Goal: Task Accomplishment & Management: Use online tool/utility

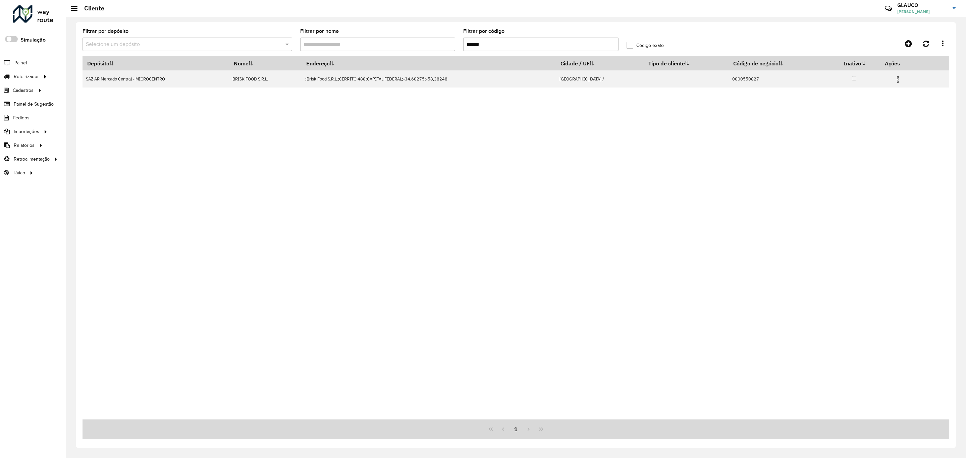
drag, startPoint x: 506, startPoint y: 41, endPoint x: 436, endPoint y: 40, distance: 70.8
click at [436, 40] on formly-group "Filtrar por depósito Selecione um depósito Filtrar por nome Filtrar por código …" at bounding box center [404, 43] width 653 height 28
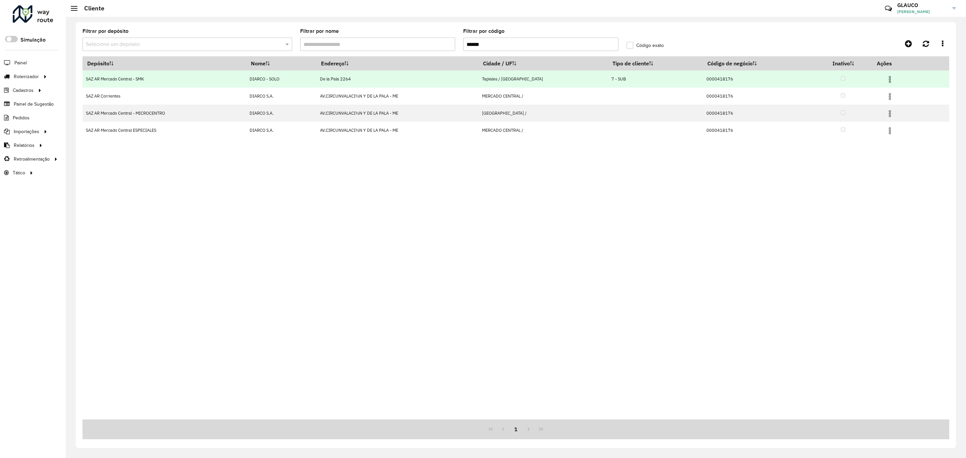
type input "******"
click at [893, 79] on img at bounding box center [890, 79] width 8 height 8
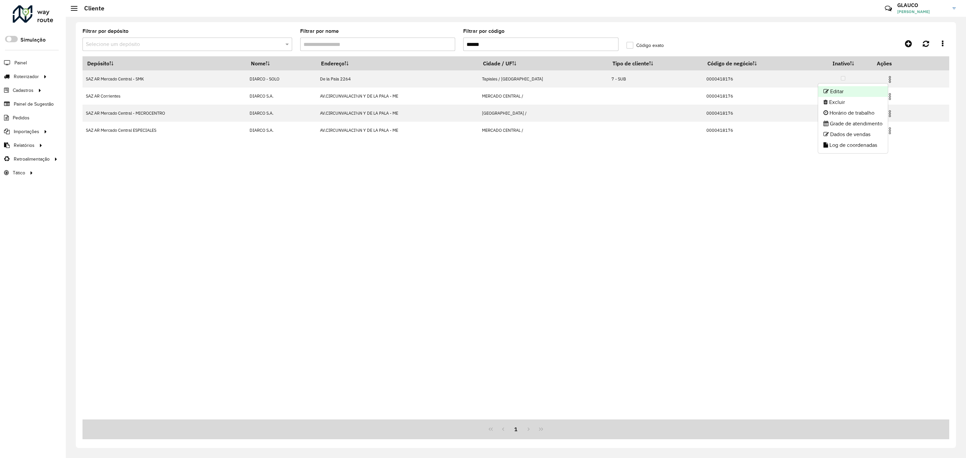
click at [858, 89] on li "Editar" at bounding box center [853, 91] width 70 height 11
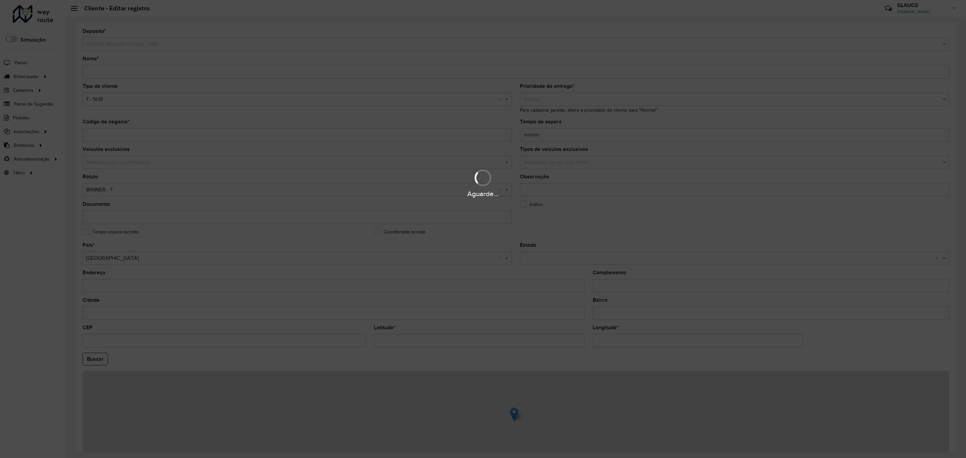
scroll to position [51, 0]
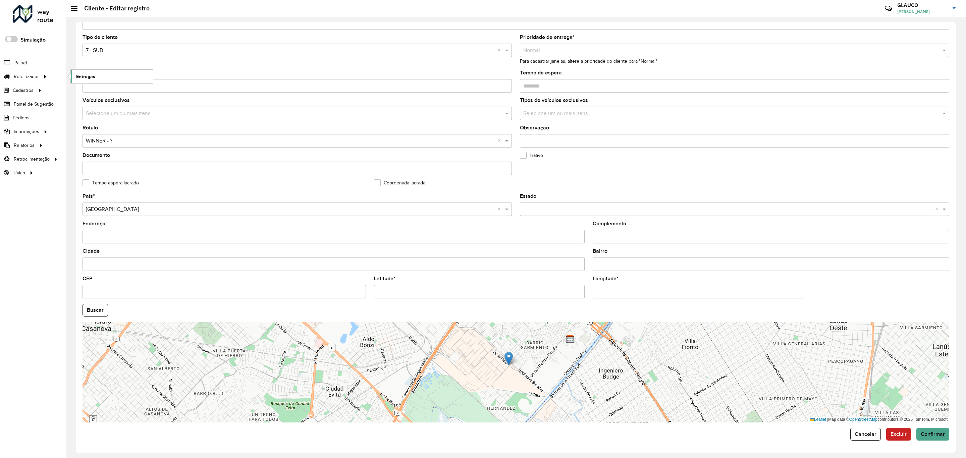
click at [80, 73] on span "Entregas" at bounding box center [85, 76] width 19 height 7
click at [90, 78] on span "Entregas" at bounding box center [85, 76] width 19 height 7
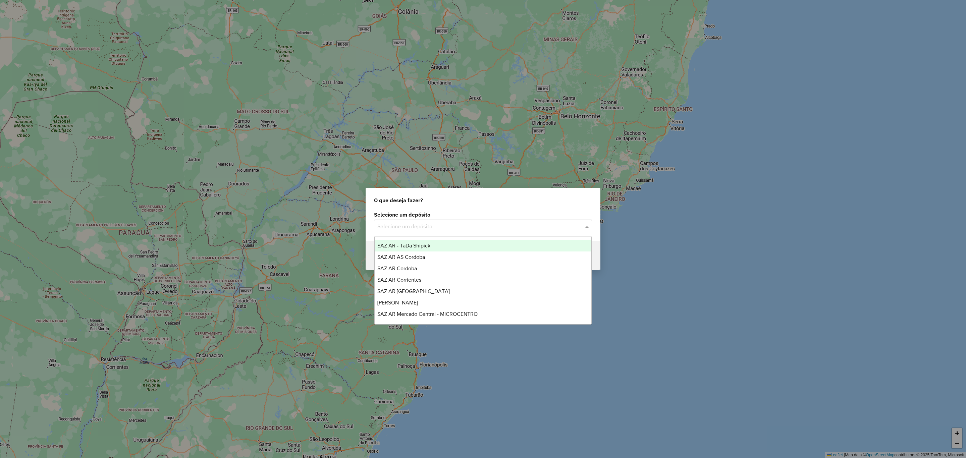
click at [446, 225] on input "text" at bounding box center [476, 227] width 198 height 8
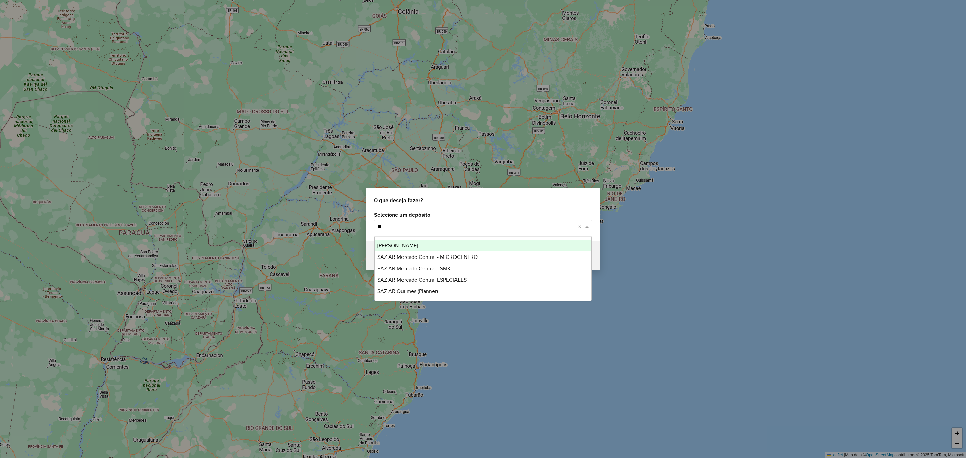
type input "***"
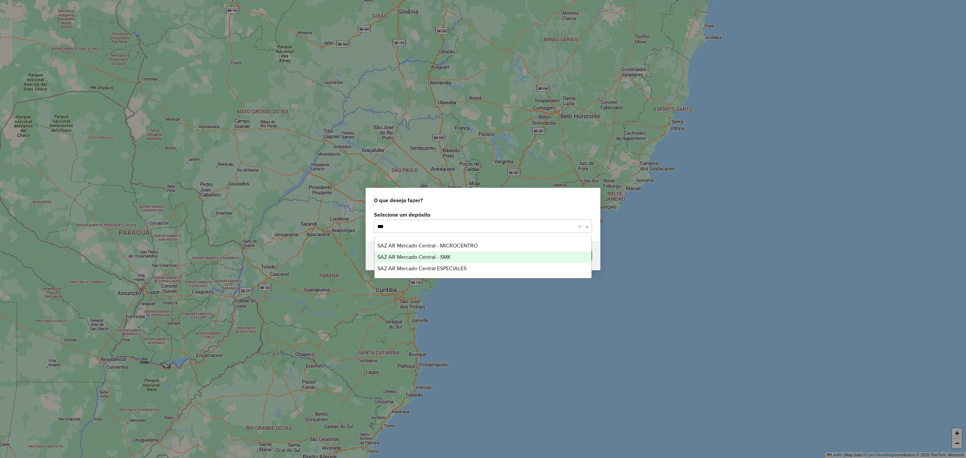
click at [446, 257] on span "SAZ AR Mercado Central - SMK" at bounding box center [413, 257] width 73 height 6
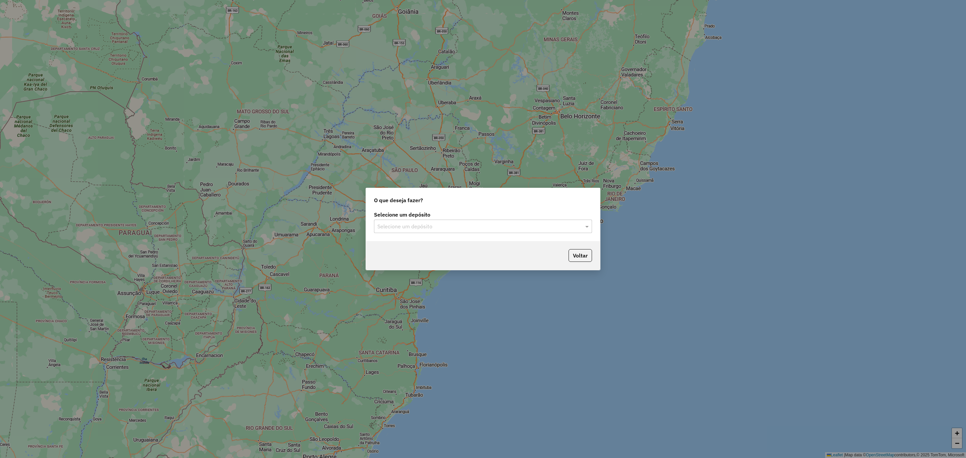
click at [484, 225] on input "text" at bounding box center [476, 227] width 198 height 8
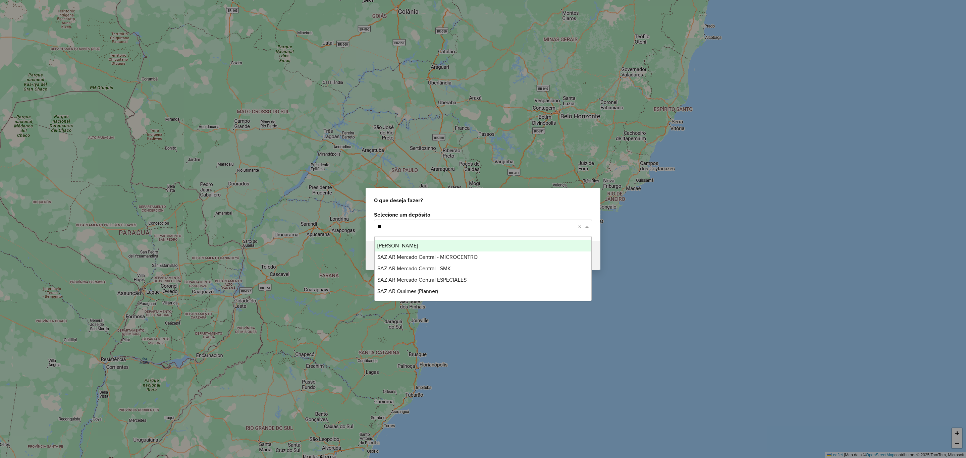
type input "***"
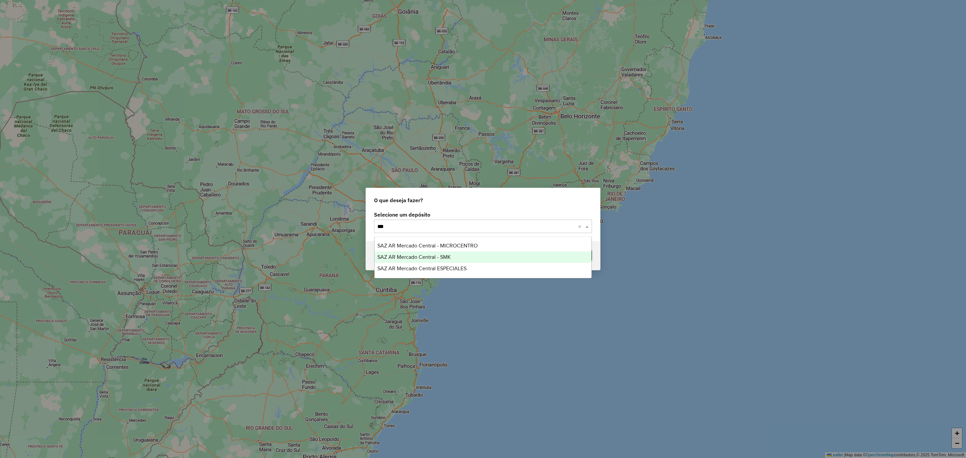
click at [448, 256] on span "SAZ AR Mercado Central - SMK" at bounding box center [413, 257] width 73 height 6
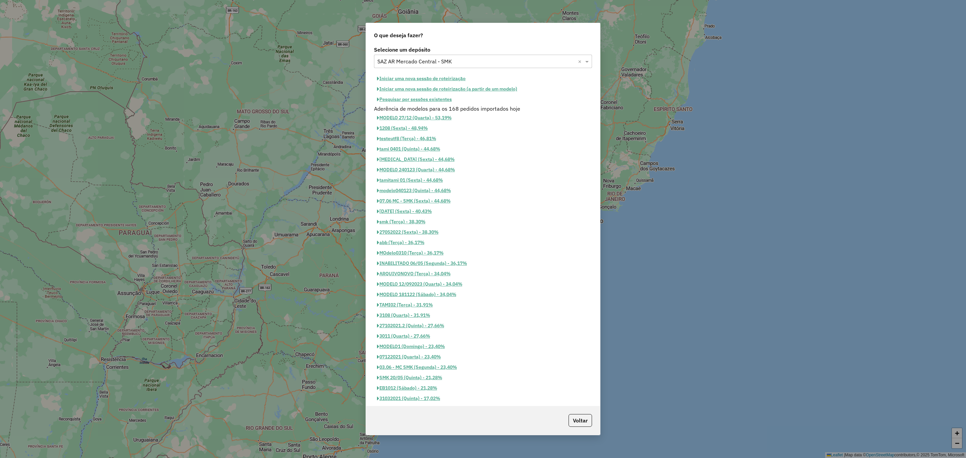
click at [429, 76] on button "Iniciar uma nova sessão de roteirização" at bounding box center [421, 78] width 95 height 10
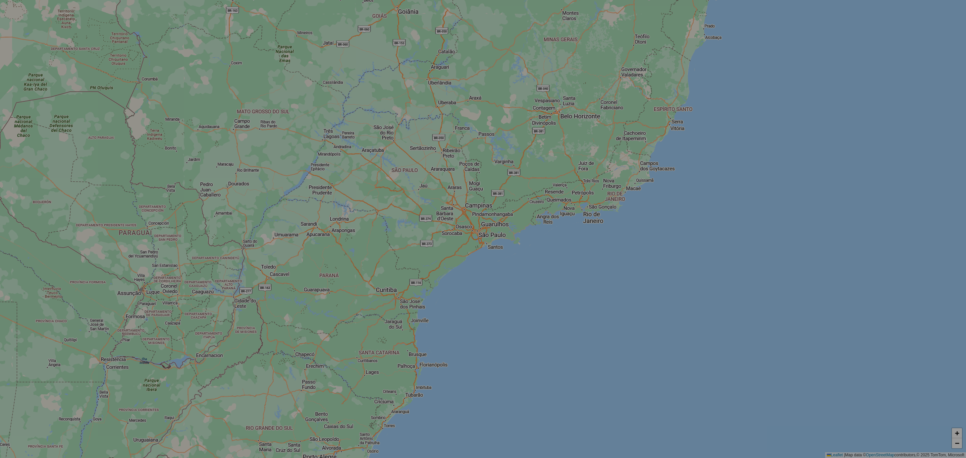
select select "*"
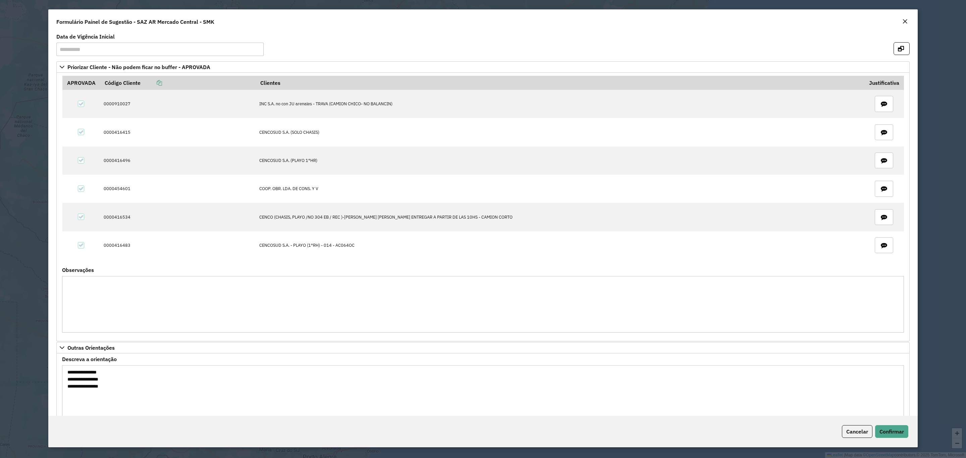
scroll to position [26, 0]
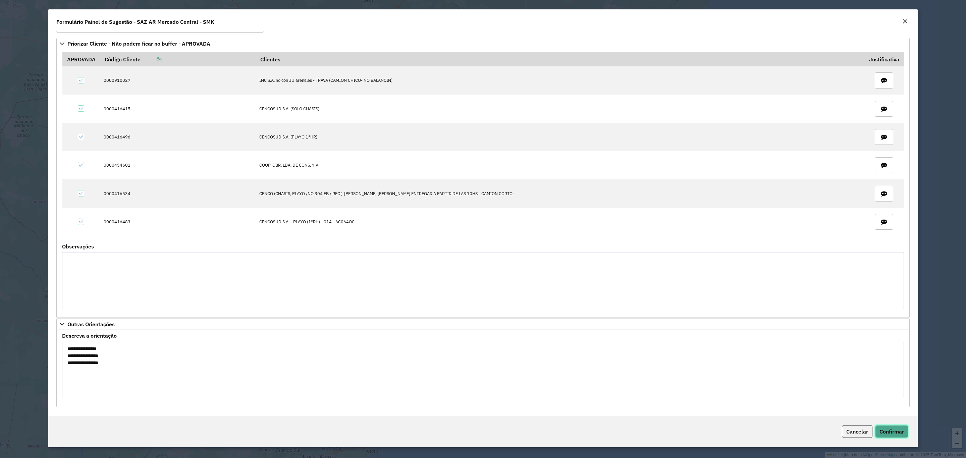
click at [890, 432] on span "Confirmar" at bounding box center [891, 431] width 24 height 7
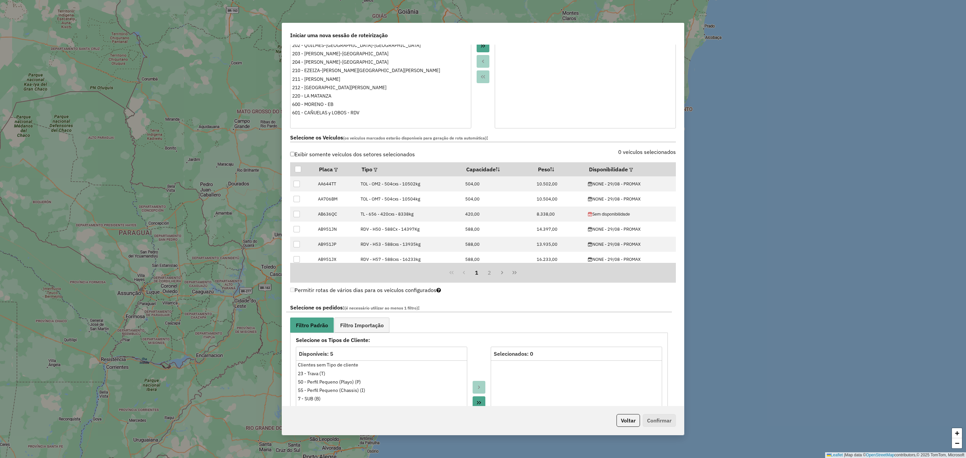
scroll to position [151, 0]
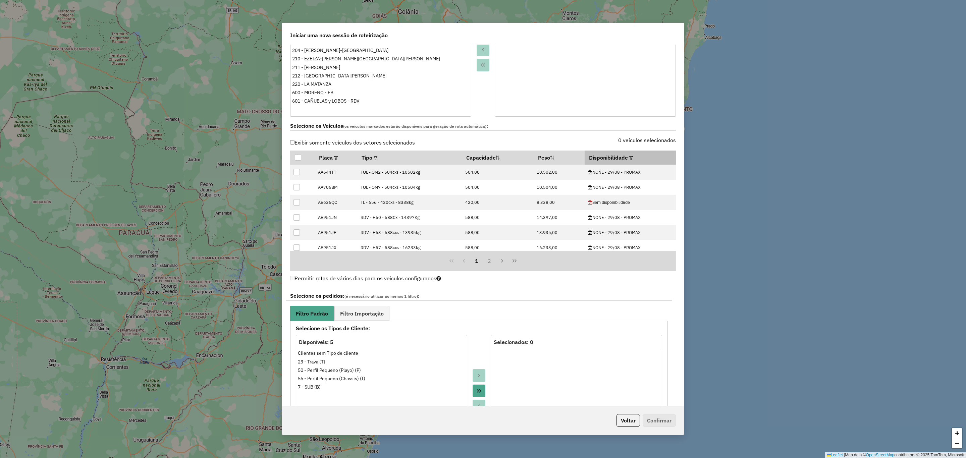
click at [624, 159] on th "Disponibilidade" at bounding box center [630, 158] width 91 height 14
click at [629, 159] on em at bounding box center [631, 158] width 4 height 4
click at [657, 176] on div "Selecione uma opção" at bounding box center [660, 174] width 56 height 13
click at [642, 209] on div "NONE - 29/08 - PROMAX" at bounding box center [640, 206] width 6 height 6
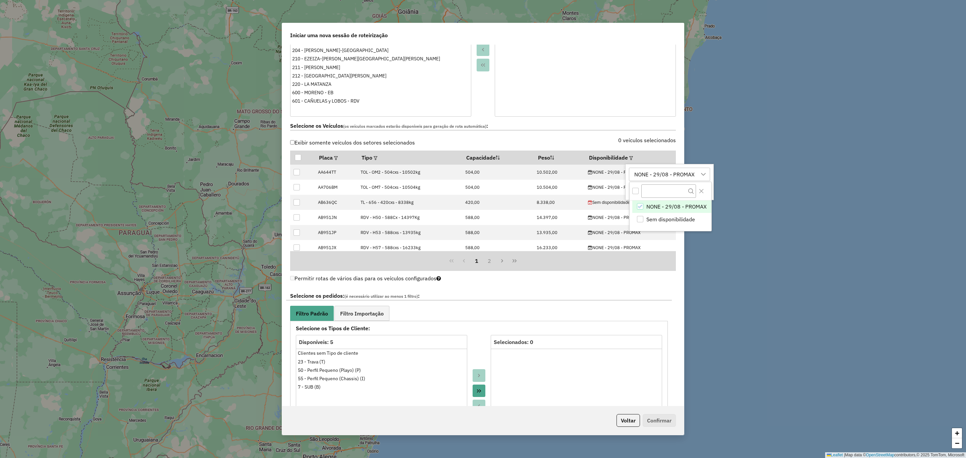
click at [655, 173] on div "NONE - 29/08 - PROMAX" at bounding box center [664, 174] width 65 height 13
click at [699, 190] on button "Aplicar" at bounding box center [696, 190] width 26 height 13
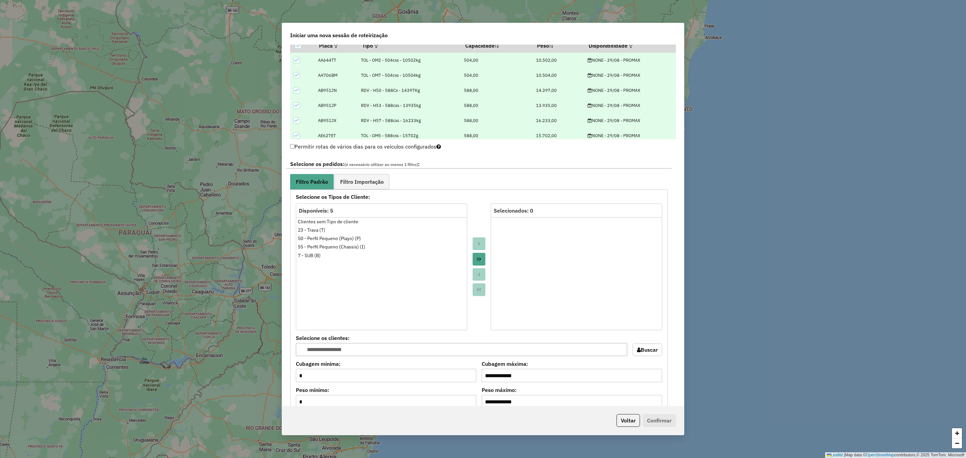
scroll to position [302, 0]
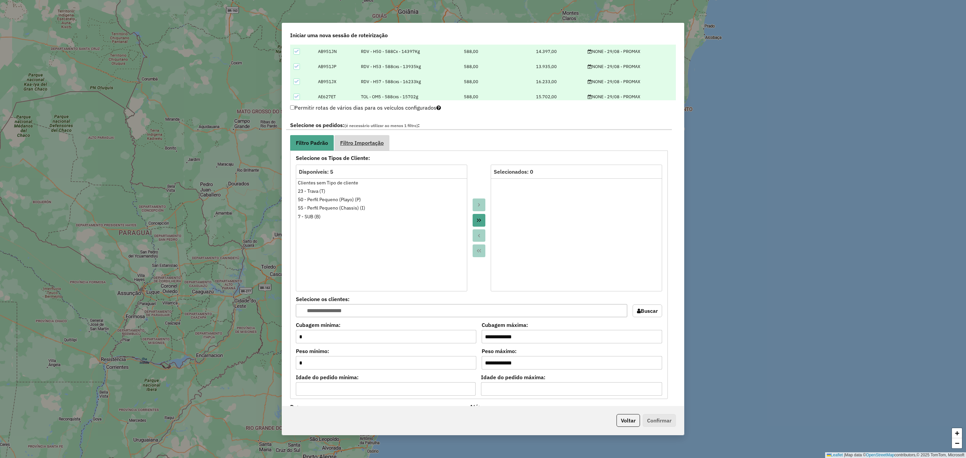
click at [364, 140] on span "Filtro Importação" at bounding box center [362, 142] width 44 height 5
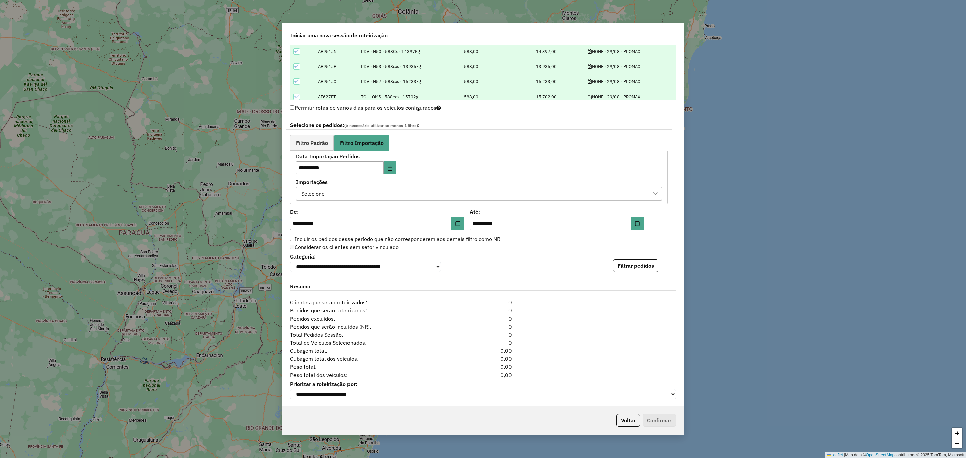
click at [387, 195] on div "Selecione" at bounding box center [474, 193] width 350 height 13
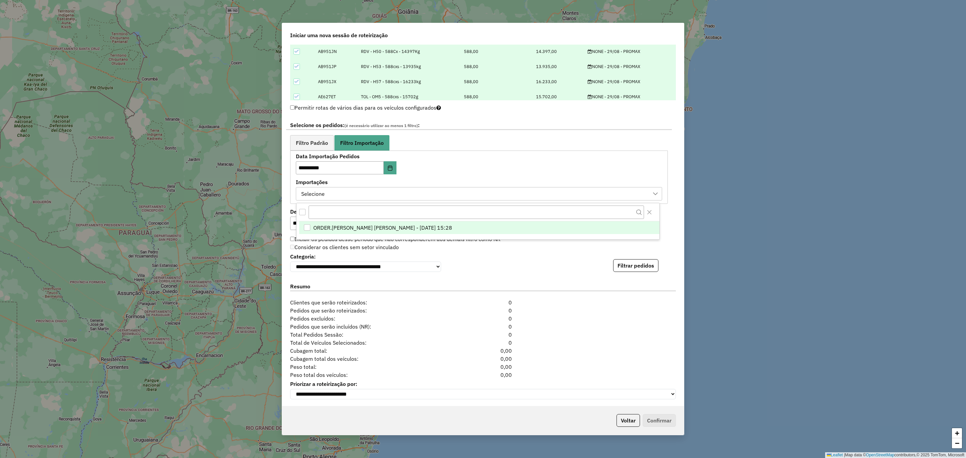
scroll to position [4, 31]
click at [371, 230] on span "ORDER.DL - GLAUCO RODRIGO VALENTINI - 28/08/2025 15:28" at bounding box center [382, 228] width 139 height 8
click at [314, 149] on link "Filtro Padrão" at bounding box center [312, 142] width 44 height 15
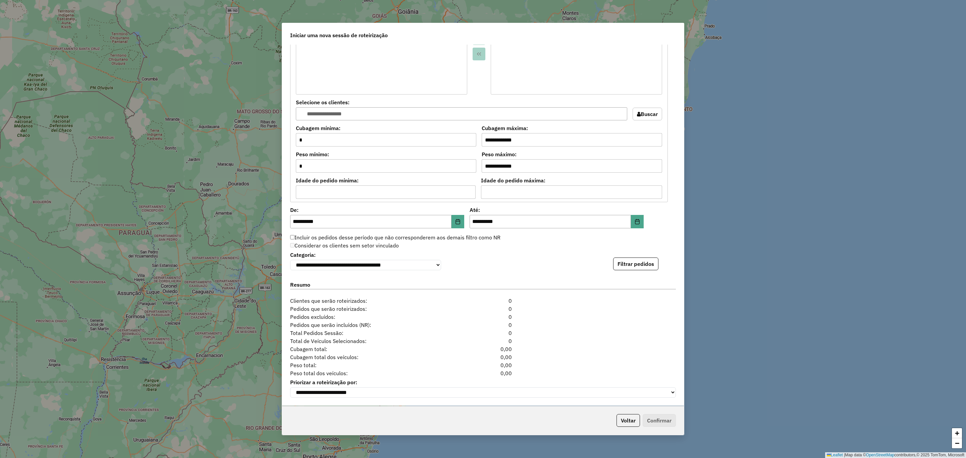
scroll to position [505, 0]
click at [621, 259] on button "Filtrar pedidos" at bounding box center [635, 264] width 45 height 13
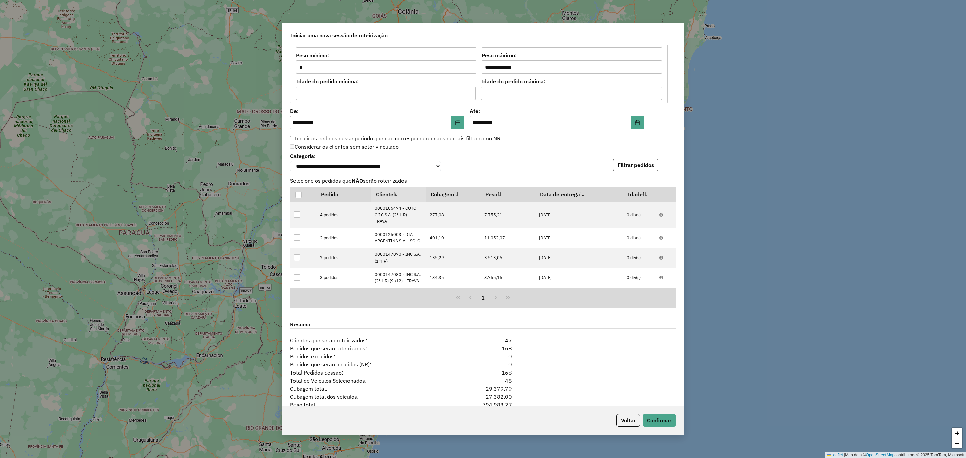
scroll to position [643, 0]
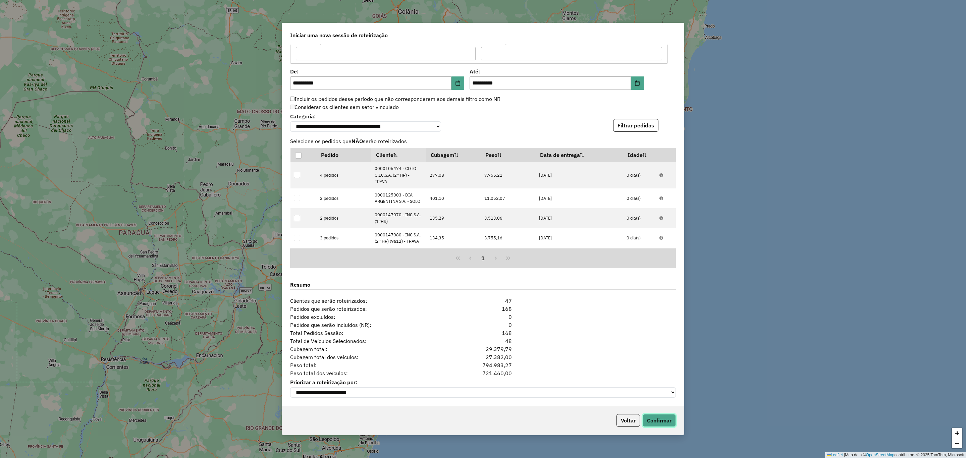
click at [658, 421] on button "Confirmar" at bounding box center [659, 420] width 33 height 13
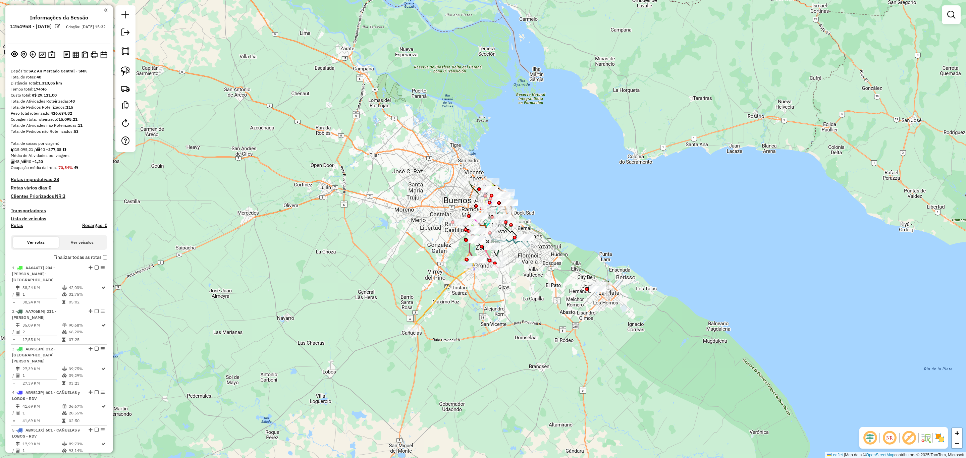
click at [937, 436] on img at bounding box center [939, 438] width 11 height 11
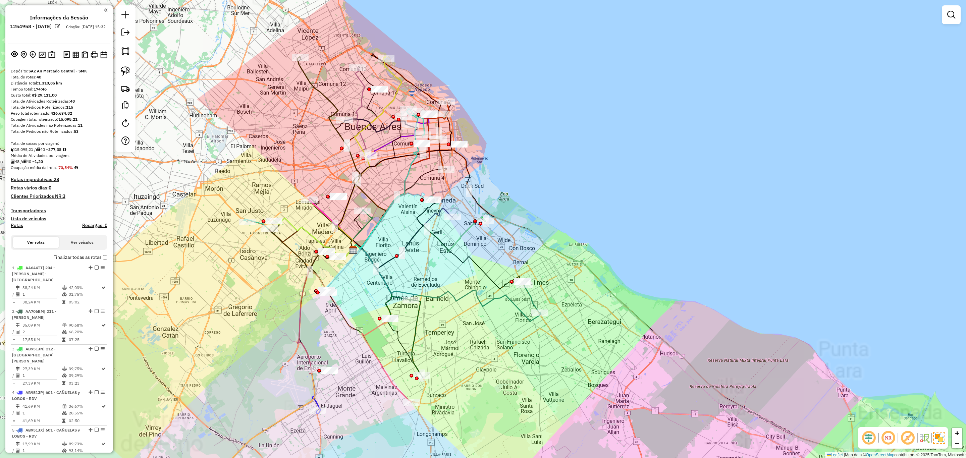
drag, startPoint x: 644, startPoint y: 174, endPoint x: 659, endPoint y: 176, distance: 15.3
click at [659, 176] on div "Janela de atendimento Grade de atendimento Capacidade Transportadoras Veículos …" at bounding box center [483, 229] width 966 height 458
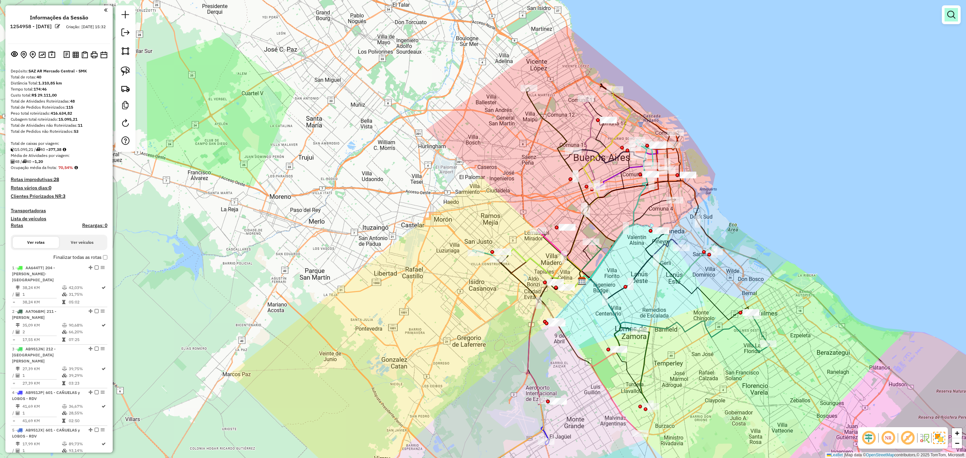
click at [954, 17] on em at bounding box center [951, 15] width 8 height 8
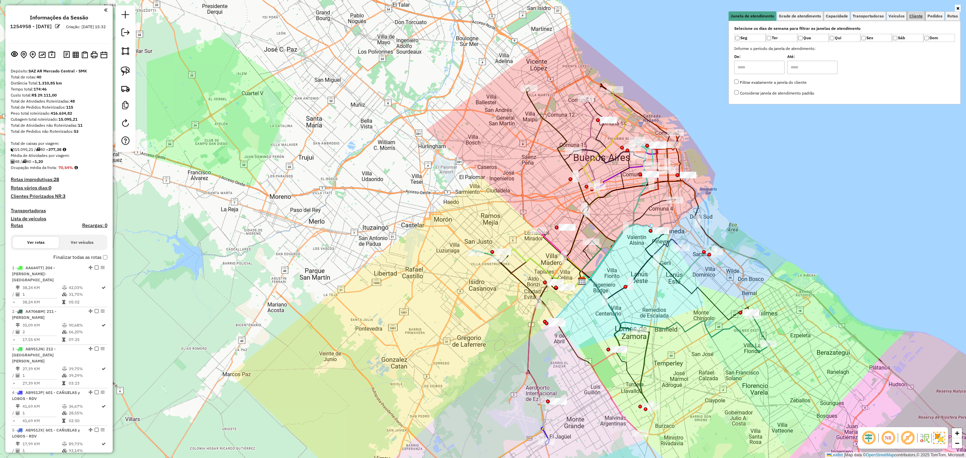
click at [914, 16] on span "Cliente" at bounding box center [915, 16] width 13 height 4
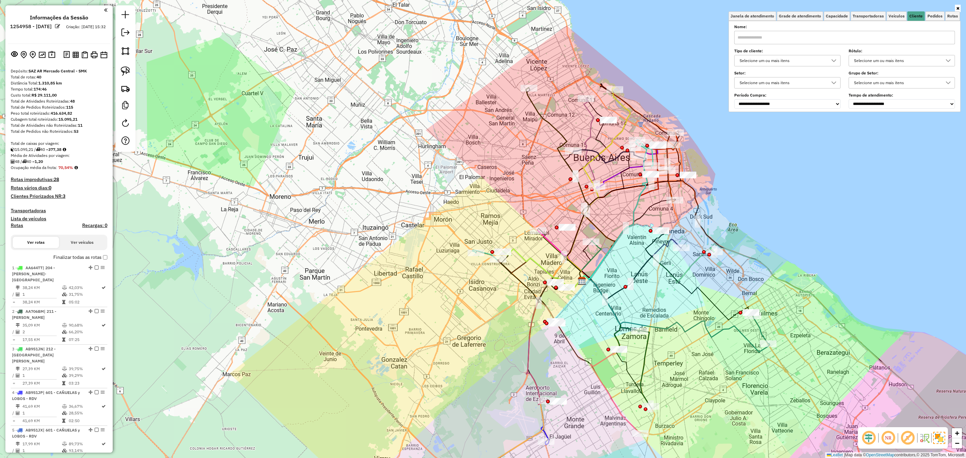
click at [810, 59] on div "Selecione um ou mais itens" at bounding box center [782, 60] width 90 height 11
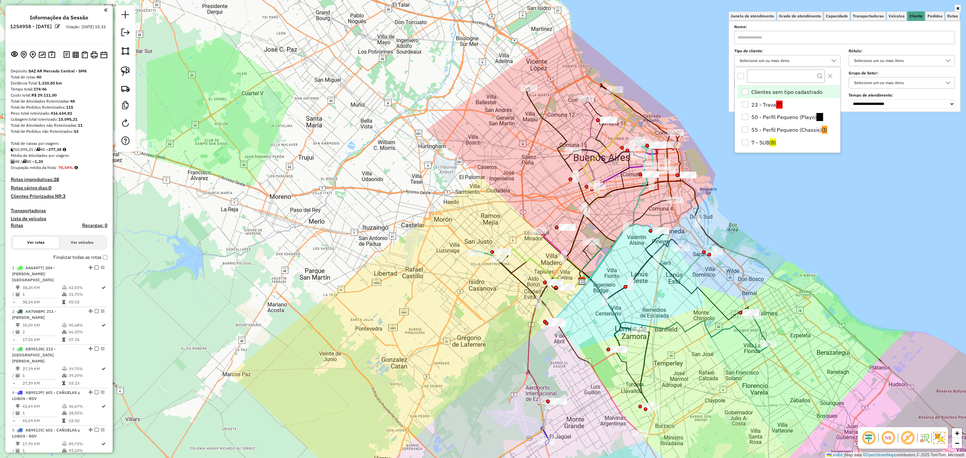
scroll to position [4, 23]
click at [746, 141] on div "7 - SUB" at bounding box center [745, 142] width 6 height 6
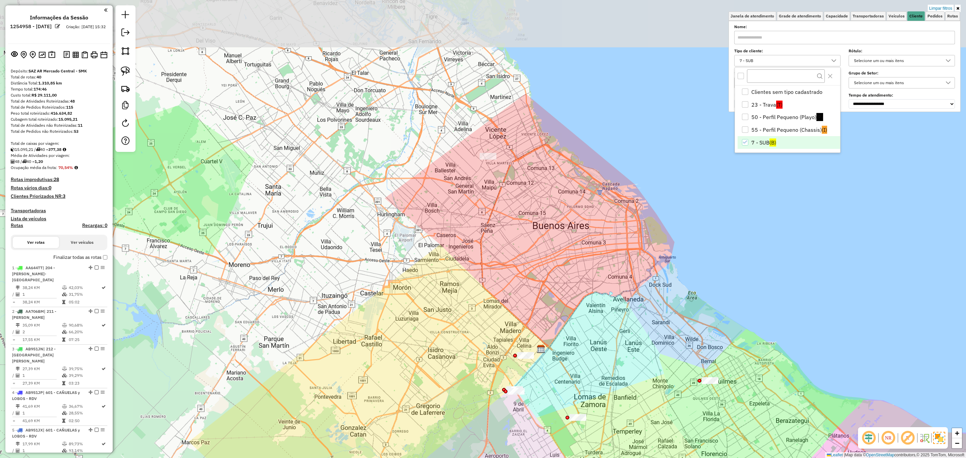
drag, startPoint x: 577, startPoint y: 182, endPoint x: 543, endPoint y: 243, distance: 68.9
click at [543, 243] on div "Limpar filtros Janela de atendimento Grade de atendimento Capacidade Transporta…" at bounding box center [483, 229] width 966 height 458
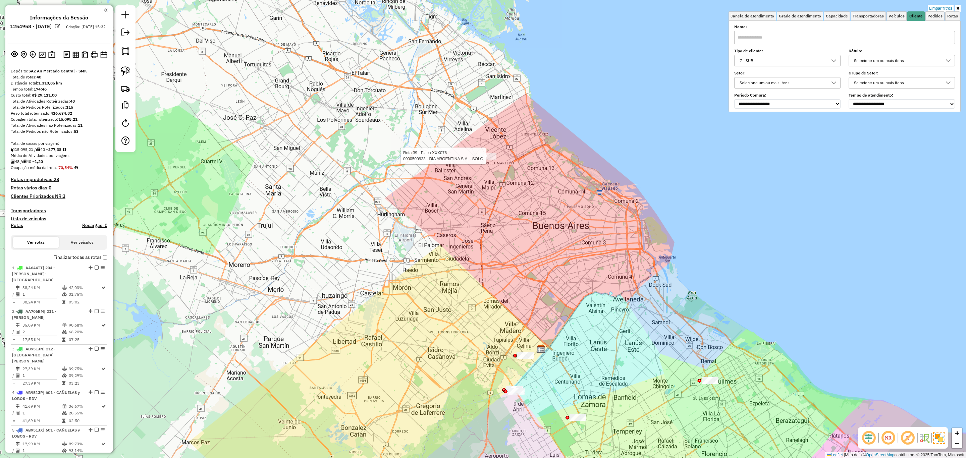
select select "**********"
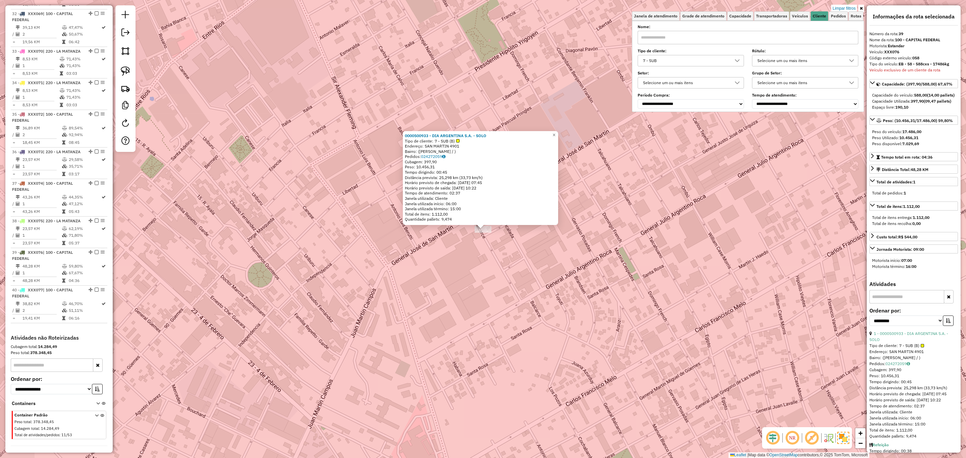
scroll to position [1467, 0]
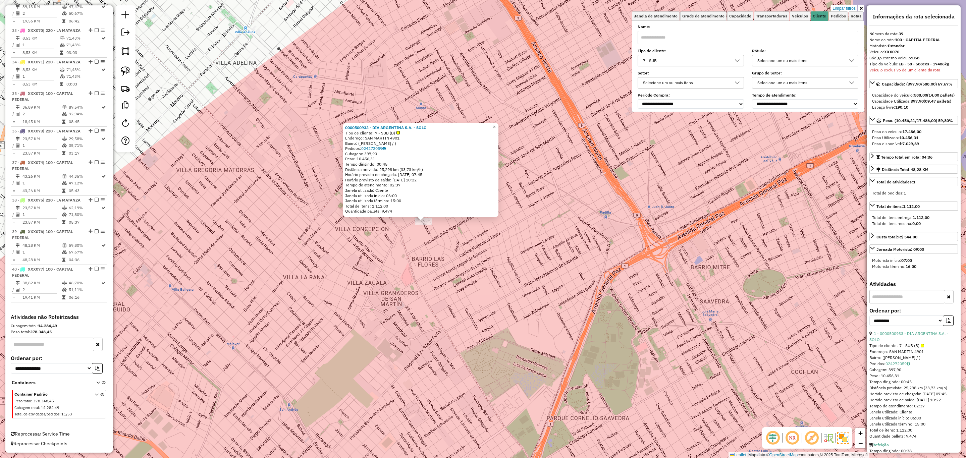
drag, startPoint x: 525, startPoint y: 295, endPoint x: 514, endPoint y: 256, distance: 40.6
click at [514, 256] on div "0000500933 - DIA ARGENTINA S.A. - SOLO Tipo de cliente: 7 - SUB (B) Endereço: S…" at bounding box center [483, 229] width 966 height 458
click at [95, 231] on em at bounding box center [97, 231] width 4 height 4
click at [496, 125] on span "×" at bounding box center [494, 127] width 3 height 6
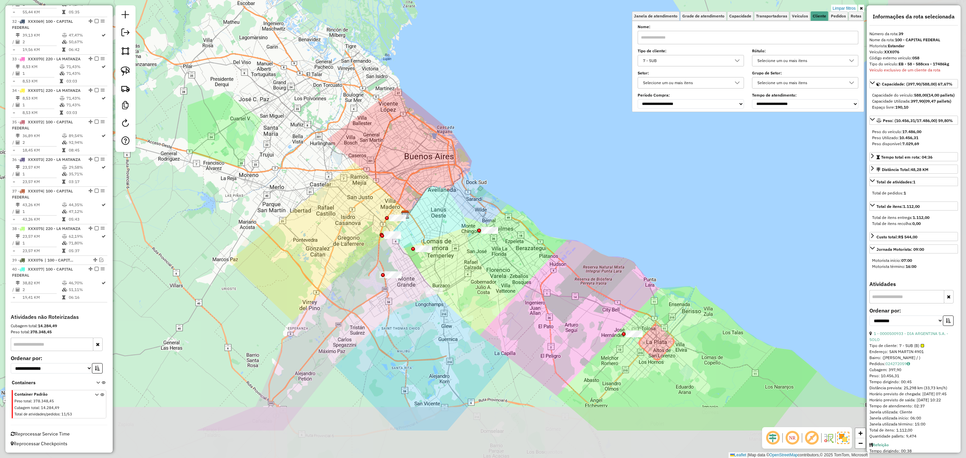
drag, startPoint x: 572, startPoint y: 270, endPoint x: 470, endPoint y: 197, distance: 125.1
click at [470, 197] on div "Limpar filtros Janela de atendimento Grade de atendimento Capacidade Transporta…" at bounding box center [483, 229] width 966 height 458
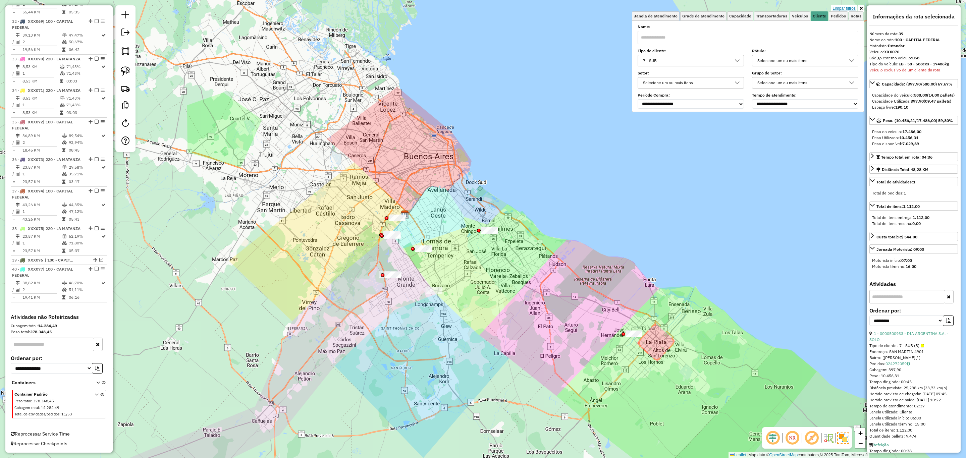
click at [846, 7] on link "Limpar filtros" at bounding box center [844, 8] width 26 height 7
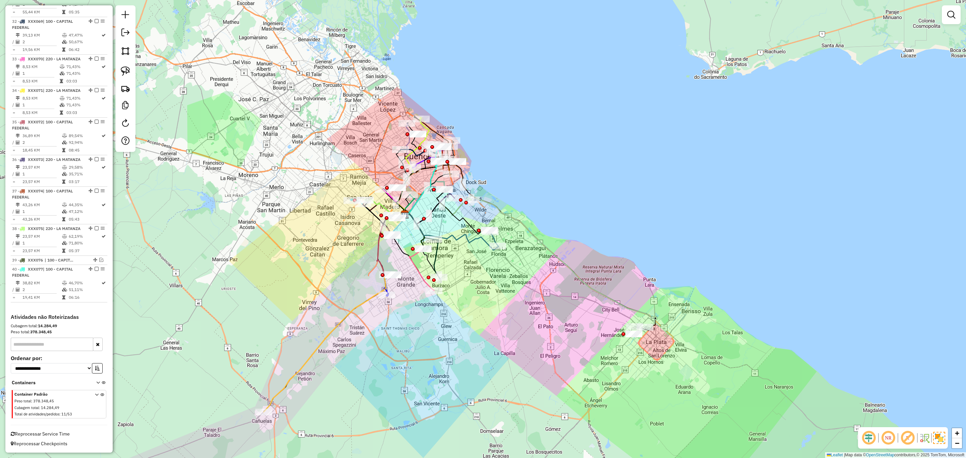
click at [563, 157] on div "Janela de atendimento Grade de atendimento Capacidade Transportadoras Veículos …" at bounding box center [483, 229] width 966 height 458
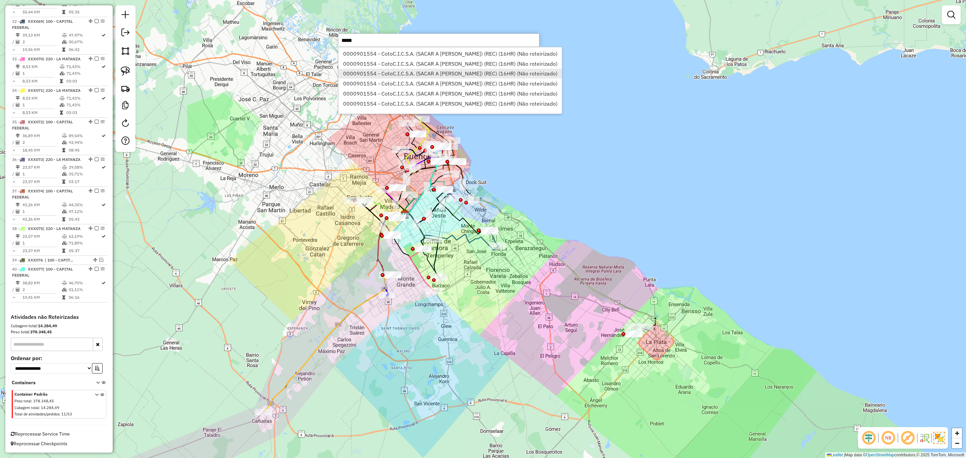
scroll to position [0, 0]
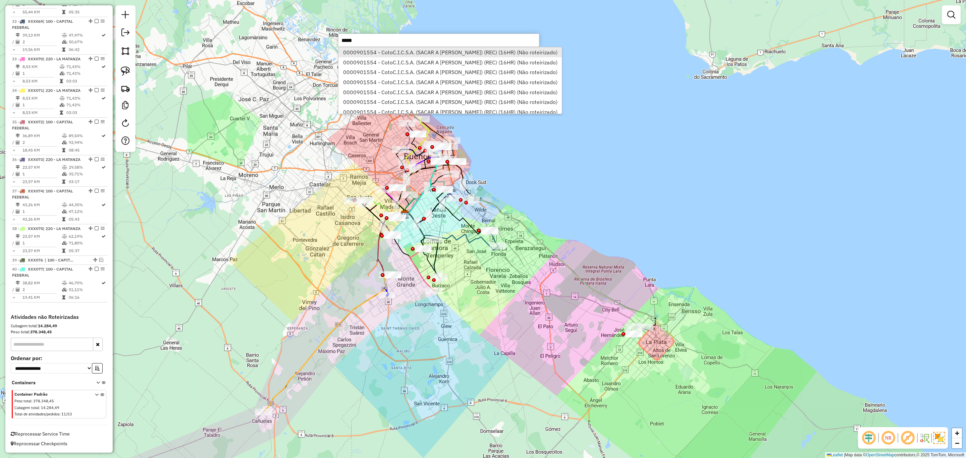
type input "*****"
click at [414, 53] on li "0000901554 - CotoC.I.C.S.A. (SACAR A LEVON) (REC) (16HR) (Não roteirizado)" at bounding box center [449, 52] width 223 height 10
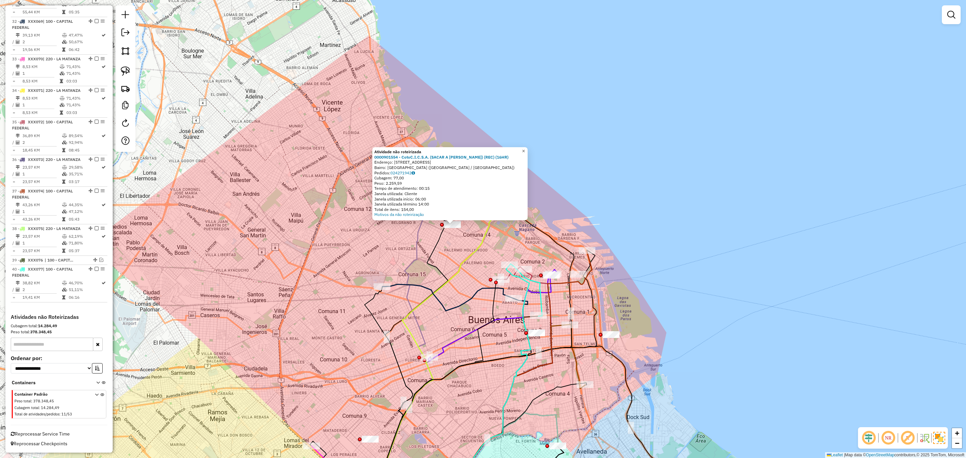
click at [525, 150] on span "×" at bounding box center [523, 151] width 3 height 6
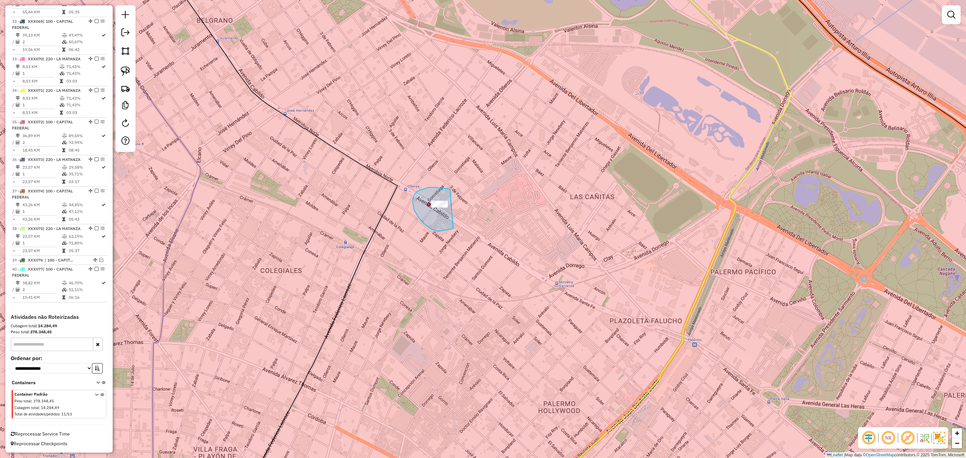
drag, startPoint x: 450, startPoint y: 190, endPoint x: 476, endPoint y: 206, distance: 30.4
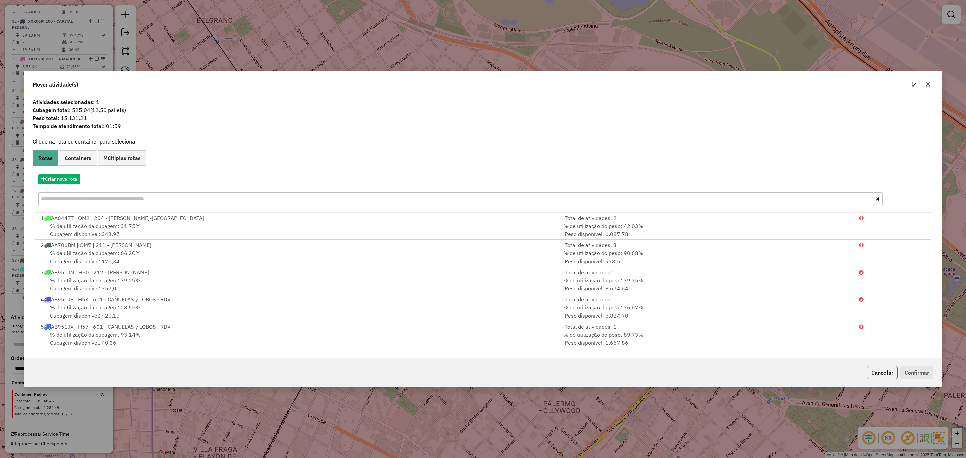
click at [878, 374] on button "Cancelar" at bounding box center [882, 372] width 31 height 13
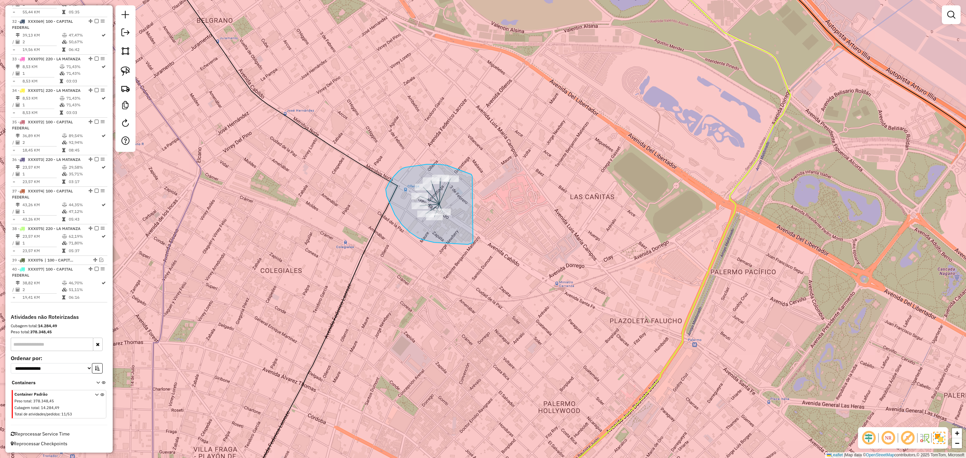
drag, startPoint x: 472, startPoint y: 176, endPoint x: 475, endPoint y: 236, distance: 60.1
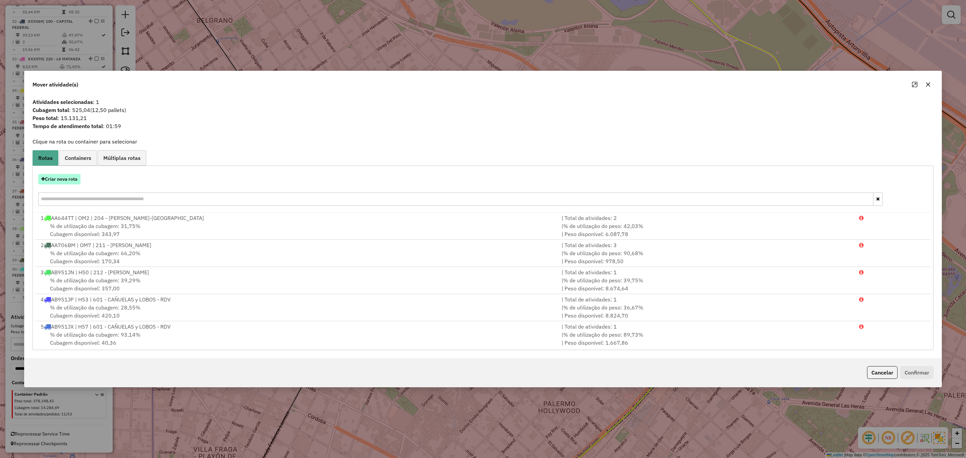
click at [60, 176] on button "Criar nova rota" at bounding box center [59, 179] width 42 height 10
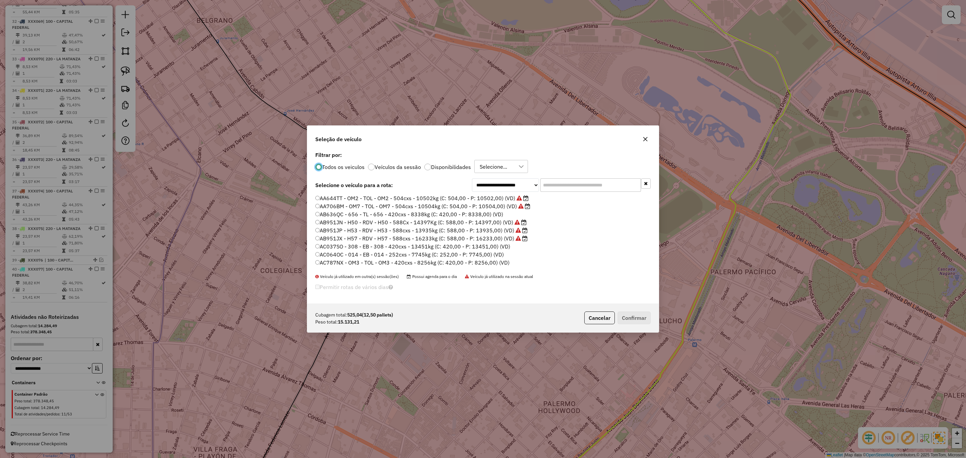
scroll to position [3, 2]
click at [426, 167] on div at bounding box center [427, 167] width 7 height 7
click at [589, 184] on input "text" at bounding box center [590, 184] width 101 height 13
type input "**"
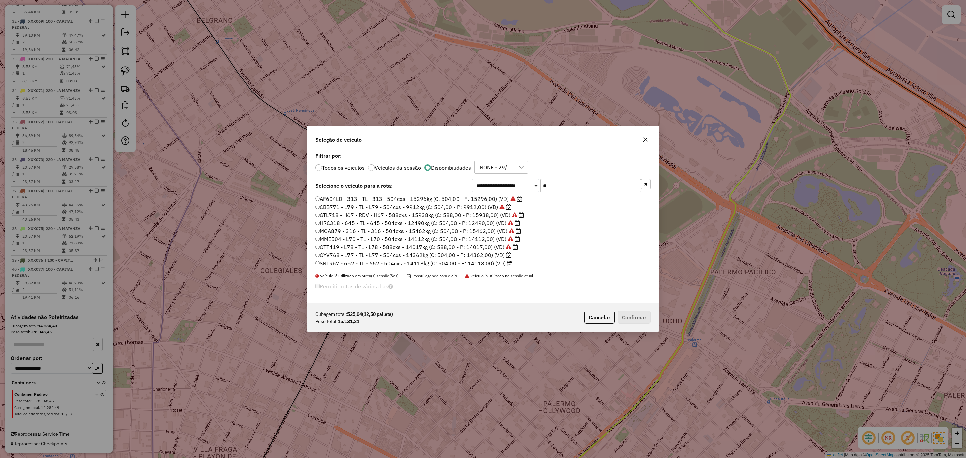
click at [489, 199] on label "AF604LD - 313 - TL - 313 - 504cxs - 15296kg (C: 504,00 - P: 15296,00) (VD)" at bounding box center [418, 199] width 207 height 8
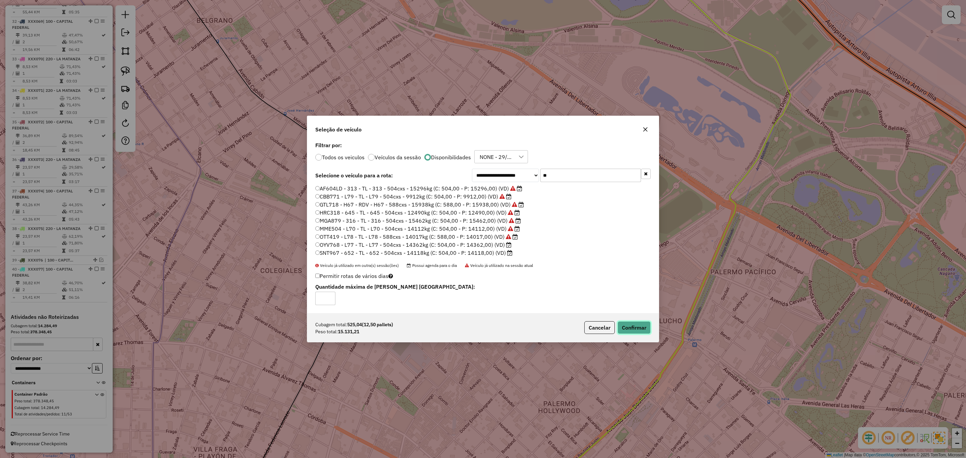
click at [639, 325] on button "Confirmar" at bounding box center [634, 327] width 33 height 13
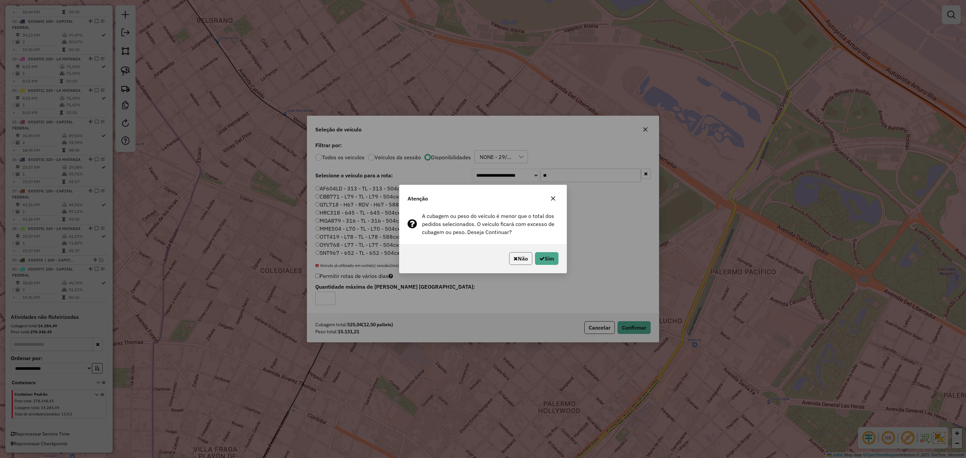
click at [520, 255] on button "Não" at bounding box center [520, 258] width 23 height 13
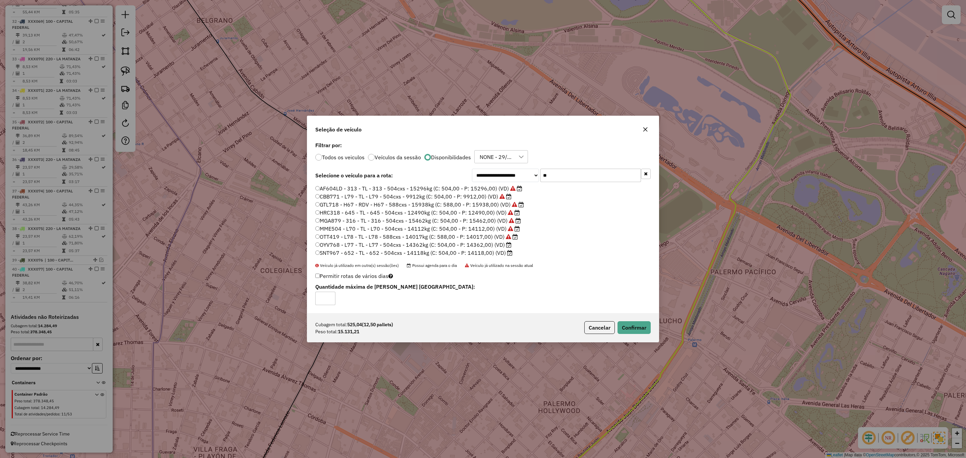
click at [417, 206] on label "GTL718 - H67 - RDV - H67 - 588cxs - 15938kg (C: 588,00 - P: 15938,00) (VD)" at bounding box center [419, 205] width 209 height 8
click at [645, 326] on button "Confirmar" at bounding box center [634, 327] width 33 height 13
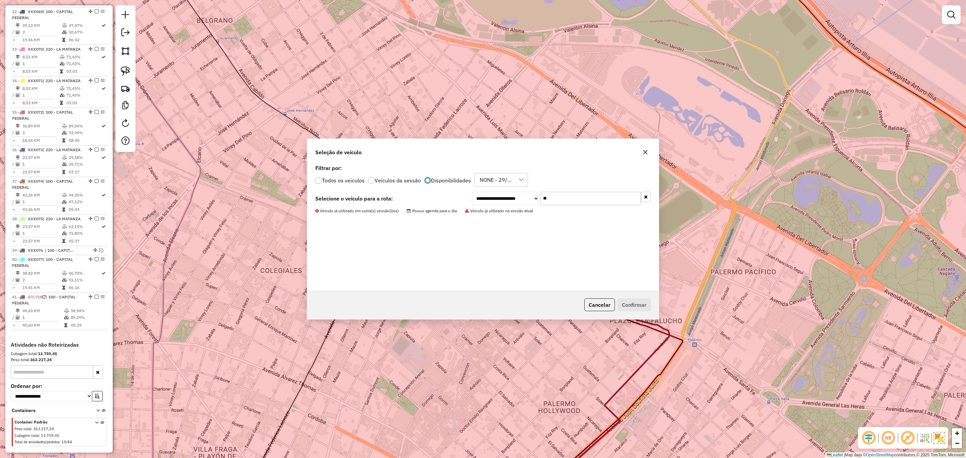
scroll to position [1467, 0]
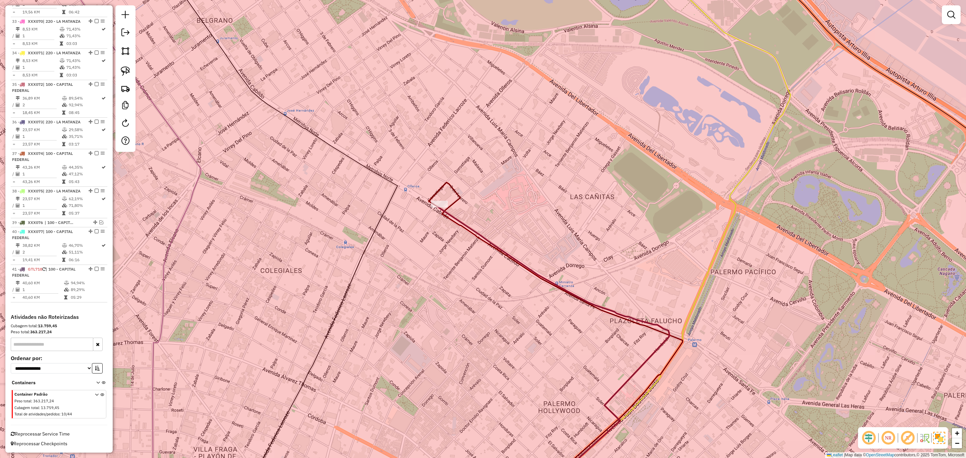
click at [456, 190] on icon at bounding box center [556, 343] width 254 height 322
select select "**********"
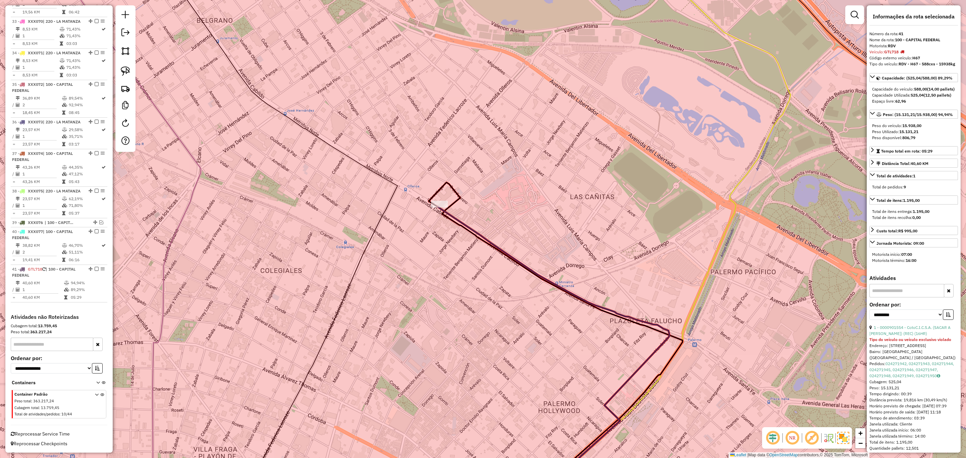
scroll to position [1477, 0]
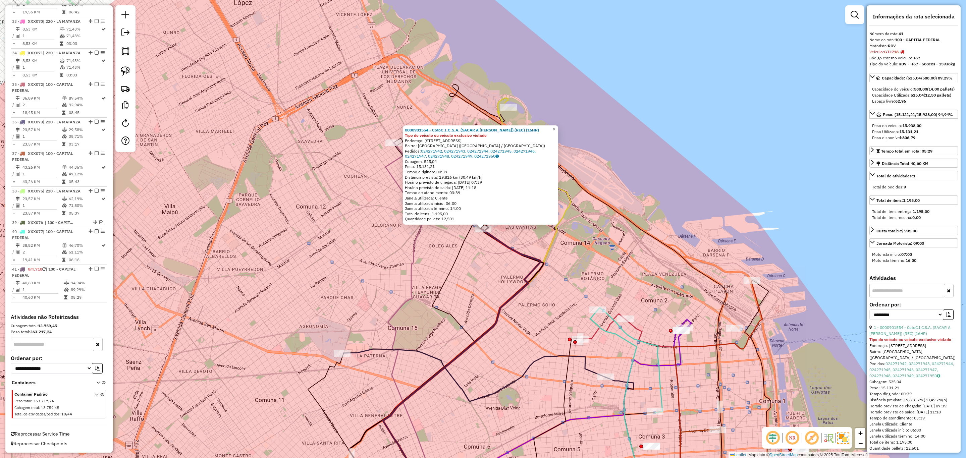
click at [452, 131] on strong "0000901554 - CotoC.I.C.S.A. (SACAR A LEVON) (REC) (16HR)" at bounding box center [472, 129] width 134 height 5
click at [555, 129] on span "×" at bounding box center [553, 129] width 3 height 6
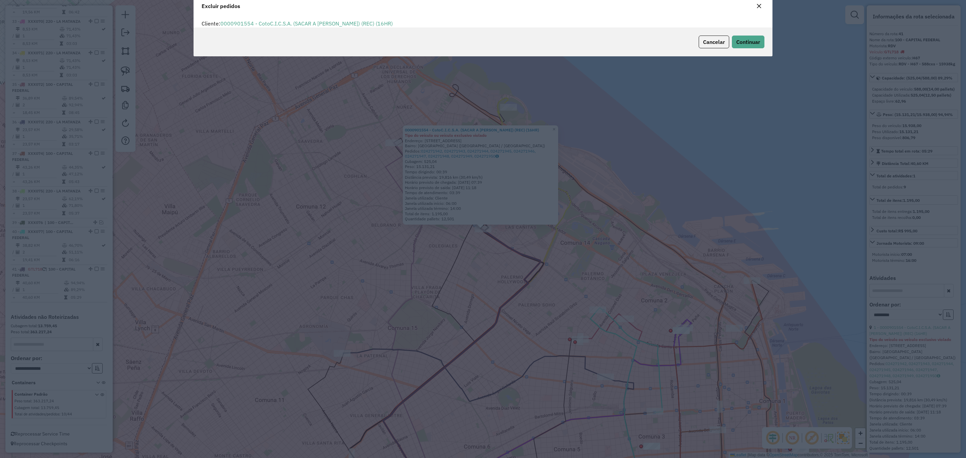
scroll to position [0, 0]
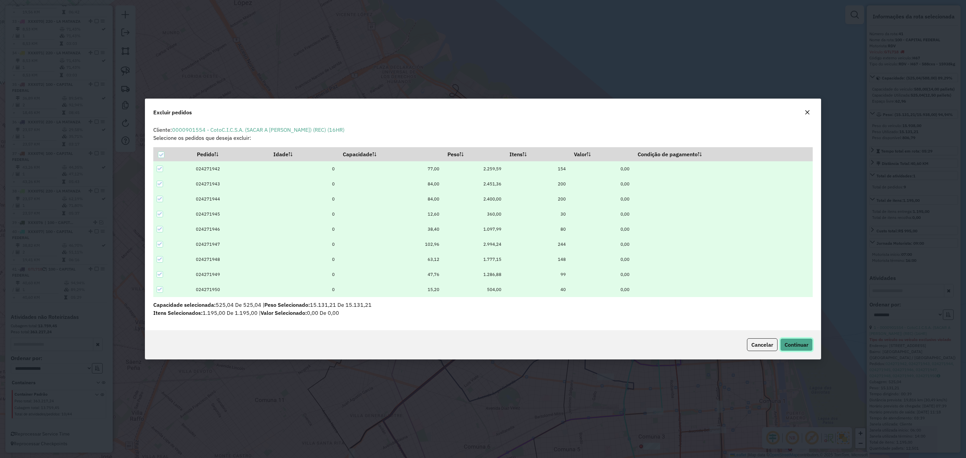
click at [795, 340] on button "Continuar" at bounding box center [796, 344] width 33 height 13
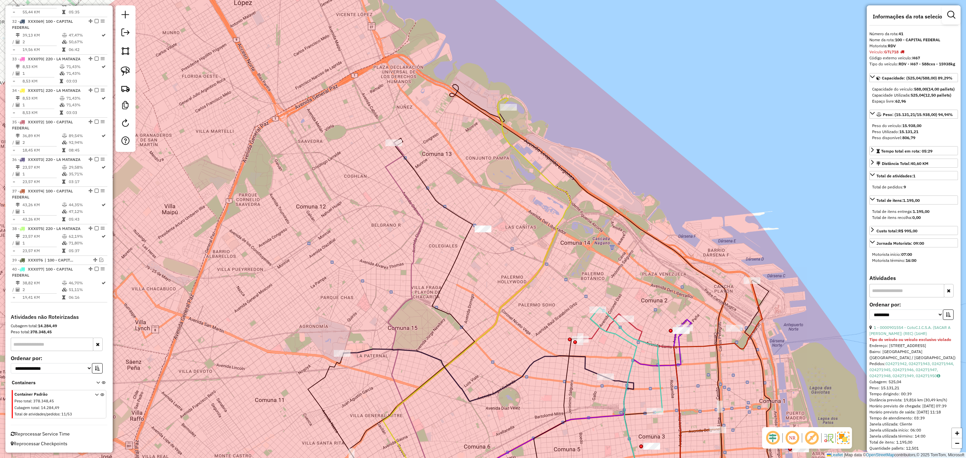
scroll to position [1439, 0]
drag, startPoint x: 512, startPoint y: 199, endPoint x: 506, endPoint y: 219, distance: 21.7
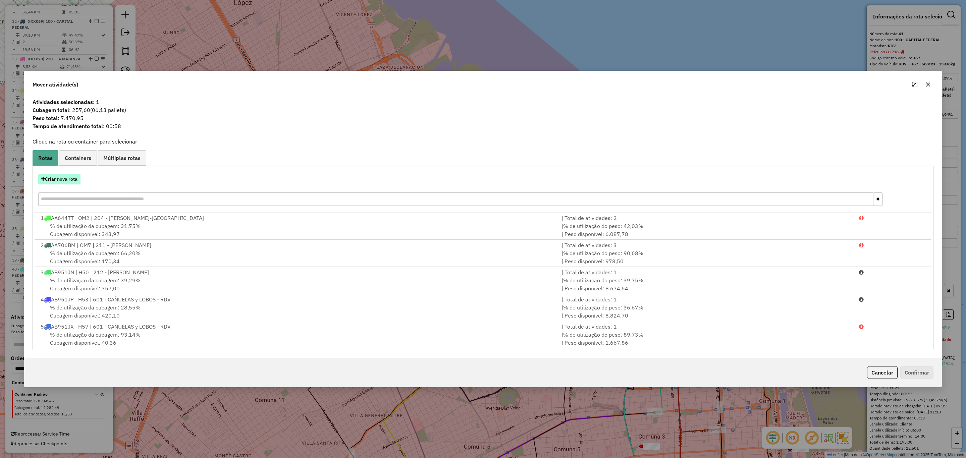
click at [64, 179] on button "Criar nova rota" at bounding box center [59, 179] width 42 height 10
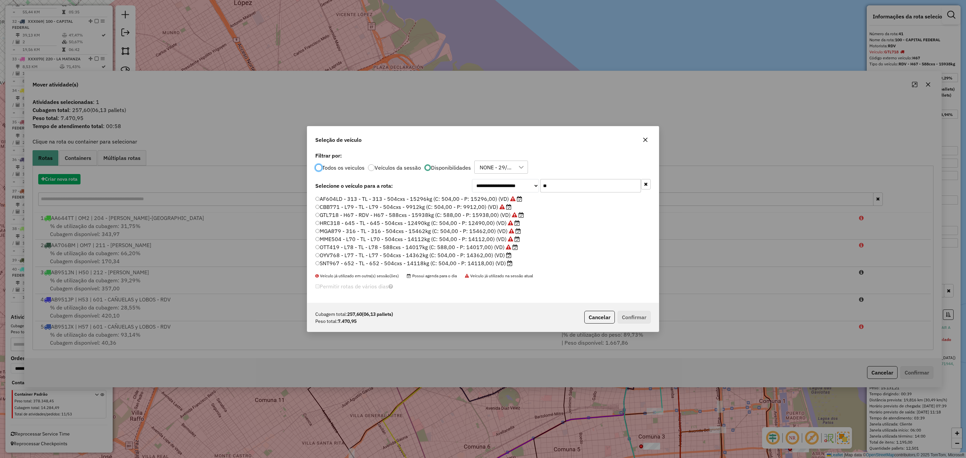
scroll to position [4, 2]
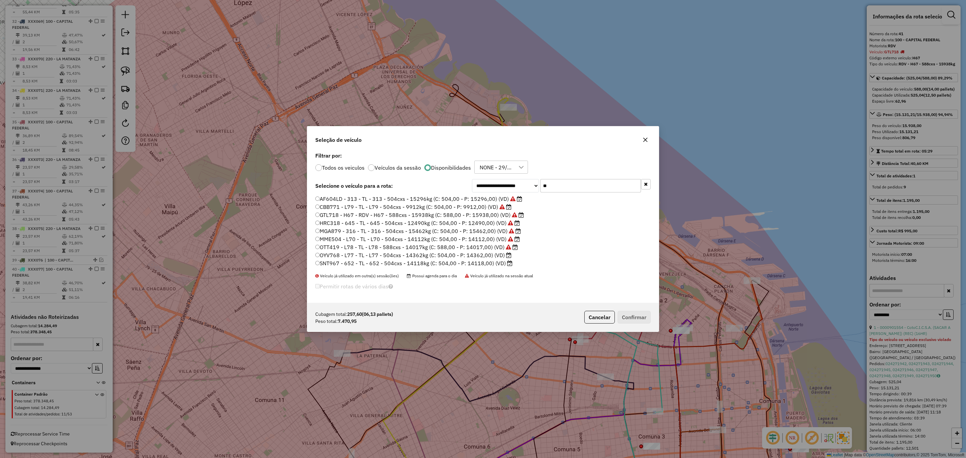
click at [488, 264] on label "SNT967 - 652 - TL - 652 - 504cxs - 14118kg (C: 504,00 - P: 14118,00) (VD)" at bounding box center [413, 263] width 197 height 8
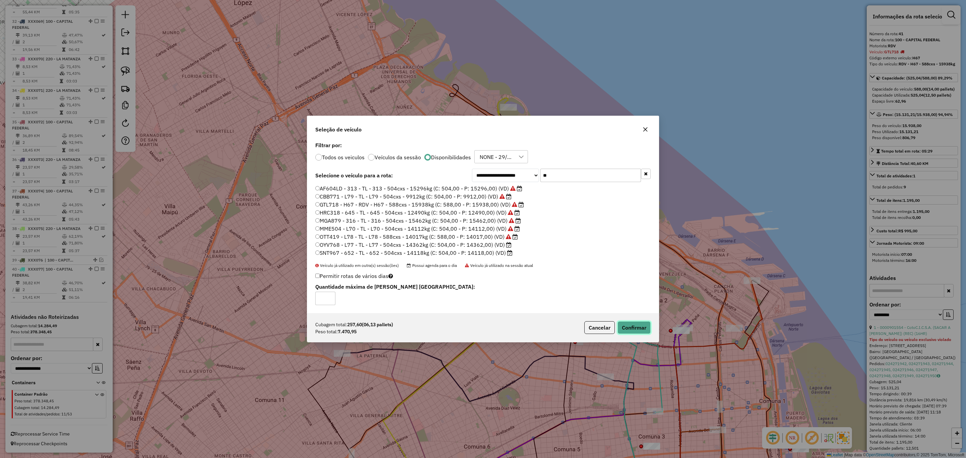
click at [624, 328] on button "Confirmar" at bounding box center [634, 327] width 33 height 13
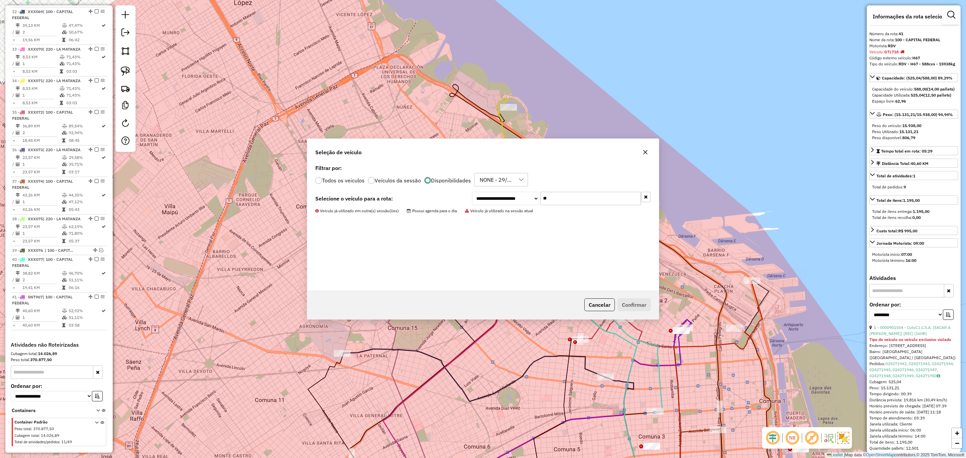
scroll to position [1477, 0]
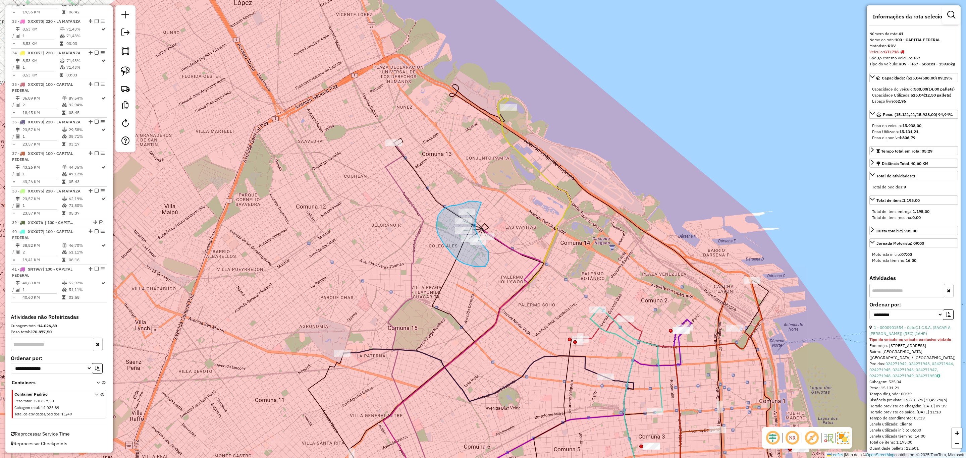
drag, startPoint x: 474, startPoint y: 202, endPoint x: 477, endPoint y: 214, distance: 13.0
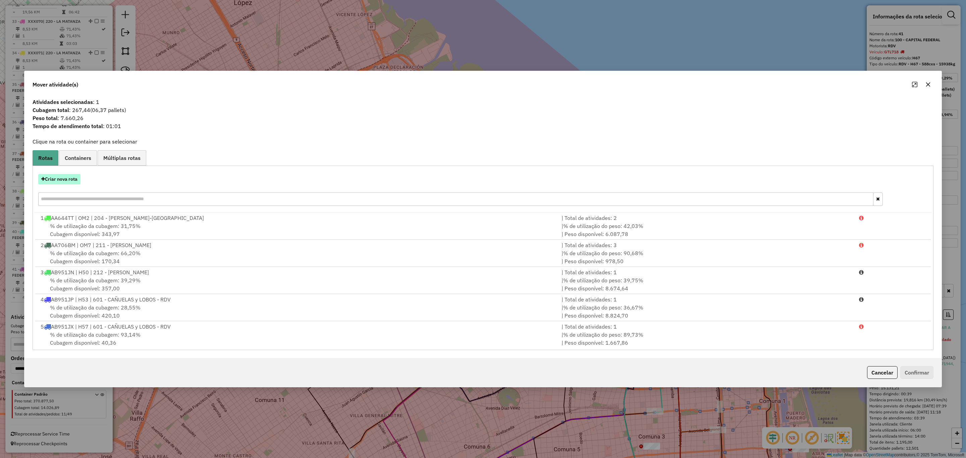
click at [55, 177] on button "Criar nova rota" at bounding box center [59, 179] width 42 height 10
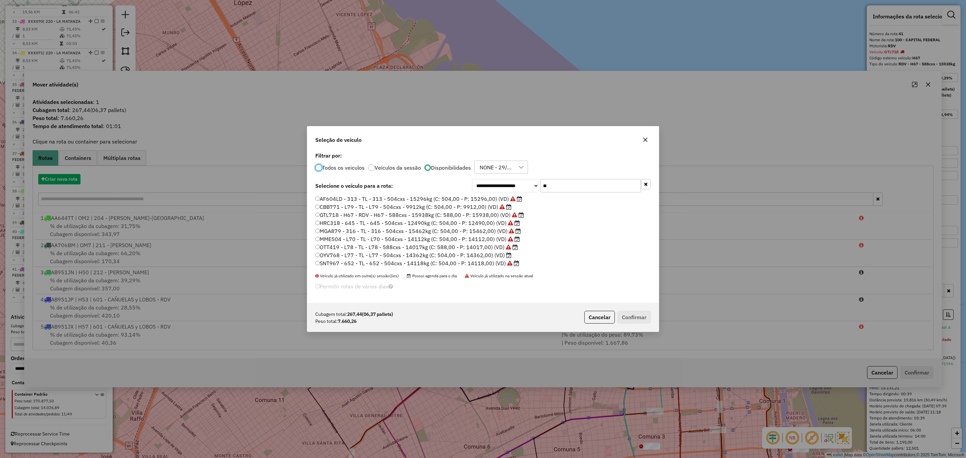
scroll to position [4, 2]
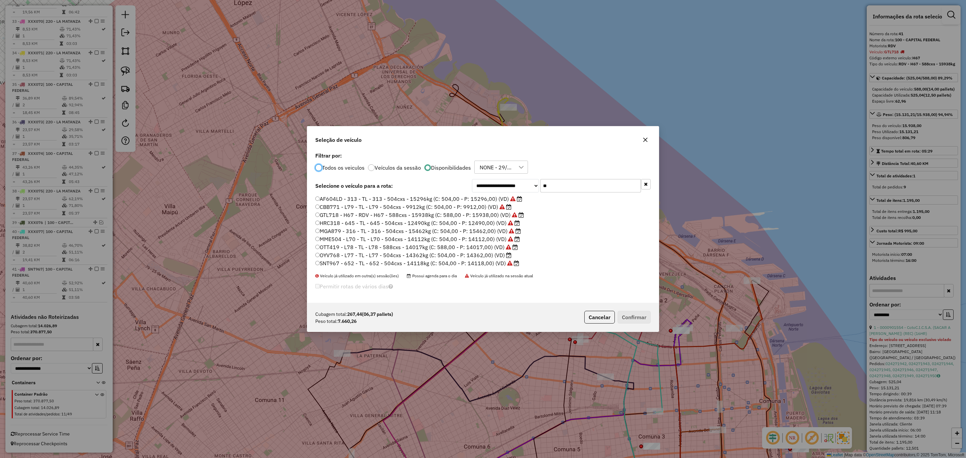
click at [477, 257] on label "OYV768 - L77 - TL - L77 - 504cxs - 14362kg (C: 504,00 - P: 14362,00) (VD)" at bounding box center [413, 255] width 196 height 8
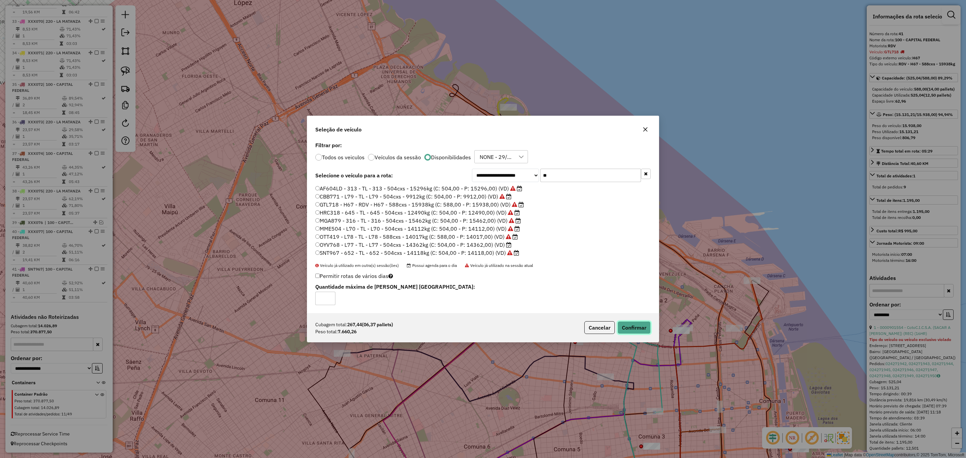
click at [643, 329] on button "Confirmar" at bounding box center [634, 327] width 33 height 13
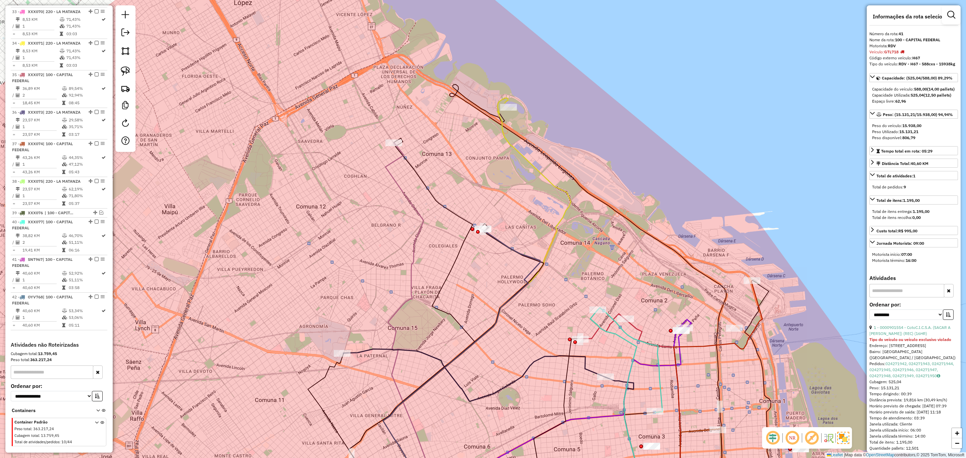
click at [498, 240] on icon at bounding box center [461, 367] width 157 height 274
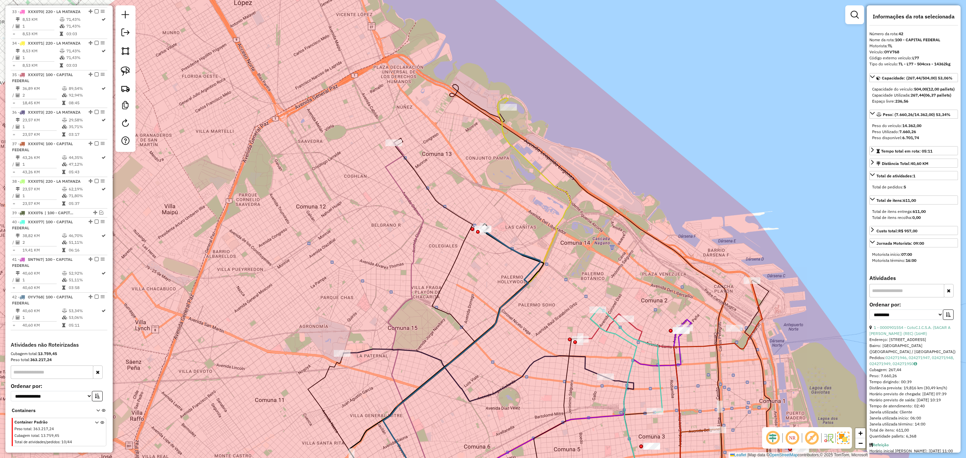
scroll to position [1514, 0]
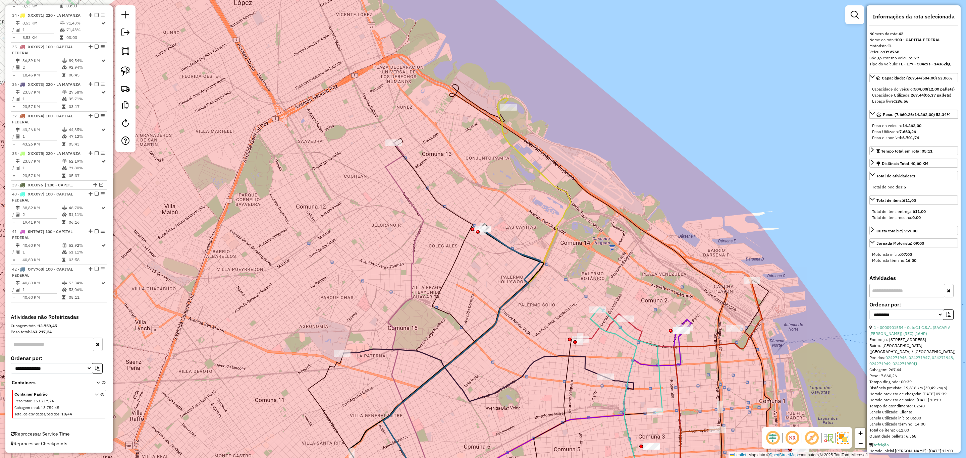
drag, startPoint x: 424, startPoint y: 166, endPoint x: 424, endPoint y: 238, distance: 71.8
click at [424, 238] on div "Janela de atendimento Grade de atendimento Capacidade Transportadoras Veículos …" at bounding box center [483, 229] width 966 height 458
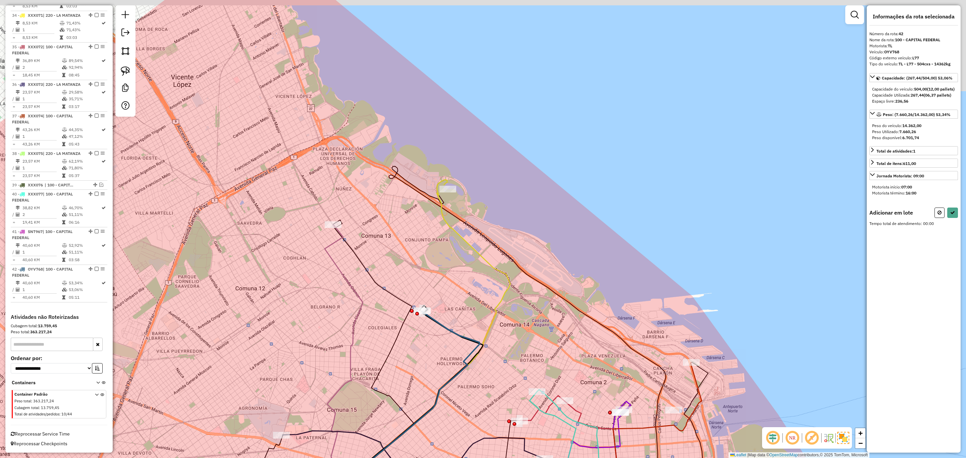
click at [438, 250] on div "Janela de atendimento Grade de atendimento Capacidade Transportadoras Veículos …" at bounding box center [483, 229] width 966 height 458
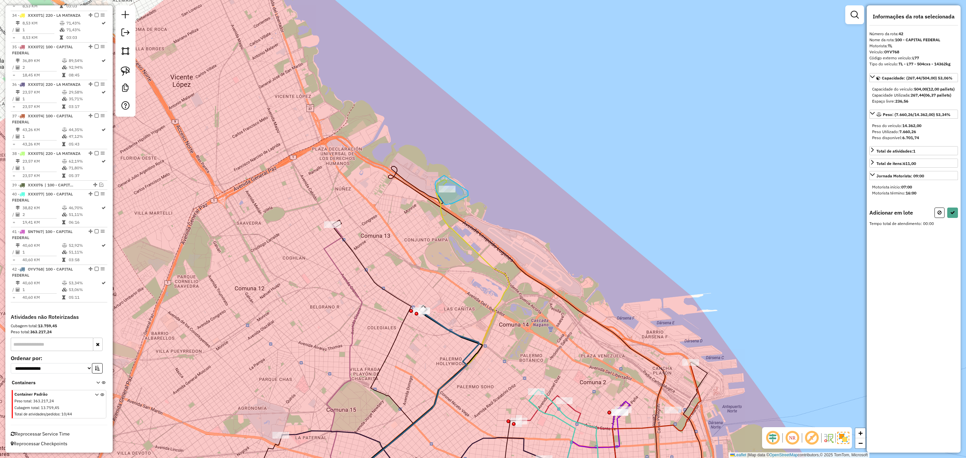
drag, startPoint x: 444, startPoint y: 175, endPoint x: 468, endPoint y: 191, distance: 28.6
click at [939, 215] on icon at bounding box center [939, 212] width 4 height 5
select select "**********"
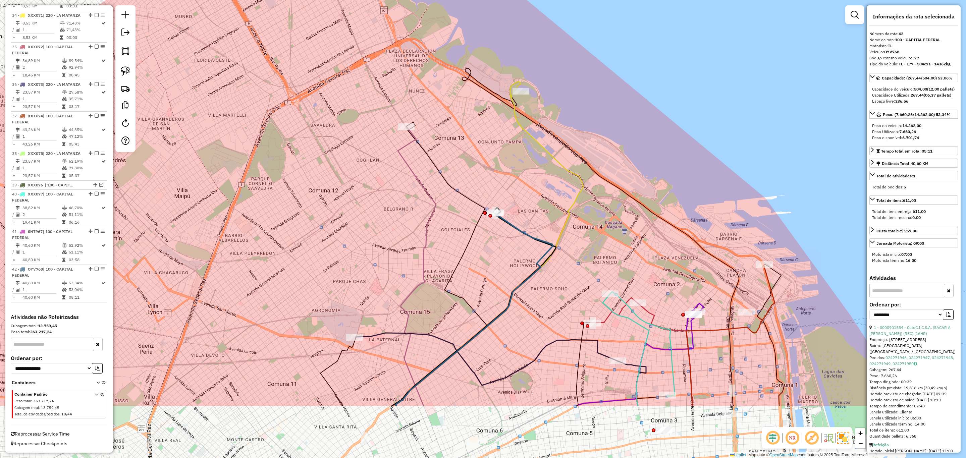
drag, startPoint x: 291, startPoint y: 380, endPoint x: 395, endPoint y: 233, distance: 179.8
click at [395, 233] on div "Janela de atendimento Grade de atendimento Capacidade Transportadoras Veículos …" at bounding box center [483, 229] width 966 height 458
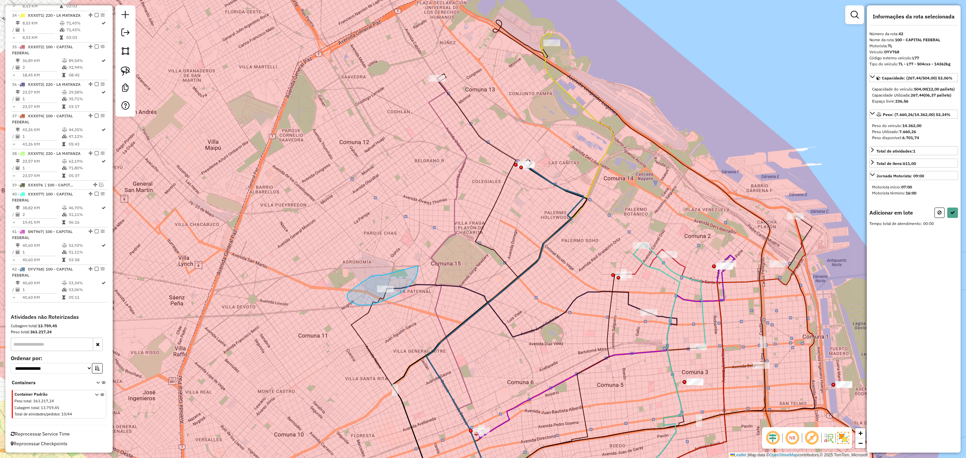
drag, startPoint x: 354, startPoint y: 288, endPoint x: 418, endPoint y: 266, distance: 67.4
select select "**********"
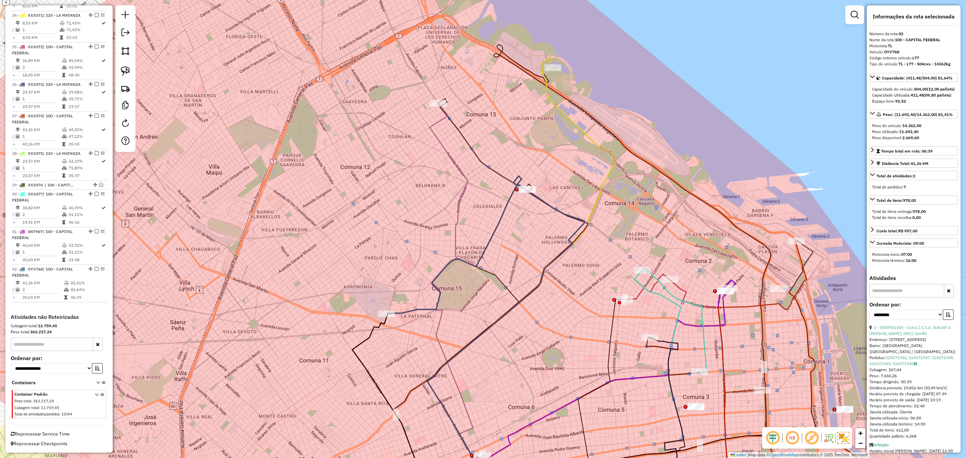
drag, startPoint x: 518, startPoint y: 203, endPoint x: 519, endPoint y: 234, distance: 31.2
click at [519, 234] on div "Janela de atendimento Grade de atendimento Capacidade Transportadoras Veículos …" at bounding box center [483, 229] width 966 height 458
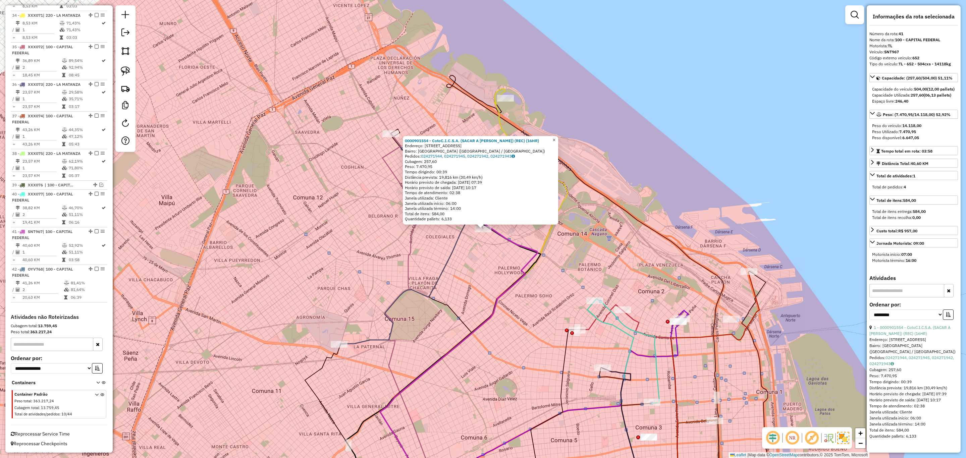
click at [558, 139] on link "×" at bounding box center [554, 140] width 8 height 8
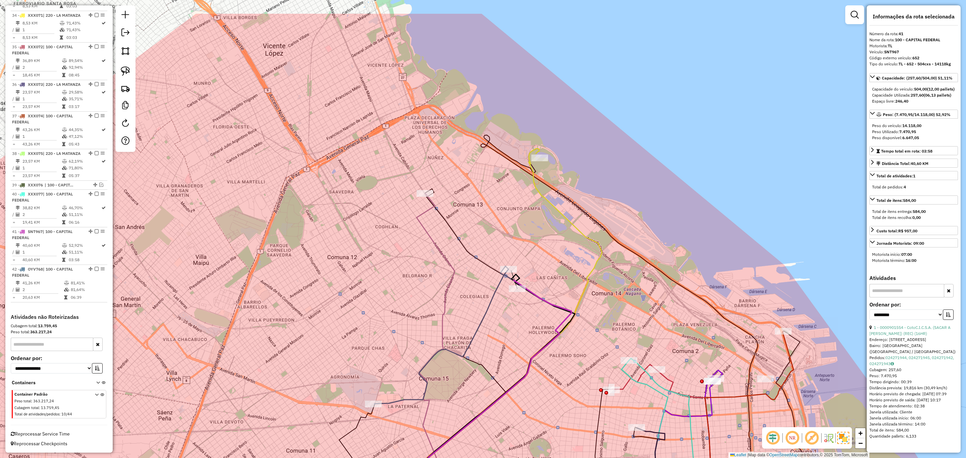
drag, startPoint x: 468, startPoint y: 187, endPoint x: 477, endPoint y: 211, distance: 25.9
click at [477, 211] on div "Janela de atendimento Grade de atendimento Capacidade Transportadoras Veículos …" at bounding box center [483, 229] width 966 height 458
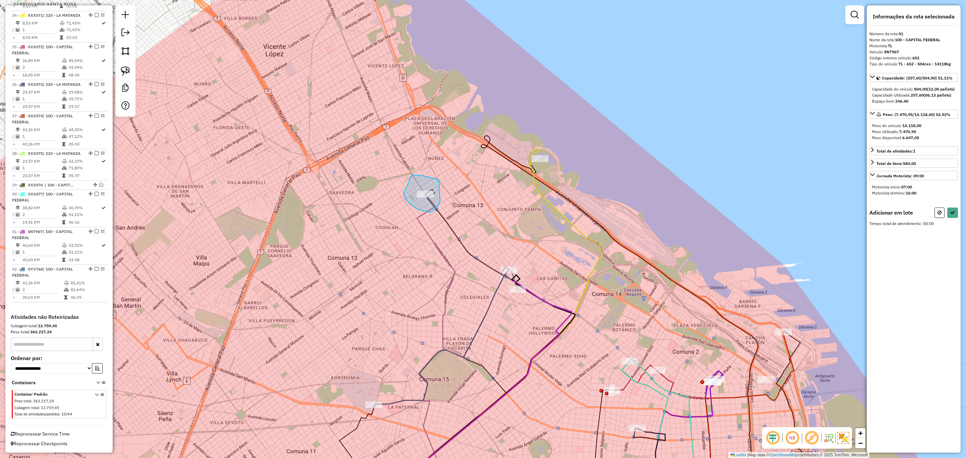
drag, startPoint x: 439, startPoint y: 180, endPoint x: 440, endPoint y: 201, distance: 21.2
click at [938, 215] on icon at bounding box center [939, 212] width 4 height 5
select select "**********"
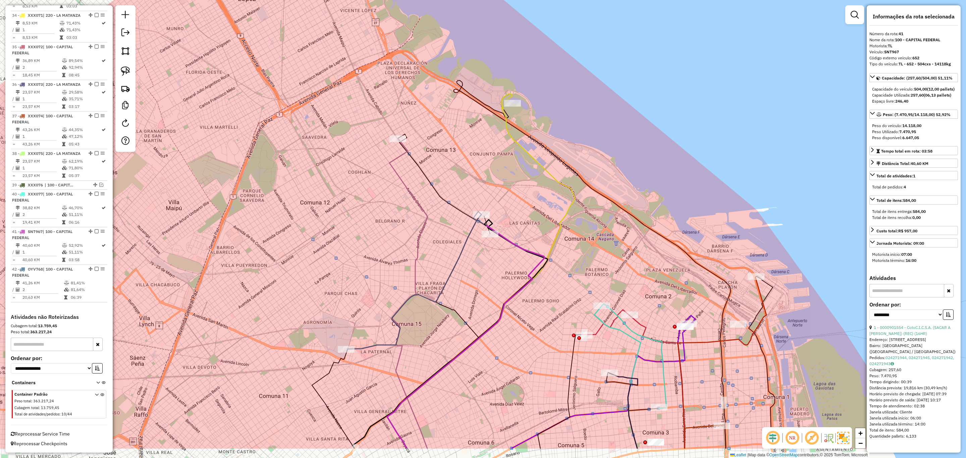
drag, startPoint x: 507, startPoint y: 315, endPoint x: 469, endPoint y: 207, distance: 114.4
click at [469, 207] on div "Janela de atendimento Grade de atendimento Capacidade Transportadoras Veículos …" at bounding box center [483, 229] width 966 height 458
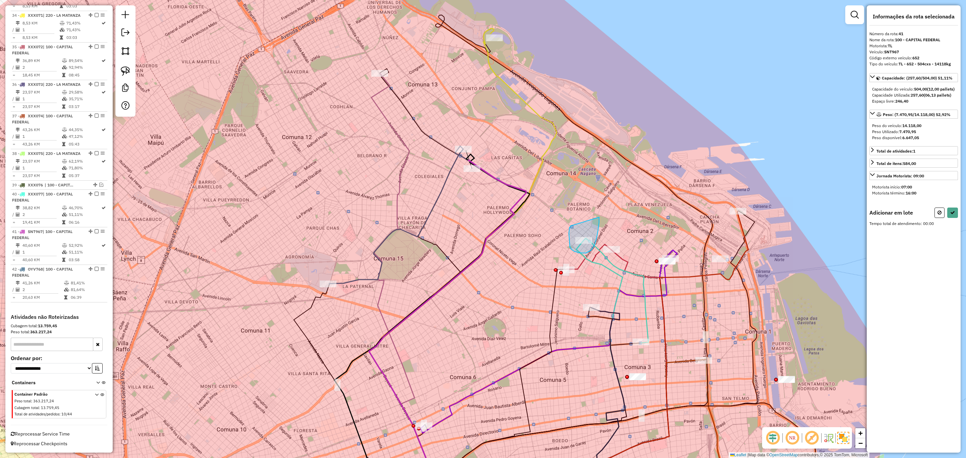
drag, startPoint x: 571, startPoint y: 226, endPoint x: 599, endPoint y: 217, distance: 29.6
select select "**********"
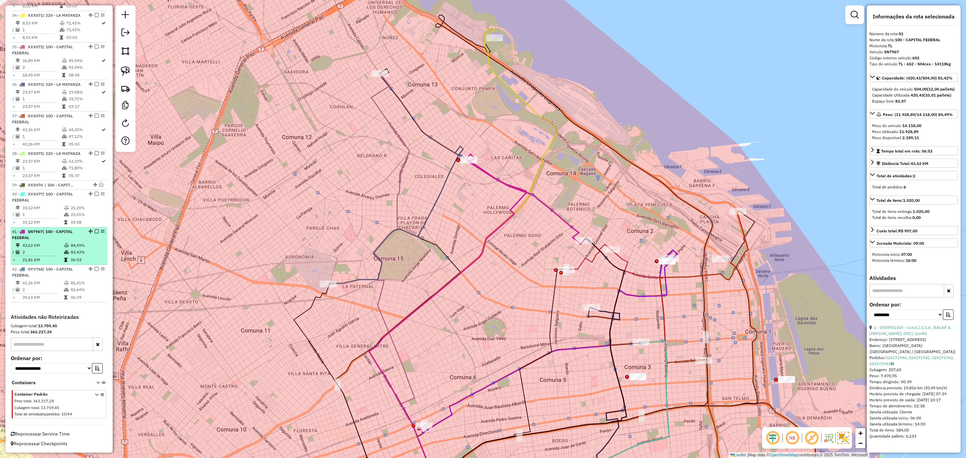
click at [95, 231] on em at bounding box center [97, 231] width 4 height 4
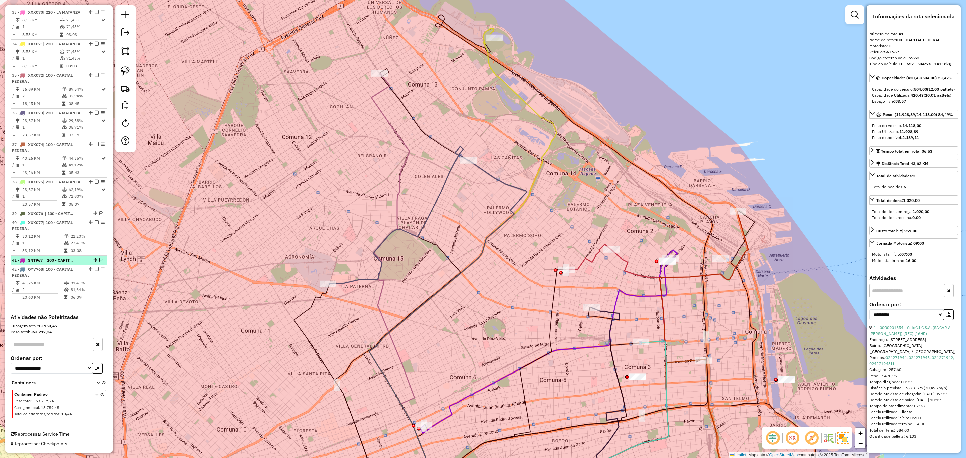
scroll to position [1486, 0]
click at [95, 269] on em at bounding box center [97, 269] width 4 height 4
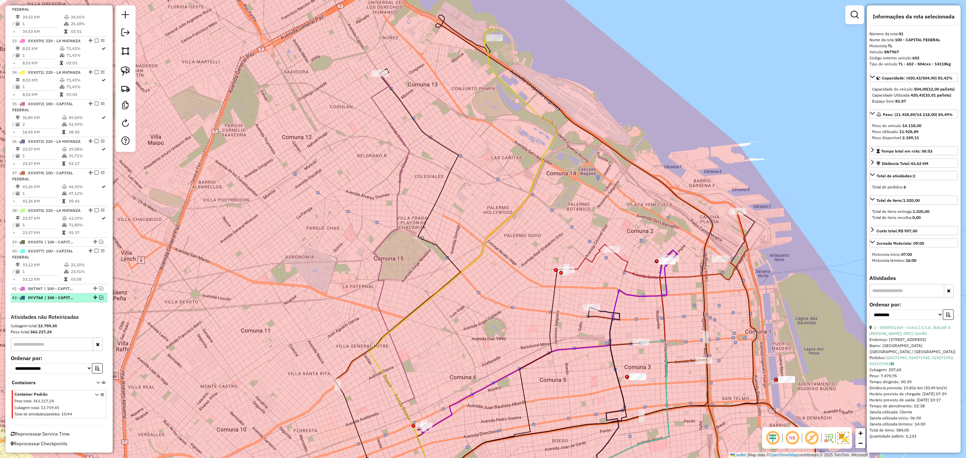
scroll to position [1457, 0]
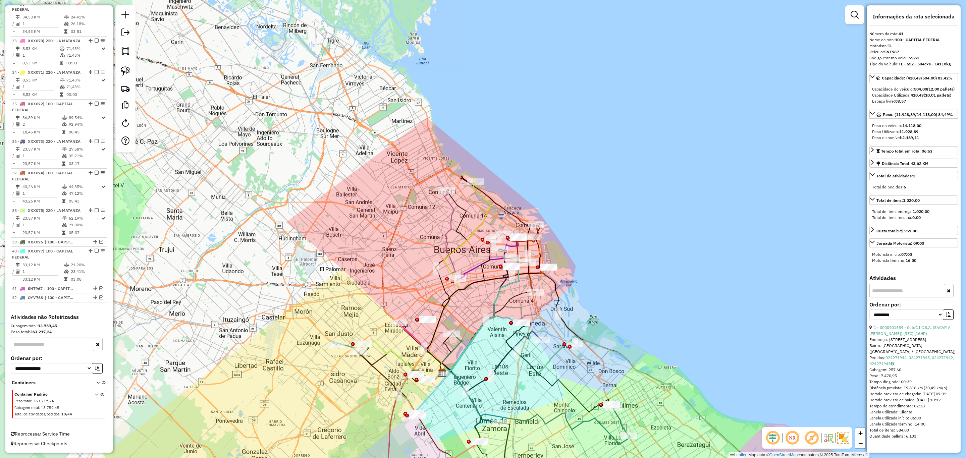
click at [666, 149] on div "Janela de atendimento Grade de atendimento Capacidade Transportadoras Veículos …" at bounding box center [483, 229] width 966 height 458
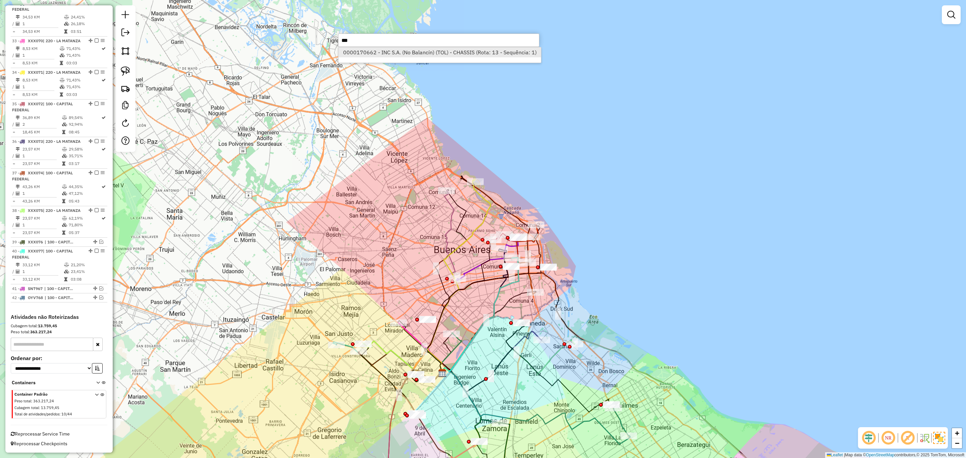
type input "***"
click at [476, 53] on li "0000170662 - INC S.A. (No Balancín) (TOL) - CHASSIS (Rota: 13 - Sequência: 1)" at bounding box center [439, 52] width 203 height 10
select select "**********"
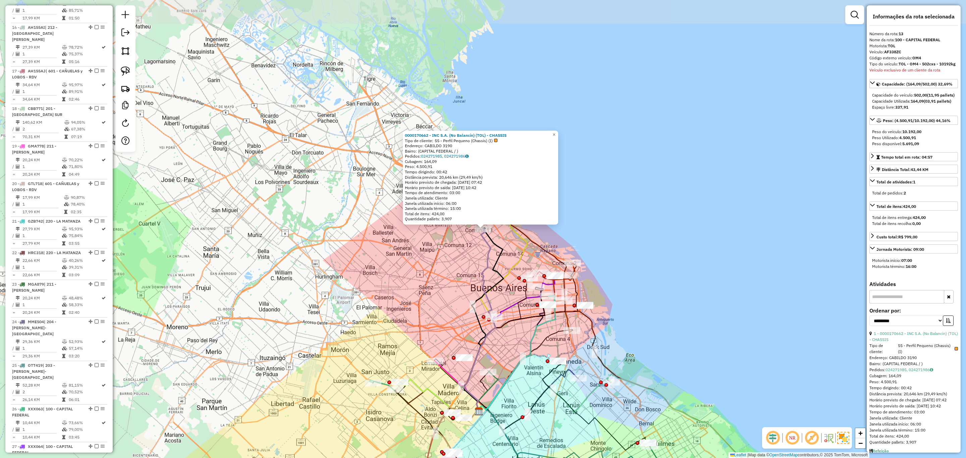
scroll to position [710, 0]
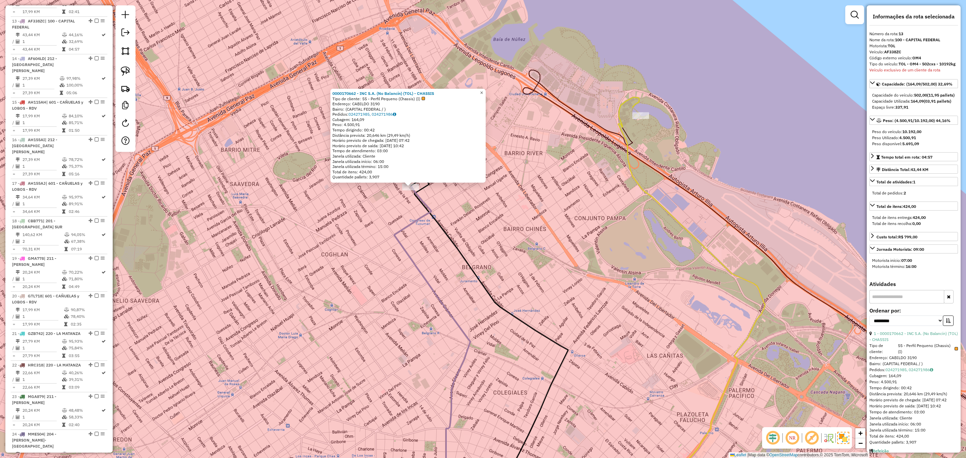
click at [483, 91] on span "×" at bounding box center [481, 93] width 3 height 6
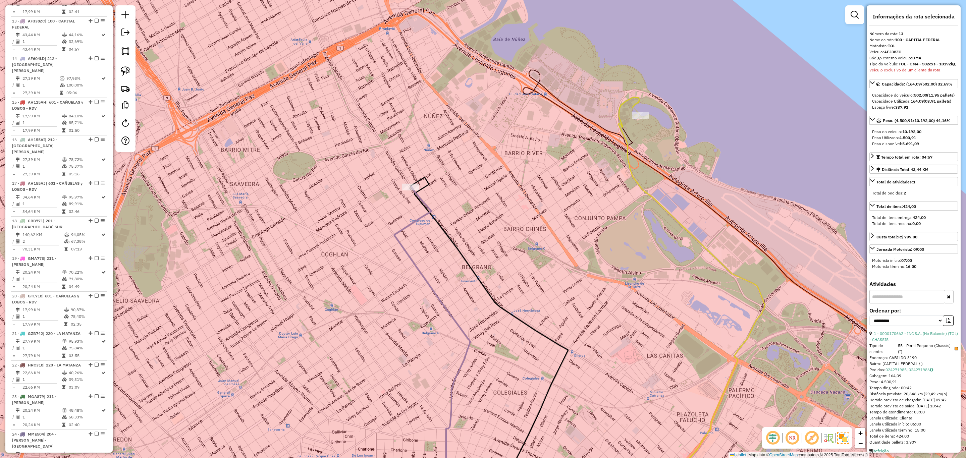
click at [412, 230] on div "Janela de atendimento Grade de atendimento Capacidade Transportadoras Veículos …" at bounding box center [483, 229] width 966 height 458
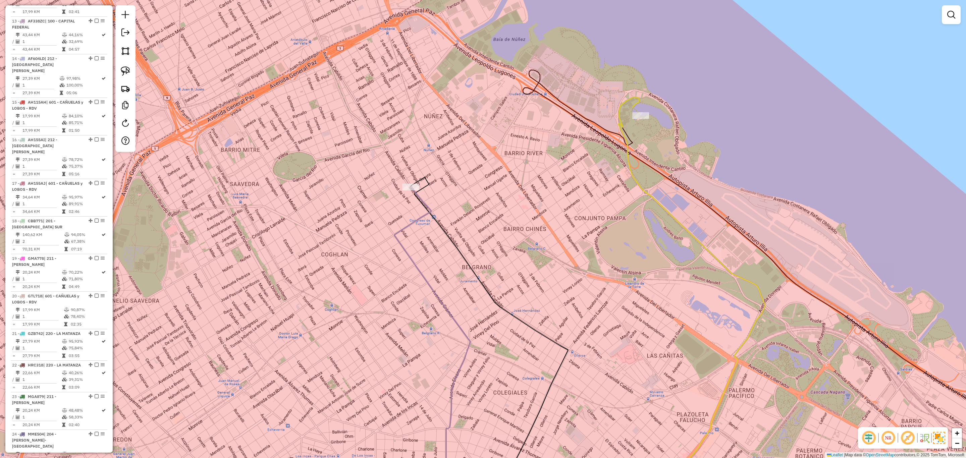
click at [421, 198] on icon at bounding box center [432, 345] width 76 height 318
select select "**********"
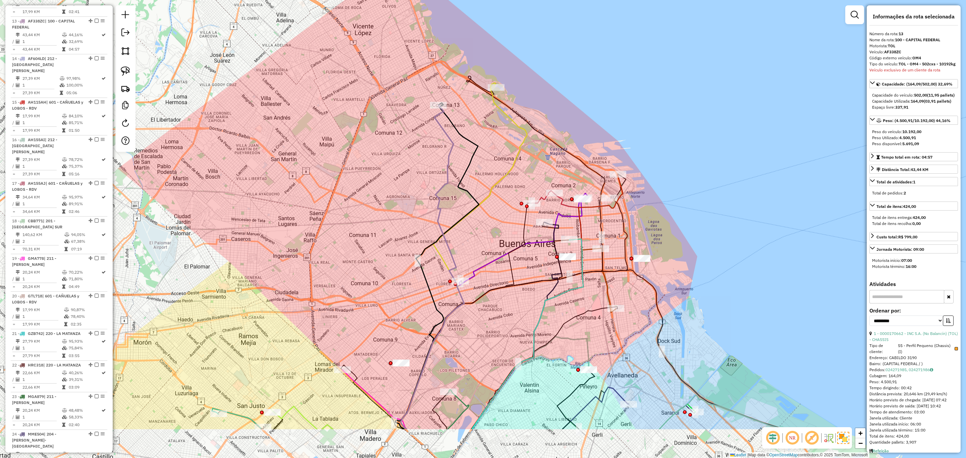
drag, startPoint x: 487, startPoint y: 253, endPoint x: 486, endPoint y: 150, distance: 102.3
click at [486, 150] on div "Janela de atendimento Grade de atendimento Capacidade Transportadoras Veículos …" at bounding box center [483, 229] width 966 height 458
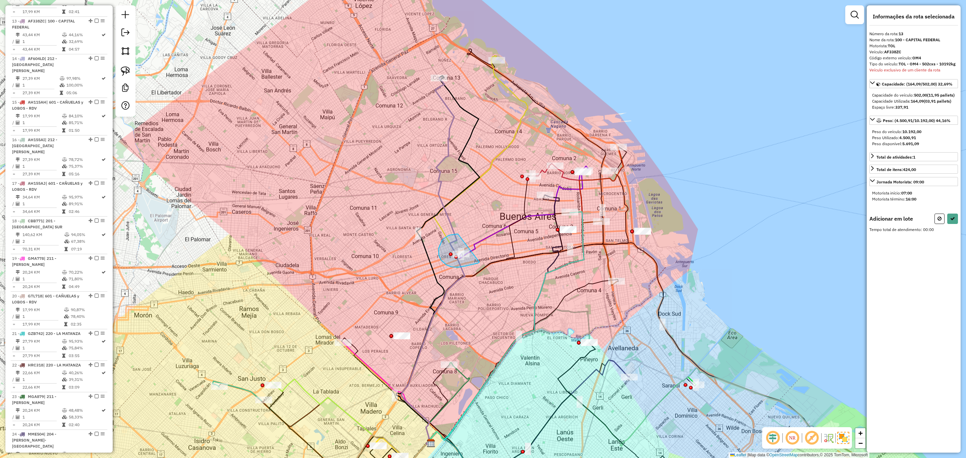
drag, startPoint x: 458, startPoint y: 234, endPoint x: 479, endPoint y: 262, distance: 35.4
click at [940, 221] on icon at bounding box center [939, 218] width 4 height 5
select select "**********"
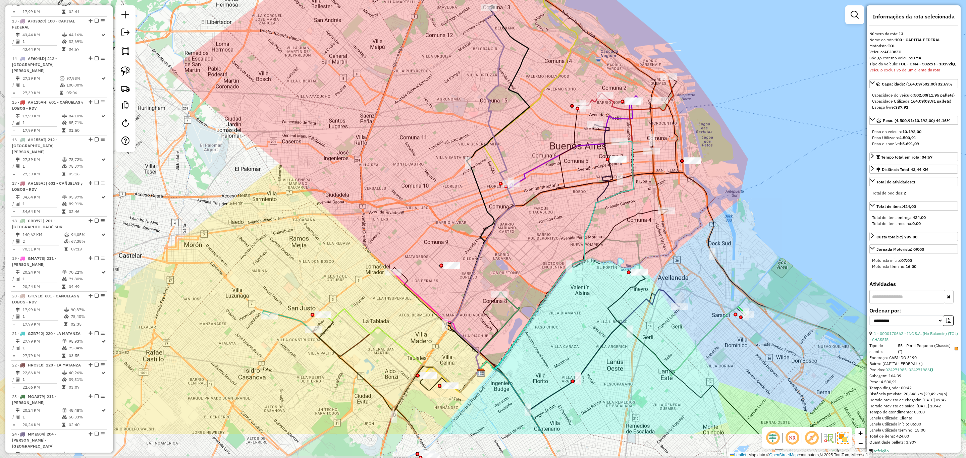
drag, startPoint x: 495, startPoint y: 290, endPoint x: 530, endPoint y: 240, distance: 61.2
click at [530, 240] on div "Janela de atendimento Grade de atendimento Capacidade Transportadoras Veículos …" at bounding box center [483, 229] width 966 height 458
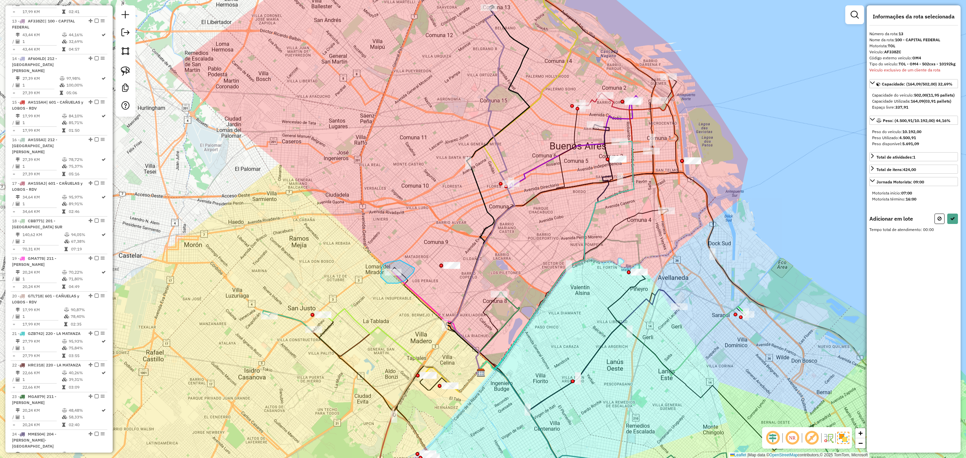
drag, startPoint x: 400, startPoint y: 260, endPoint x: 415, endPoint y: 268, distance: 16.8
click at [942, 224] on button at bounding box center [939, 219] width 10 height 10
select select "**********"
drag, startPoint x: 439, startPoint y: 267, endPoint x: 472, endPoint y: 254, distance: 35.3
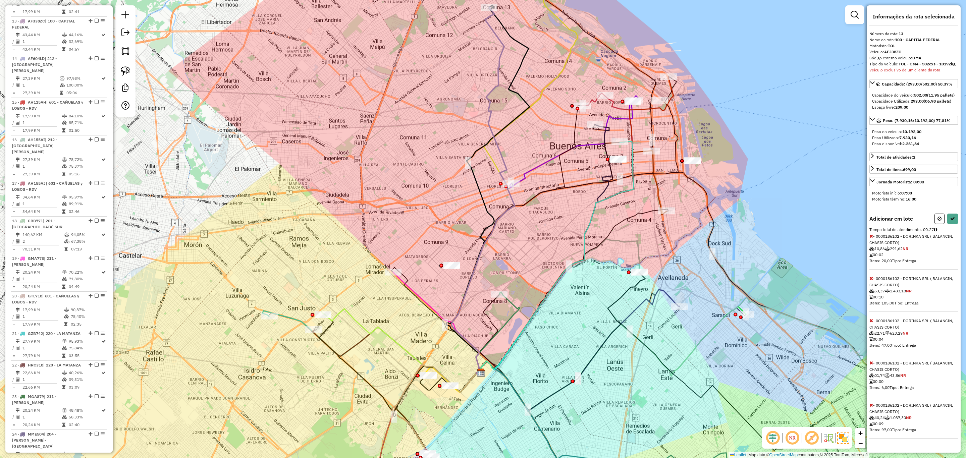
select select "**********"
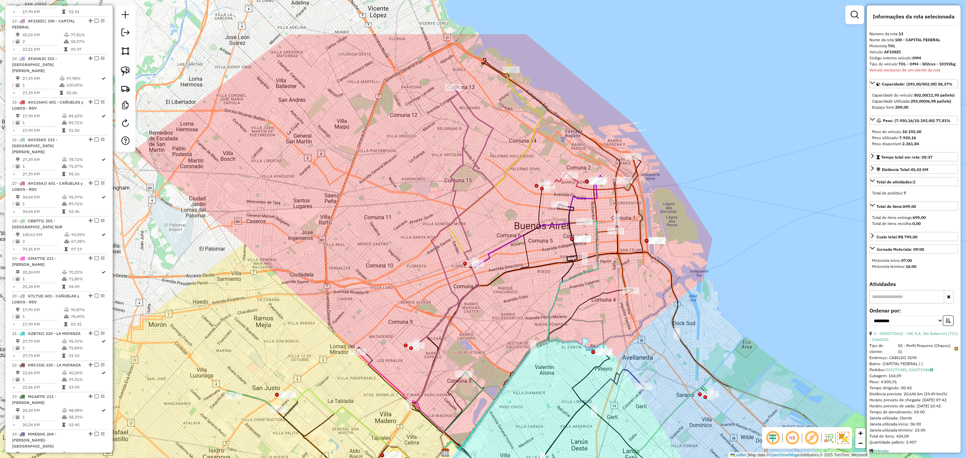
drag, startPoint x: 549, startPoint y: 227, endPoint x: 513, endPoint y: 307, distance: 87.4
click at [513, 307] on div "Janela de atendimento Grade de atendimento Capacidade Transportadoras Veículos …" at bounding box center [483, 229] width 966 height 458
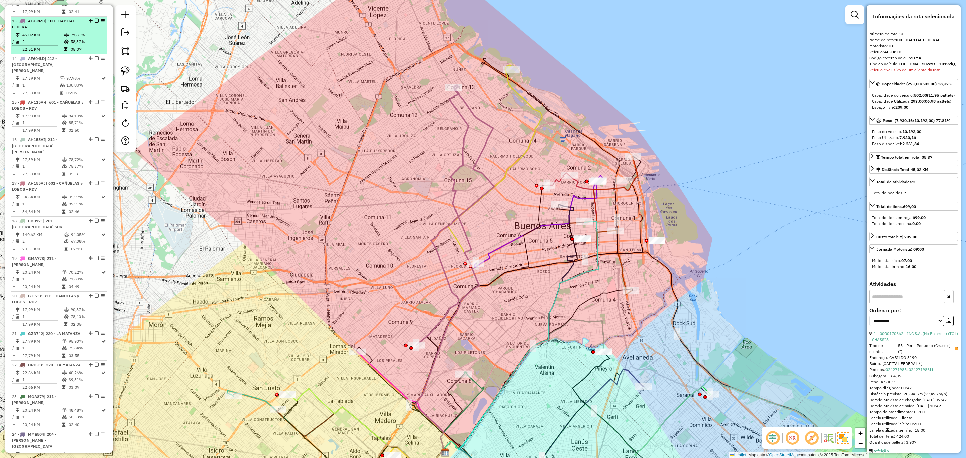
click at [95, 19] on em at bounding box center [97, 21] width 4 height 4
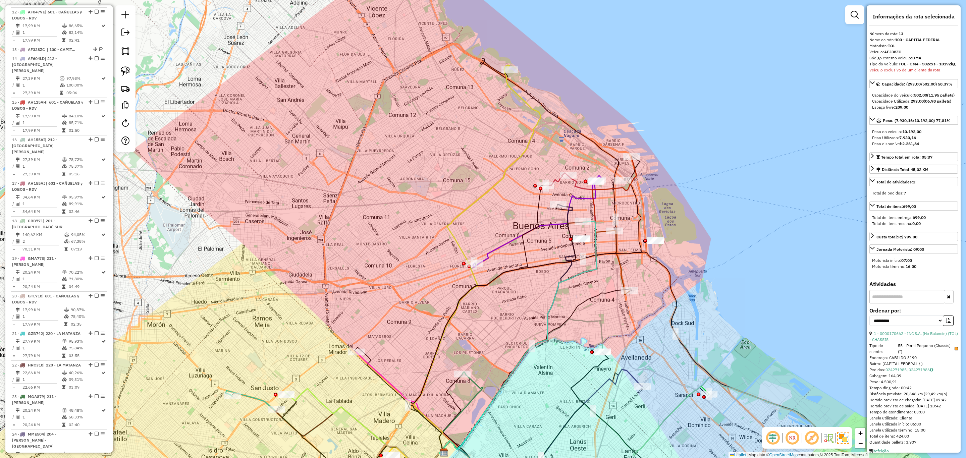
drag, startPoint x: 680, startPoint y: 209, endPoint x: 644, endPoint y: 219, distance: 37.0
click at [644, 219] on div "Janela de atendimento Grade de atendimento Capacidade Transportadoras Veículos …" at bounding box center [483, 229] width 966 height 458
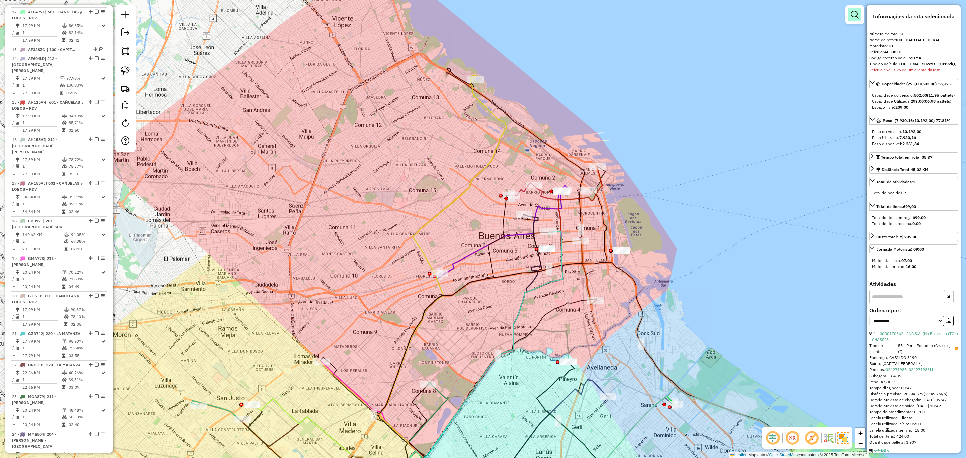
click at [858, 14] on em at bounding box center [855, 15] width 8 height 8
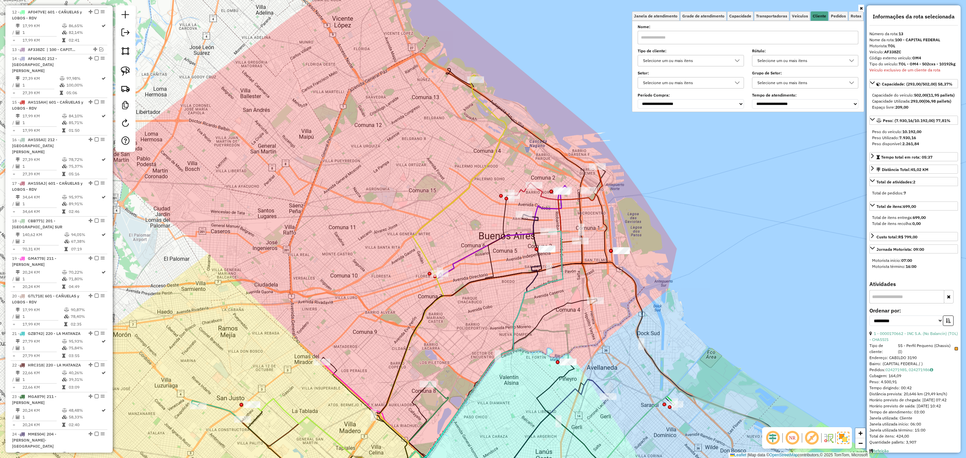
click at [710, 57] on div "Selecione um ou mais itens" at bounding box center [686, 60] width 90 height 11
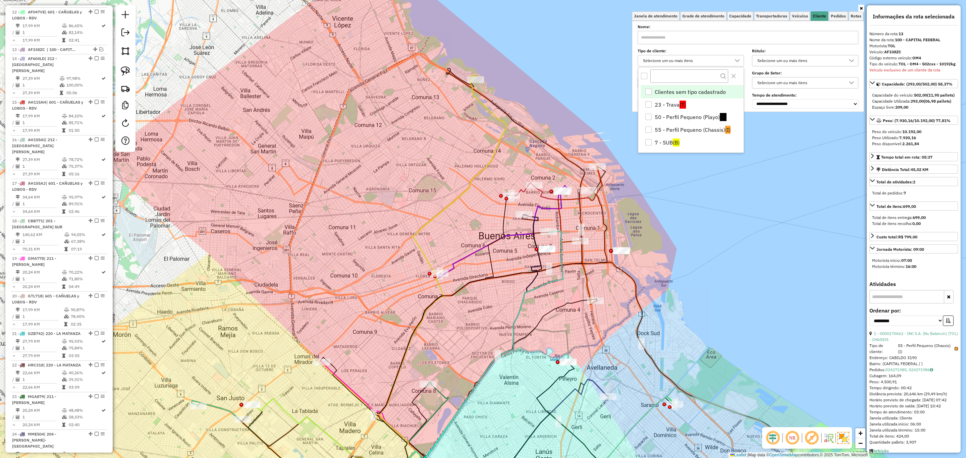
scroll to position [4, 23]
click at [648, 116] on div "50 - Perfil Pequeno (Playo)" at bounding box center [648, 117] width 6 height 6
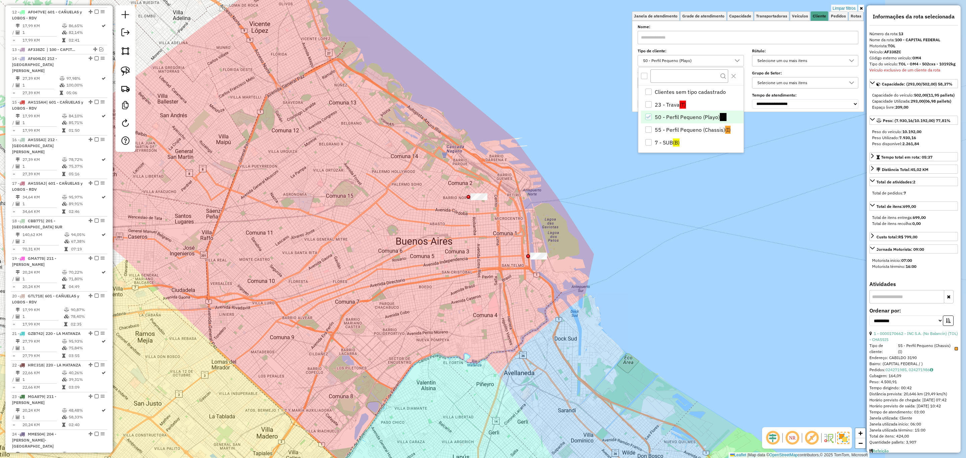
drag, startPoint x: 618, startPoint y: 206, endPoint x: 535, endPoint y: 212, distance: 83.0
click at [535, 212] on div "Limpar filtros Janela de atendimento Grade de atendimento Capacidade Transporta…" at bounding box center [483, 229] width 966 height 458
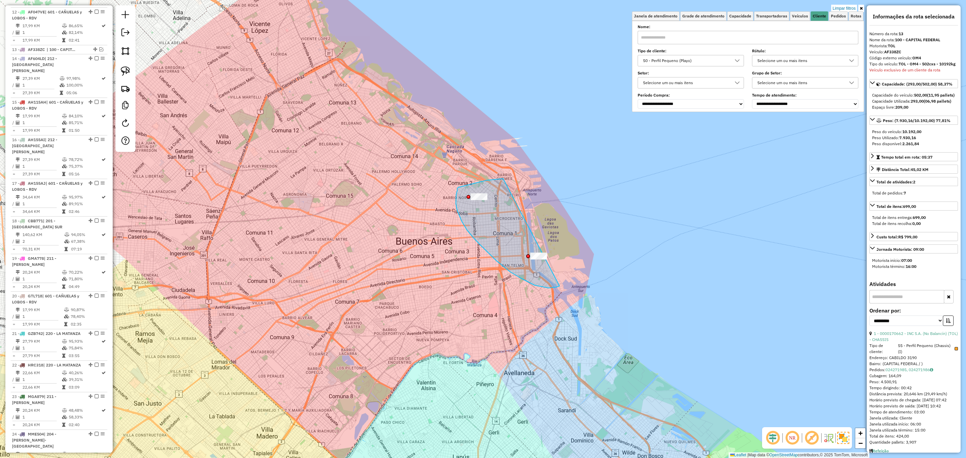
drag, startPoint x: 486, startPoint y: 180, endPoint x: 582, endPoint y: 259, distance: 123.4
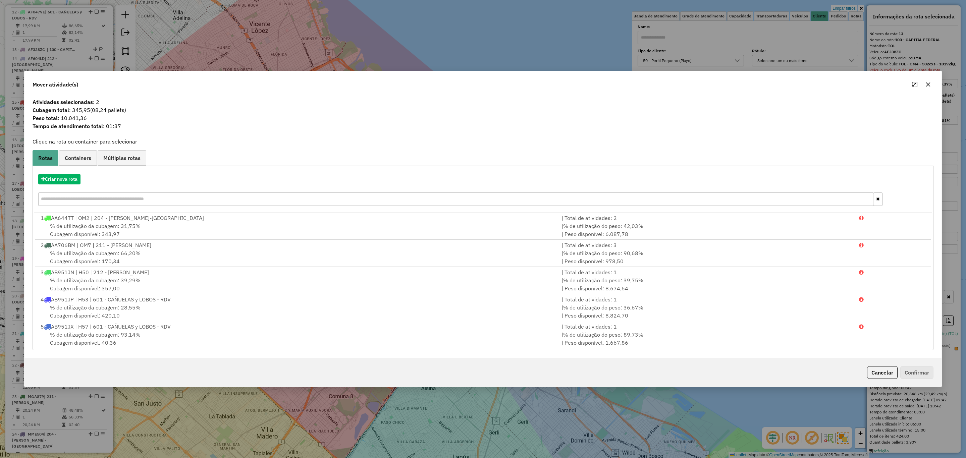
click at [875, 379] on button "Cancelar" at bounding box center [882, 372] width 31 height 13
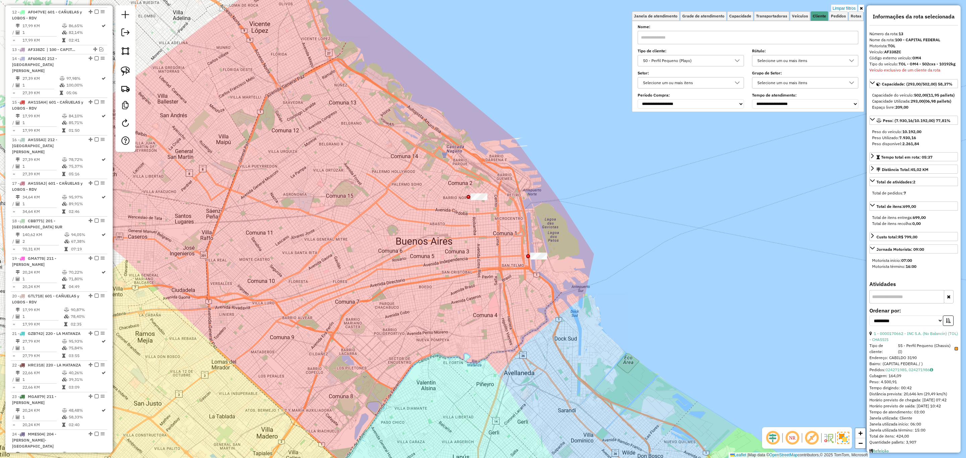
click at [700, 60] on div "50 - Perfil Pequeno (Playo)" at bounding box center [686, 60] width 90 height 11
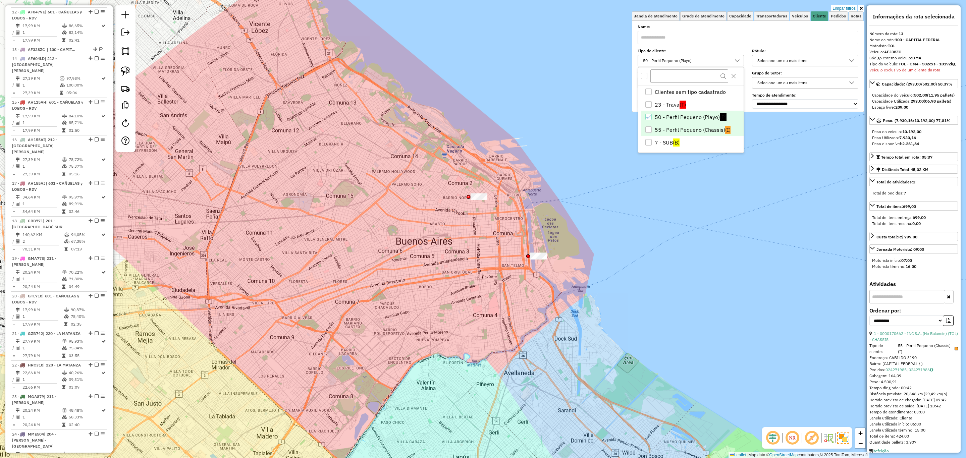
click at [649, 129] on div "55 - Perfil Pequeno (Chassis)" at bounding box center [648, 129] width 6 height 6
click at [509, 303] on div "Limpar filtros Janela de atendimento Grade de atendimento Capacidade Transporta…" at bounding box center [483, 229] width 966 height 458
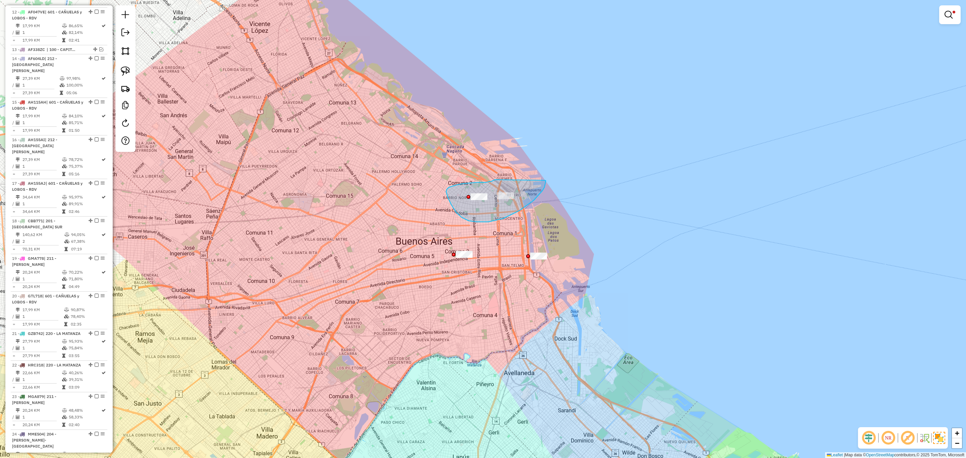
drag, startPoint x: 485, startPoint y: 182, endPoint x: 545, endPoint y: 180, distance: 59.4
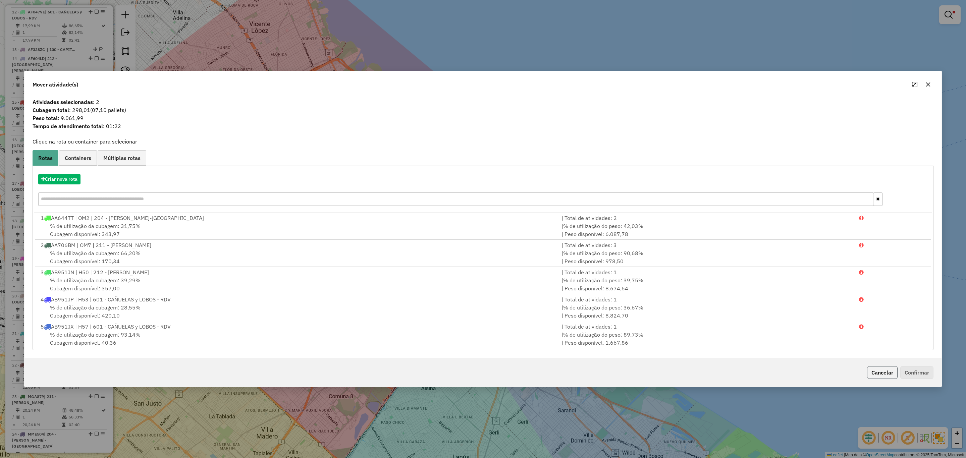
click at [871, 374] on button "Cancelar" at bounding box center [882, 372] width 31 height 13
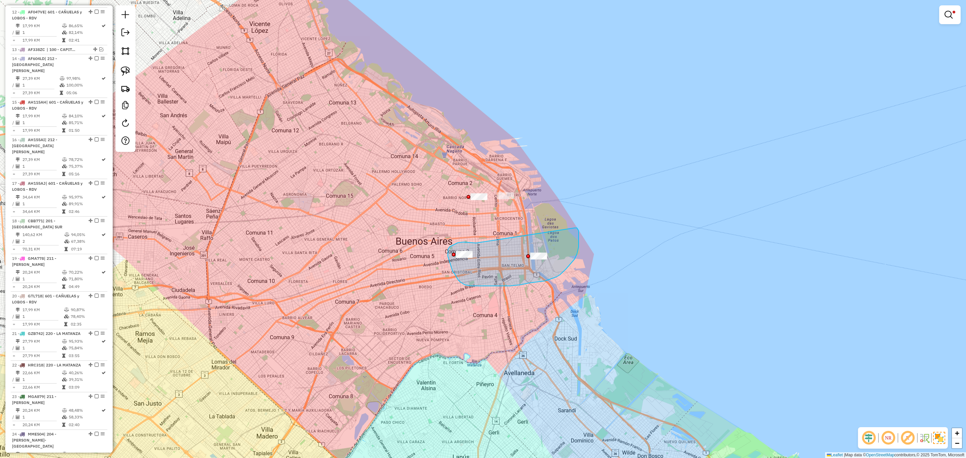
drag, startPoint x: 476, startPoint y: 243, endPoint x: 574, endPoint y: 228, distance: 98.8
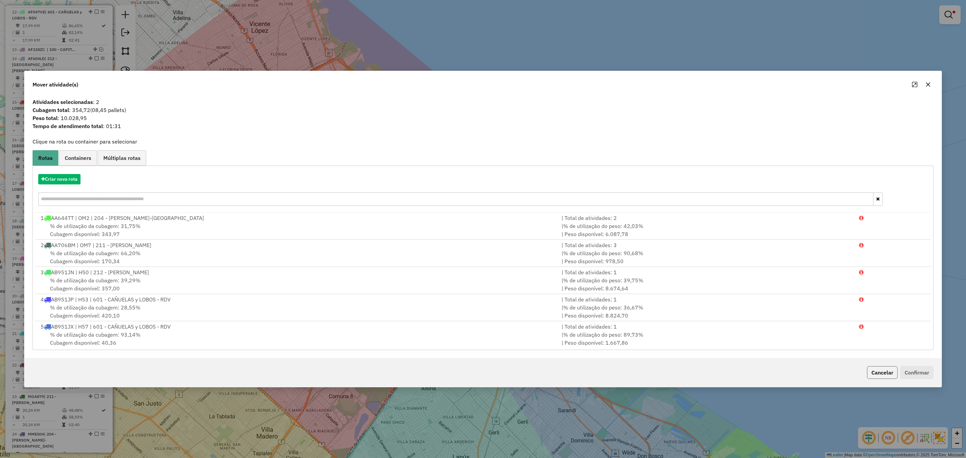
click at [874, 367] on button "Cancelar" at bounding box center [882, 372] width 31 height 13
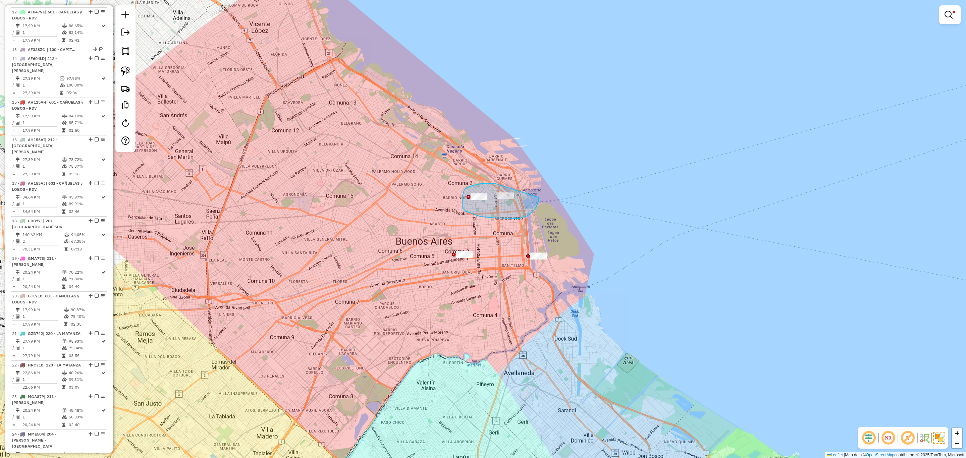
drag, startPoint x: 495, startPoint y: 183, endPoint x: 539, endPoint y: 197, distance: 45.4
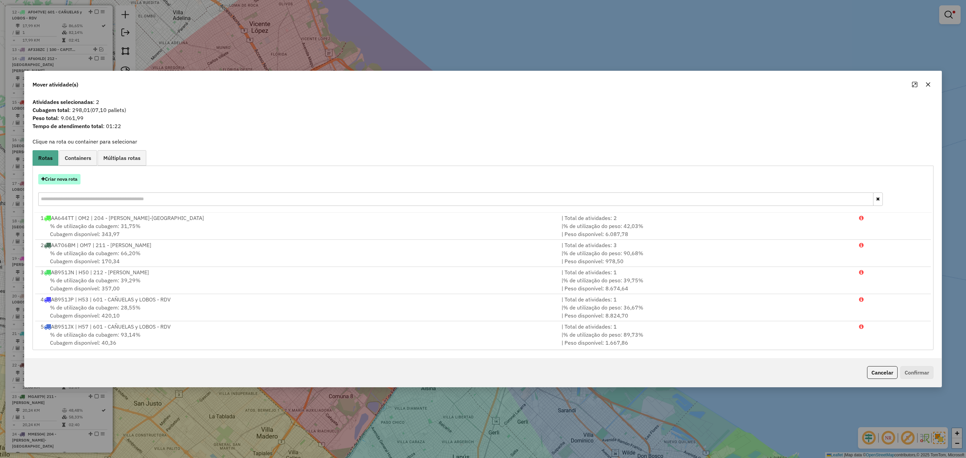
click at [51, 178] on button "Criar nova rota" at bounding box center [59, 179] width 42 height 10
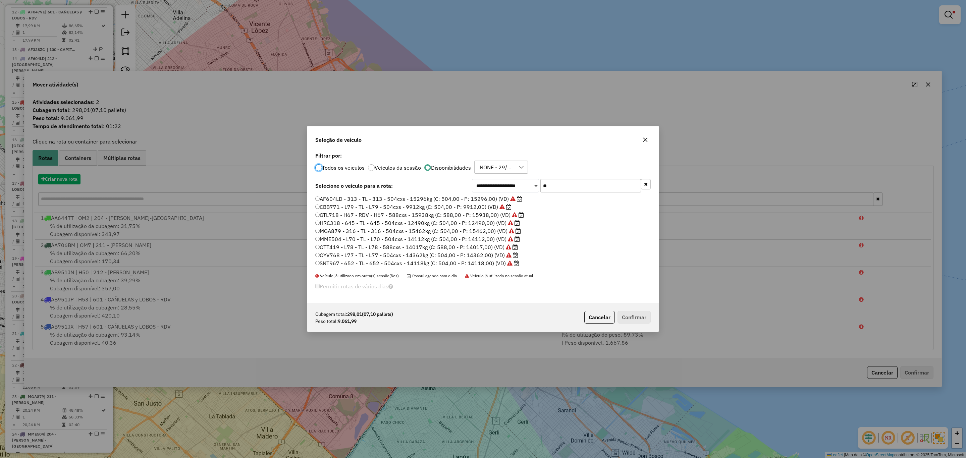
scroll to position [4, 2]
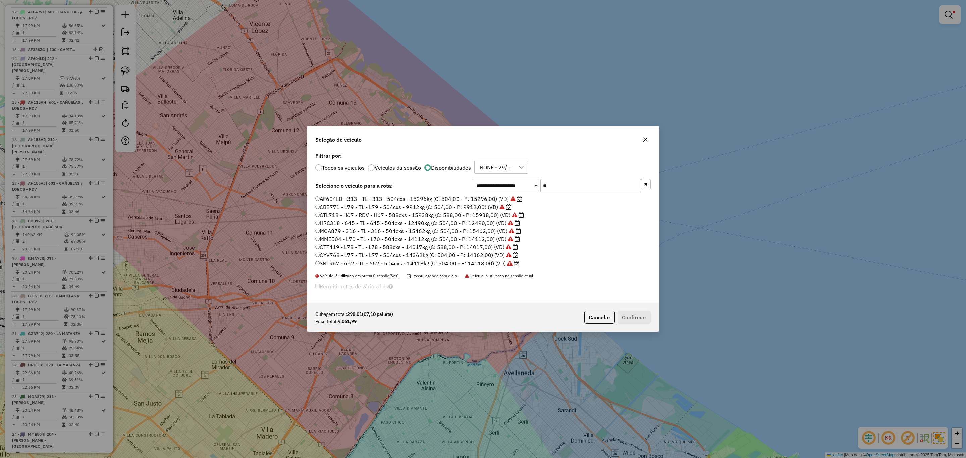
drag, startPoint x: 555, startPoint y: 186, endPoint x: 524, endPoint y: 179, distance: 31.3
click at [524, 179] on div "**********" at bounding box center [561, 185] width 179 height 13
type input "***"
click at [478, 234] on label "XXX073 - 058 - EB - 58 - 588cxs - 17486kg (C: 588,00 - P: 17486,00) (VD)" at bounding box center [416, 232] width 202 height 8
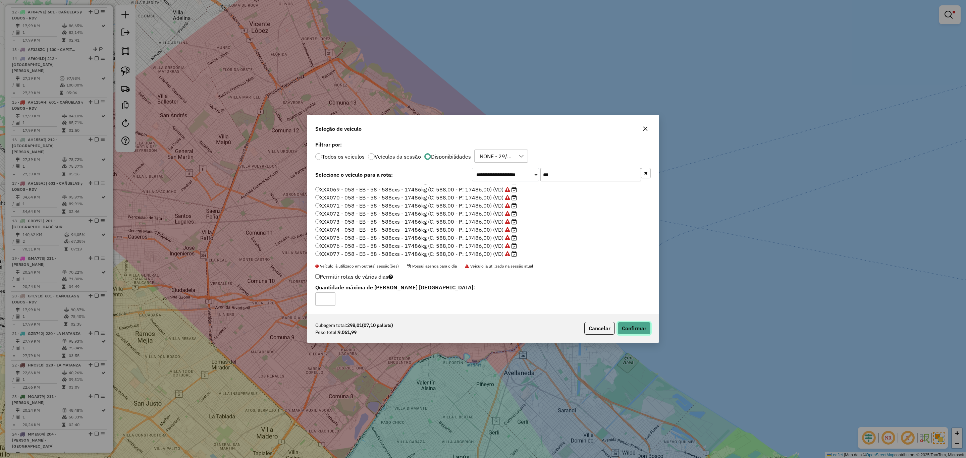
click at [626, 324] on button "Confirmar" at bounding box center [634, 328] width 33 height 13
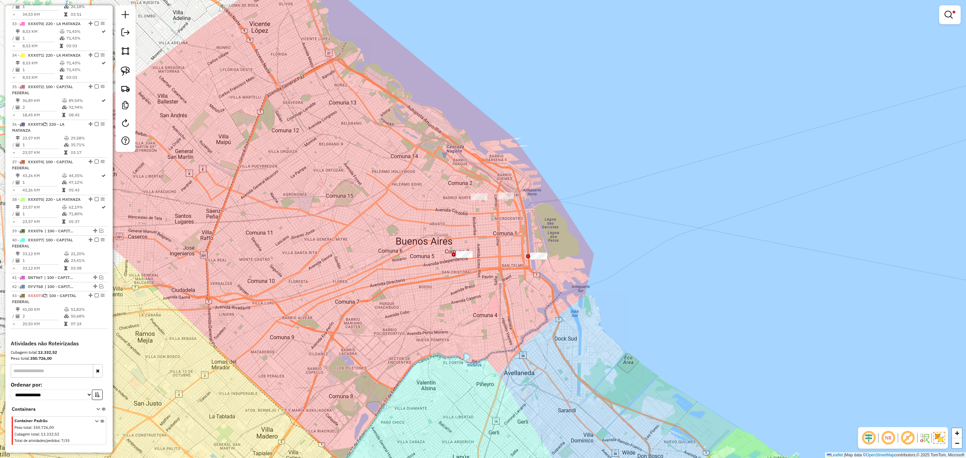
scroll to position [1466, 0]
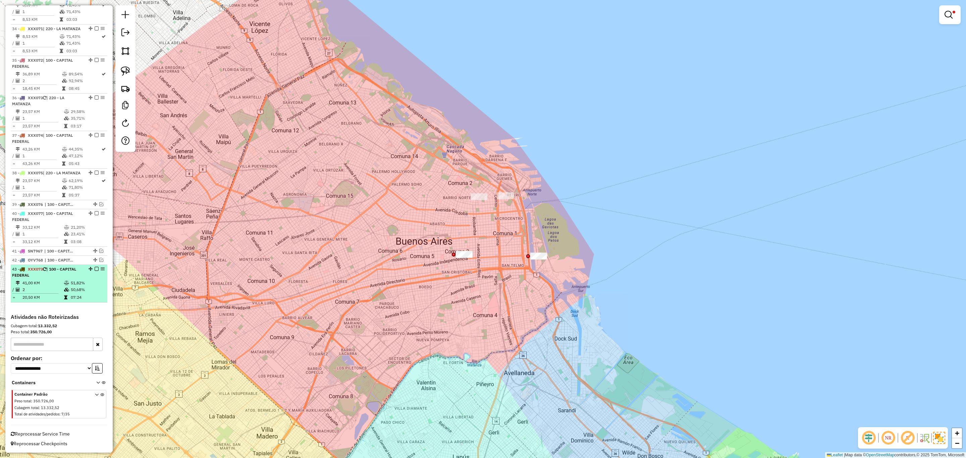
click at [59, 270] on span "| 100 - CAPITAL FEDERAL" at bounding box center [44, 272] width 64 height 11
select select "**********"
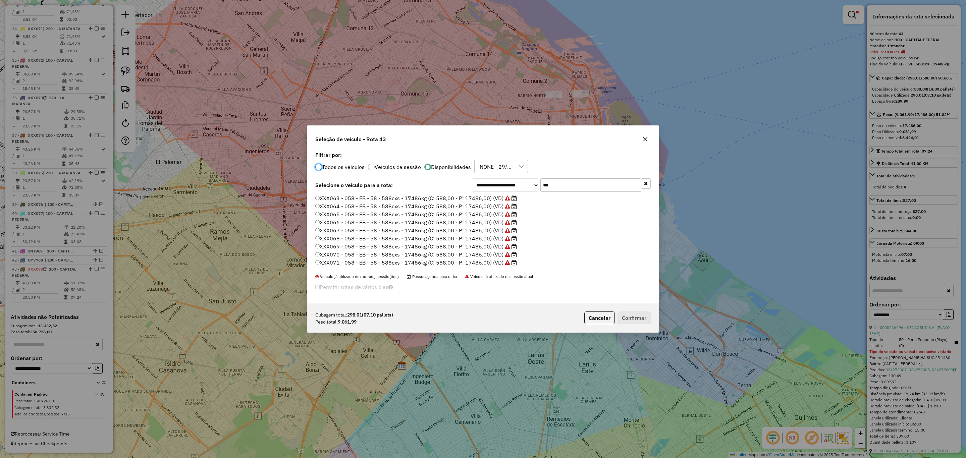
scroll to position [3, 2]
click at [458, 220] on label "XXX066 - 058 - EB - 58 - 588cxs - 17486kg (C: 588,00 - P: 17486,00) (VD)" at bounding box center [416, 222] width 202 height 8
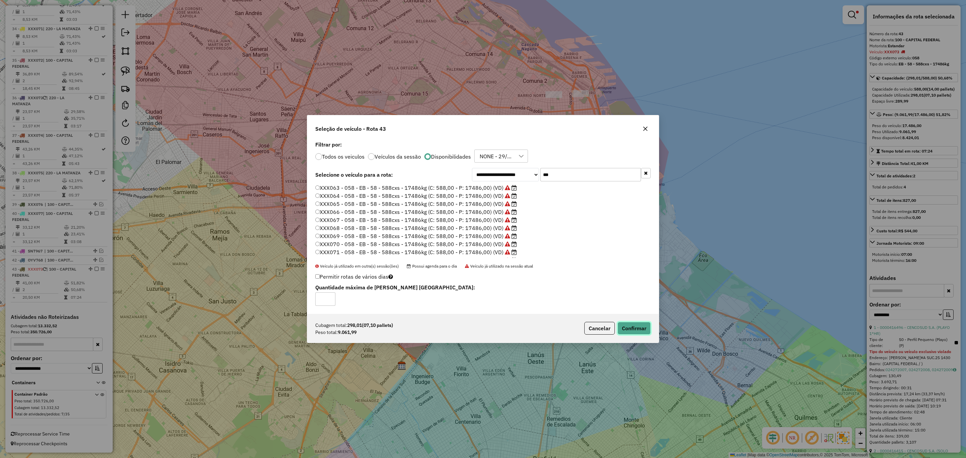
click at [631, 328] on button "Confirmar" at bounding box center [634, 328] width 33 height 13
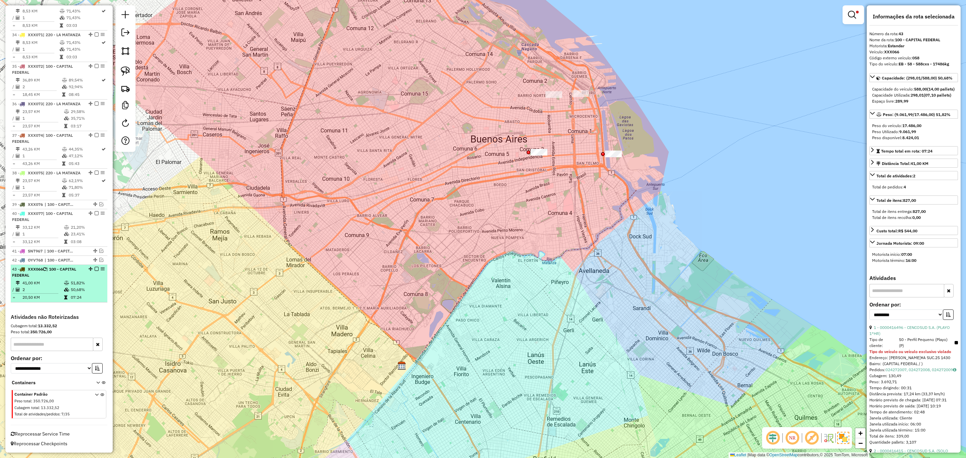
click at [96, 269] on em at bounding box center [97, 269] width 4 height 4
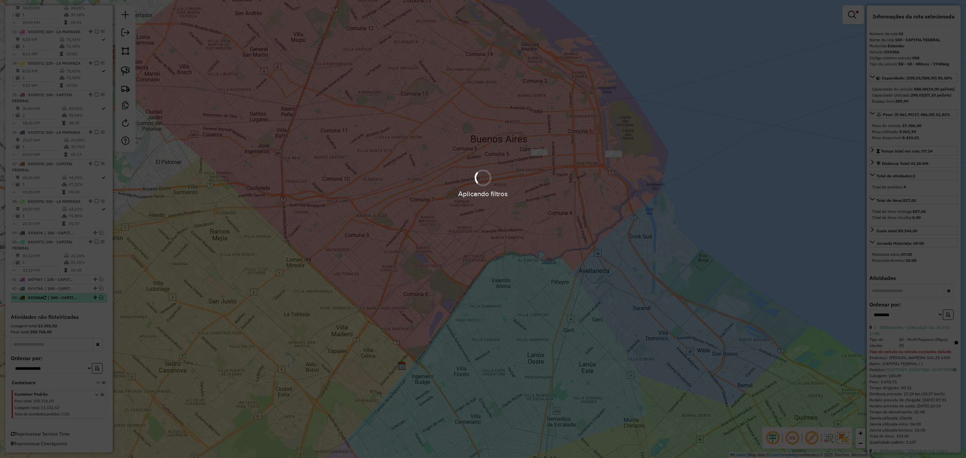
scroll to position [1438, 0]
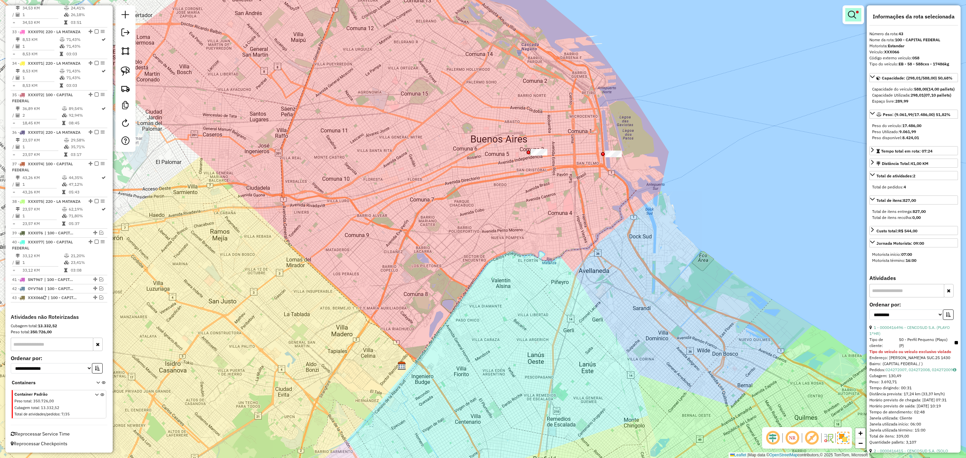
click at [851, 14] on em at bounding box center [852, 15] width 8 height 8
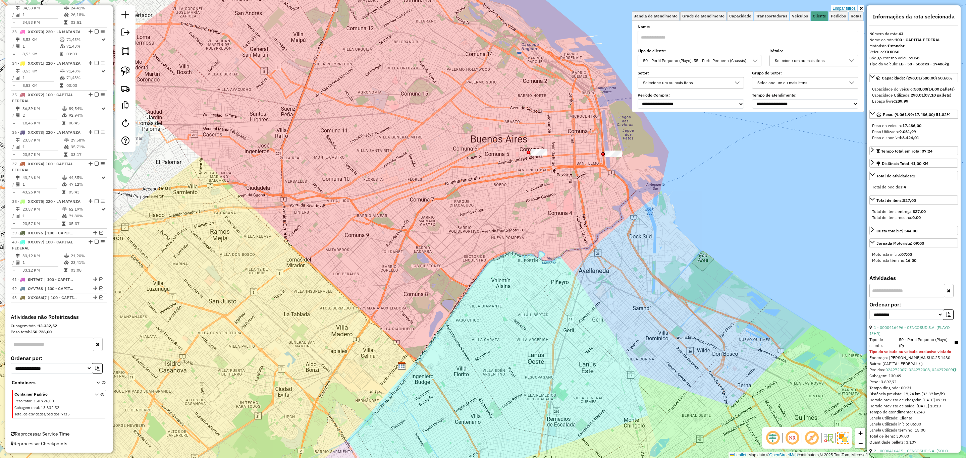
click at [842, 8] on link "Limpar filtros" at bounding box center [844, 8] width 26 height 7
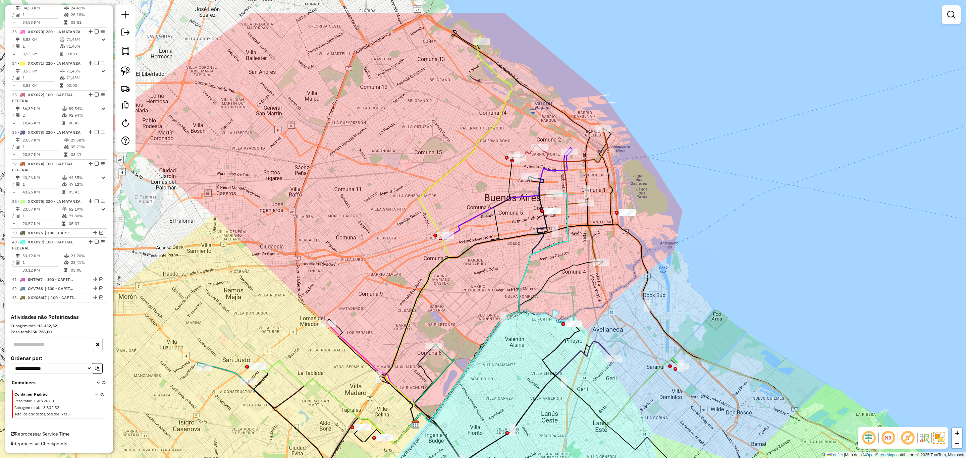
drag, startPoint x: 663, startPoint y: 145, endPoint x: 677, endPoint y: 204, distance: 60.3
click at [677, 204] on div "Janela de atendimento Grade de atendimento Capacidade Transportadoras Veículos …" at bounding box center [483, 229] width 966 height 458
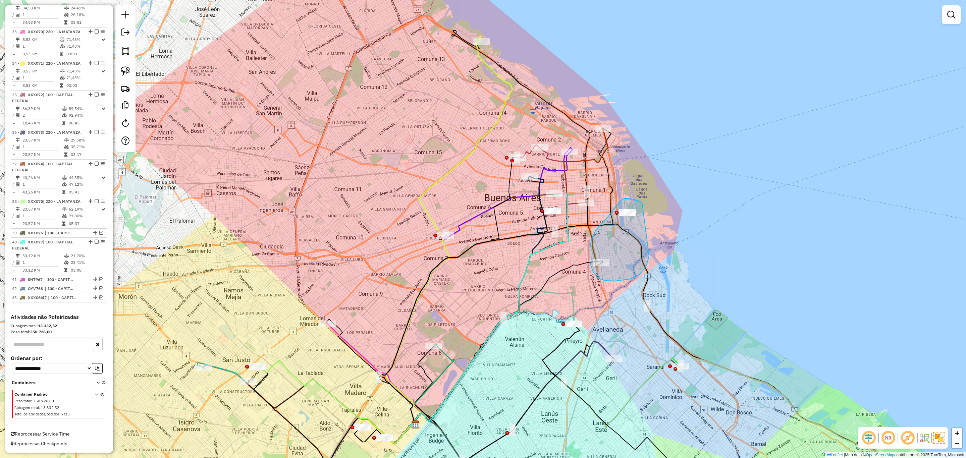
drag, startPoint x: 641, startPoint y: 202, endPoint x: 649, endPoint y: 256, distance: 53.9
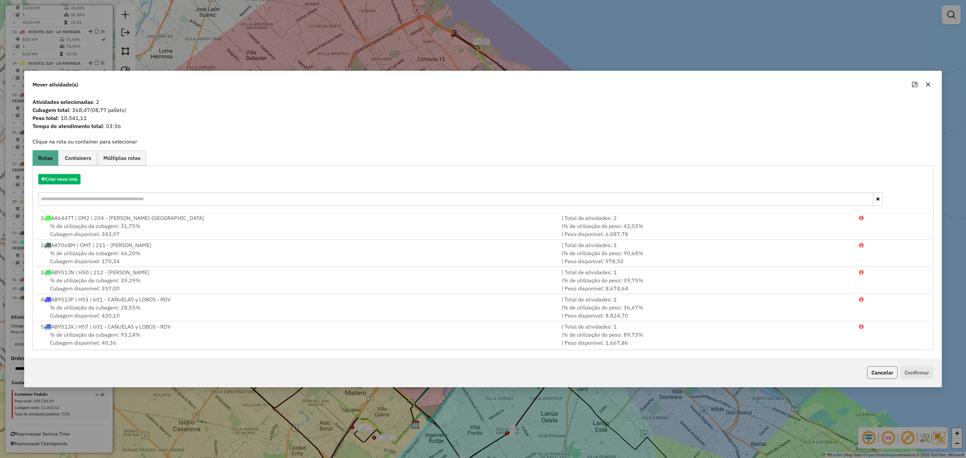
click at [879, 369] on button "Cancelar" at bounding box center [882, 372] width 31 height 13
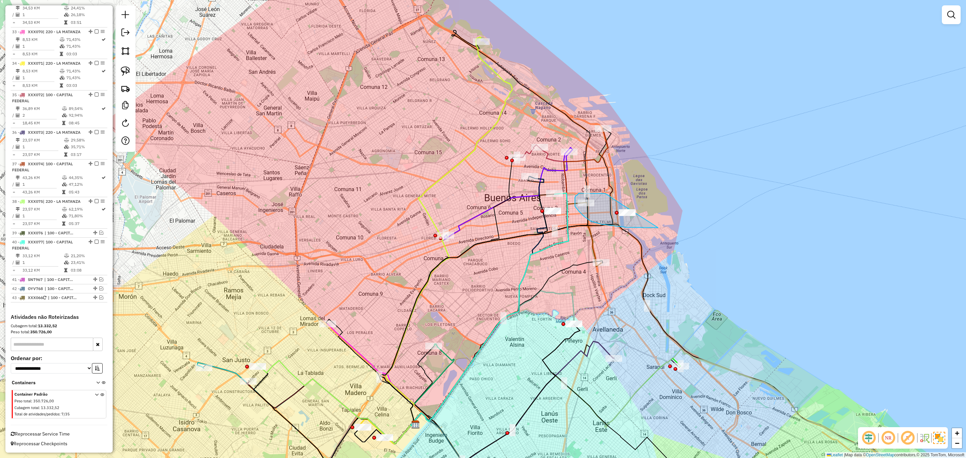
drag, startPoint x: 611, startPoint y: 198, endPoint x: 688, endPoint y: 203, distance: 76.7
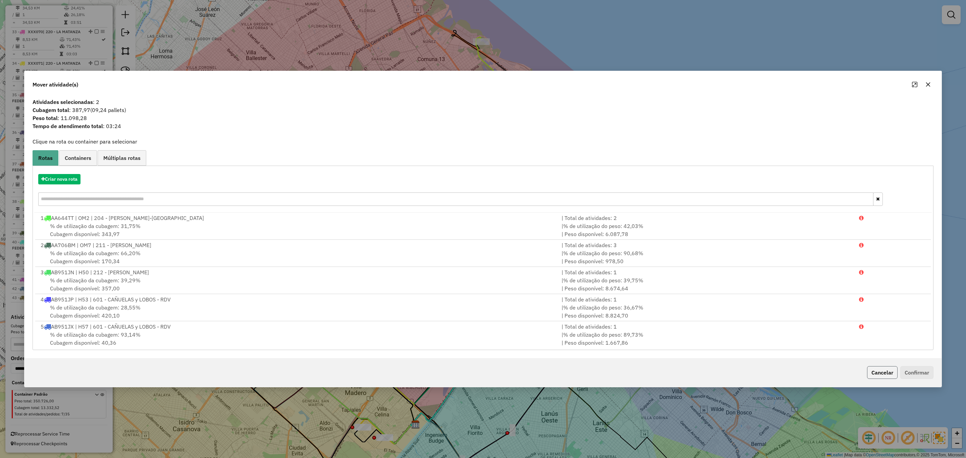
click at [886, 371] on button "Cancelar" at bounding box center [882, 372] width 31 height 13
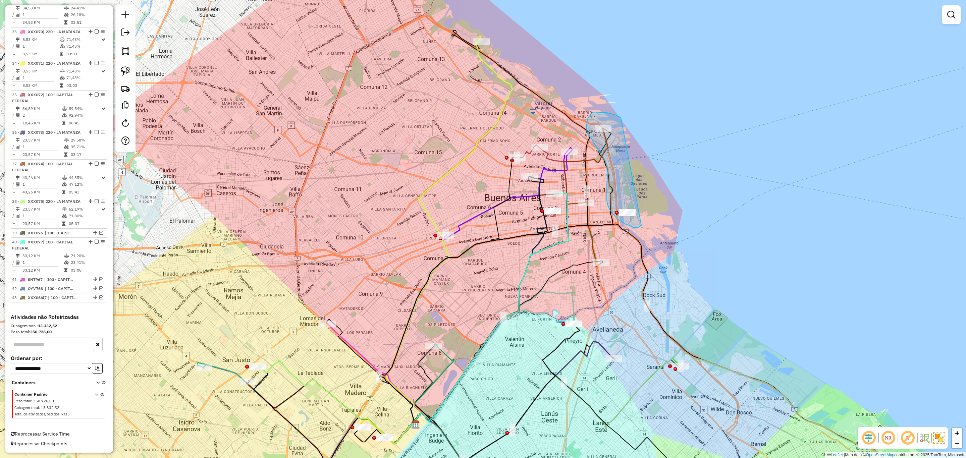
drag, startPoint x: 621, startPoint y: 118, endPoint x: 652, endPoint y: 218, distance: 104.7
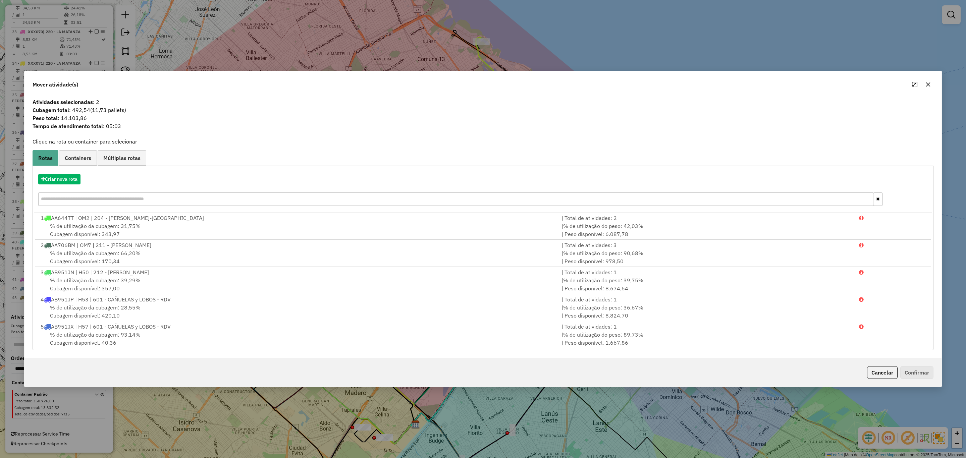
click at [880, 370] on button "Cancelar" at bounding box center [882, 372] width 31 height 13
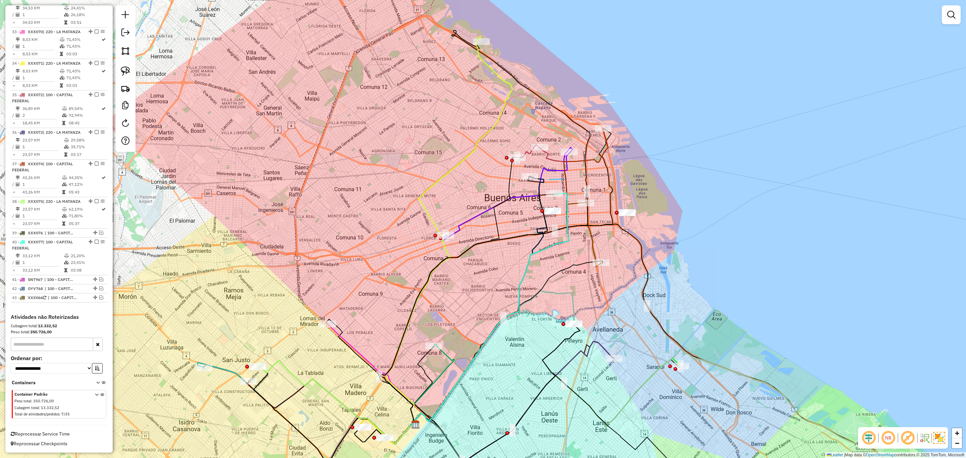
drag, startPoint x: 564, startPoint y: 179, endPoint x: 549, endPoint y: 179, distance: 14.4
click at [567, 209] on icon at bounding box center [490, 309] width 158 height 233
select select "**********"
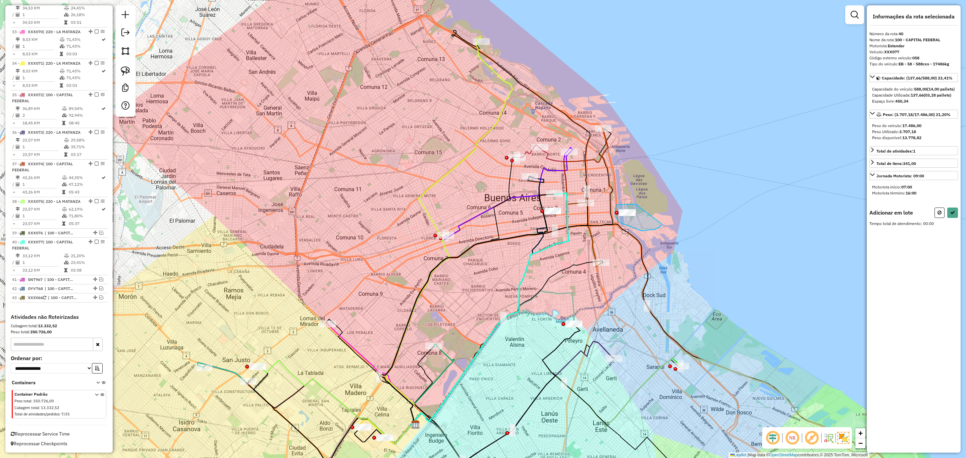
drag, startPoint x: 637, startPoint y: 205, endPoint x: 662, endPoint y: 224, distance: 31.6
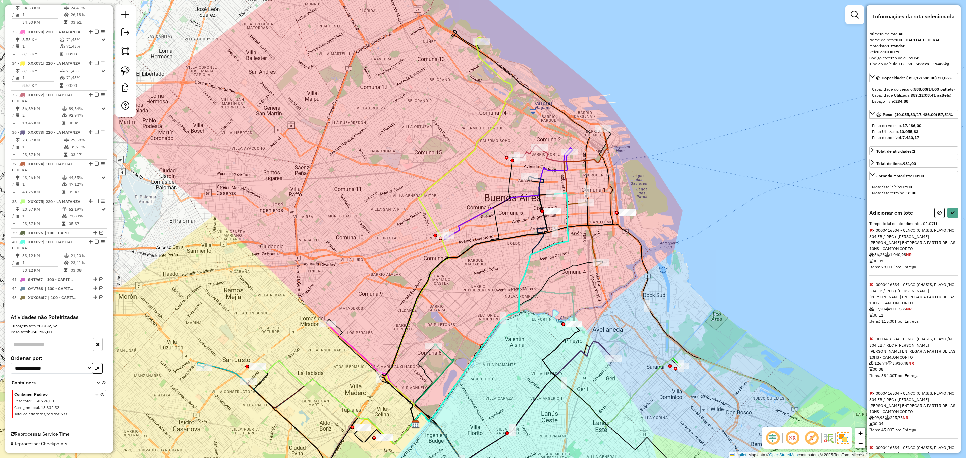
click at [937, 215] on icon at bounding box center [939, 212] width 4 height 5
select select "**********"
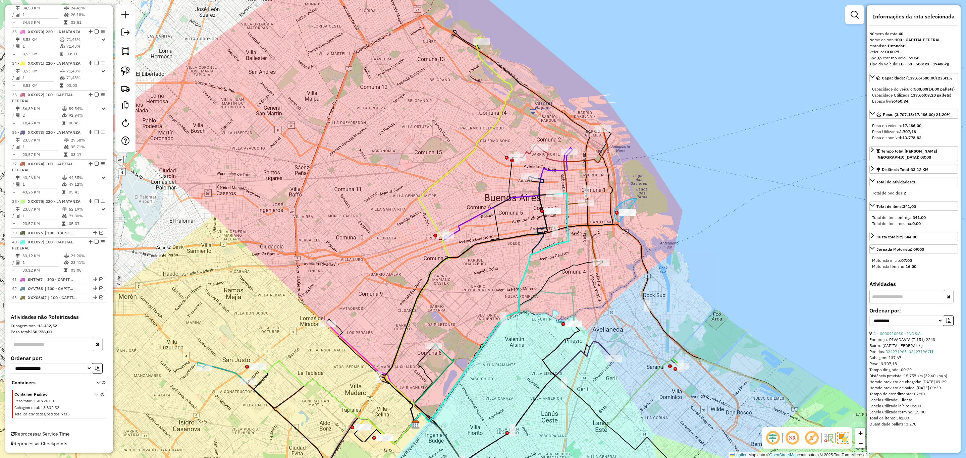
drag, startPoint x: 637, startPoint y: 199, endPoint x: 647, endPoint y: 220, distance: 24.0
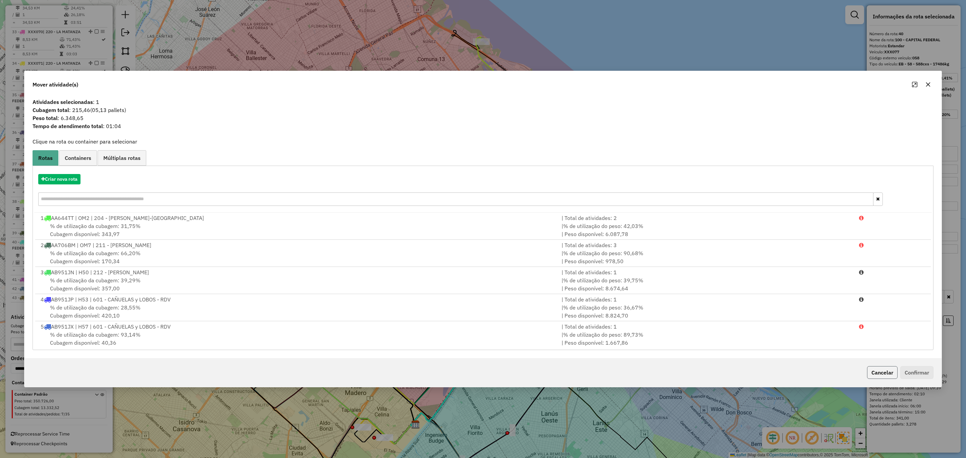
click at [887, 373] on button "Cancelar" at bounding box center [882, 372] width 31 height 13
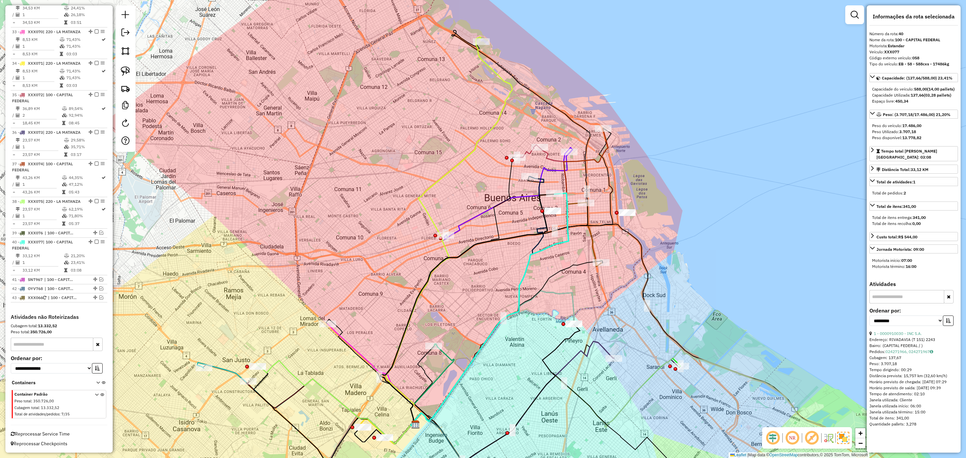
click at [544, 179] on icon at bounding box center [479, 301] width 136 height 250
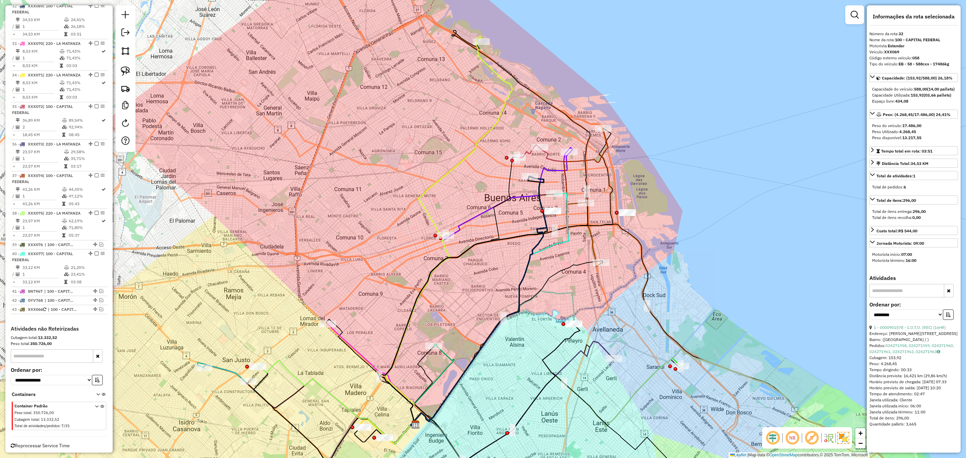
scroll to position [1397, 0]
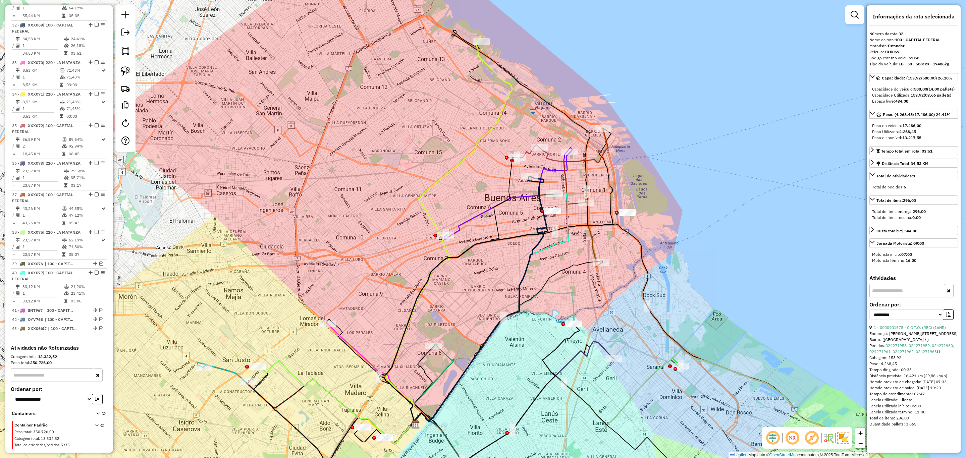
click at [527, 151] on icon at bounding box center [528, 151] width 22 height 12
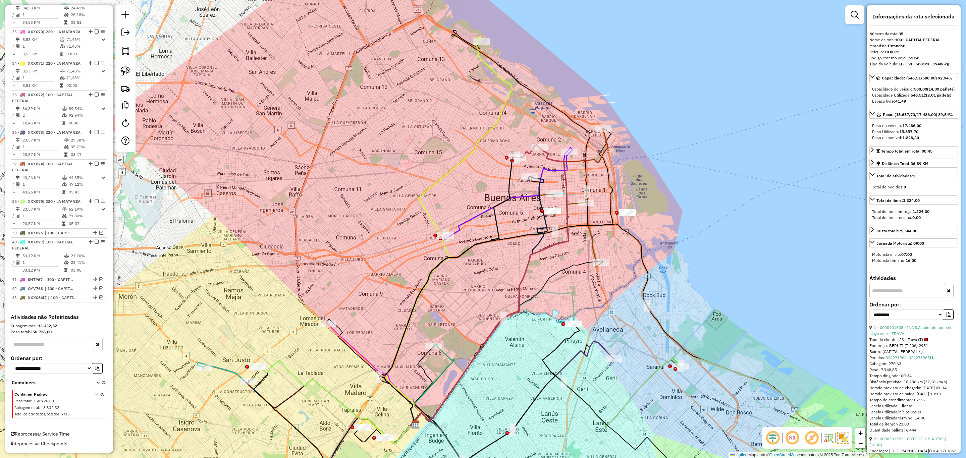
scroll to position [1438, 0]
click at [566, 165] on icon at bounding box center [490, 287] width 158 height 278
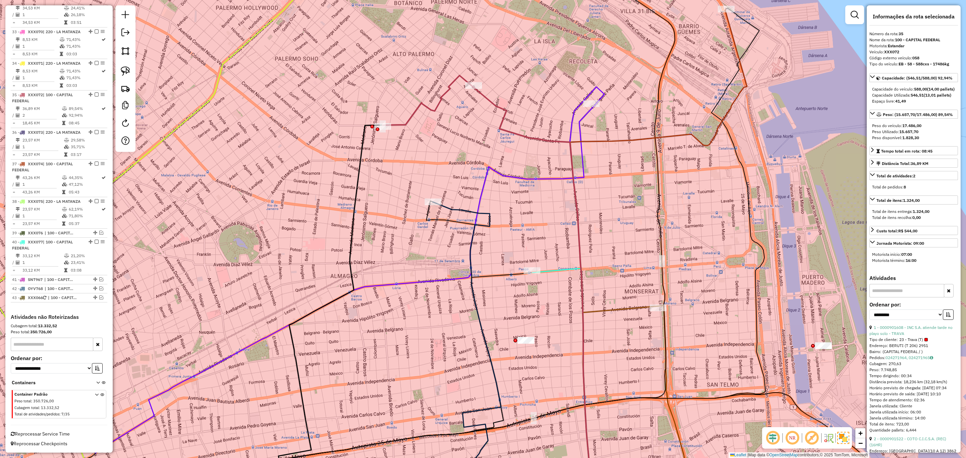
click at [554, 179] on icon at bounding box center [343, 279] width 502 height 347
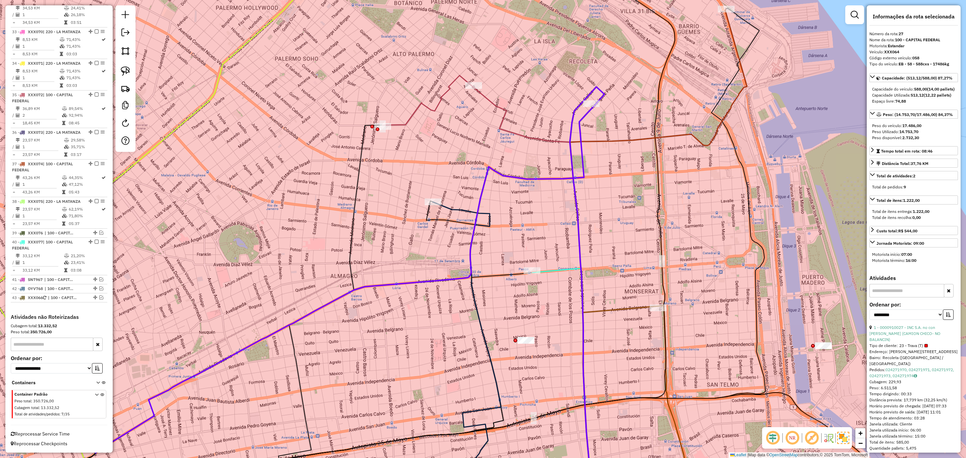
scroll to position [1209, 0]
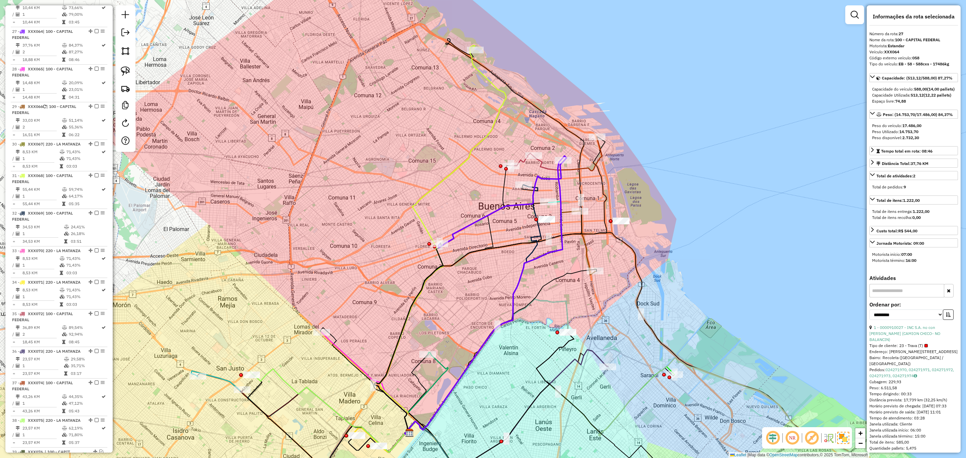
click at [338, 349] on icon at bounding box center [365, 383] width 87 height 102
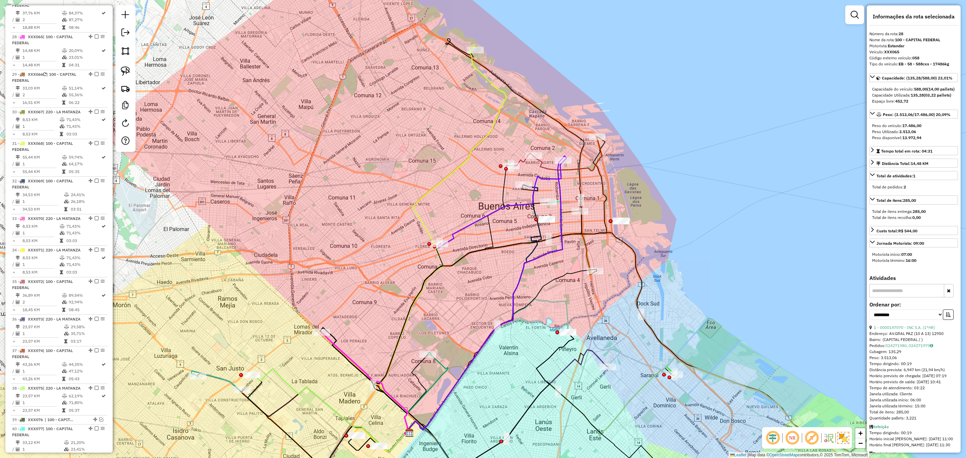
scroll to position [1246, 0]
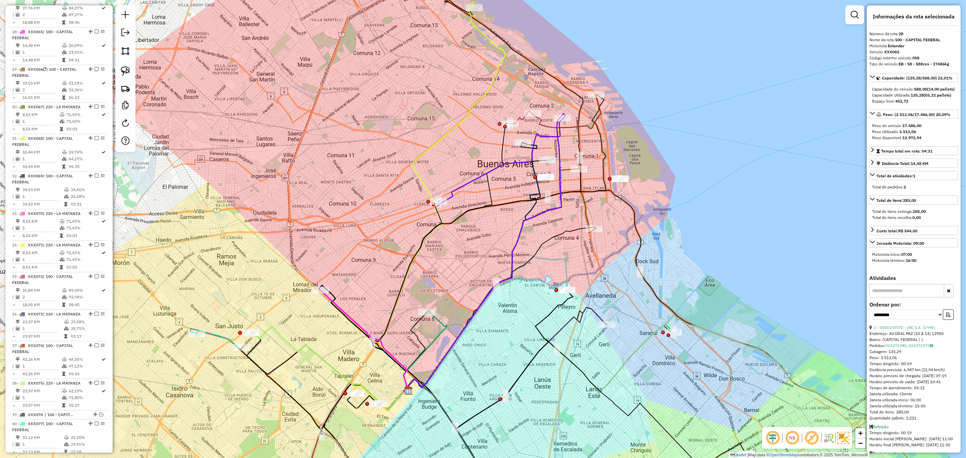
drag, startPoint x: 459, startPoint y: 312, endPoint x: 458, endPoint y: 250, distance: 62.4
click at [458, 250] on div "Janela de atendimento Grade de atendimento Capacidade Transportadoras Veículos …" at bounding box center [483, 229] width 966 height 458
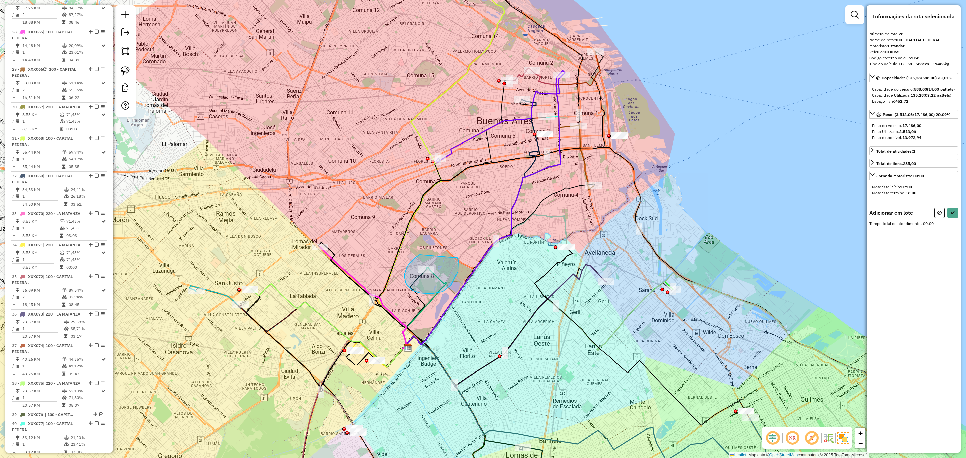
drag, startPoint x: 420, startPoint y: 255, endPoint x: 455, endPoint y: 258, distance: 35.7
click at [940, 215] on icon at bounding box center [939, 212] width 4 height 5
select select "**********"
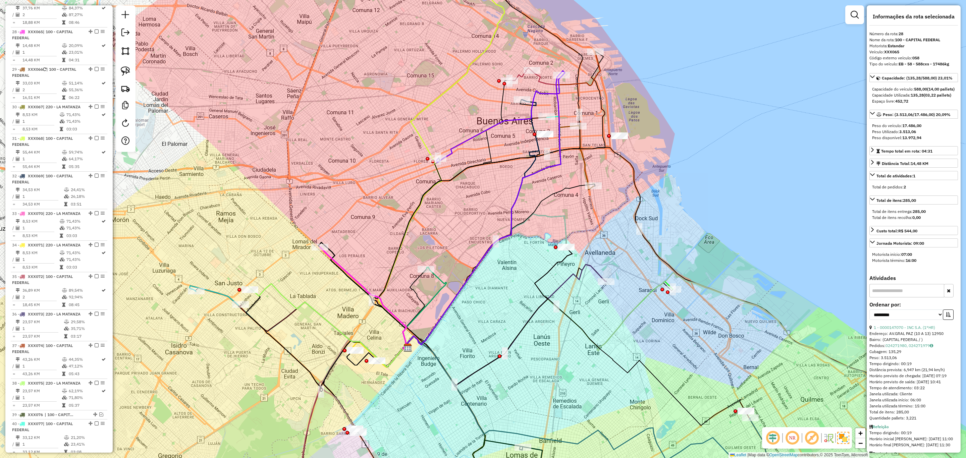
click at [441, 280] on icon at bounding box center [425, 308] width 44 height 82
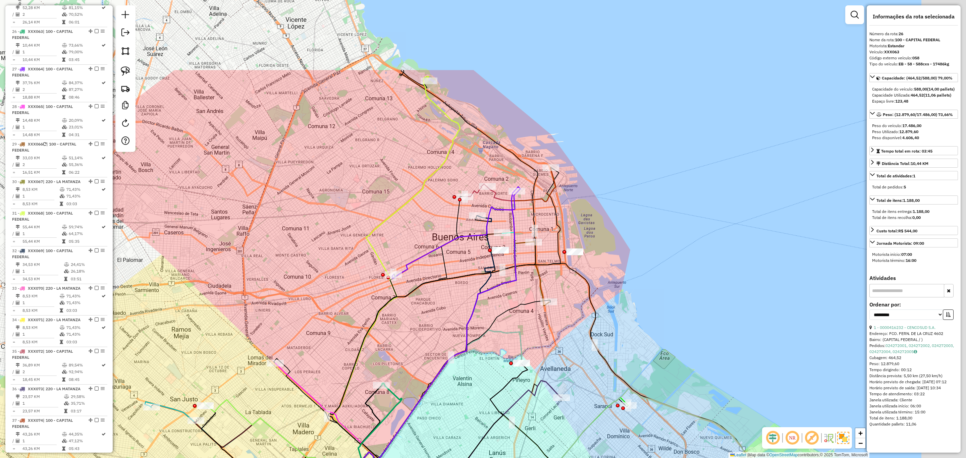
drag, startPoint x: 476, startPoint y: 104, endPoint x: 432, endPoint y: 220, distance: 125.0
click at [432, 220] on div "Janela de atendimento Grade de atendimento Capacidade Transportadoras Veículos …" at bounding box center [483, 229] width 966 height 458
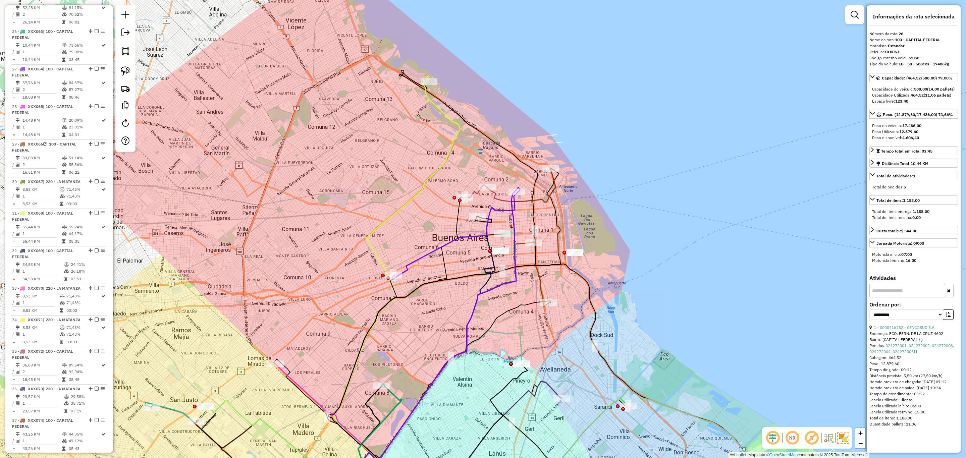
click at [453, 138] on icon at bounding box center [397, 271] width 126 height 389
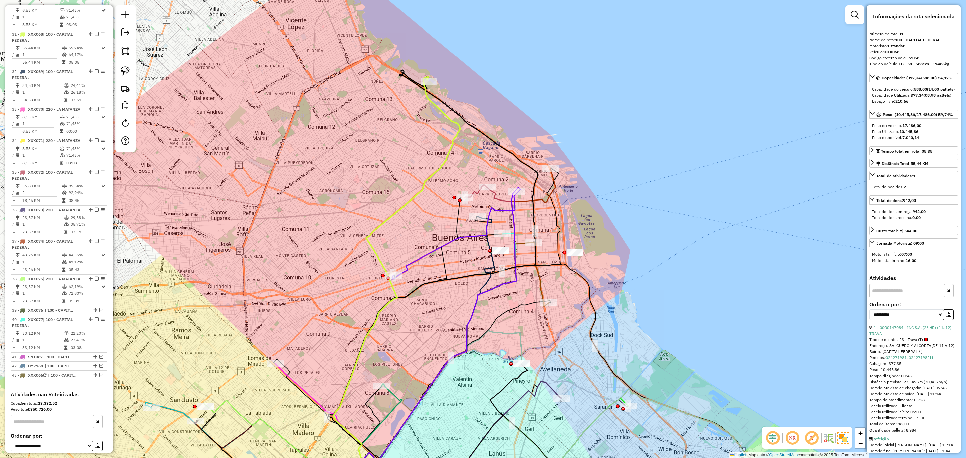
scroll to position [1359, 0]
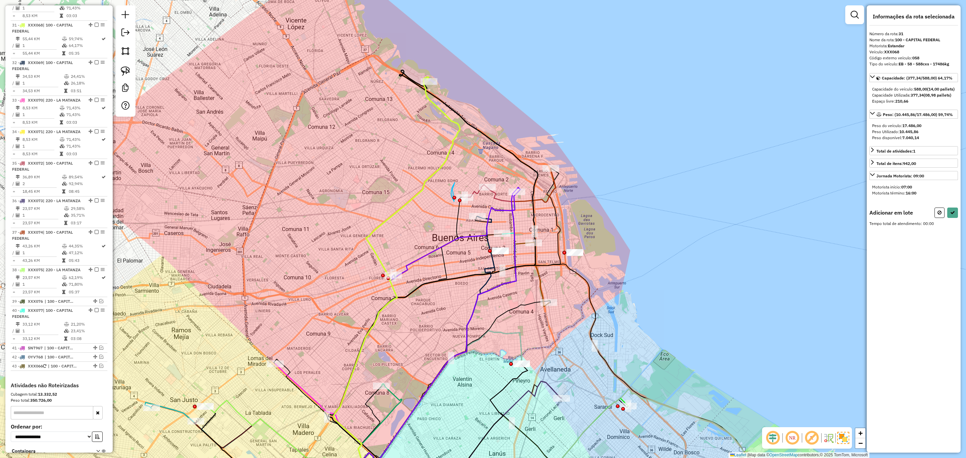
drag, startPoint x: 455, startPoint y: 182, endPoint x: 452, endPoint y: 190, distance: 8.2
drag, startPoint x: 481, startPoint y: 245, endPoint x: 513, endPoint y: 246, distance: 31.5
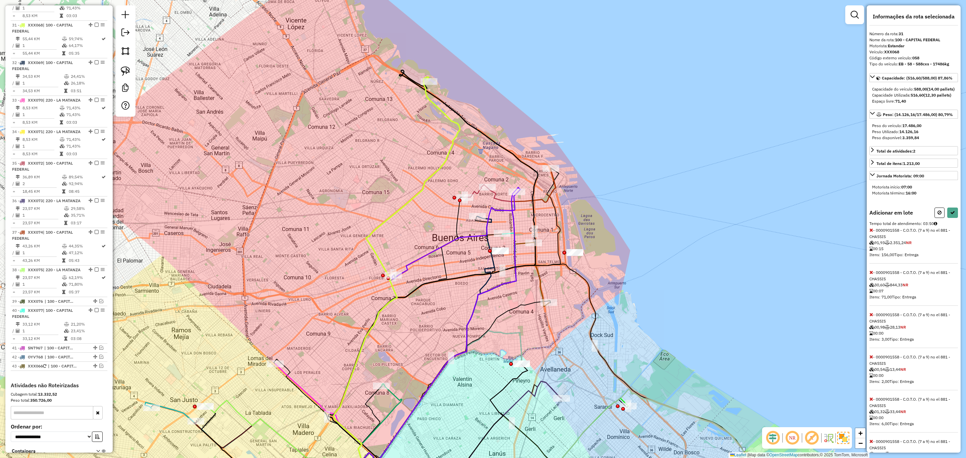
click at [938, 215] on icon at bounding box center [939, 212] width 4 height 5
select select "**********"
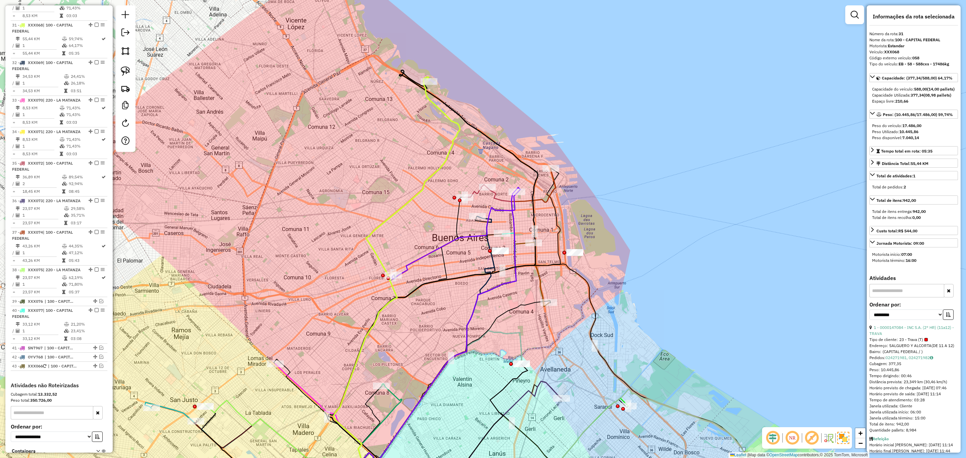
drag, startPoint x: 588, startPoint y: 169, endPoint x: 572, endPoint y: 175, distance: 16.9
click at [588, 169] on div "Janela de atendimento Grade de atendimento Capacidade Transportadoras Veículos …" at bounding box center [483, 229] width 966 height 458
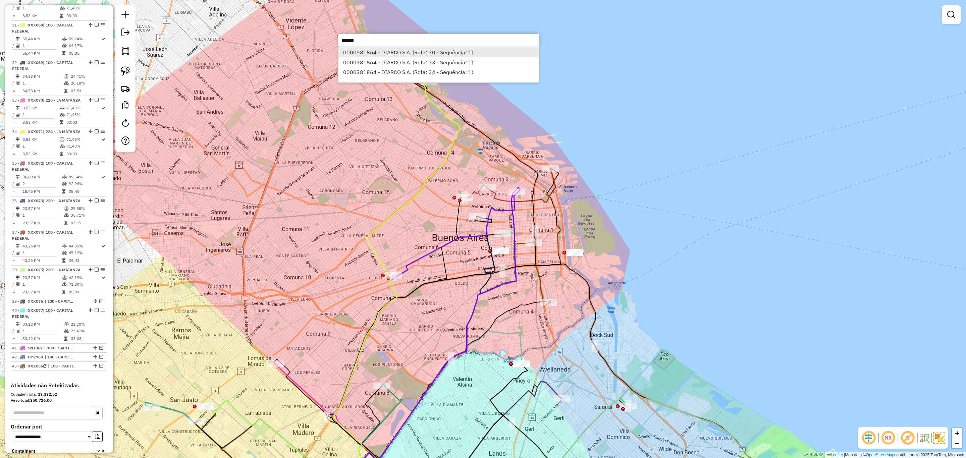
type input "******"
click at [395, 51] on li "0000381864 - DIARCO S.A. (Rota: 30 - Sequência: 1)" at bounding box center [438, 52] width 201 height 10
select select "**********"
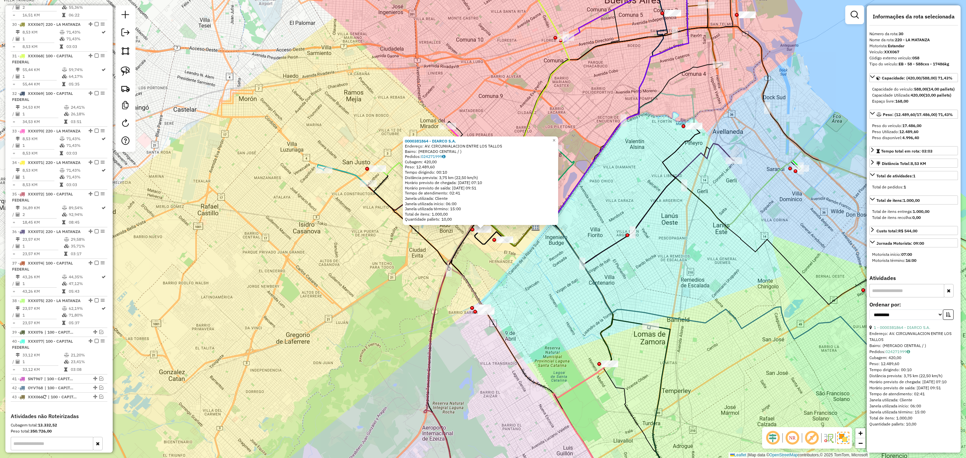
scroll to position [1322, 0]
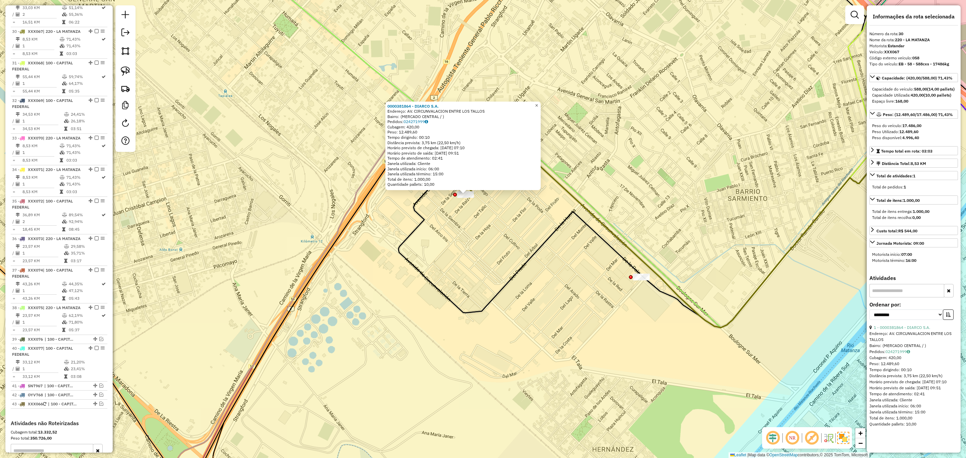
click at [538, 104] on span "×" at bounding box center [536, 106] width 3 height 6
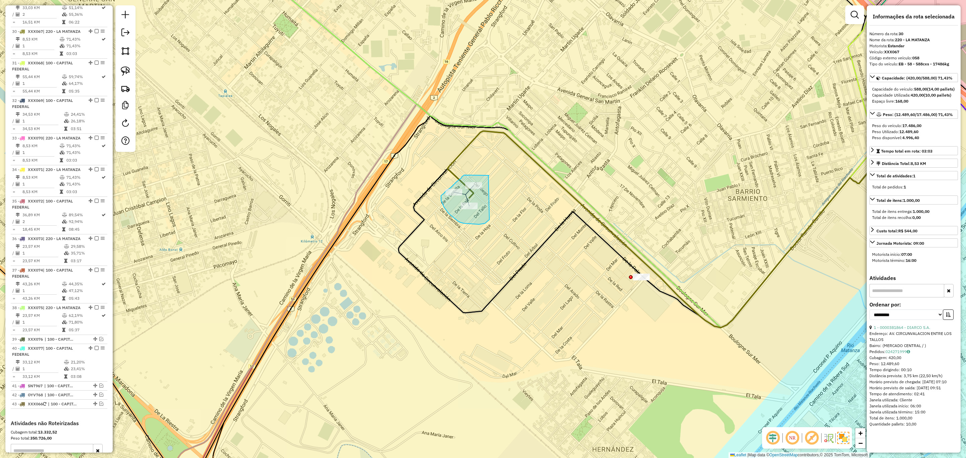
drag, startPoint x: 489, startPoint y: 175, endPoint x: 491, endPoint y: 219, distance: 43.3
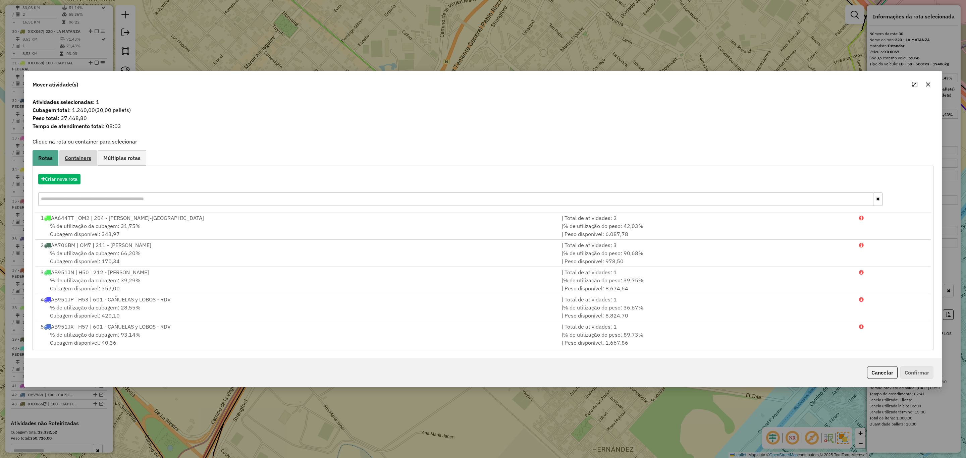
click at [76, 157] on span "Containers" at bounding box center [78, 157] width 26 height 5
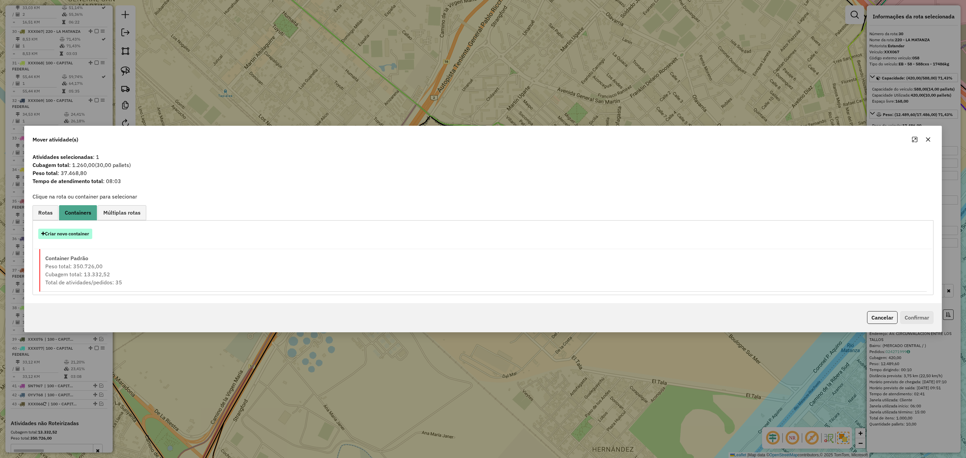
click at [69, 234] on button "Criar novo container" at bounding box center [65, 234] width 54 height 10
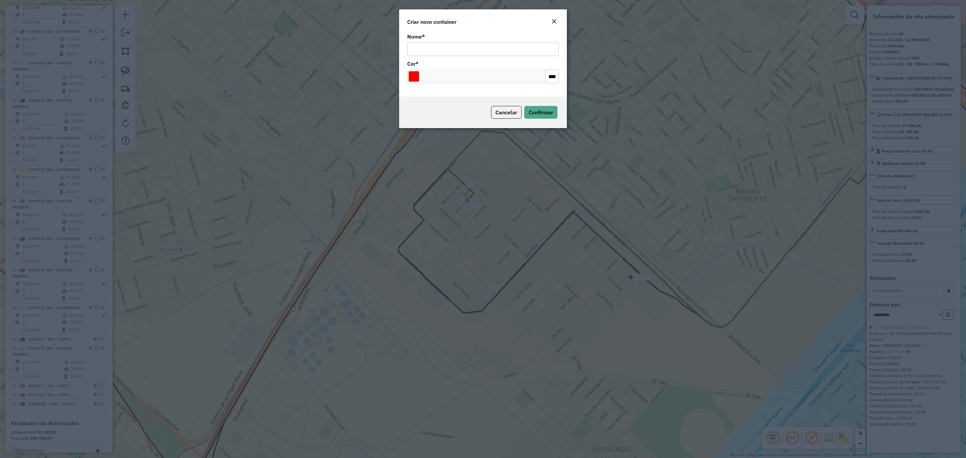
click at [476, 48] on input "Nome *" at bounding box center [483, 49] width 152 height 13
type input "*"
type input "**"
click at [415, 76] on input "Select a color" at bounding box center [414, 76] width 11 height 11
type input "*******"
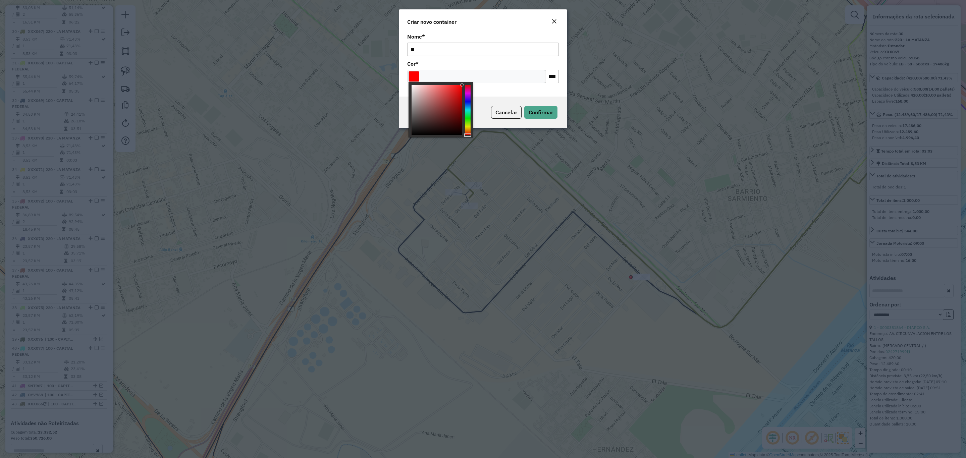
click at [414, 134] on div at bounding box center [437, 110] width 50 height 50
click at [540, 113] on span "Confirmar" at bounding box center [541, 112] width 24 height 7
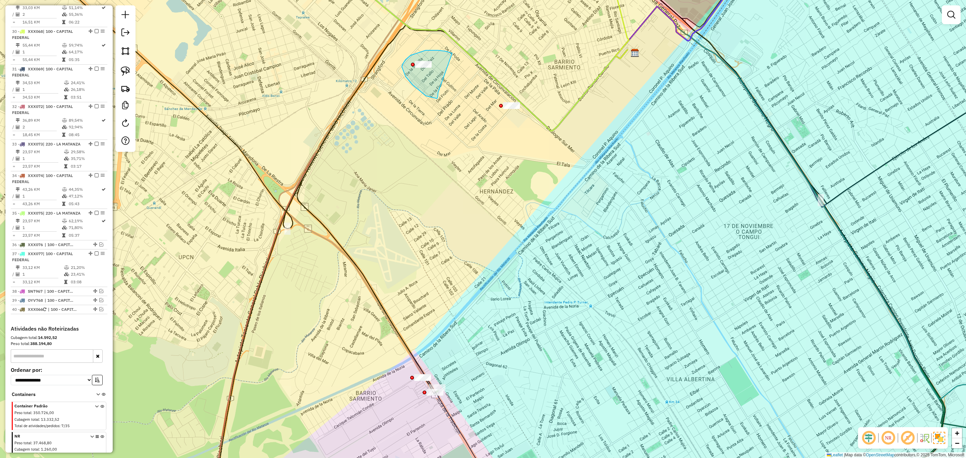
drag, startPoint x: 452, startPoint y: 53, endPoint x: 438, endPoint y: 92, distance: 40.8
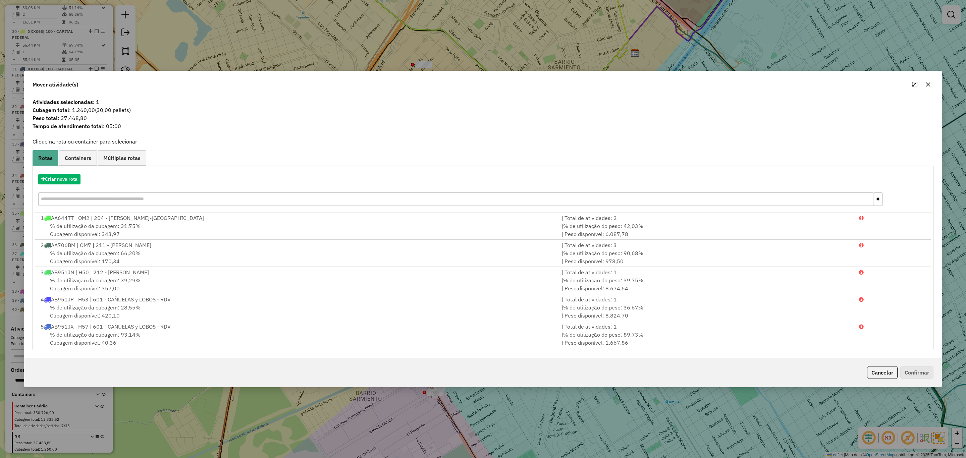
drag, startPoint x: 880, startPoint y: 377, endPoint x: 873, endPoint y: 371, distance: 9.3
click at [880, 376] on button "Cancelar" at bounding box center [882, 372] width 31 height 13
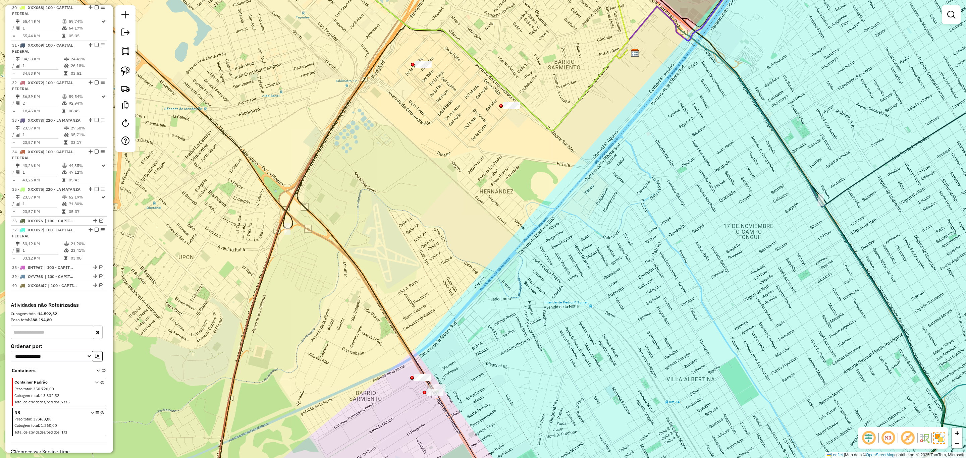
scroll to position [1356, 0]
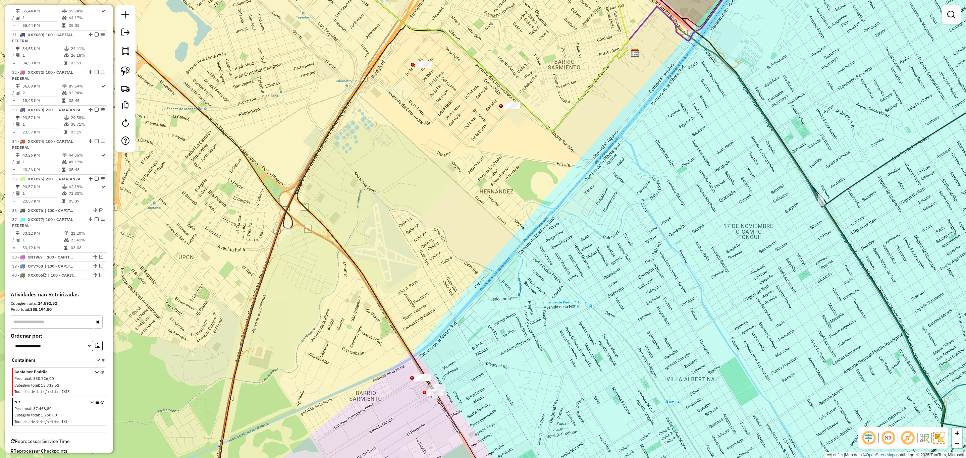
click at [101, 401] on icon at bounding box center [102, 413] width 4 height 25
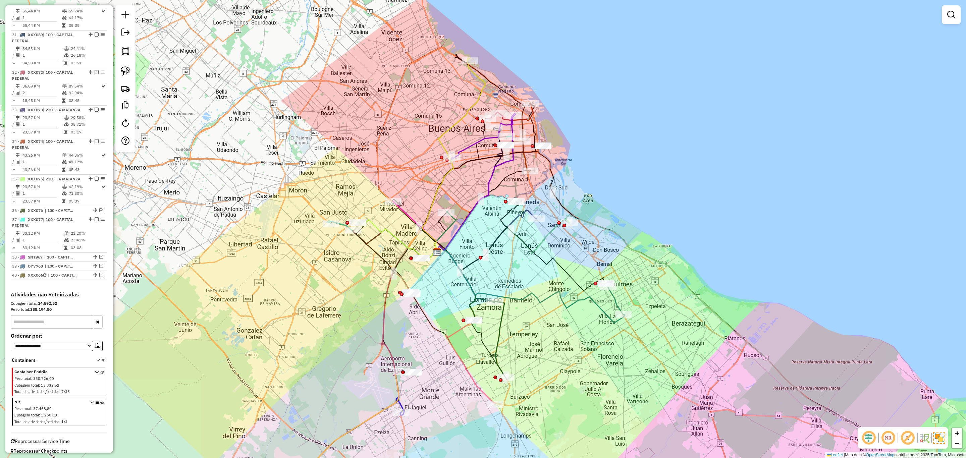
drag, startPoint x: 468, startPoint y: 102, endPoint x: 381, endPoint y: 167, distance: 108.5
click at [381, 167] on div "Janela de atendimento Grade de atendimento Capacidade Transportadoras Veículos …" at bounding box center [483, 229] width 966 height 458
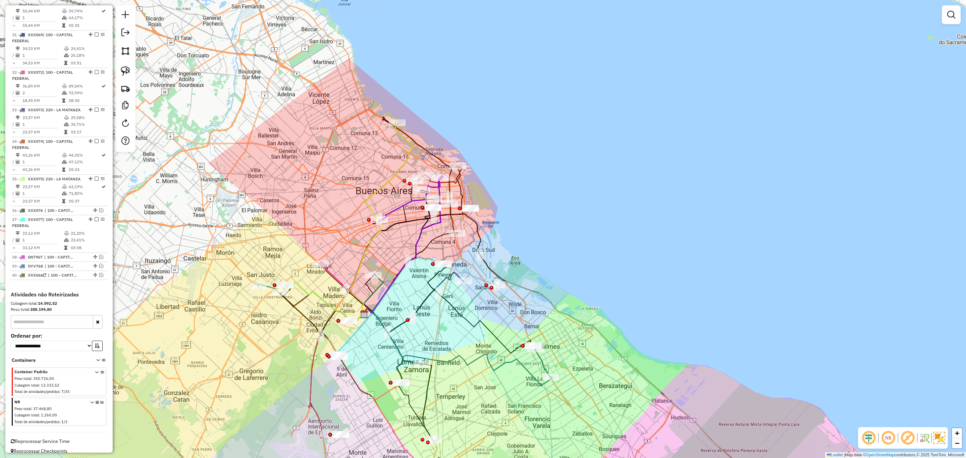
click at [407, 149] on icon at bounding box center [381, 217] width 63 height 195
select select "**********"
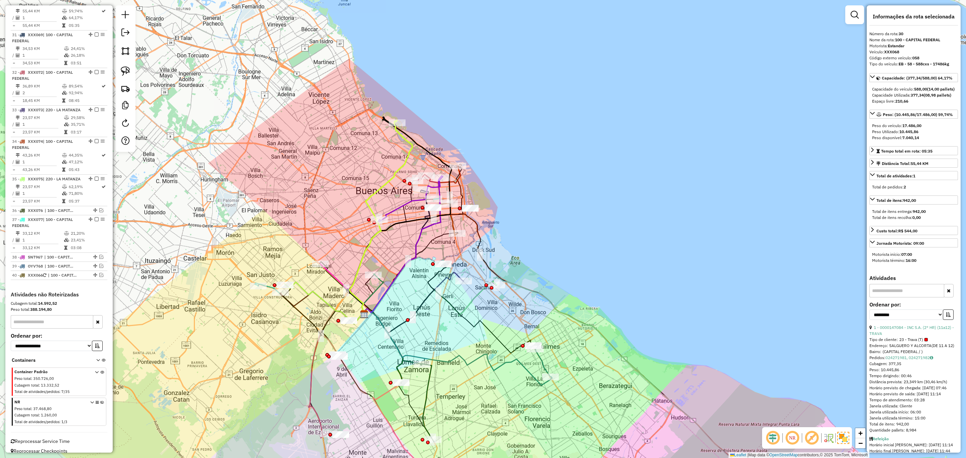
scroll to position [1322, 0]
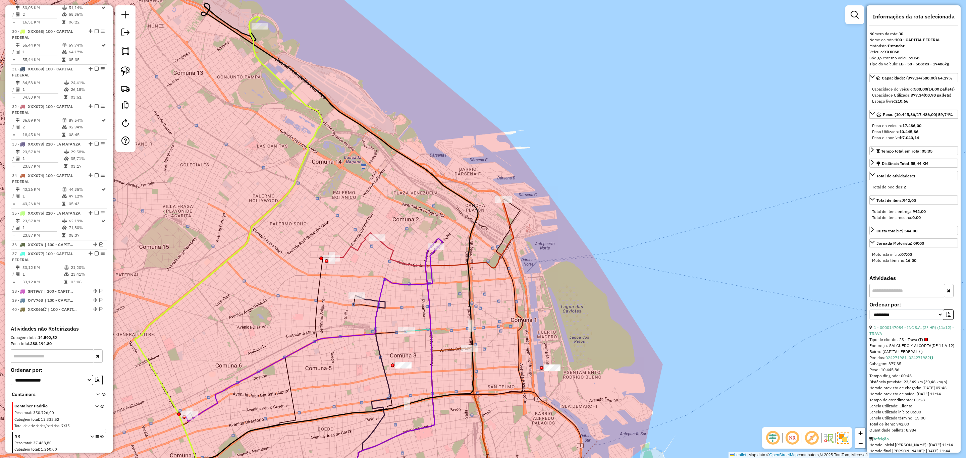
click at [349, 250] on icon at bounding box center [354, 245] width 45 height 25
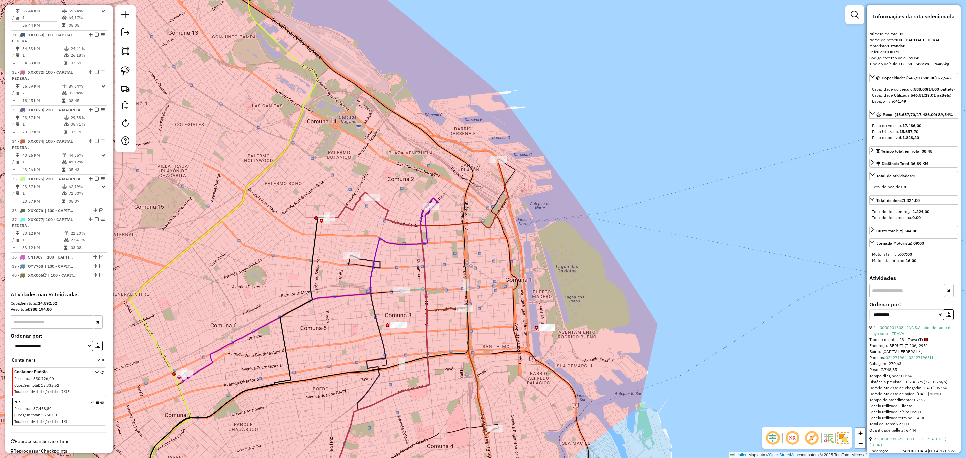
drag, startPoint x: 380, startPoint y: 261, endPoint x: 375, endPoint y: 221, distance: 40.6
click at [375, 221] on div "Janela de atendimento Grade de atendimento Capacidade Transportadoras Veículos …" at bounding box center [483, 229] width 966 height 458
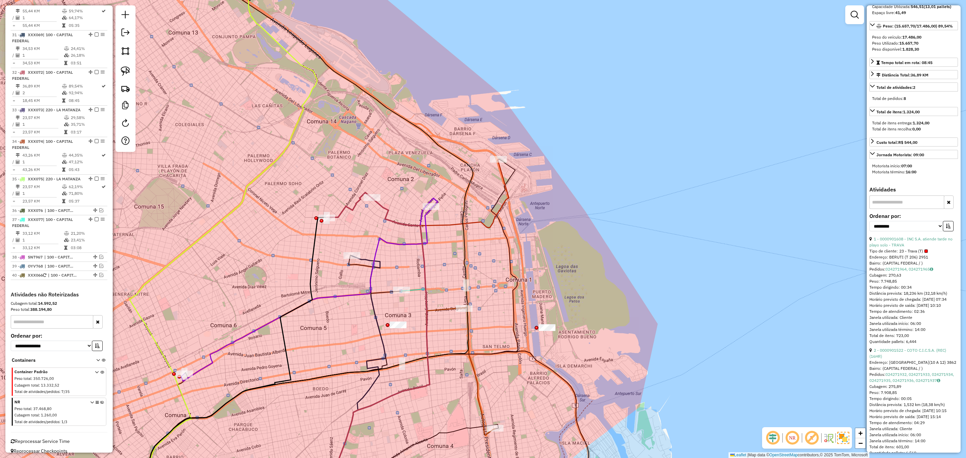
scroll to position [149, 0]
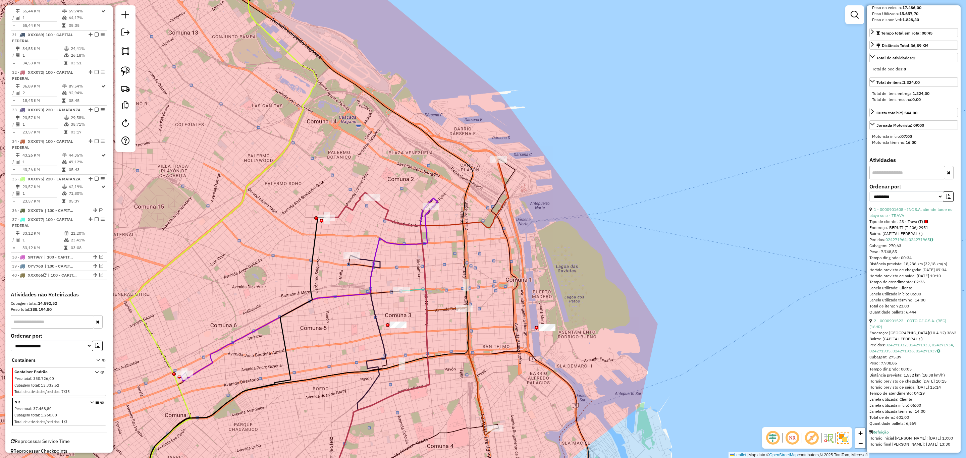
click at [425, 224] on icon at bounding box center [306, 295] width 251 height 174
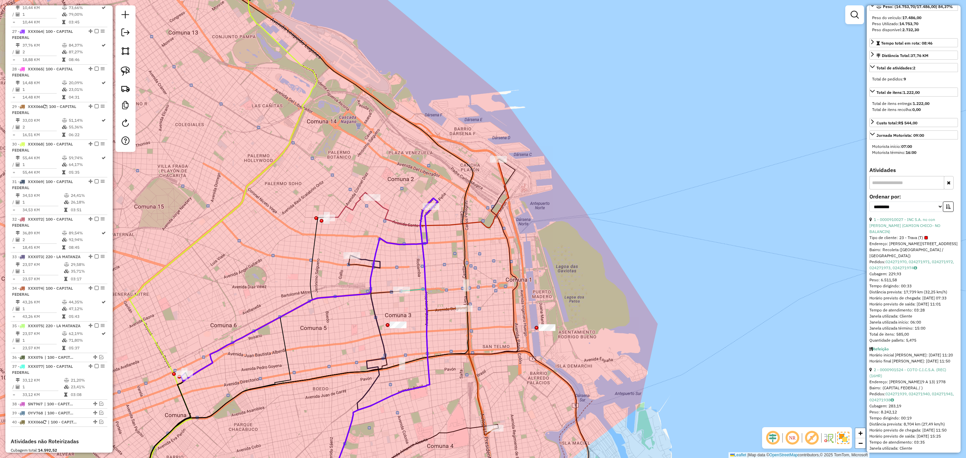
scroll to position [151, 0]
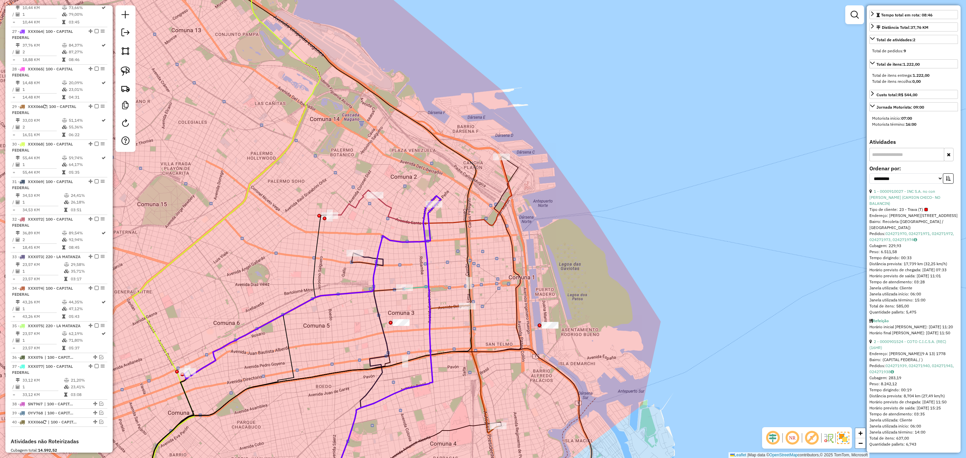
drag, startPoint x: 445, startPoint y: 278, endPoint x: 456, endPoint y: 225, distance: 54.5
click at [456, 225] on div "Janela de atendimento Grade de atendimento Capacidade Transportadoras Veículos …" at bounding box center [483, 229] width 966 height 458
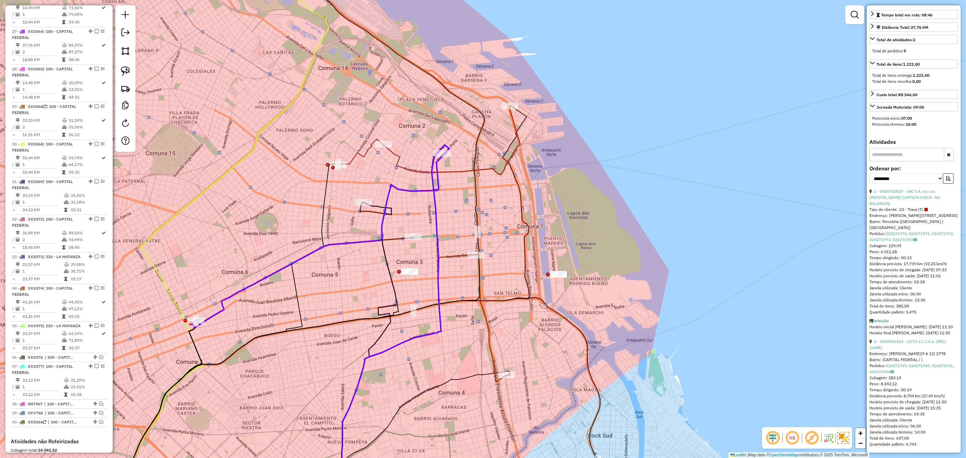
click at [456, 255] on icon at bounding box center [385, 380] width 180 height 250
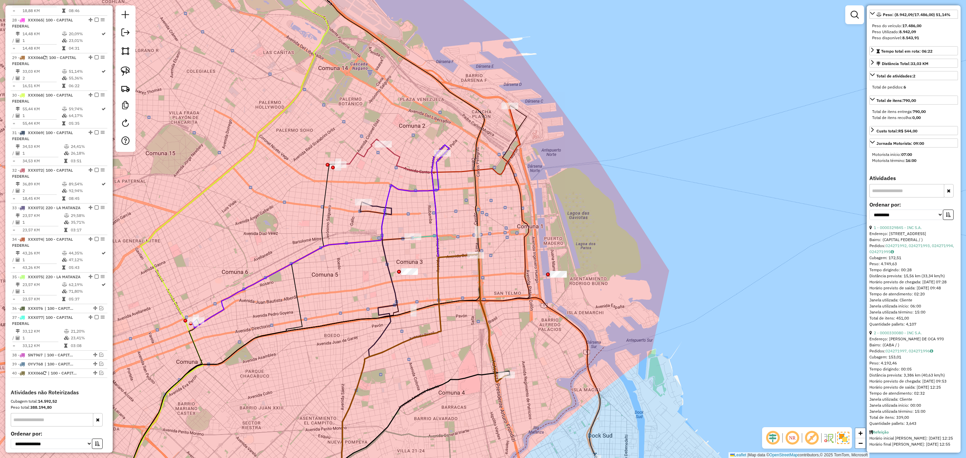
scroll to position [1284, 0]
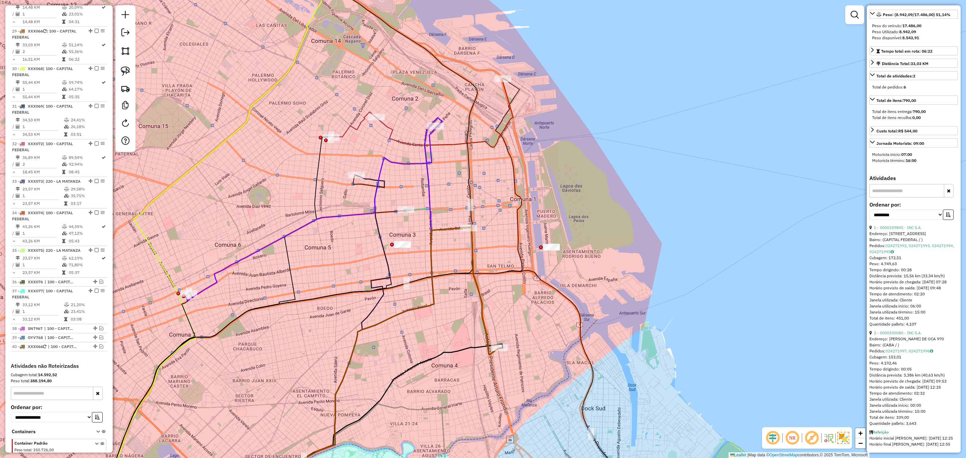
drag, startPoint x: 513, startPoint y: 285, endPoint x: 503, endPoint y: 257, distance: 29.6
click at [504, 258] on div "Janela de atendimento Grade de atendimento Capacidade Transportadoras Veículos …" at bounding box center [483, 229] width 966 height 458
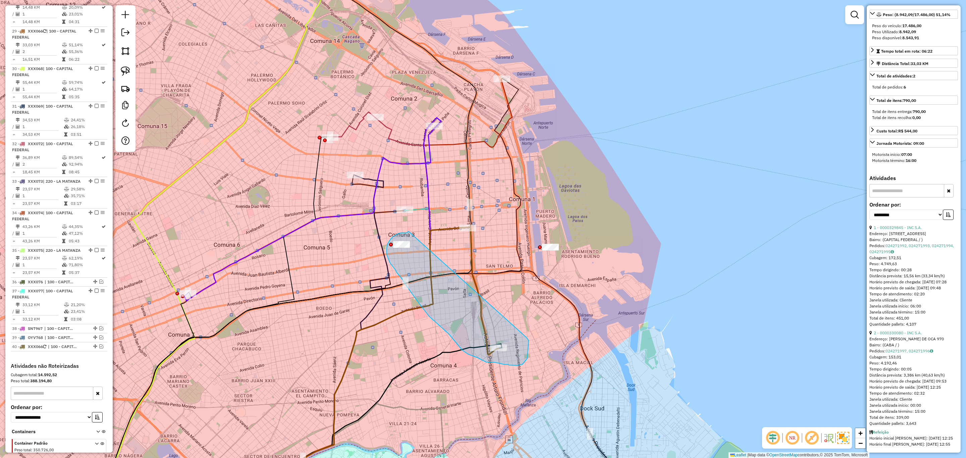
drag, startPoint x: 408, startPoint y: 233, endPoint x: 526, endPoint y: 337, distance: 158.3
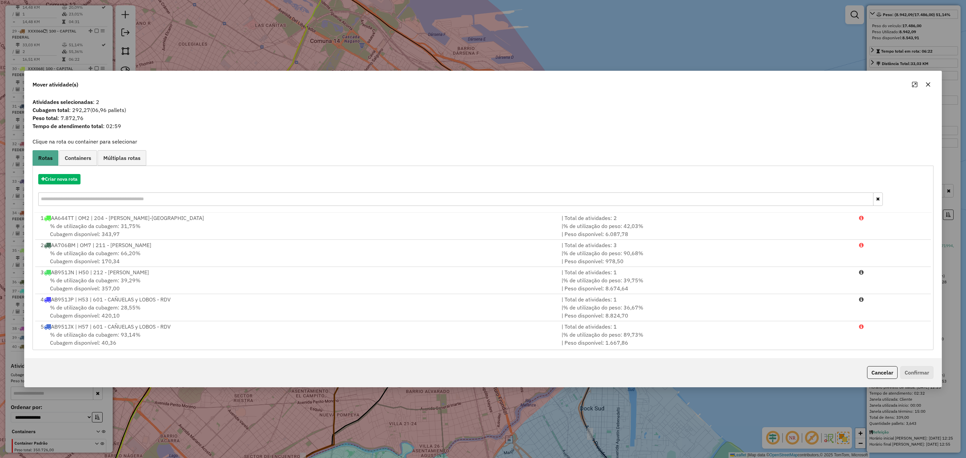
click at [875, 373] on button "Cancelar" at bounding box center [882, 372] width 31 height 13
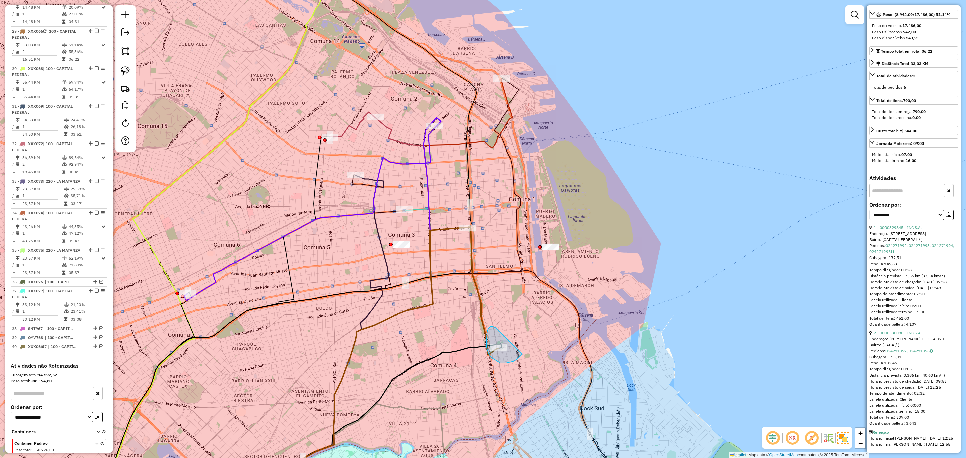
drag, startPoint x: 494, startPoint y: 327, endPoint x: 524, endPoint y: 341, distance: 32.9
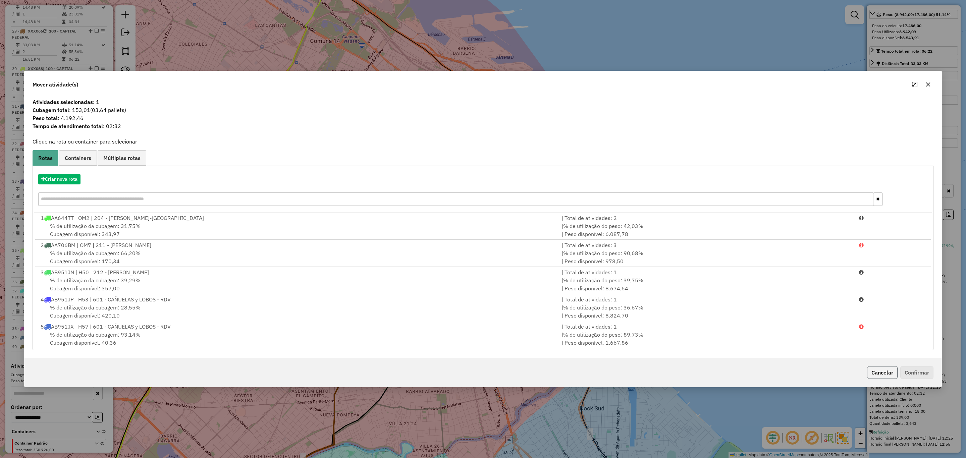
click at [878, 375] on button "Cancelar" at bounding box center [882, 372] width 31 height 13
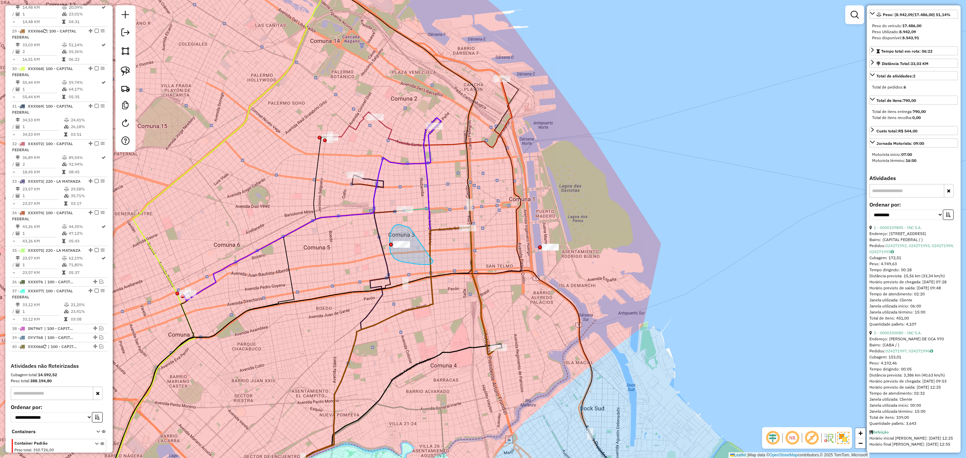
drag, startPoint x: 410, startPoint y: 228, endPoint x: 432, endPoint y: 260, distance: 39.3
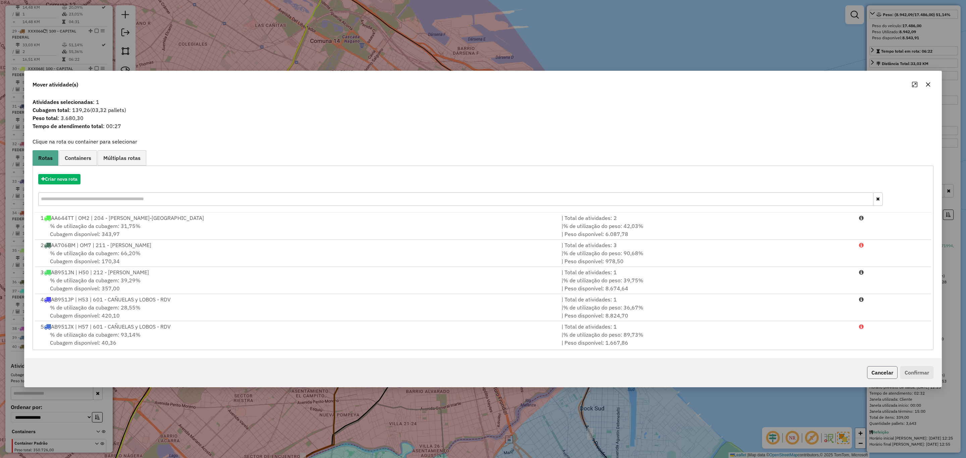
click at [886, 373] on button "Cancelar" at bounding box center [882, 372] width 31 height 13
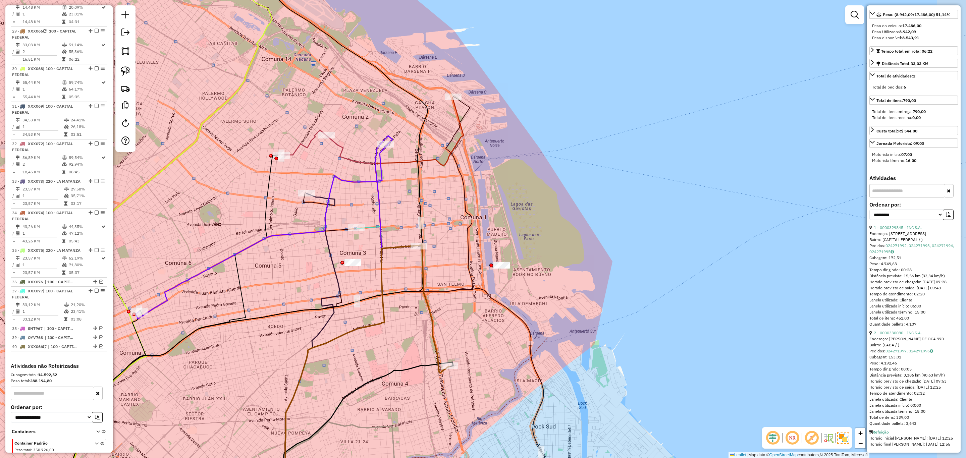
drag, startPoint x: 565, startPoint y: 236, endPoint x: 523, endPoint y: 247, distance: 42.9
click at [522, 250] on div "Janela de atendimento Grade de atendimento Capacidade Transportadoras Veículos …" at bounding box center [483, 229] width 966 height 458
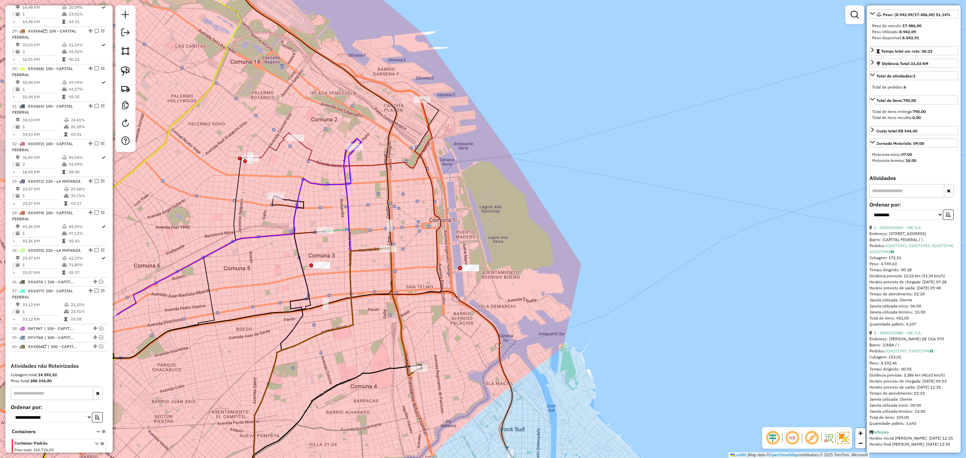
drag, startPoint x: 526, startPoint y: 244, endPoint x: 491, endPoint y: 254, distance: 36.7
click at [495, 251] on div "Janela de atendimento Grade de atendimento Capacidade Transportadoras Veículos …" at bounding box center [483, 229] width 966 height 458
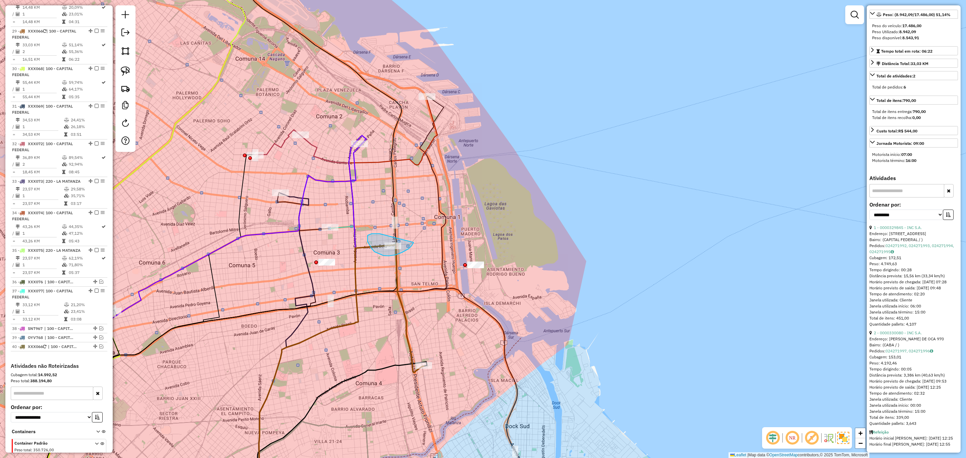
drag, startPoint x: 379, startPoint y: 234, endPoint x: 417, endPoint y: 233, distance: 37.2
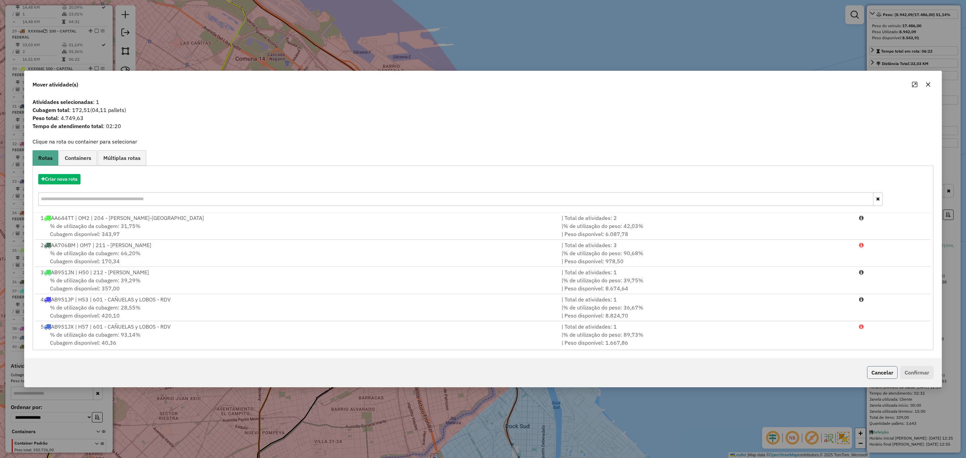
click at [878, 374] on button "Cancelar" at bounding box center [882, 372] width 31 height 13
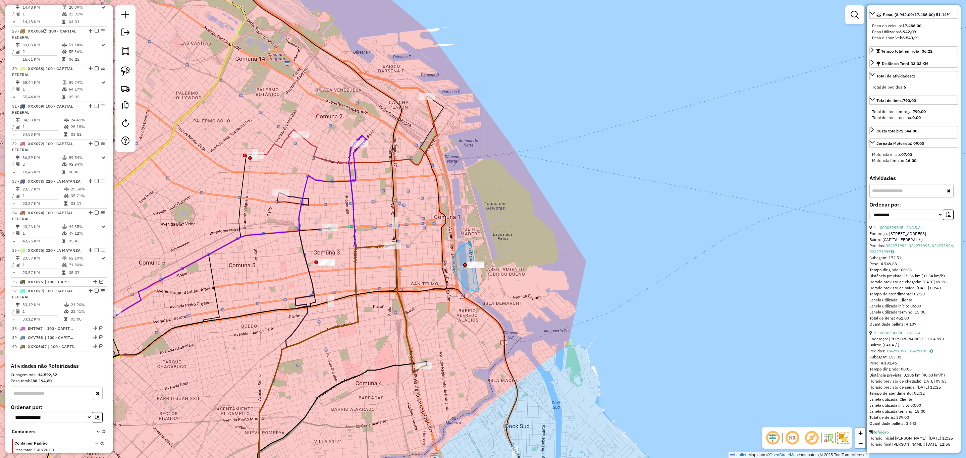
drag, startPoint x: 471, startPoint y: 243, endPoint x: 505, endPoint y: 275, distance: 47.5
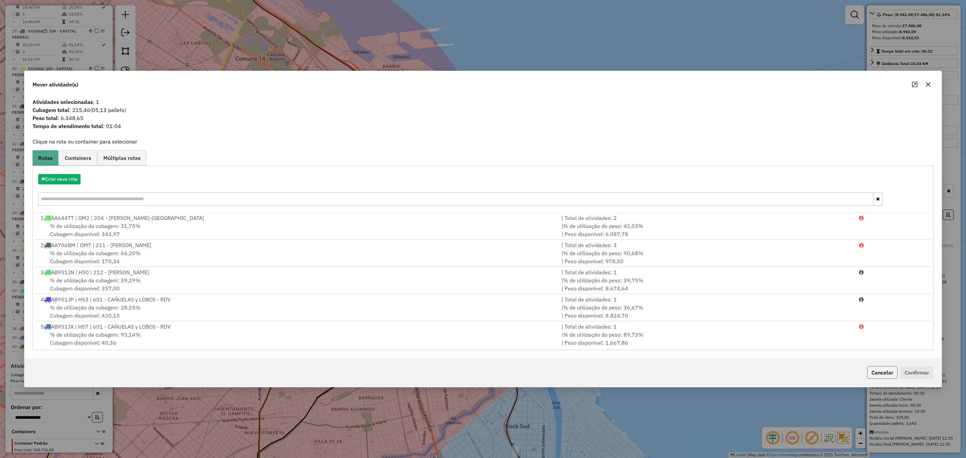
click at [869, 373] on button "Cancelar" at bounding box center [882, 372] width 31 height 13
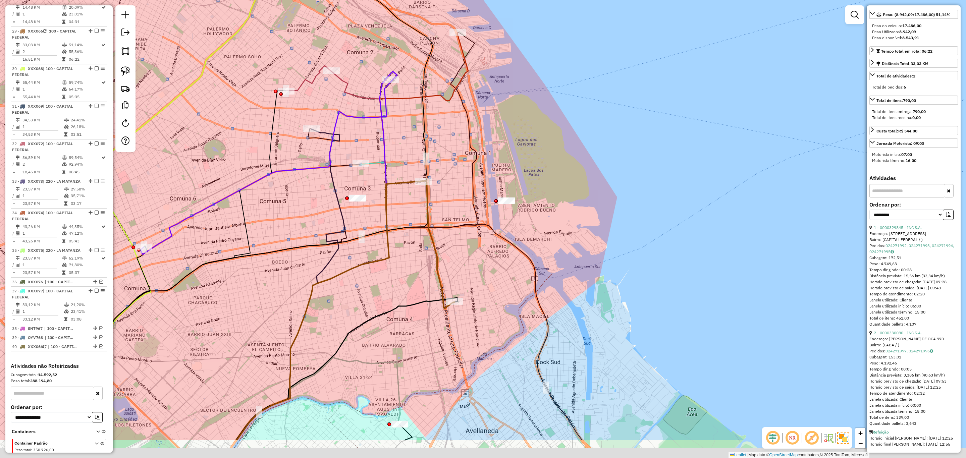
drag, startPoint x: 431, startPoint y: 330, endPoint x: 463, endPoint y: 264, distance: 73.7
click at [463, 264] on div "Janela de atendimento Grade de atendimento Capacidade Transportadoras Veículos …" at bounding box center [483, 229] width 966 height 458
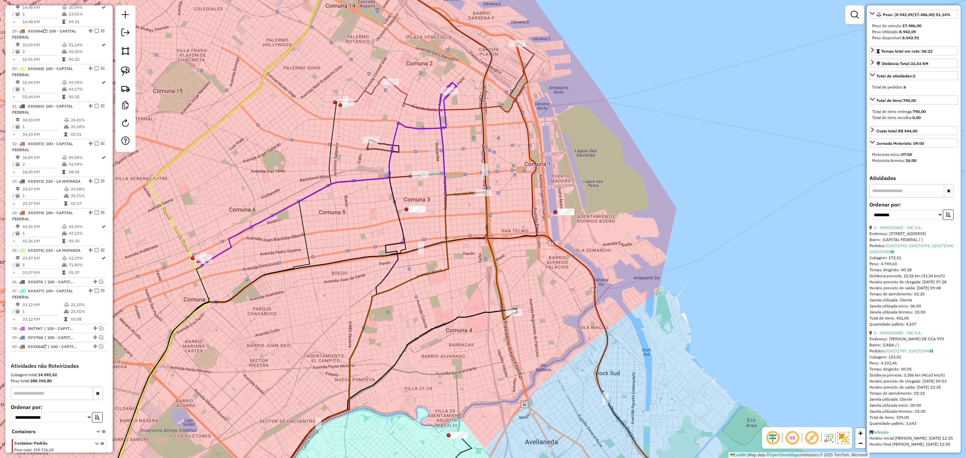
drag, startPoint x: 461, startPoint y: 267, endPoint x: 466, endPoint y: 267, distance: 4.7
click at [466, 267] on div "Janela de atendimento Grade de atendimento Capacidade Transportadoras Veículos …" at bounding box center [483, 229] width 966 height 458
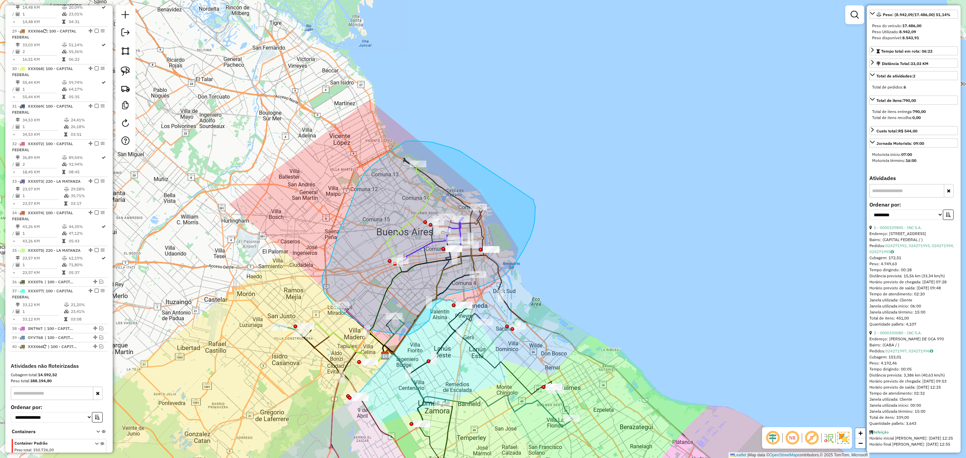
drag, startPoint x: 415, startPoint y: 141, endPoint x: 533, endPoint y: 199, distance: 131.7
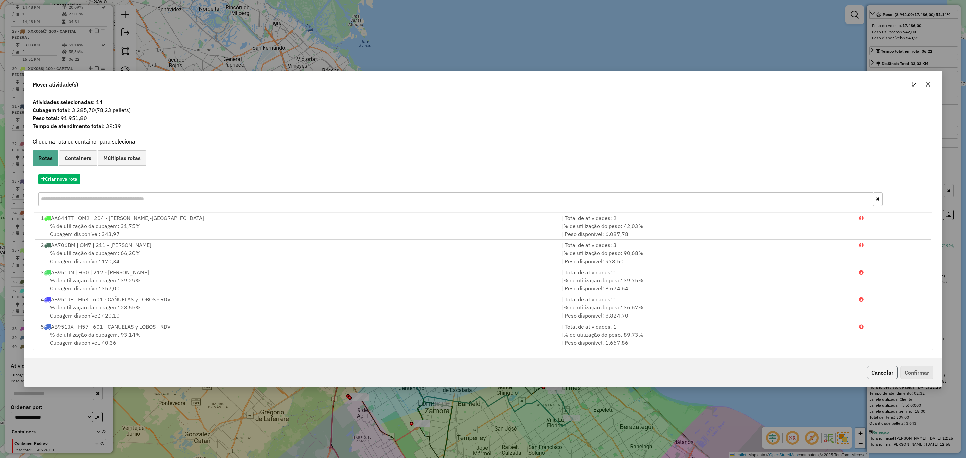
click at [875, 369] on button "Cancelar" at bounding box center [882, 372] width 31 height 13
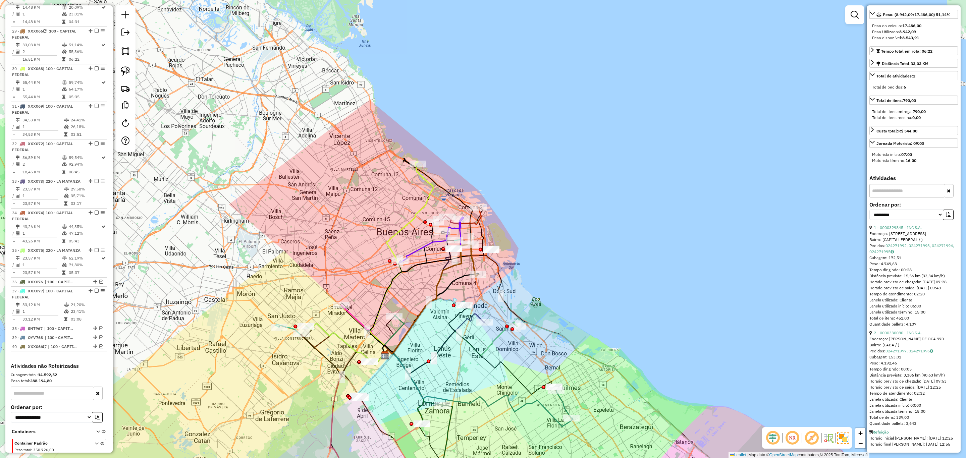
click at [431, 186] on icon at bounding box center [401, 259] width 63 height 195
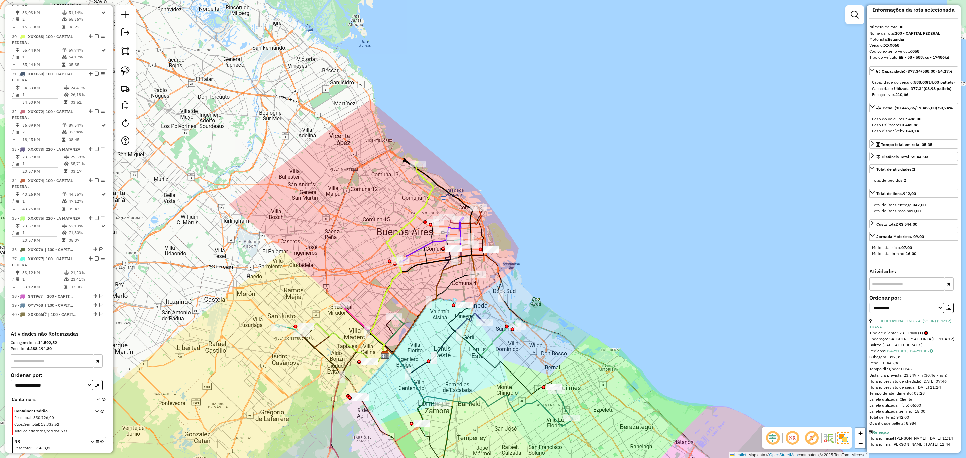
scroll to position [1322, 0]
click at [354, 317] on icon at bounding box center [362, 330] width 43 height 51
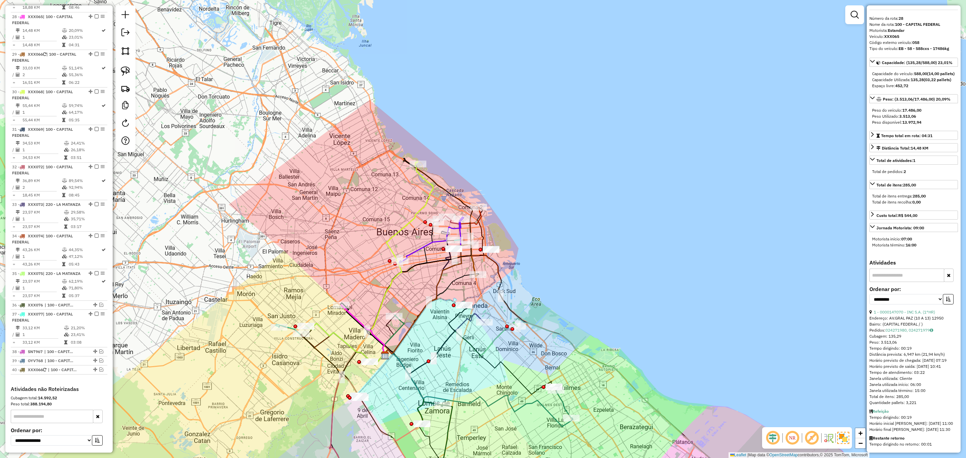
scroll to position [1246, 0]
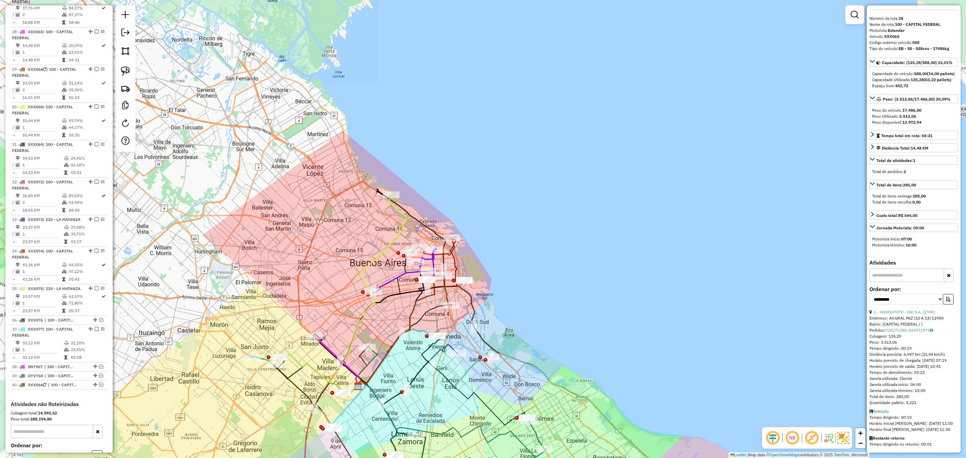
drag, startPoint x: 414, startPoint y: 296, endPoint x: 387, endPoint y: 327, distance: 40.9
click at [387, 327] on div "Janela de atendimento Grade de atendimento Capacidade Transportadoras Veículos …" at bounding box center [483, 229] width 966 height 458
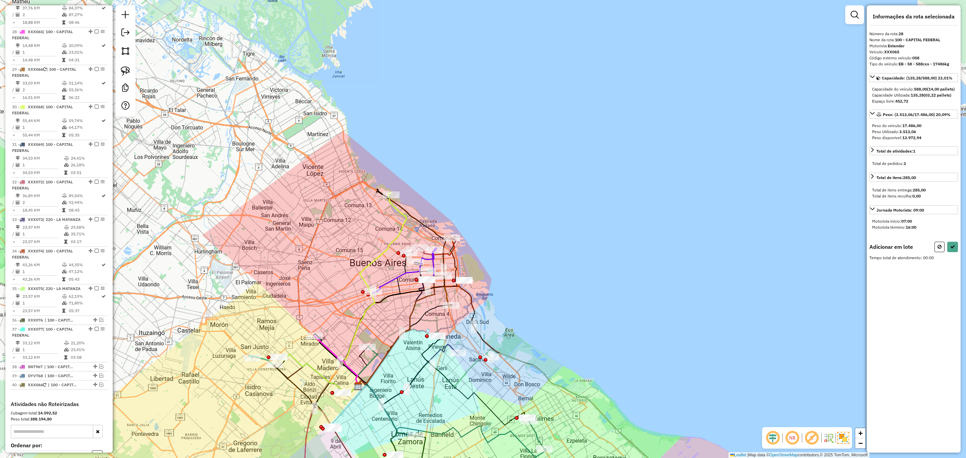
scroll to position [0, 0]
drag, startPoint x: 363, startPoint y: 277, endPoint x: 388, endPoint y: 284, distance: 26.7
select select "**********"
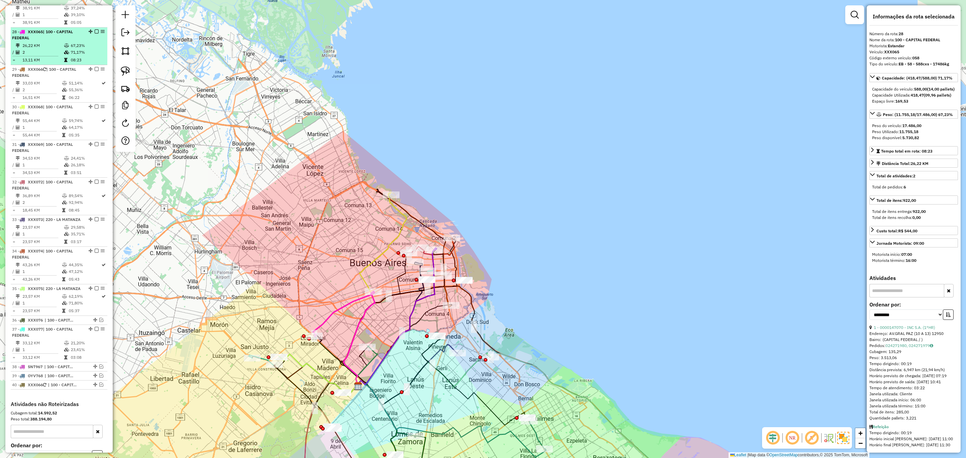
click at [95, 30] on em at bounding box center [97, 32] width 4 height 4
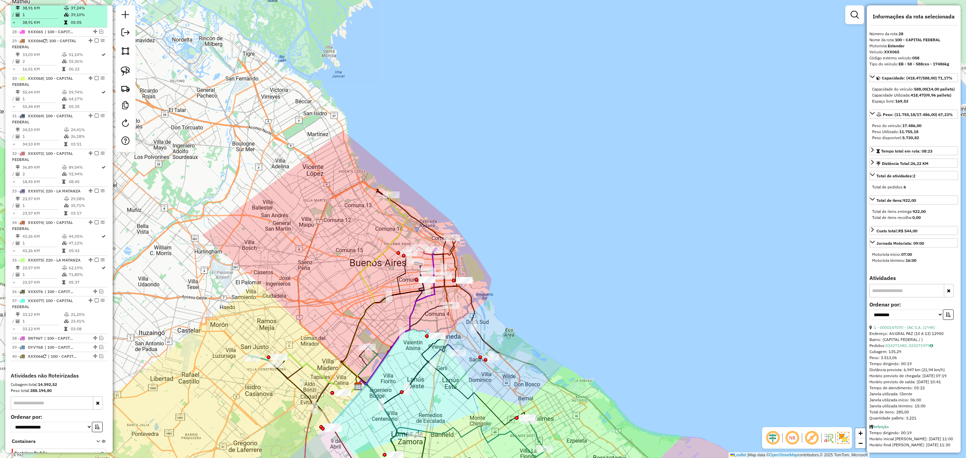
scroll to position [1218, 0]
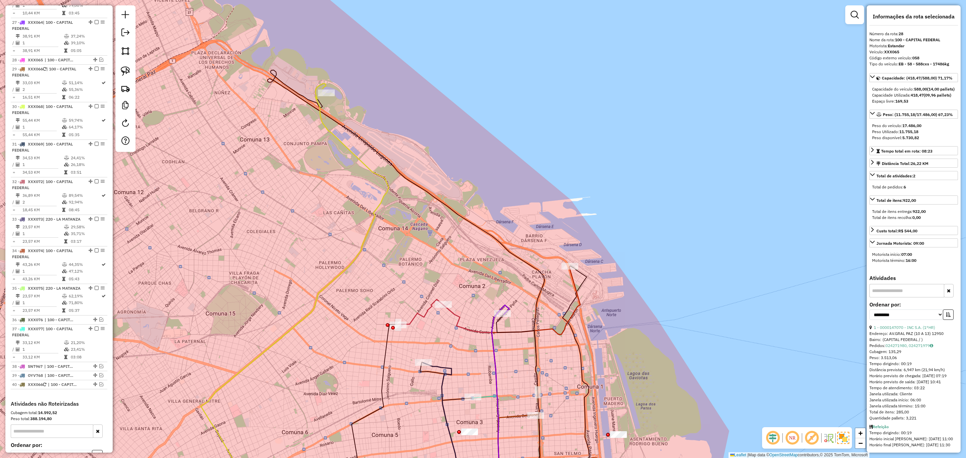
click at [426, 310] on icon at bounding box center [420, 312] width 45 height 25
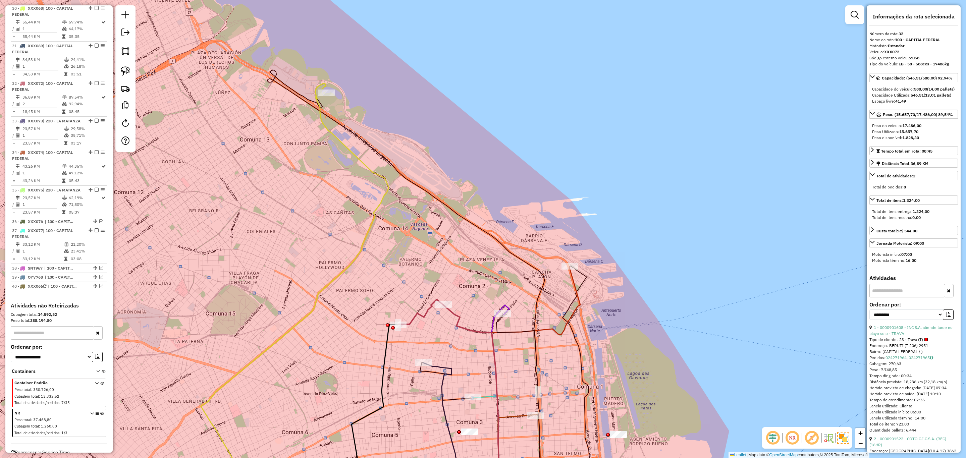
scroll to position [1327, 0]
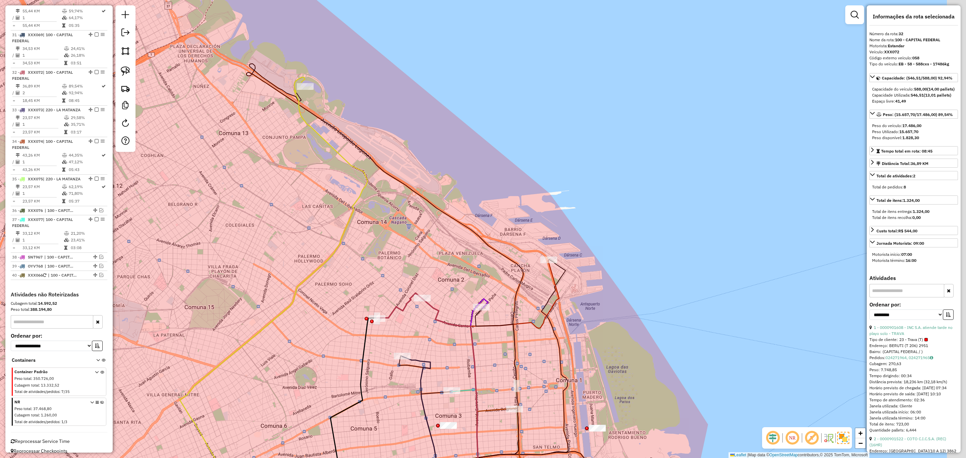
drag, startPoint x: 512, startPoint y: 358, endPoint x: 471, endPoint y: 344, distance: 42.7
click at [471, 344] on div "Janela de atendimento Grade de atendimento Capacidade Transportadoras Veículos …" at bounding box center [483, 229] width 966 height 458
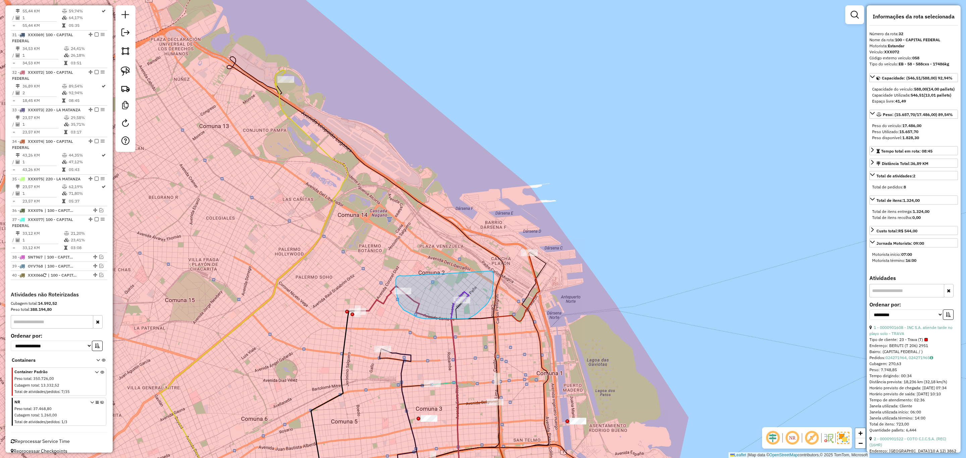
drag, startPoint x: 404, startPoint y: 276, endPoint x: 491, endPoint y: 271, distance: 88.0
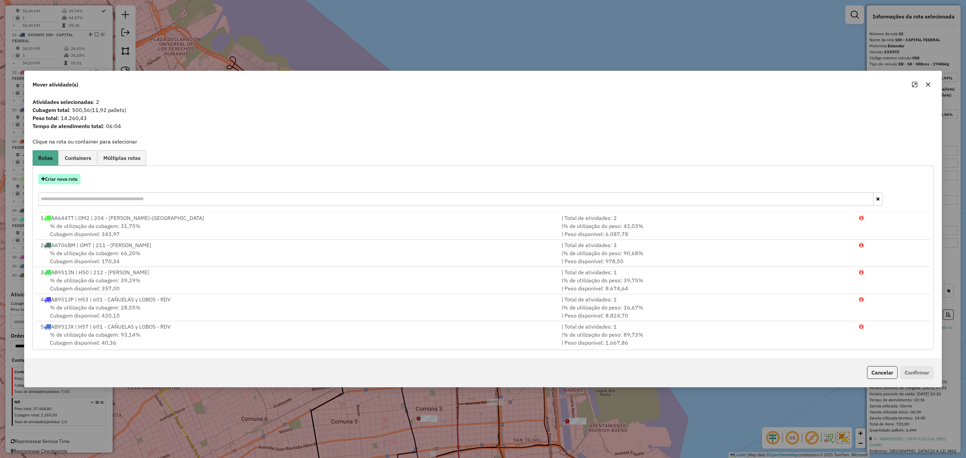
click at [59, 176] on button "Criar nova rota" at bounding box center [59, 179] width 42 height 10
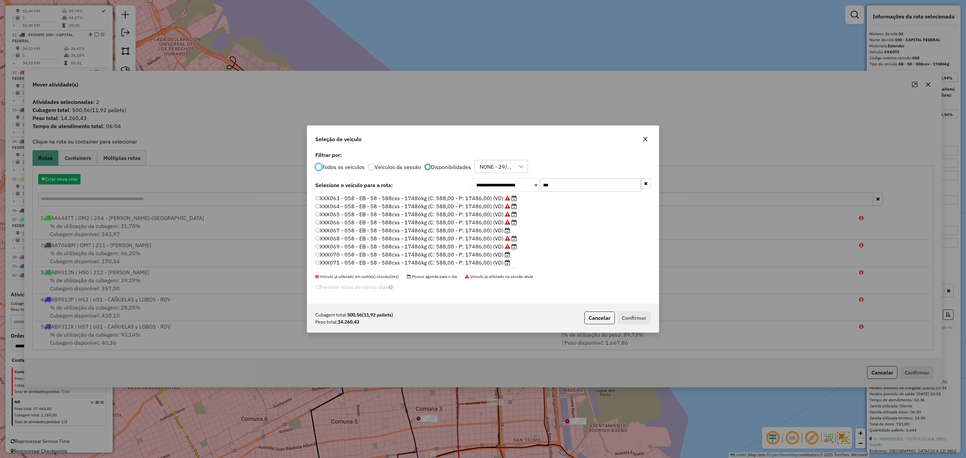
scroll to position [3, 2]
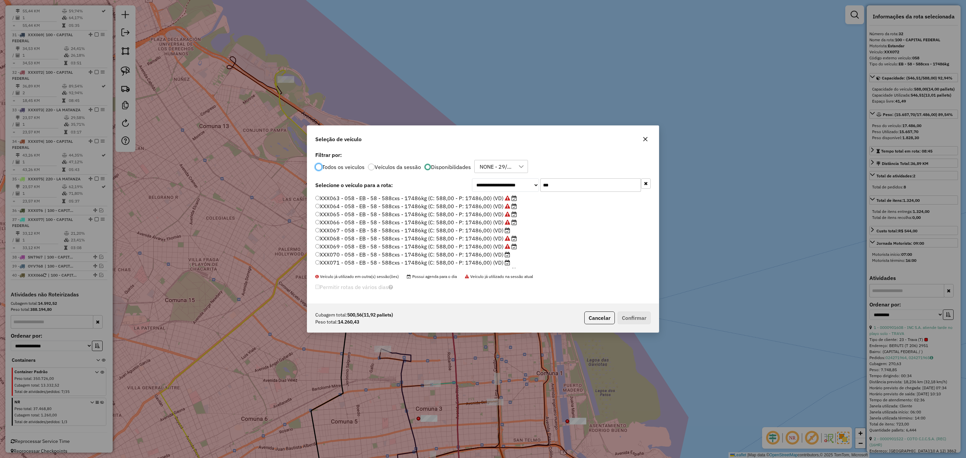
click at [488, 256] on label "XXX070 - 058 - EB - 58 - 588cxs - 17486kg (C: 588,00 - P: 17486,00) (VD)" at bounding box center [412, 255] width 195 height 8
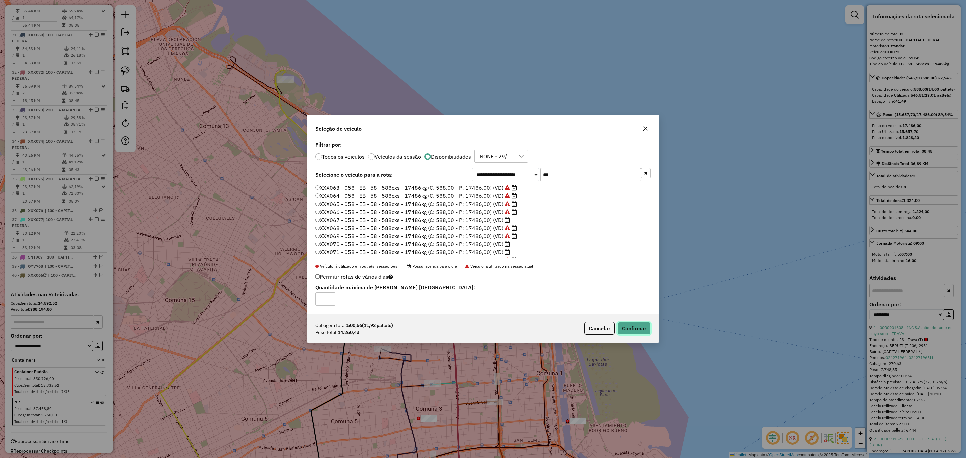
click at [632, 327] on button "Confirmar" at bounding box center [634, 328] width 33 height 13
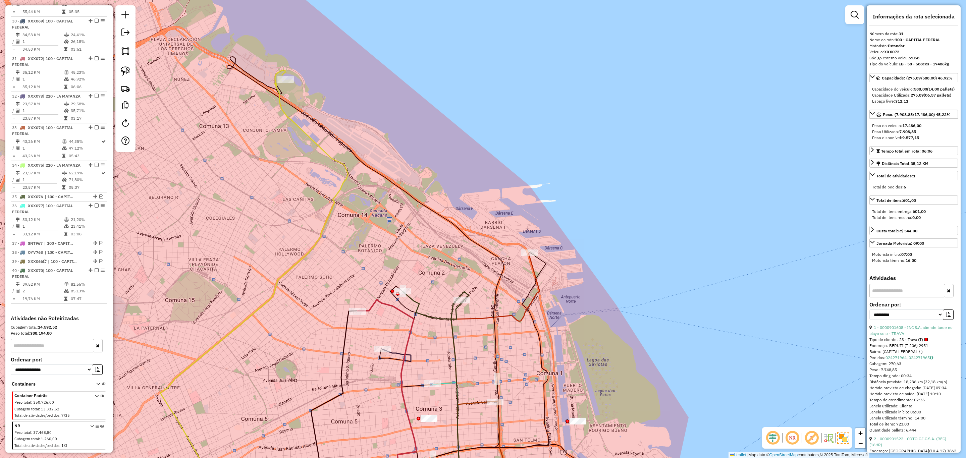
scroll to position [1327, 0]
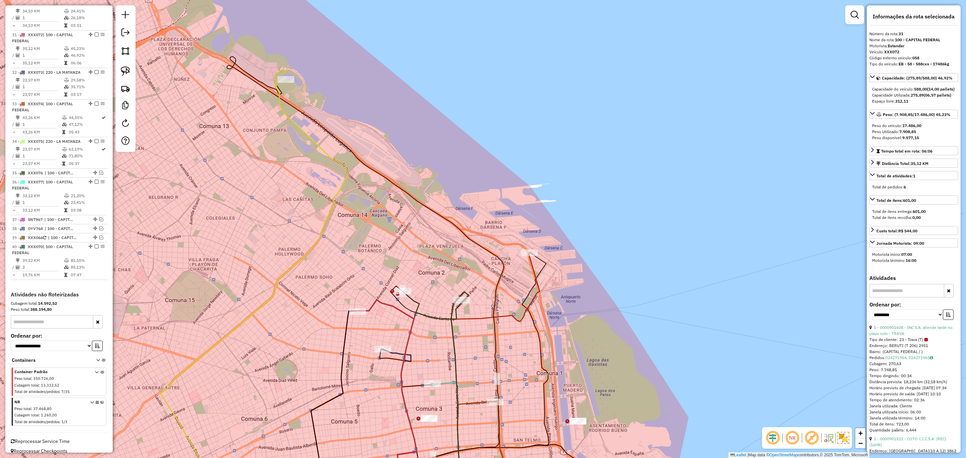
click at [415, 302] on icon at bounding box center [432, 305] width 61 height 28
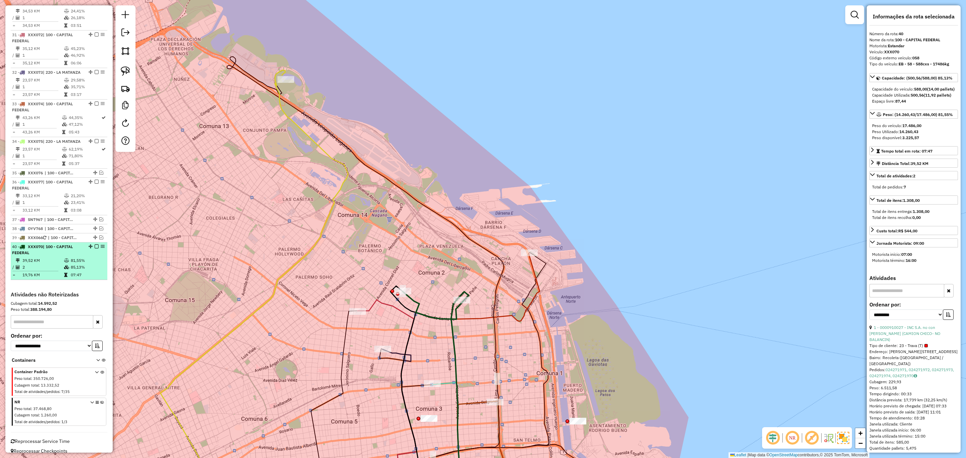
click at [95, 245] on em at bounding box center [97, 247] width 4 height 4
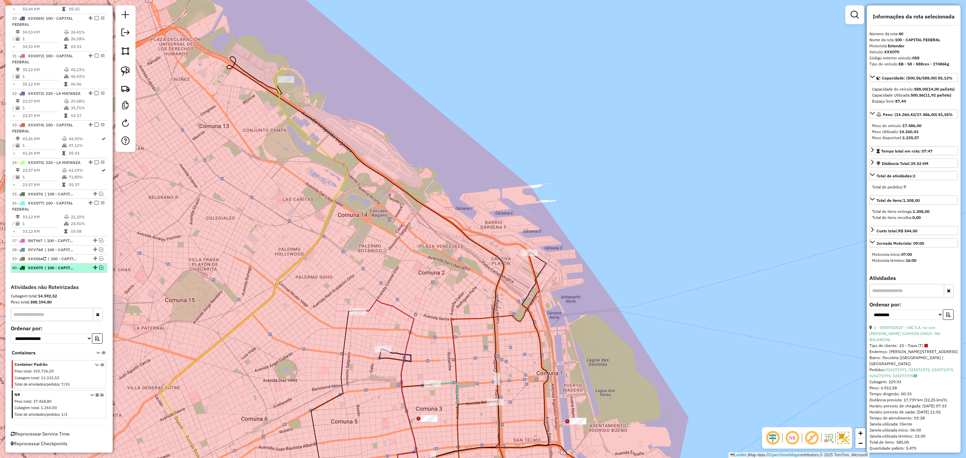
scroll to position [1298, 0]
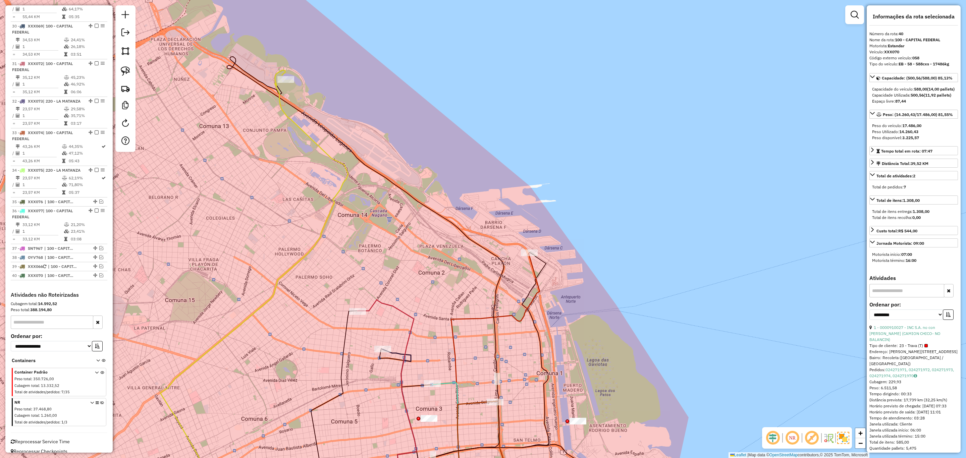
click at [394, 306] on icon at bounding box center [387, 402] width 59 height 205
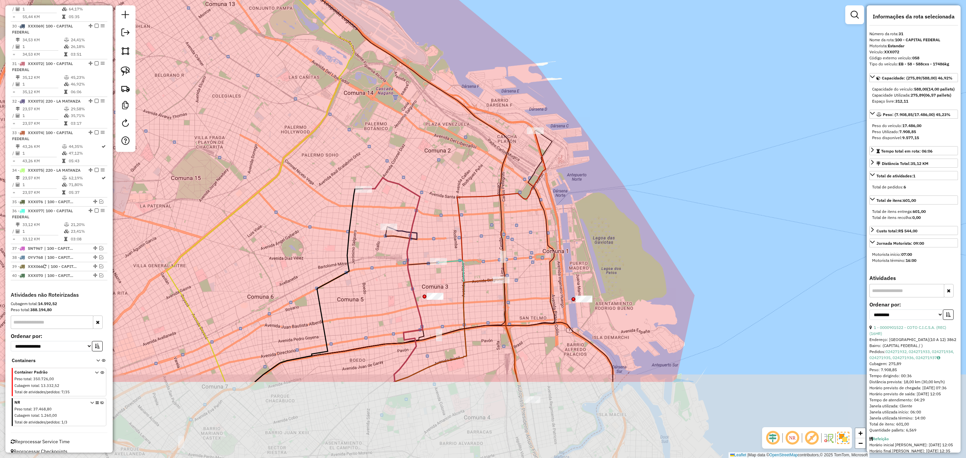
drag, startPoint x: 408, startPoint y: 261, endPoint x: 409, endPoint y: 170, distance: 90.6
click at [409, 170] on div "Janela de atendimento Grade de atendimento Capacidade Transportadoras Veículos …" at bounding box center [483, 229] width 966 height 458
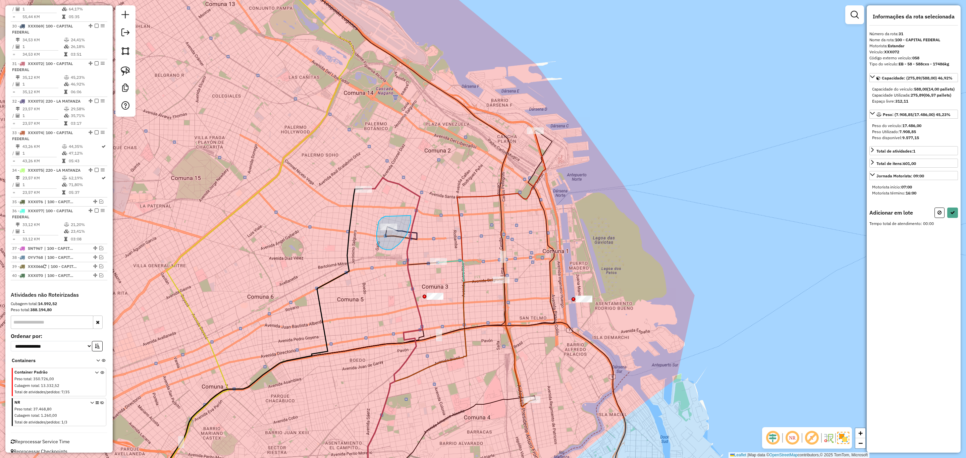
drag, startPoint x: 389, startPoint y: 216, endPoint x: 410, endPoint y: 216, distance: 20.8
select select "**********"
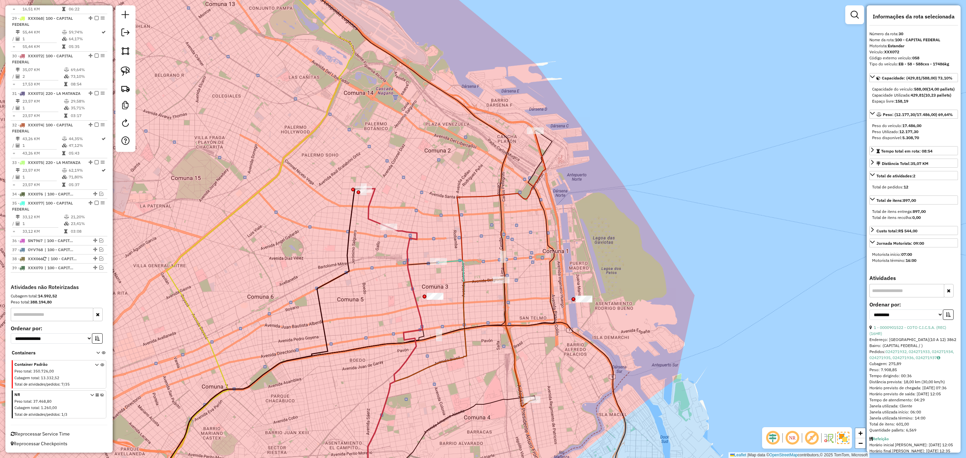
scroll to position [1261, 0]
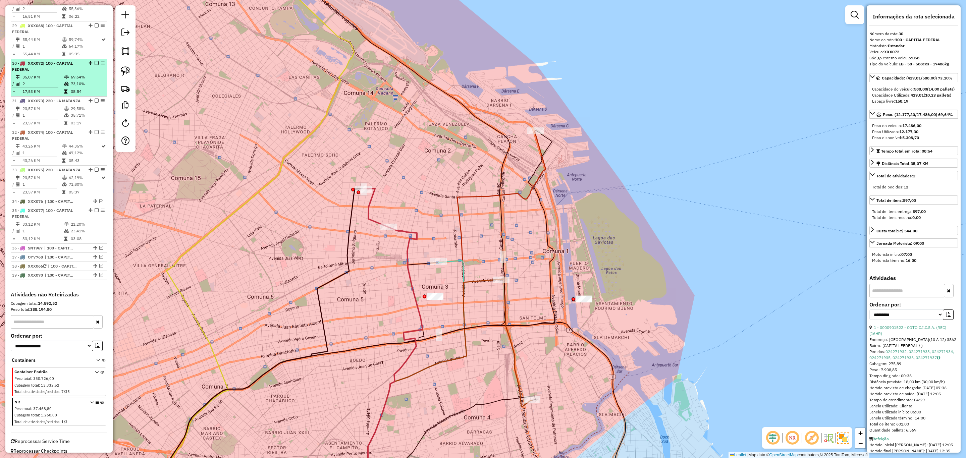
click at [95, 61] on em at bounding box center [97, 63] width 4 height 4
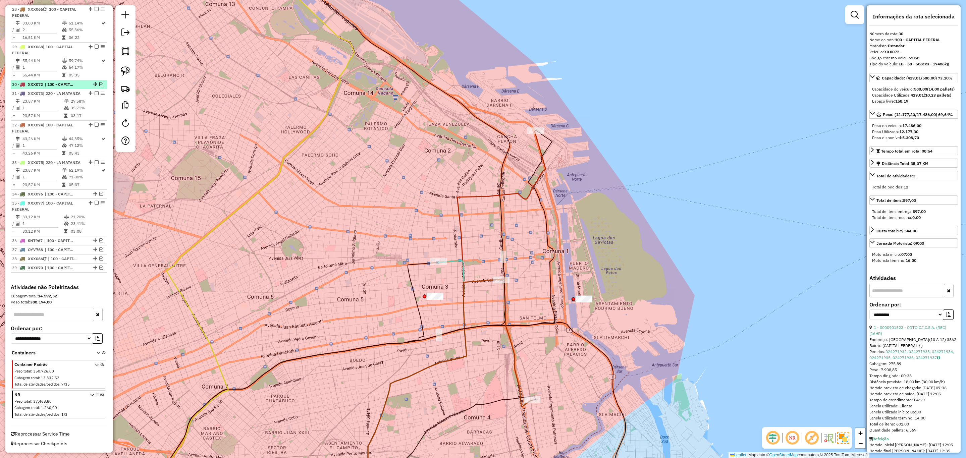
scroll to position [1233, 0]
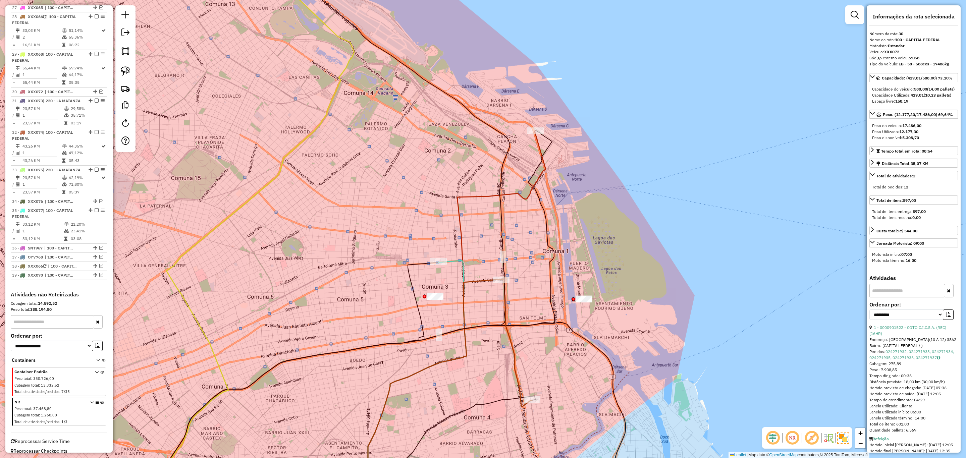
click at [462, 262] on icon at bounding box center [407, 383] width 118 height 244
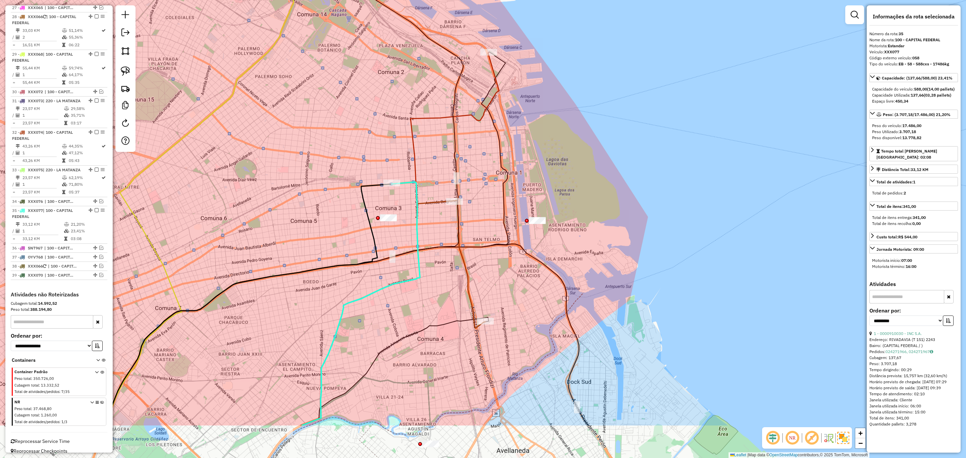
drag, startPoint x: 484, startPoint y: 249, endPoint x: 438, endPoint y: 170, distance: 91.3
click at [438, 170] on div "Janela de atendimento Grade de atendimento Capacidade Transportadoras Veículos …" at bounding box center [483, 229] width 966 height 458
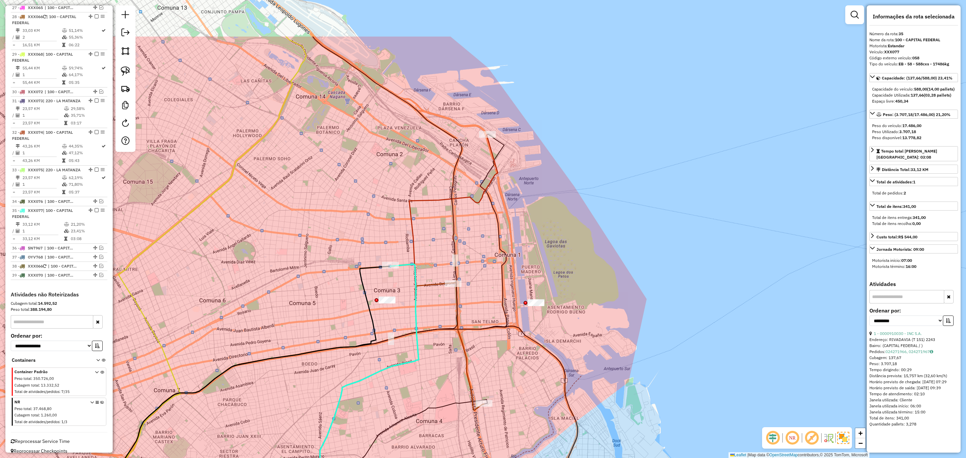
drag, startPoint x: 511, startPoint y: 203, endPoint x: 502, endPoint y: 310, distance: 108.0
click at [502, 310] on div "Janela de atendimento Grade de atendimento Capacidade Transportadoras Veículos …" at bounding box center [483, 229] width 966 height 458
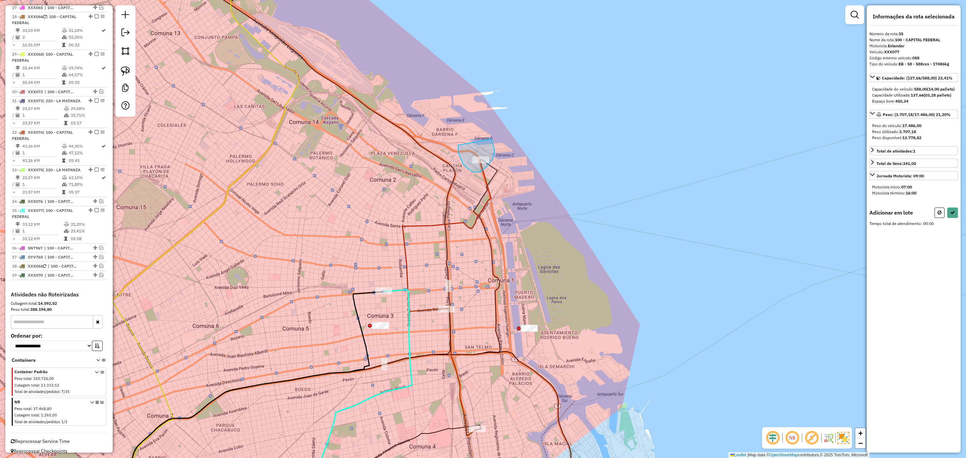
drag, startPoint x: 458, startPoint y: 145, endPoint x: 491, endPoint y: 139, distance: 33.4
select select "**********"
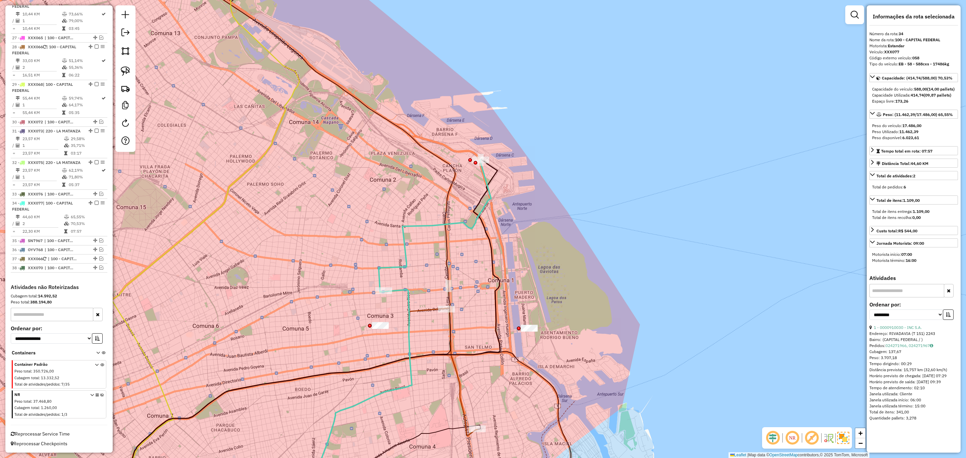
scroll to position [1195, 0]
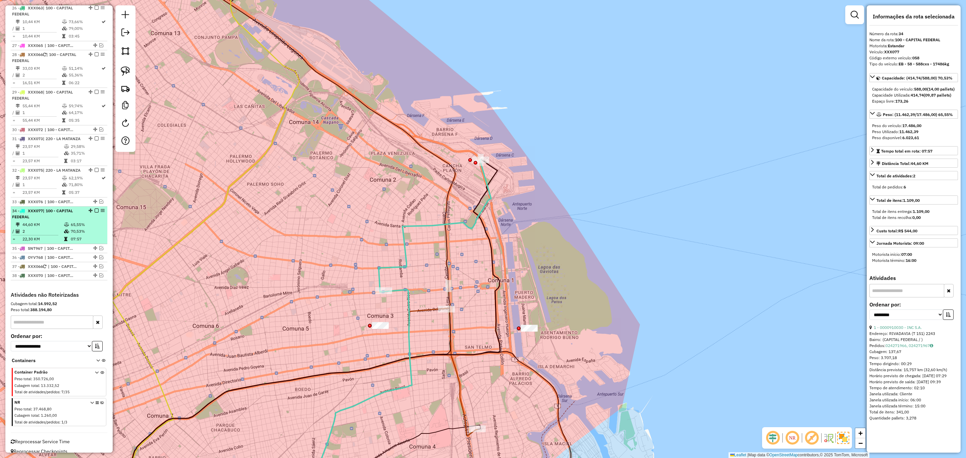
click at [95, 209] on em at bounding box center [97, 211] width 4 height 4
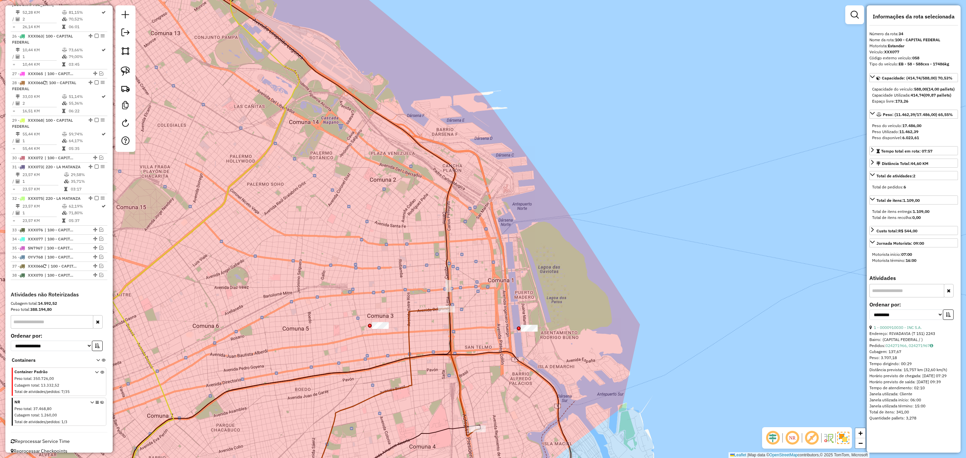
click at [423, 309] on icon at bounding box center [379, 407] width 133 height 196
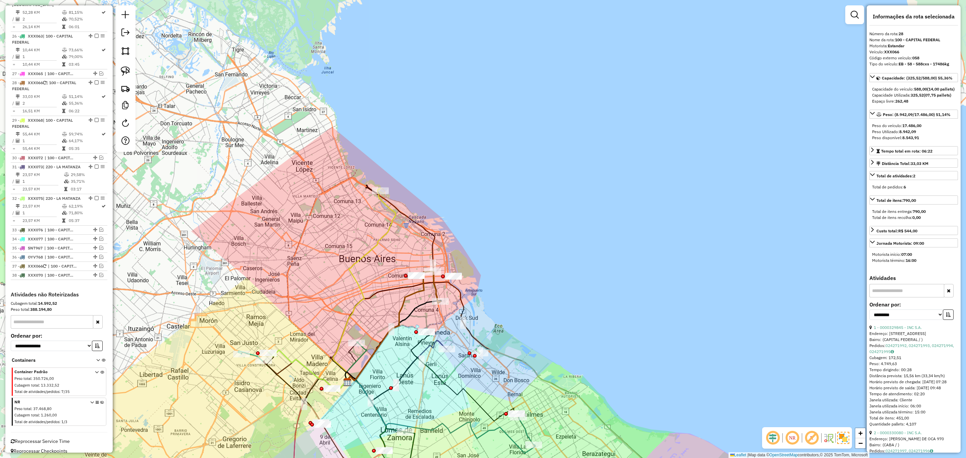
click at [395, 215] on icon at bounding box center [364, 286] width 63 height 195
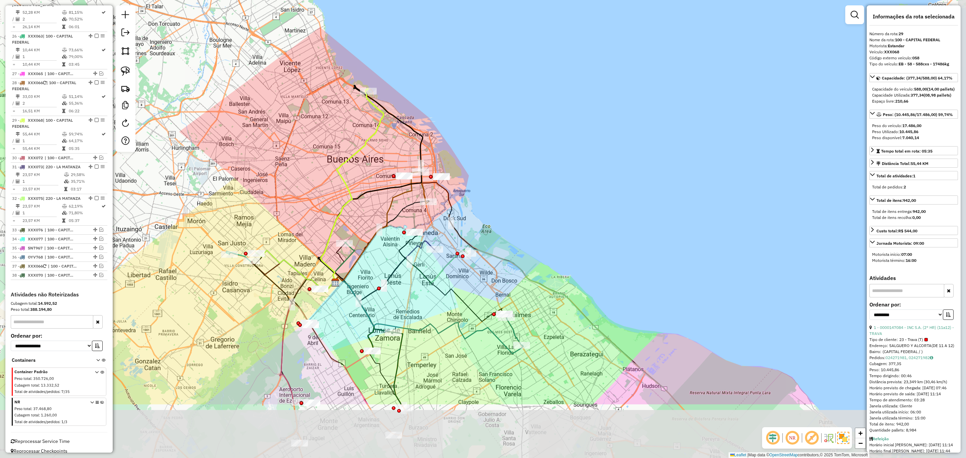
drag, startPoint x: 413, startPoint y: 231, endPoint x: 400, endPoint y: 130, distance: 101.7
click at [400, 130] on div "Janela de atendimento Grade de atendimento Capacidade Transportadoras Veículos …" at bounding box center [483, 229] width 966 height 458
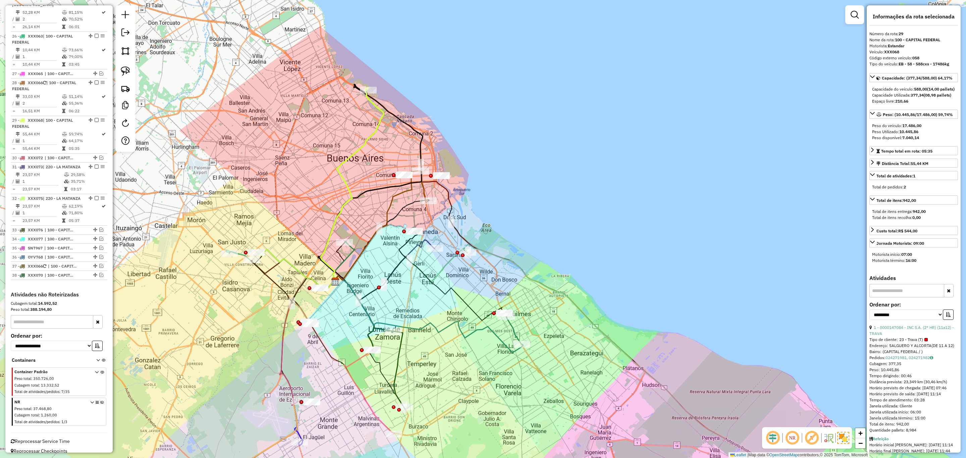
click at [425, 187] on icon at bounding box center [425, 187] width 8 height 32
click at [349, 255] on icon at bounding box center [343, 261] width 21 height 41
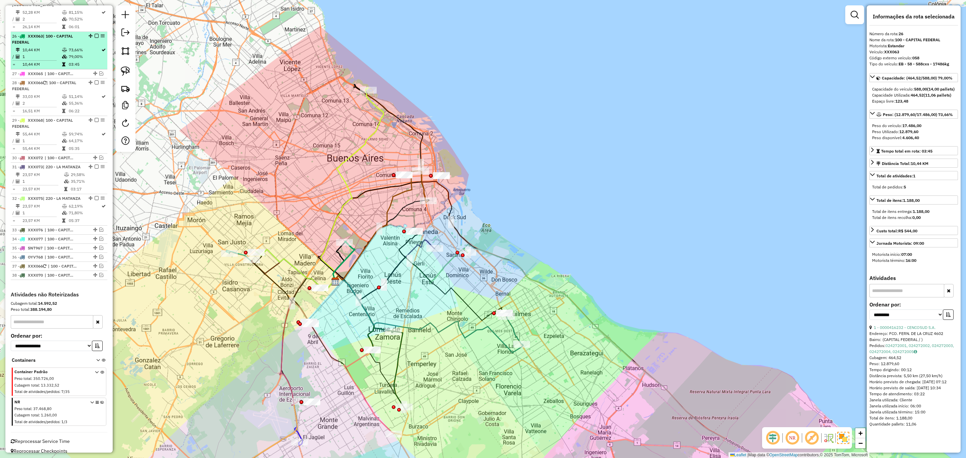
click at [95, 34] on em at bounding box center [97, 36] width 4 height 4
click at [379, 122] on icon at bounding box center [352, 185] width 63 height 195
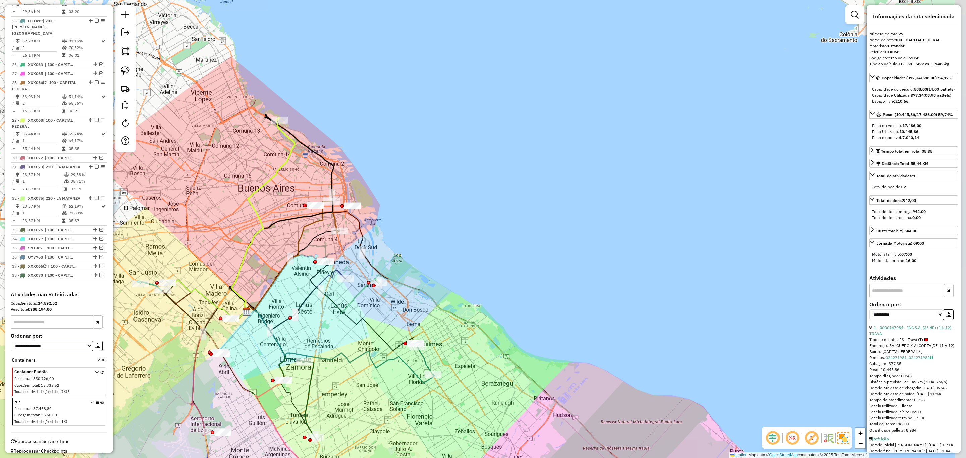
drag, startPoint x: 397, startPoint y: 148, endPoint x: 320, endPoint y: 180, distance: 83.1
click at [309, 178] on div "Janela de atendimento Grade de atendimento Capacidade Transportadoras Veículos …" at bounding box center [483, 229] width 966 height 458
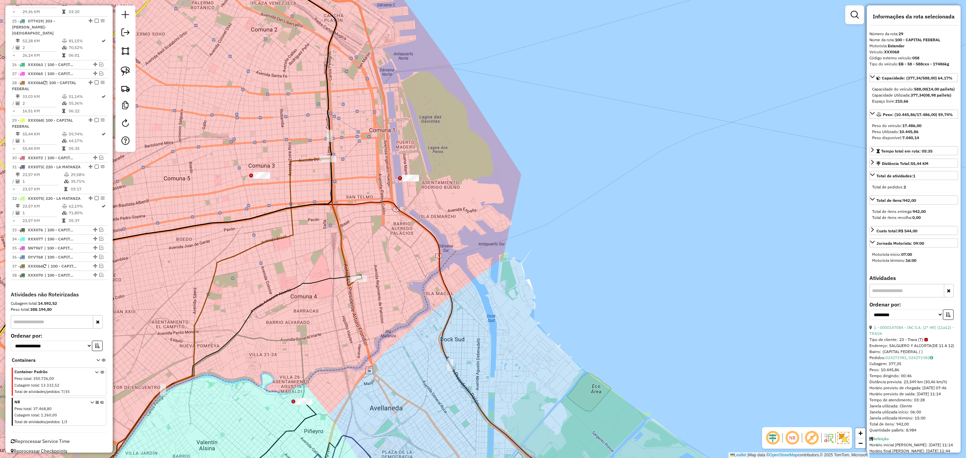
click at [343, 249] on icon at bounding box center [343, 222] width 31 height 128
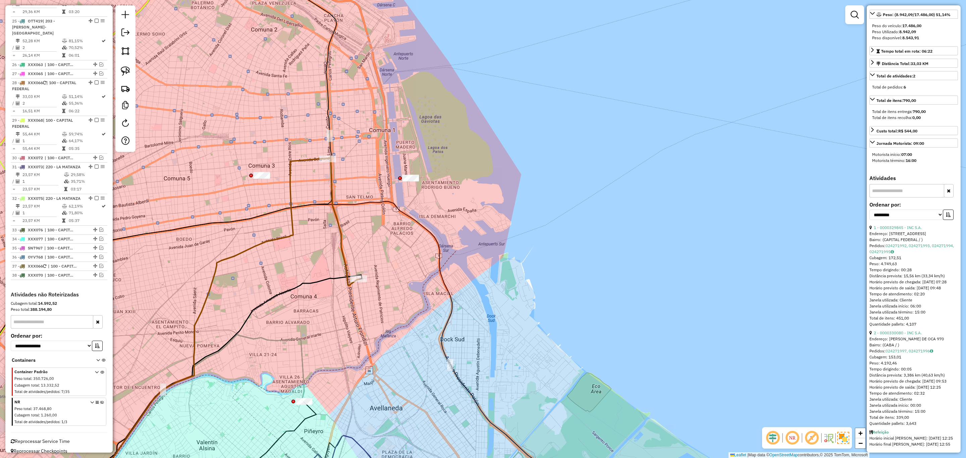
scroll to position [125, 0]
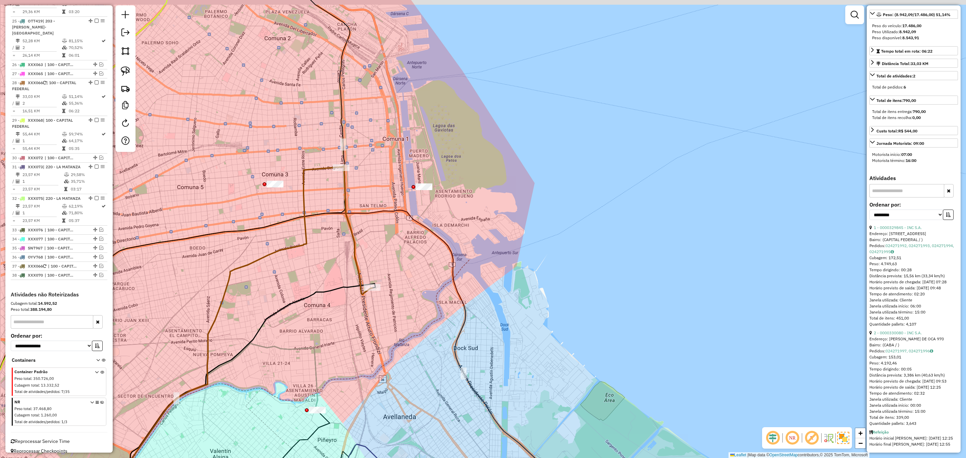
drag, startPoint x: 393, startPoint y: 247, endPoint x: 383, endPoint y: 277, distance: 31.8
click at [404, 256] on div "Janela de atendimento Grade de atendimento Capacidade Transportadoras Veículos …" at bounding box center [483, 229] width 966 height 458
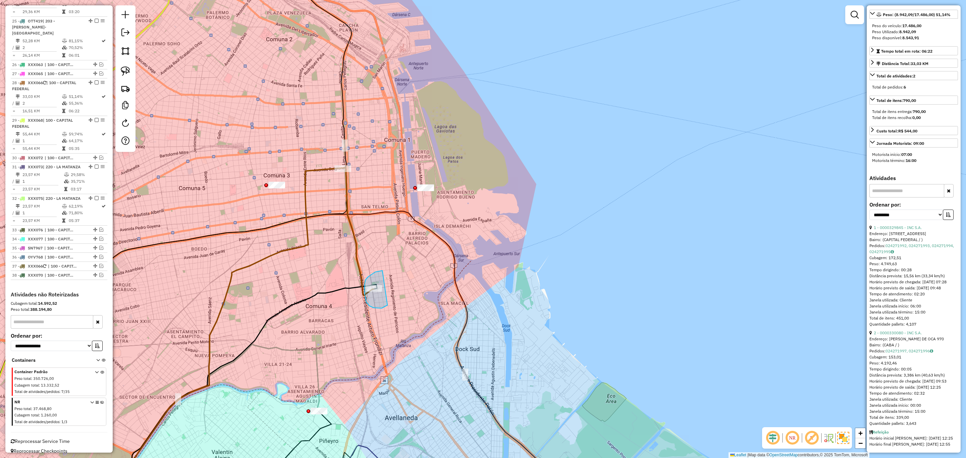
drag, startPoint x: 382, startPoint y: 271, endPoint x: 387, endPoint y: 305, distance: 34.6
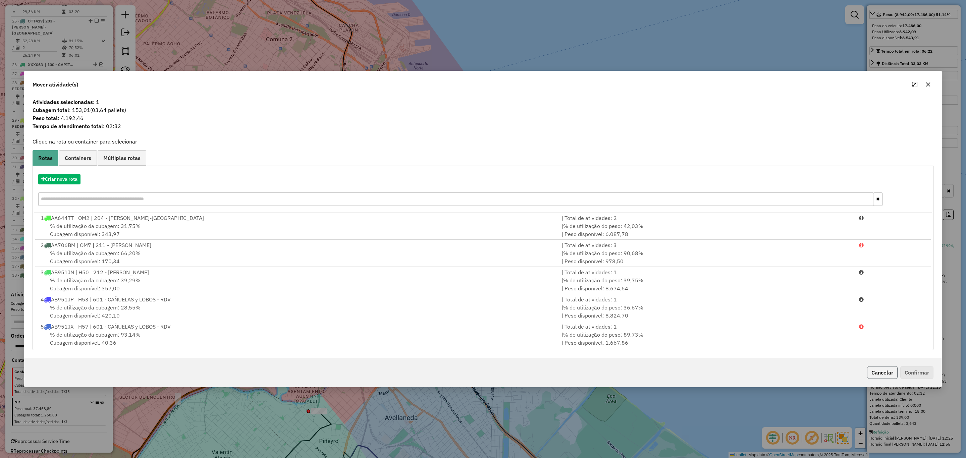
click at [877, 370] on button "Cancelar" at bounding box center [882, 372] width 31 height 13
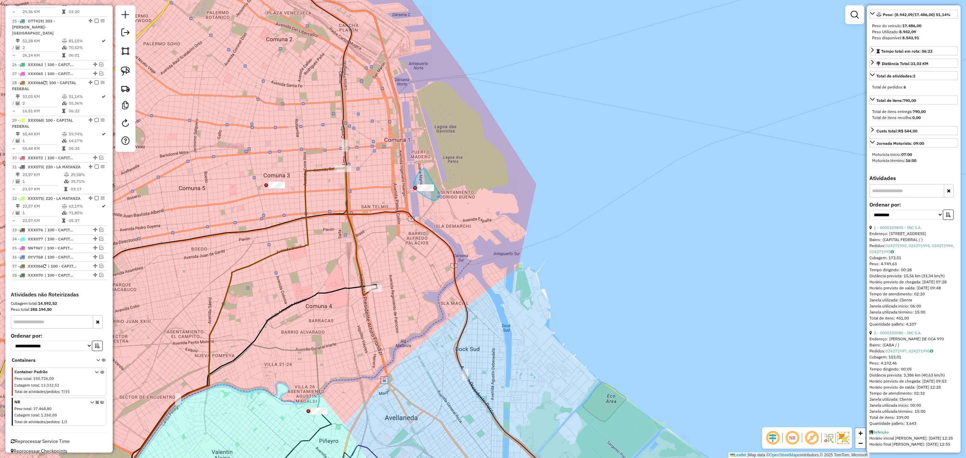
drag, startPoint x: 425, startPoint y: 168, endPoint x: 441, endPoint y: 195, distance: 31.0
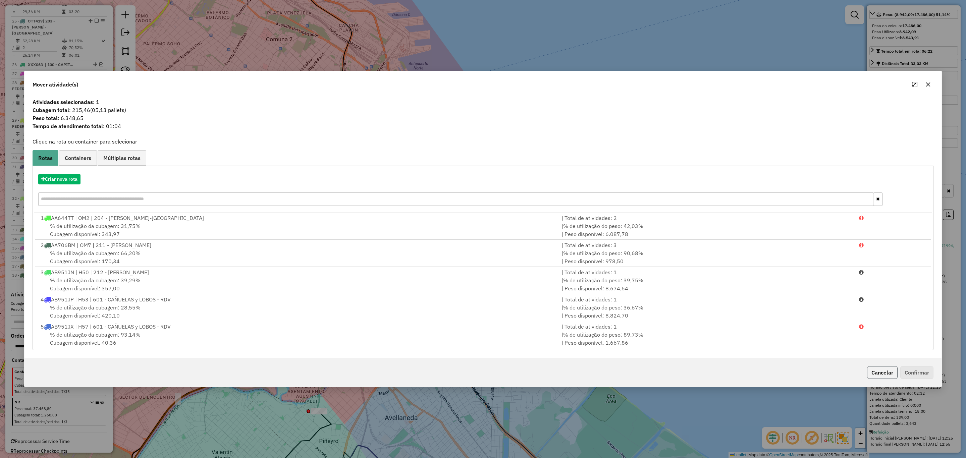
click at [880, 370] on button "Cancelar" at bounding box center [882, 372] width 31 height 13
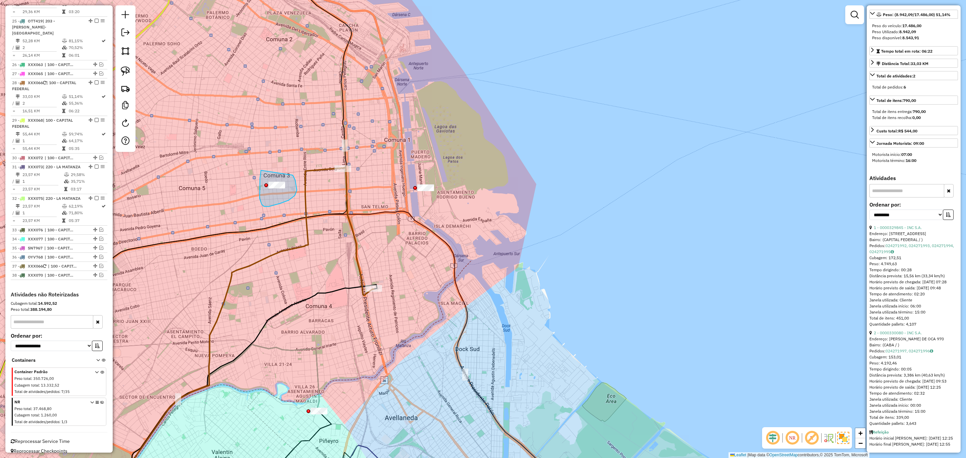
drag, startPoint x: 261, startPoint y: 170, endPoint x: 292, endPoint y: 175, distance: 31.5
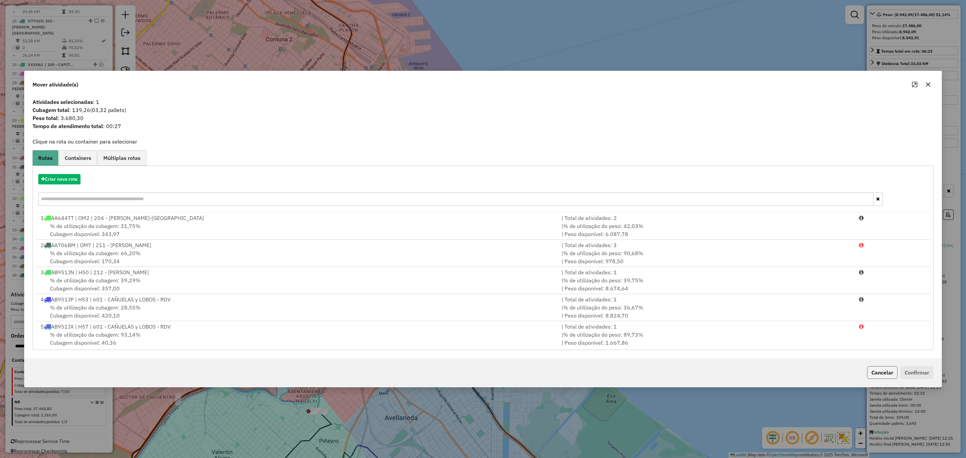
click at [878, 372] on button "Cancelar" at bounding box center [882, 372] width 31 height 13
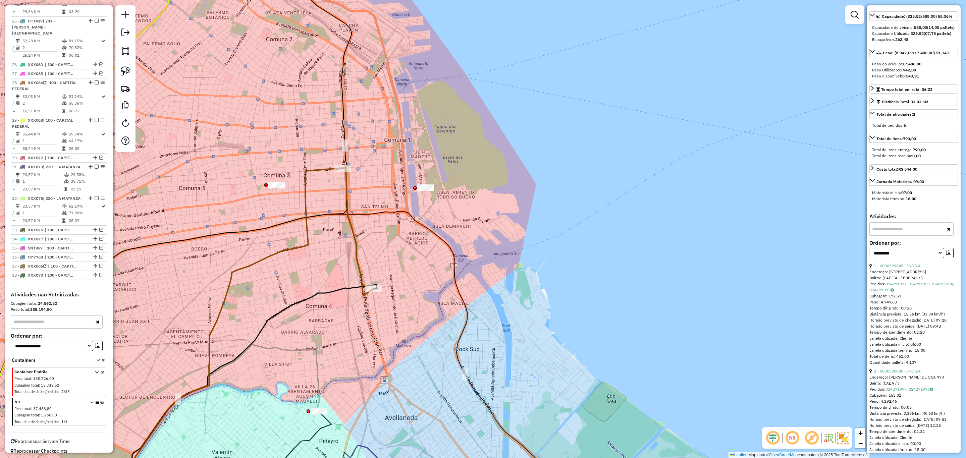
scroll to position [0, 0]
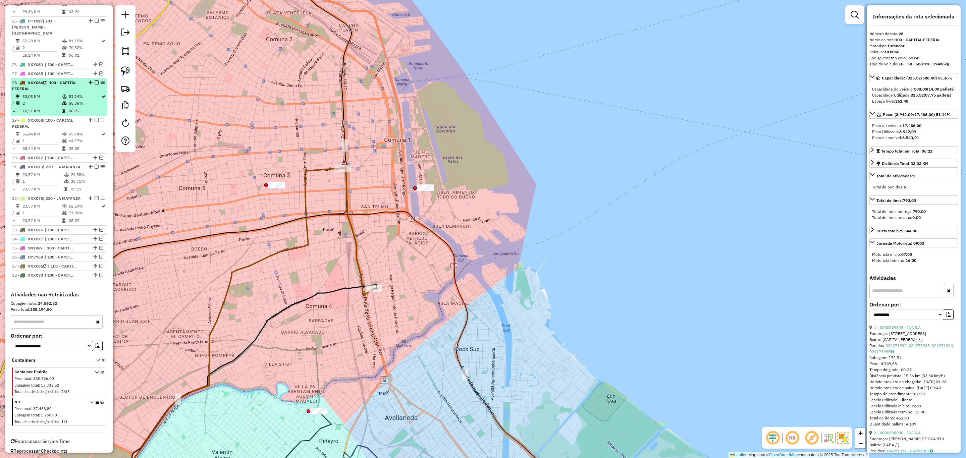
click at [95, 80] on em at bounding box center [97, 82] width 4 height 4
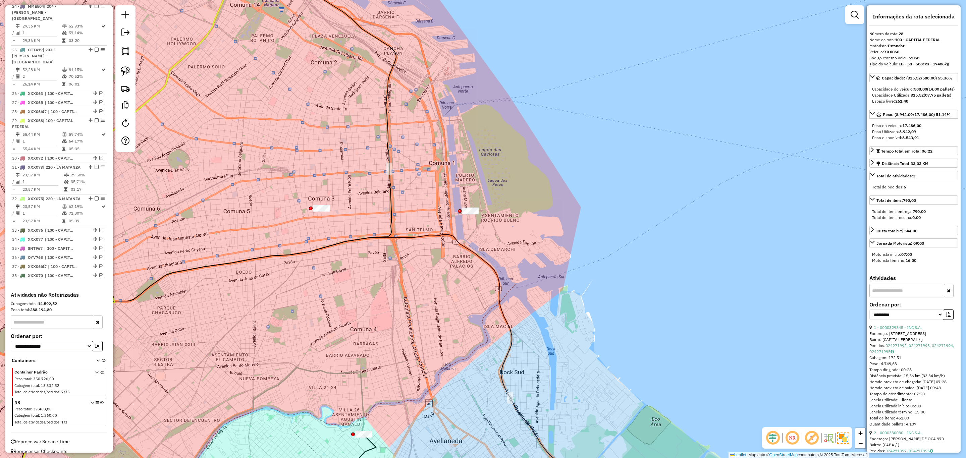
drag, startPoint x: 354, startPoint y: 251, endPoint x: 400, endPoint y: 274, distance: 51.8
click at [400, 274] on div "Janela de atendimento Grade de atendimento Capacidade Transportadoras Veículos …" at bounding box center [483, 229] width 966 height 458
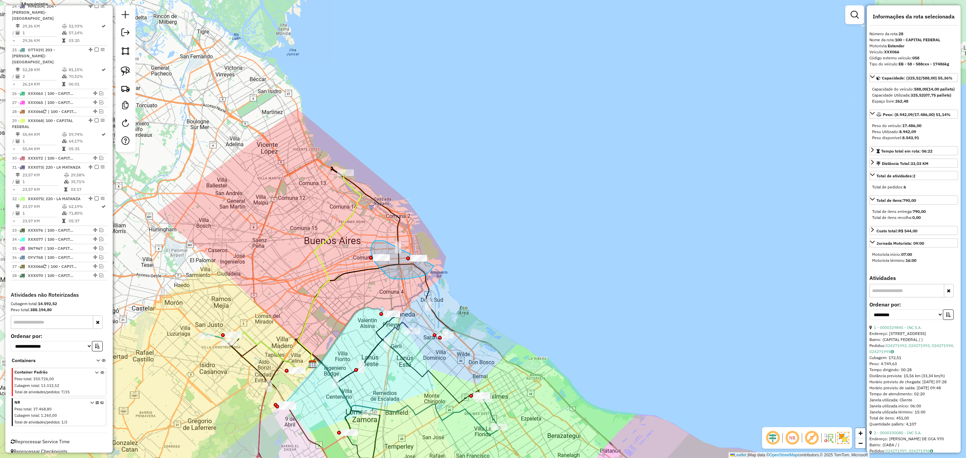
drag, startPoint x: 372, startPoint y: 244, endPoint x: 447, endPoint y: 242, distance: 74.5
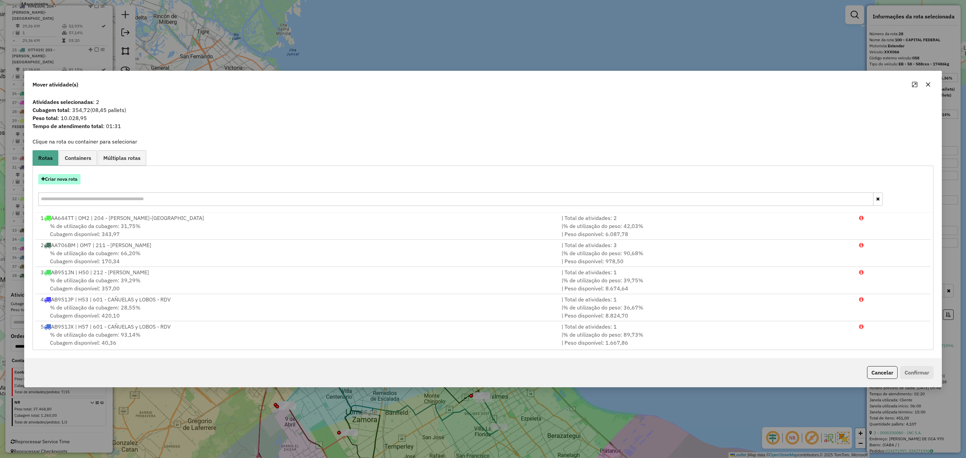
click at [59, 178] on button "Criar nova rota" at bounding box center [59, 179] width 42 height 10
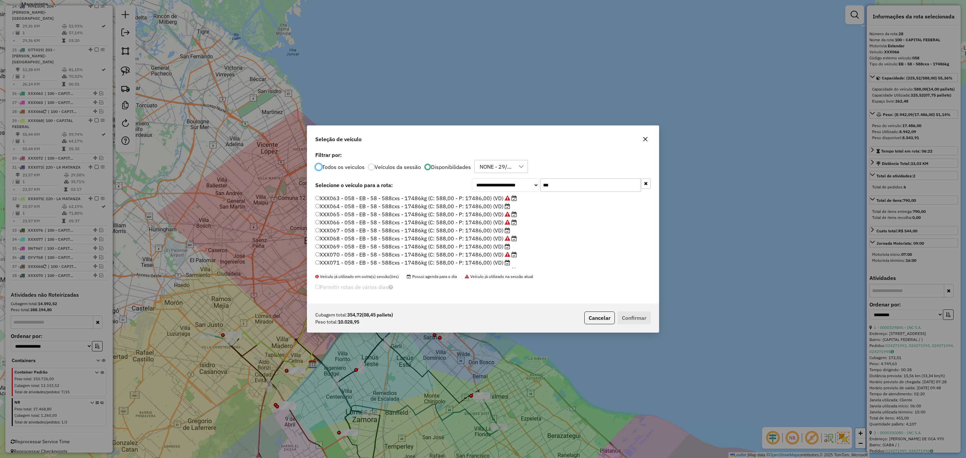
scroll to position [3, 2]
click at [481, 207] on label "XXX064 - 058 - EB - 58 - 588cxs - 17486kg (C: 588,00 - P: 17486,00) (VD)" at bounding box center [412, 206] width 195 height 8
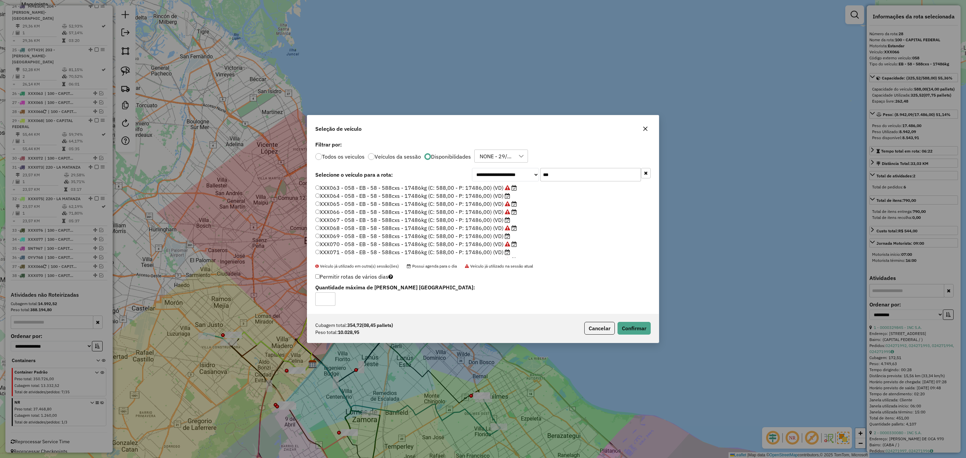
click at [637, 321] on div "Cubagem total: 354,72 (08,45 pallets) Peso total: 10.028,95 Cancelar Confirmar" at bounding box center [483, 328] width 352 height 29
click at [636, 325] on button "Confirmar" at bounding box center [634, 328] width 33 height 13
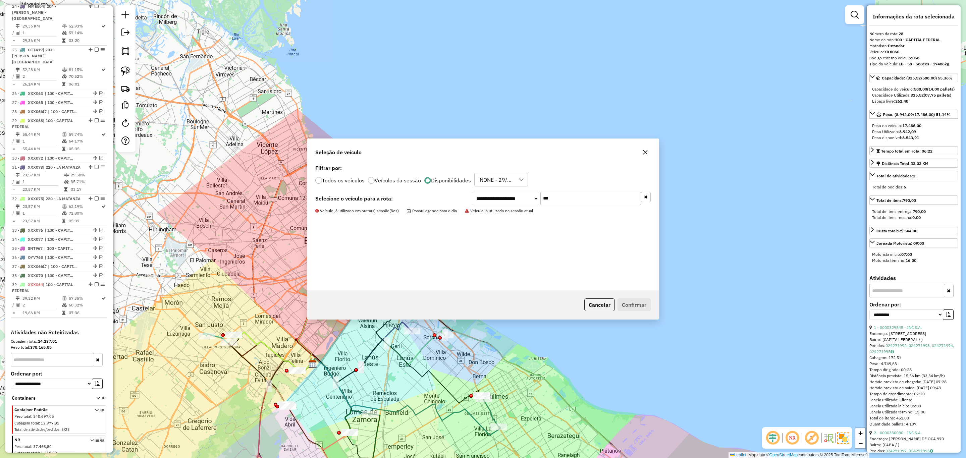
scroll to position [1147, 0]
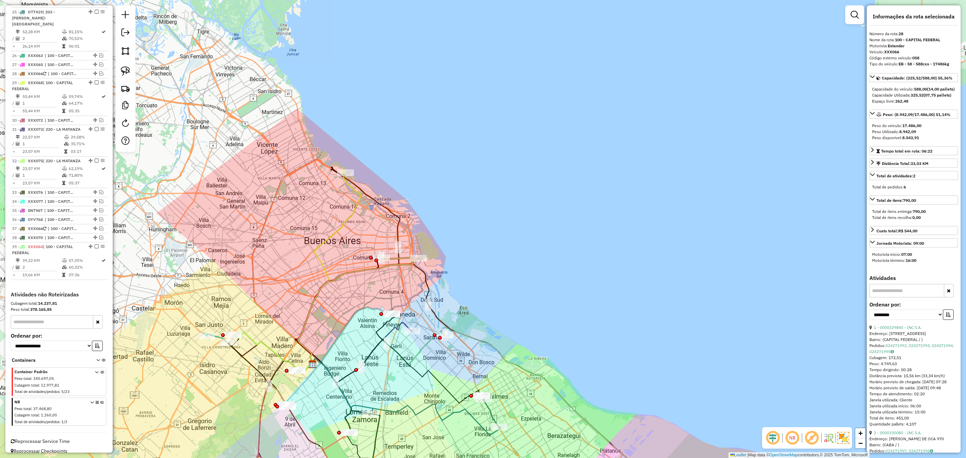
click at [400, 260] on icon at bounding box center [399, 258] width 38 height 3
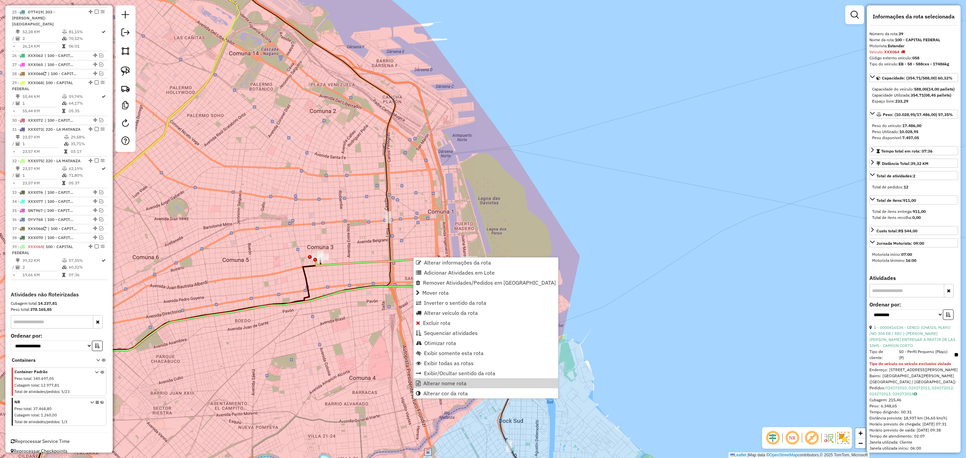
click at [368, 261] on icon at bounding box center [393, 260] width 154 height 11
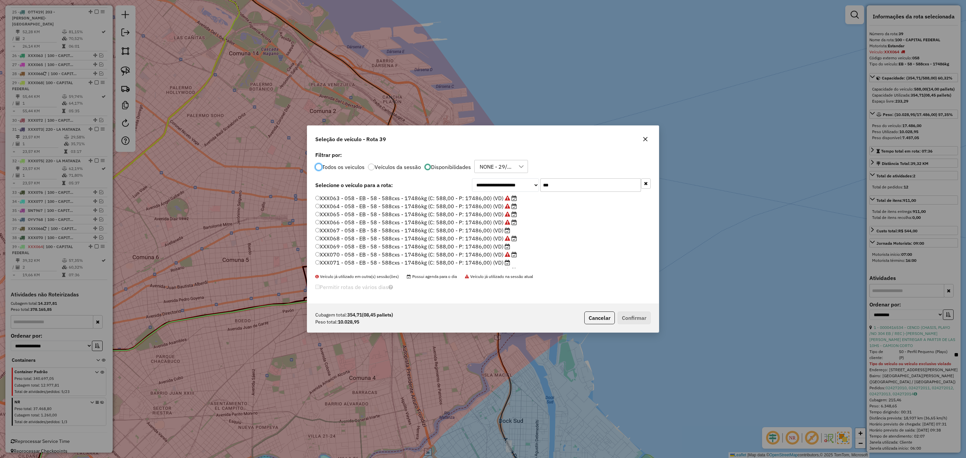
scroll to position [3, 2]
click at [482, 264] on label "XXX071 - 058 - EB - 58 - 588cxs - 17486kg (C: 588,00 - P: 17486,00) (VD)" at bounding box center [412, 263] width 195 height 8
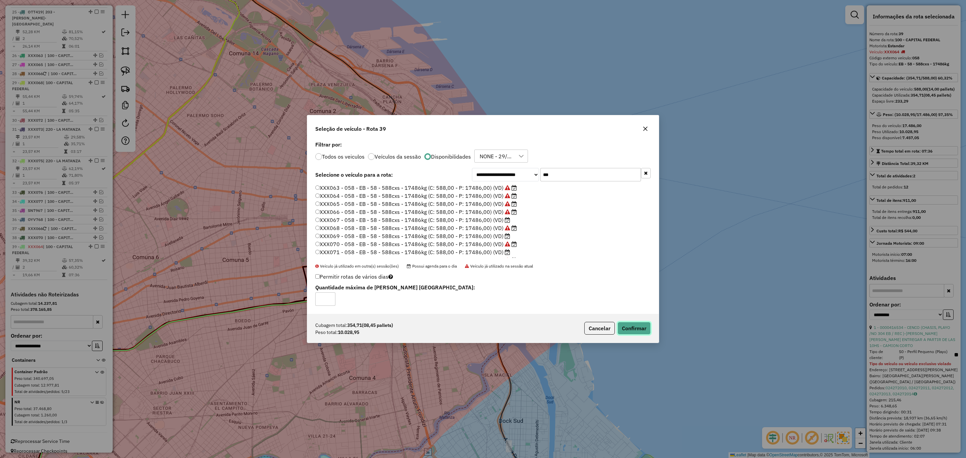
click at [644, 330] on button "Confirmar" at bounding box center [634, 328] width 33 height 13
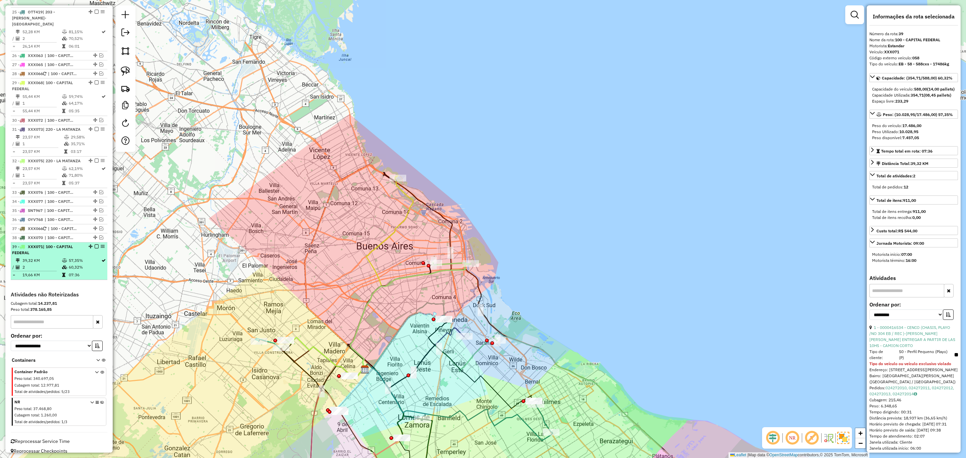
click at [95, 245] on em at bounding box center [97, 247] width 4 height 4
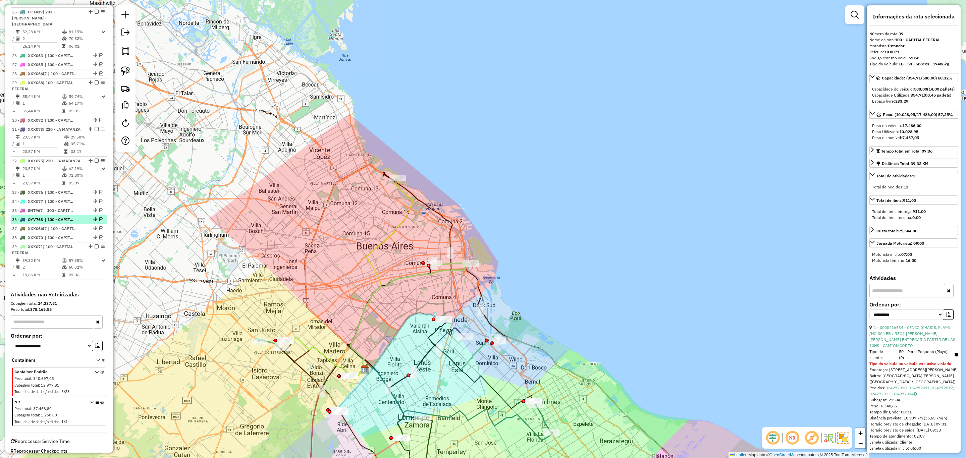
scroll to position [1119, 0]
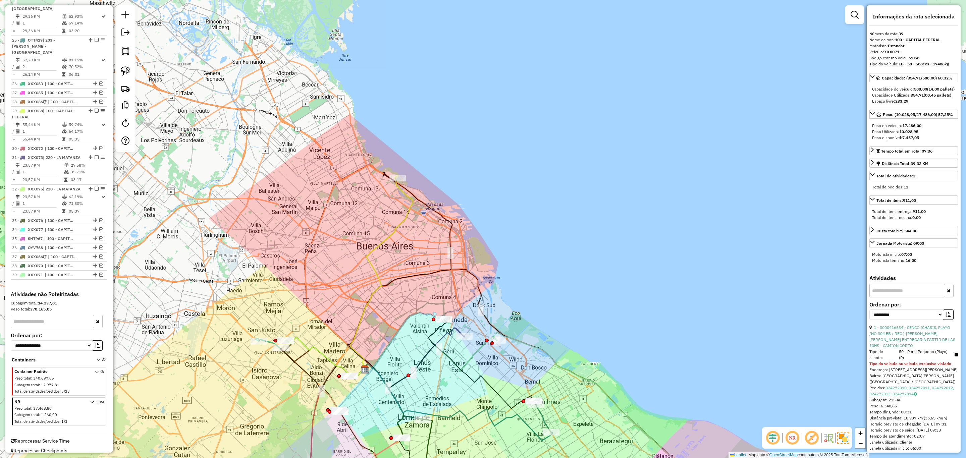
click at [407, 217] on icon at bounding box center [381, 273] width 63 height 195
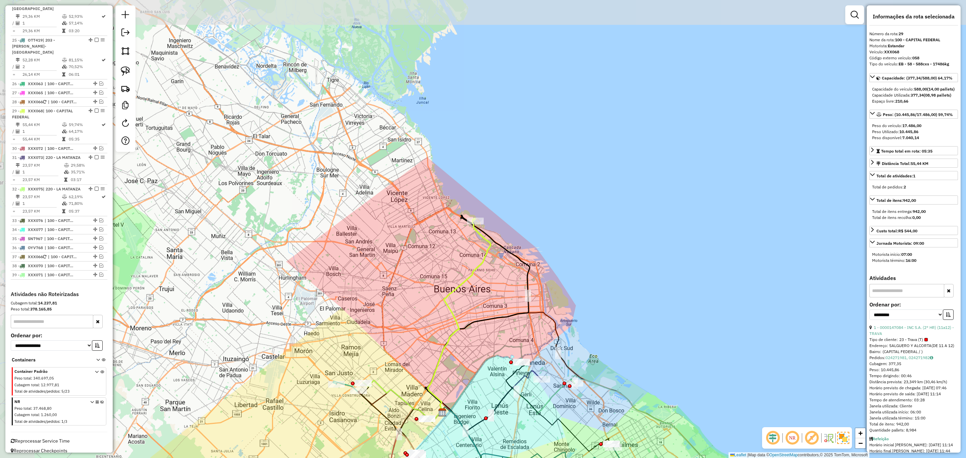
drag, startPoint x: 431, startPoint y: 242, endPoint x: 508, endPoint y: 285, distance: 88.7
click at [508, 285] on div "Janela de atendimento Grade de atendimento Capacidade Transportadoras Veículos …" at bounding box center [483, 229] width 966 height 458
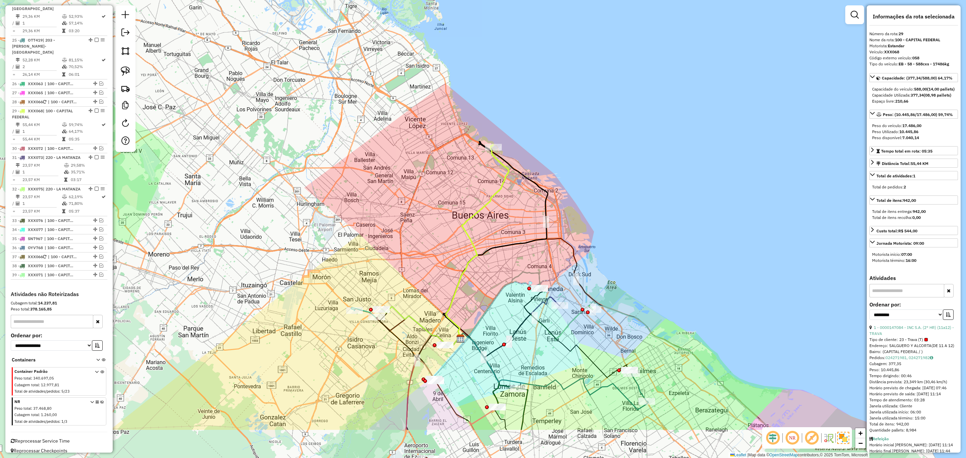
drag, startPoint x: 498, startPoint y: 298, endPoint x: 516, endPoint y: 224, distance: 76.2
click at [516, 224] on div "Janela de atendimento Grade de atendimento Capacidade Transportadoras Veículos …" at bounding box center [483, 229] width 966 height 458
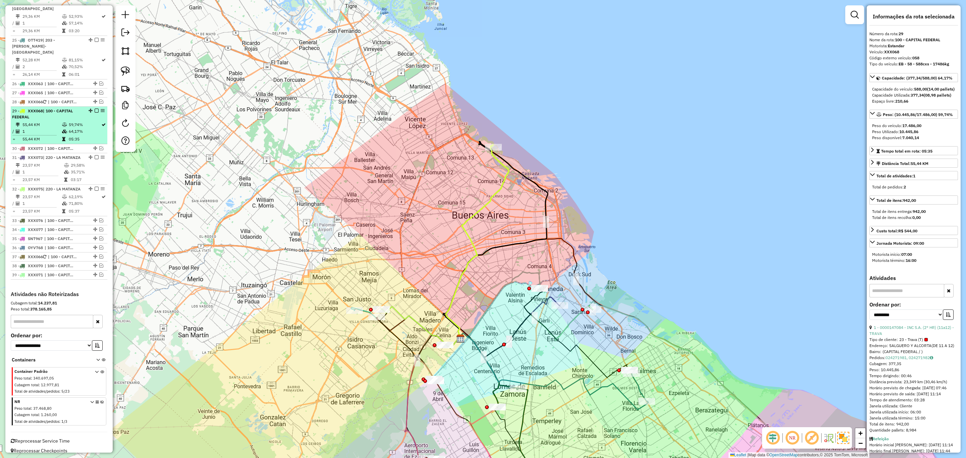
click at [95, 109] on em at bounding box center [97, 111] width 4 height 4
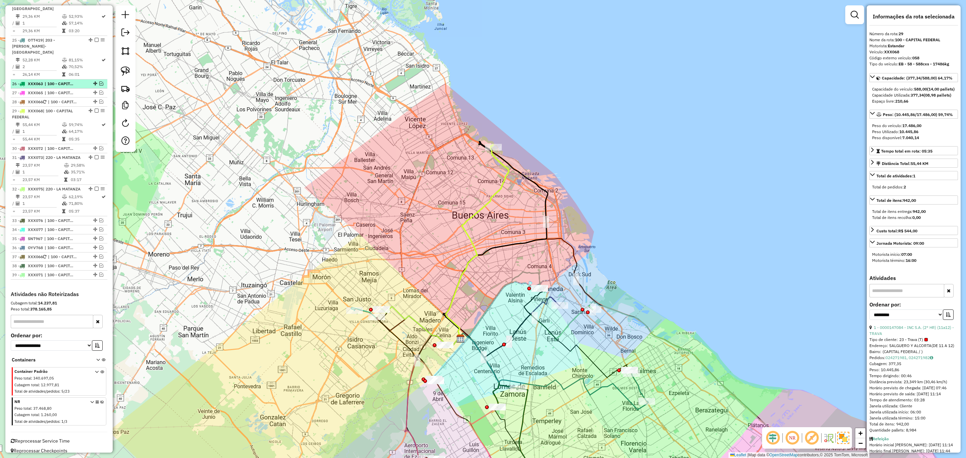
scroll to position [1090, 0]
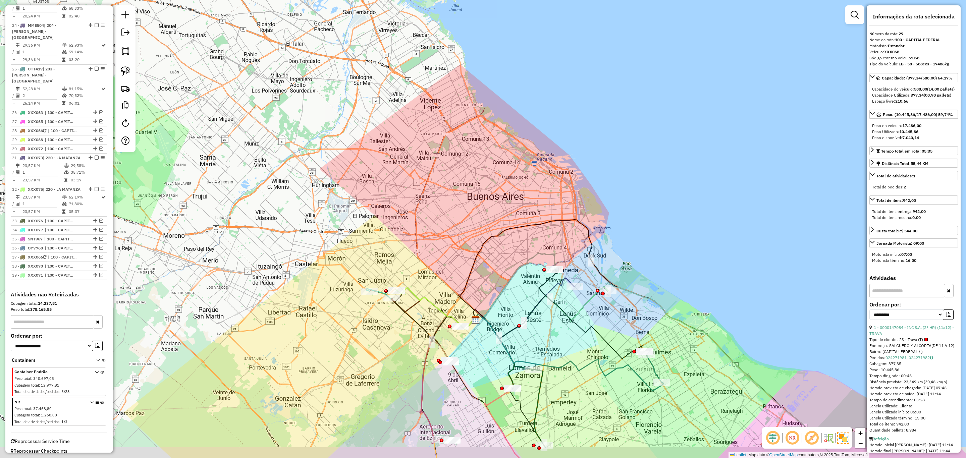
drag, startPoint x: 397, startPoint y: 218, endPoint x: 409, endPoint y: 111, distance: 108.0
click at [408, 109] on div "Janela de atendimento Grade de atendimento Capacidade Transportadoras Veículos …" at bounding box center [483, 229] width 966 height 458
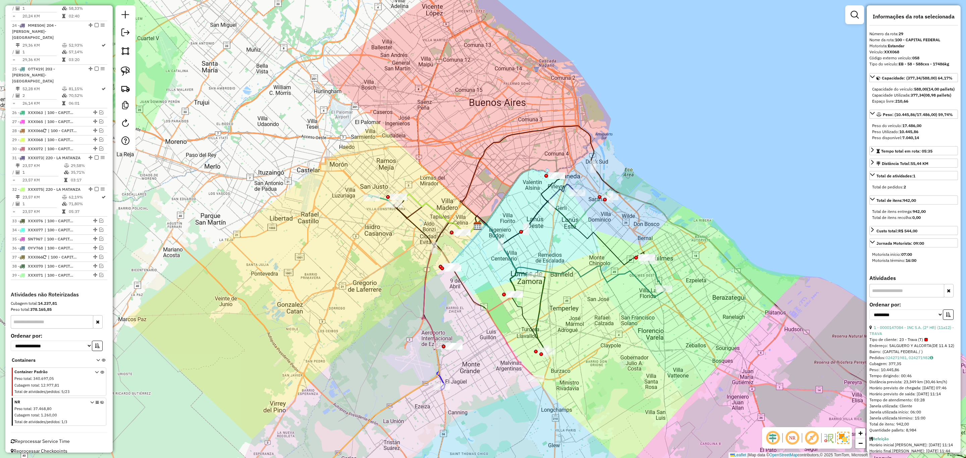
click at [413, 199] on icon at bounding box center [437, 215] width 78 height 42
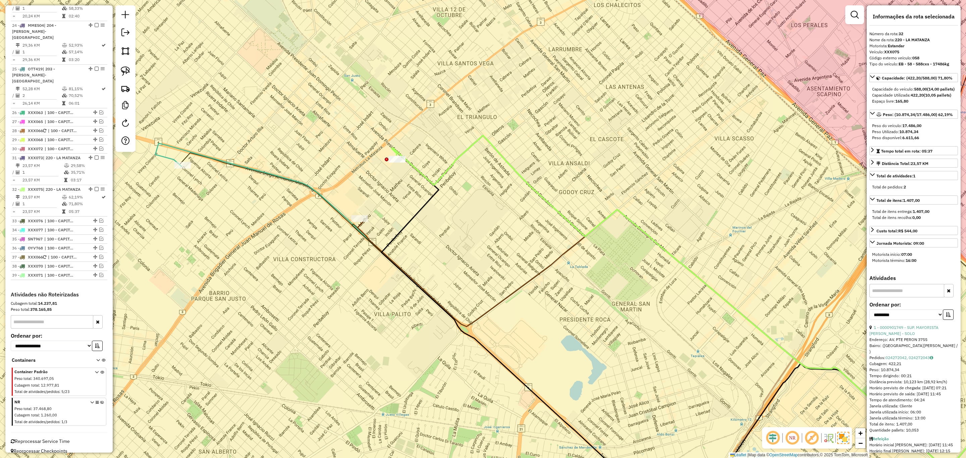
click at [259, 171] on icon at bounding box center [588, 307] width 867 height 326
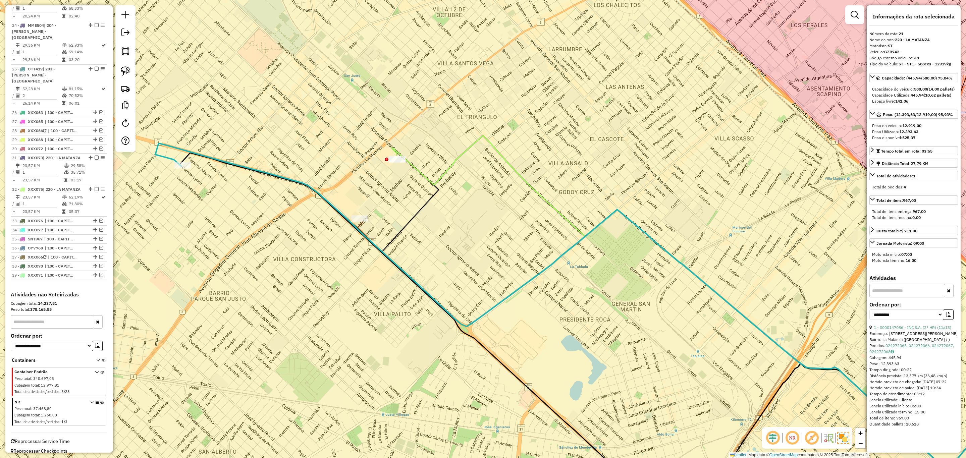
scroll to position [982, 0]
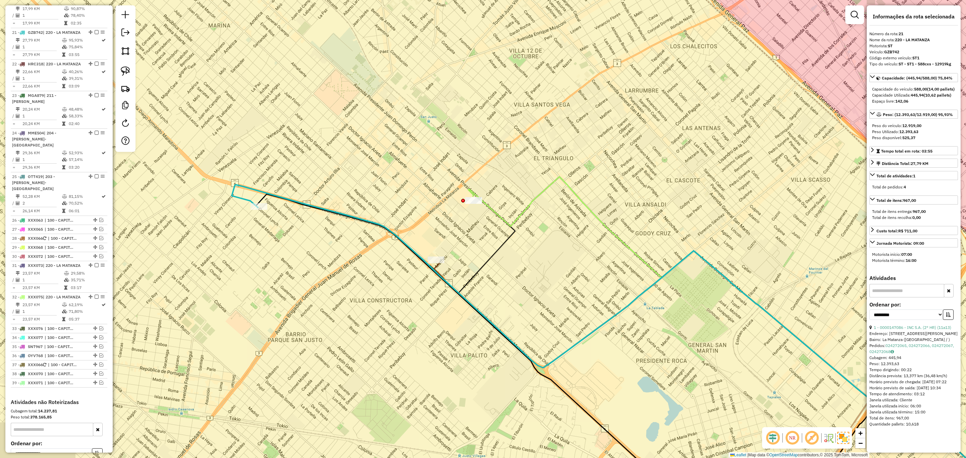
drag, startPoint x: 305, startPoint y: 245, endPoint x: 376, endPoint y: 311, distance: 97.3
click at [376, 311] on div "Janela de atendimento Grade de atendimento Capacidade Transportadoras Veículos …" at bounding box center [483, 229] width 966 height 458
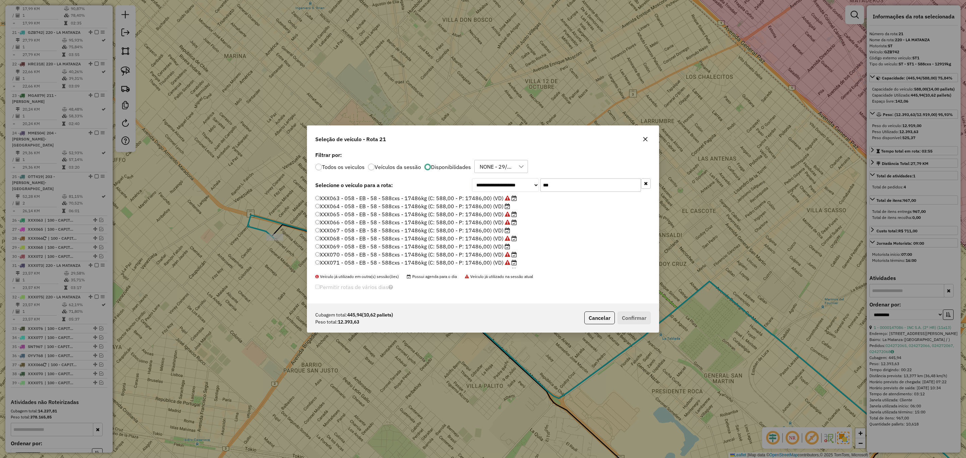
scroll to position [3, 2]
click at [483, 208] on label "XXX064 - 058 - EB - 58 - 588cxs - 17486kg (C: 588,00 - P: 17486,00) (VD)" at bounding box center [412, 206] width 195 height 8
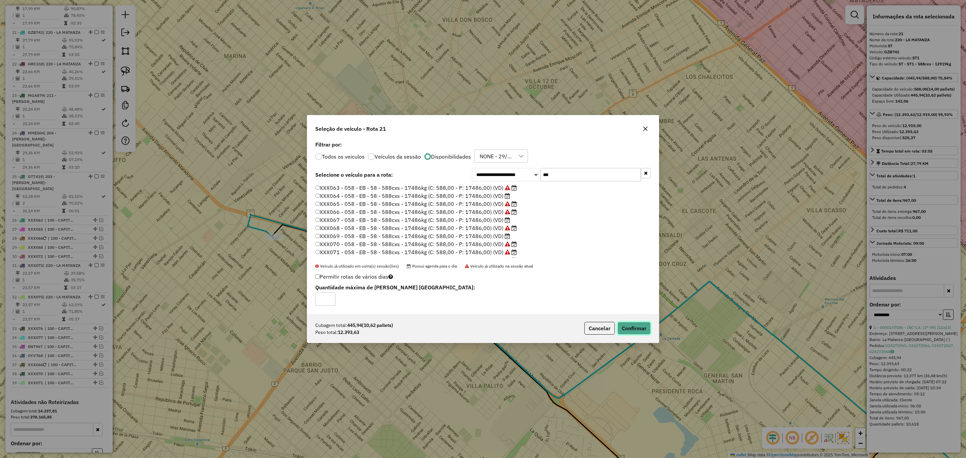
click at [639, 326] on button "Confirmar" at bounding box center [634, 328] width 33 height 13
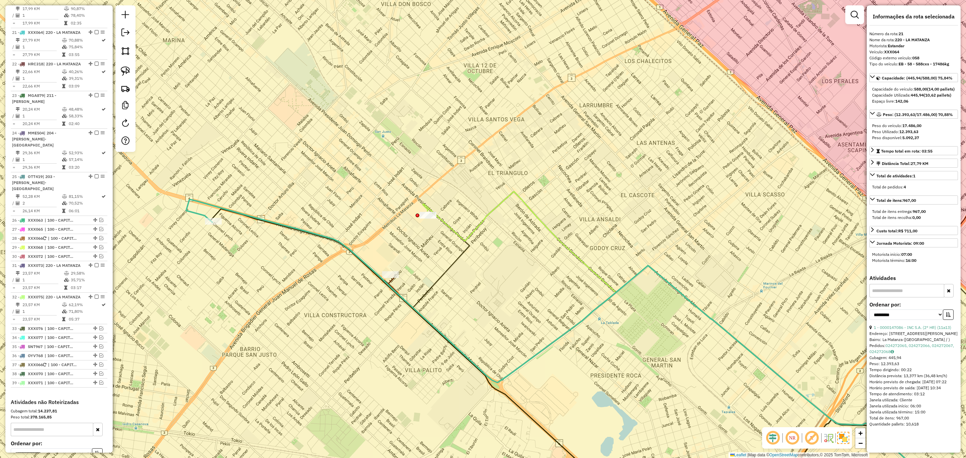
drag, startPoint x: 590, startPoint y: 326, endPoint x: 513, endPoint y: 310, distance: 79.1
click at [528, 310] on div "Janela de atendimento Grade de atendimento Capacidade Transportadoras Veículos …" at bounding box center [483, 229] width 966 height 458
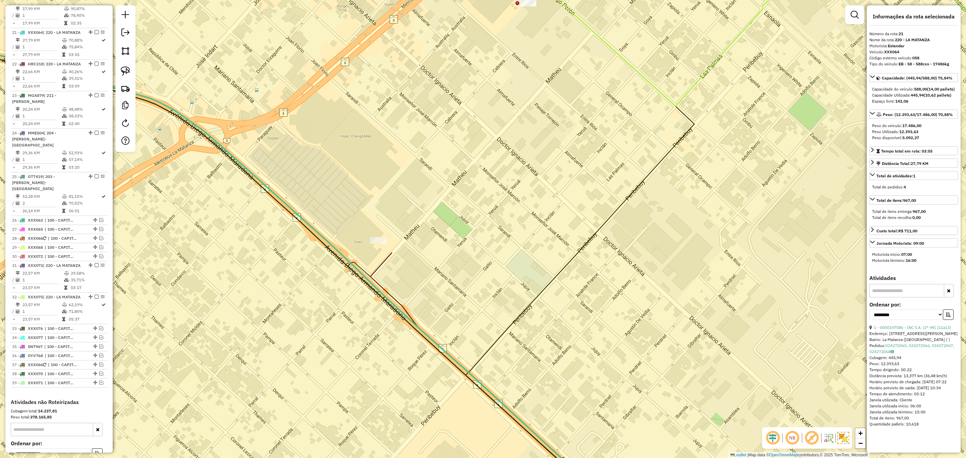
click at [381, 265] on icon at bounding box center [716, 378] width 692 height 251
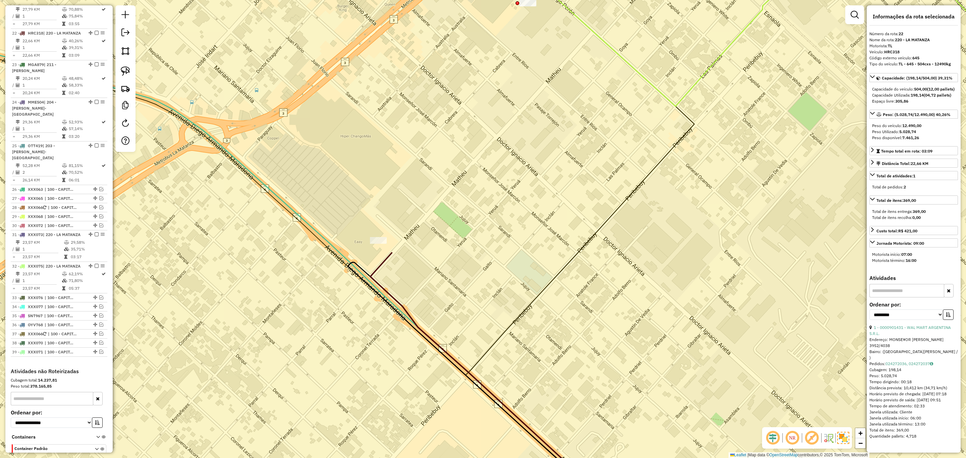
scroll to position [1020, 0]
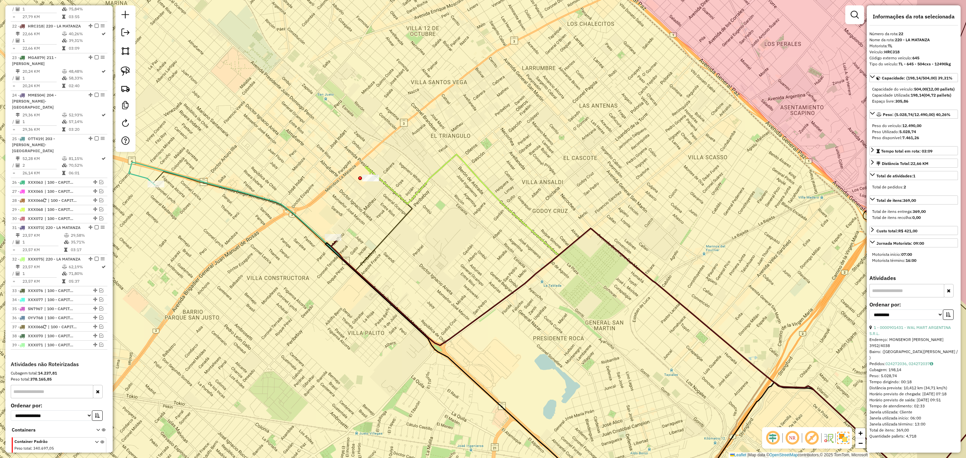
drag, startPoint x: 476, startPoint y: 296, endPoint x: 380, endPoint y: 249, distance: 106.7
click at [380, 249] on div "Janela de atendimento Grade de atendimento Capacidade Transportadoras Veículos …" at bounding box center [483, 229] width 966 height 458
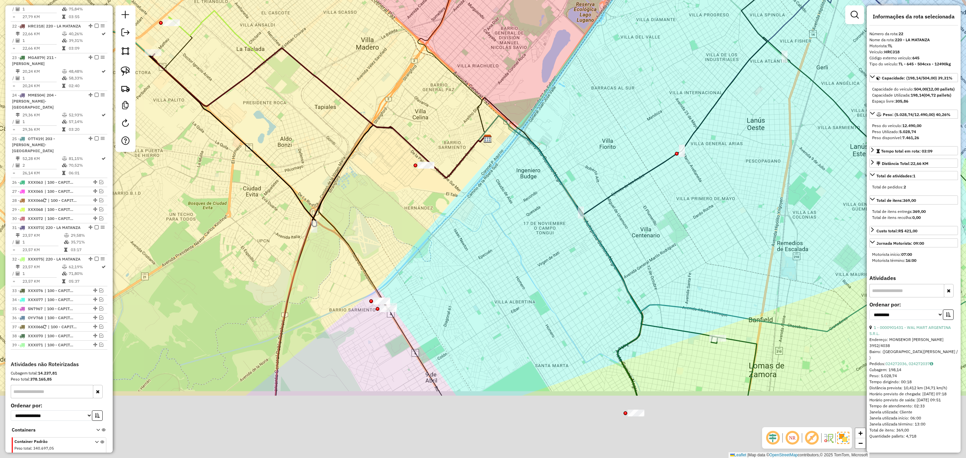
drag, startPoint x: 443, startPoint y: 341, endPoint x: 434, endPoint y: 222, distance: 119.8
click at [435, 223] on div "Janela de atendimento Grade de atendimento Capacidade Transportadoras Veículos …" at bounding box center [483, 229] width 966 height 458
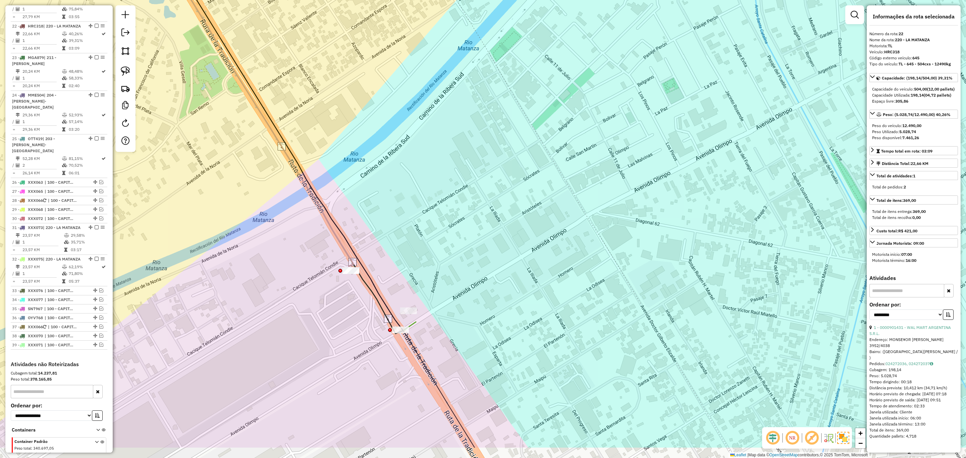
drag, startPoint x: 440, startPoint y: 309, endPoint x: 439, endPoint y: 293, distance: 16.1
click at [439, 293] on div "Janela de atendimento Grade de atendimento Capacidade Transportadoras Veículos …" at bounding box center [483, 229] width 966 height 458
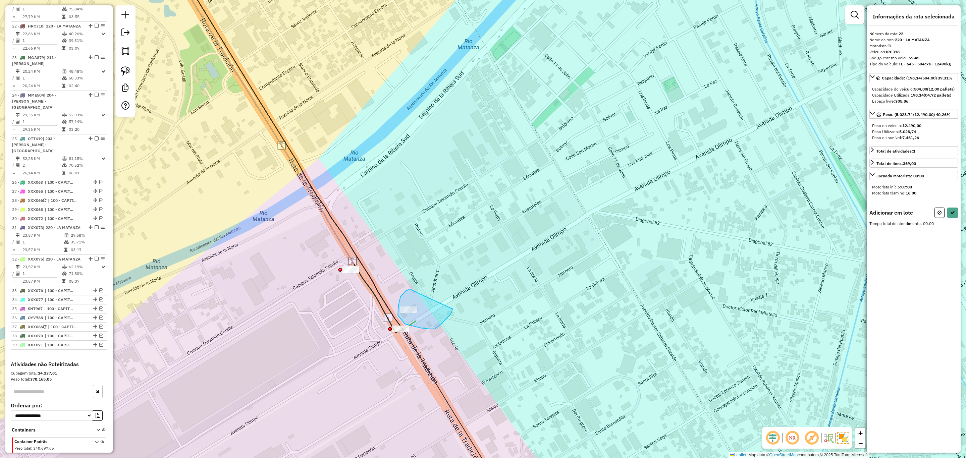
drag, startPoint x: 406, startPoint y: 291, endPoint x: 452, endPoint y: 309, distance: 49.7
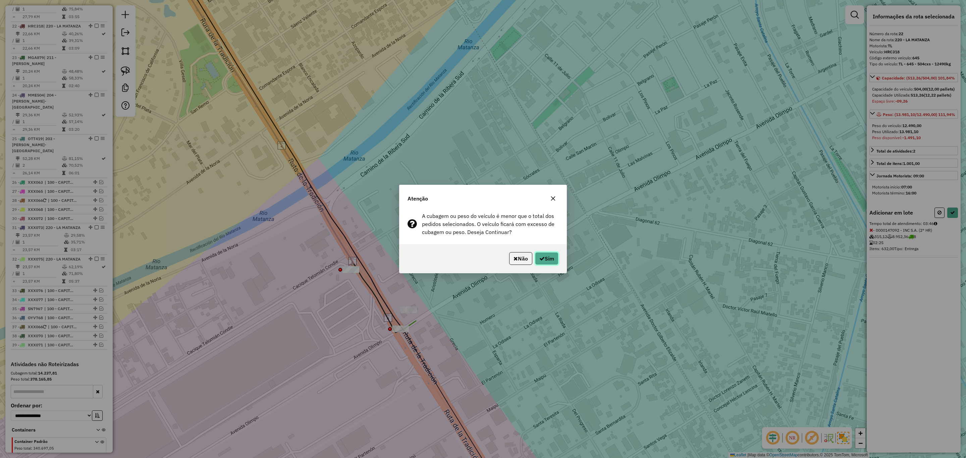
click at [549, 255] on button "Sim" at bounding box center [546, 258] width 23 height 13
select select "**********"
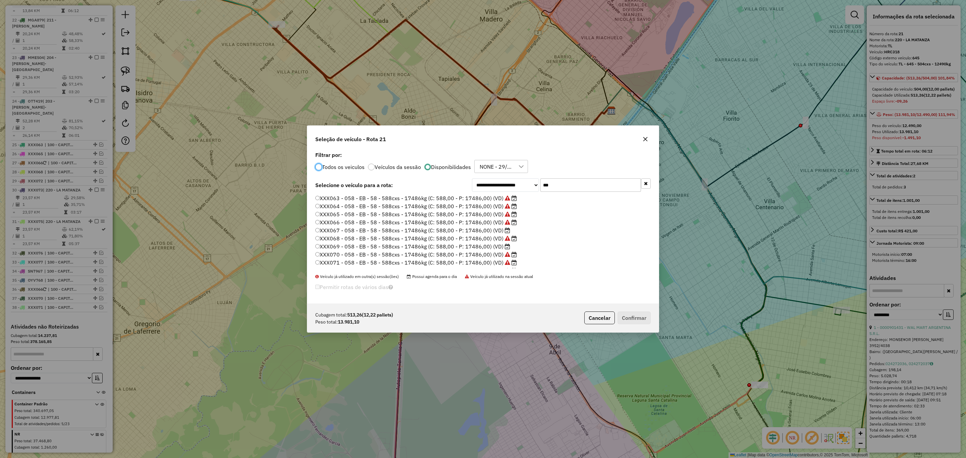
scroll to position [3, 2]
click at [482, 230] on label "XXX067 - 058 - EB - 58 - 588cxs - 17486kg (C: 588,00 - P: 17486,00) (VD)" at bounding box center [412, 230] width 195 height 8
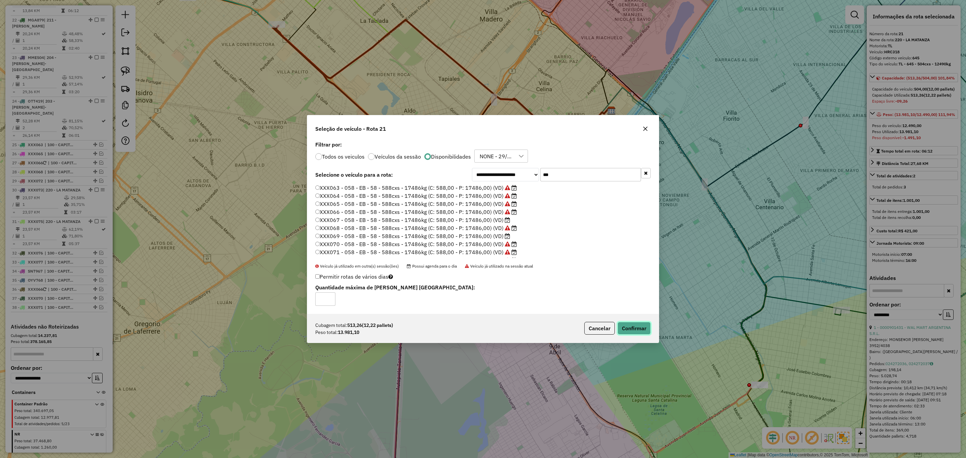
click at [623, 323] on button "Confirmar" at bounding box center [634, 328] width 33 height 13
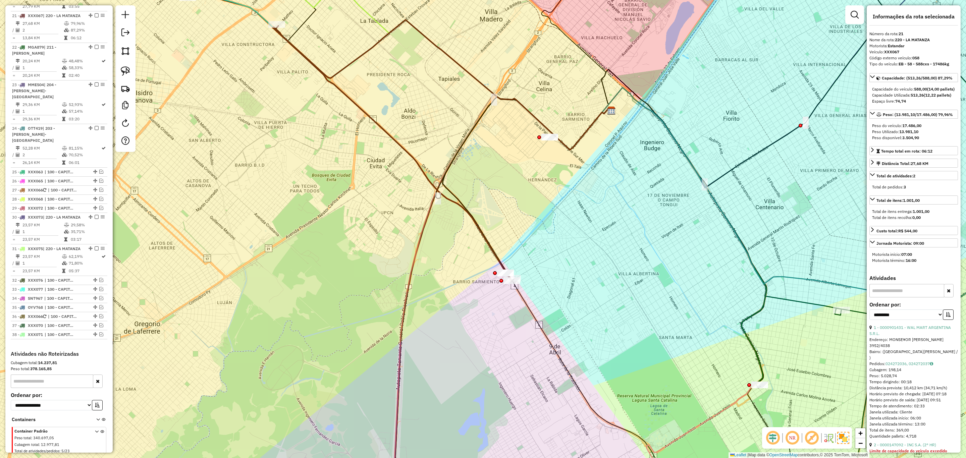
scroll to position [982, 0]
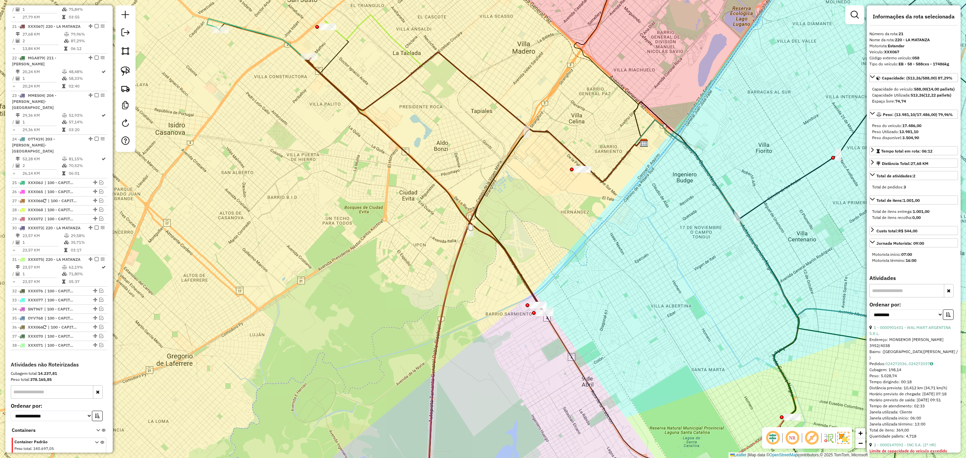
drag, startPoint x: 625, startPoint y: 305, endPoint x: 638, endPoint y: 357, distance: 53.5
click at [638, 357] on div "Janela de atendimento Grade de atendimento Capacidade Transportadoras Veículos …" at bounding box center [483, 229] width 966 height 458
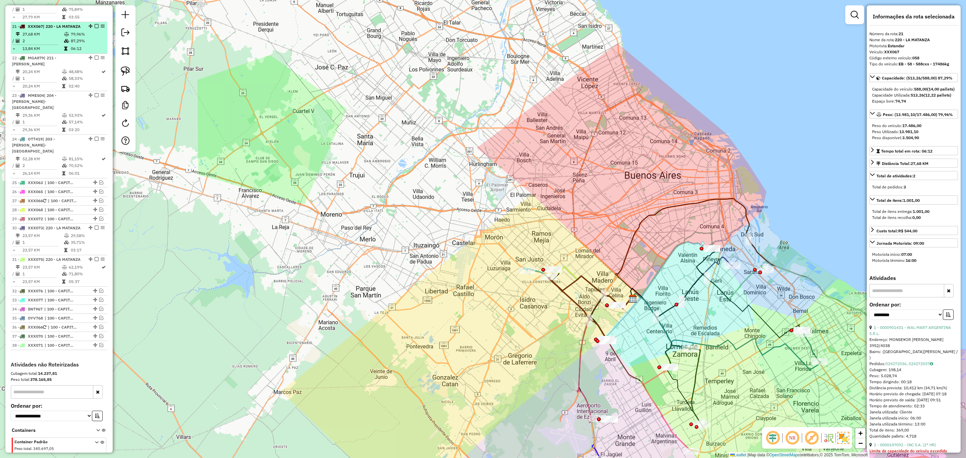
click at [95, 24] on em at bounding box center [97, 26] width 4 height 4
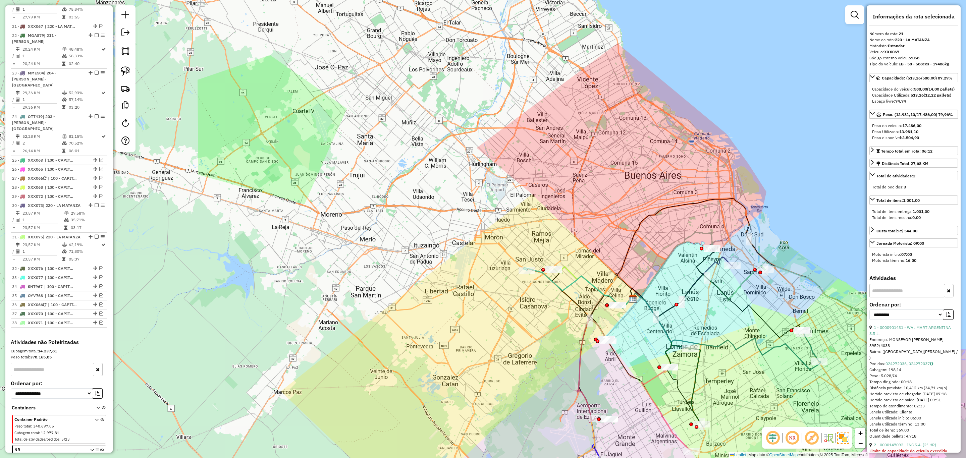
click at [570, 270] on icon at bounding box center [592, 288] width 78 height 42
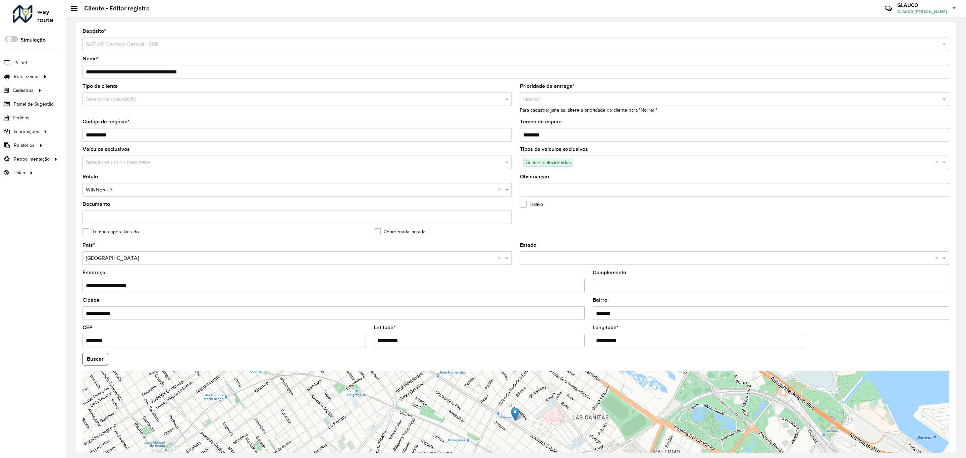
click at [557, 165] on span "78 itens selecionados" at bounding box center [548, 162] width 49 height 8
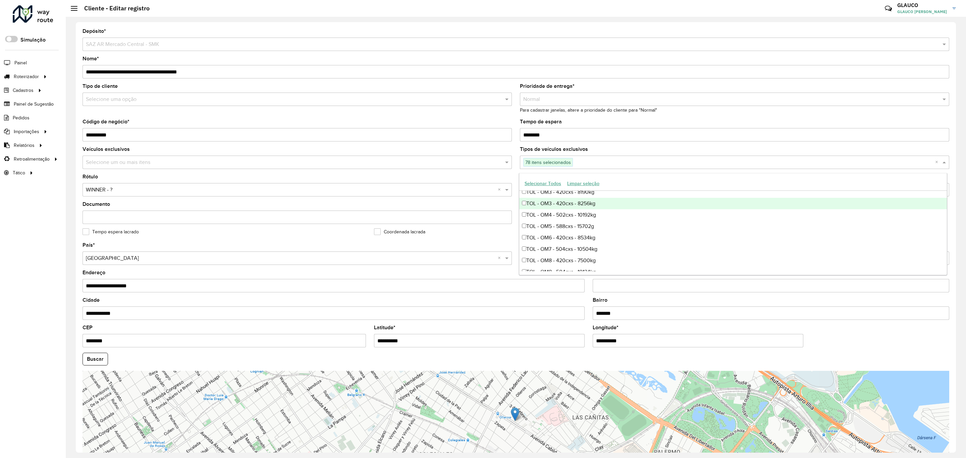
scroll to position [6289, 0]
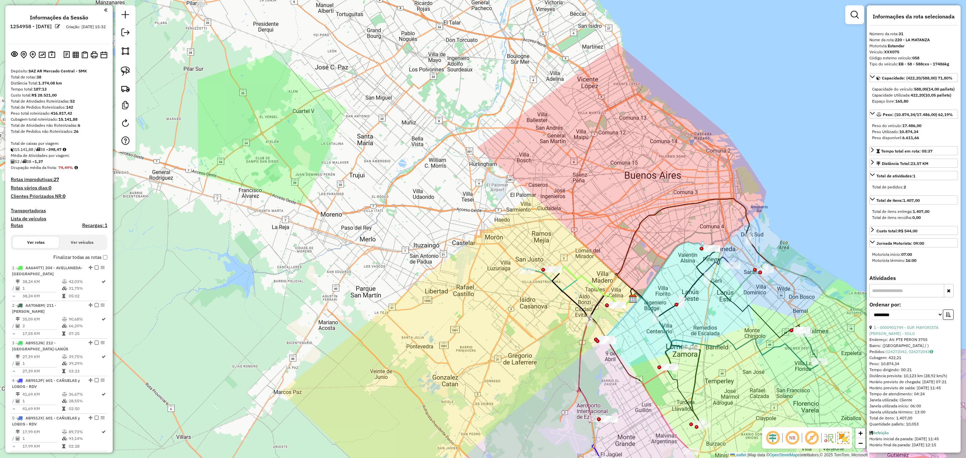
select select "**********"
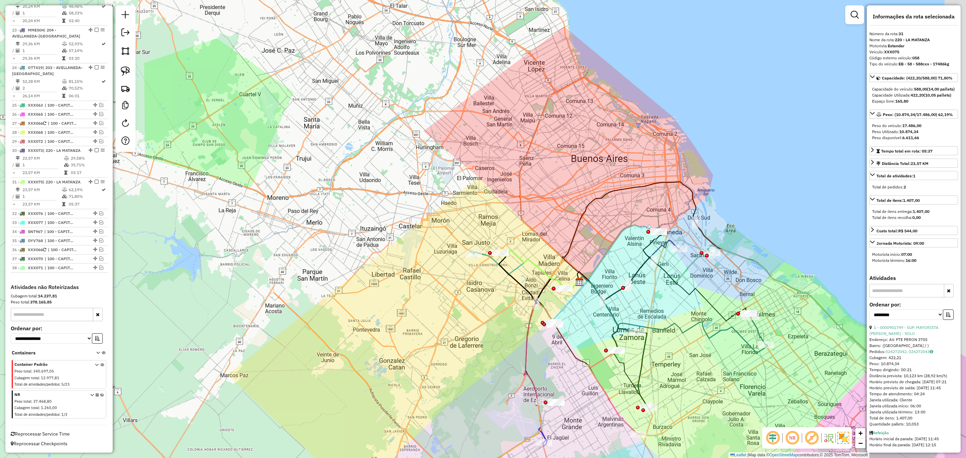
drag, startPoint x: 0, startPoint y: 0, endPoint x: 517, endPoint y: 241, distance: 570.2
click at [517, 241] on div "Janela de atendimento Grade de atendimento Capacidade Transportadoras Veículos …" at bounding box center [483, 229] width 966 height 458
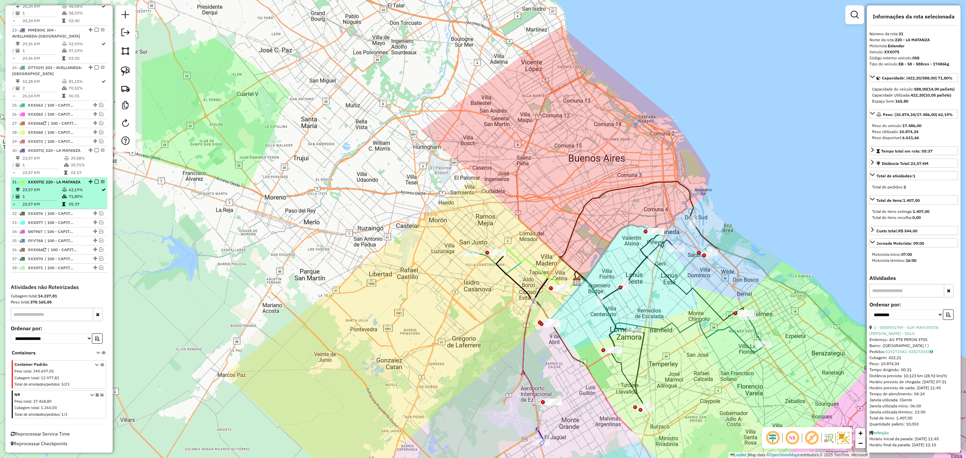
click at [95, 180] on em at bounding box center [97, 182] width 4 height 4
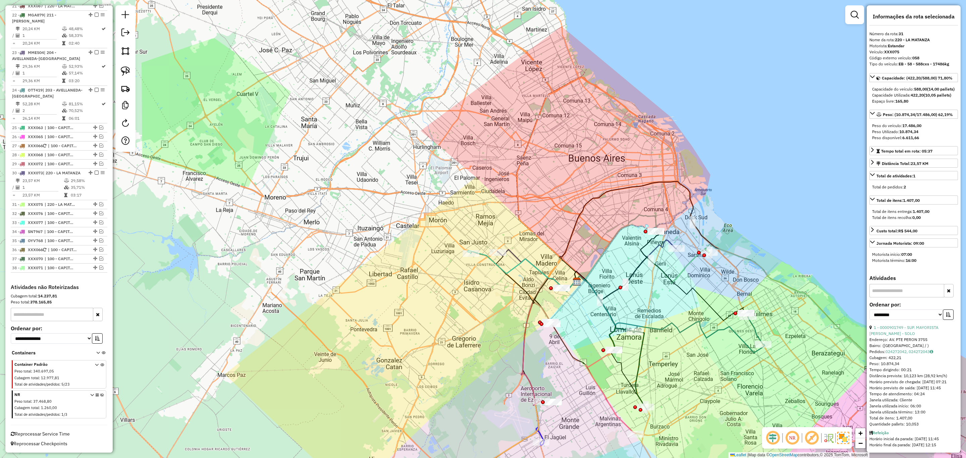
click at [513, 255] on icon at bounding box center [536, 271] width 78 height 42
click at [99, 267] on em at bounding box center [101, 268] width 4 height 4
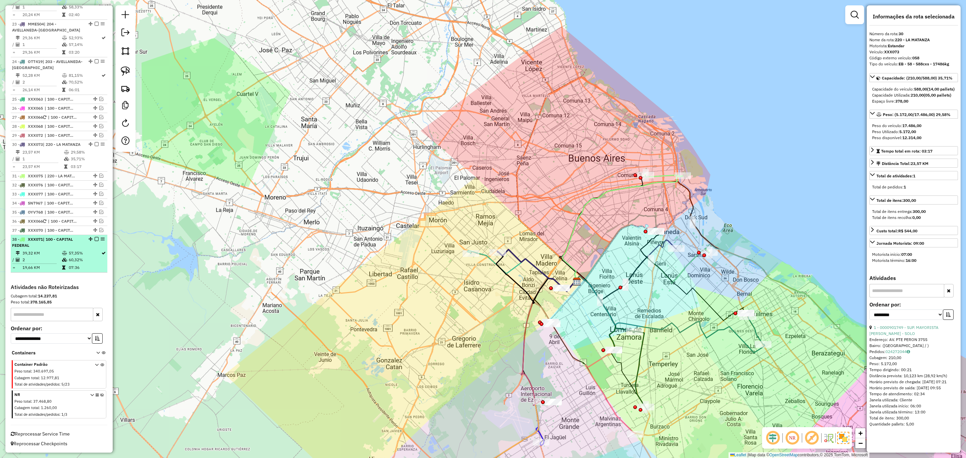
click at [96, 239] on em at bounding box center [97, 239] width 4 height 4
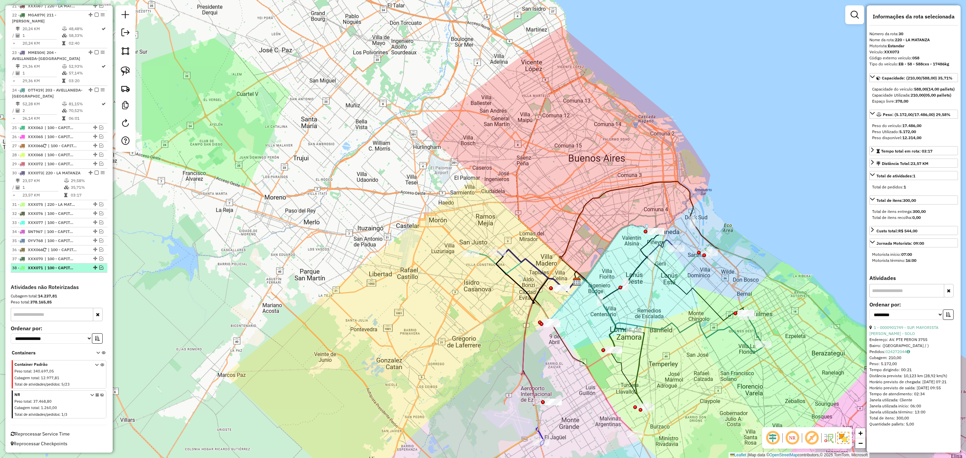
scroll to position [996, 0]
click at [100, 257] on em at bounding box center [101, 259] width 4 height 4
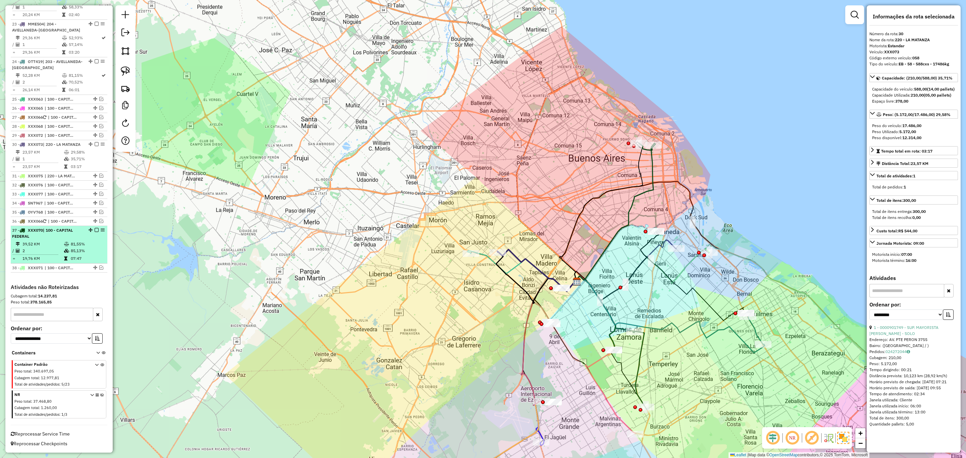
click at [95, 229] on em at bounding box center [97, 230] width 4 height 4
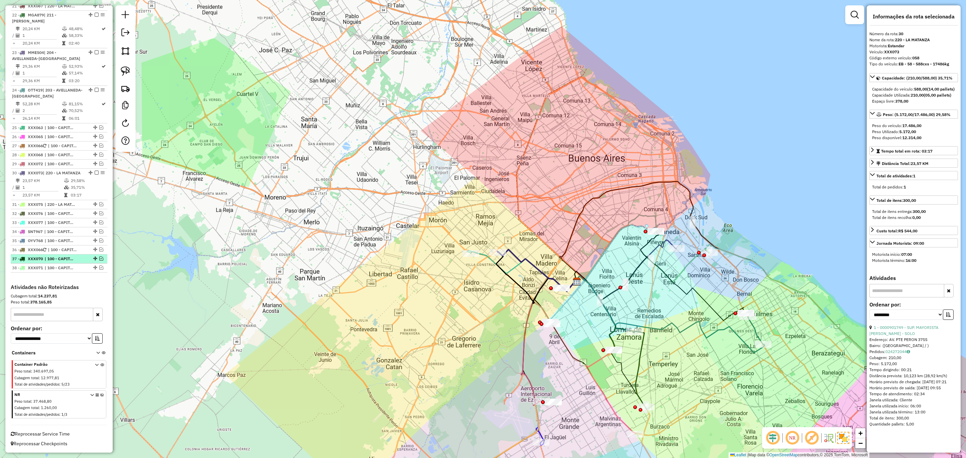
scroll to position [996, 0]
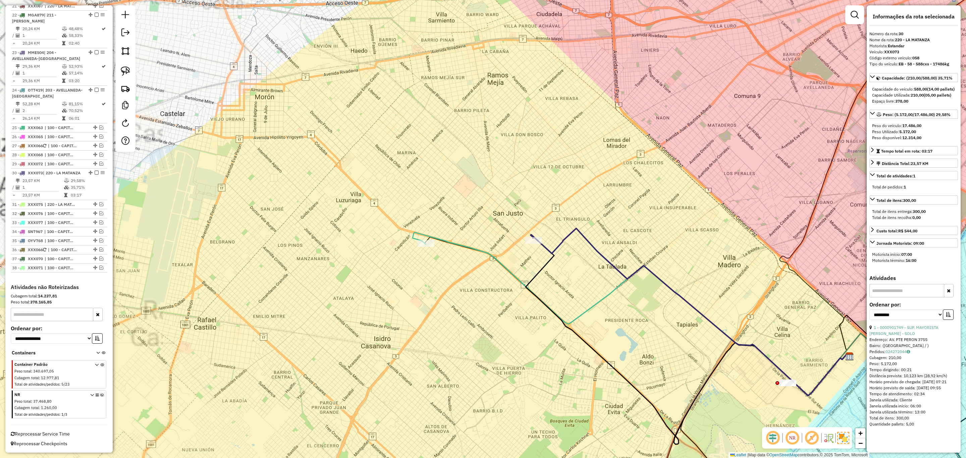
click at [476, 247] on icon at bounding box center [630, 313] width 434 height 163
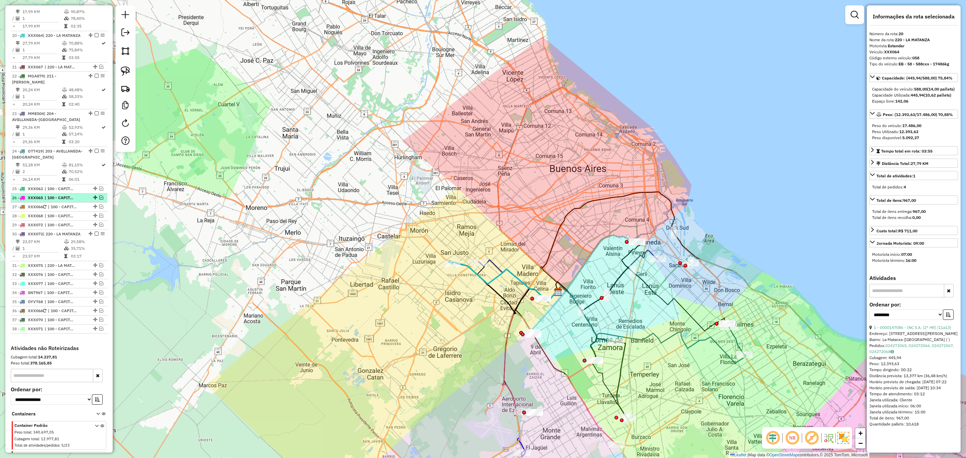
scroll to position [895, 0]
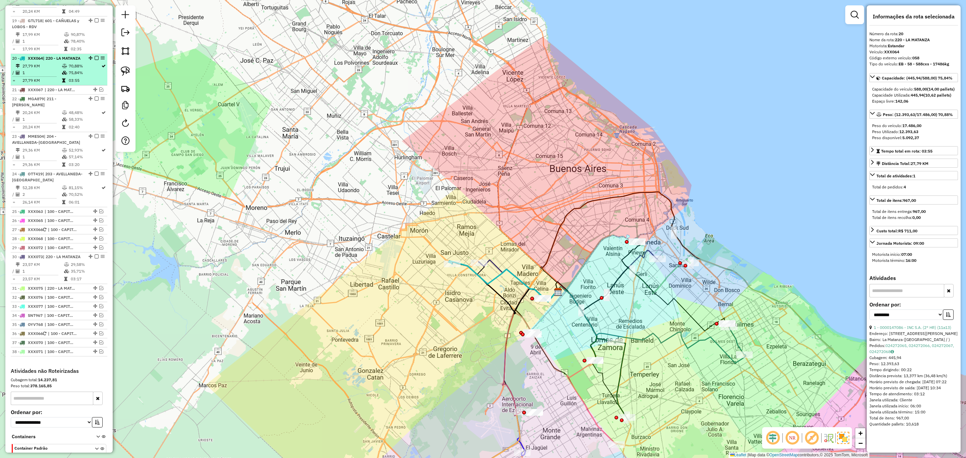
click at [95, 59] on em at bounding box center [97, 58] width 4 height 4
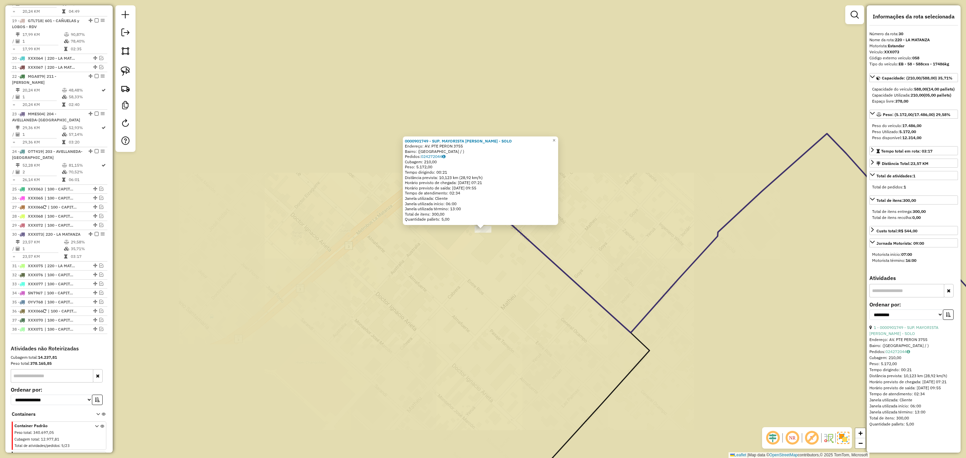
scroll to position [967, 0]
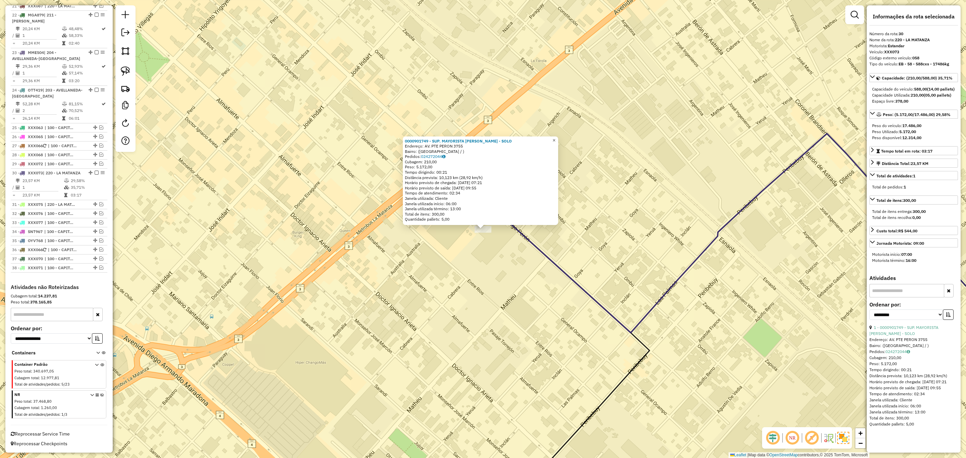
click at [555, 138] on span "×" at bounding box center [553, 141] width 3 height 6
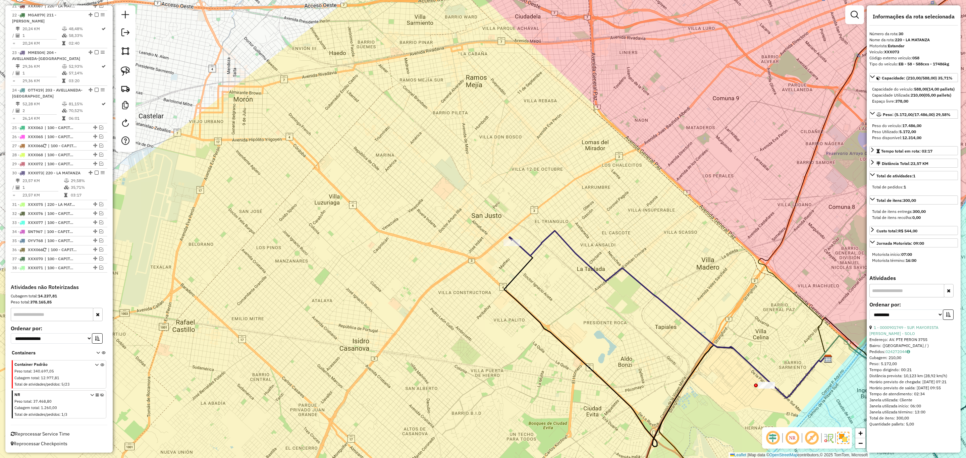
drag, startPoint x: 579, startPoint y: 314, endPoint x: 397, endPoint y: 171, distance: 231.2
click at [397, 171] on div "Janela de atendimento Grade de atendimento Capacidade Transportadoras Veículos …" at bounding box center [483, 229] width 966 height 458
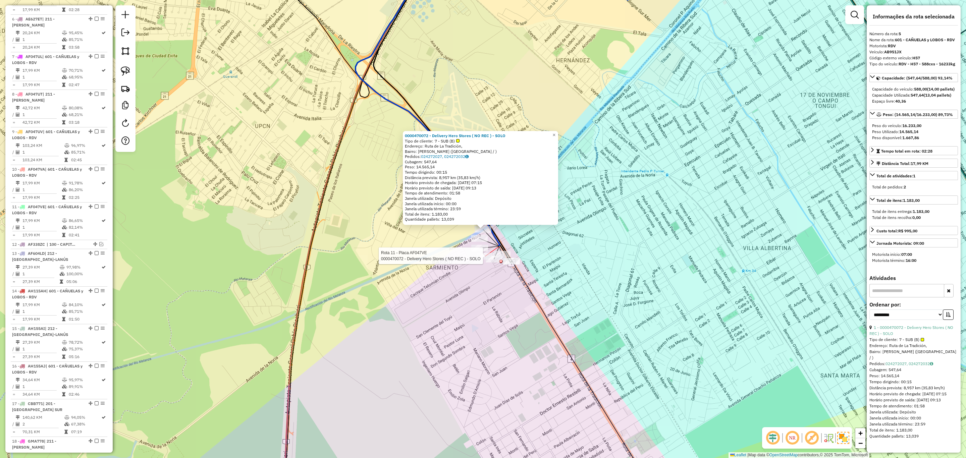
scroll to position [409, 0]
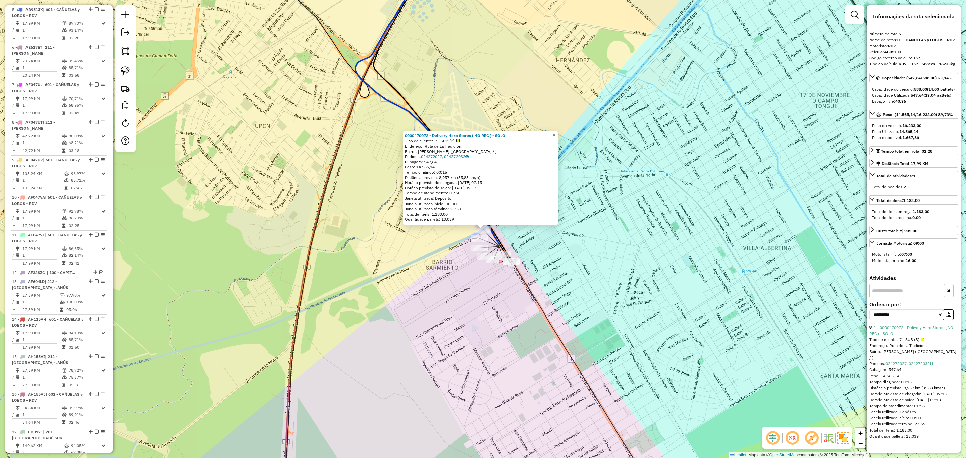
click at [555, 133] on span "×" at bounding box center [553, 135] width 3 height 6
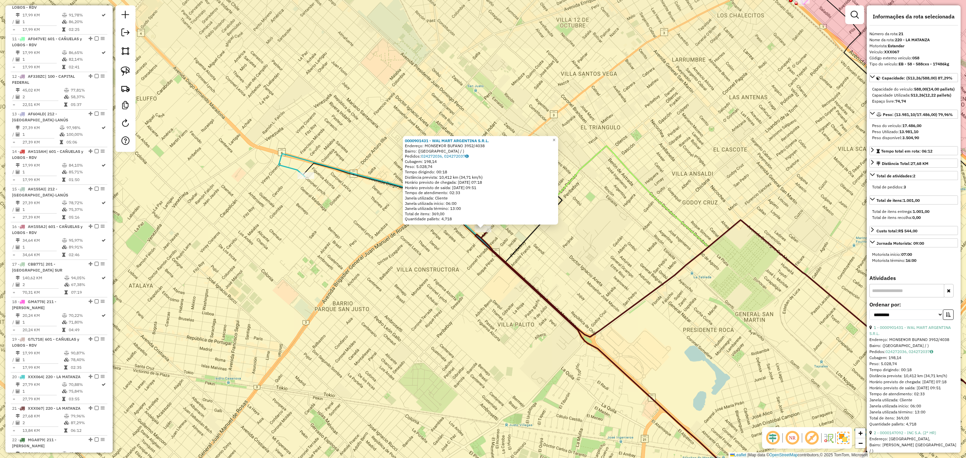
scroll to position [1011, 0]
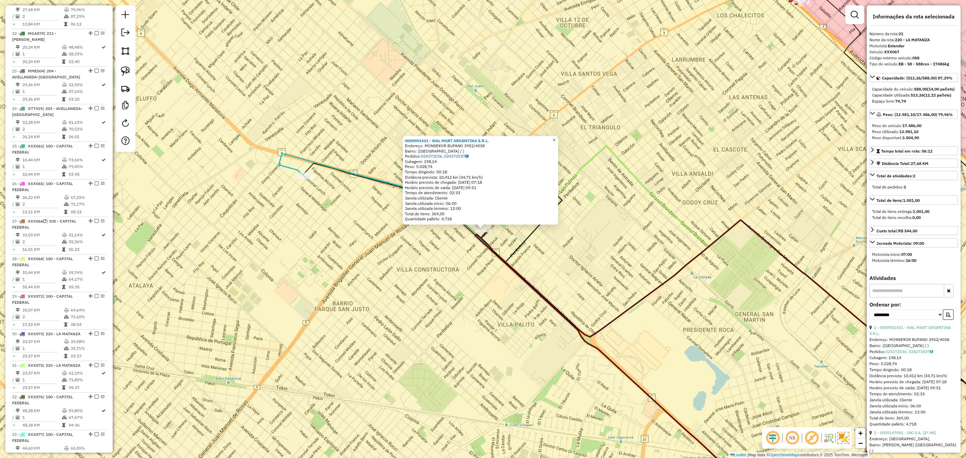
click at [558, 137] on link "×" at bounding box center [554, 140] width 8 height 8
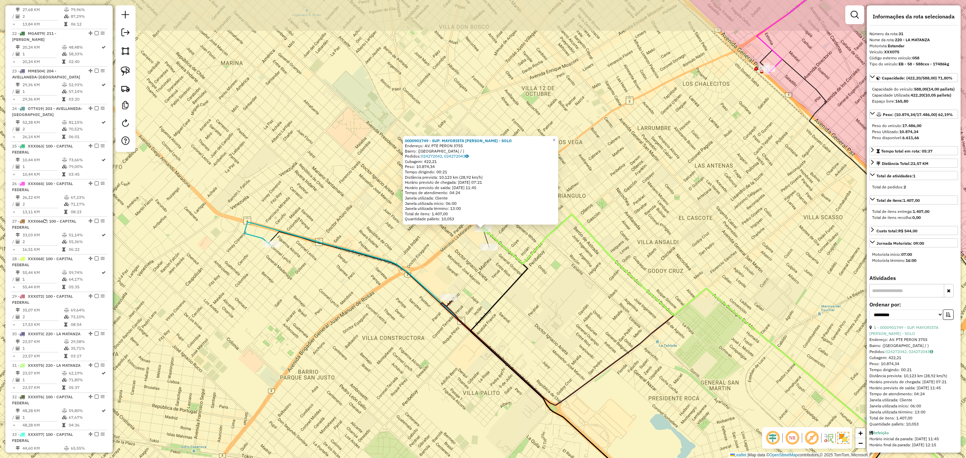
scroll to position [1388, 0]
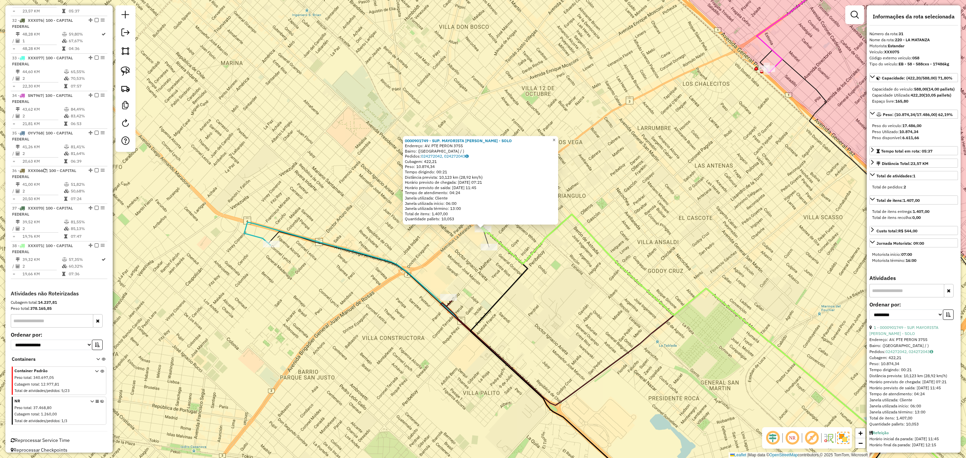
click at [558, 137] on link "×" at bounding box center [554, 140] width 8 height 8
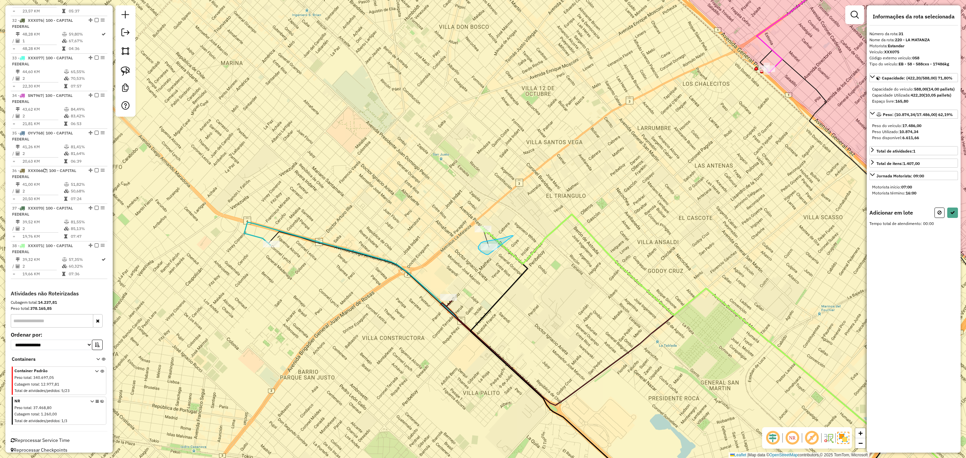
drag, startPoint x: 513, startPoint y: 236, endPoint x: 488, endPoint y: 255, distance: 31.1
click at [939, 215] on icon at bounding box center [939, 212] width 4 height 5
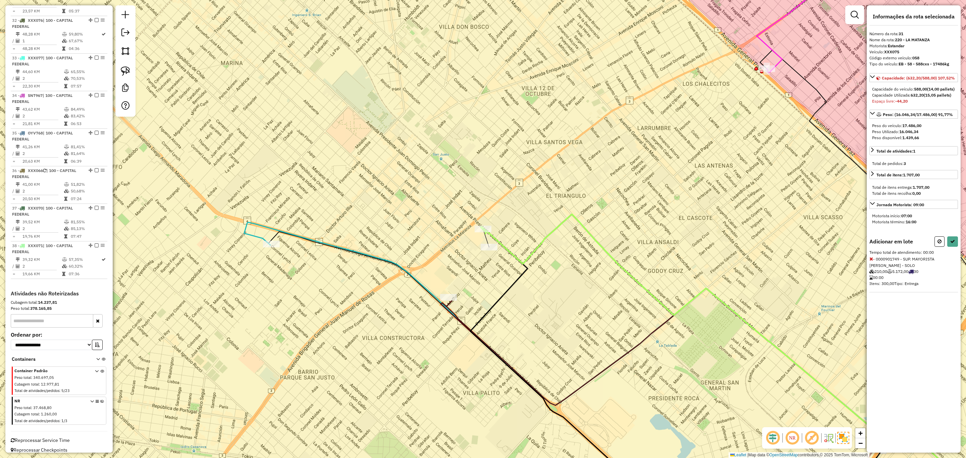
select select "**********"
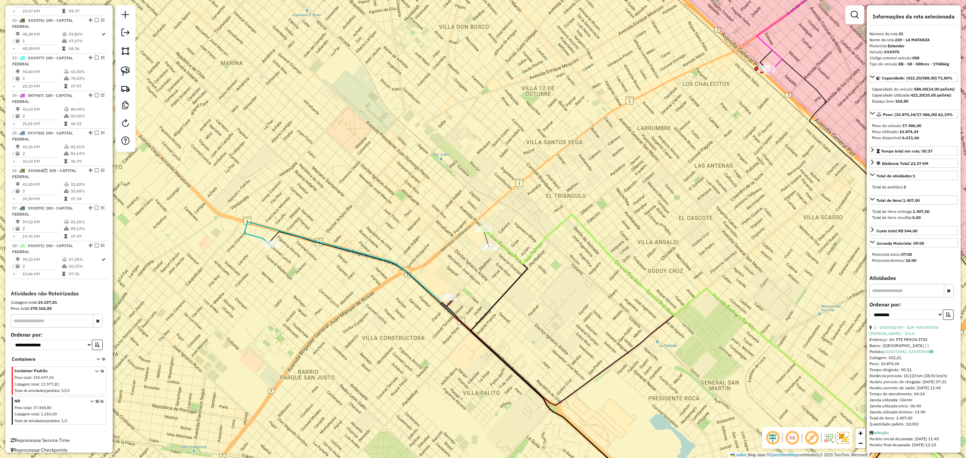
click at [557, 227] on icon at bounding box center [734, 359] width 506 height 290
drag, startPoint x: 581, startPoint y: 268, endPoint x: 578, endPoint y: 235, distance: 32.7
click at [578, 235] on div "Janela de atendimento Grade de atendimento Capacidade Transportadoras Veículos …" at bounding box center [483, 229] width 966 height 458
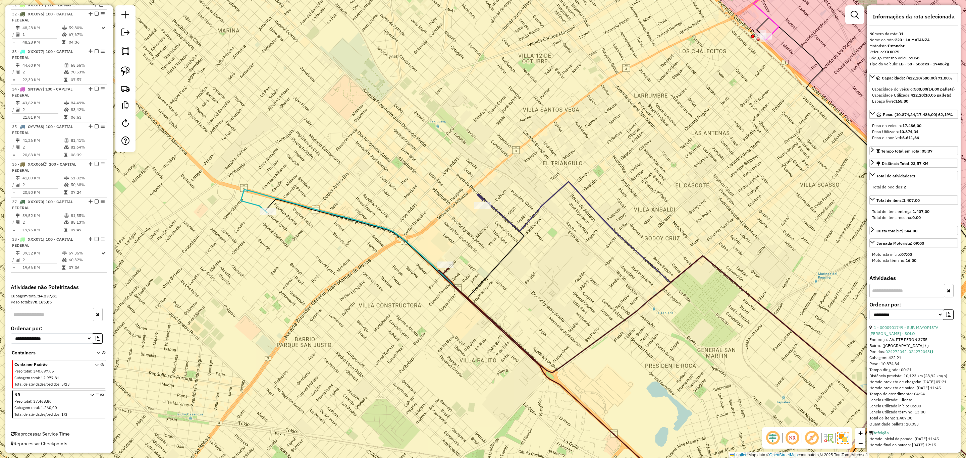
click at [250, 202] on icon at bounding box center [652, 347] width 822 height 314
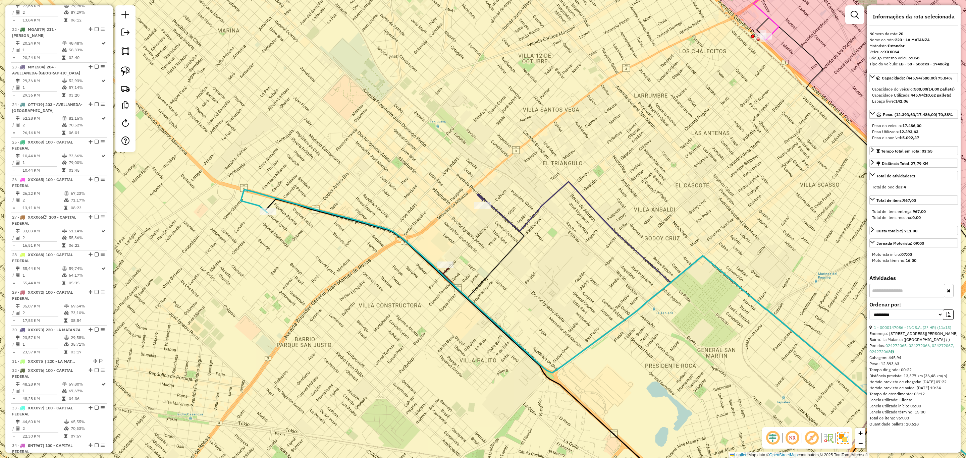
scroll to position [973, 0]
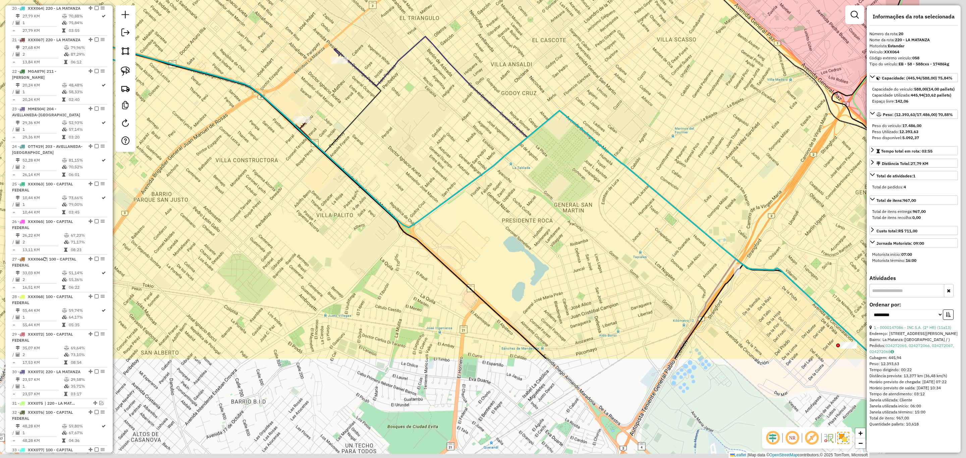
drag, startPoint x: 555, startPoint y: 288, endPoint x: 410, endPoint y: 142, distance: 206.1
click at [410, 142] on div "Janela de atendimento Grade de atendimento Capacidade Transportadoras Veículos …" at bounding box center [483, 229] width 966 height 458
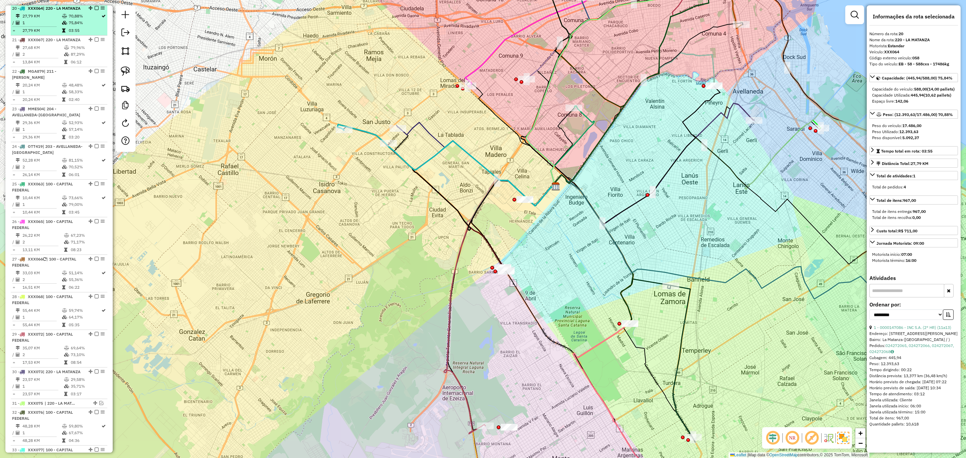
click at [96, 9] on em at bounding box center [97, 8] width 4 height 4
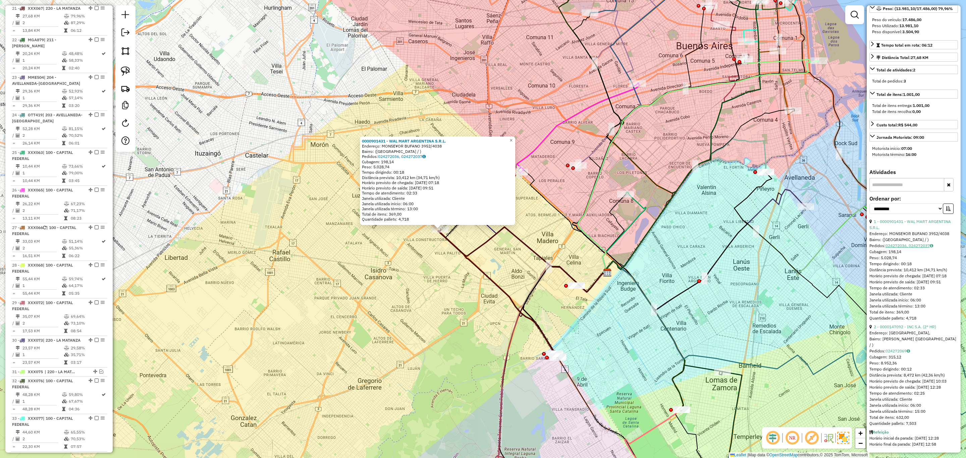
scroll to position [125, 0]
click at [900, 329] on link "2 - 0000147092 - INC S.A. (2° HR)" at bounding box center [905, 326] width 62 height 5
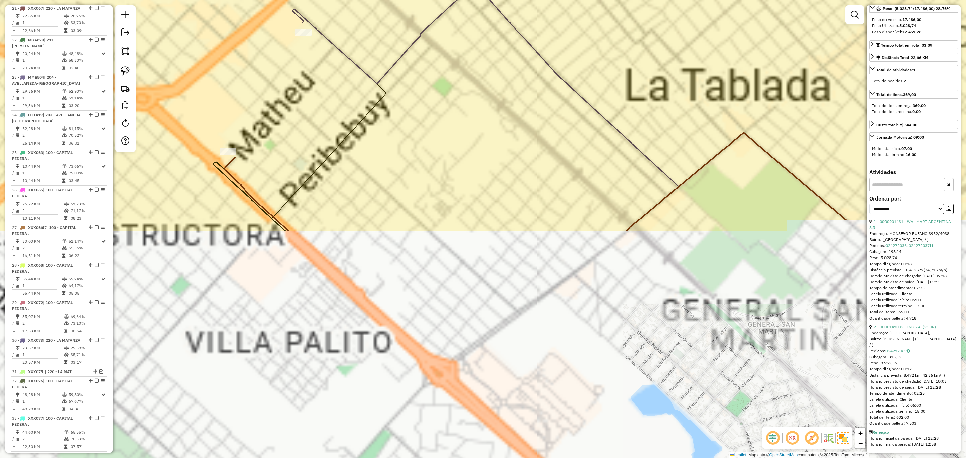
drag, startPoint x: 394, startPoint y: 114, endPoint x: 443, endPoint y: 251, distance: 145.1
click at [443, 251] on div "Janela de atendimento Grade de atendimento Capacidade Transportadoras Veículos …" at bounding box center [483, 229] width 966 height 458
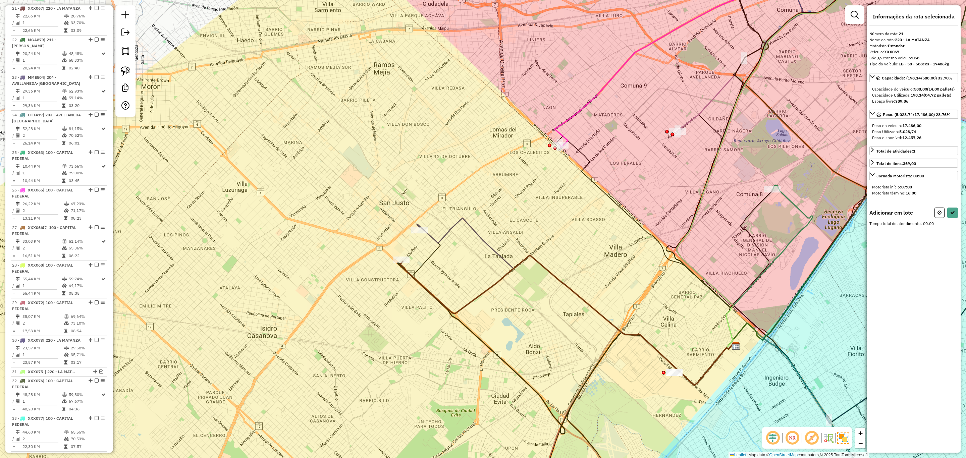
scroll to position [0, 0]
drag, startPoint x: 410, startPoint y: 213, endPoint x: 445, endPoint y: 212, distance: 35.3
select select "**********"
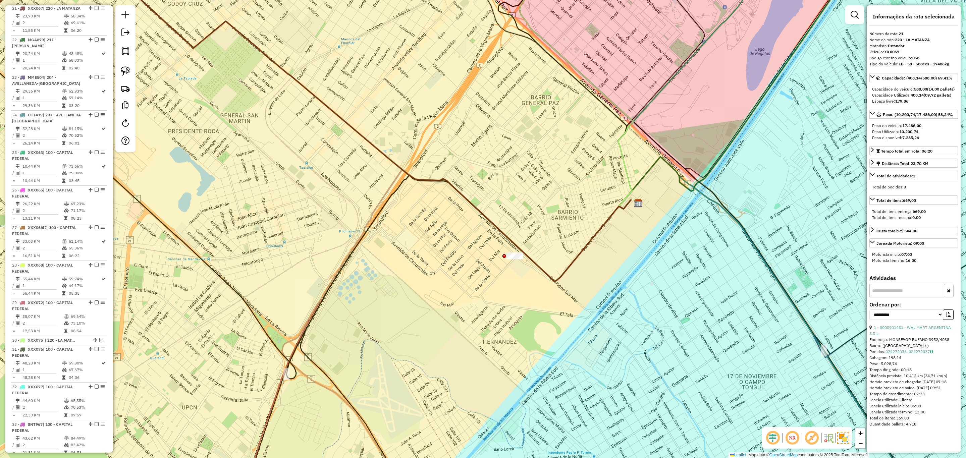
click at [514, 259] on div at bounding box center [514, 256] width 17 height 7
drag, startPoint x: 519, startPoint y: 240, endPoint x: 554, endPoint y: 245, distance: 36.2
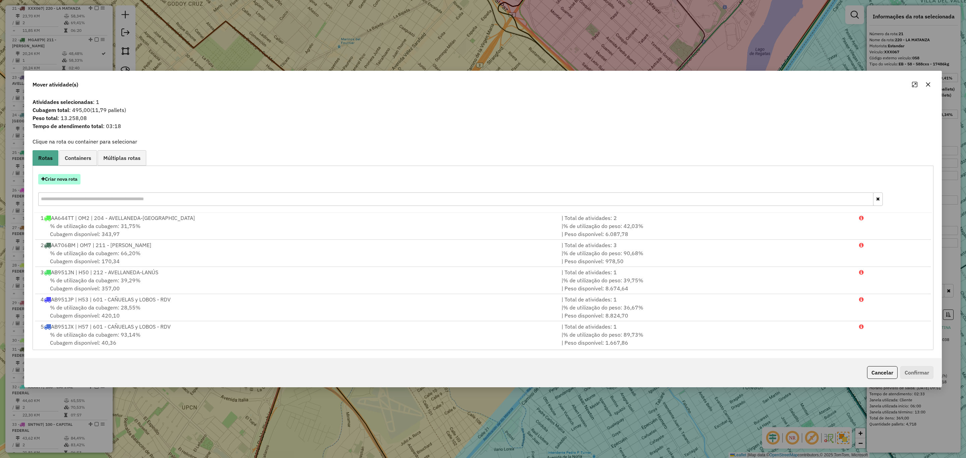
click at [61, 179] on button "Criar nova rota" at bounding box center [59, 179] width 42 height 10
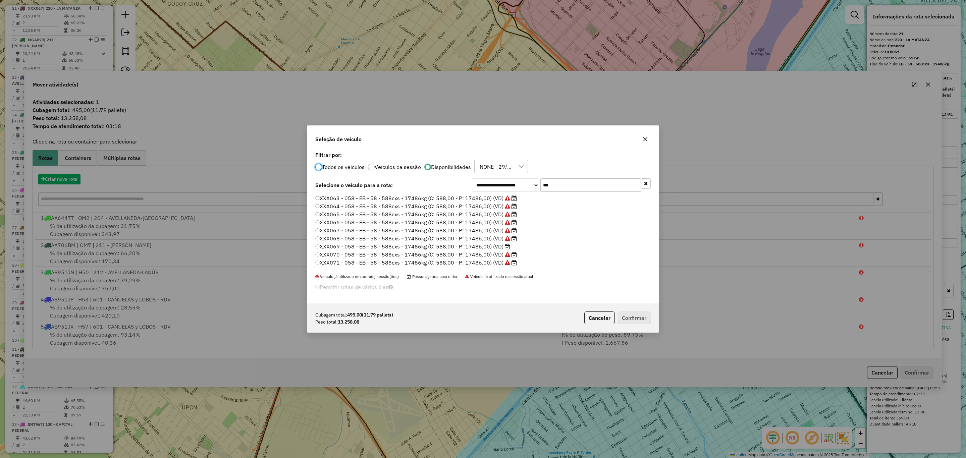
scroll to position [3, 2]
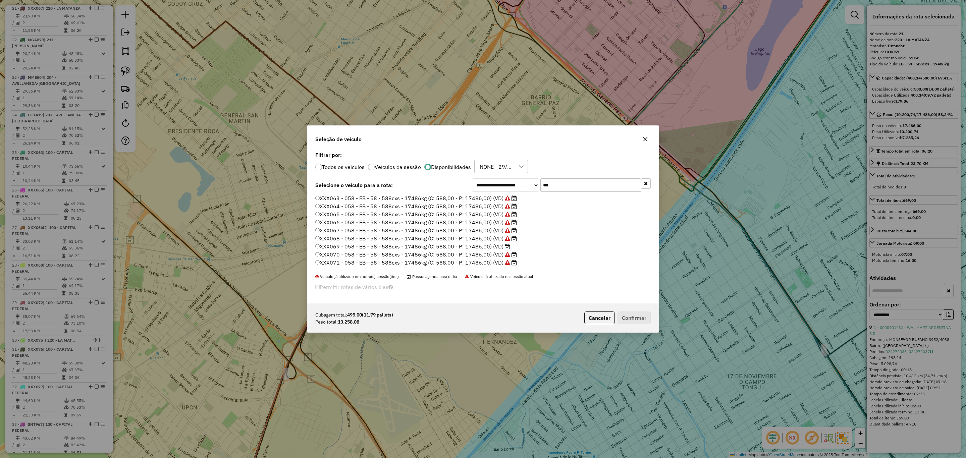
click at [492, 246] on label "XXX069 - 058 - EB - 58 - 588cxs - 17486kg (C: 588,00 - P: 17486,00) (VD)" at bounding box center [412, 247] width 195 height 8
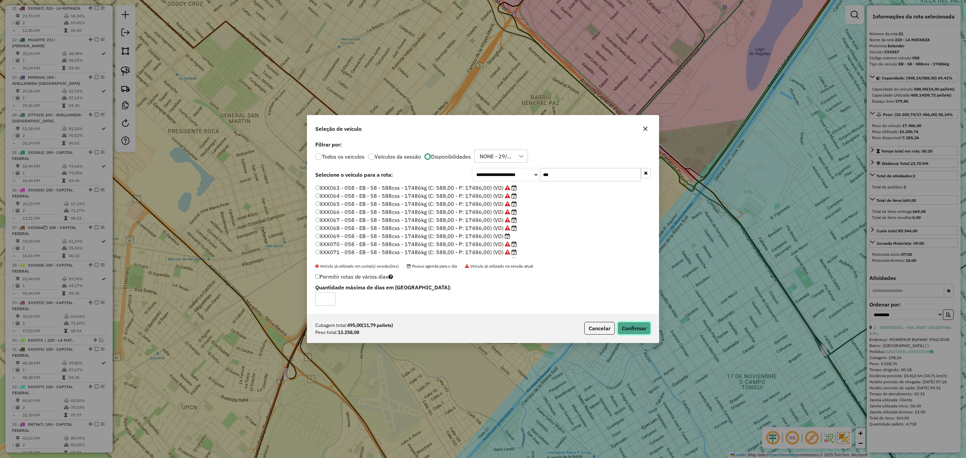
click at [635, 324] on button "Confirmar" at bounding box center [634, 328] width 33 height 13
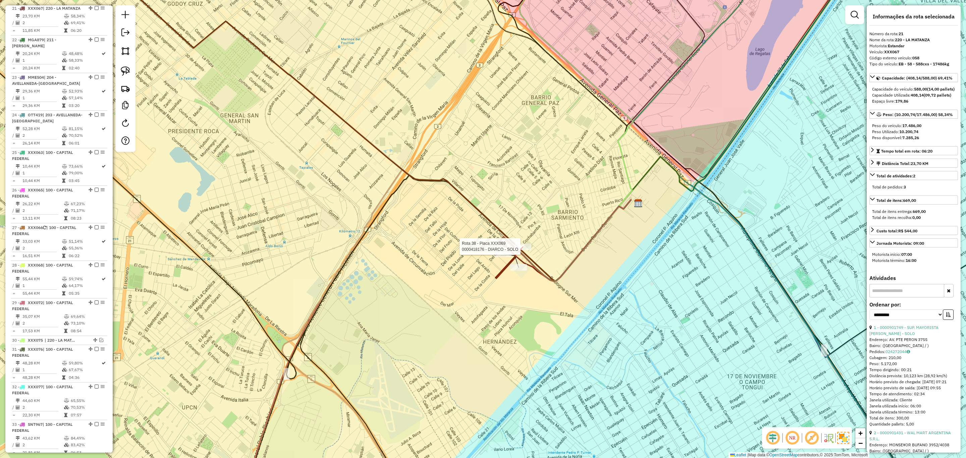
click at [526, 250] on div at bounding box center [523, 247] width 17 height 7
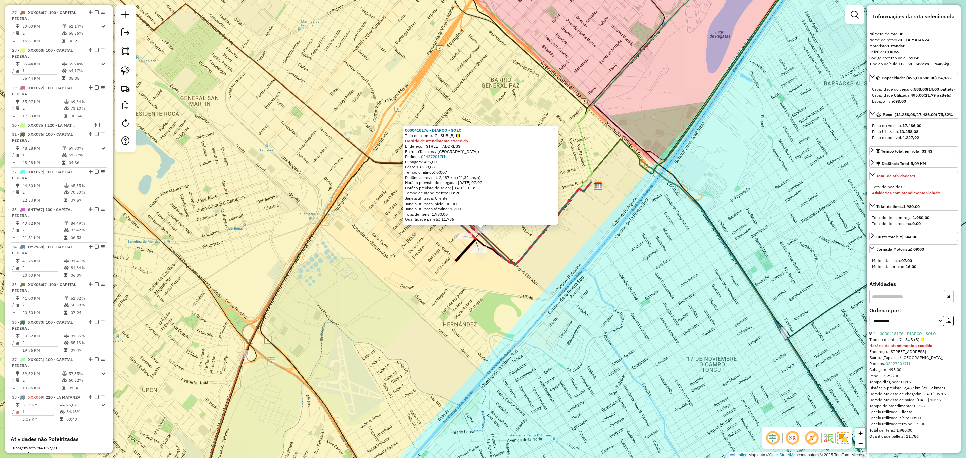
scroll to position [1365, 0]
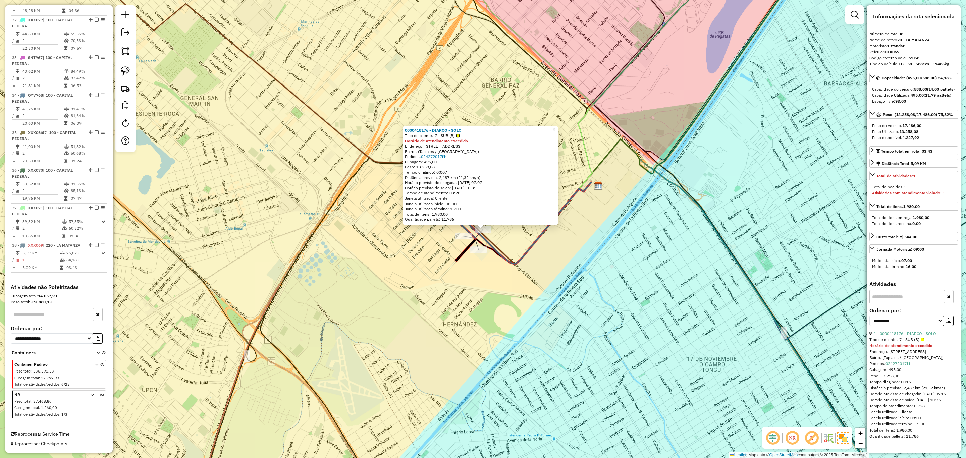
click at [555, 130] on span "×" at bounding box center [553, 130] width 3 height 6
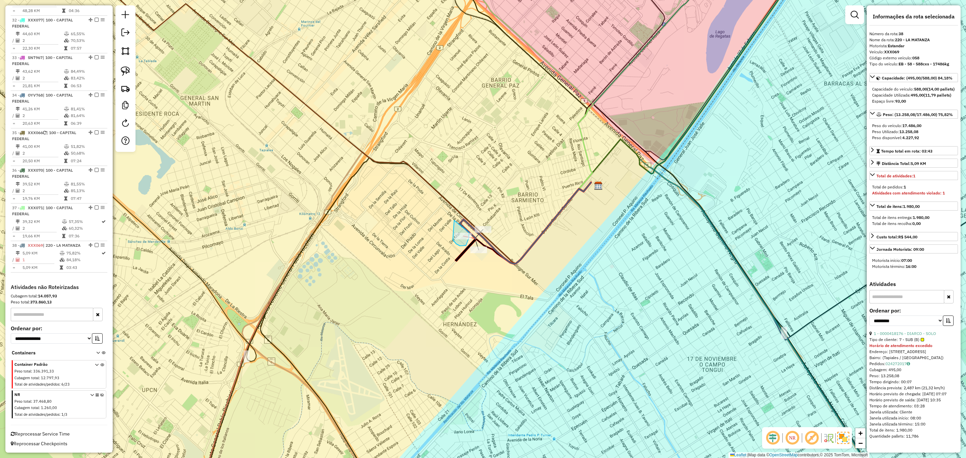
click at [469, 232] on div "Janela de atendimento Grade de atendimento Capacidade Transportadoras Veículos …" at bounding box center [483, 229] width 966 height 458
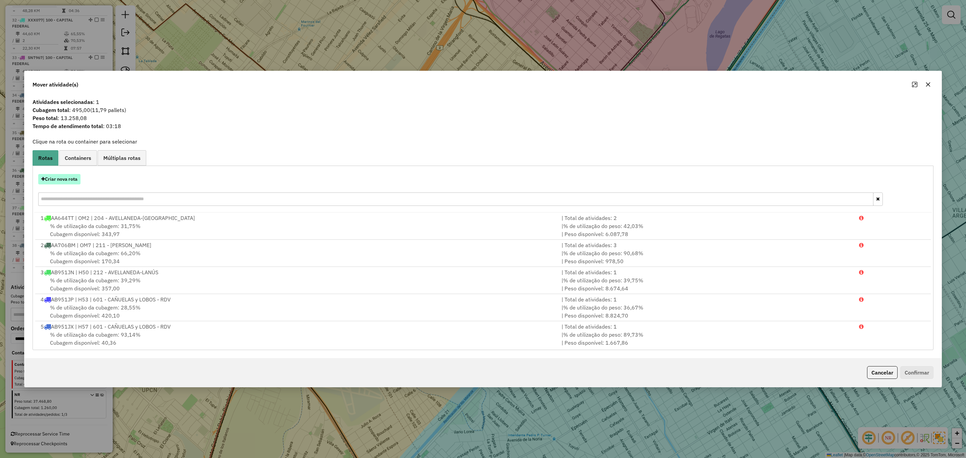
click at [55, 177] on button "Criar nova rota" at bounding box center [59, 179] width 42 height 10
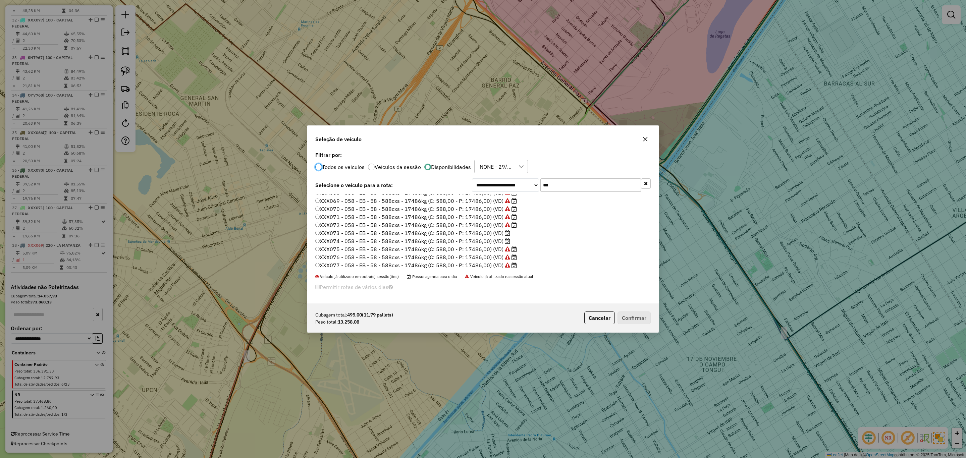
scroll to position [47, 0]
click at [481, 234] on label "XXX073 - 058 - EB - 58 - 588cxs - 17486kg (C: 588,00 - P: 17486,00) (VD)" at bounding box center [412, 232] width 195 height 8
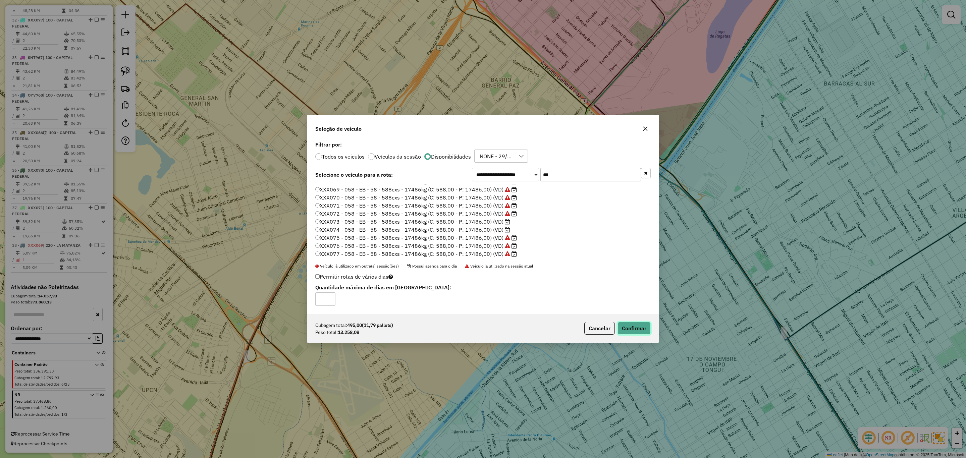
click at [639, 328] on button "Confirmar" at bounding box center [634, 328] width 33 height 13
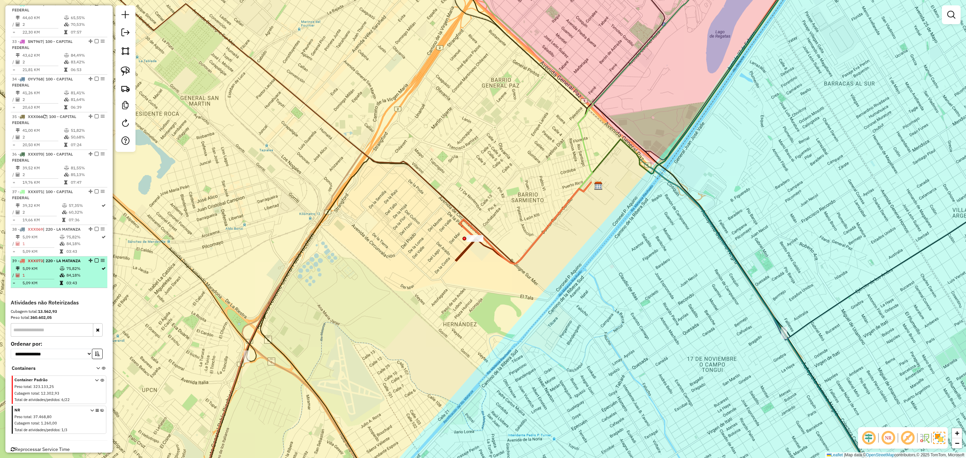
click at [47, 272] on td "5,09 KM" at bounding box center [40, 268] width 37 height 7
select select "**********"
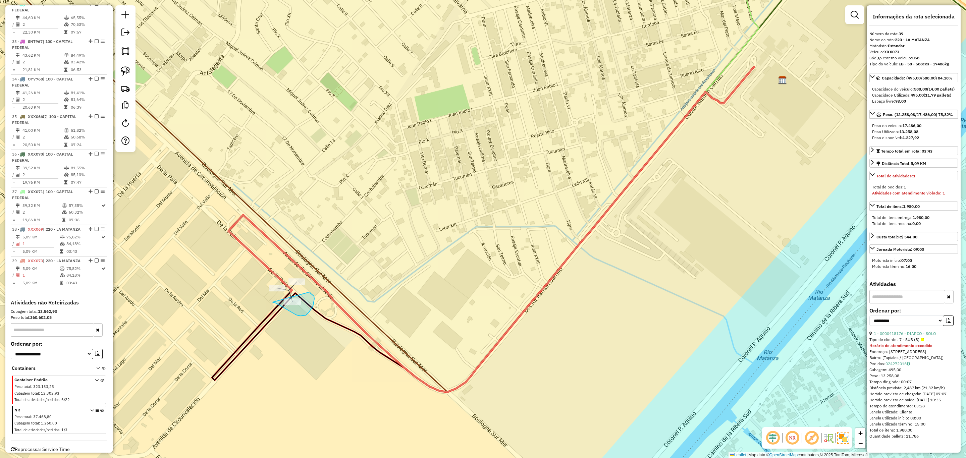
drag, startPoint x: 273, startPoint y: 302, endPoint x: 309, endPoint y: 292, distance: 37.9
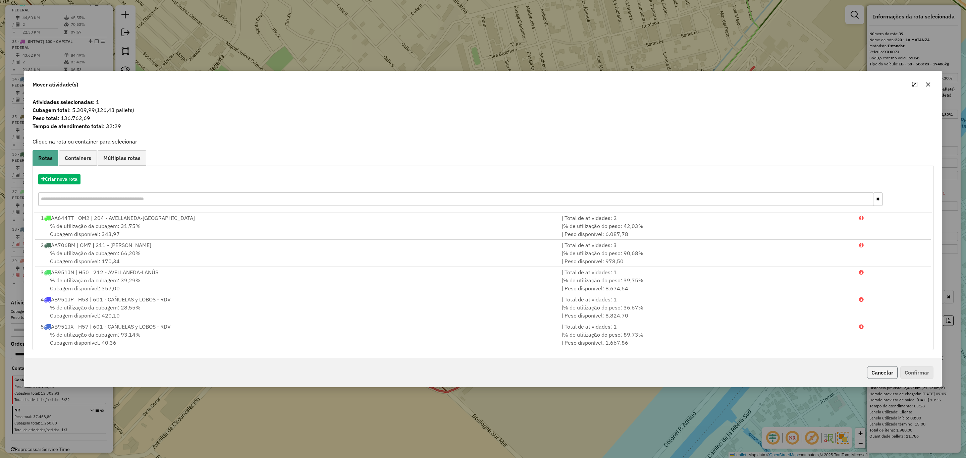
click at [875, 373] on button "Cancelar" at bounding box center [882, 372] width 31 height 13
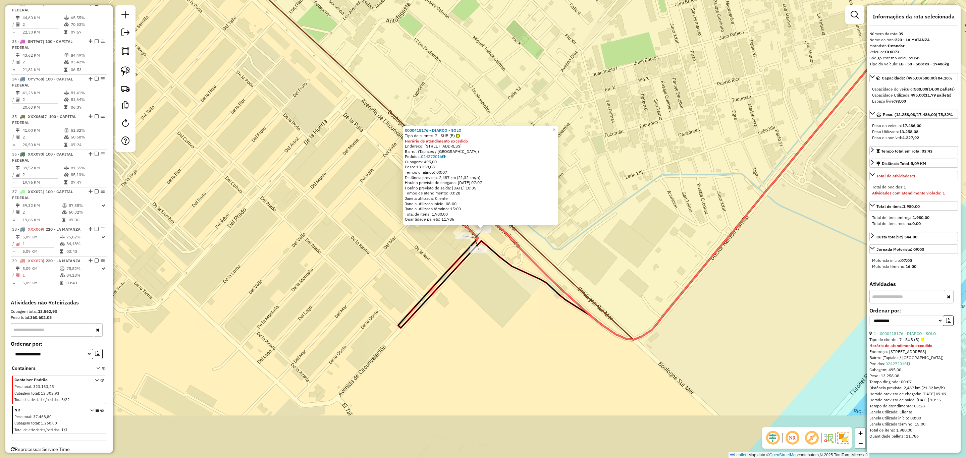
scroll to position [1403, 0]
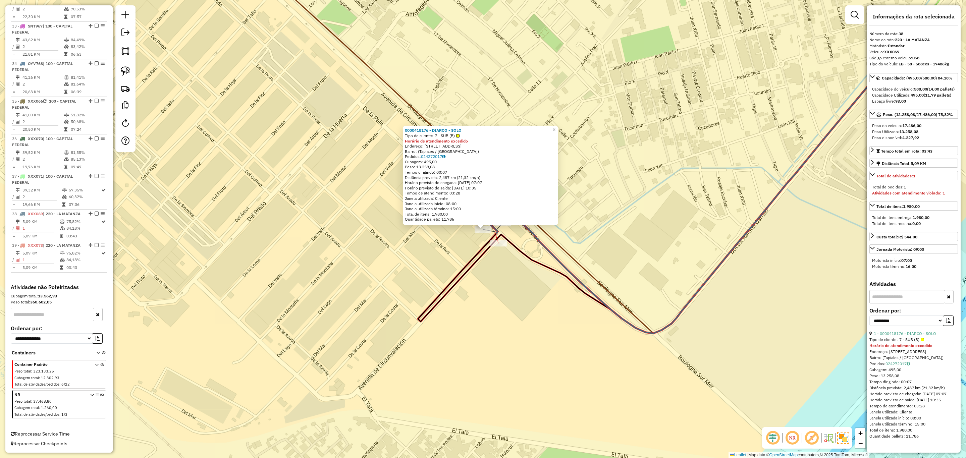
click at [500, 247] on div at bounding box center [498, 243] width 17 height 7
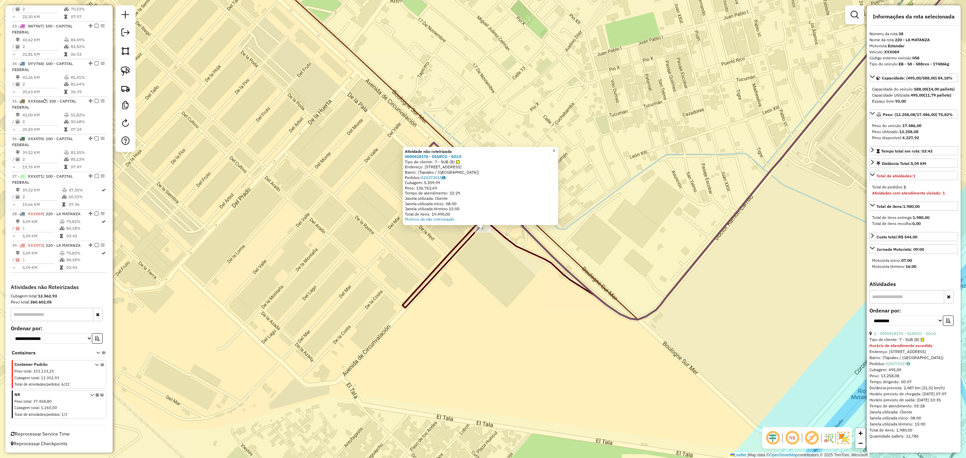
click at [558, 150] on link "×" at bounding box center [554, 151] width 8 height 8
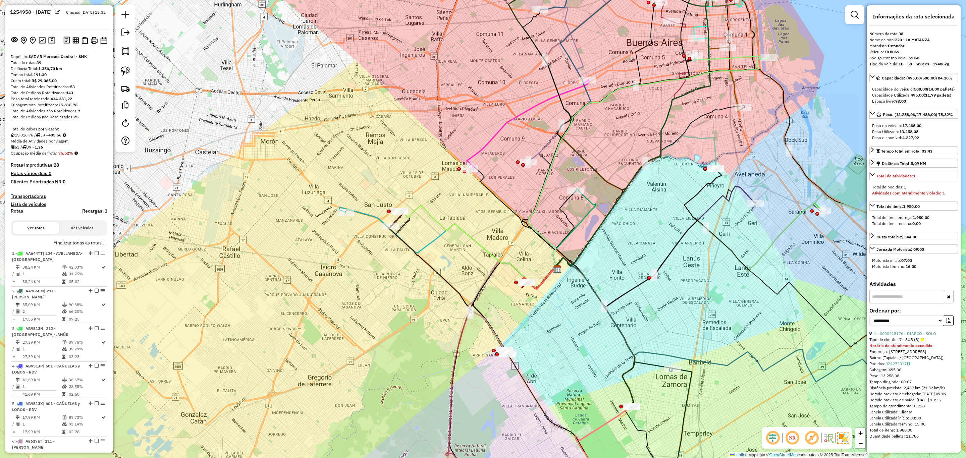
scroll to position [0, 0]
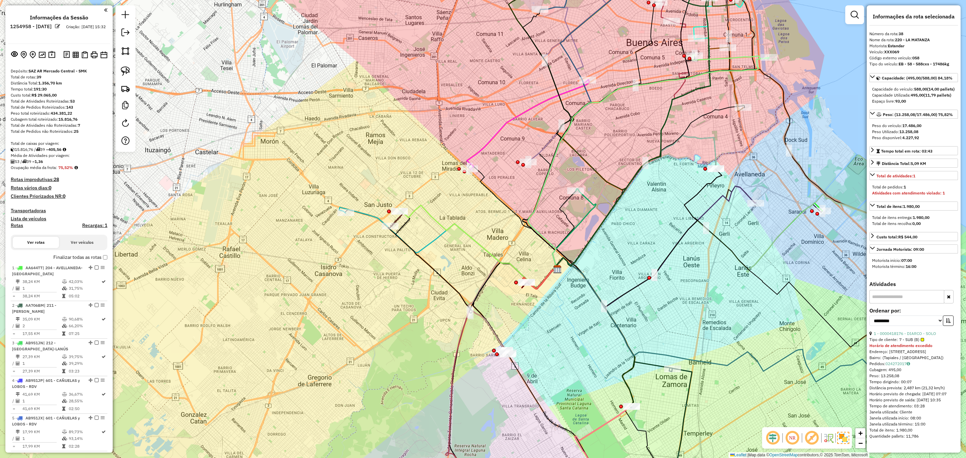
click at [17, 226] on h4 "Rotas" at bounding box center [17, 226] width 12 height 6
select select
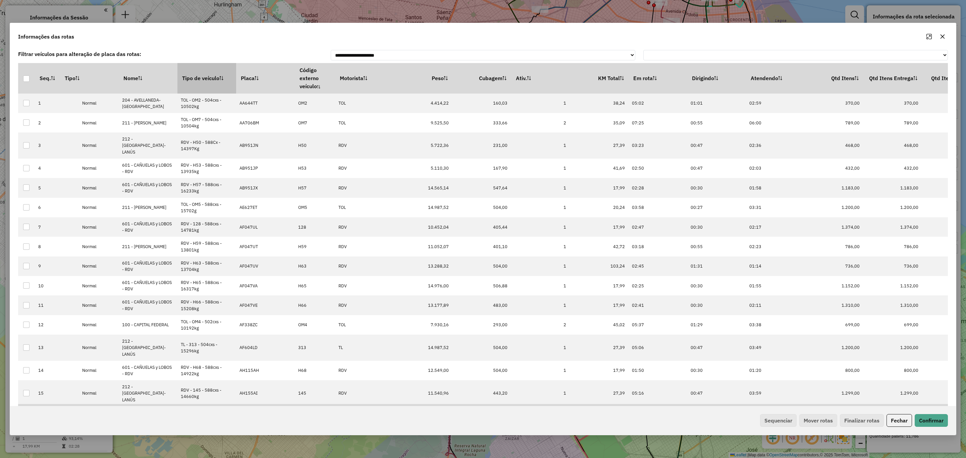
click at [201, 77] on th "Tipo de veículo" at bounding box center [206, 78] width 59 height 30
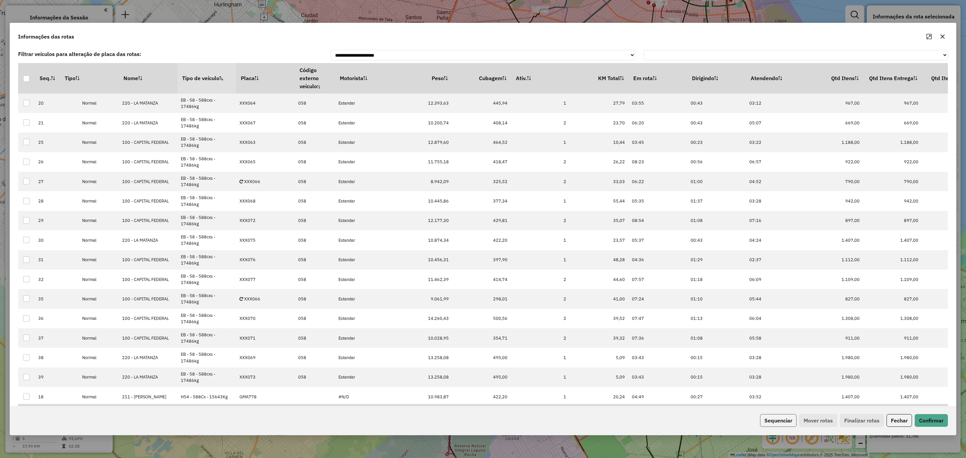
click at [769, 422] on button "Sequenciar" at bounding box center [778, 420] width 37 height 13
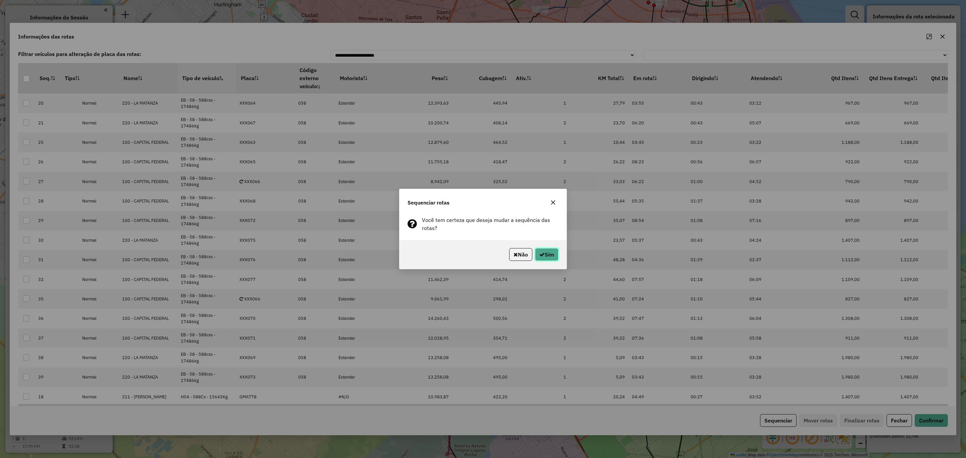
click at [547, 255] on button "Sim" at bounding box center [546, 254] width 23 height 13
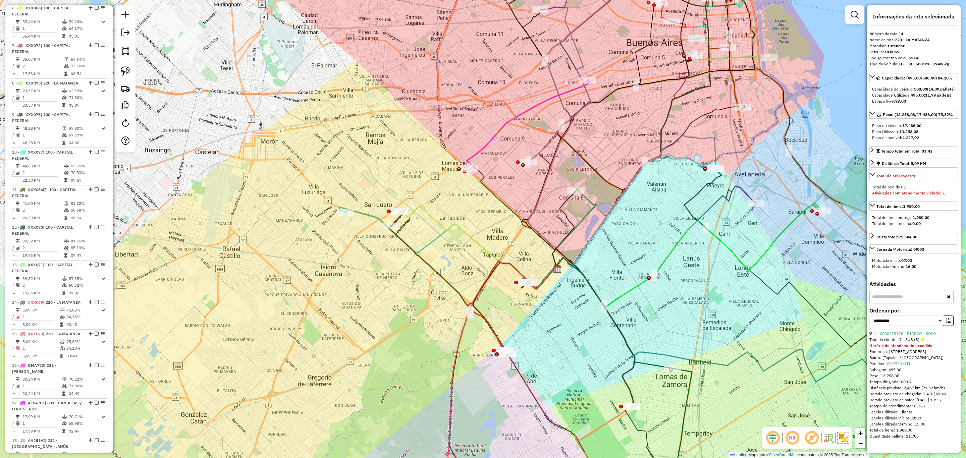
scroll to position [134, 0]
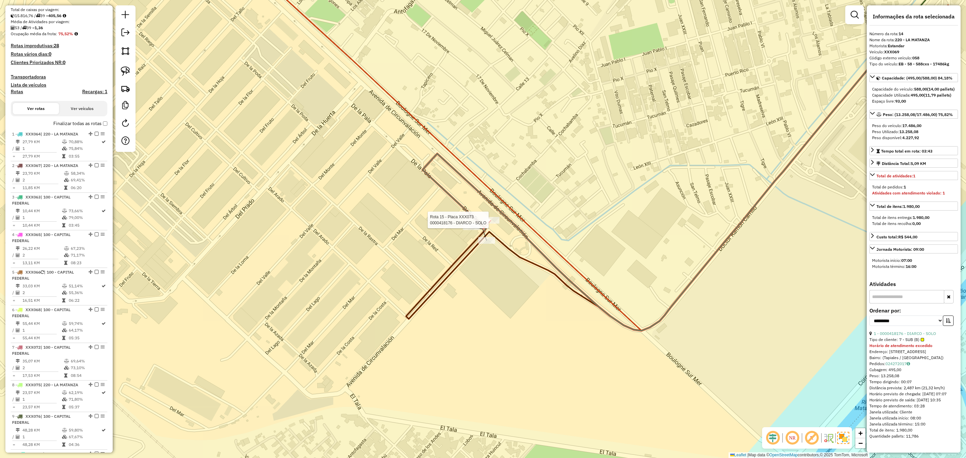
click at [492, 224] on div at bounding box center [491, 220] width 17 height 7
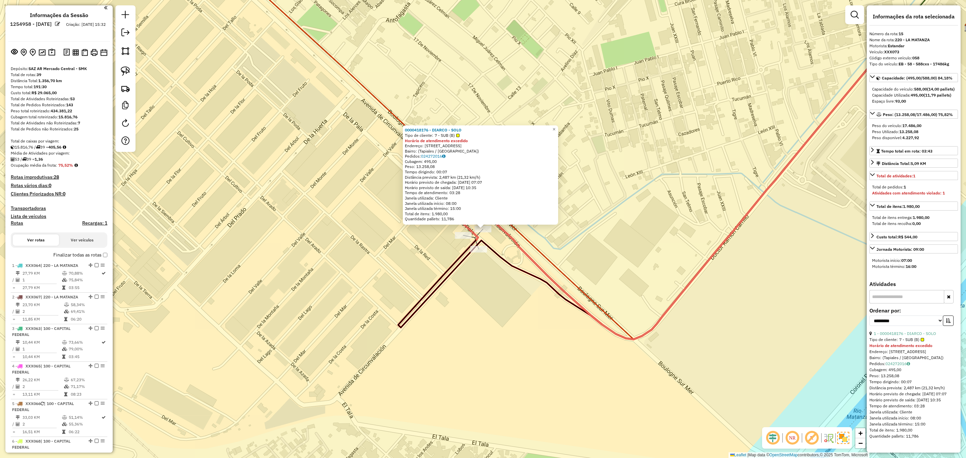
scroll to position [0, 0]
click at [51, 54] on img at bounding box center [51, 55] width 7 height 8
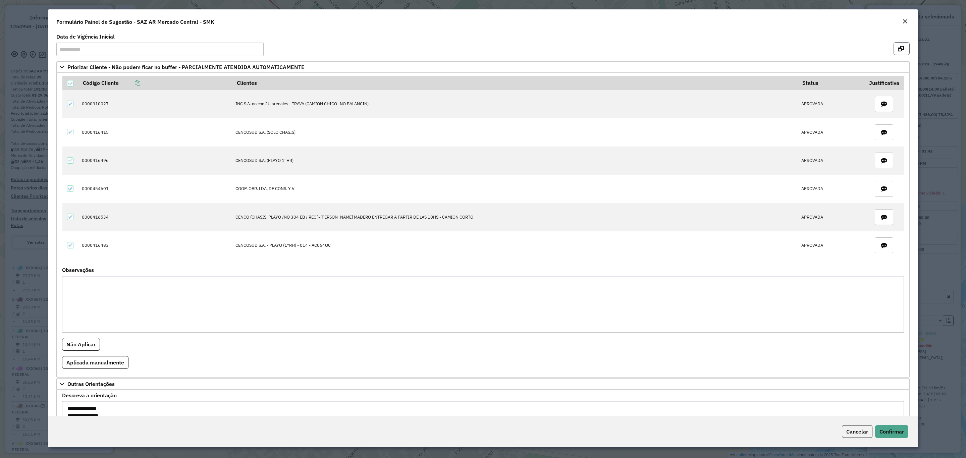
click at [901, 49] on icon "button" at bounding box center [901, 48] width 6 height 5
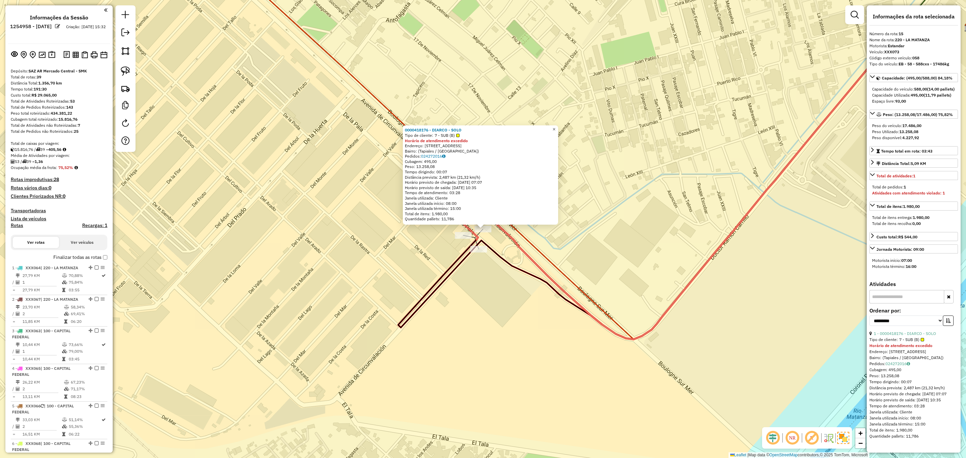
click at [555, 127] on span "×" at bounding box center [553, 129] width 3 height 6
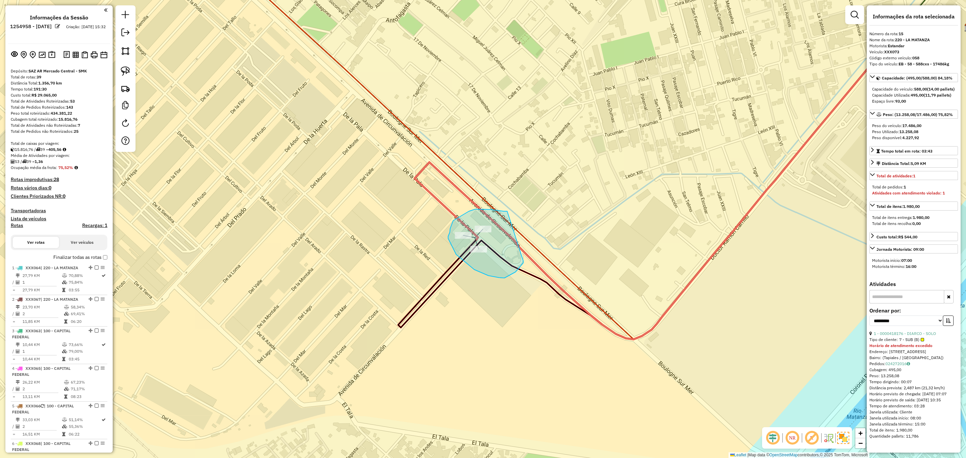
drag, startPoint x: 507, startPoint y: 211, endPoint x: 523, endPoint y: 261, distance: 52.2
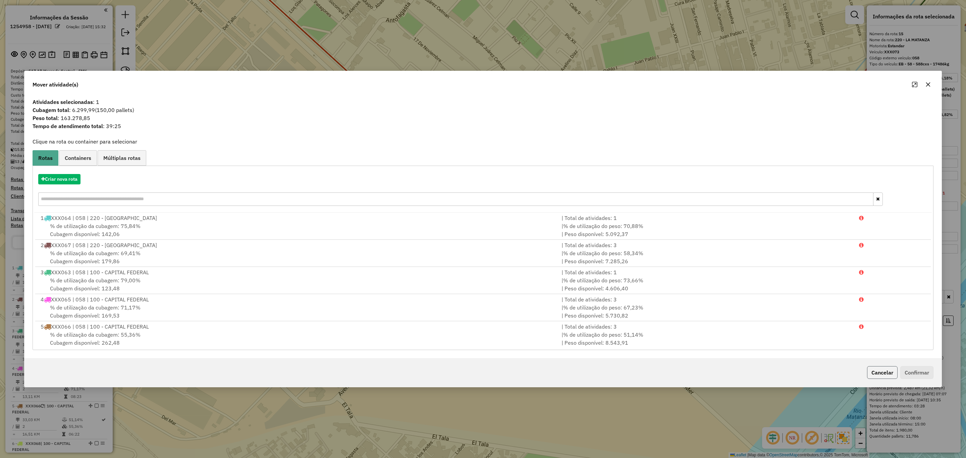
click at [873, 370] on button "Cancelar" at bounding box center [882, 372] width 31 height 13
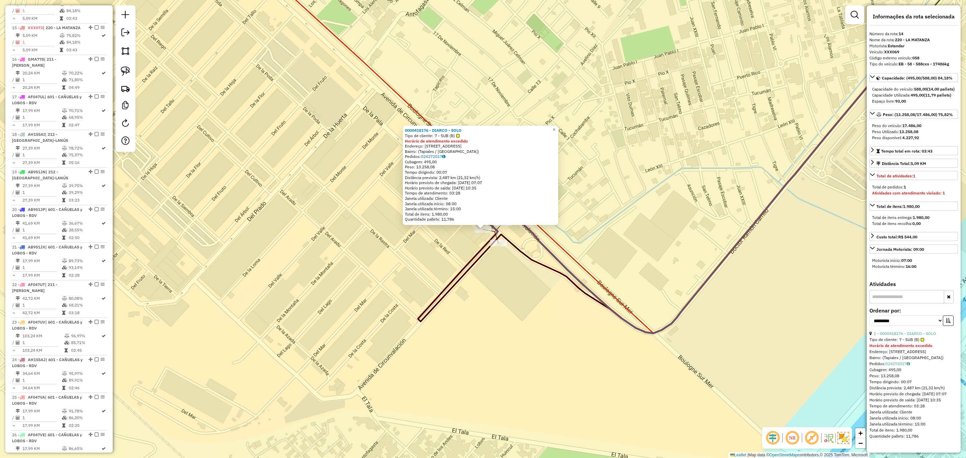
scroll to position [730, 0]
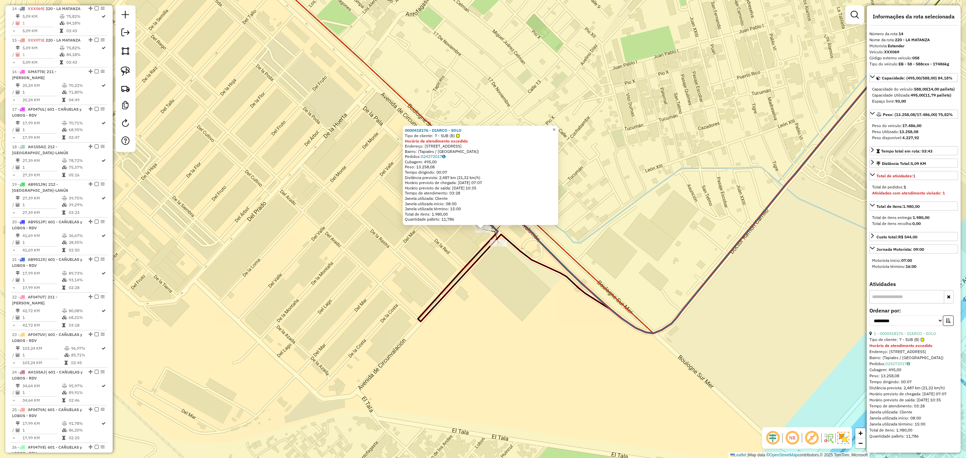
click at [555, 127] on span "×" at bounding box center [553, 130] width 3 height 6
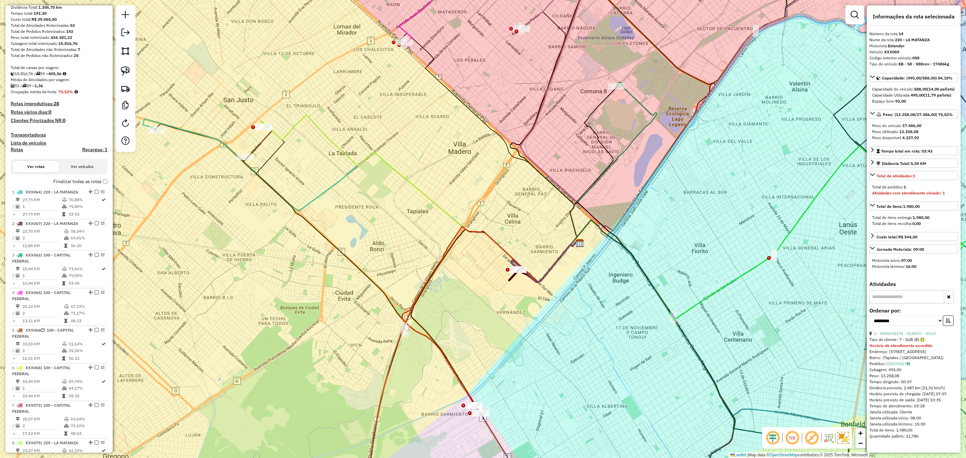
scroll to position [75, 0]
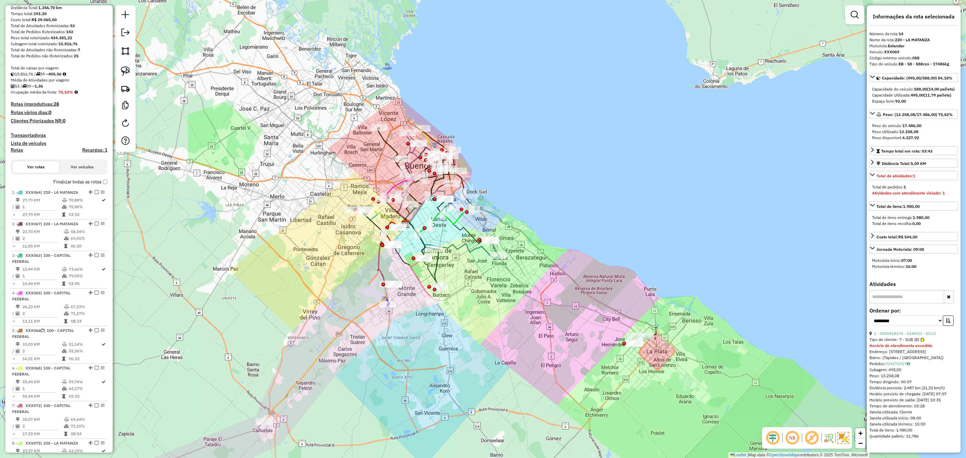
click at [29, 134] on h4 "Transportadoras" at bounding box center [59, 135] width 97 height 6
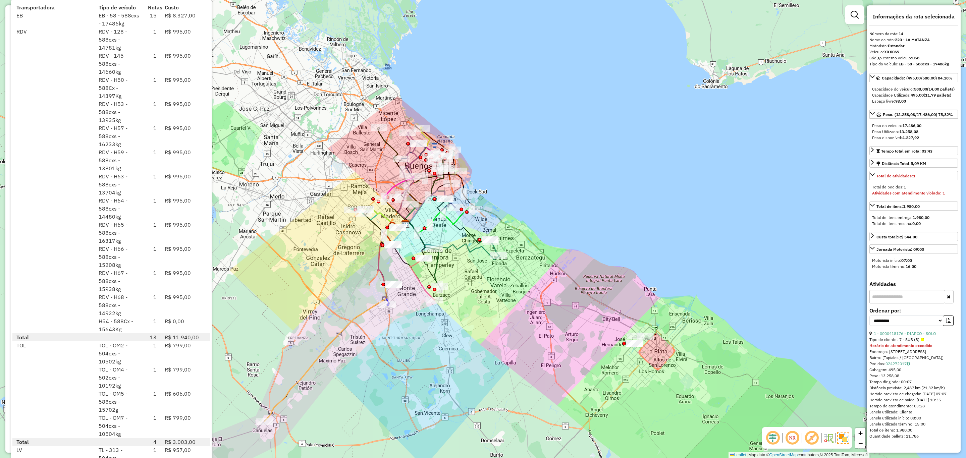
drag, startPoint x: 560, startPoint y: 194, endPoint x: 550, endPoint y: 191, distance: 10.1
click at [560, 194] on div "Janela de atendimento Grade de atendimento Capacidade Transportadoras Veículos …" at bounding box center [483, 229] width 966 height 458
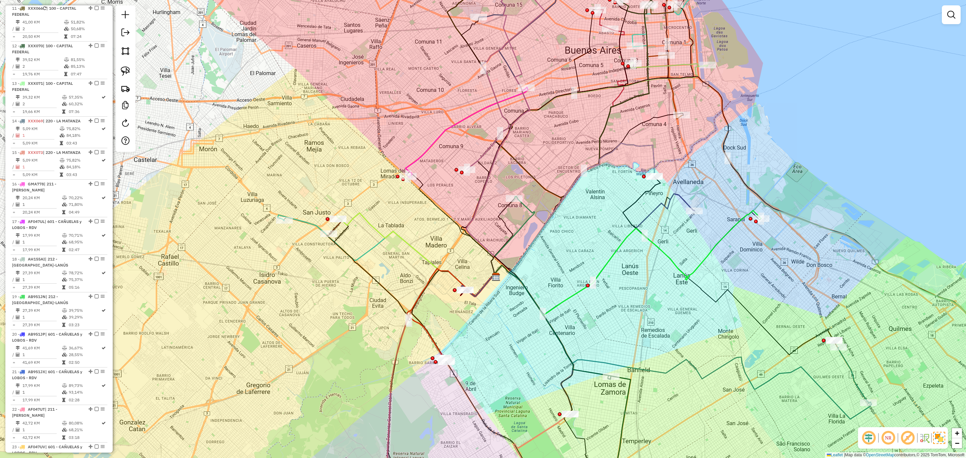
scroll to position [629, 0]
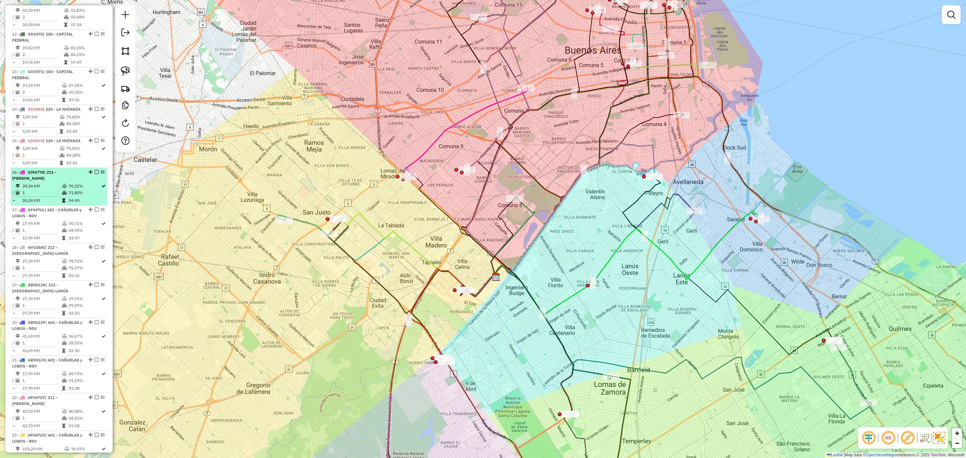
click at [54, 195] on li "16 - GMA778 | 211 - LANÚS-ALMIRANTE BROWN 20,24 KM 70,22% / 1 71,80% = 20,24 KM…" at bounding box center [59, 187] width 97 height 38
select select "**********"
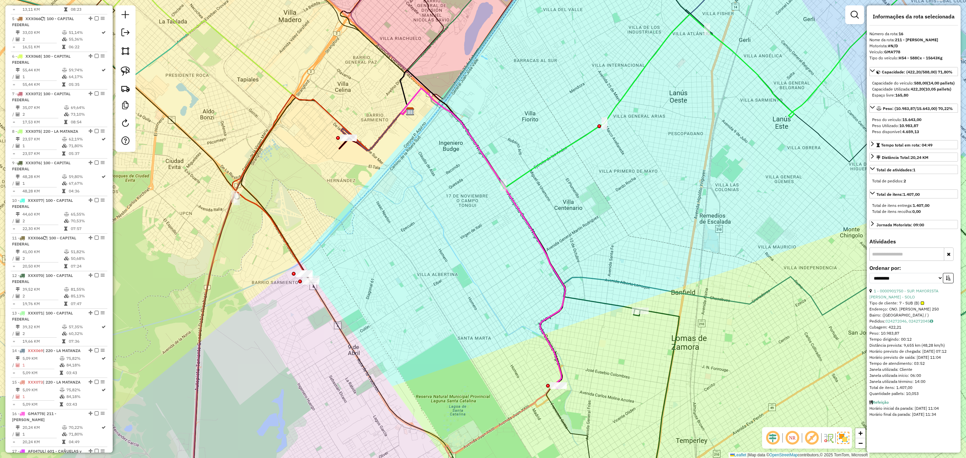
scroll to position [377, 0]
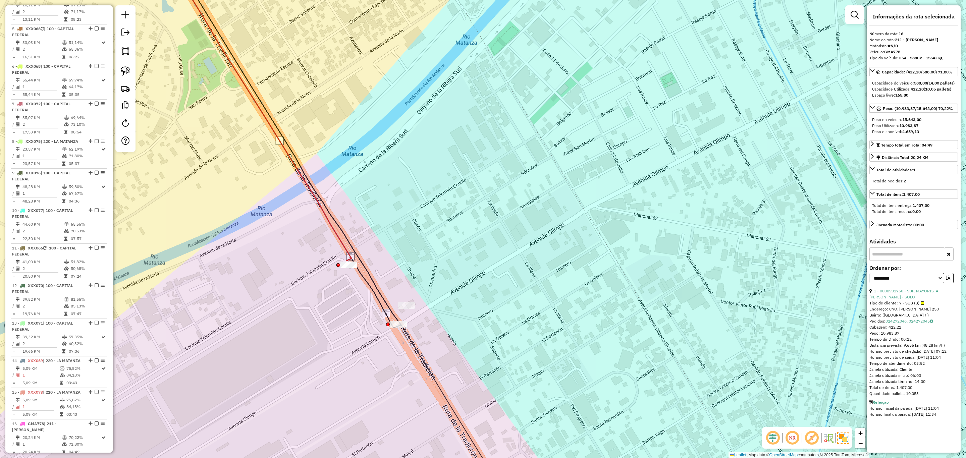
drag, startPoint x: 413, startPoint y: 252, endPoint x: 458, endPoint y: 232, distance: 49.0
click at [457, 233] on div "Janela de atendimento Grade de atendimento Capacidade Transportadoras Veículos …" at bounding box center [483, 229] width 966 height 458
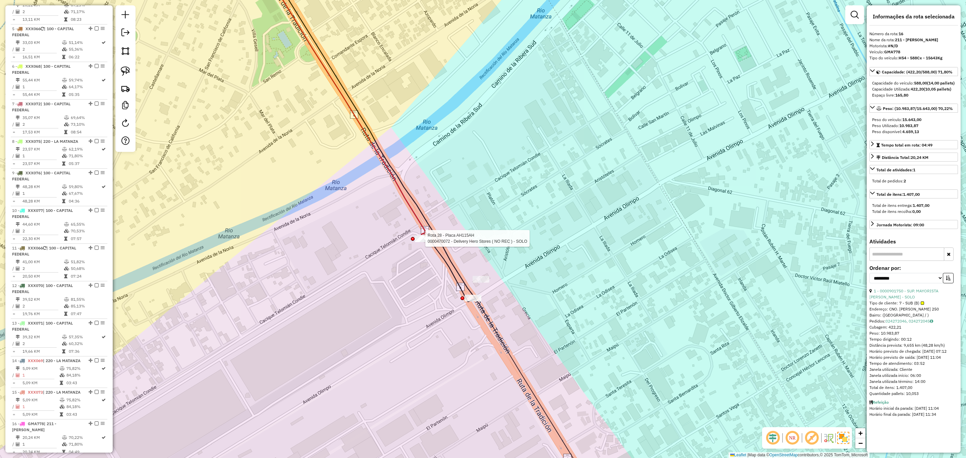
click at [422, 242] on div at bounding box center [423, 238] width 17 height 7
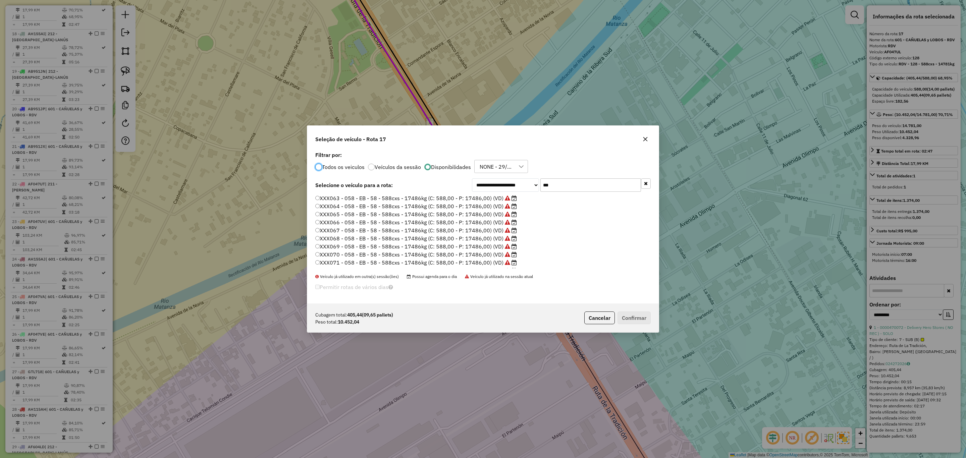
scroll to position [3, 2]
click at [455, 233] on label "XXX067 - 058 - EB - 58 - 588cxs - 17486kg (C: 588,00 - P: 17486,00) (VD)" at bounding box center [416, 230] width 202 height 8
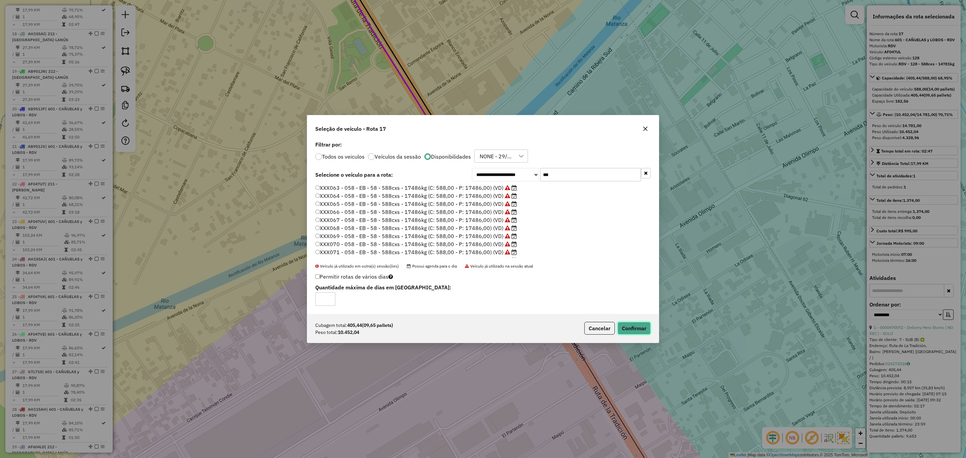
click at [636, 328] on button "Confirmar" at bounding box center [634, 328] width 33 height 13
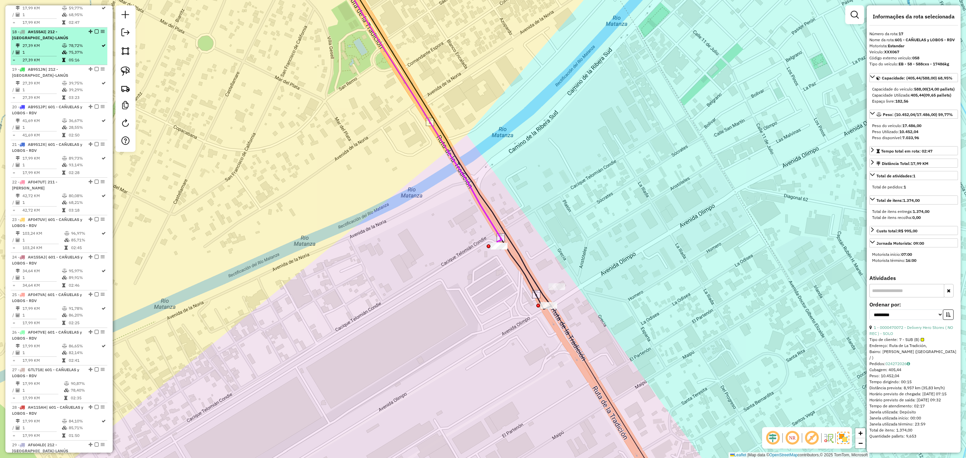
scroll to position [843, 0]
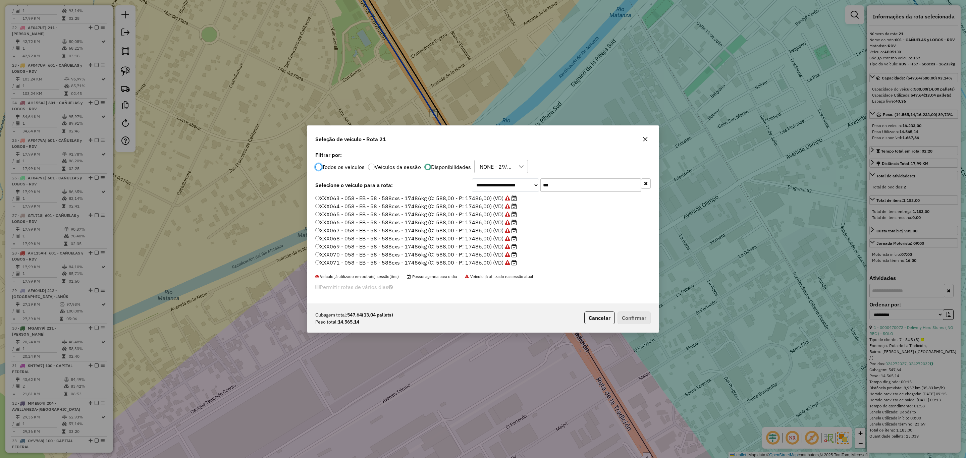
scroll to position [3, 2]
click at [491, 238] on label "XXX068 - 058 - EB - 58 - 588cxs - 17486kg (C: 588,00 - P: 17486,00) (VD)" at bounding box center [416, 238] width 202 height 8
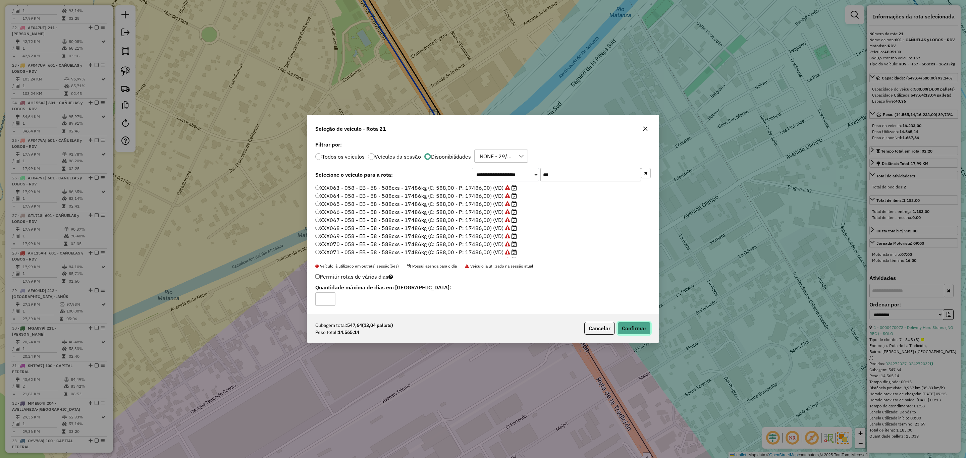
click at [628, 328] on button "Confirmar" at bounding box center [634, 328] width 33 height 13
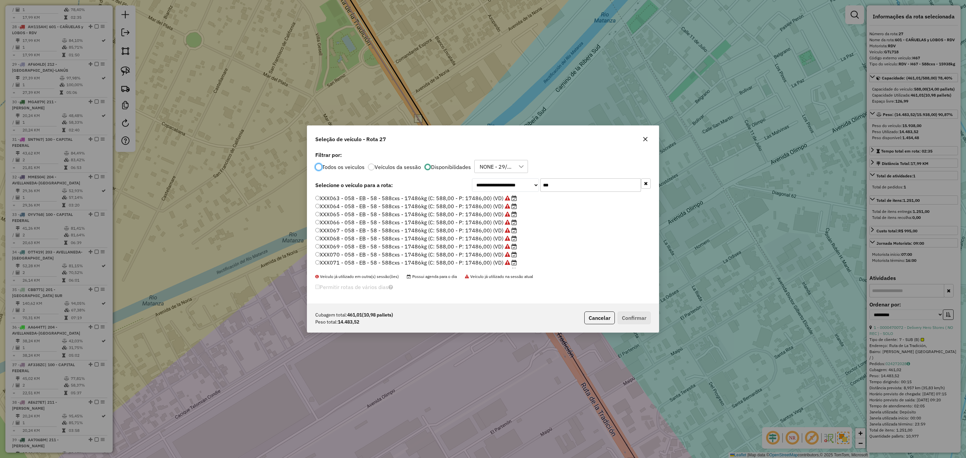
click at [474, 260] on label "XXX071 - 058 - EB - 58 - 588cxs - 17486kg (C: 588,00 - P: 17486,00) (VD)" at bounding box center [416, 263] width 202 height 8
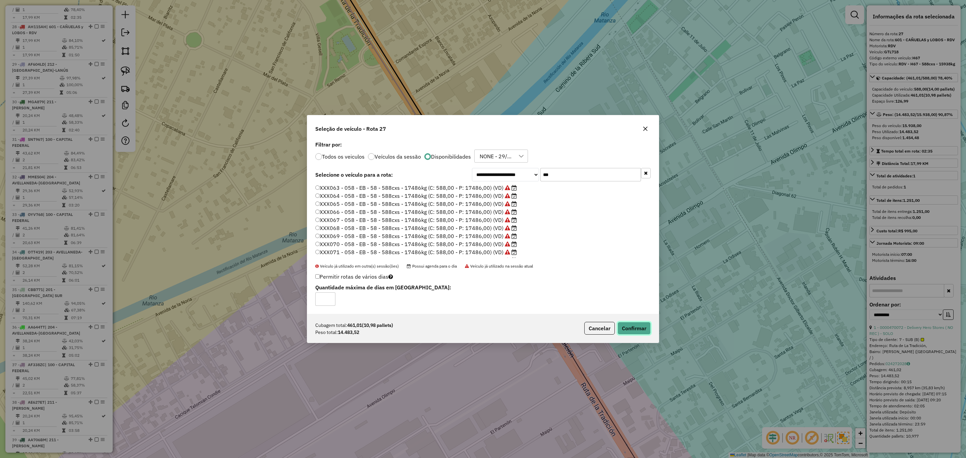
click at [636, 326] on button "Confirmar" at bounding box center [634, 328] width 33 height 13
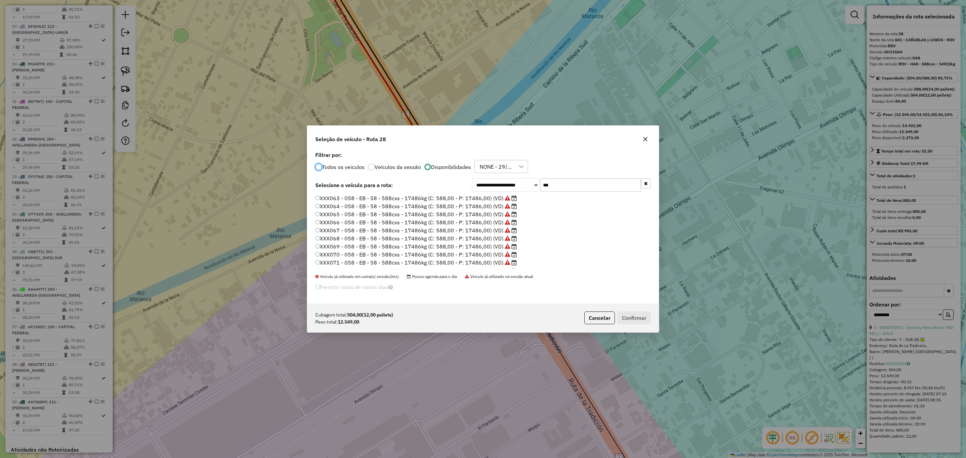
scroll to position [47, 0]
click at [480, 238] on label "XXX074 - 058 - EB - 58 - 588cxs - 17486kg (C: 588,00 - P: 17486,00) (VD)" at bounding box center [412, 240] width 195 height 8
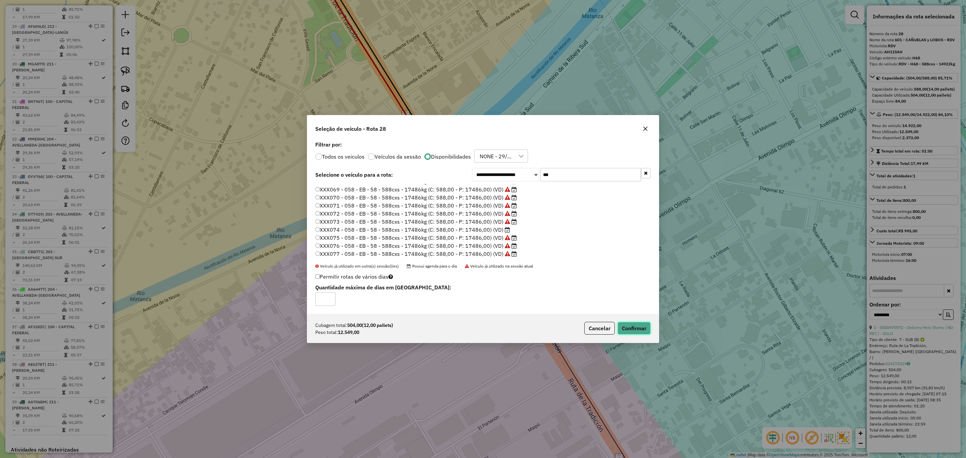
click at [635, 328] on button "Confirmar" at bounding box center [634, 328] width 33 height 13
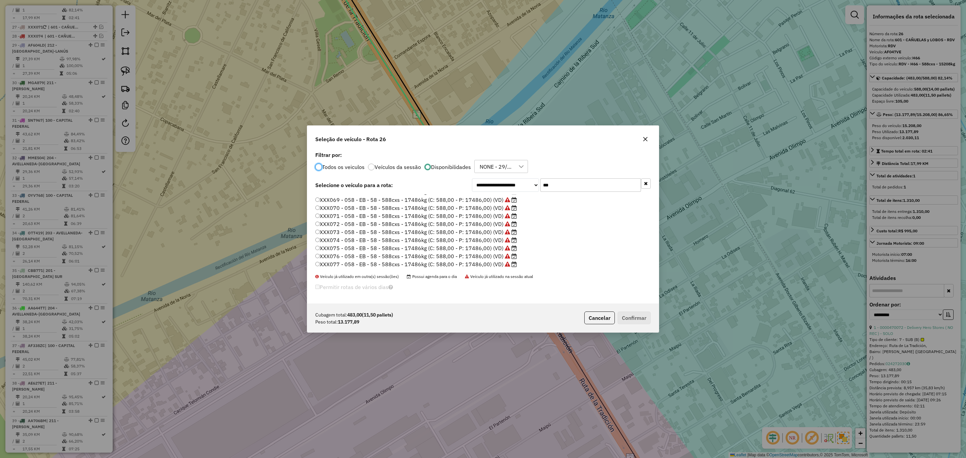
click at [461, 241] on label "XXX074 - 058 - EB - 58 - 588cxs - 17486kg (C: 588,00 - P: 17486,00) (VD)" at bounding box center [416, 240] width 202 height 8
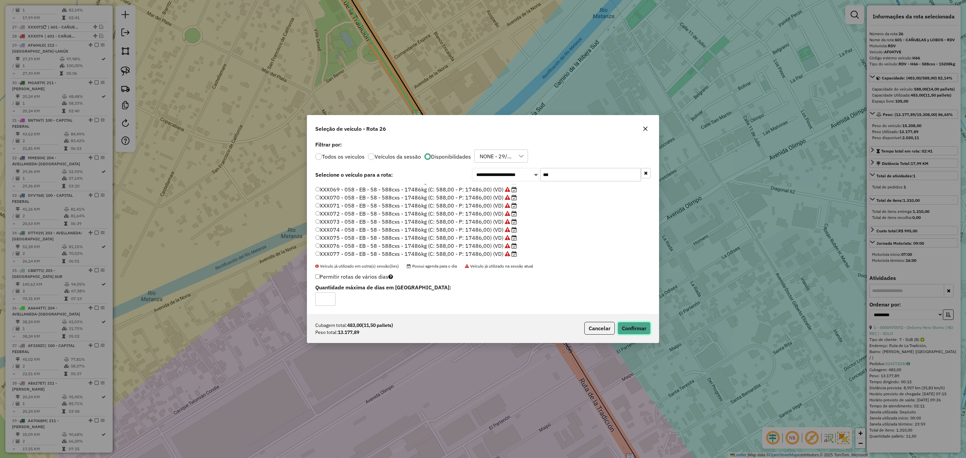
click at [626, 329] on button "Confirmar" at bounding box center [634, 328] width 33 height 13
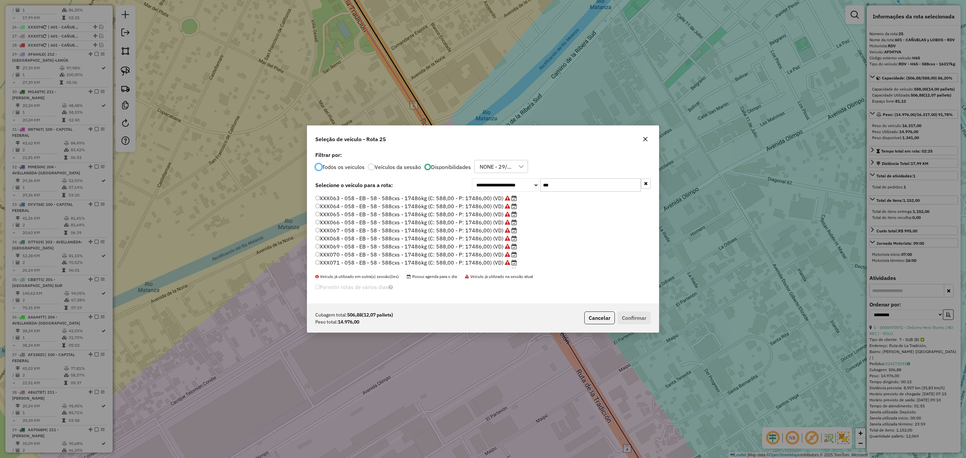
scroll to position [3, 2]
click at [485, 213] on label "XXX065 - 058 - EB - 58 - 588cxs - 17486kg (C: 588,00 - P: 17486,00) (VD)" at bounding box center [416, 214] width 202 height 8
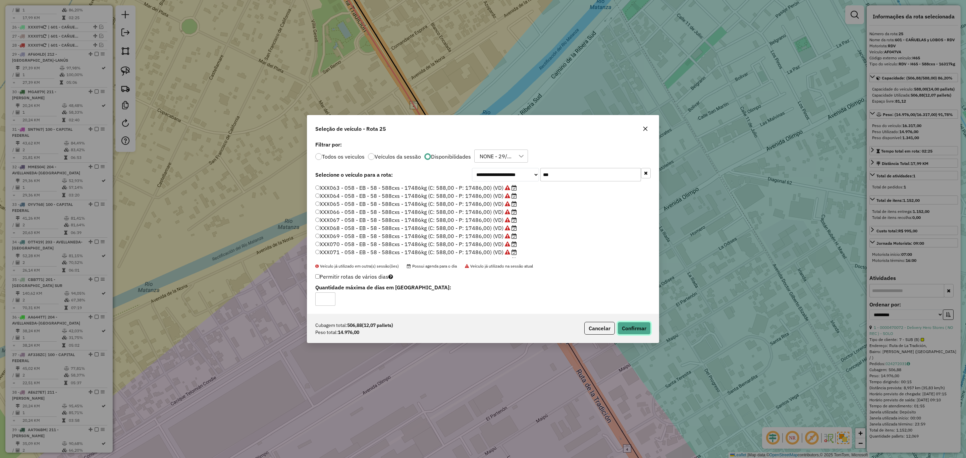
click at [633, 324] on button "Confirmar" at bounding box center [634, 328] width 33 height 13
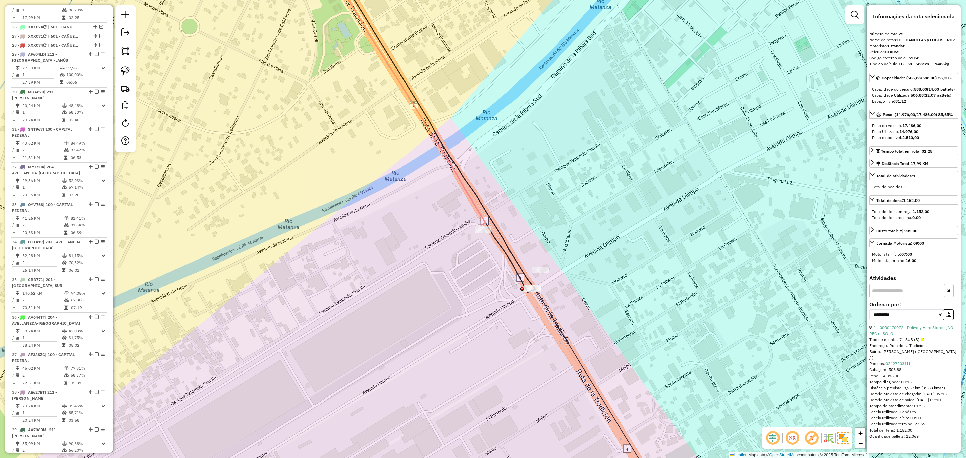
click at [483, 224] on icon at bounding box center [402, 89] width 165 height 271
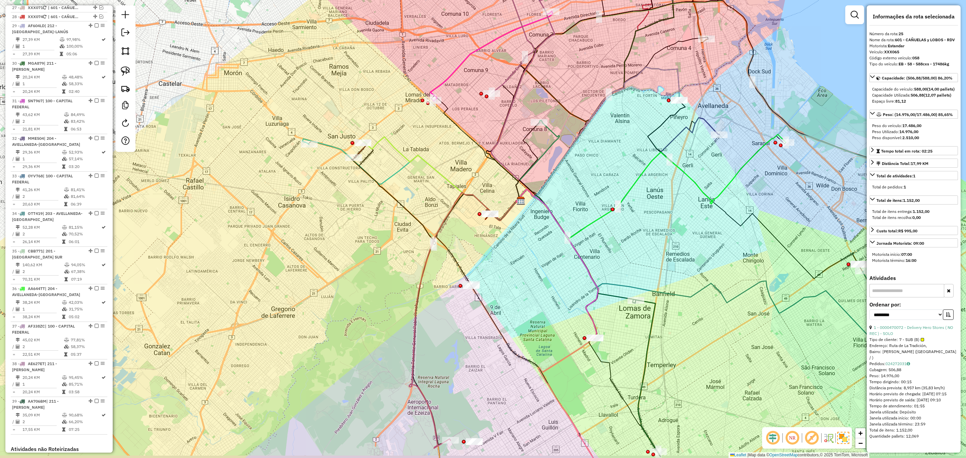
drag, startPoint x: 701, startPoint y: 268, endPoint x: 610, endPoint y: 240, distance: 95.5
click at [611, 240] on div "Janela de atendimento Grade de atendimento Capacidade Transportadoras Veículos …" at bounding box center [483, 229] width 966 height 458
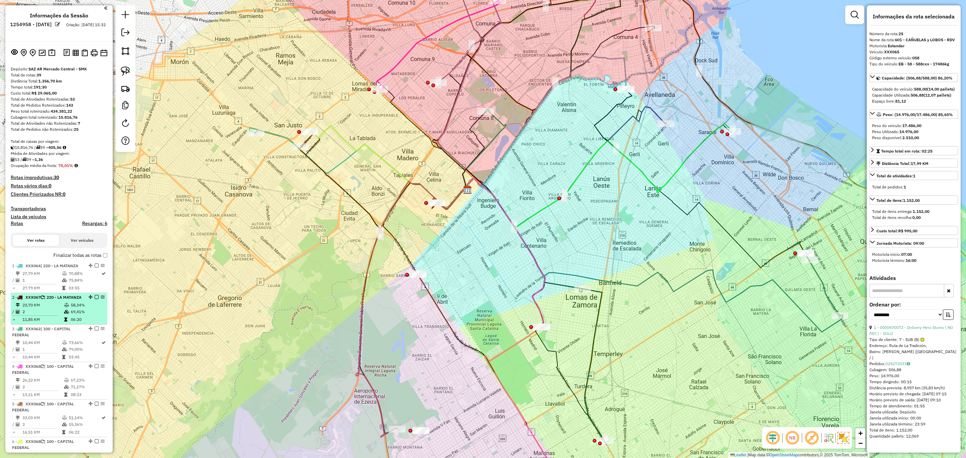
scroll to position [0, 0]
click at [22, 209] on h4 "Transportadoras" at bounding box center [59, 211] width 97 height 6
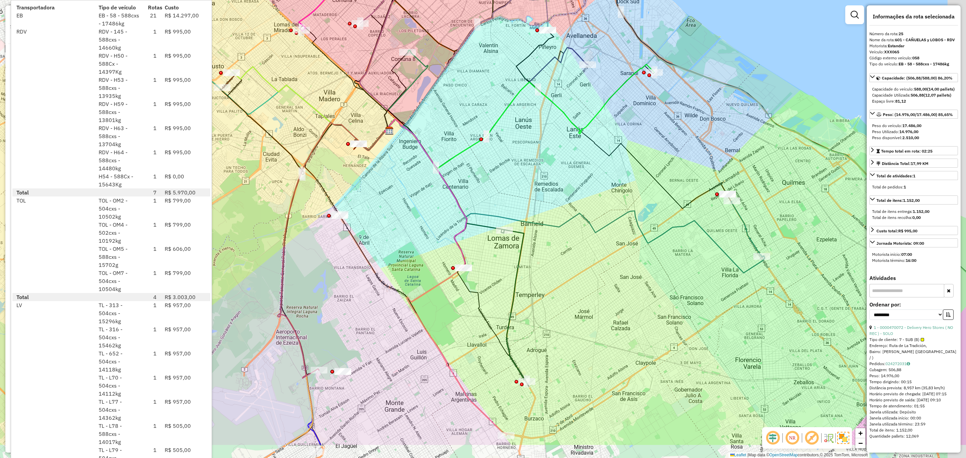
drag, startPoint x: 481, startPoint y: 258, endPoint x: 401, endPoint y: 198, distance: 99.2
click at [401, 198] on div "Janela de atendimento Grade de atendimento Capacidade Transportadoras Veículos …" at bounding box center [483, 229] width 966 height 458
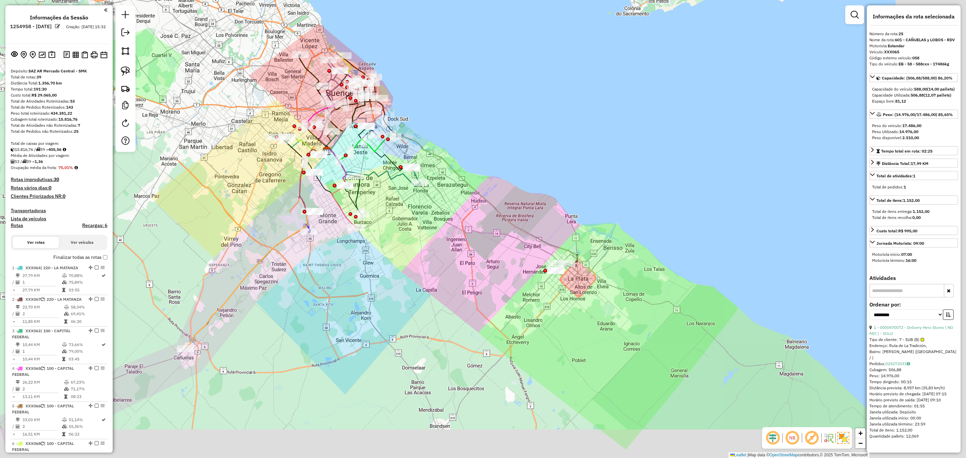
drag, startPoint x: 523, startPoint y: 308, endPoint x: 502, endPoint y: 277, distance: 37.7
click at [458, 278] on div "Janela de atendimento Grade de atendimento Capacidade Transportadoras Veículos …" at bounding box center [483, 229] width 966 height 458
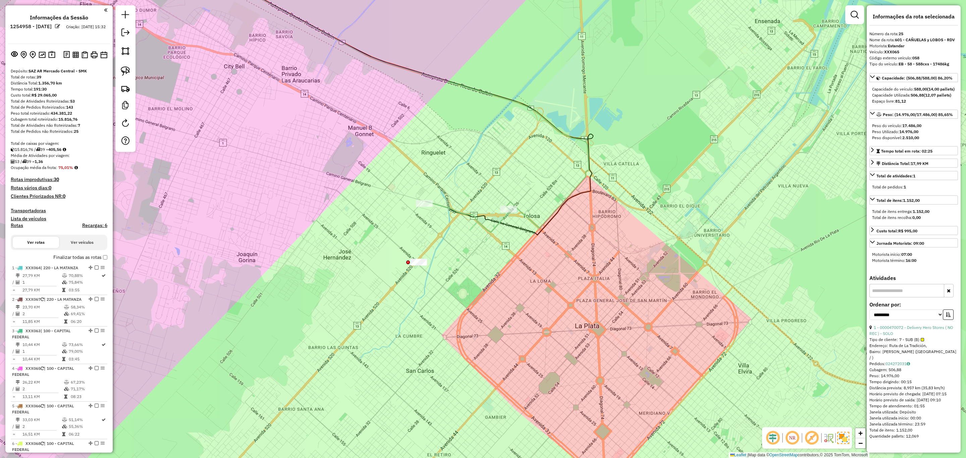
click at [469, 212] on icon at bounding box center [468, 216] width 86 height 31
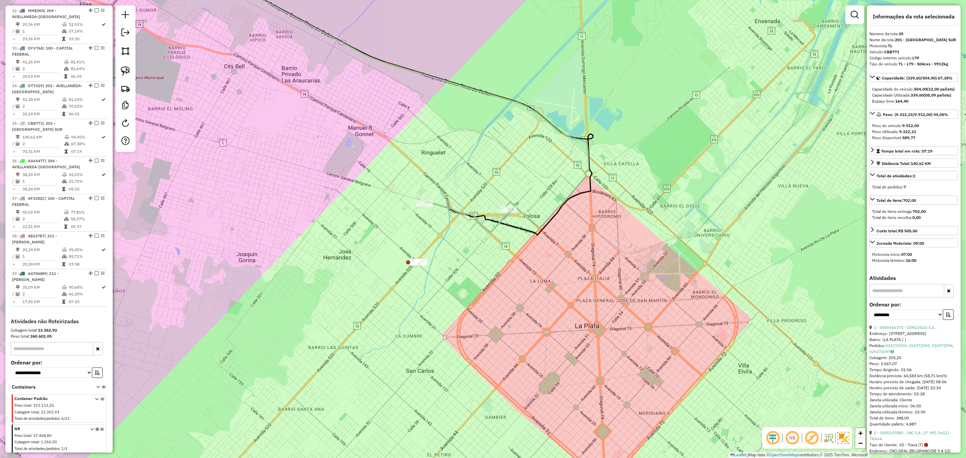
scroll to position [1277, 0]
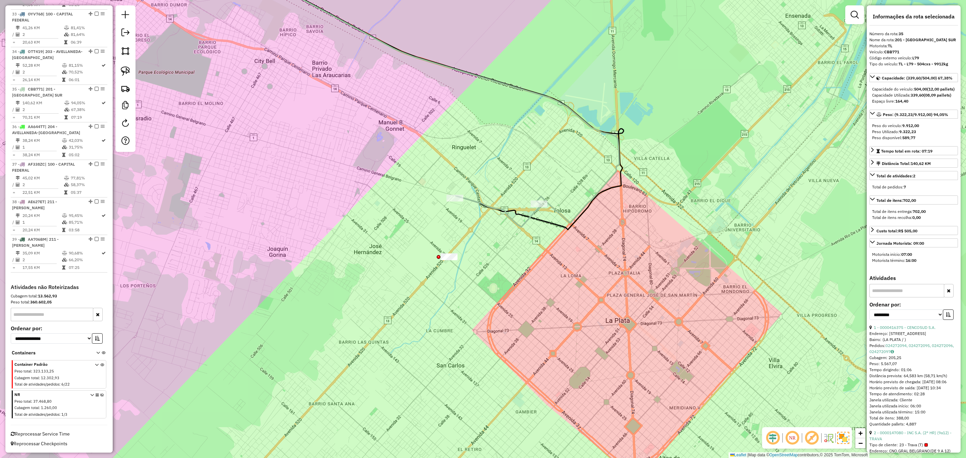
drag, startPoint x: 467, startPoint y: 192, endPoint x: 513, endPoint y: 182, distance: 46.6
click at [513, 182] on div "Janela de atendimento Grade de atendimento Capacidade Transportadoras Veículos …" at bounding box center [483, 229] width 966 height 458
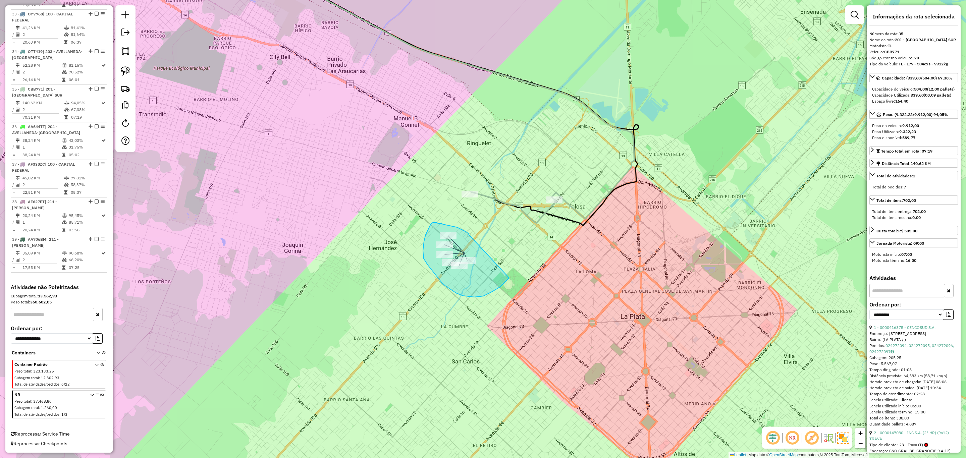
drag, startPoint x: 443, startPoint y: 224, endPoint x: 509, endPoint y: 278, distance: 85.1
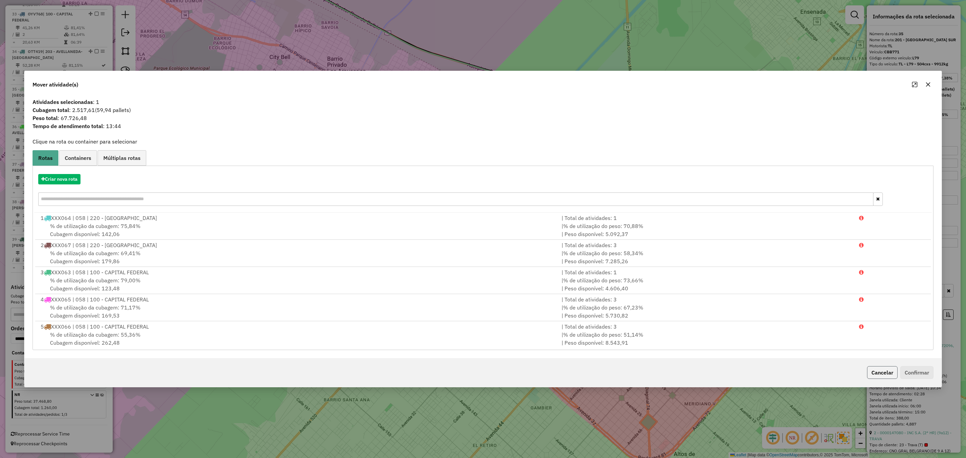
click at [880, 373] on button "Cancelar" at bounding box center [882, 372] width 31 height 13
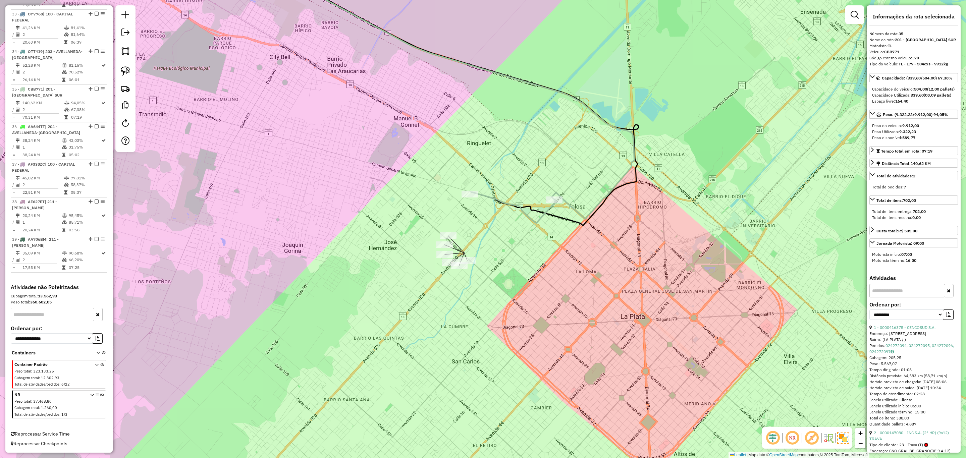
click at [546, 212] on icon at bounding box center [514, 207] width 86 height 31
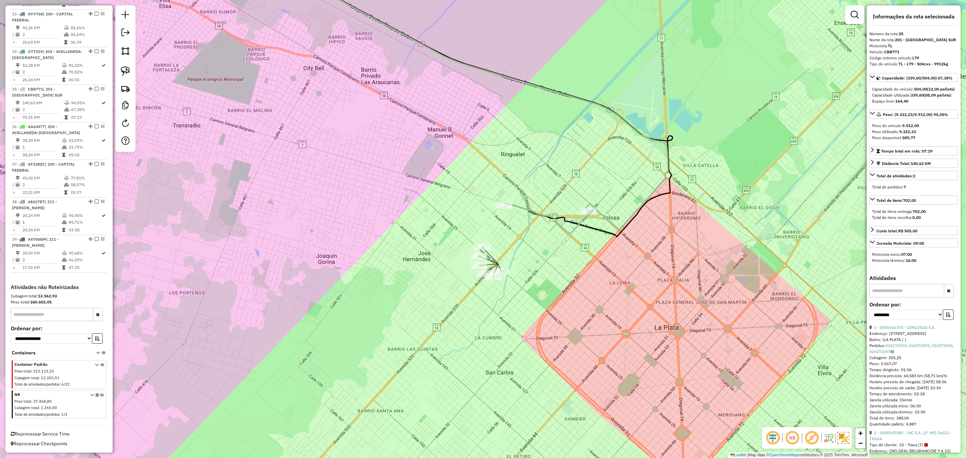
drag, startPoint x: 553, startPoint y: 226, endPoint x: 614, endPoint y: 250, distance: 65.6
click at [614, 250] on div "Janela de atendimento Grade de atendimento Capacidade Transportadoras Veículos …" at bounding box center [483, 229] width 966 height 458
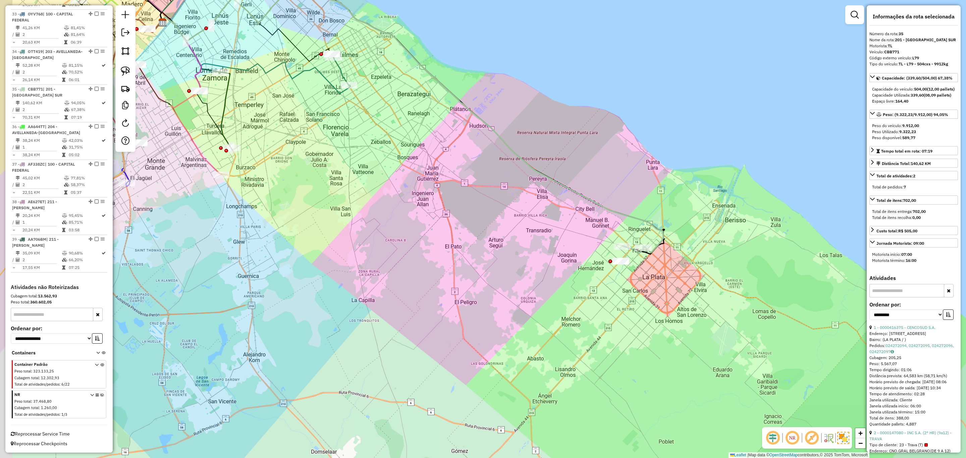
drag, startPoint x: 327, startPoint y: 219, endPoint x: 377, endPoint y: 243, distance: 54.8
click at [378, 243] on div "Janela de atendimento Grade de atendimento Capacidade Transportadoras Veículos …" at bounding box center [483, 229] width 966 height 458
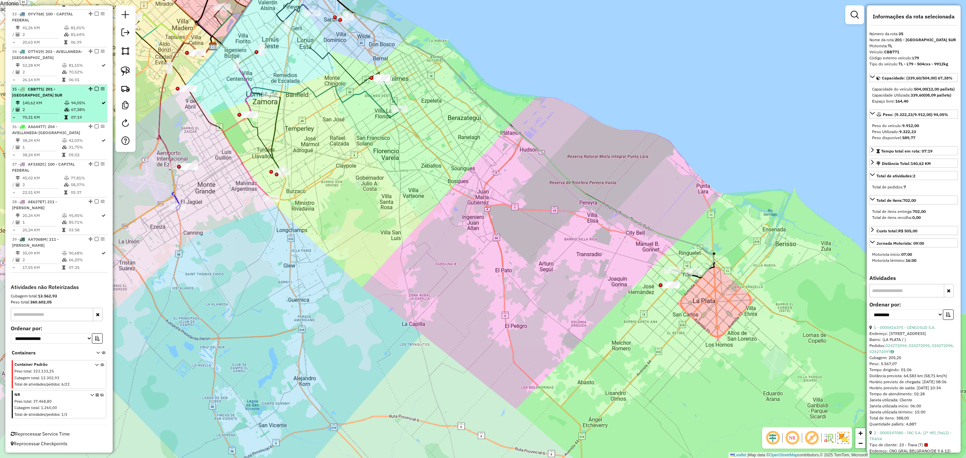
click at [95, 87] on em at bounding box center [97, 89] width 4 height 4
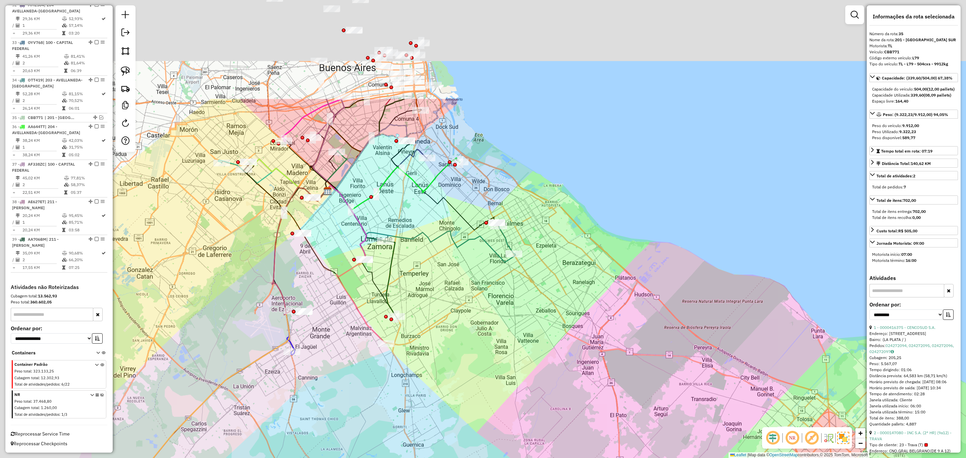
drag, startPoint x: 569, startPoint y: 323, endPoint x: 672, endPoint y: 449, distance: 163.0
click at [672, 449] on div "Janela de atendimento Grade de atendimento Capacidade Transportadoras Veículos …" at bounding box center [483, 229] width 966 height 458
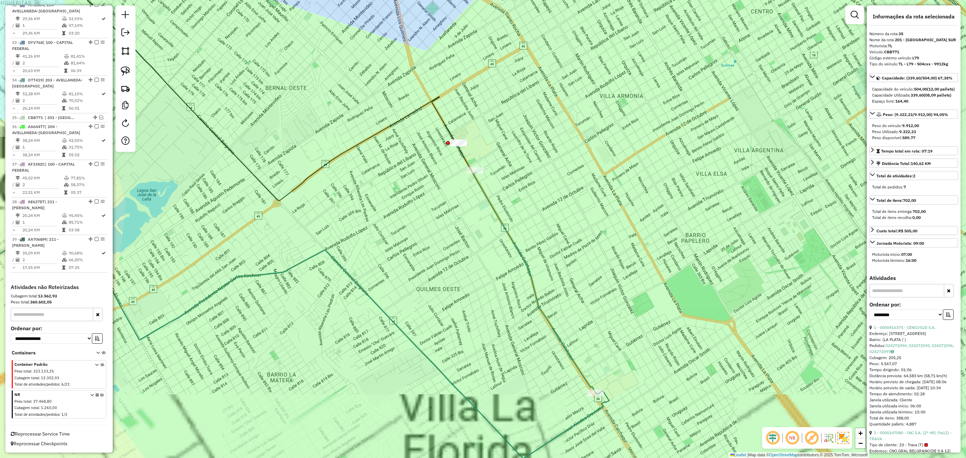
click at [516, 246] on icon at bounding box center [534, 282] width 122 height 220
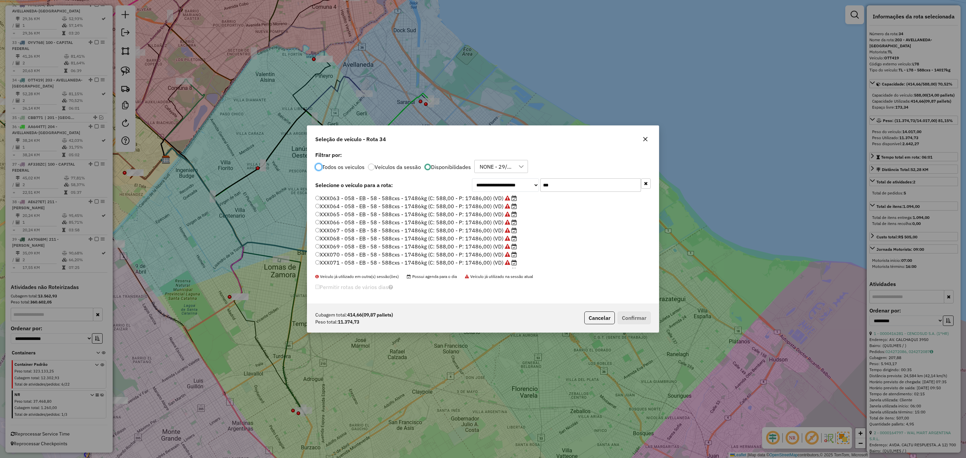
scroll to position [3, 2]
drag, startPoint x: 554, startPoint y: 187, endPoint x: 504, endPoint y: 179, distance: 50.6
click at [504, 179] on div "**********" at bounding box center [561, 184] width 179 height 13
type input "**"
click at [480, 221] on label "HRC318 - 645 - TL - 645 - 504cxs - 12490kg (C: 504,00 - P: 12490,00) (VD)" at bounding box center [414, 223] width 198 height 8
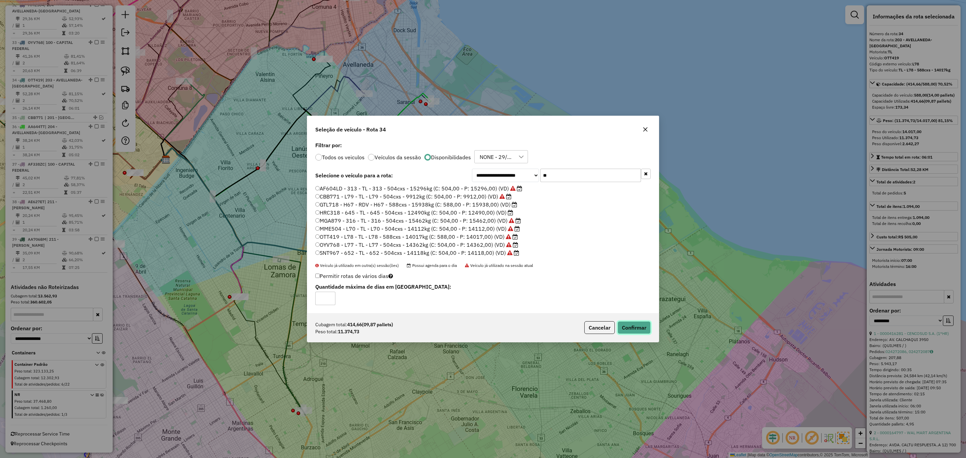
click at [641, 326] on button "Confirmar" at bounding box center [634, 327] width 33 height 13
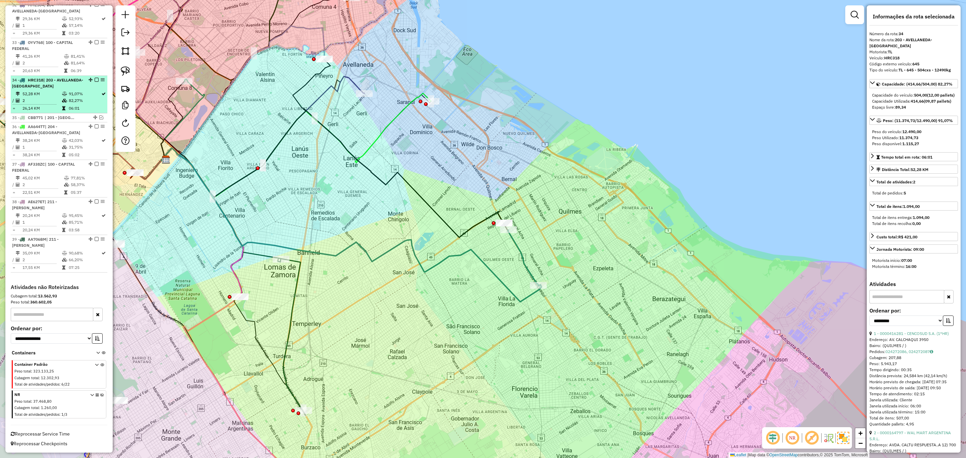
click at [95, 79] on em at bounding box center [97, 80] width 4 height 4
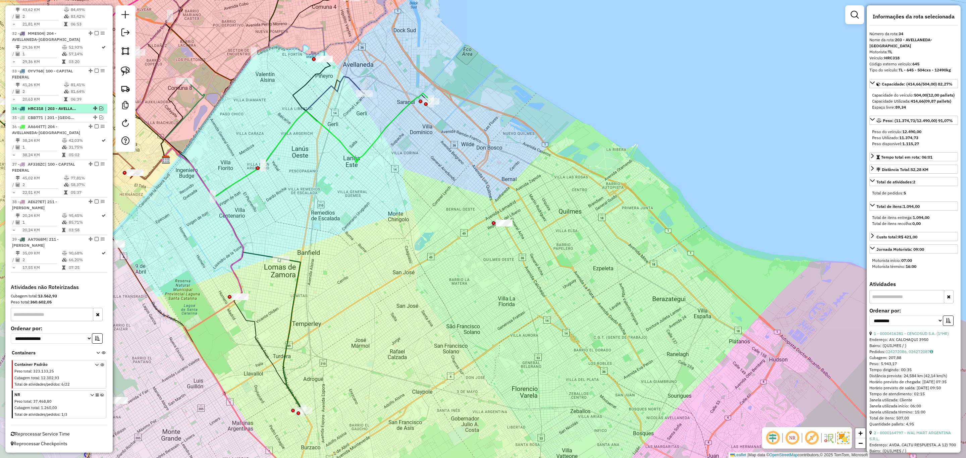
scroll to position [1221, 0]
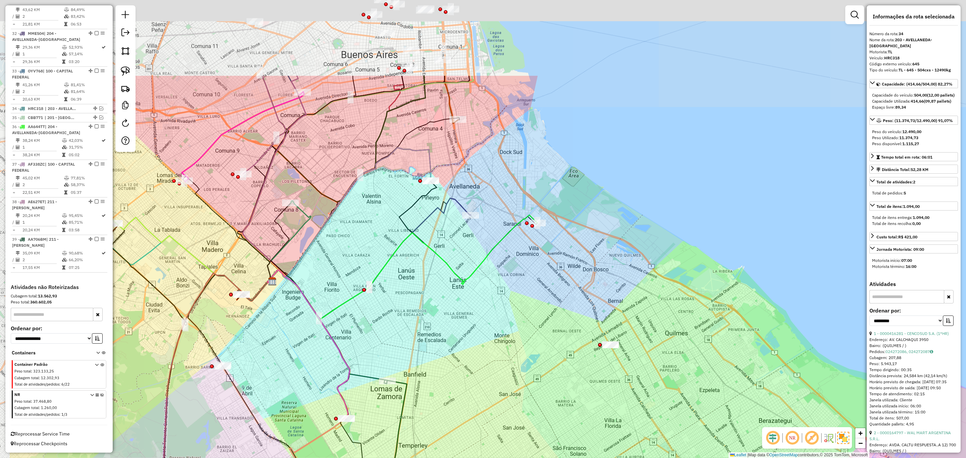
drag, startPoint x: 404, startPoint y: 178, endPoint x: 511, endPoint y: 305, distance: 166.1
click at [511, 305] on div "Janela de atendimento Grade de atendimento Capacidade Transportadoras Veículos …" at bounding box center [483, 229] width 966 height 458
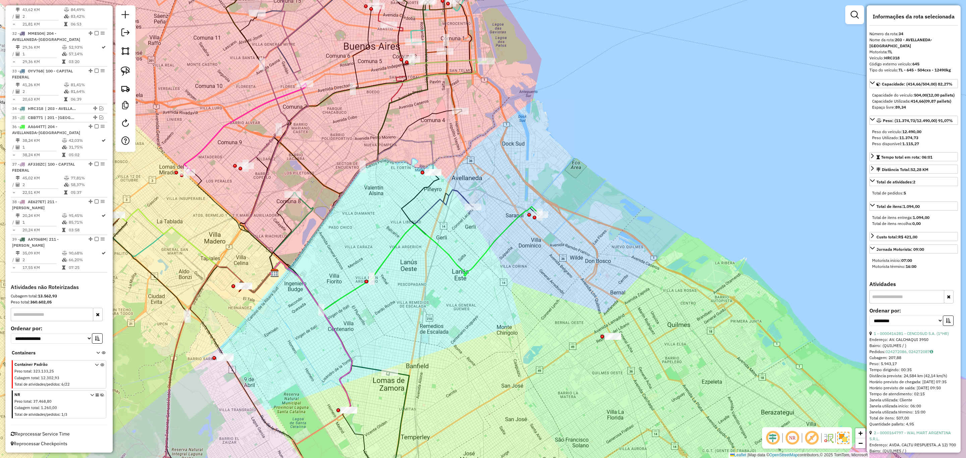
drag, startPoint x: 506, startPoint y: 292, endPoint x: 509, endPoint y: 240, distance: 52.4
click at [509, 240] on div "Janela de atendimento Grade de atendimento Capacidade Transportadoras Veículos …" at bounding box center [483, 229] width 966 height 458
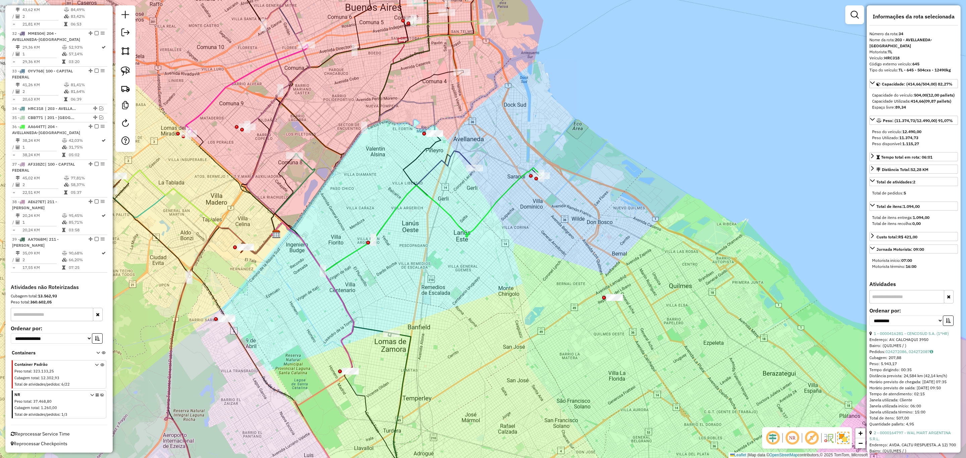
click at [509, 184] on icon at bounding box center [407, 220] width 270 height 105
click at [461, 151] on icon at bounding box center [373, 212] width 203 height 122
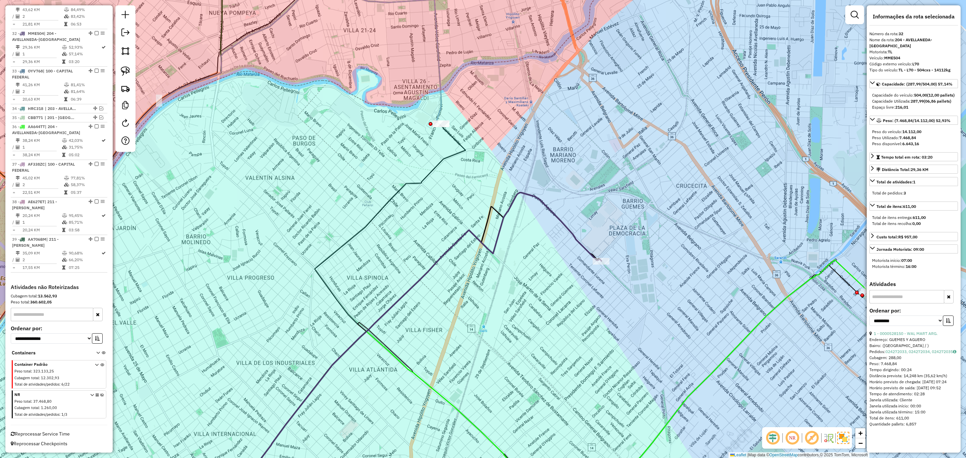
click at [439, 108] on icon at bounding box center [172, 226] width 538 height 470
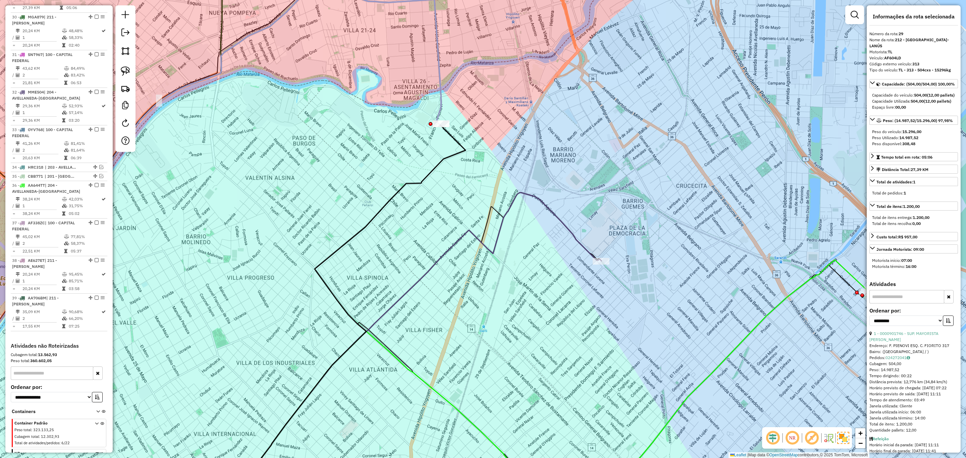
scroll to position [1129, 0]
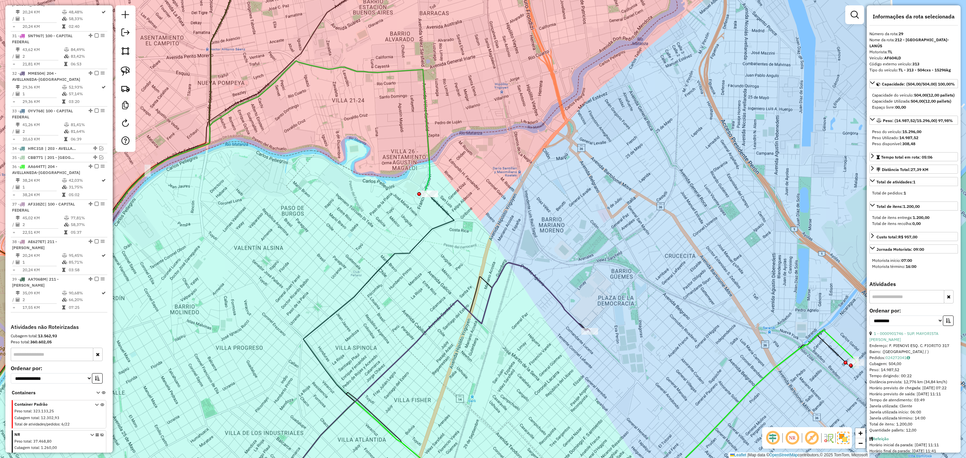
click at [429, 174] on icon at bounding box center [170, 282] width 519 height 443
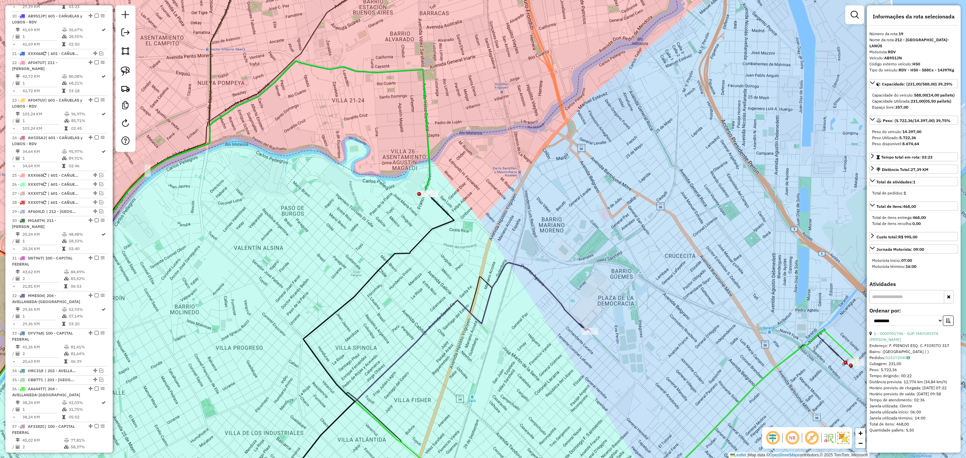
scroll to position [895, 0]
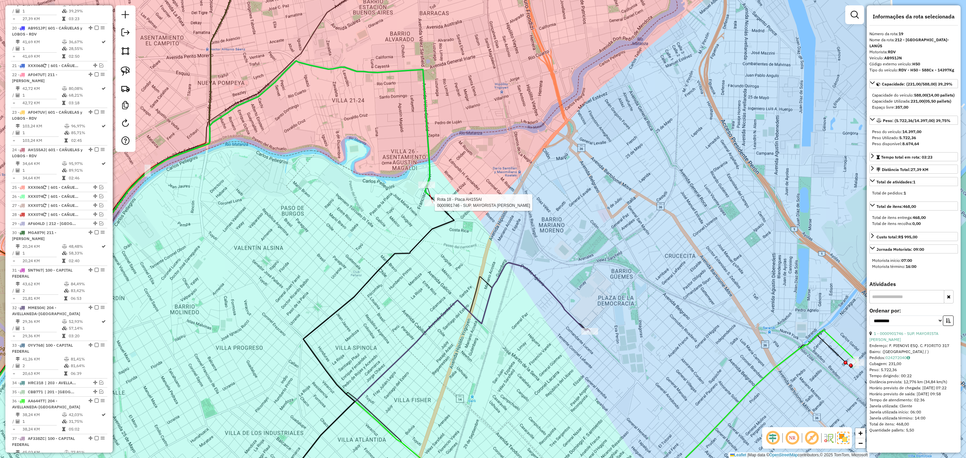
click at [433, 206] on div at bounding box center [432, 203] width 17 height 7
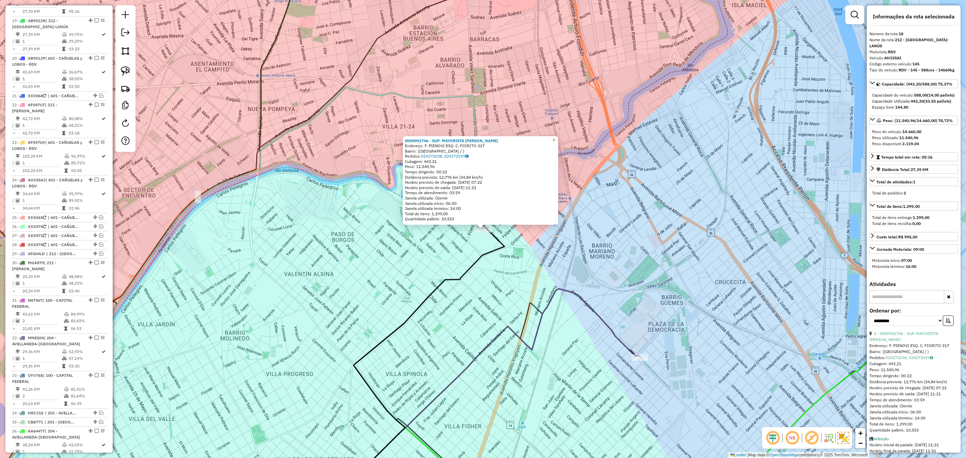
scroll to position [858, 0]
click at [555, 139] on span "×" at bounding box center [553, 140] width 3 height 6
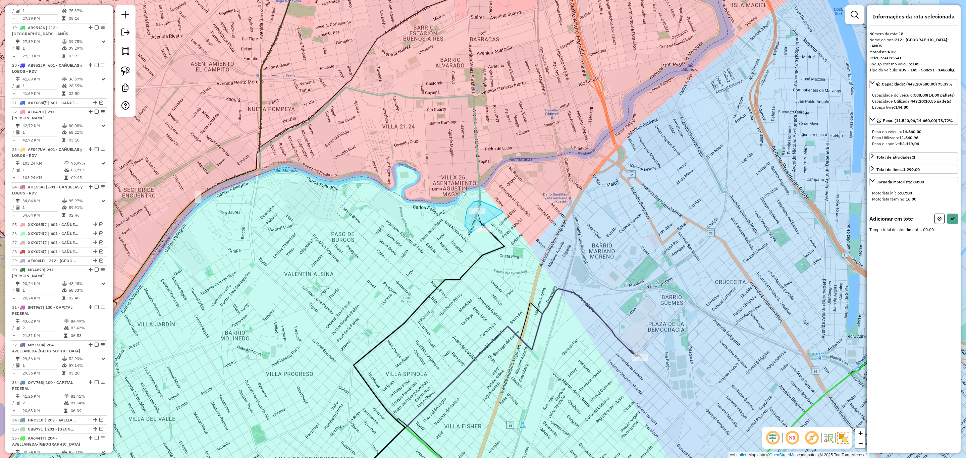
drag, startPoint x: 491, startPoint y: 206, endPoint x: 472, endPoint y: 231, distance: 32.1
click at [941, 220] on icon at bounding box center [939, 218] width 4 height 5
select select "**********"
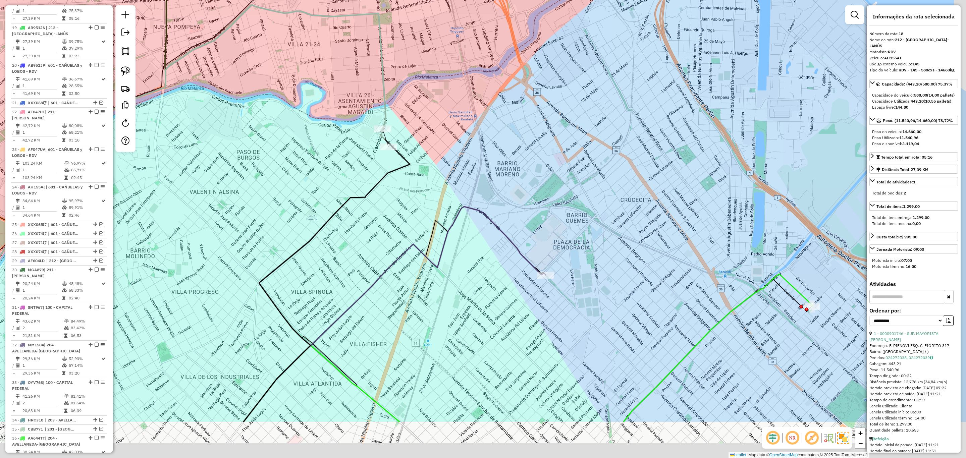
drag, startPoint x: 688, startPoint y: 330, endPoint x: 576, endPoint y: 238, distance: 145.0
click at [576, 238] on div "Janela de atendimento Grade de atendimento Capacidade Transportadoras Veículos …" at bounding box center [483, 229] width 966 height 458
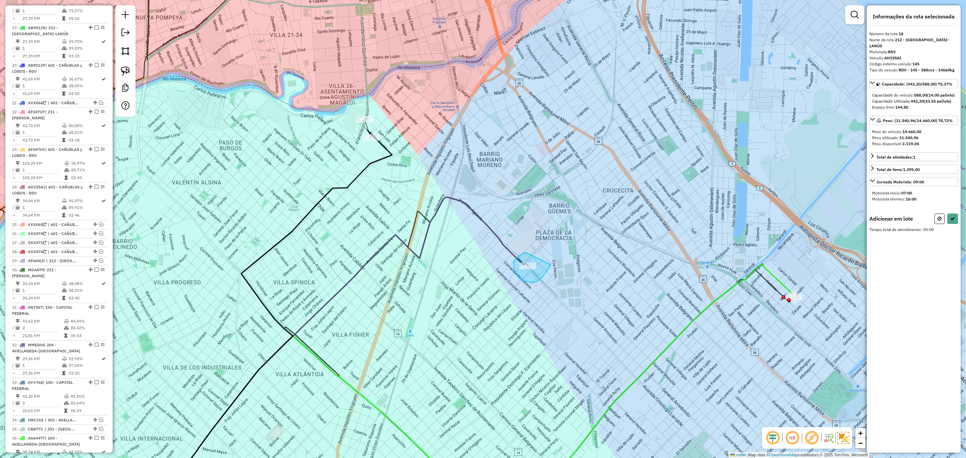
drag, startPoint x: 525, startPoint y: 253, endPoint x: 550, endPoint y: 265, distance: 28.4
drag, startPoint x: 942, startPoint y: 219, endPoint x: 756, endPoint y: 254, distance: 189.6
click at [942, 219] on button at bounding box center [939, 219] width 10 height 10
select select "**********"
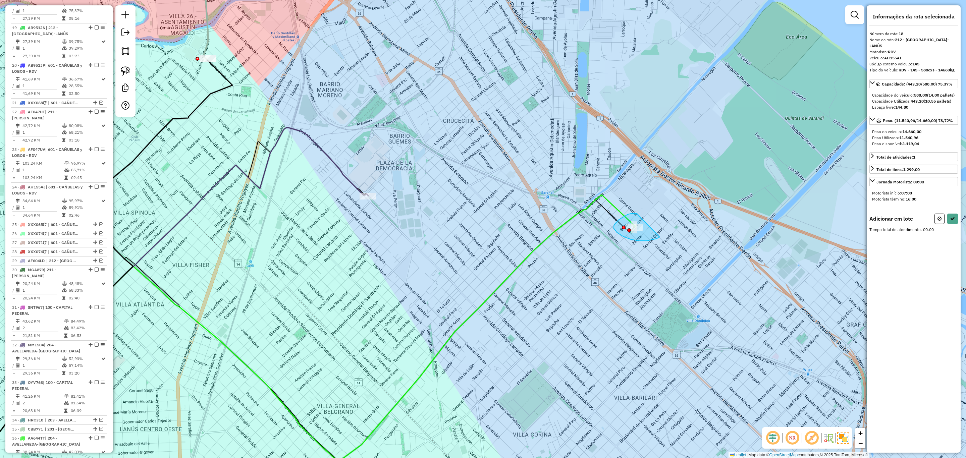
drag, startPoint x: 637, startPoint y: 214, endPoint x: 659, endPoint y: 237, distance: 32.3
click at [937, 216] on button at bounding box center [939, 219] width 10 height 10
select select "**********"
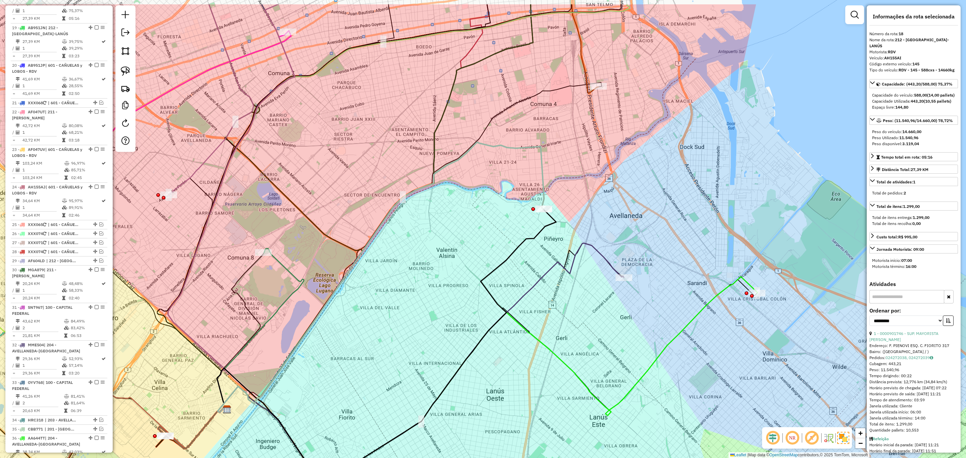
drag, startPoint x: 573, startPoint y: 256, endPoint x: 566, endPoint y: 310, distance: 54.8
click at [566, 310] on div "Janela de atendimento Grade de atendimento Capacidade Transportadoras Veículos …" at bounding box center [483, 229] width 966 height 458
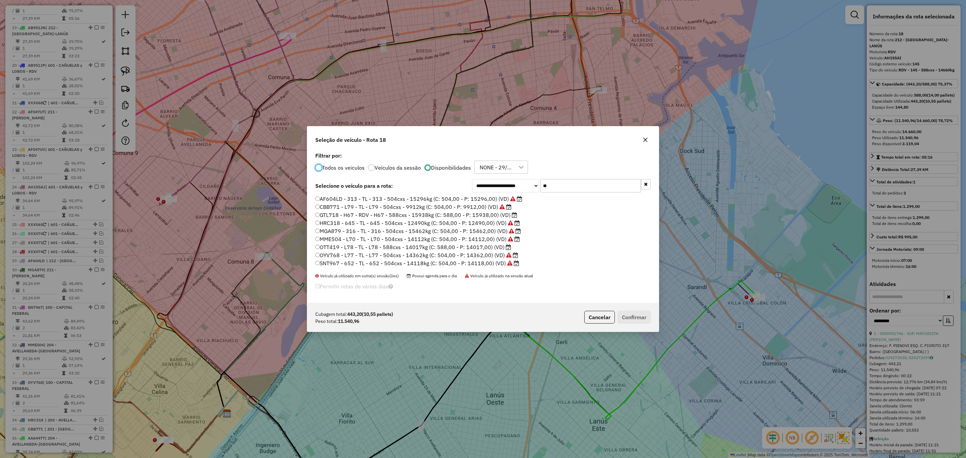
scroll to position [4, 2]
drag, startPoint x: 560, startPoint y: 184, endPoint x: 518, endPoint y: 179, distance: 41.9
click at [518, 179] on div "**********" at bounding box center [561, 185] width 179 height 13
drag, startPoint x: 556, startPoint y: 187, endPoint x: 497, endPoint y: 178, distance: 60.0
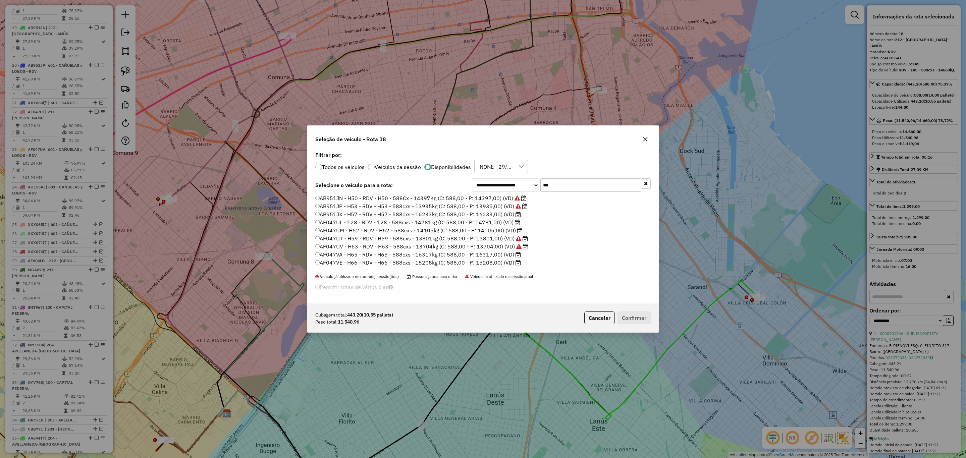
click at [497, 178] on div "**********" at bounding box center [561, 184] width 179 height 13
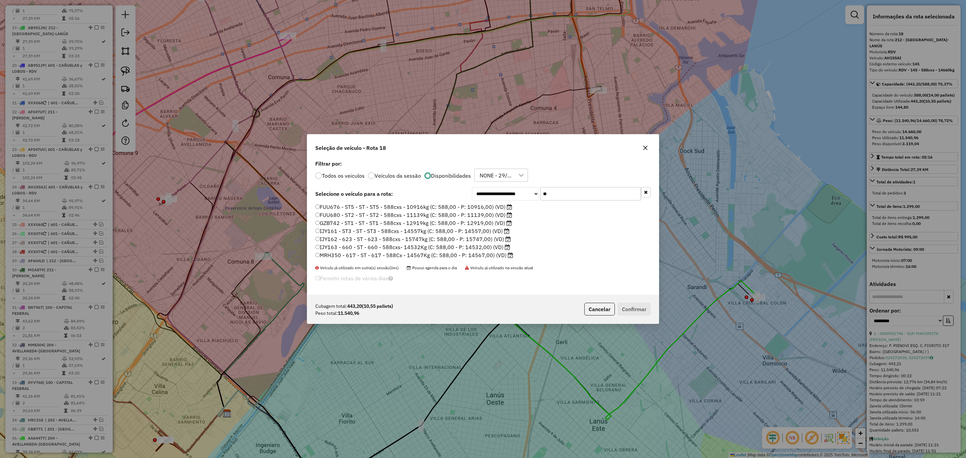
type input "**"
click at [485, 223] on label "GZB742 - ST1 - ST - ST1 - 588cxs - 12919kg (C: 588,00 - P: 12919,00) (VD)" at bounding box center [413, 223] width 197 height 8
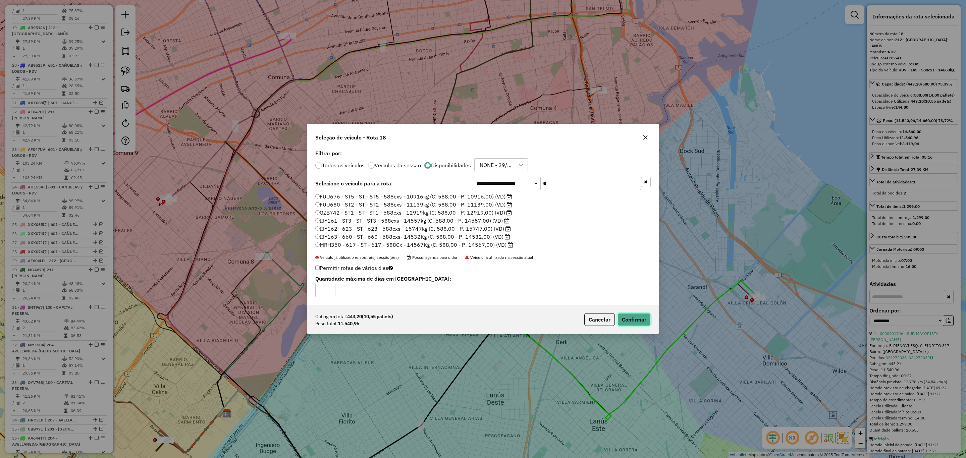
click at [634, 314] on button "Confirmar" at bounding box center [634, 319] width 33 height 13
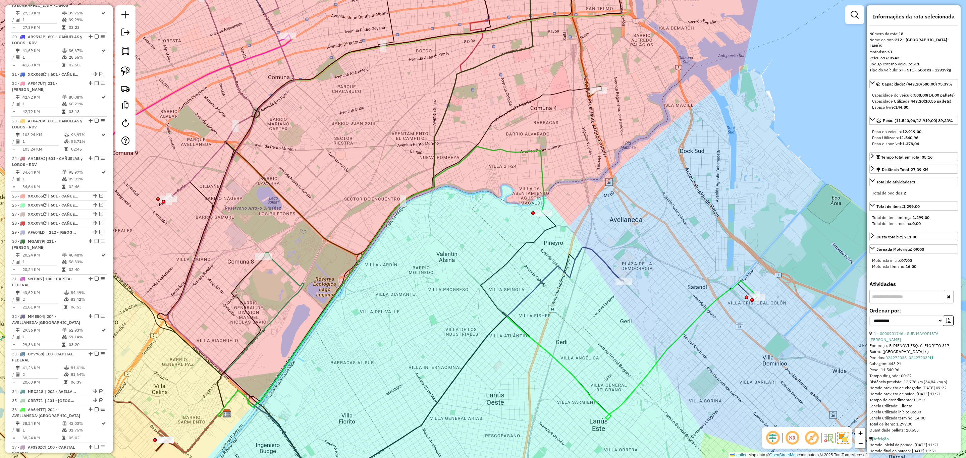
scroll to position [829, 0]
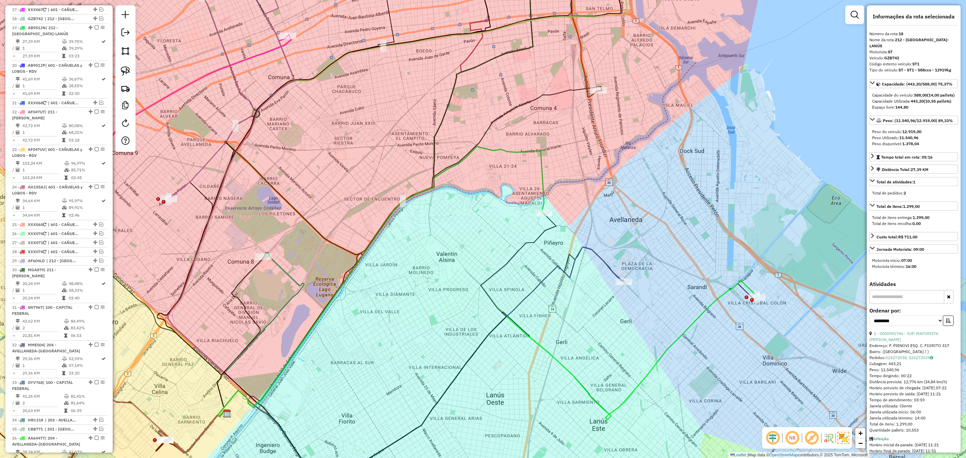
click at [544, 200] on icon at bounding box center [381, 281] width 326 height 270
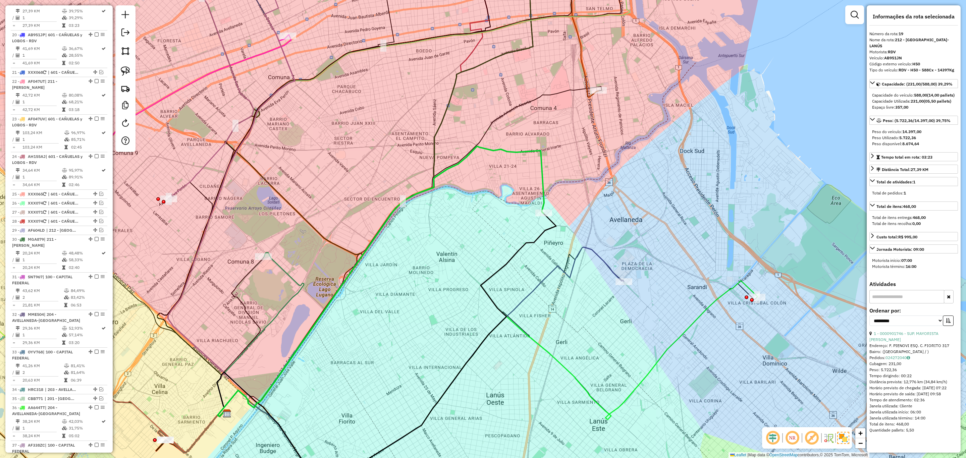
scroll to position [867, 0]
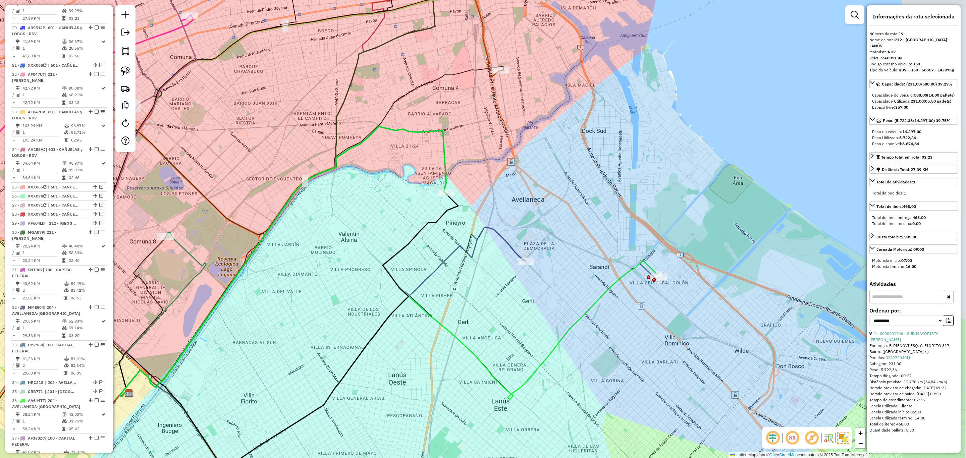
drag, startPoint x: 600, startPoint y: 221, endPoint x: 473, endPoint y: 205, distance: 127.7
click at [473, 205] on div "Janela de atendimento Grade de atendimento Capacidade Transportadoras Veículos …" at bounding box center [483, 229] width 966 height 458
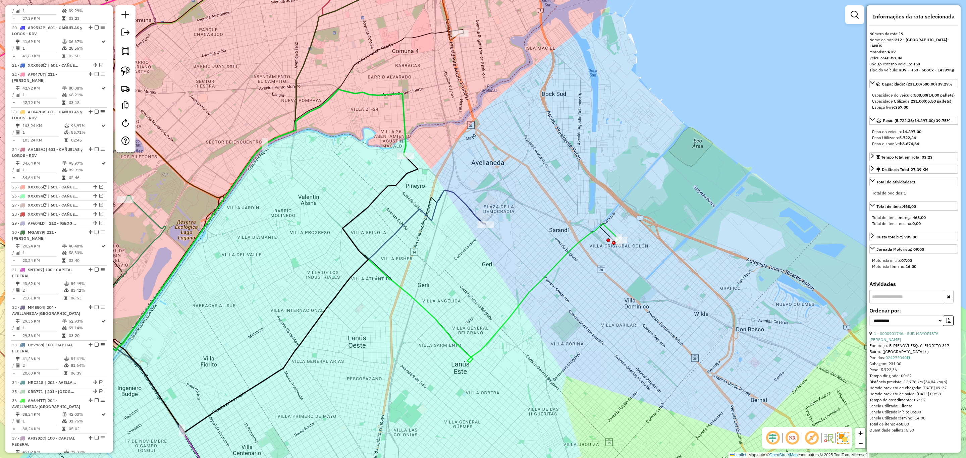
drag, startPoint x: 513, startPoint y: 311, endPoint x: 502, endPoint y: 270, distance: 42.4
click at [502, 270] on div "Janela de atendimento Grade de atendimento Capacidade Transportadoras Veículos …" at bounding box center [483, 229] width 966 height 458
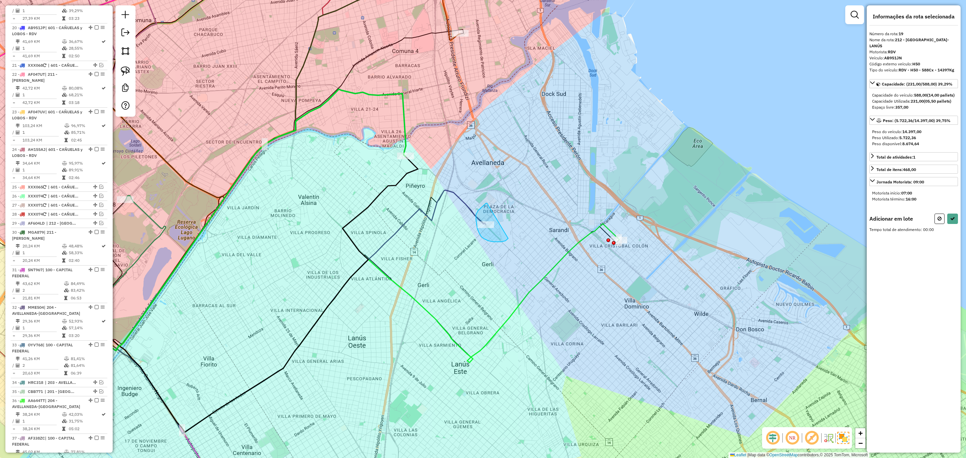
drag, startPoint x: 487, startPoint y: 203, endPoint x: 508, endPoint y: 238, distance: 40.5
click at [938, 219] on icon at bounding box center [939, 218] width 4 height 5
select select "**********"
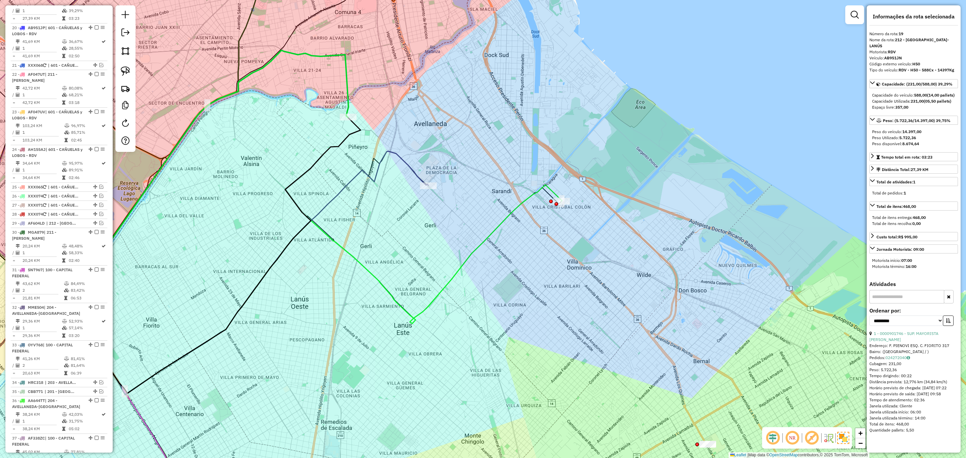
drag, startPoint x: 561, startPoint y: 282, endPoint x: 506, endPoint y: 259, distance: 60.1
click at [506, 259] on div "Janela de atendimento Grade de atendimento Capacidade Transportadoras Veículos …" at bounding box center [483, 229] width 966 height 458
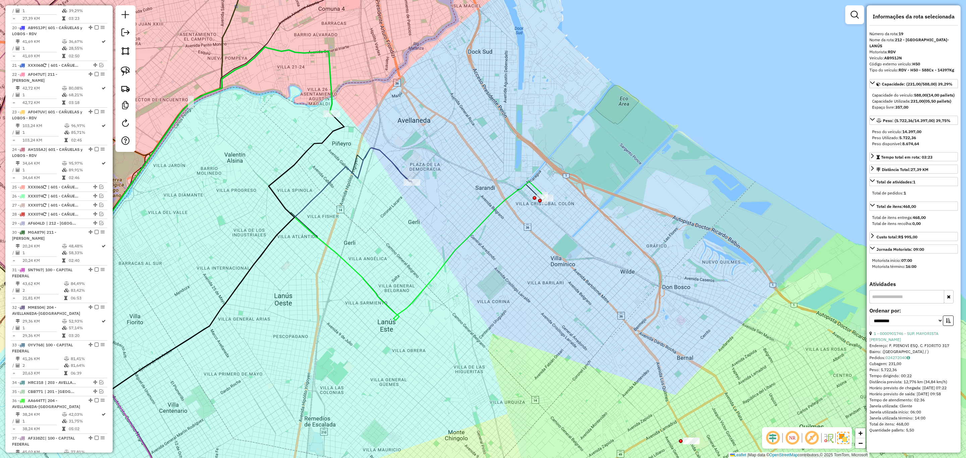
click at [505, 198] on icon at bounding box center [276, 286] width 540 height 210
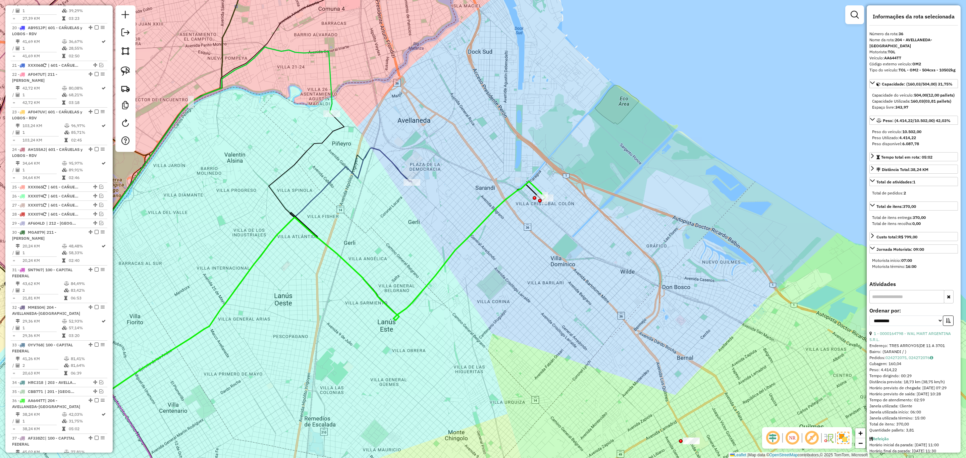
scroll to position [1164, 0]
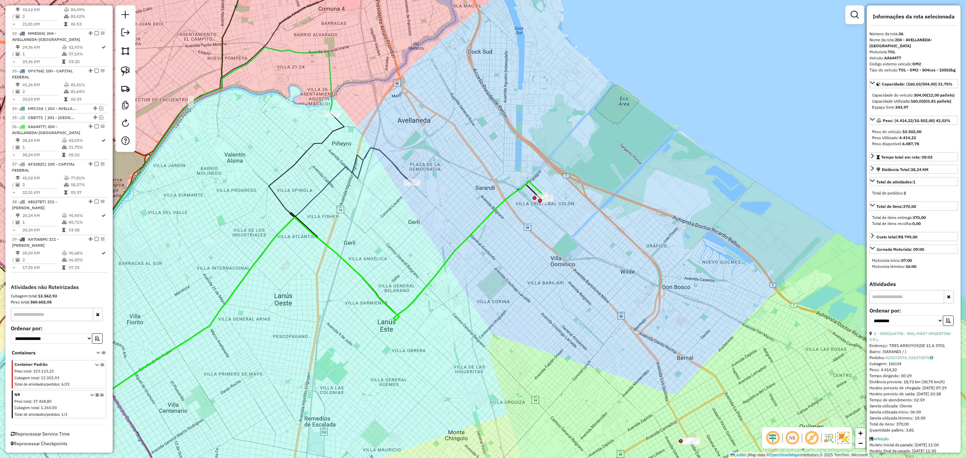
click at [393, 162] on icon at bounding box center [209, 270] width 406 height 244
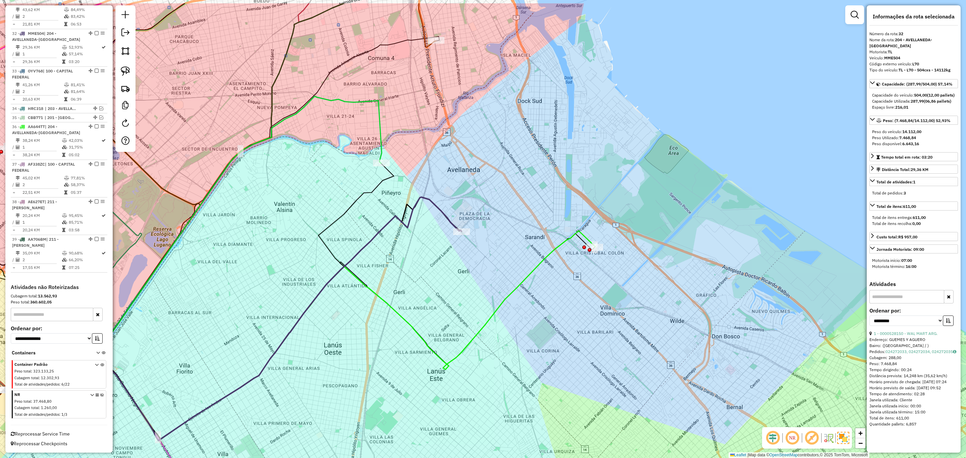
drag, startPoint x: 410, startPoint y: 147, endPoint x: 459, endPoint y: 197, distance: 70.0
click at [459, 197] on div "Janela de atendimento Grade de atendimento Capacidade Transportadoras Veículos …" at bounding box center [483, 229] width 966 height 458
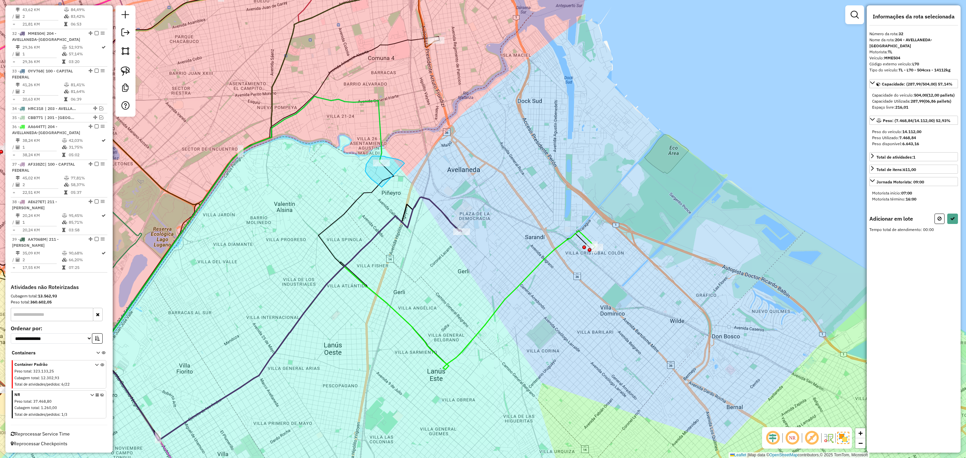
drag, startPoint x: 389, startPoint y: 157, endPoint x: 382, endPoint y: 187, distance: 30.7
click at [938, 220] on icon at bounding box center [939, 218] width 4 height 5
select select "**********"
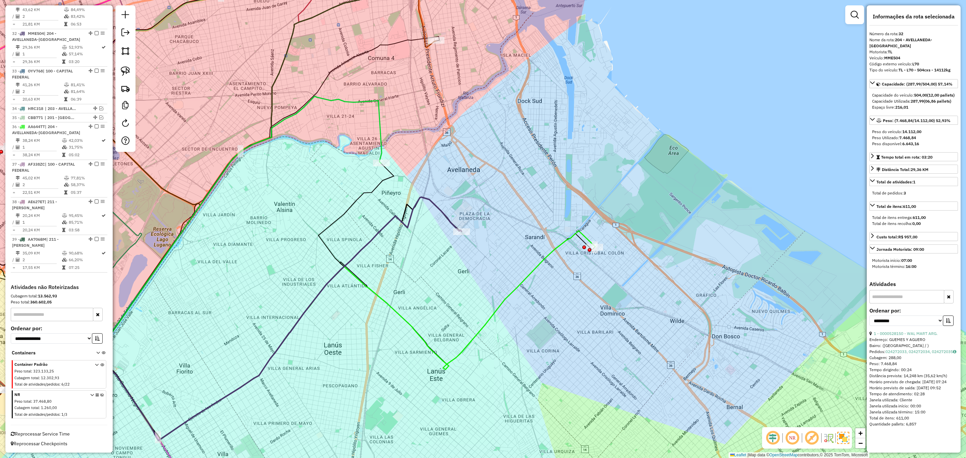
click at [381, 146] on icon at bounding box center [218, 231] width 326 height 270
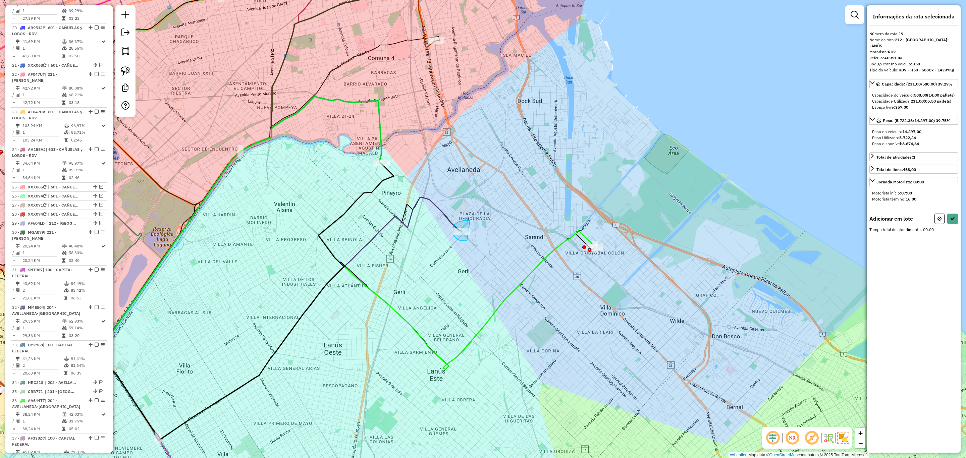
drag, startPoint x: 468, startPoint y: 220, endPoint x: 474, endPoint y: 240, distance: 20.9
select select "**********"
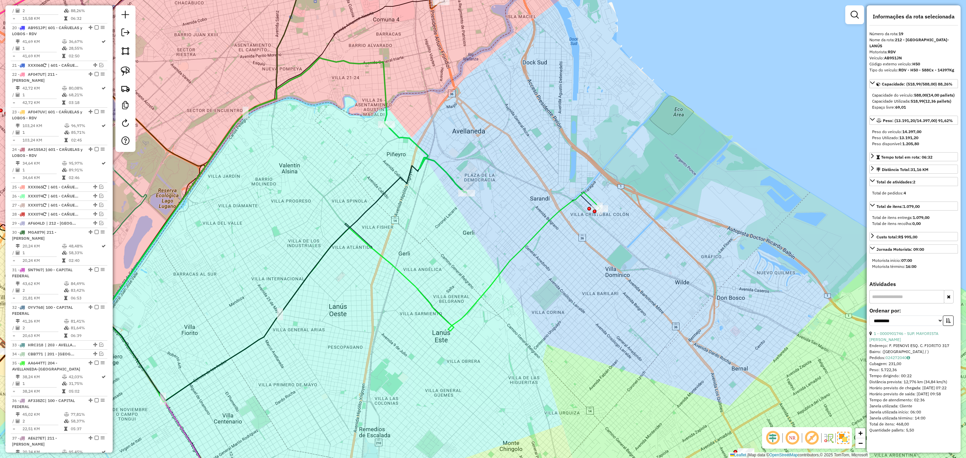
drag, startPoint x: 472, startPoint y: 283, endPoint x: 477, endPoint y: 245, distance: 38.9
click at [477, 245] on div "Janela de atendimento Grade de atendimento Capacidade Transportadoras Veículos …" at bounding box center [483, 229] width 966 height 458
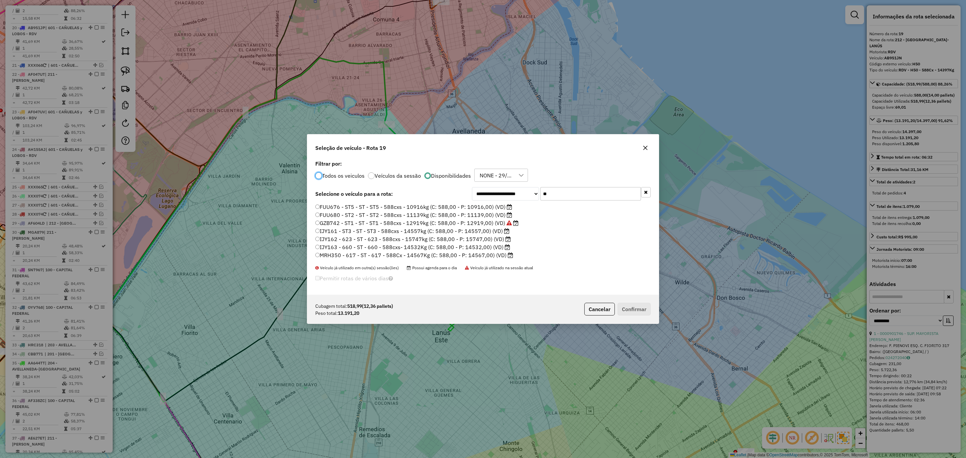
scroll to position [3, 2]
drag, startPoint x: 550, startPoint y: 197, endPoint x: 515, endPoint y: 182, distance: 38.7
click at [515, 182] on div "**********" at bounding box center [483, 227] width 352 height 137
click at [482, 247] on label "IJY163 - 660 - ST - 660 - 588cxs- 14532Kg (C: 588,00 - P: 14532,00) (VD)" at bounding box center [412, 247] width 195 height 8
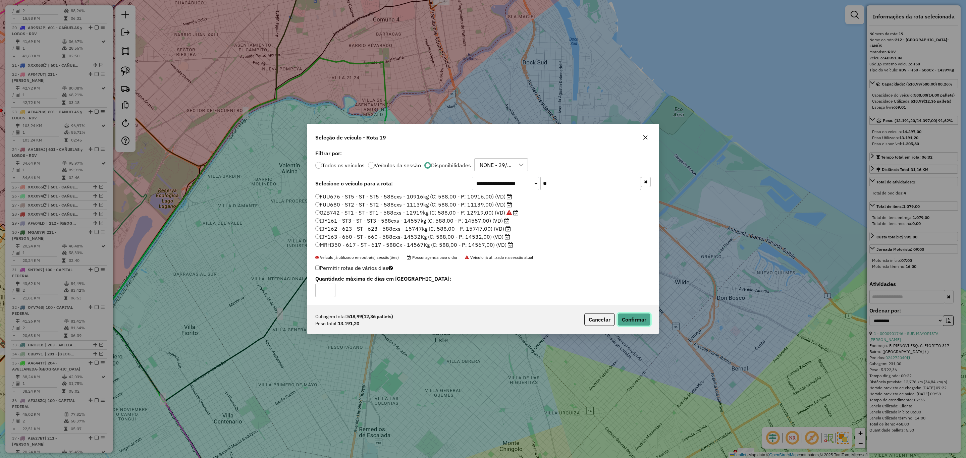
click at [629, 320] on button "Confirmar" at bounding box center [634, 319] width 33 height 13
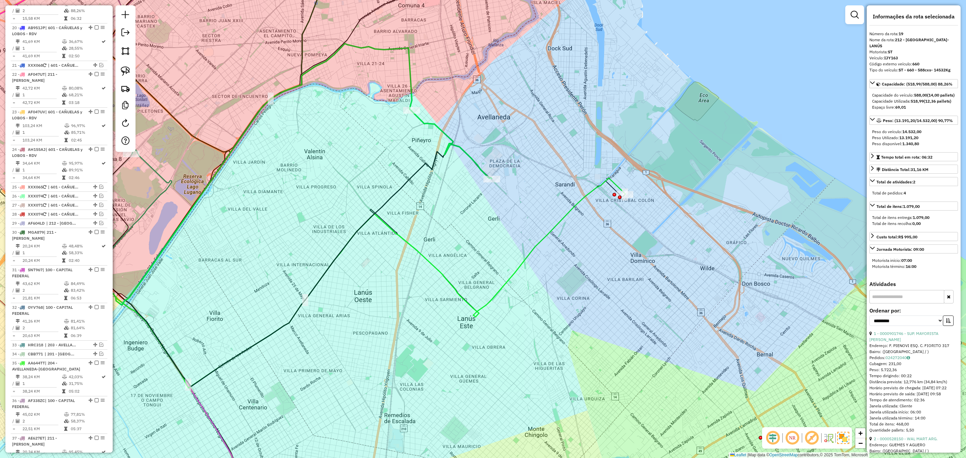
drag, startPoint x: 580, startPoint y: 302, endPoint x: 604, endPoint y: 289, distance: 27.5
click at [604, 289] on div "Janela de atendimento Grade de atendimento Capacidade Transportadoras Veículos …" at bounding box center [483, 229] width 966 height 458
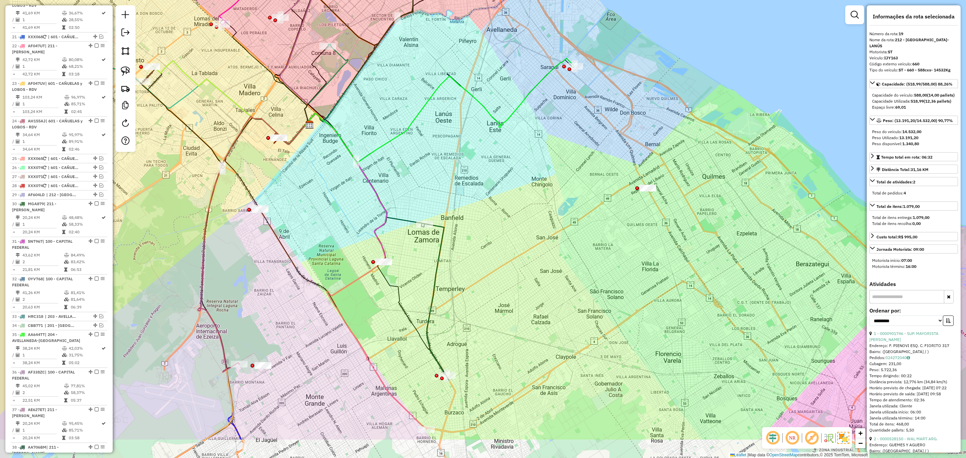
drag, startPoint x: 472, startPoint y: 241, endPoint x: 499, endPoint y: 190, distance: 57.9
click at [499, 190] on div "Janela de atendimento Grade de atendimento Capacidade Transportadoras Veículos …" at bounding box center [483, 229] width 966 height 458
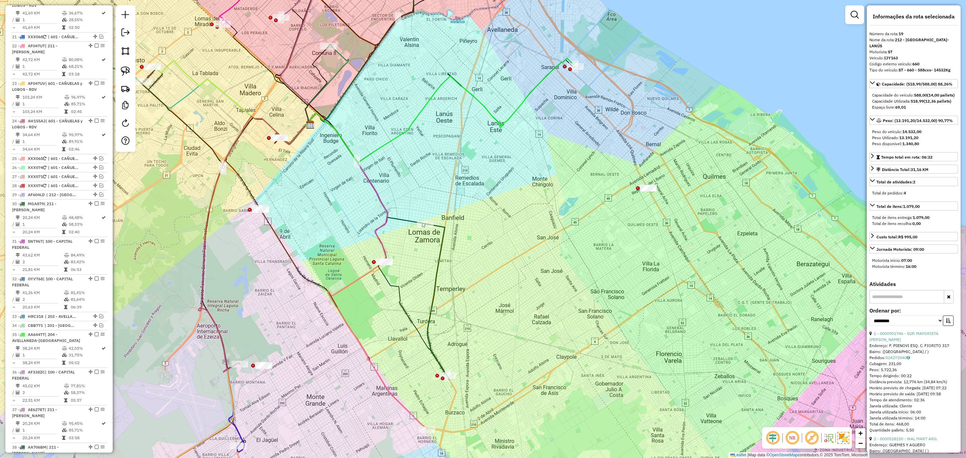
click at [441, 241] on icon at bounding box center [436, 301] width 28 height 157
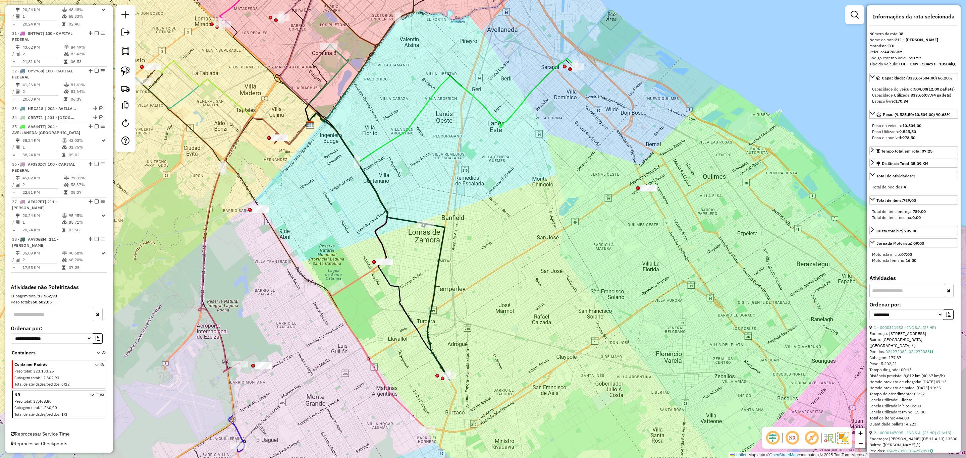
scroll to position [1097, 0]
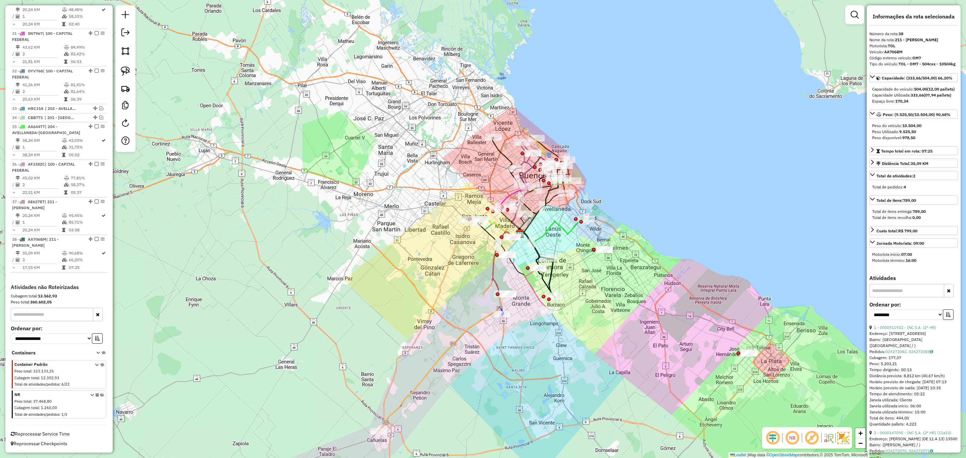
click at [571, 228] on icon at bounding box center [552, 230] width 67 height 26
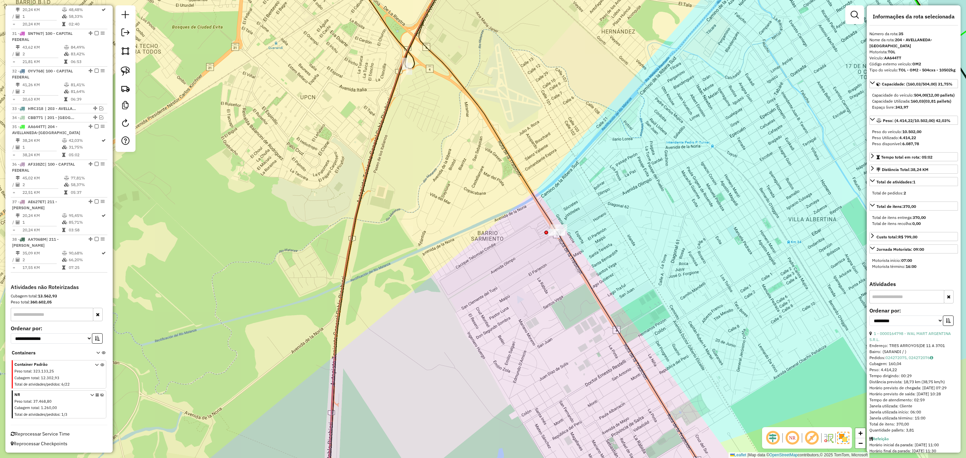
drag, startPoint x: 567, startPoint y: 264, endPoint x: 442, endPoint y: 314, distance: 134.8
click at [442, 314] on div "Janela de atendimento Grade de atendimento Capacidade Transportadoras Veículos …" at bounding box center [483, 229] width 966 height 458
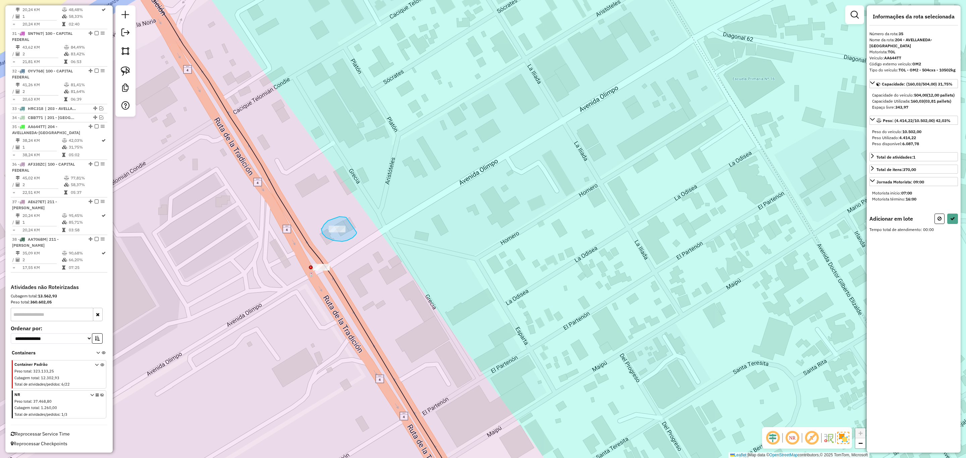
drag, startPoint x: 344, startPoint y: 217, endPoint x: 356, endPoint y: 232, distance: 18.6
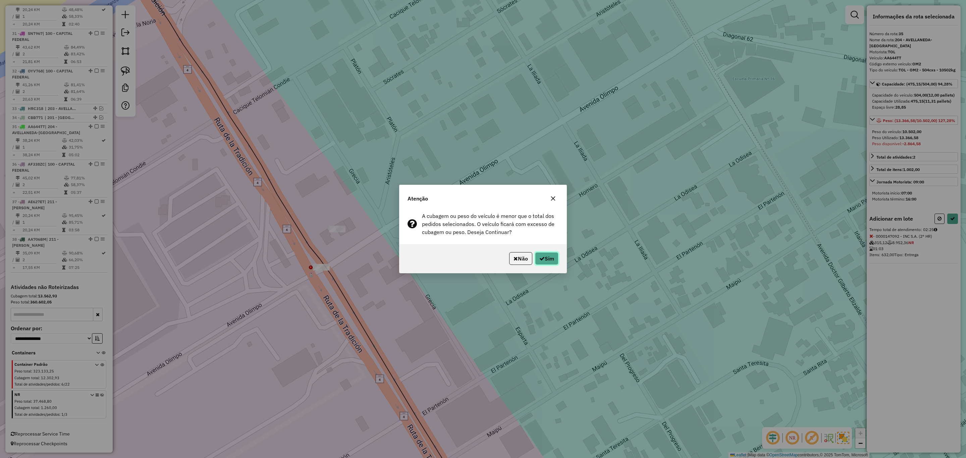
click at [548, 256] on button "Sim" at bounding box center [546, 258] width 23 height 13
select select "**********"
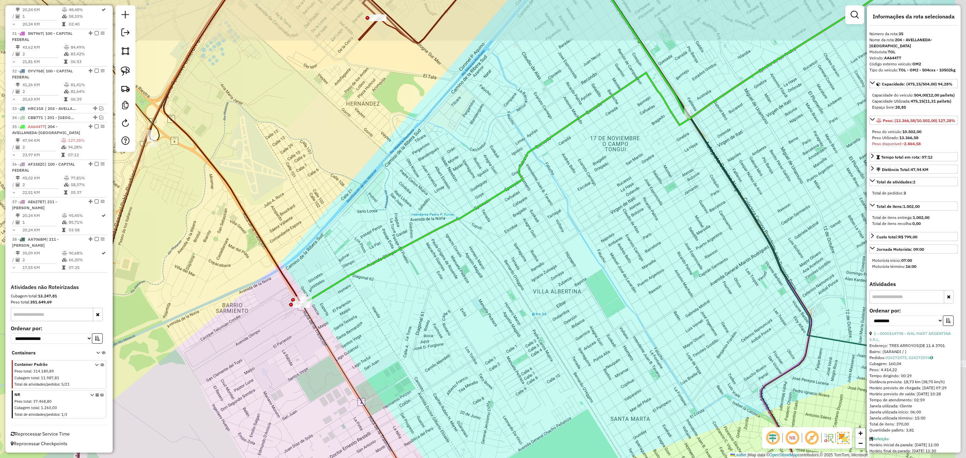
drag, startPoint x: 489, startPoint y: 278, endPoint x: 378, endPoint y: 324, distance: 120.0
click at [378, 324] on div "Janela de atendimento Grade de atendimento Capacidade Transportadoras Veículos …" at bounding box center [483, 229] width 966 height 458
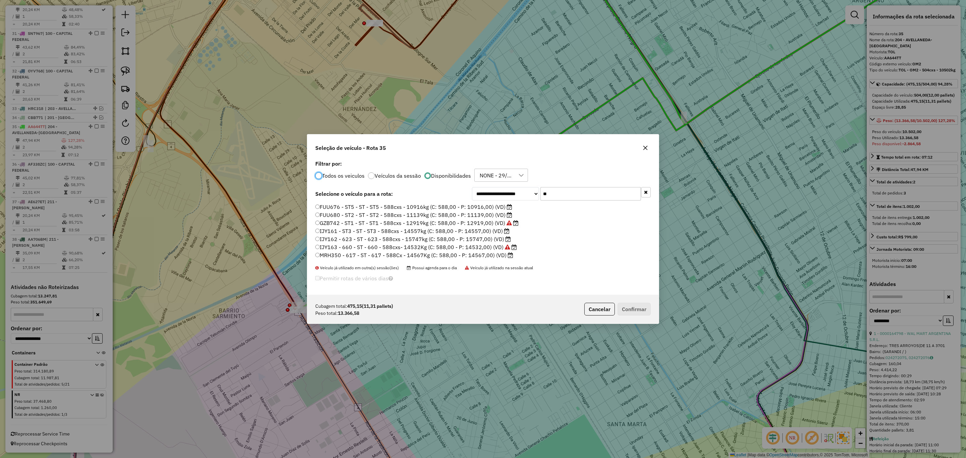
scroll to position [3, 2]
click at [482, 233] on label "IJY161 - ST3 - ST - ST3 - 588cxs - 14557kg (C: 588,00 - P: 14557,00) (VD)" at bounding box center [412, 231] width 194 height 8
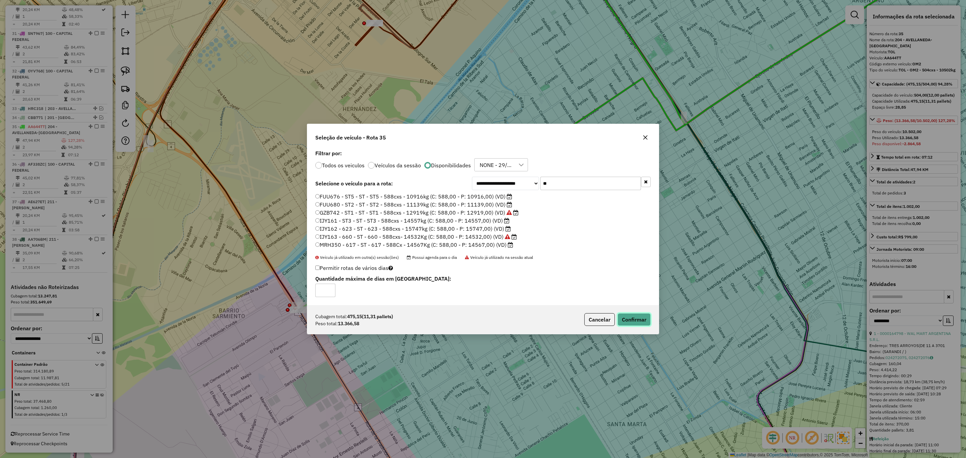
click at [634, 314] on button "Confirmar" at bounding box center [634, 319] width 33 height 13
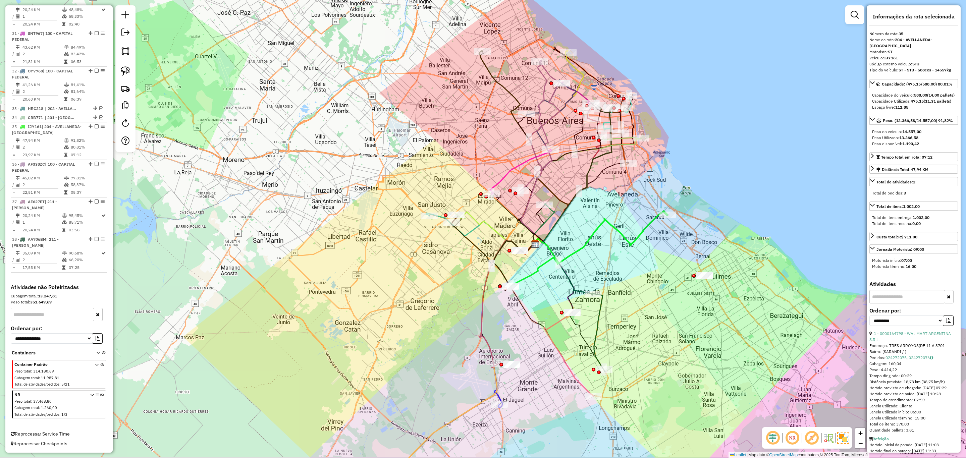
drag, startPoint x: 666, startPoint y: 287, endPoint x: 625, endPoint y: 269, distance: 45.5
click at [625, 269] on div "Janela de atendimento Grade de atendimento Capacidade Transportadoras Veículos …" at bounding box center [483, 229] width 966 height 458
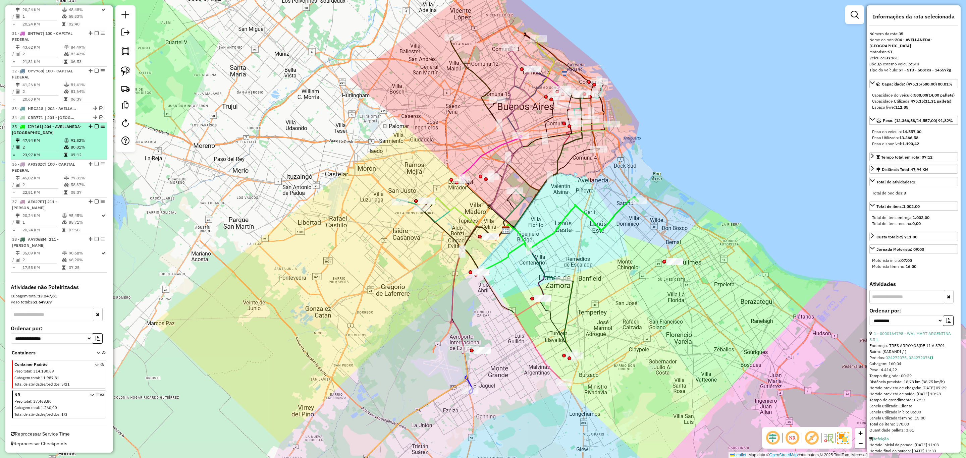
click at [95, 127] on em at bounding box center [97, 126] width 4 height 4
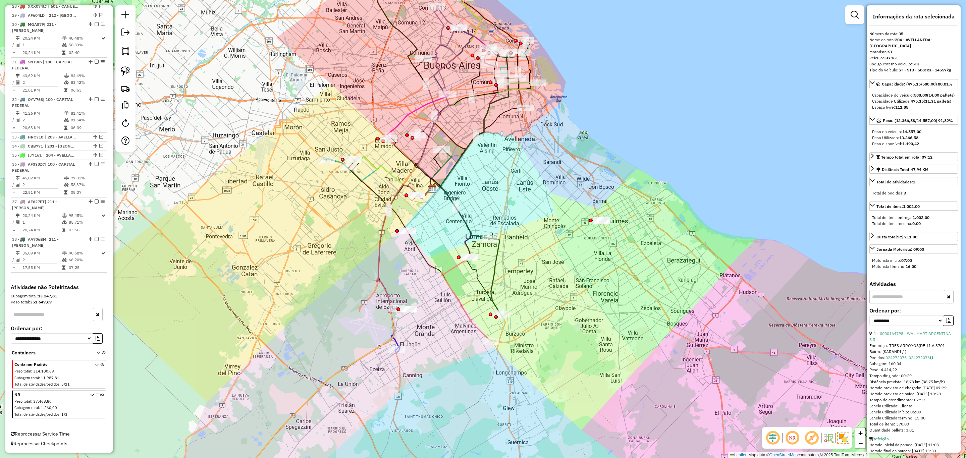
drag, startPoint x: 634, startPoint y: 302, endPoint x: 561, endPoint y: 260, distance: 84.6
click at [561, 260] on div "Janela de atendimento Grade de atendimento Capacidade Transportadoras Veículos …" at bounding box center [483, 229] width 966 height 458
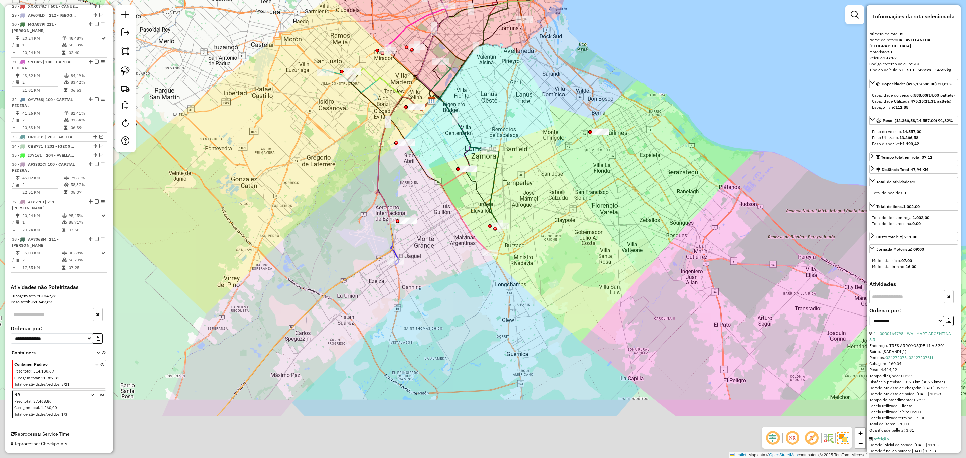
drag, startPoint x: 534, startPoint y: 296, endPoint x: 534, endPoint y: 196, distance: 99.6
click at [534, 196] on div "Janela de atendimento Grade de atendimento Capacidade Transportadoras Veículos …" at bounding box center [483, 229] width 966 height 458
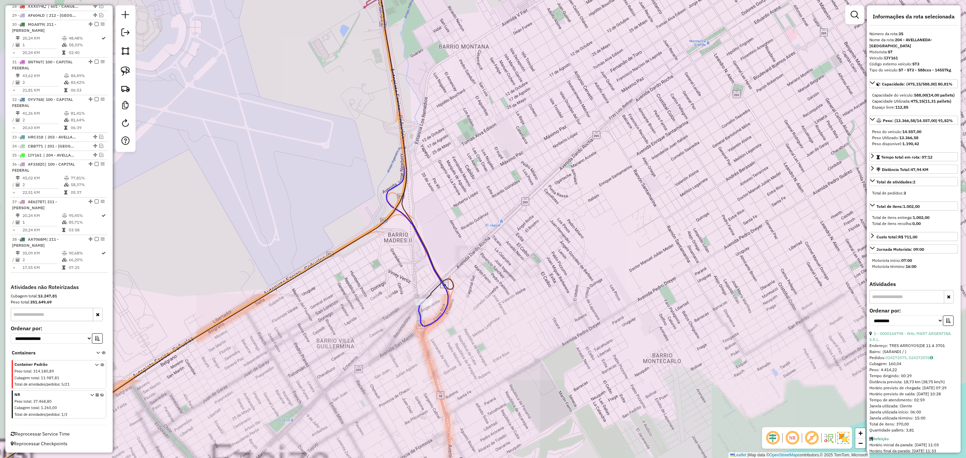
click at [424, 255] on icon at bounding box center [410, 140] width 76 height 372
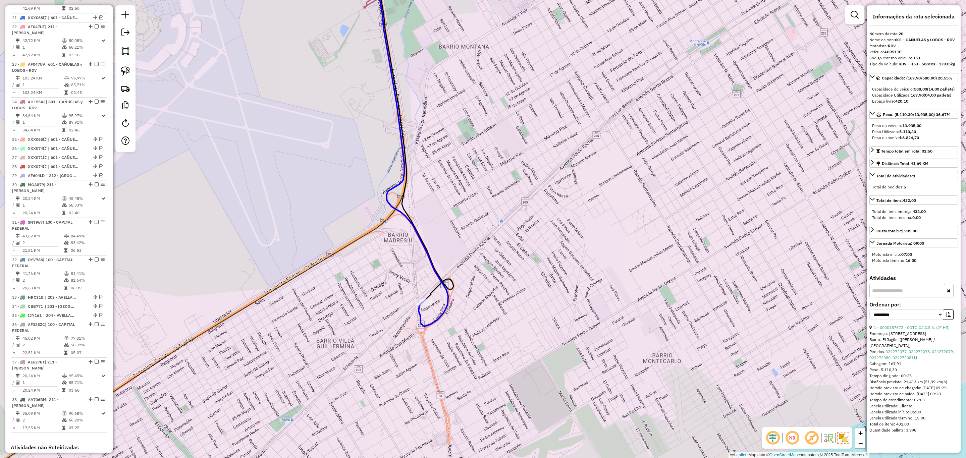
scroll to position [876, 0]
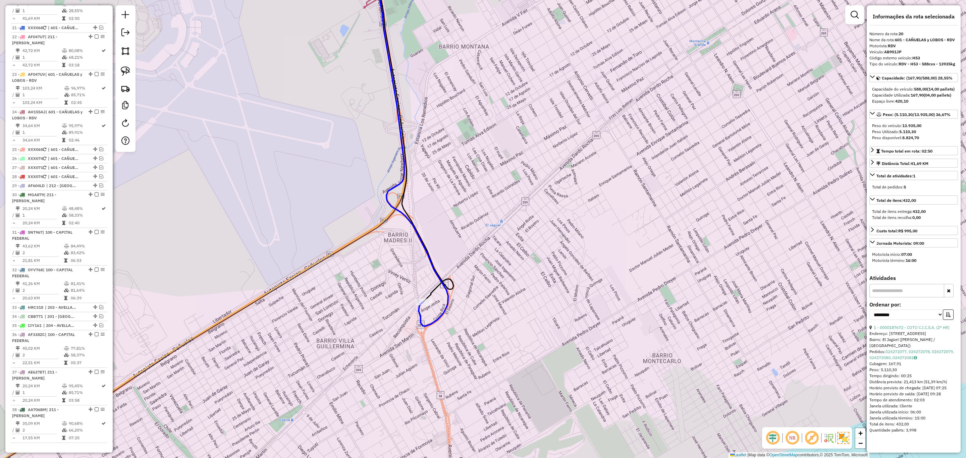
click at [447, 306] on icon at bounding box center [410, 140] width 76 height 372
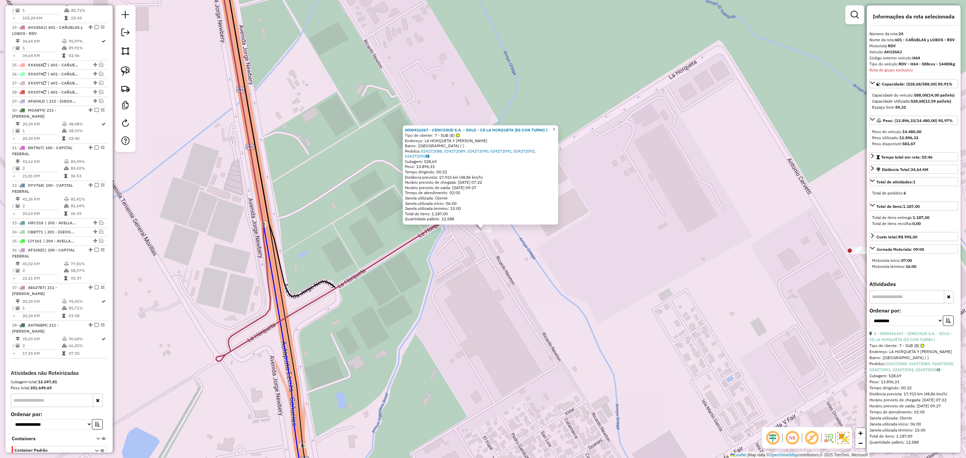
scroll to position [998, 0]
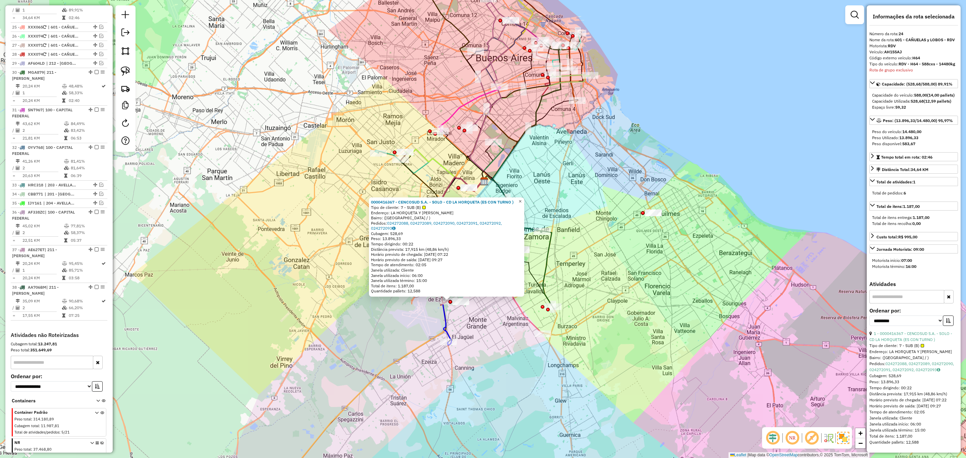
click at [524, 199] on link "×" at bounding box center [520, 202] width 8 height 8
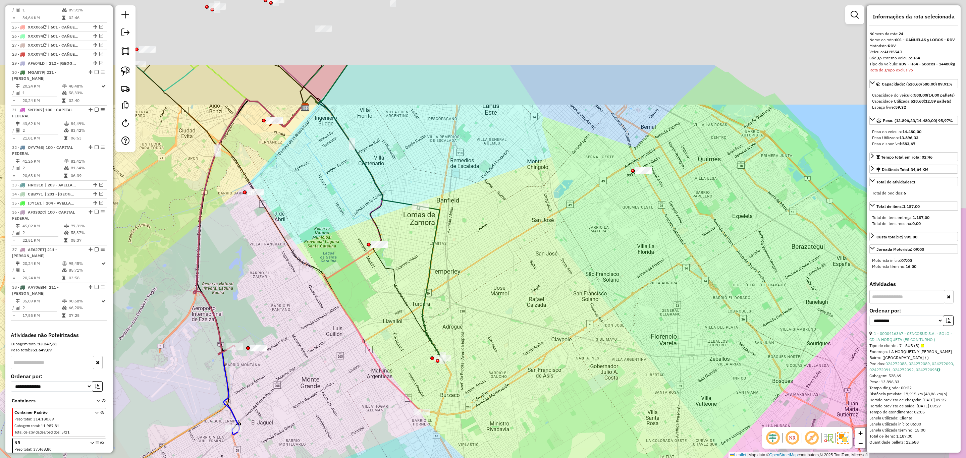
drag, startPoint x: 526, startPoint y: 221, endPoint x: 473, endPoint y: 352, distance: 141.3
click at [473, 352] on div "Janela de atendimento Grade de atendimento Capacidade Transportadoras Veículos …" at bounding box center [483, 229] width 966 height 458
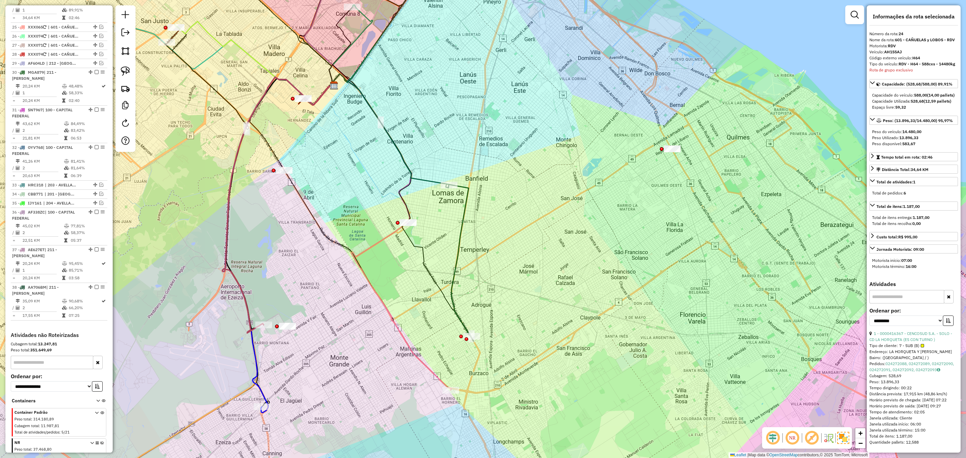
drag, startPoint x: 483, startPoint y: 338, endPoint x: 516, endPoint y: 238, distance: 105.4
click at [519, 243] on div "Janela de atendimento Grade de atendimento Capacidade Transportadoras Veículos …" at bounding box center [483, 229] width 966 height 458
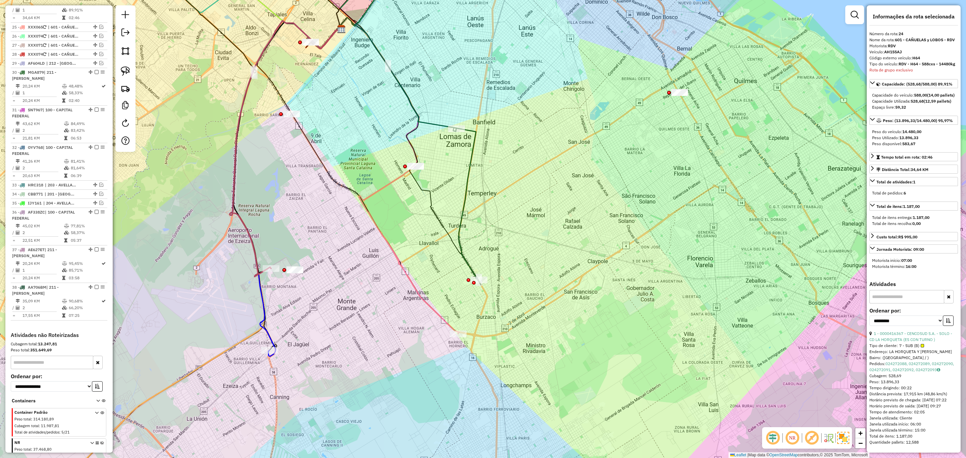
click at [463, 216] on icon at bounding box center [467, 206] width 28 height 157
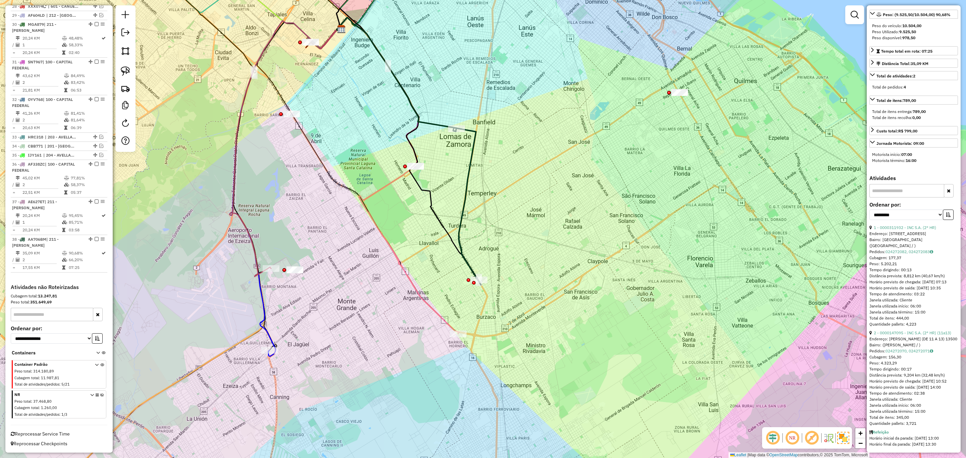
scroll to position [131, 0]
click at [268, 335] on icon at bounding box center [285, 189] width 110 height 336
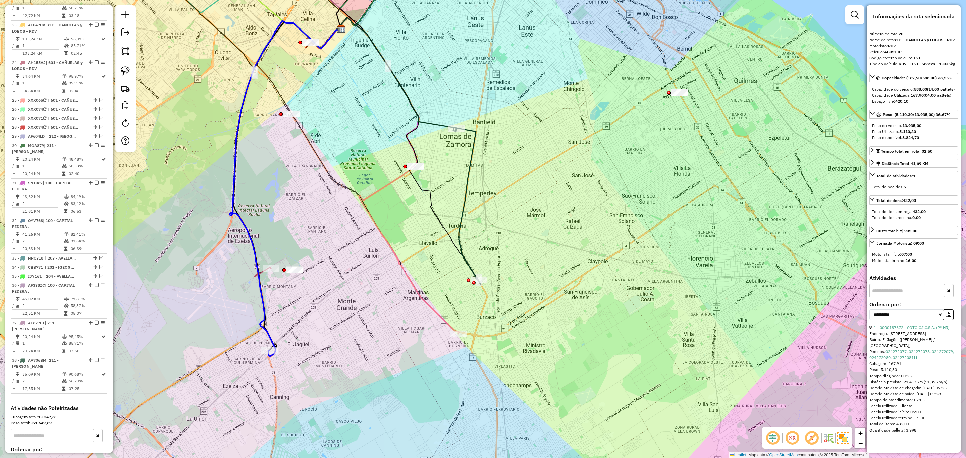
scroll to position [876, 0]
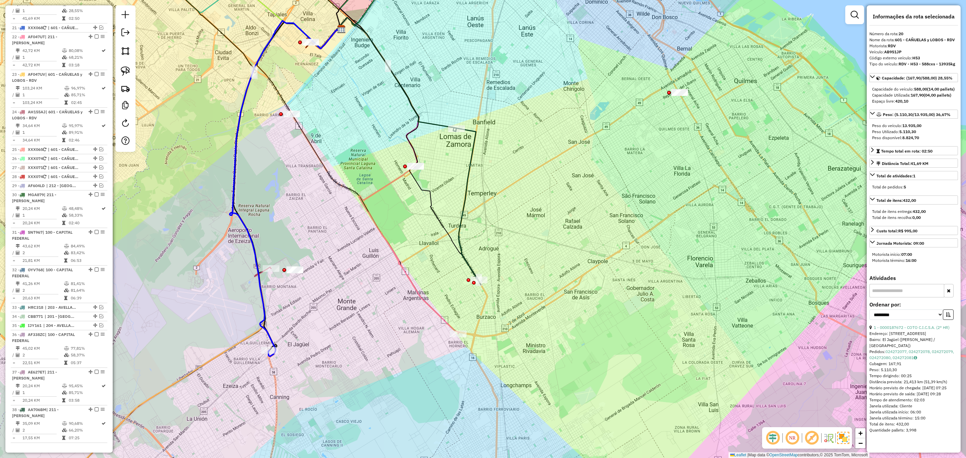
click at [463, 200] on icon at bounding box center [467, 206] width 28 height 157
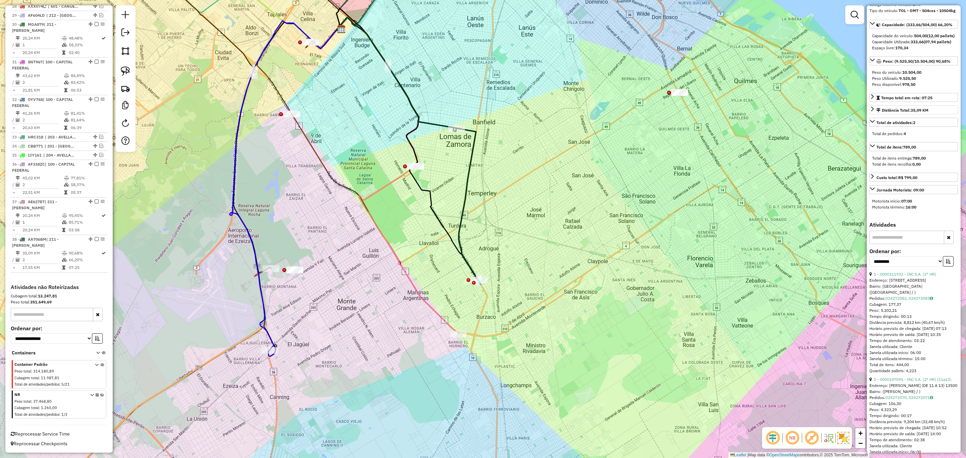
scroll to position [0, 0]
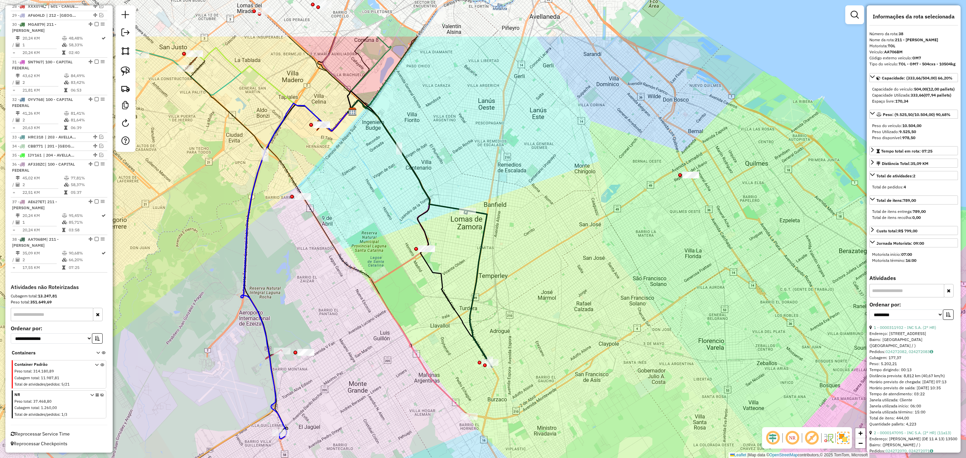
drag, startPoint x: 531, startPoint y: 247, endPoint x: 544, endPoint y: 326, distance: 80.5
click at [544, 326] on div "Janela de atendimento Grade de atendimento Capacidade Transportadoras Veículos …" at bounding box center [483, 229] width 966 height 458
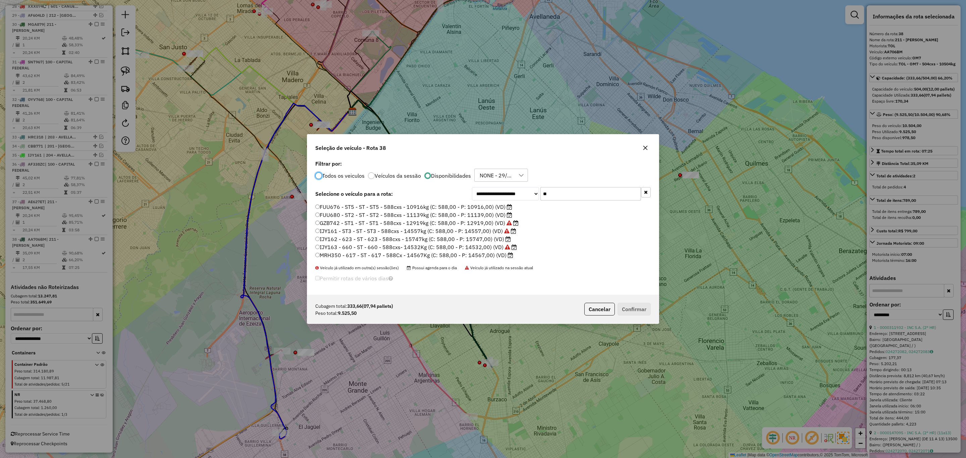
scroll to position [3, 2]
drag, startPoint x: 552, startPoint y: 191, endPoint x: 514, endPoint y: 184, distance: 38.7
click at [514, 184] on div "**********" at bounding box center [483, 227] width 352 height 137
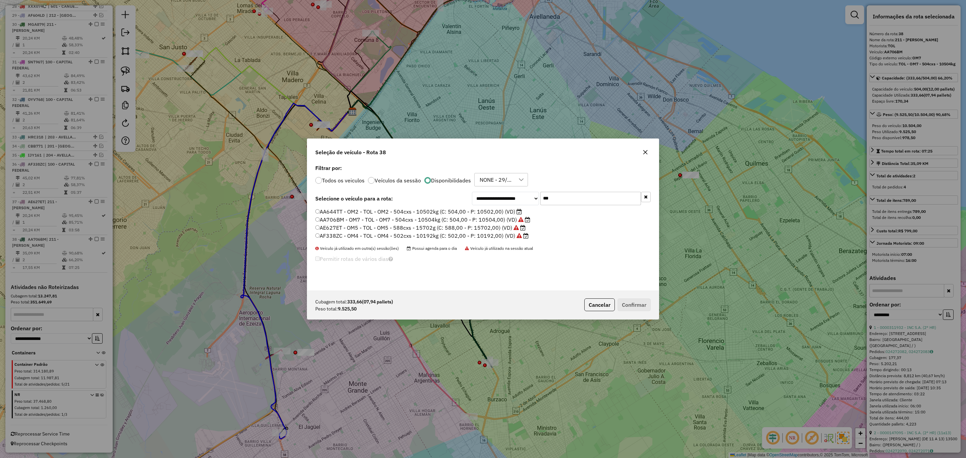
type input "***"
click at [490, 235] on label "AF338ZC - OM4 - TOL - OM4 - 502cxs - 10192kg (C: 502,00 - P: 10192,00) (VD)" at bounding box center [421, 236] width 213 height 8
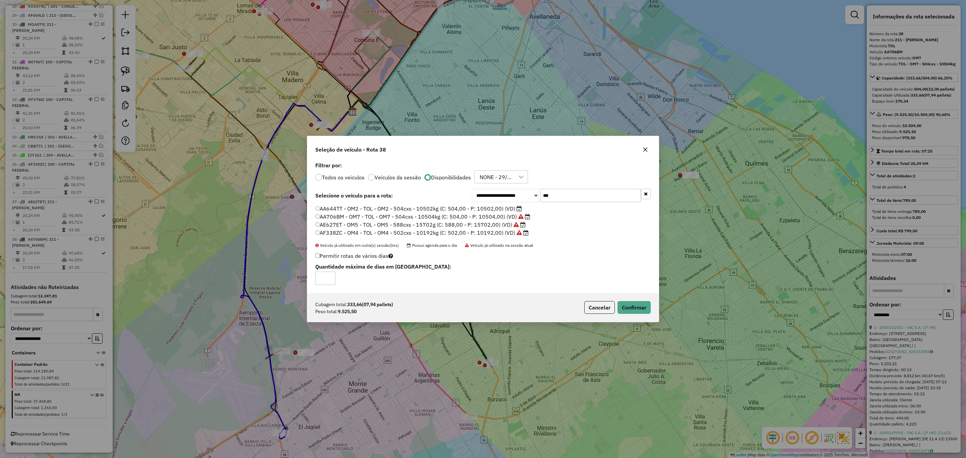
click at [487, 210] on label "AA644TT - OM2 - TOL - OM2 - 504cxs - 10502kg (C: 504,00 - P: 10502,00) (VD)" at bounding box center [418, 209] width 207 height 8
click at [633, 305] on button "Confirmar" at bounding box center [634, 307] width 33 height 13
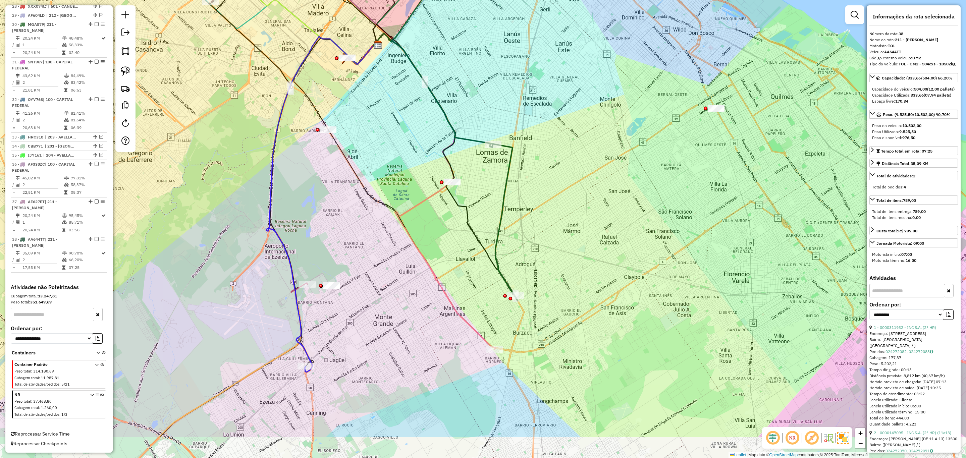
drag, startPoint x: 582, startPoint y: 279, endPoint x: 608, endPoint y: 212, distance: 71.7
click at [608, 212] on div "Janela de atendimento Grade de atendimento Capacidade Transportadoras Veículos …" at bounding box center [483, 229] width 966 height 458
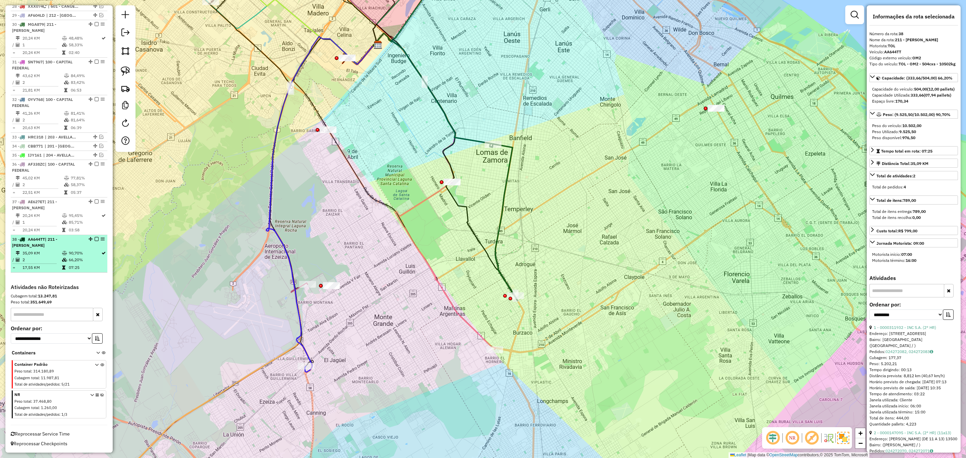
click at [95, 237] on em at bounding box center [97, 239] width 4 height 4
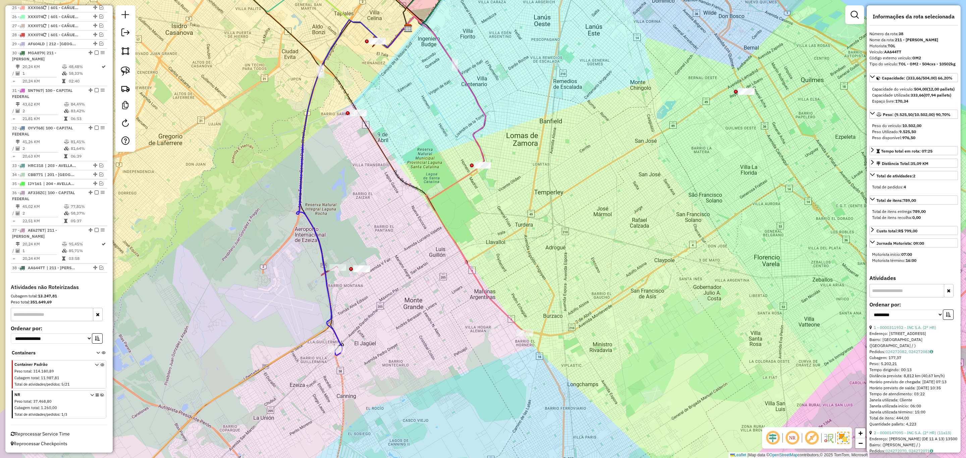
drag, startPoint x: 327, startPoint y: 333, endPoint x: 385, endPoint y: 304, distance: 65.0
click at [385, 304] on div "Janela de atendimento Grade de atendimento Capacidade Transportadoras Veículos …" at bounding box center [483, 229] width 966 height 458
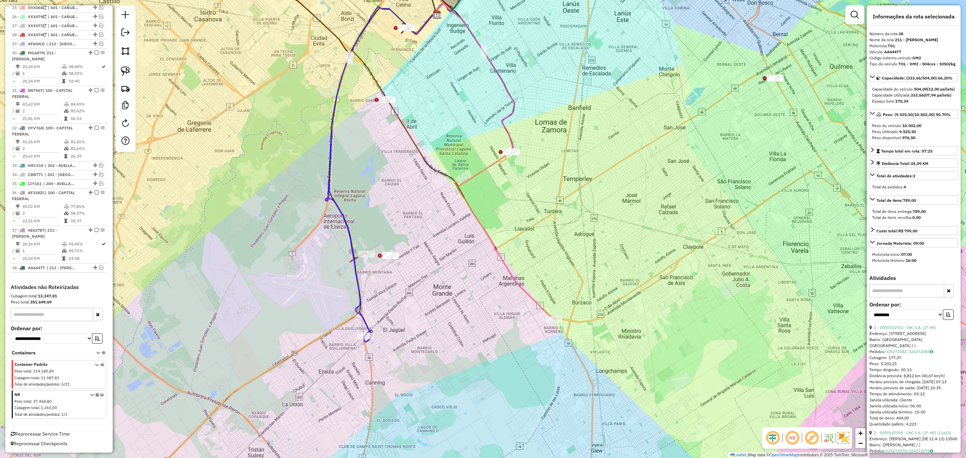
click at [363, 316] on icon at bounding box center [380, 174] width 110 height 336
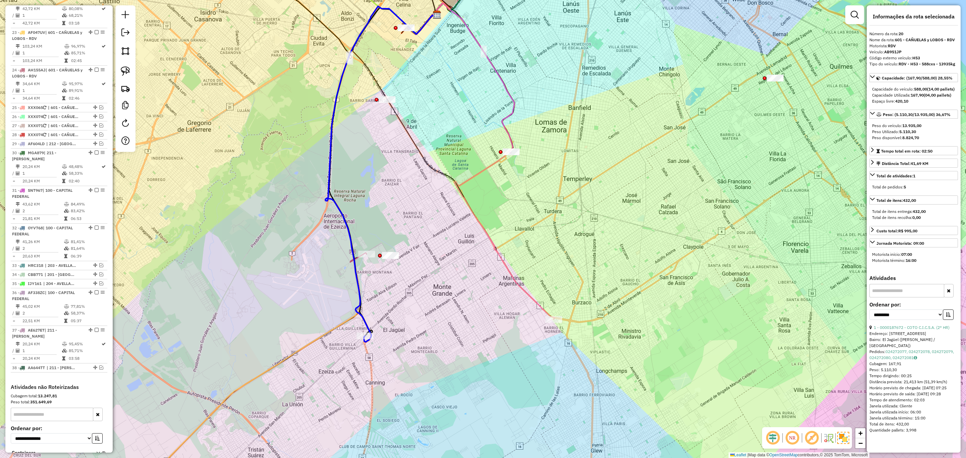
scroll to position [876, 0]
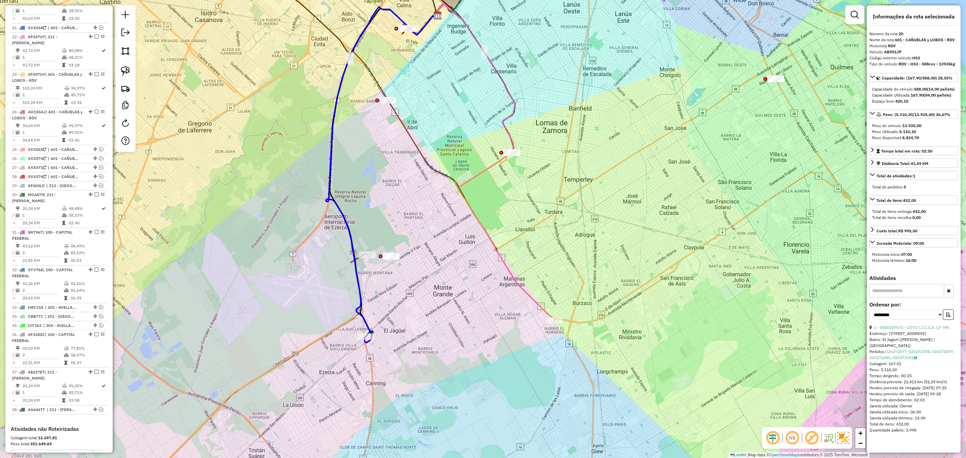
drag, startPoint x: 401, startPoint y: 314, endPoint x: 435, endPoint y: 354, distance: 52.4
click at [435, 355] on div "Janela de atendimento Grade de atendimento Capacidade Transportadoras Veículos …" at bounding box center [483, 229] width 966 height 458
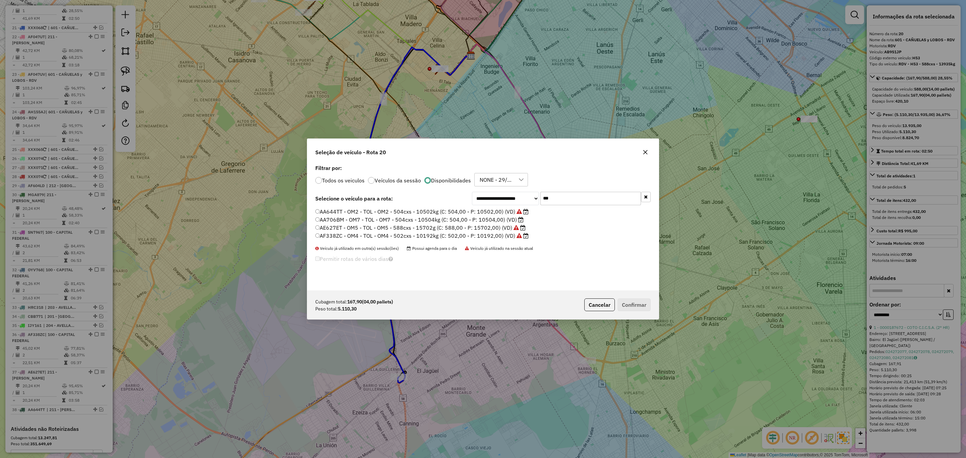
scroll to position [3, 2]
click at [495, 234] on label "AF338ZC - OM4 - TOL - OM4 - 502cxs - 10192kg (C: 502,00 - P: 10192,00) (VD)" at bounding box center [421, 236] width 213 height 8
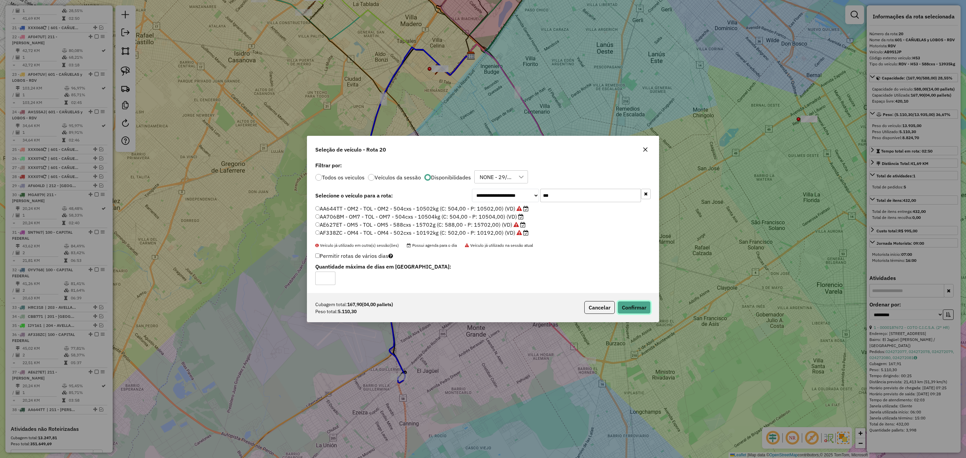
click at [631, 306] on button "Confirmar" at bounding box center [634, 307] width 33 height 13
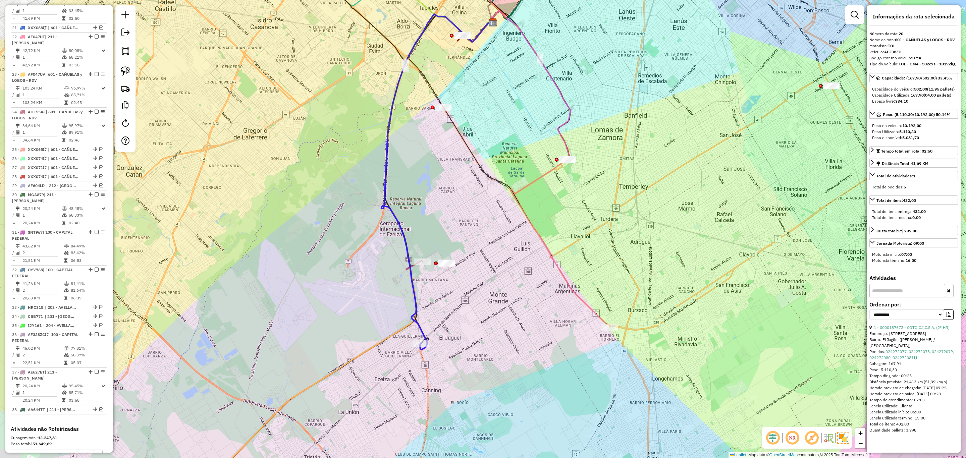
drag, startPoint x: 483, startPoint y: 340, endPoint x: 505, endPoint y: 307, distance: 39.9
click at [505, 307] on div "Janela de atendimento Grade de atendimento Capacidade Transportadoras Veículos …" at bounding box center [483, 229] width 966 height 458
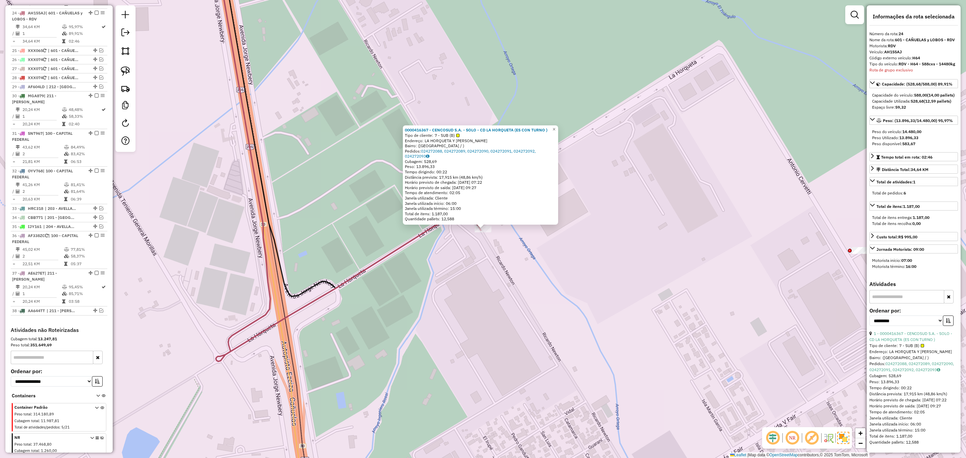
scroll to position [970, 0]
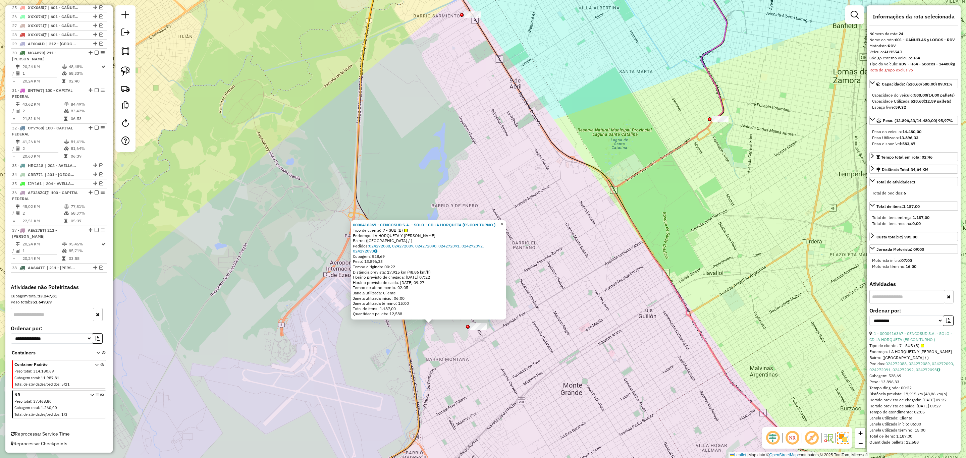
drag, startPoint x: 507, startPoint y: 222, endPoint x: 502, endPoint y: 227, distance: 7.6
click at [503, 222] on span "×" at bounding box center [501, 224] width 3 height 6
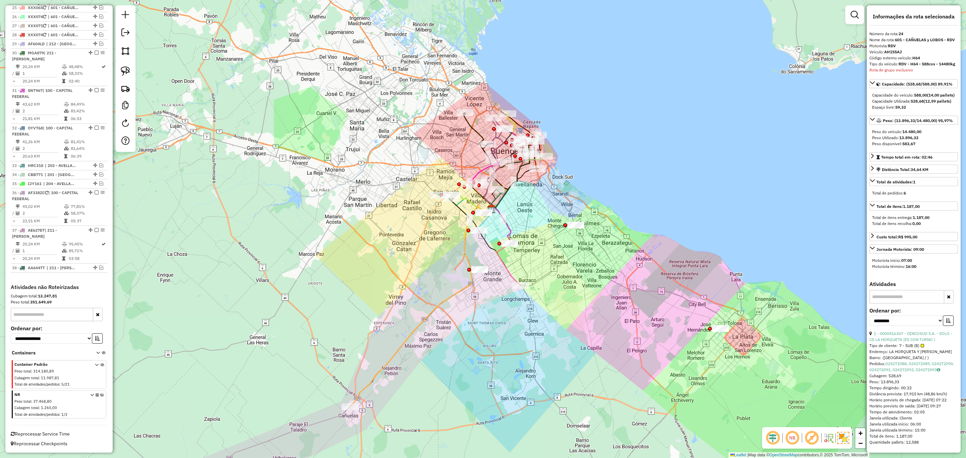
drag, startPoint x: 564, startPoint y: 345, endPoint x: 588, endPoint y: 255, distance: 93.7
click at [588, 255] on div "Janela de atendimento Grade de atendimento Capacidade Transportadoras Veículos …" at bounding box center [483, 229] width 966 height 458
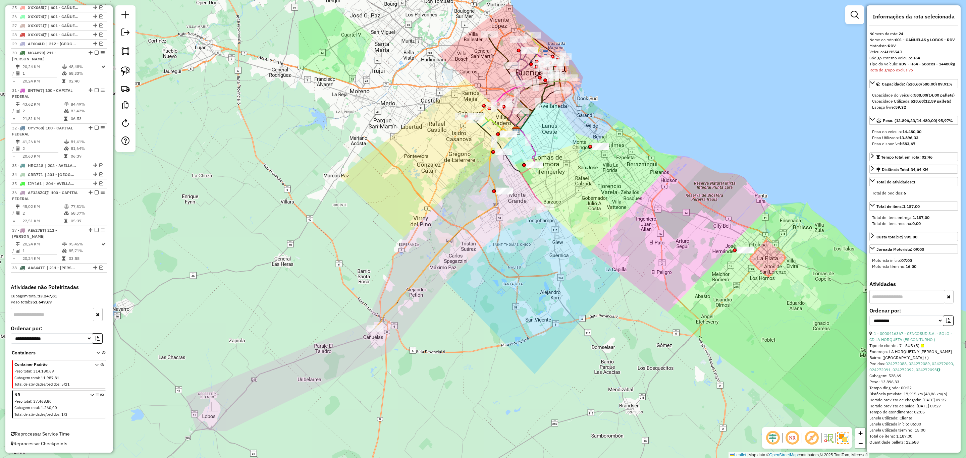
click at [394, 305] on icon at bounding box center [445, 229] width 141 height 200
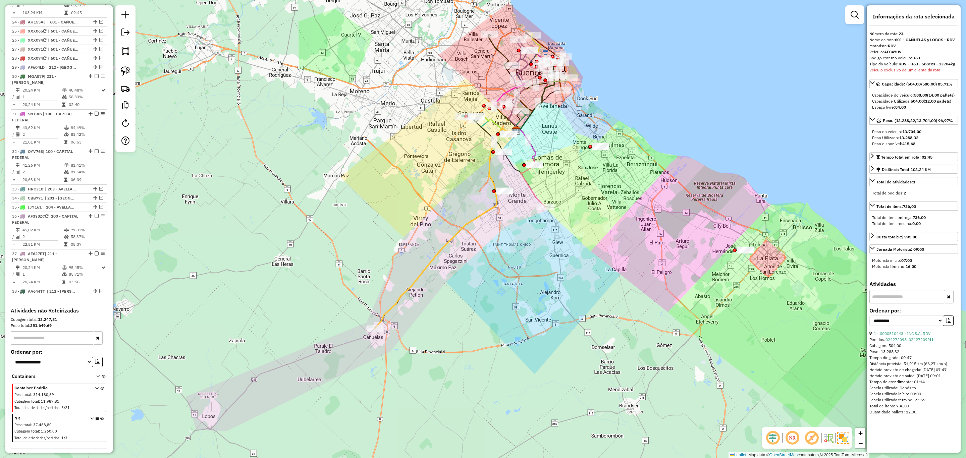
scroll to position [932, 0]
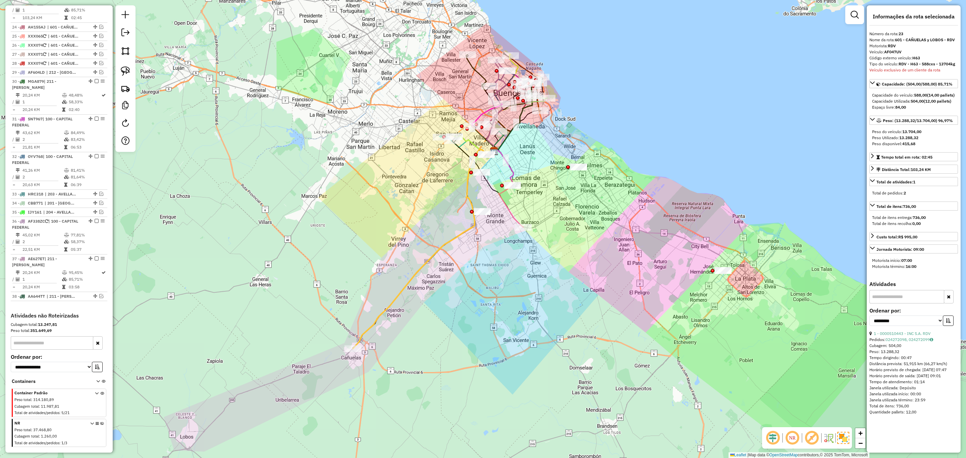
drag, startPoint x: 477, startPoint y: 322, endPoint x: 456, endPoint y: 343, distance: 30.1
click at [456, 343] on div "Janela de atendimento Grade de atendimento Capacidade Transportadoras Veículos …" at bounding box center [483, 229] width 966 height 458
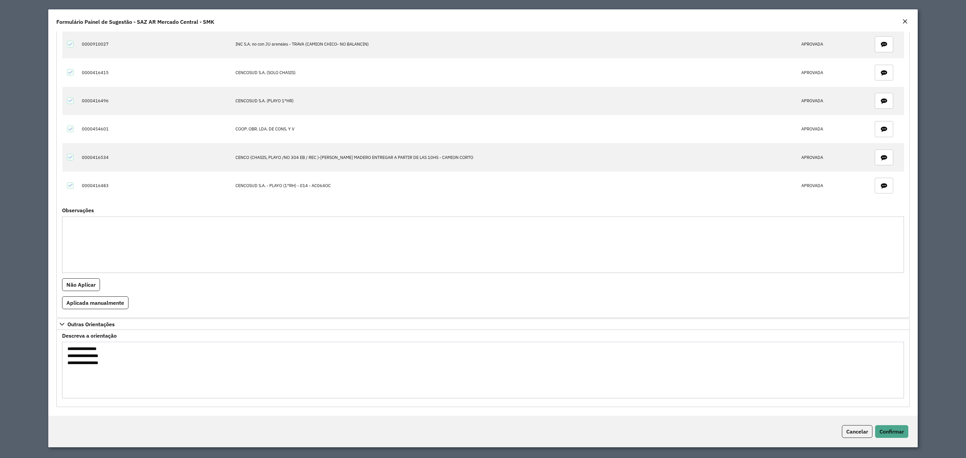
scroll to position [64, 0]
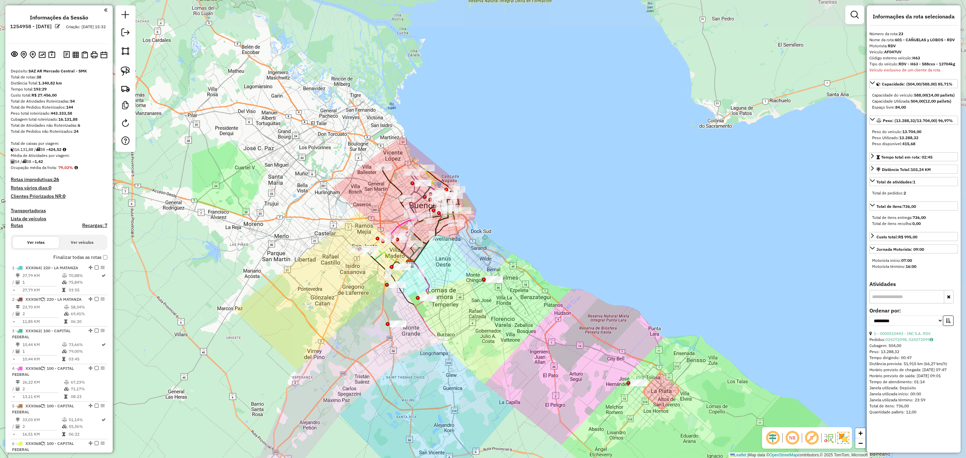
select select "**********"
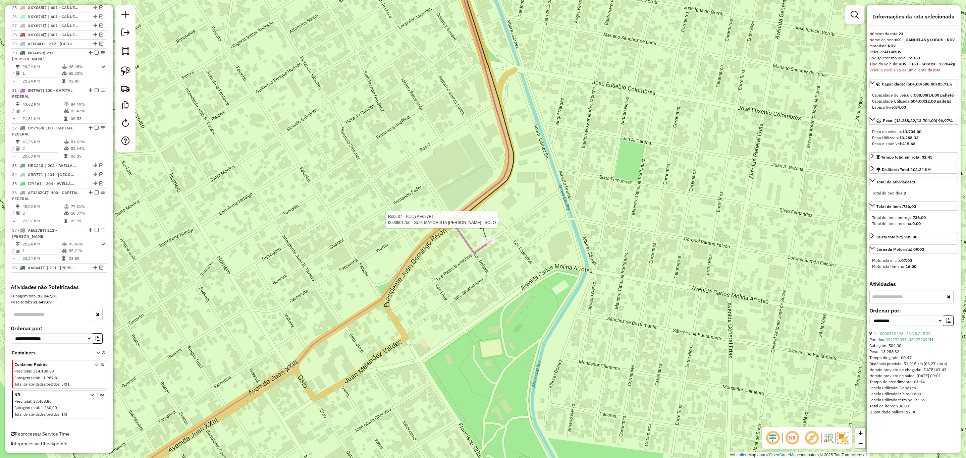
scroll to position [955, 0]
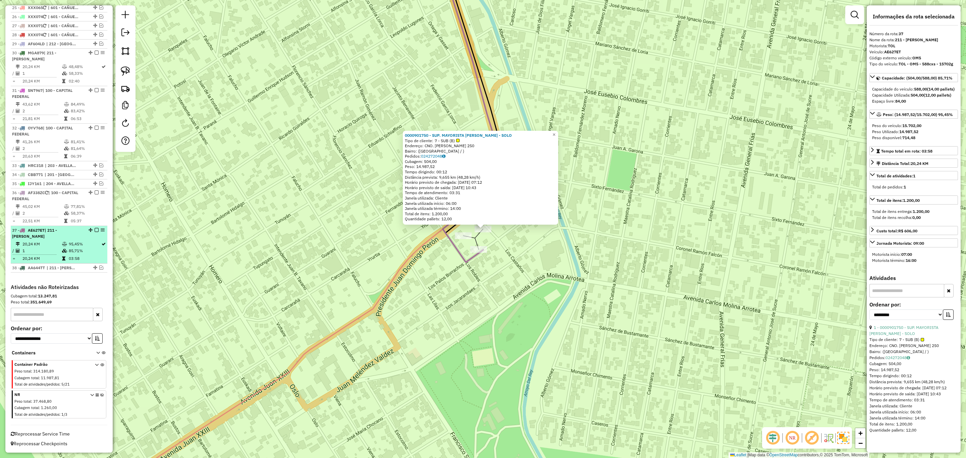
click at [95, 230] on em at bounding box center [97, 230] width 4 height 4
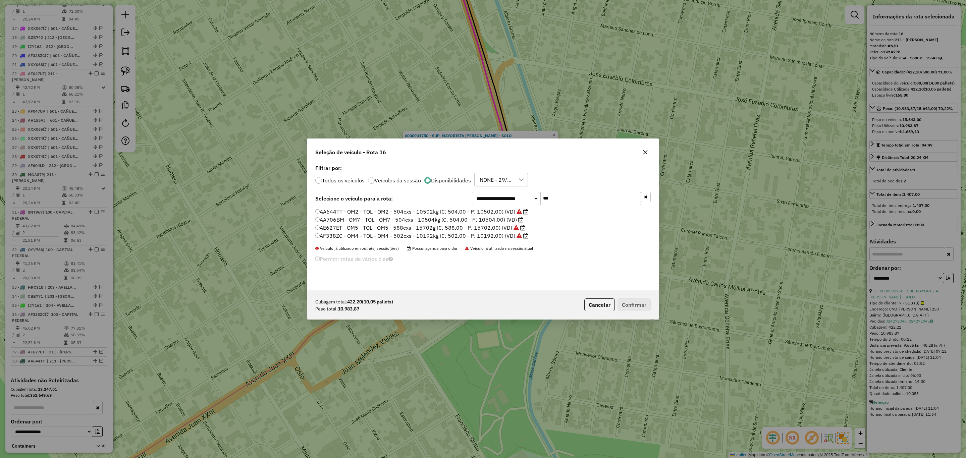
scroll to position [3, 2]
drag, startPoint x: 555, startPoint y: 201, endPoint x: 517, endPoint y: 195, distance: 38.0
click at [517, 195] on div "**********" at bounding box center [561, 198] width 179 height 13
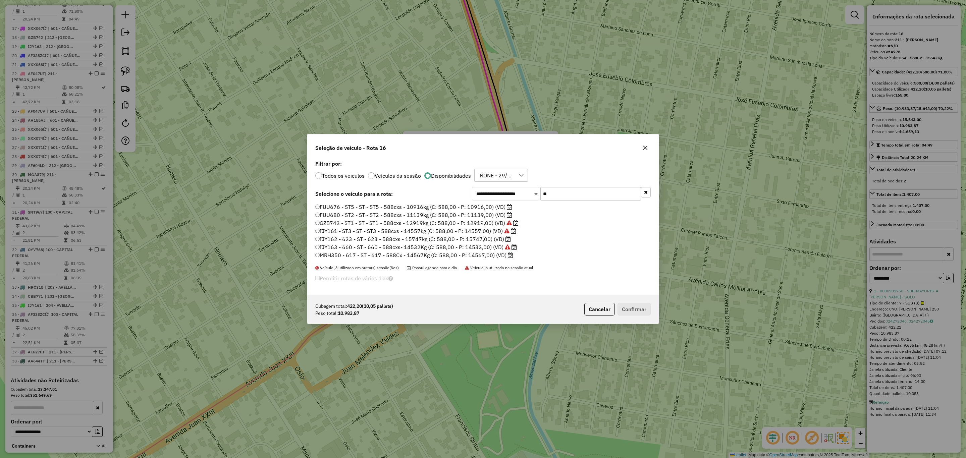
type input "**"
click at [480, 216] on label "FUU680 - ST2 - ST - ST2 - 588cxs - 11139kg (C: 588,00 - P: 11139,00) (VD)" at bounding box center [413, 215] width 197 height 8
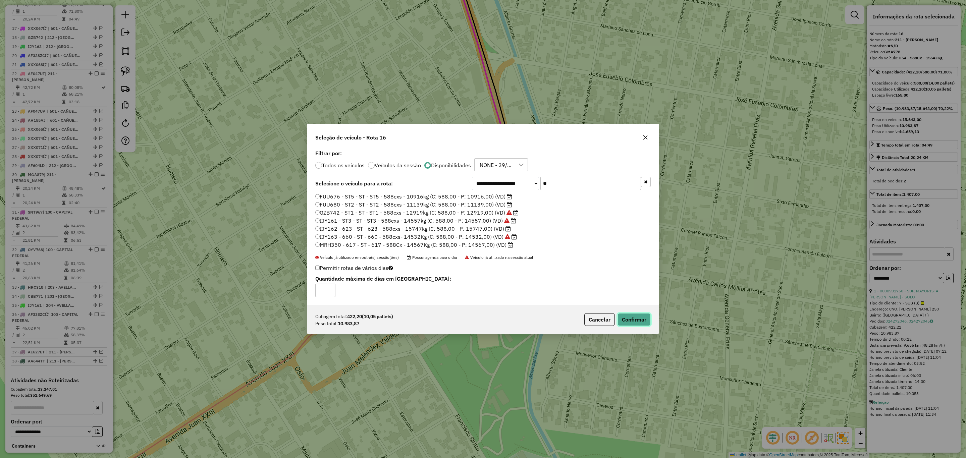
click at [631, 320] on button "Confirmar" at bounding box center [634, 319] width 33 height 13
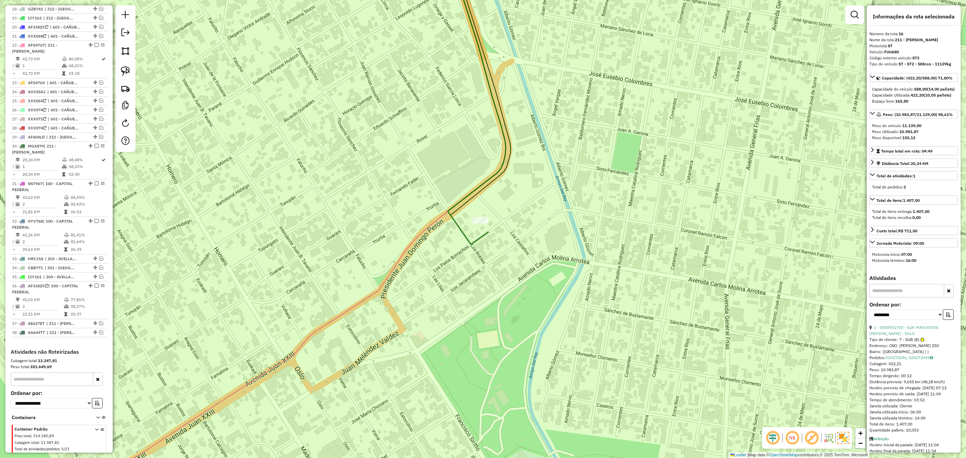
click at [479, 236] on icon at bounding box center [476, 99] width 59 height 290
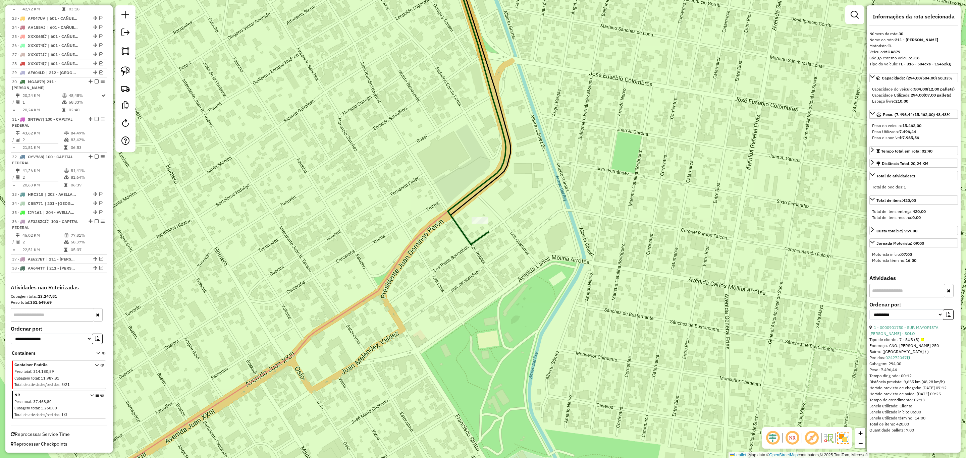
scroll to position [898, 0]
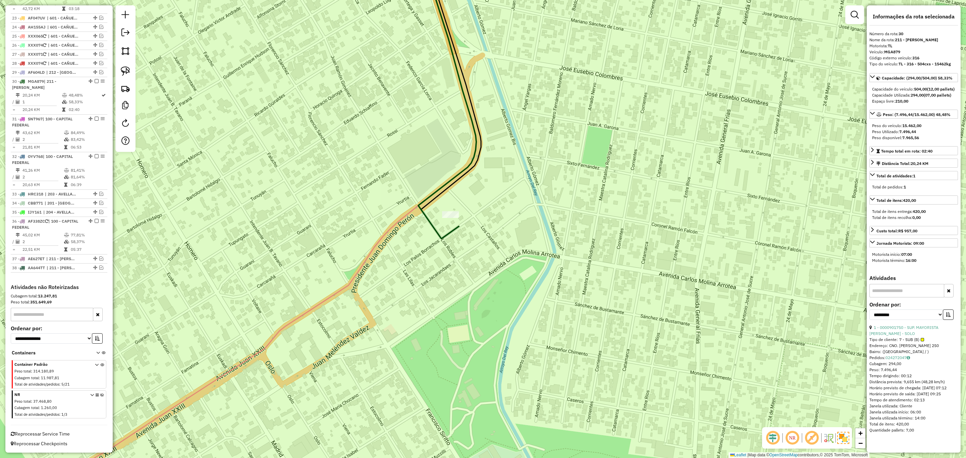
drag, startPoint x: 536, startPoint y: 270, endPoint x: 500, endPoint y: 314, distance: 56.8
click at [500, 314] on div "Janela de atendimento Grade de atendimento Capacidade Transportadoras Veículos …" at bounding box center [483, 229] width 966 height 458
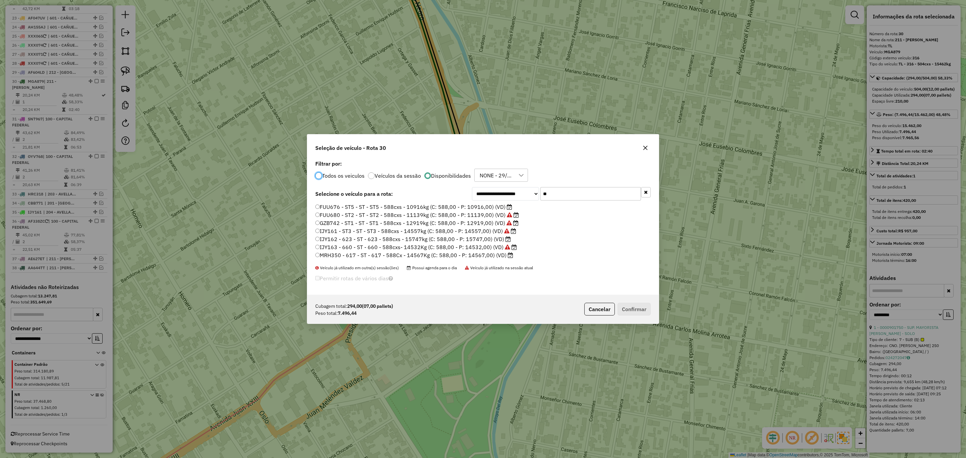
scroll to position [3, 2]
drag, startPoint x: 551, startPoint y: 193, endPoint x: 525, endPoint y: 189, distance: 26.5
click at [525, 189] on div "**********" at bounding box center [561, 193] width 179 height 13
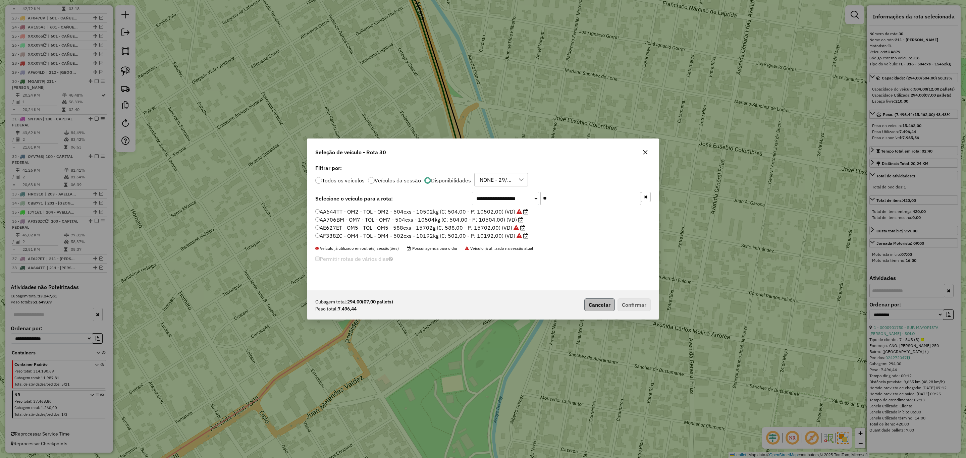
type input "*"
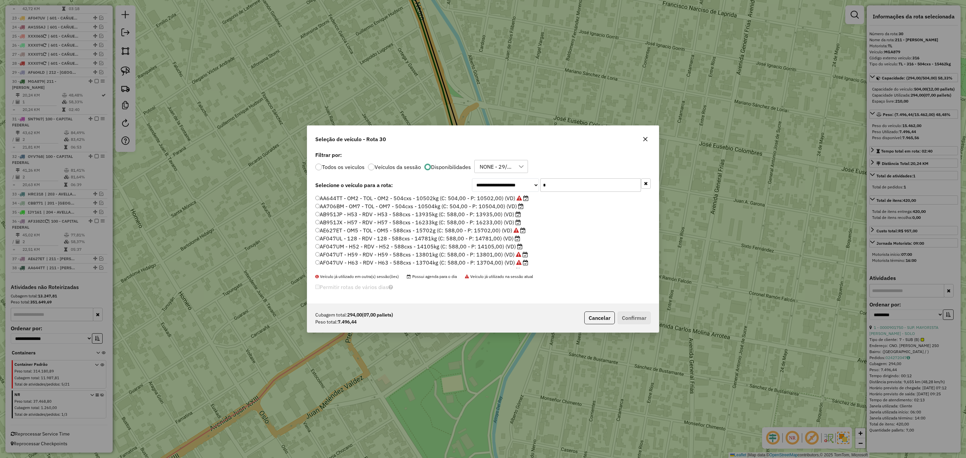
type input "**"
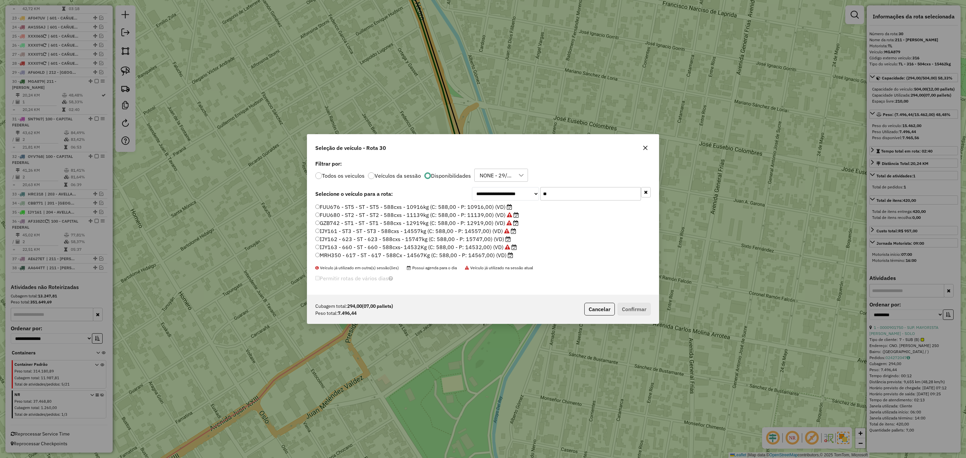
click at [488, 206] on label "FUU676 - ST5 - ST - ST5 - 588cxs - 10916kg (C: 588,00 - P: 10916,00) (VD)" at bounding box center [413, 207] width 197 height 8
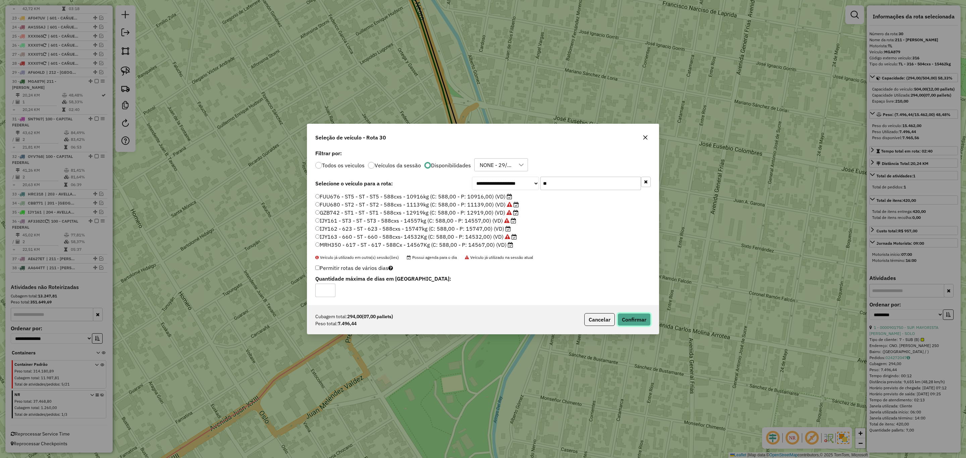
click at [629, 317] on button "Confirmar" at bounding box center [634, 319] width 33 height 13
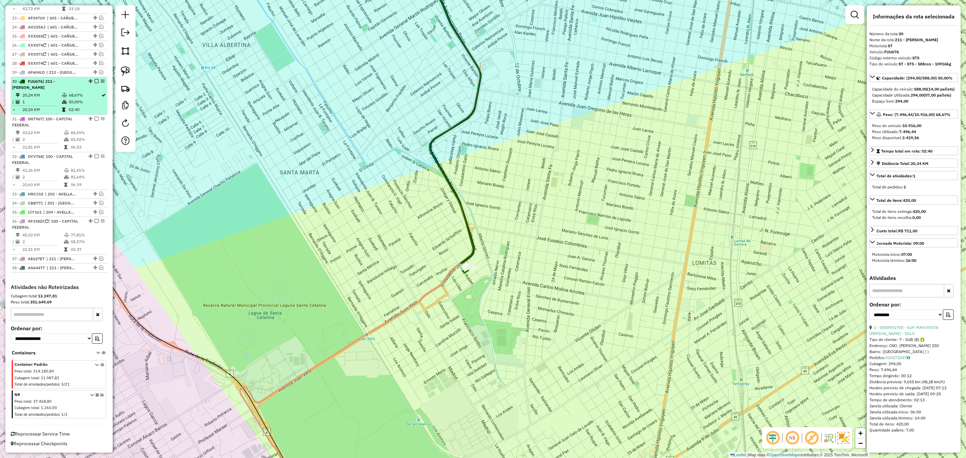
click at [95, 79] on em at bounding box center [97, 81] width 4 height 4
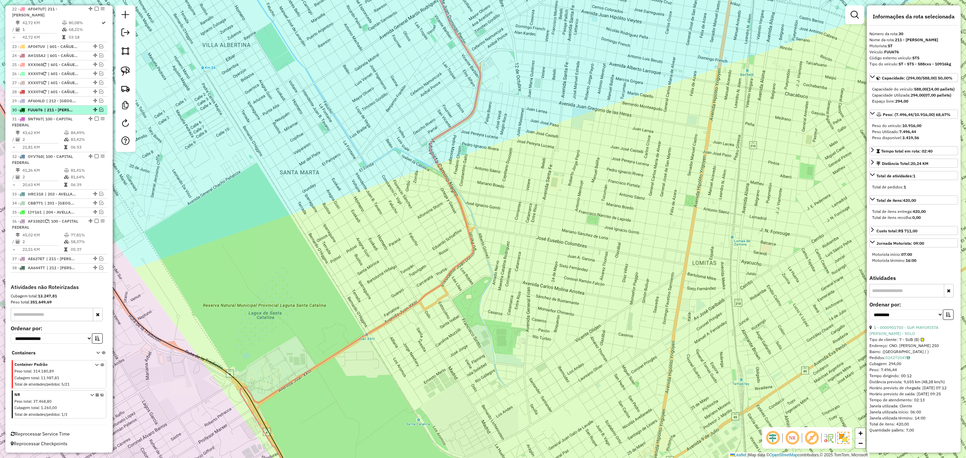
scroll to position [870, 0]
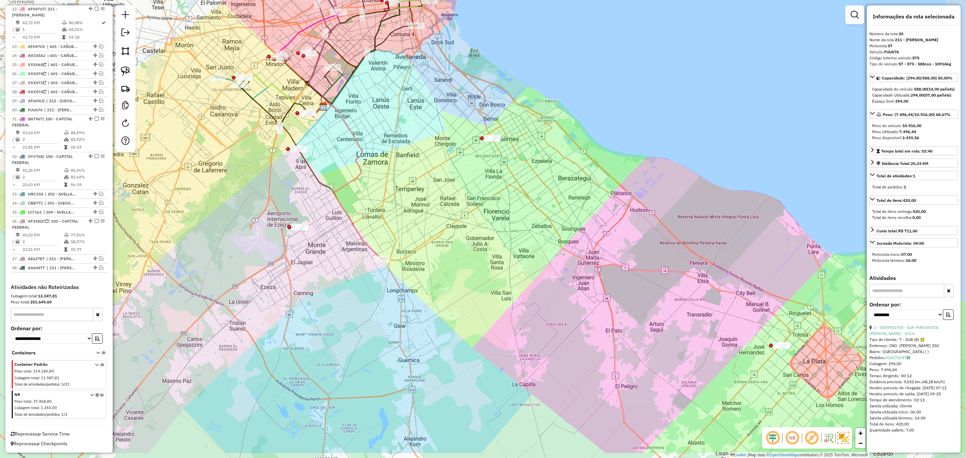
drag, startPoint x: 469, startPoint y: 260, endPoint x: 381, endPoint y: 211, distance: 100.9
click at [384, 212] on div "Janela de atendimento Grade de atendimento Capacidade Transportadoras Veículos …" at bounding box center [483, 229] width 966 height 458
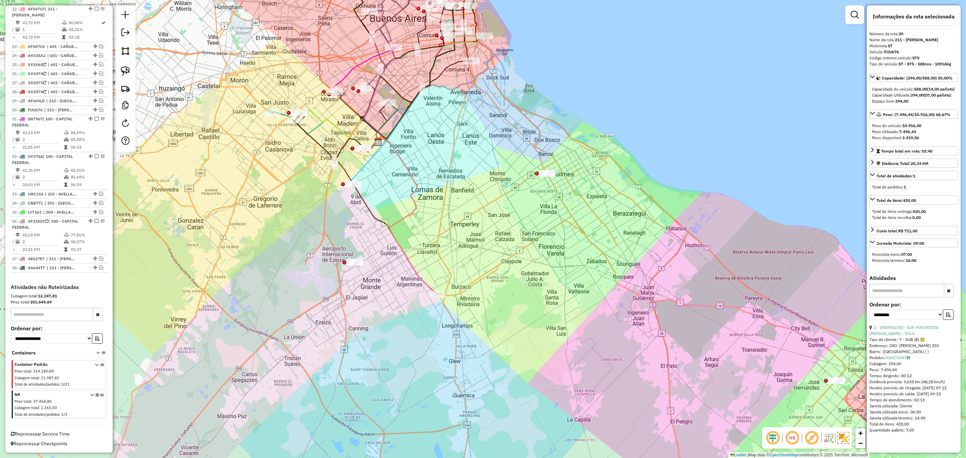
drag, startPoint x: 408, startPoint y: 223, endPoint x: 474, endPoint y: 267, distance: 79.6
click at [474, 267] on div "Janela de atendimento Grade de atendimento Capacidade Transportadoras Veículos …" at bounding box center [483, 229] width 966 height 458
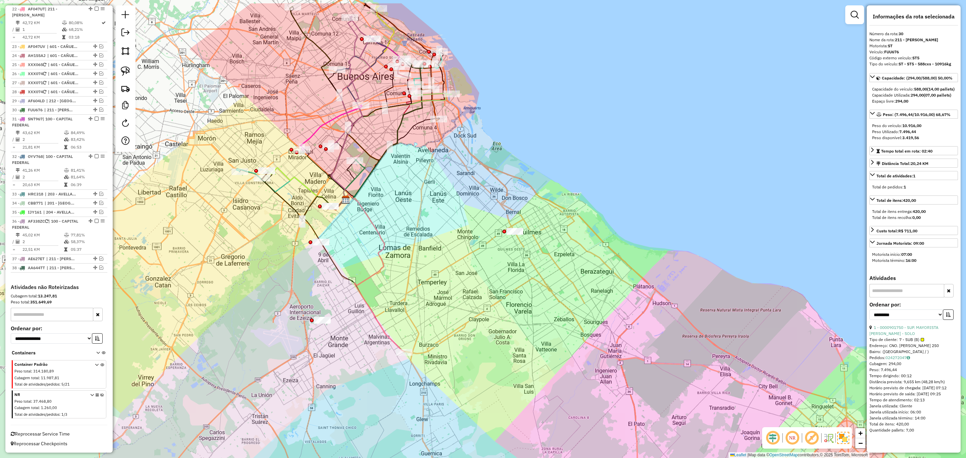
drag, startPoint x: 459, startPoint y: 228, endPoint x: 417, endPoint y: 277, distance: 65.2
click at [417, 277] on div "Janela de atendimento Grade de atendimento Capacidade Transportadoras Veículos …" at bounding box center [483, 229] width 966 height 458
click at [386, 332] on icon at bounding box center [373, 273] width 61 height 158
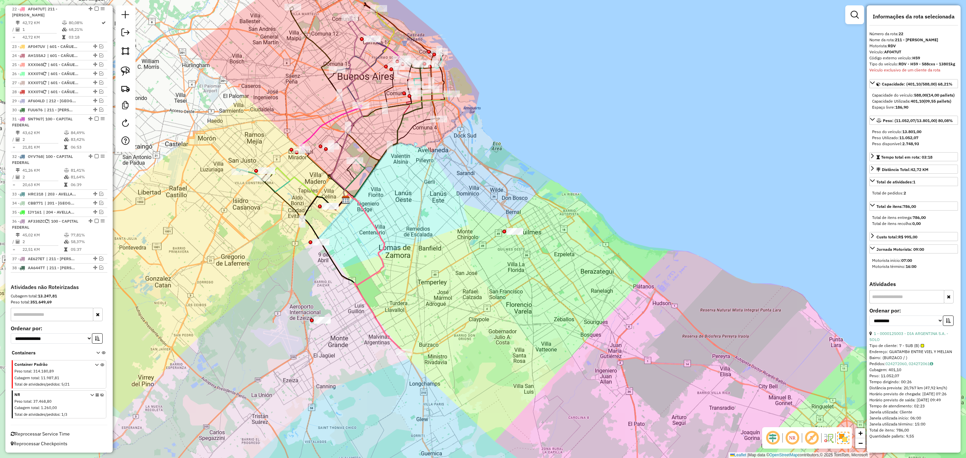
scroll to position [866, 0]
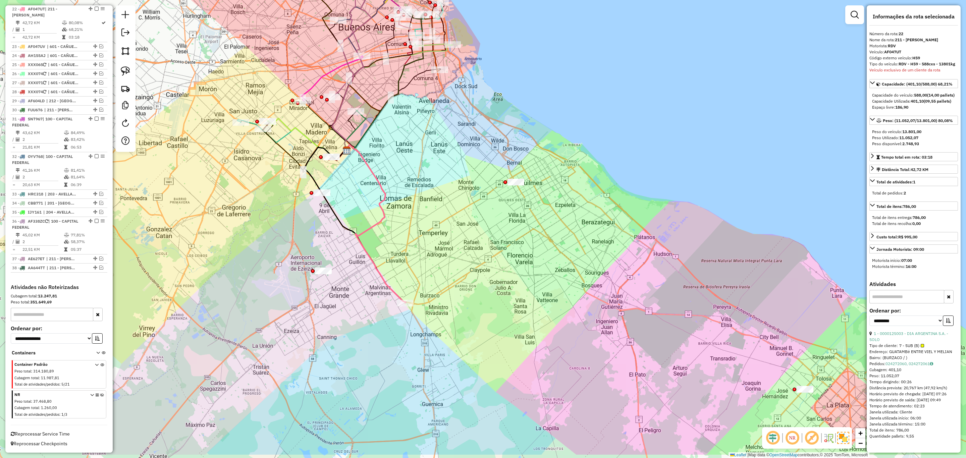
drag, startPoint x: 444, startPoint y: 269, endPoint x: 445, endPoint y: 227, distance: 41.9
click at [445, 227] on div "Janela de atendimento Grade de atendimento Capacidade Transportadoras Veículos …" at bounding box center [483, 229] width 966 height 458
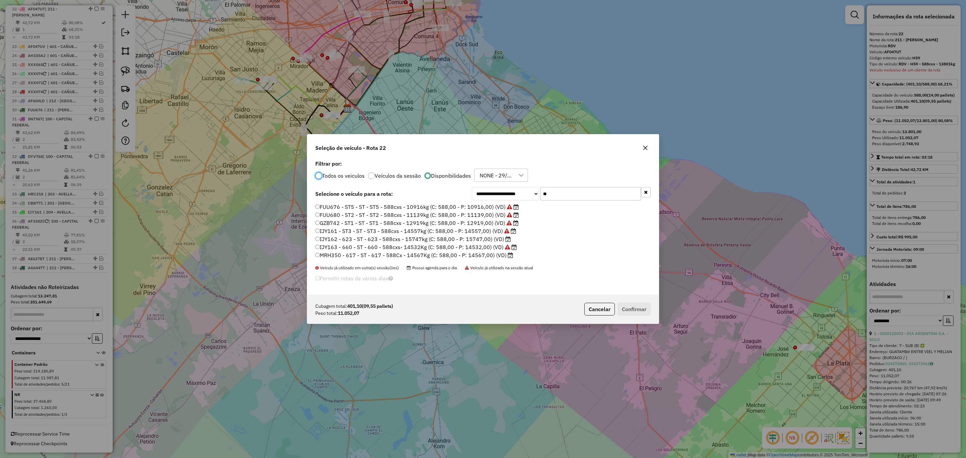
scroll to position [3, 2]
drag, startPoint x: 565, startPoint y: 194, endPoint x: 520, endPoint y: 191, distance: 45.0
click at [520, 191] on div "**********" at bounding box center [561, 193] width 179 height 13
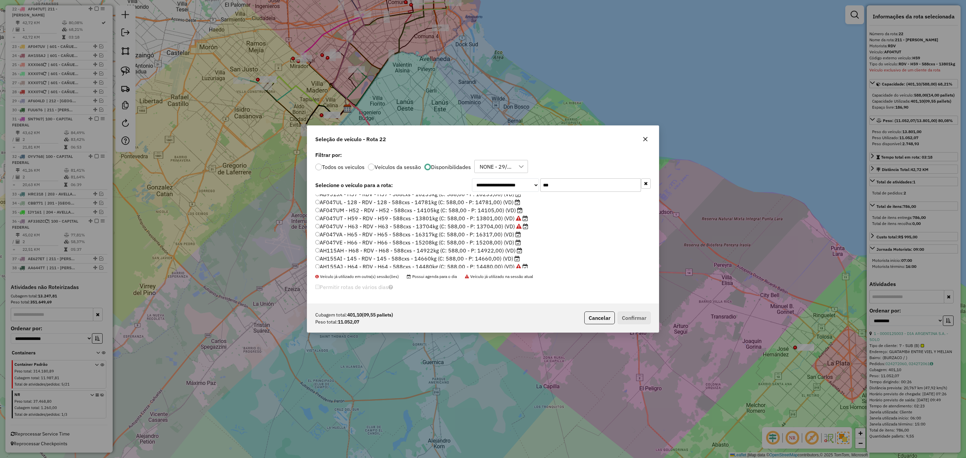
scroll to position [31, 0]
type input "***"
click at [604, 316] on button "Cancelar" at bounding box center [599, 318] width 31 height 13
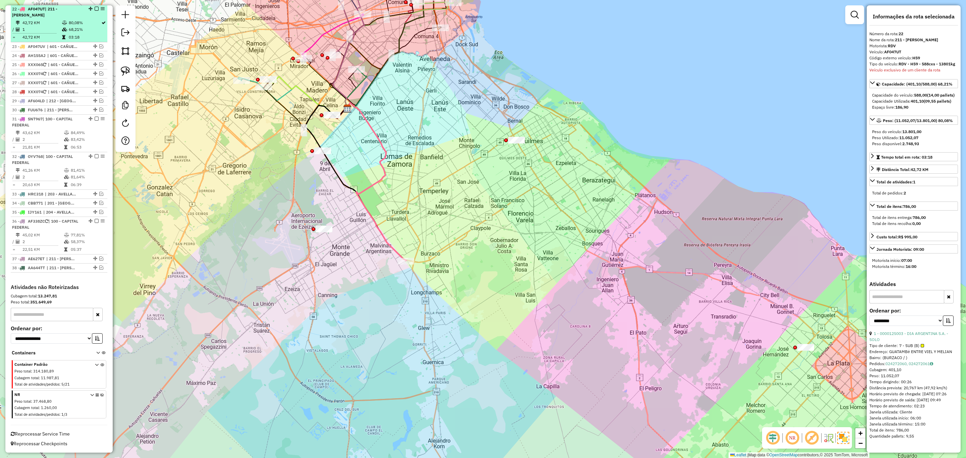
click at [95, 10] on em at bounding box center [97, 9] width 4 height 4
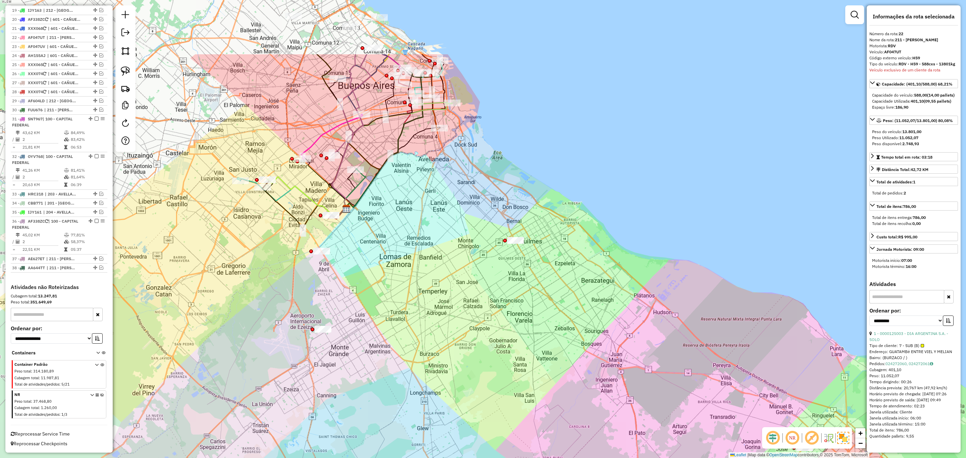
drag, startPoint x: 535, startPoint y: 280, endPoint x: 543, endPoint y: 422, distance: 141.7
click at [543, 422] on div "Janela de atendimento Grade de atendimento Capacidade Transportadoras Veículos …" at bounding box center [483, 229] width 966 height 458
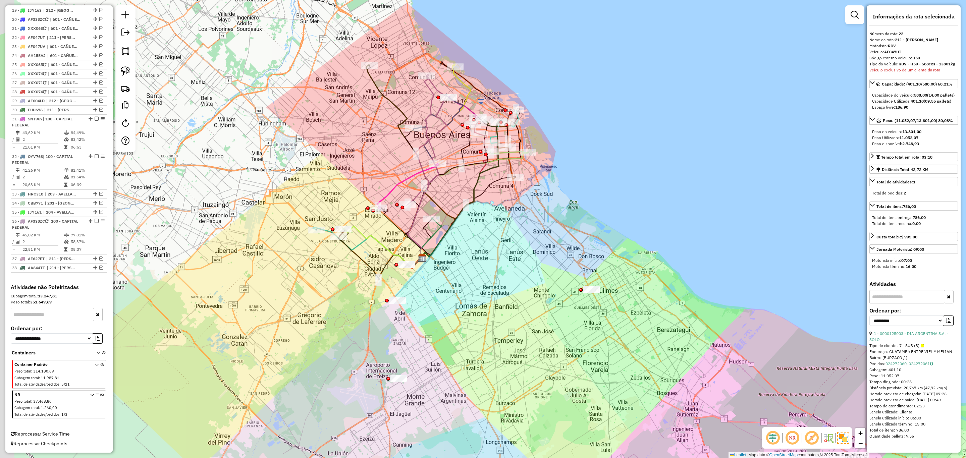
drag, startPoint x: 469, startPoint y: 325, endPoint x: 515, endPoint y: 329, distance: 46.1
click at [515, 329] on div "Janela de atendimento Grade de atendimento Capacidade Transportadoras Veículos …" at bounding box center [483, 229] width 966 height 458
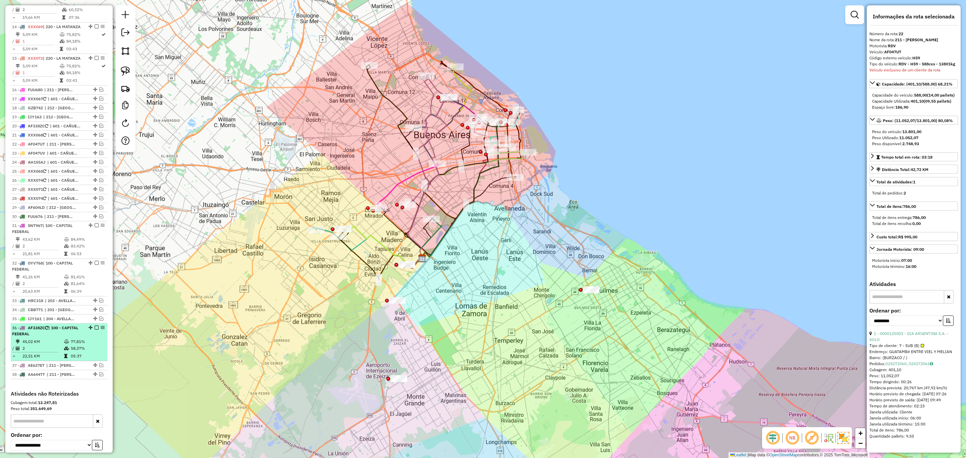
scroll to position [590, 0]
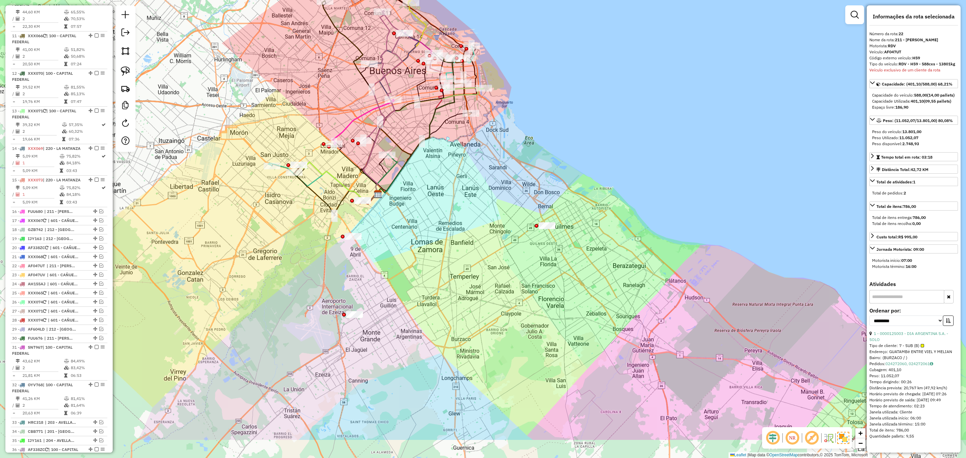
drag, startPoint x: 468, startPoint y: 323, endPoint x: 423, endPoint y: 258, distance: 79.1
click at [423, 258] on div "Janela de atendimento Grade de atendimento Capacidade Transportadoras Veículos …" at bounding box center [483, 229] width 966 height 458
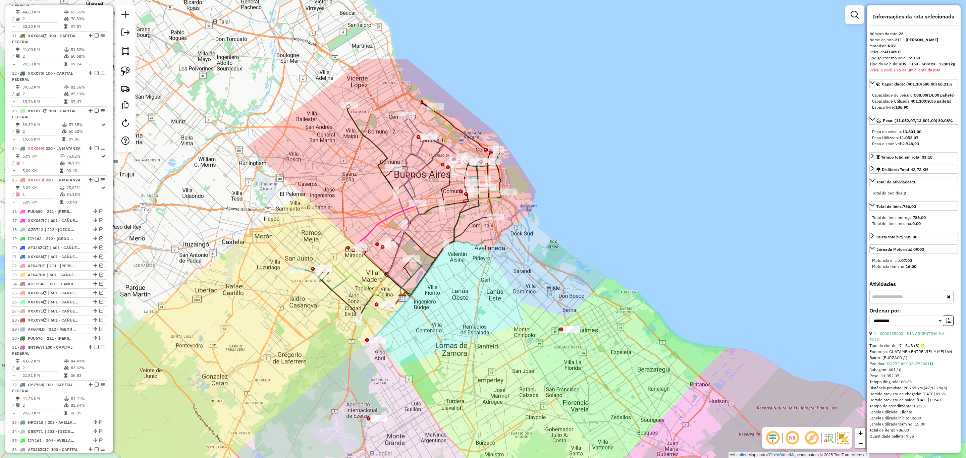
drag, startPoint x: 431, startPoint y: 219, endPoint x: 450, endPoint y: 317, distance: 99.5
click at [455, 324] on div "Janela de atendimento Grade de atendimento Capacidade Transportadoras Veículos …" at bounding box center [483, 229] width 966 height 458
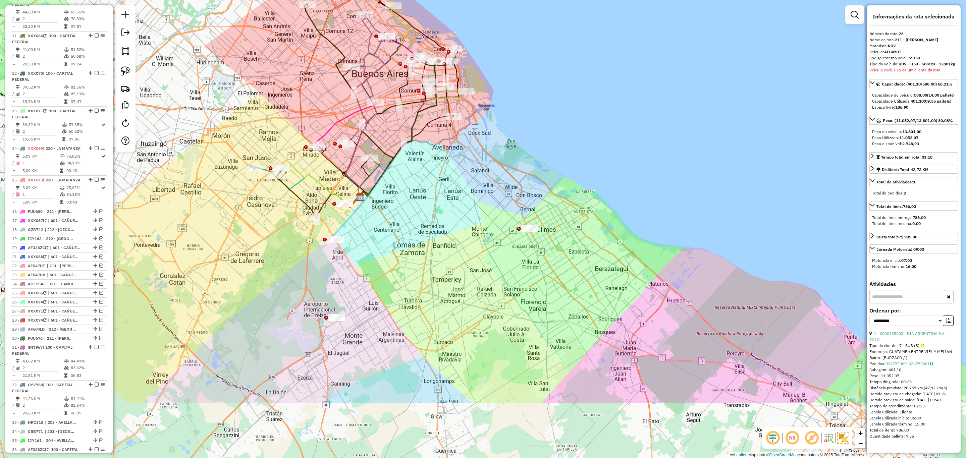
drag, startPoint x: 460, startPoint y: 284, endPoint x: 417, endPoint y: 178, distance: 113.7
click at [417, 178] on div "Janela de atendimento Grade de atendimento Capacidade Transportadoras Veículos …" at bounding box center [483, 229] width 966 height 458
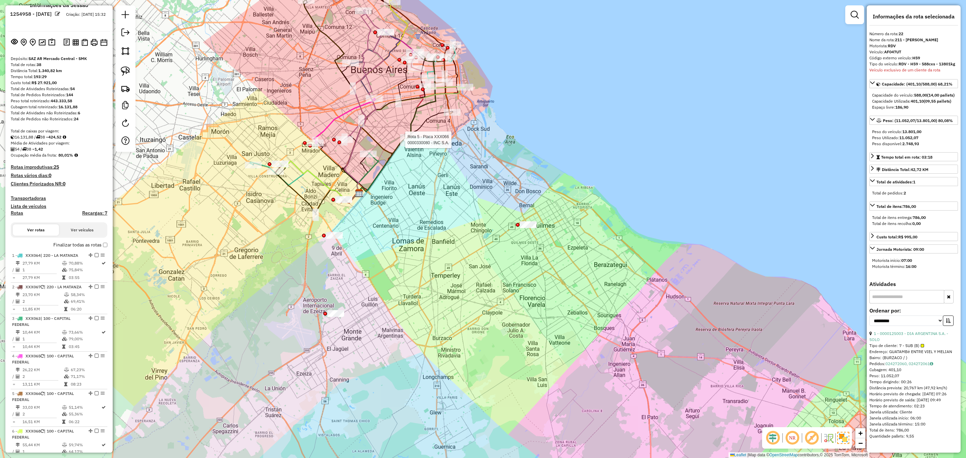
scroll to position [0, 0]
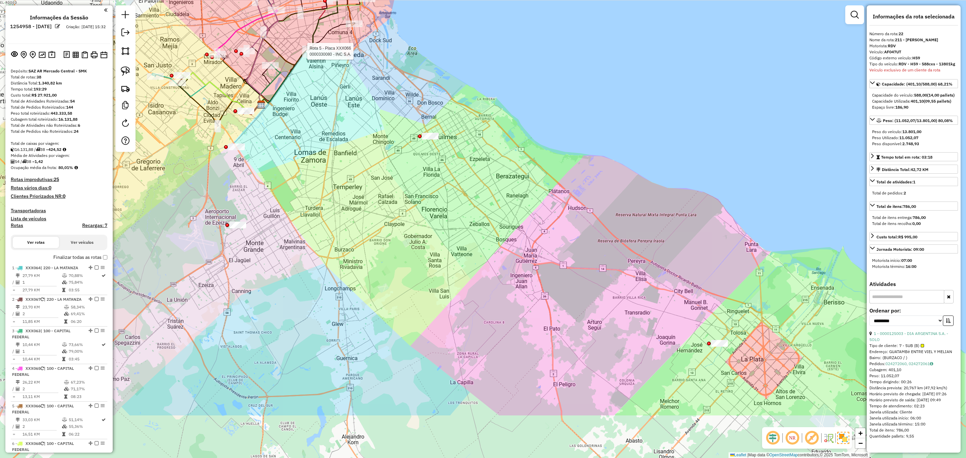
drag, startPoint x: 612, startPoint y: 339, endPoint x: 391, endPoint y: 199, distance: 261.8
click at [391, 200] on div "Rota 5 - Placa XXX066 0000330080 - INC S.A. Janela de atendimento Grade de aten…" at bounding box center [483, 229] width 966 height 458
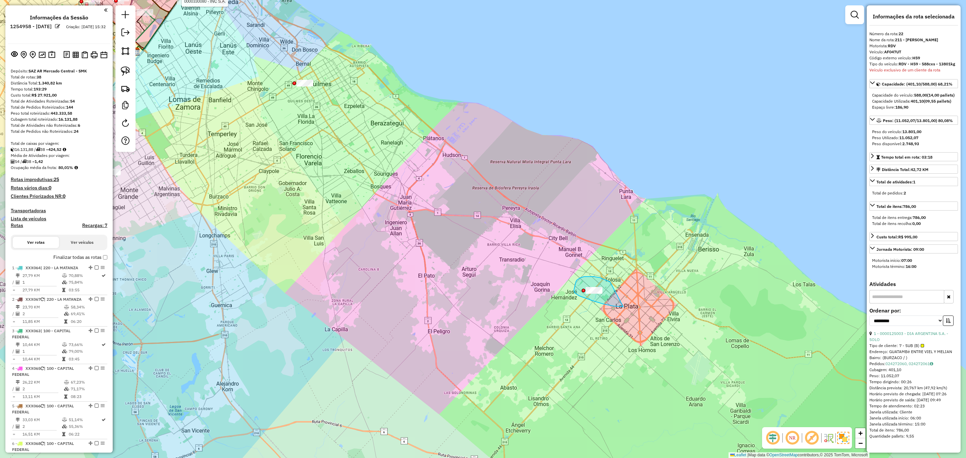
drag, startPoint x: 594, startPoint y: 277, endPoint x: 623, endPoint y: 306, distance: 41.5
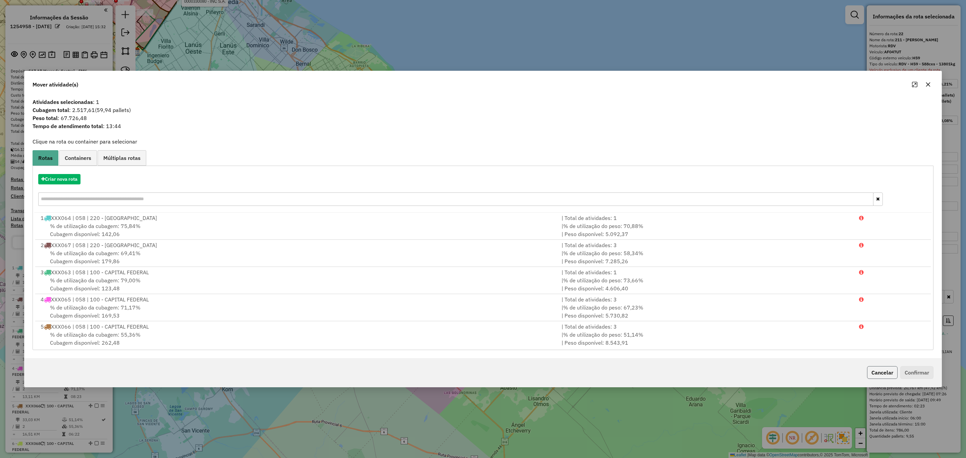
click at [885, 373] on button "Cancelar" at bounding box center [882, 372] width 31 height 13
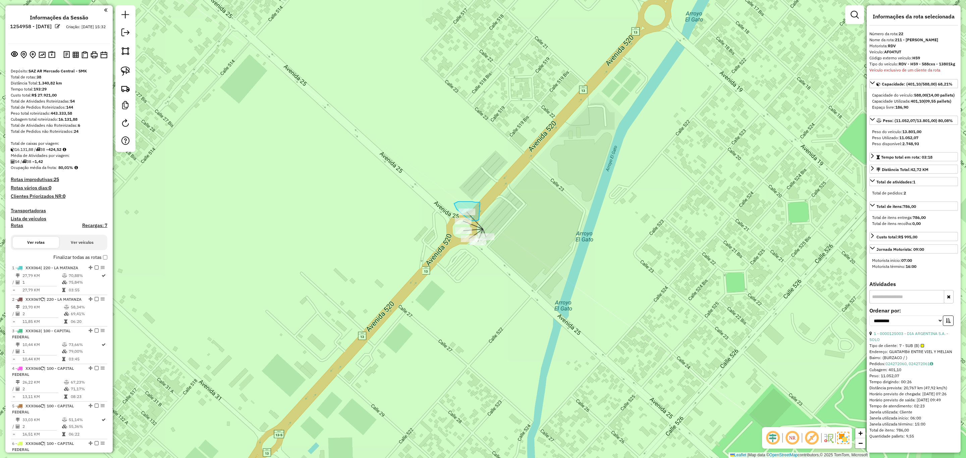
drag, startPoint x: 479, startPoint y: 202, endPoint x: 479, endPoint y: 220, distance: 17.4
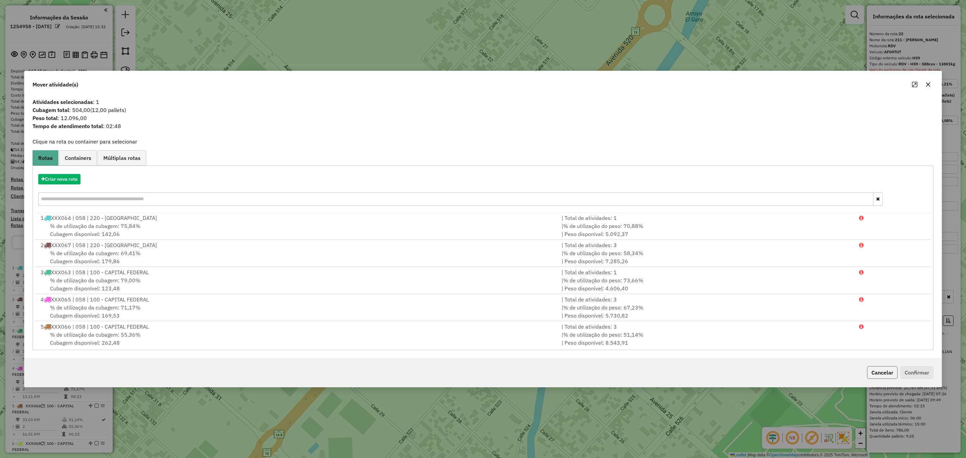
click at [877, 374] on button "Cancelar" at bounding box center [882, 372] width 31 height 13
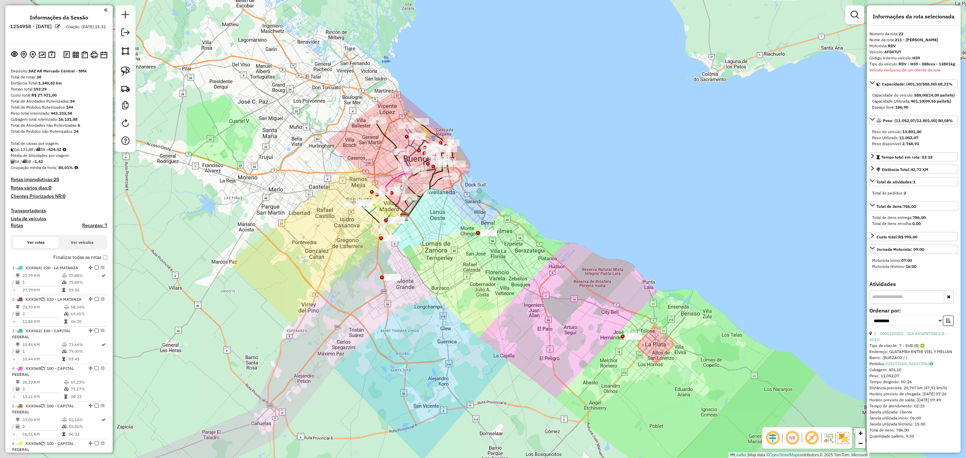
drag, startPoint x: 445, startPoint y: 313, endPoint x: 510, endPoint y: 337, distance: 69.7
click at [513, 344] on div "Janela de atendimento Grade de atendimento Capacidade Transportadoras Veículos …" at bounding box center [483, 229] width 966 height 458
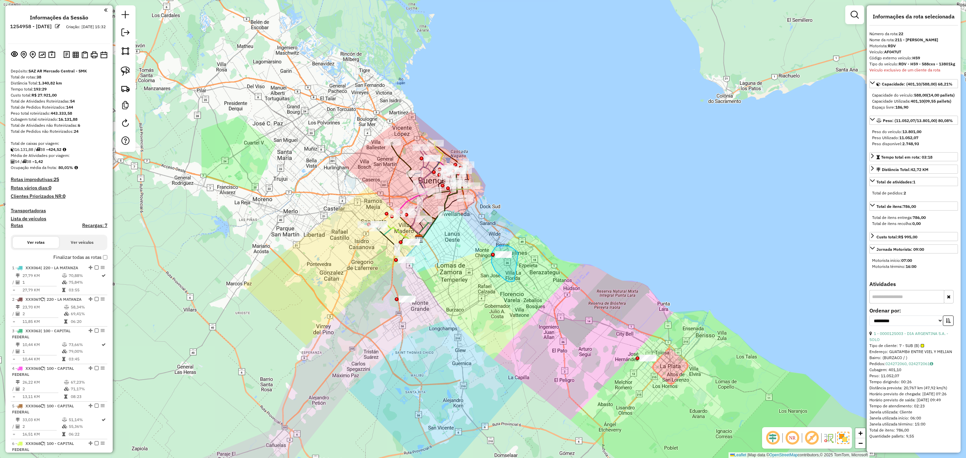
drag, startPoint x: 509, startPoint y: 247, endPoint x: 521, endPoint y: 270, distance: 26.3
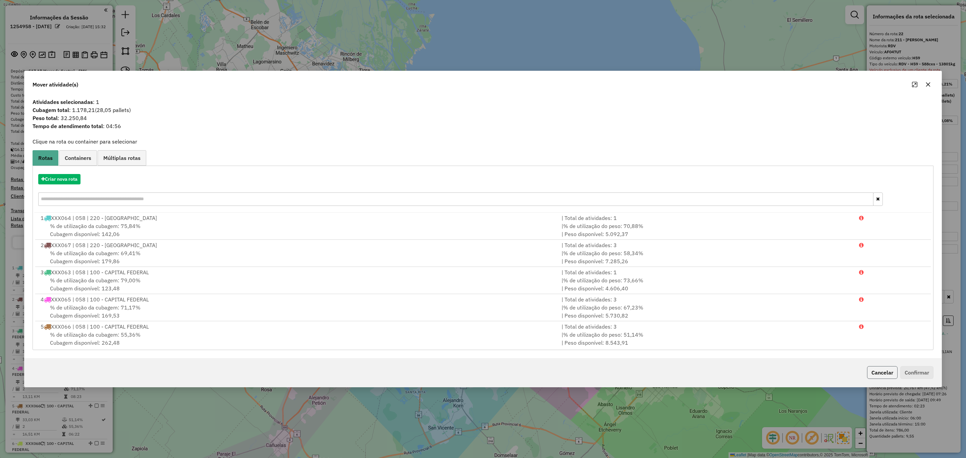
click at [873, 374] on button "Cancelar" at bounding box center [882, 372] width 31 height 13
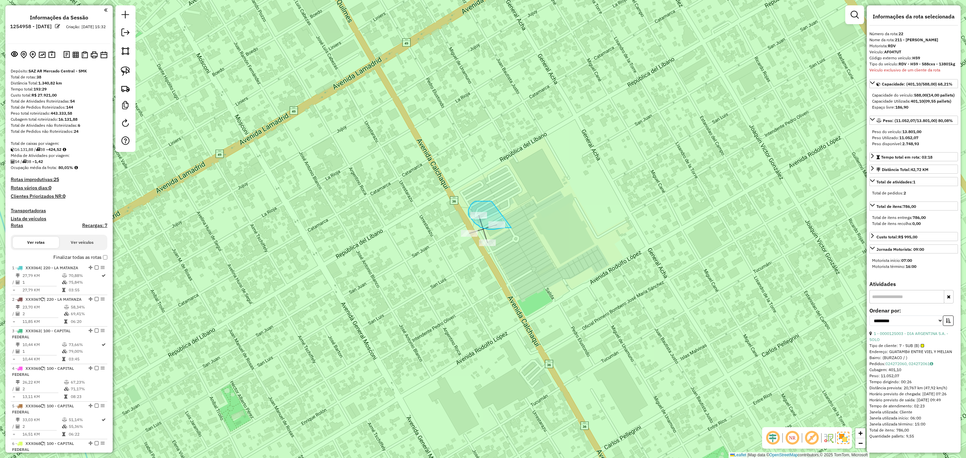
drag, startPoint x: 473, startPoint y: 203, endPoint x: 511, endPoint y: 228, distance: 45.8
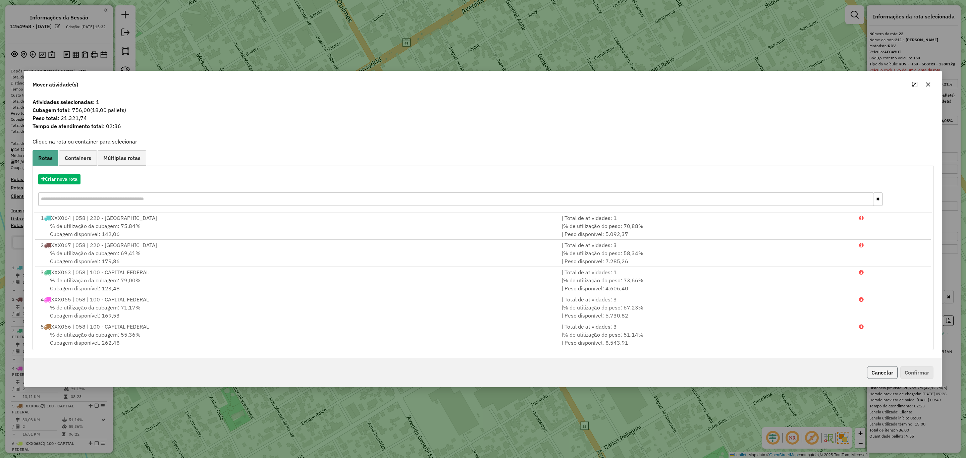
click at [879, 373] on button "Cancelar" at bounding box center [882, 372] width 31 height 13
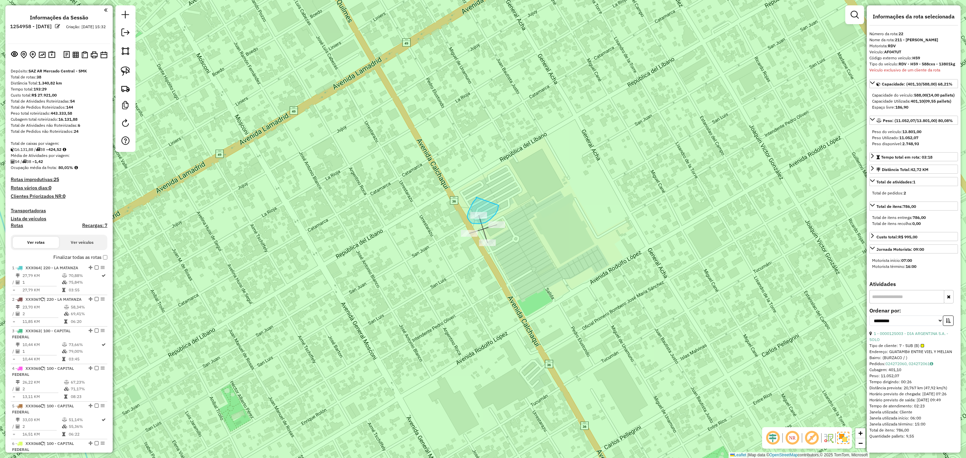
drag, startPoint x: 475, startPoint y: 200, endPoint x: 498, endPoint y: 205, distance: 24.2
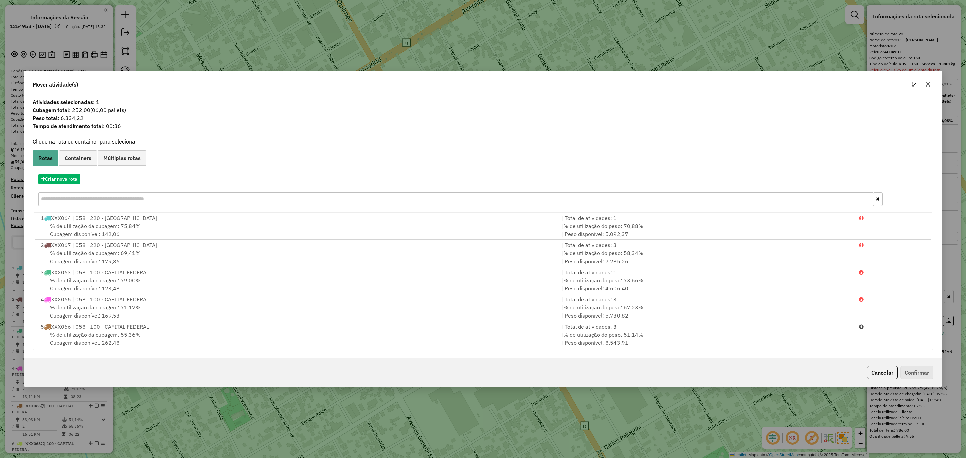
click at [881, 376] on button "Cancelar" at bounding box center [882, 372] width 31 height 13
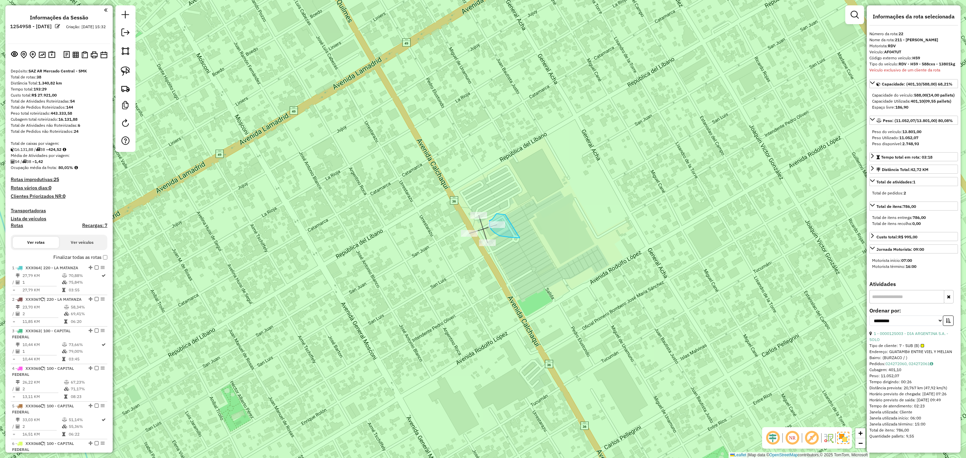
drag, startPoint x: 496, startPoint y: 214, endPoint x: 522, endPoint y: 238, distance: 34.9
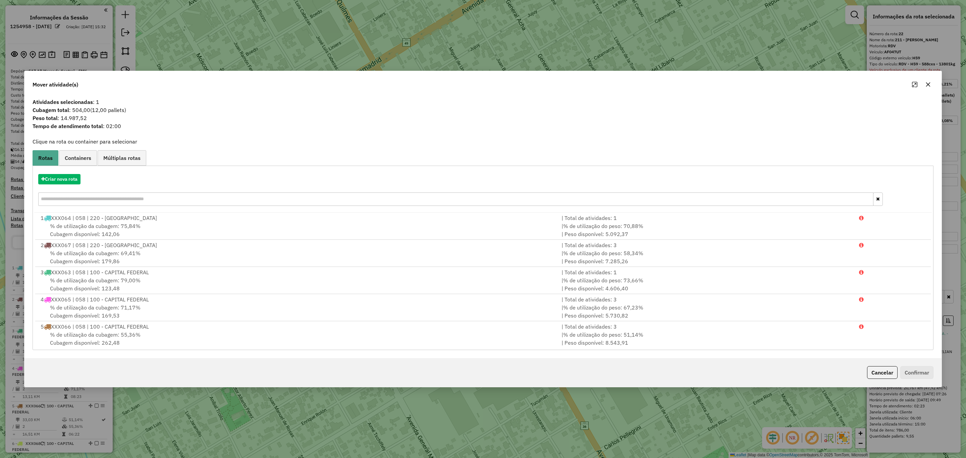
drag, startPoint x: 889, startPoint y: 372, endPoint x: 830, endPoint y: 349, distance: 63.1
click at [889, 372] on button "Cancelar" at bounding box center [882, 372] width 31 height 13
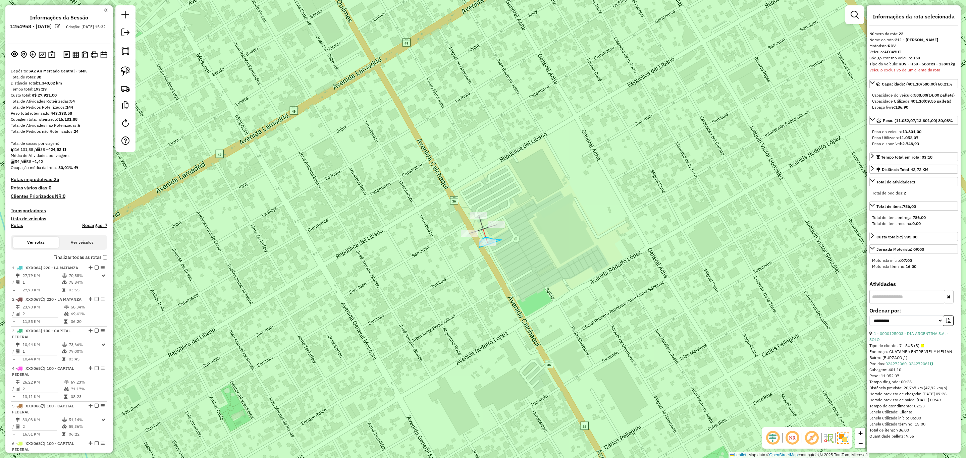
drag, startPoint x: 501, startPoint y: 240, endPoint x: 500, endPoint y: 262, distance: 22.2
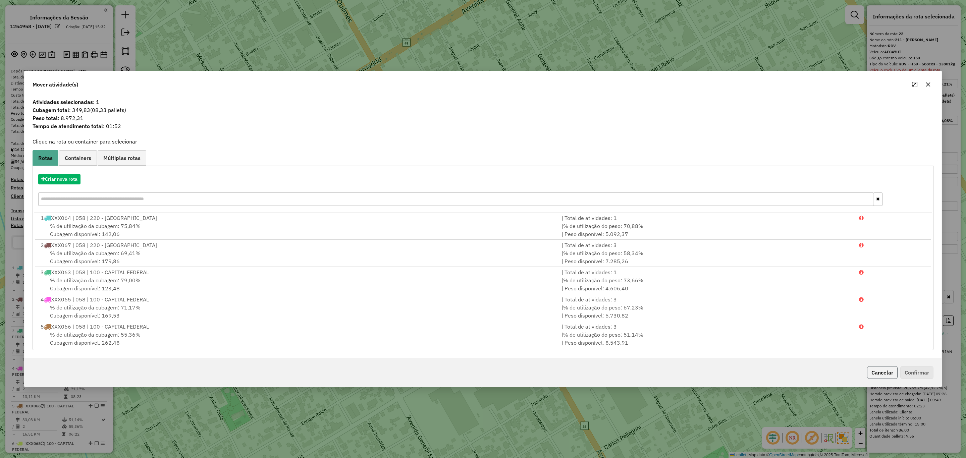
click at [873, 370] on button "Cancelar" at bounding box center [882, 372] width 31 height 13
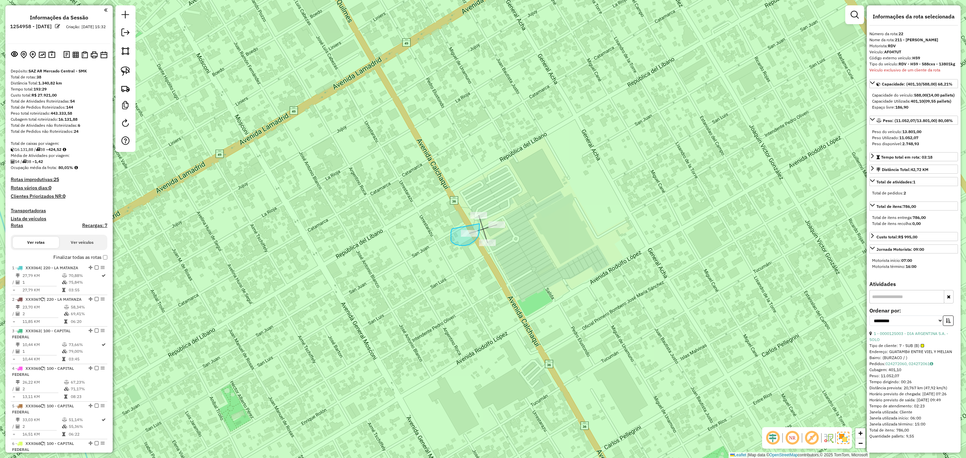
drag, startPoint x: 452, startPoint y: 229, endPoint x: 479, endPoint y: 224, distance: 27.6
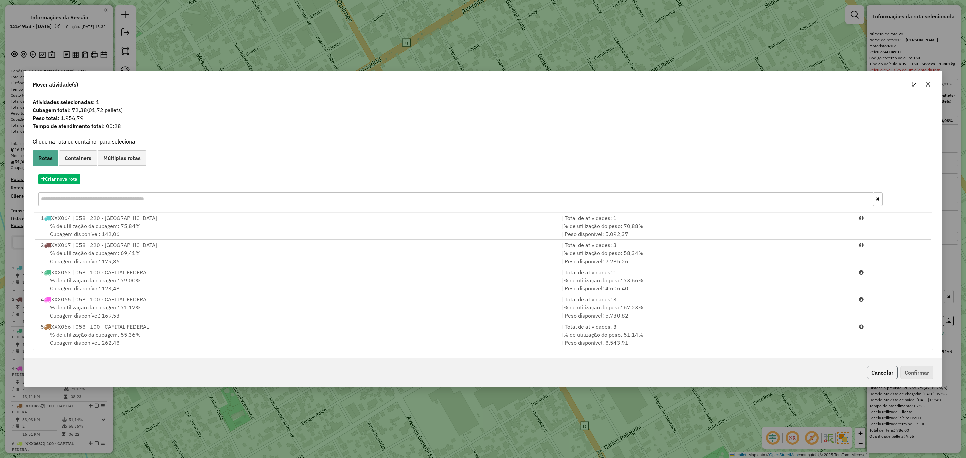
click at [876, 371] on button "Cancelar" at bounding box center [882, 372] width 31 height 13
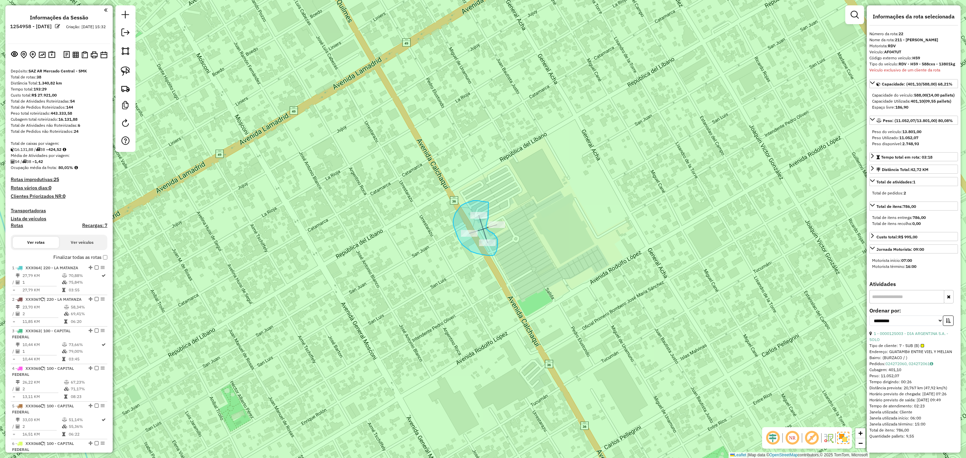
drag, startPoint x: 477, startPoint y: 201, endPoint x: 488, endPoint y: 202, distance: 11.5
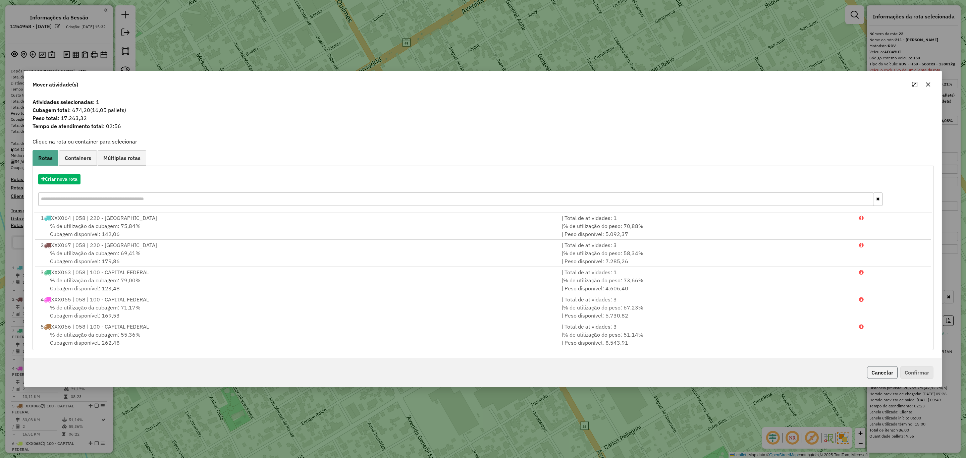
click at [882, 374] on button "Cancelar" at bounding box center [882, 372] width 31 height 13
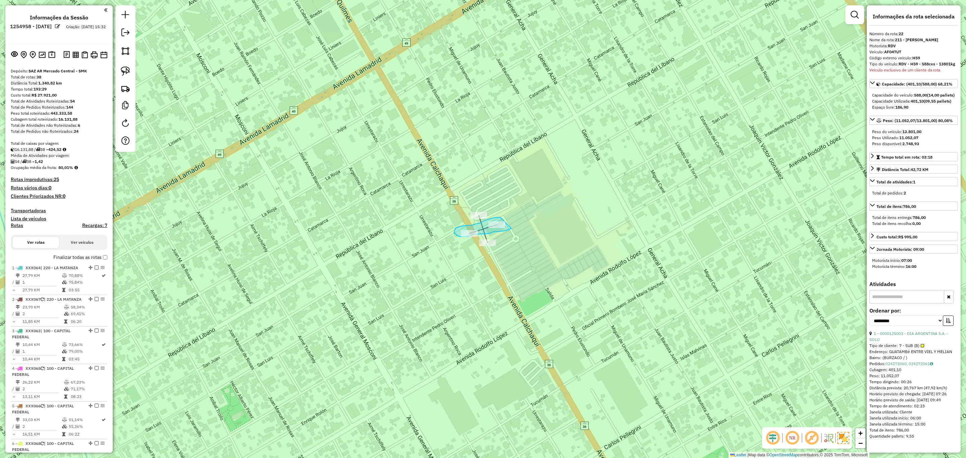
drag, startPoint x: 500, startPoint y: 217, endPoint x: 511, endPoint y: 228, distance: 15.7
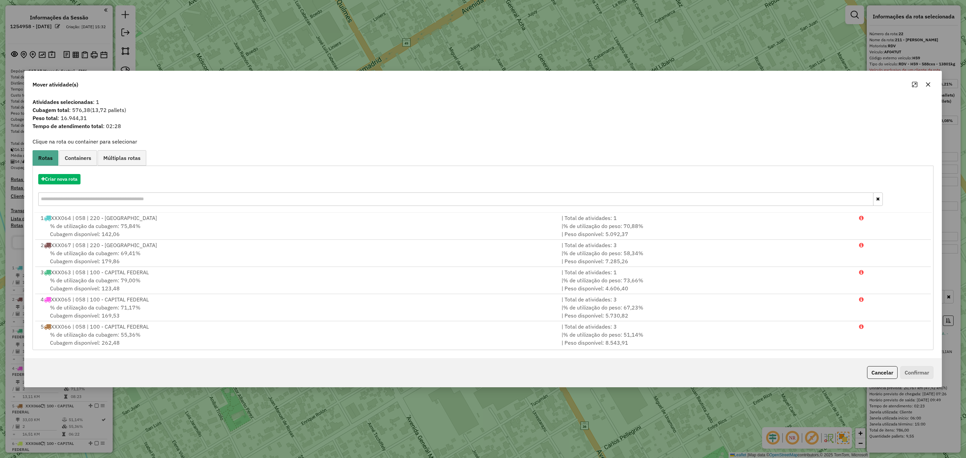
click at [874, 371] on button "Cancelar" at bounding box center [882, 372] width 31 height 13
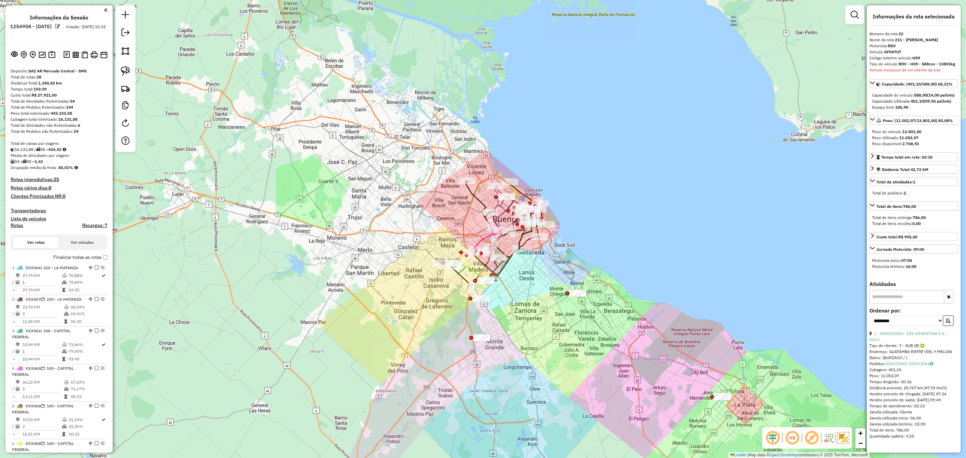
drag, startPoint x: 516, startPoint y: 318, endPoint x: 553, endPoint y: 252, distance: 76.1
click at [554, 252] on div "Janela de atendimento Grade de atendimento Capacidade Transportadoras Veículos …" at bounding box center [483, 229] width 966 height 458
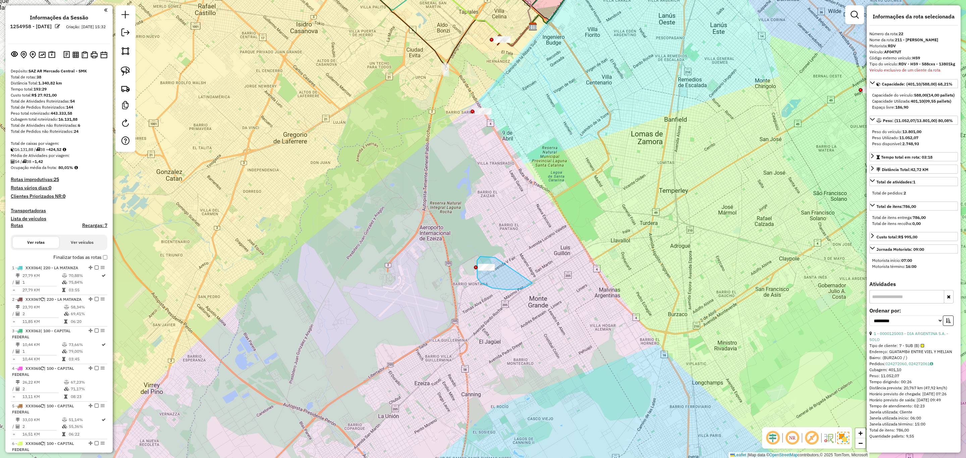
drag, startPoint x: 495, startPoint y: 258, endPoint x: 533, endPoint y: 279, distance: 43.7
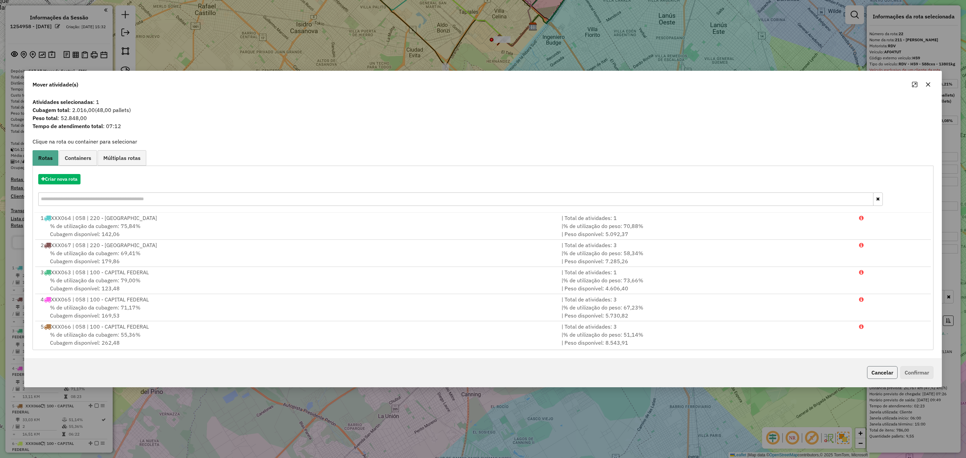
click at [880, 373] on button "Cancelar" at bounding box center [882, 372] width 31 height 13
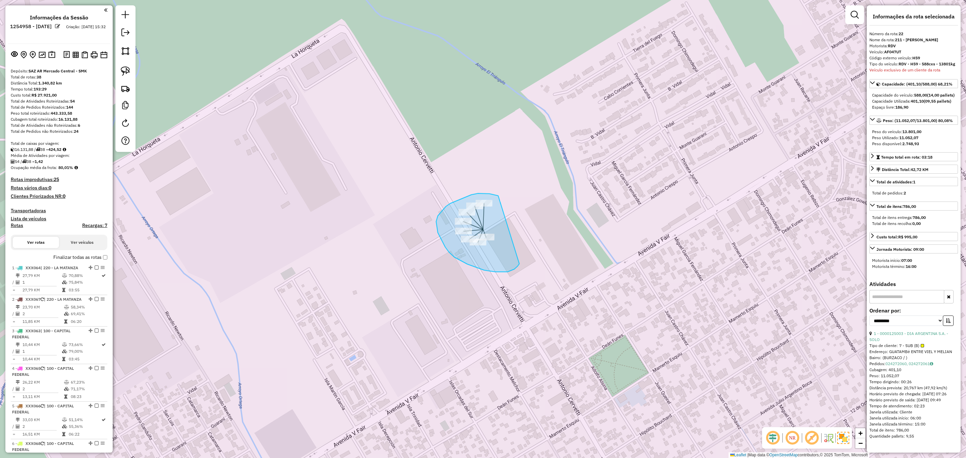
drag, startPoint x: 498, startPoint y: 196, endPoint x: 520, endPoint y: 262, distance: 70.0
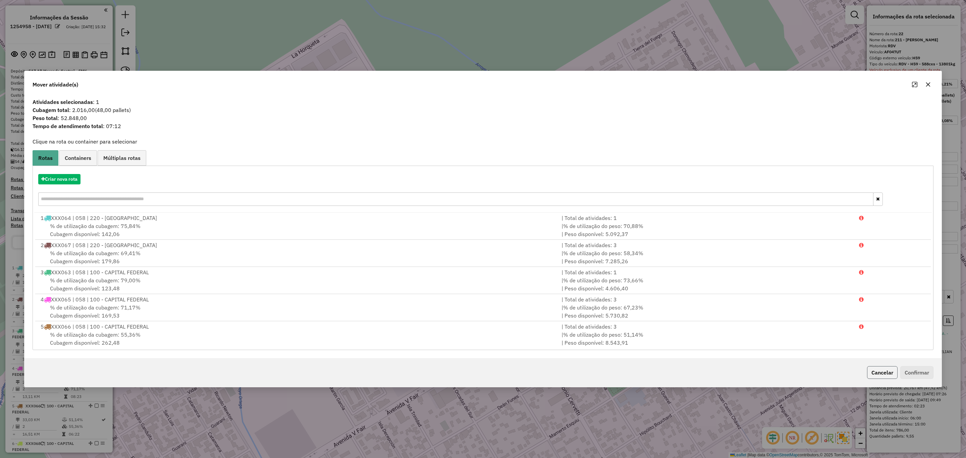
click at [873, 372] on button "Cancelar" at bounding box center [882, 372] width 31 height 13
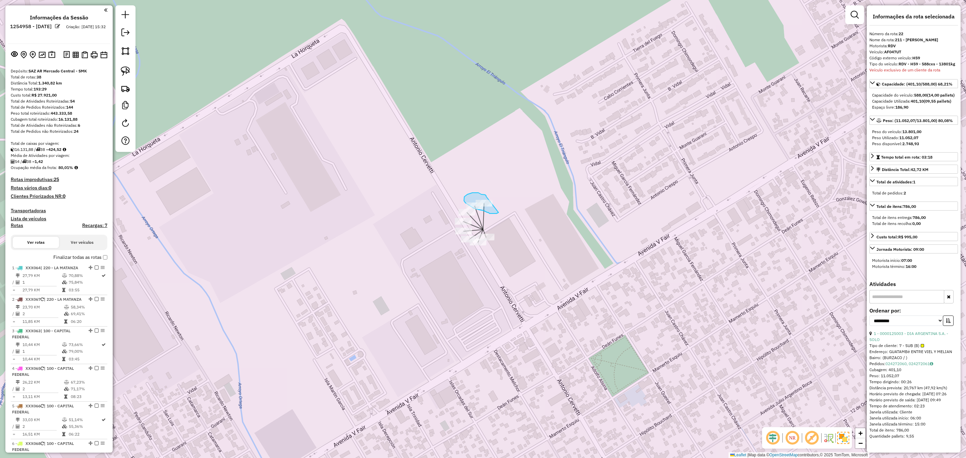
drag, startPoint x: 486, startPoint y: 196, endPoint x: 499, endPoint y: 212, distance: 21.0
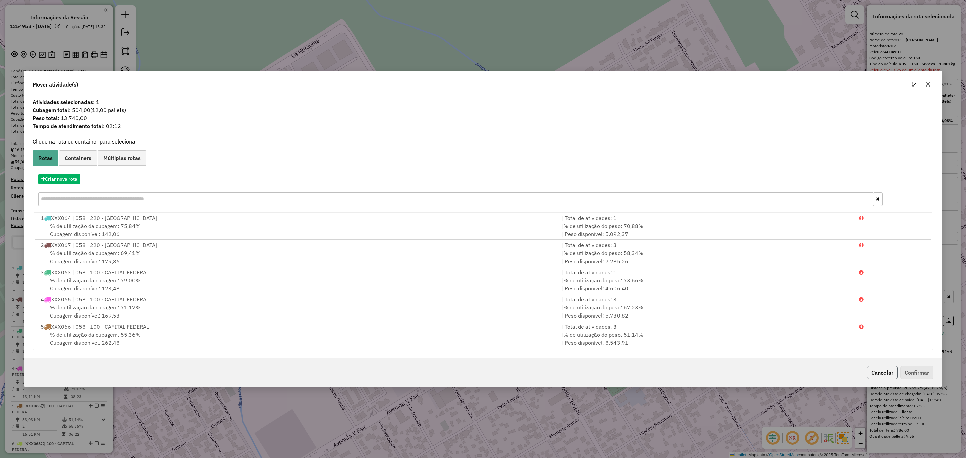
click at [872, 370] on button "Cancelar" at bounding box center [882, 372] width 31 height 13
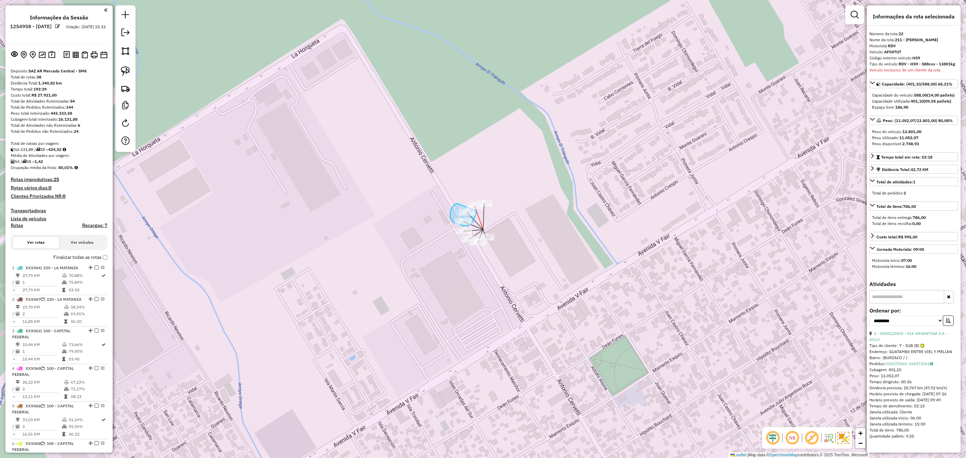
drag, startPoint x: 457, startPoint y: 203, endPoint x: 476, endPoint y: 211, distance: 20.5
click at [476, 211] on div "Janela de atendimento Grade de atendimento Capacidade Transportadoras Veículos …" at bounding box center [483, 229] width 966 height 458
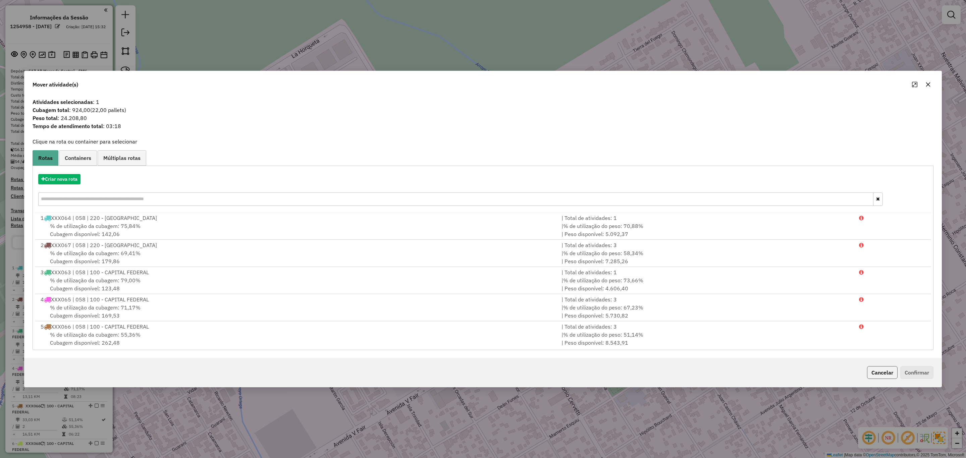
click at [877, 372] on button "Cancelar" at bounding box center [882, 372] width 31 height 13
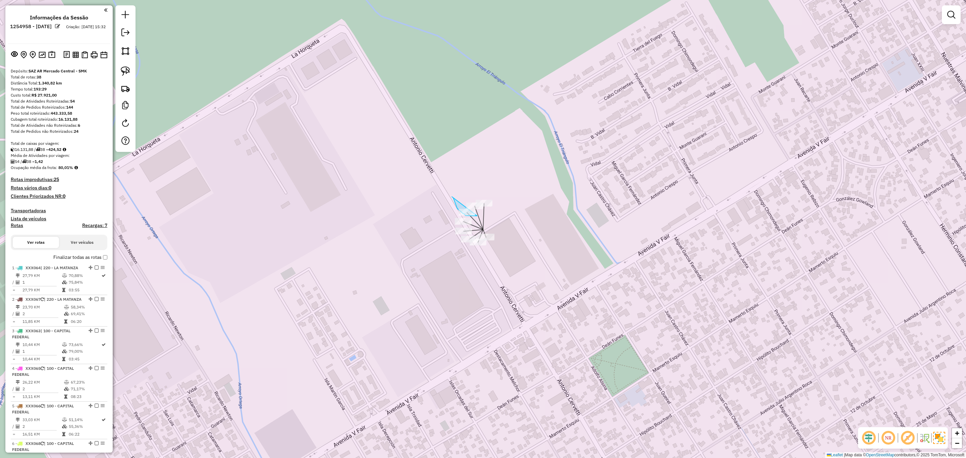
drag, startPoint x: 452, startPoint y: 197, endPoint x: 477, endPoint y: 216, distance: 31.3
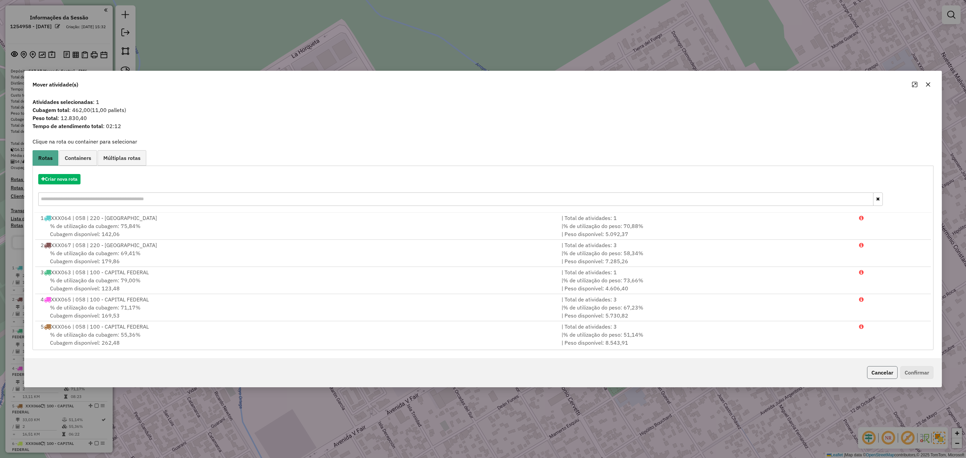
click at [878, 371] on button "Cancelar" at bounding box center [882, 372] width 31 height 13
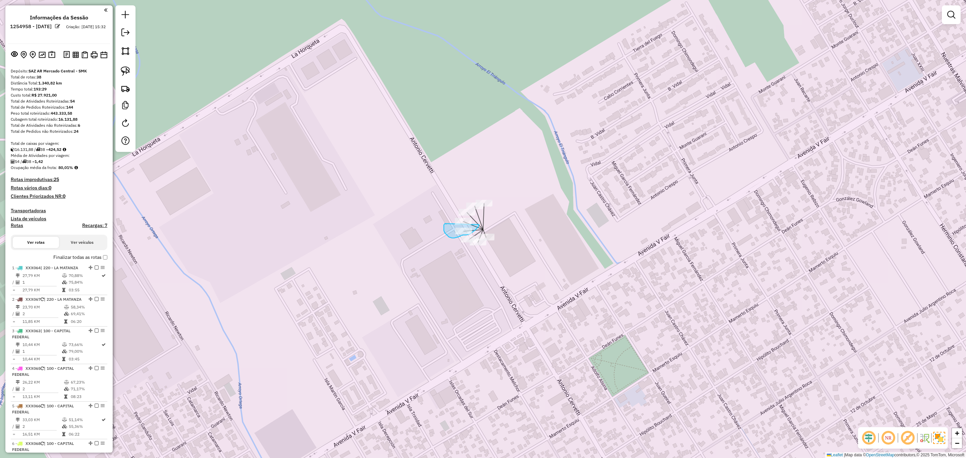
drag, startPoint x: 445, startPoint y: 223, endPoint x: 479, endPoint y: 223, distance: 34.5
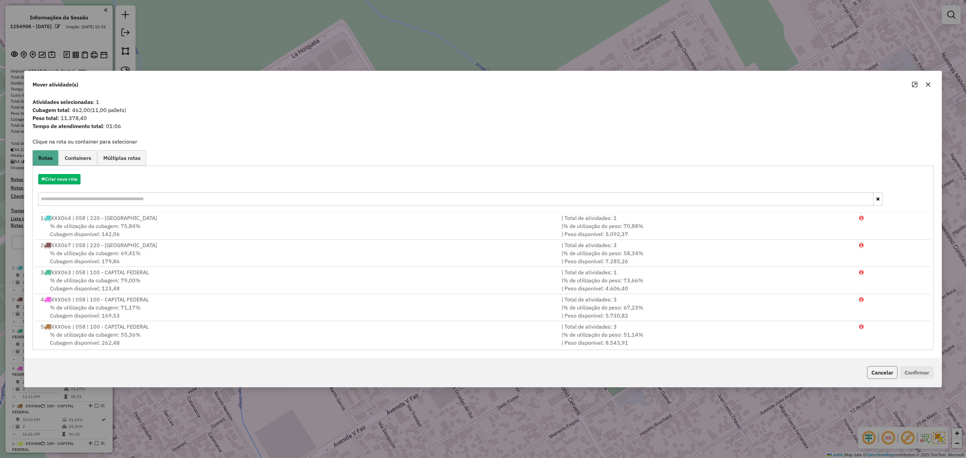
click at [878, 371] on button "Cancelar" at bounding box center [882, 372] width 31 height 13
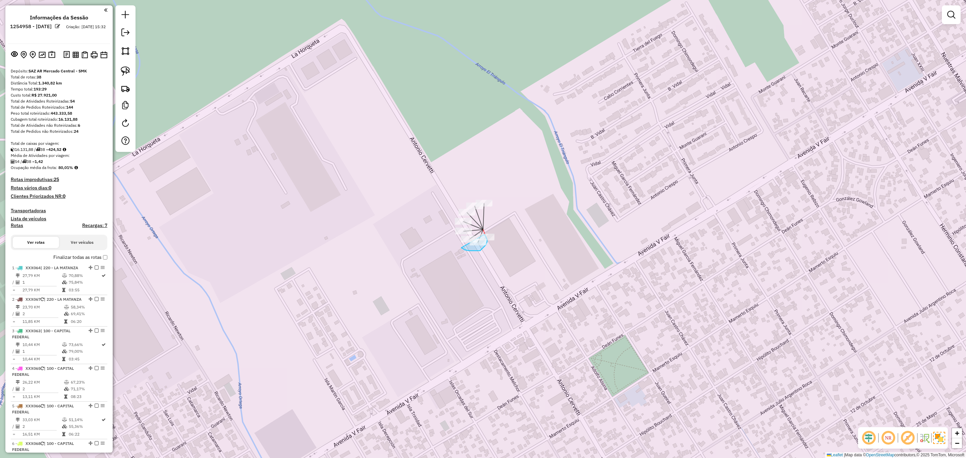
click at [484, 234] on div "Janela de atendimento Grade de atendimento Capacidade Transportadoras Veículos …" at bounding box center [483, 229] width 966 height 458
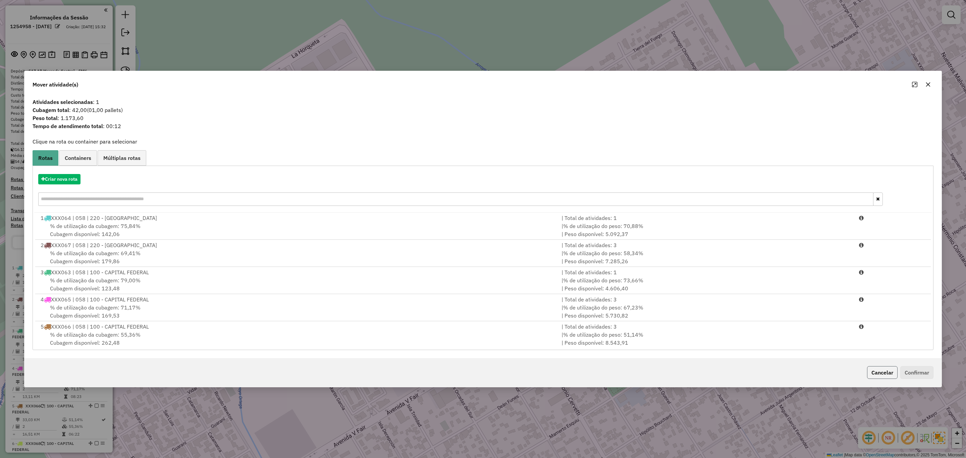
click at [879, 371] on button "Cancelar" at bounding box center [882, 372] width 31 height 13
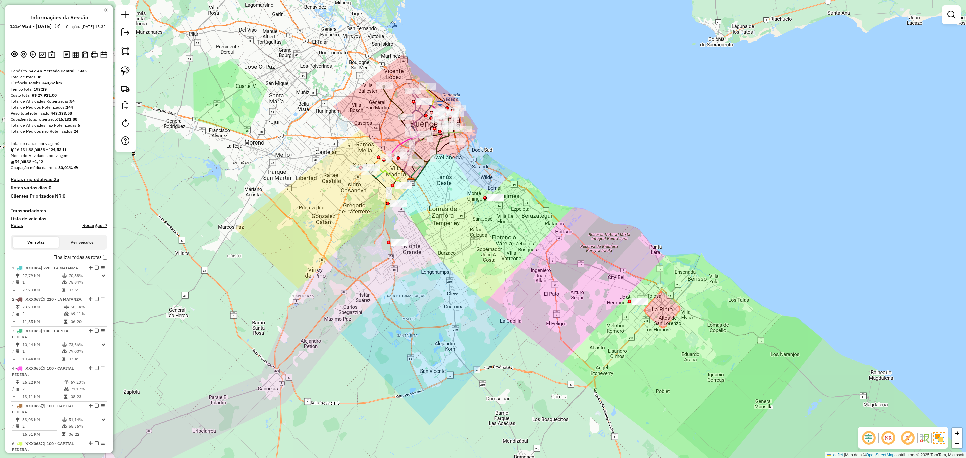
drag, startPoint x: 542, startPoint y: 322, endPoint x: 485, endPoint y: 296, distance: 63.0
click at [485, 296] on div "Janela de atendimento Grade de atendimento Capacidade Transportadoras Veículos …" at bounding box center [483, 229] width 966 height 458
drag, startPoint x: 641, startPoint y: 291, endPoint x: 653, endPoint y: 324, distance: 35.2
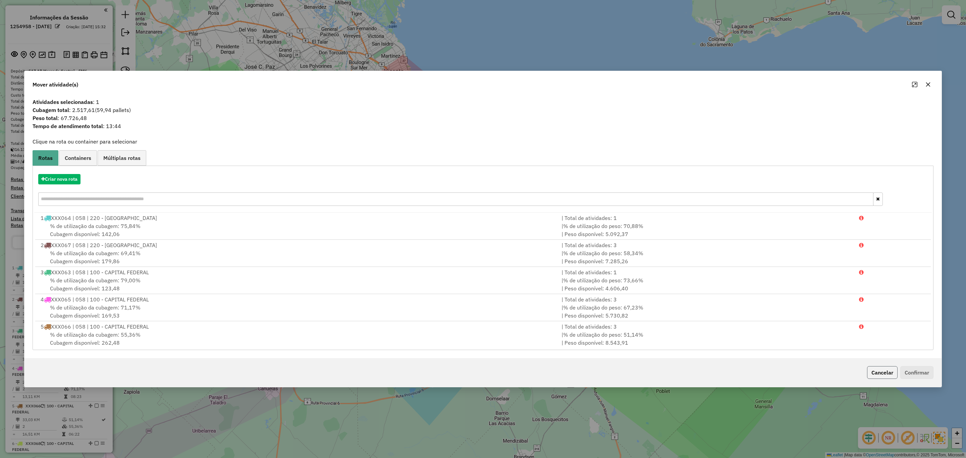
click at [885, 374] on button "Cancelar" at bounding box center [882, 372] width 31 height 13
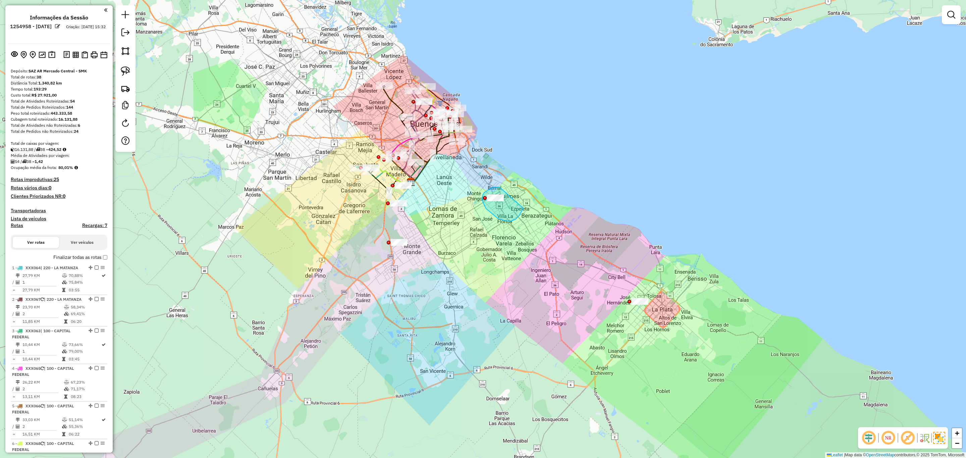
drag, startPoint x: 499, startPoint y: 187, endPoint x: 523, endPoint y: 208, distance: 31.8
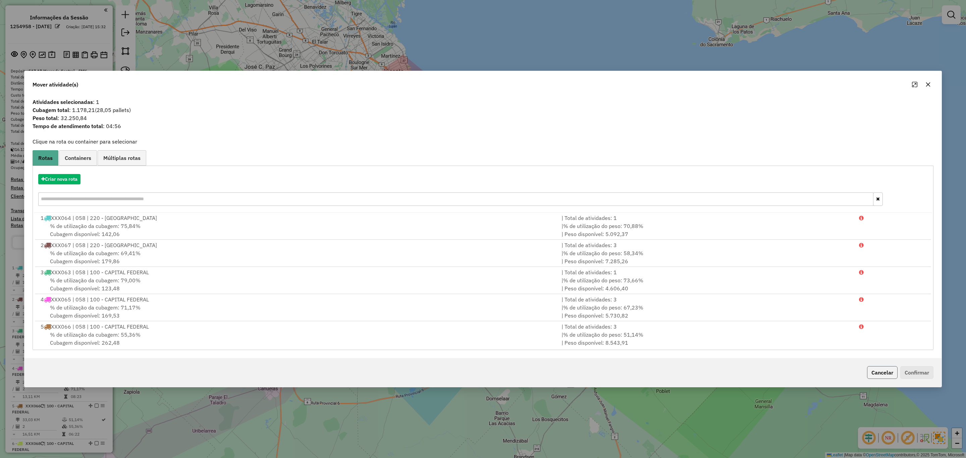
click at [873, 369] on button "Cancelar" at bounding box center [882, 372] width 31 height 13
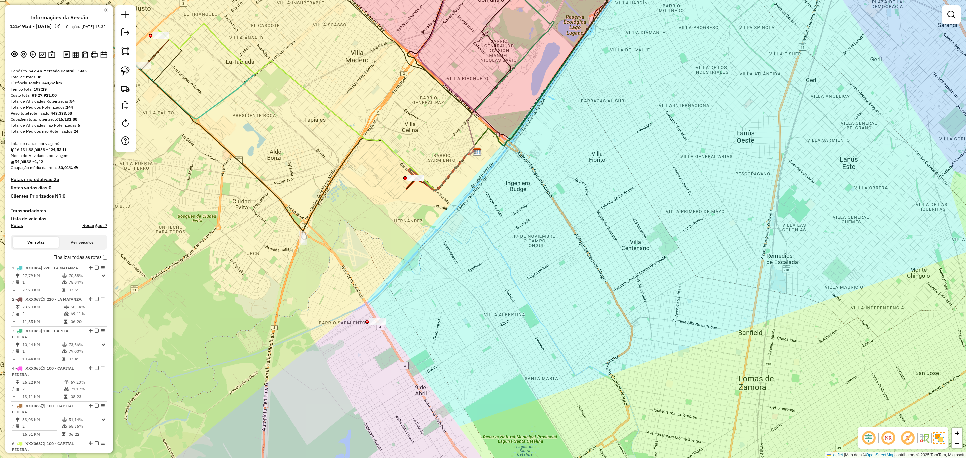
drag, startPoint x: 373, startPoint y: 272, endPoint x: 395, endPoint y: 306, distance: 40.5
click at [395, 306] on div "Janela de atendimento Grade de atendimento Capacidade Transportadoras Veículos …" at bounding box center [483, 229] width 966 height 458
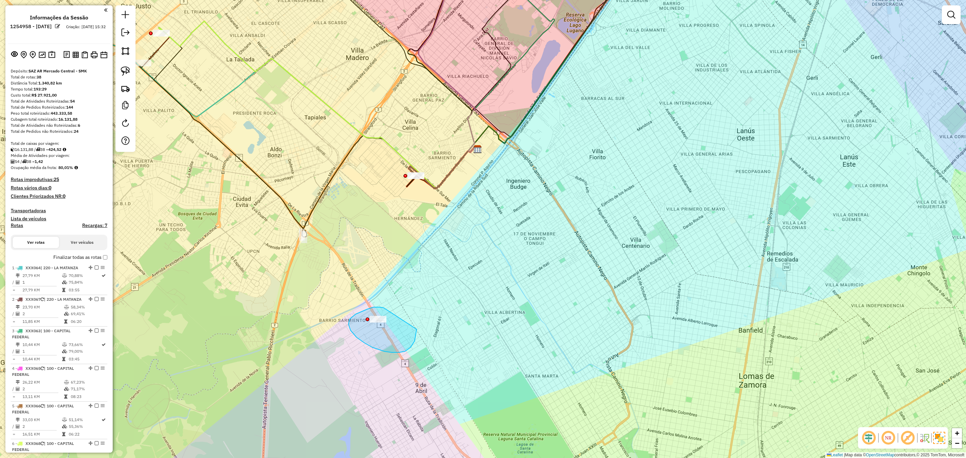
drag, startPoint x: 384, startPoint y: 308, endPoint x: 417, endPoint y: 329, distance: 39.3
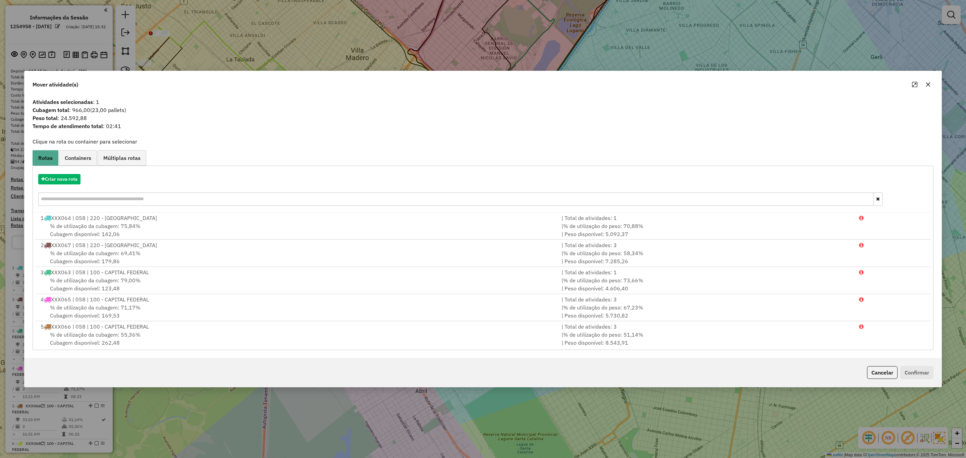
drag, startPoint x: 883, startPoint y: 371, endPoint x: 848, endPoint y: 359, distance: 36.6
click at [883, 371] on button "Cancelar" at bounding box center [882, 372] width 31 height 13
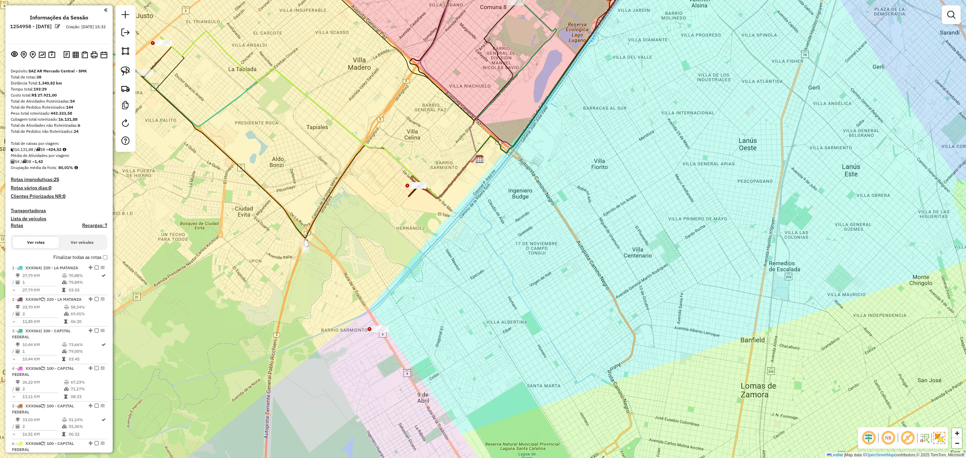
drag, startPoint x: 433, startPoint y: 237, endPoint x: 450, endPoint y: 280, distance: 45.9
click at [450, 289] on div "Janela de atendimento Grade de atendimento Capacidade Transportadoras Veículos …" at bounding box center [483, 229] width 966 height 458
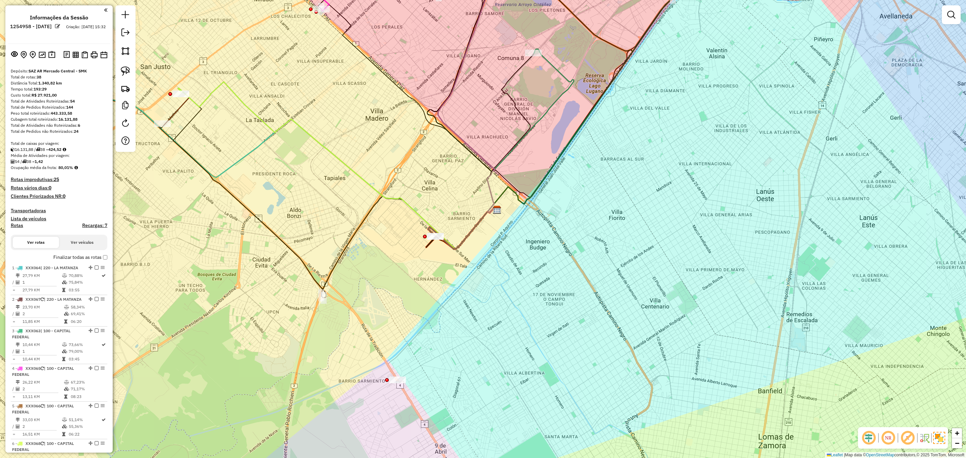
click at [421, 219] on icon at bounding box center [336, 165] width 316 height 167
select select "**********"
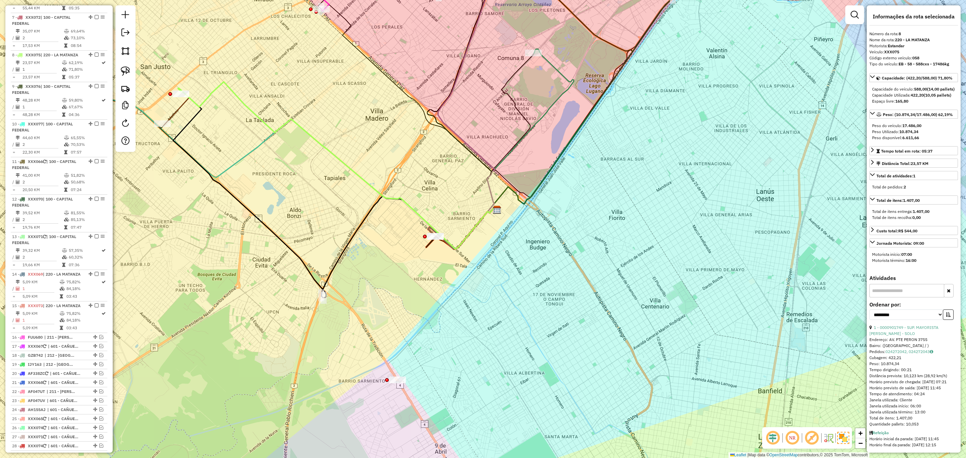
scroll to position [516, 0]
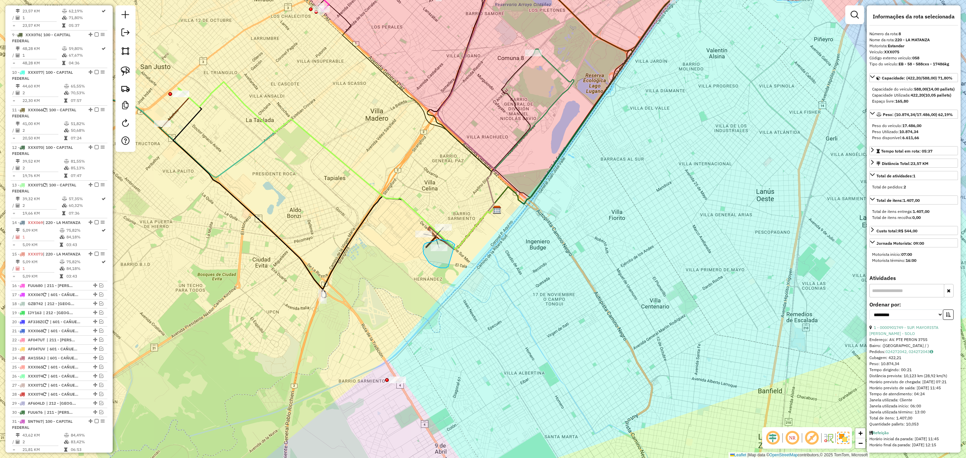
drag, startPoint x: 455, startPoint y: 245, endPoint x: 448, endPoint y: 267, distance: 23.5
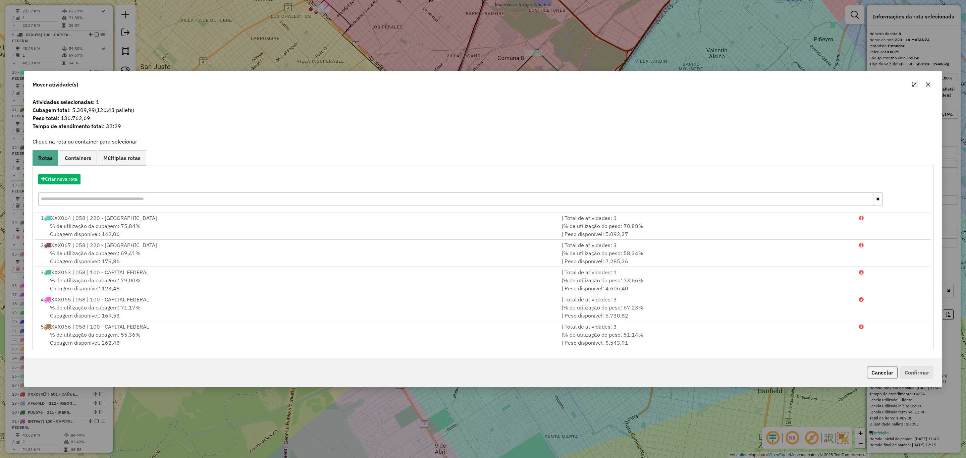
click at [877, 373] on button "Cancelar" at bounding box center [882, 372] width 31 height 13
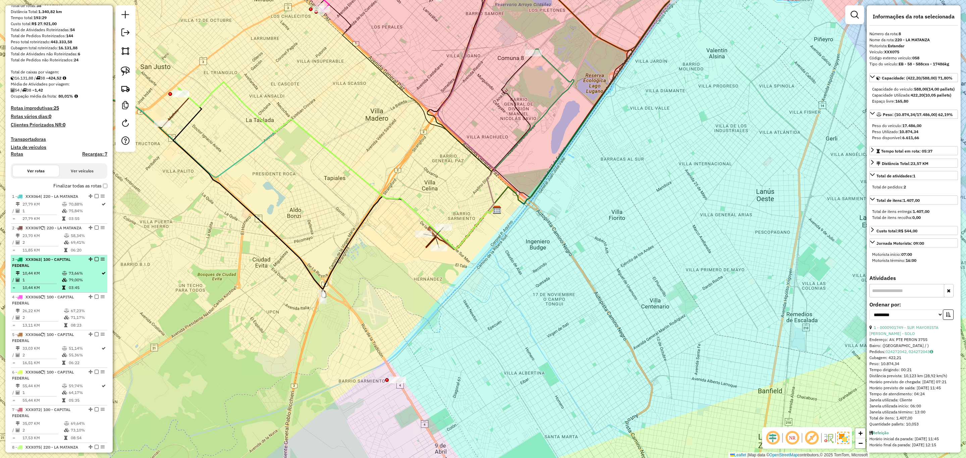
scroll to position [0, 0]
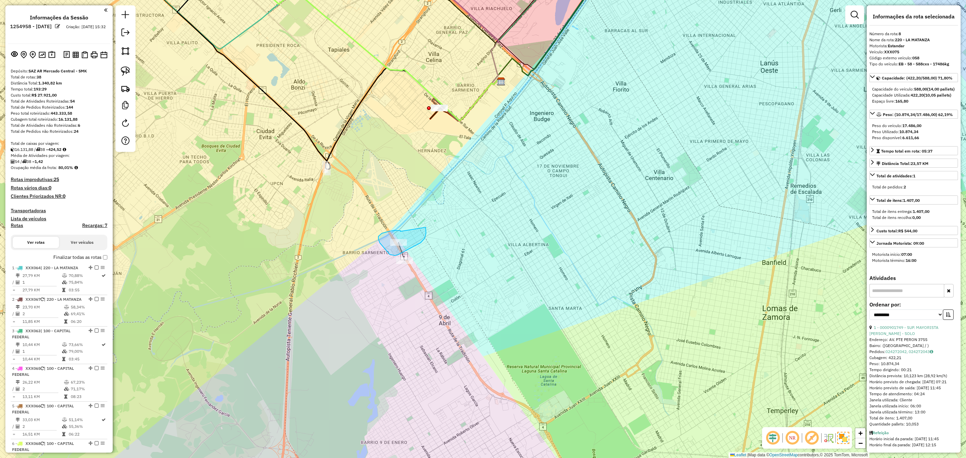
drag, startPoint x: 398, startPoint y: 231, endPoint x: 426, endPoint y: 227, distance: 27.4
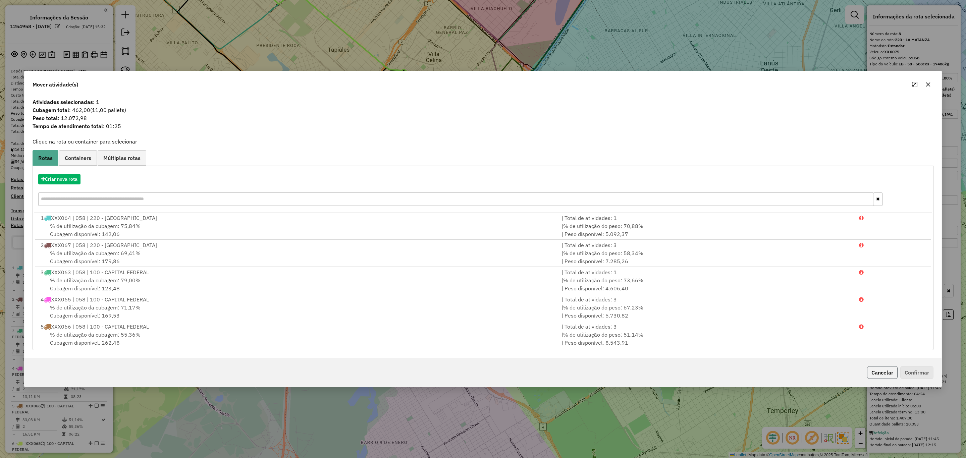
click at [881, 370] on button "Cancelar" at bounding box center [882, 372] width 31 height 13
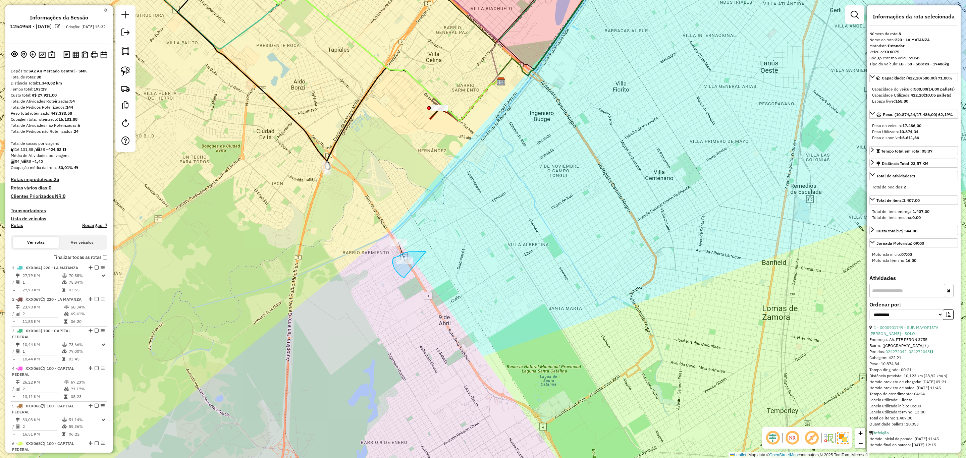
drag, startPoint x: 426, startPoint y: 252, endPoint x: 416, endPoint y: 281, distance: 31.3
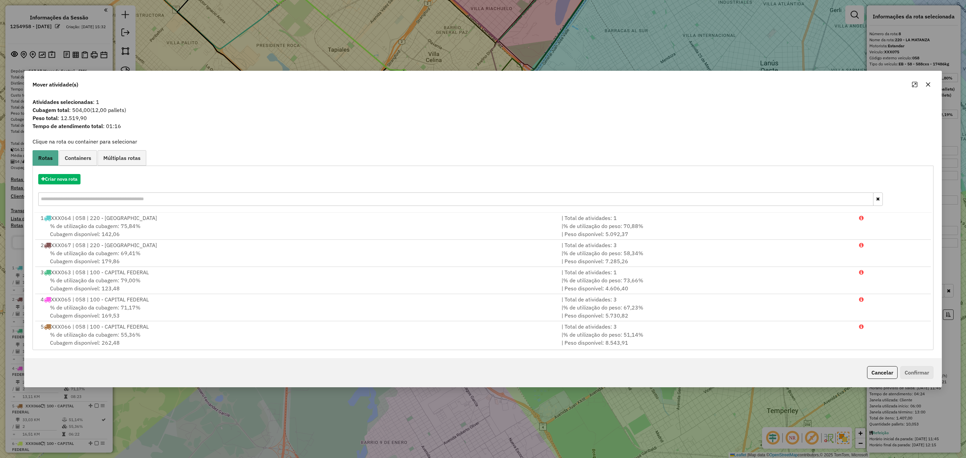
click at [881, 372] on button "Cancelar" at bounding box center [882, 372] width 31 height 13
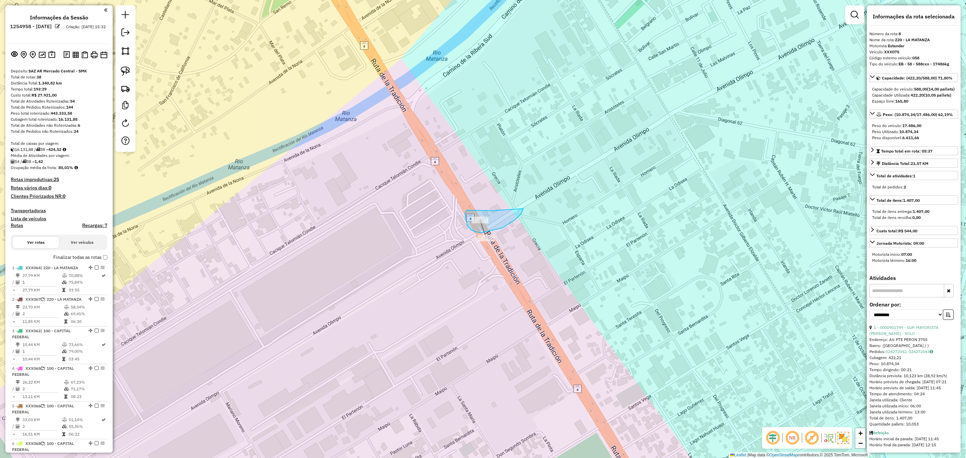
drag, startPoint x: 493, startPoint y: 211, endPoint x: 523, endPoint y: 209, distance: 29.6
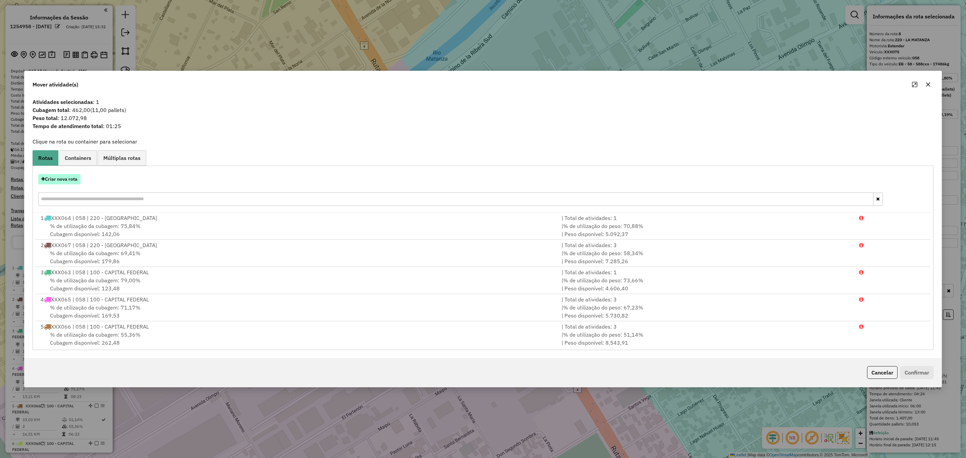
click at [58, 175] on button "Criar nova rota" at bounding box center [59, 179] width 42 height 10
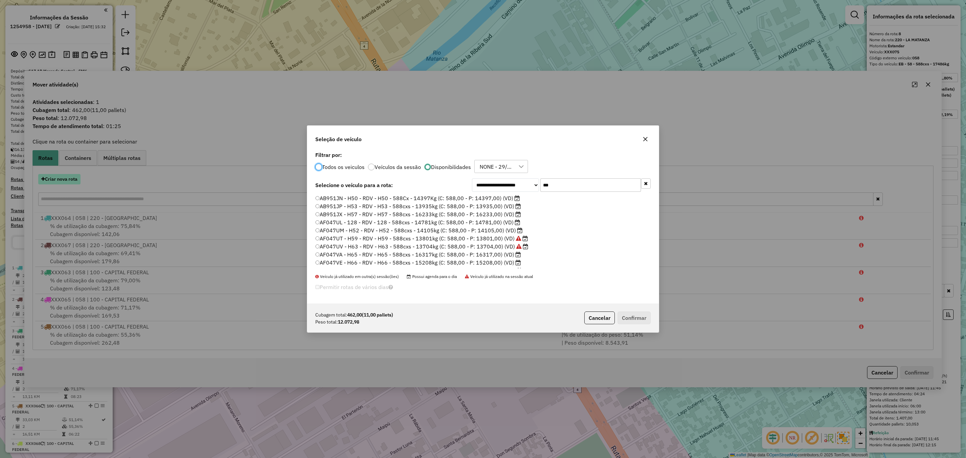
scroll to position [3, 2]
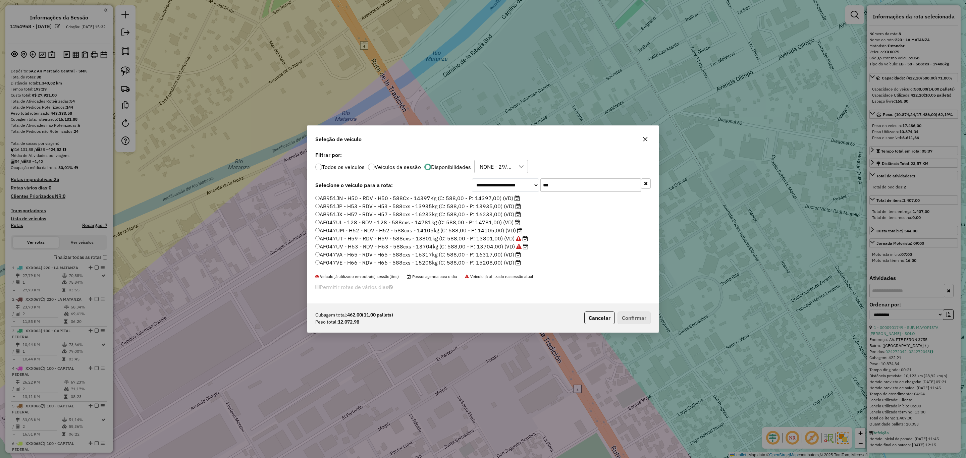
drag, startPoint x: 561, startPoint y: 186, endPoint x: 503, endPoint y: 178, distance: 58.0
click at [503, 178] on div "**********" at bounding box center [483, 227] width 352 height 154
type input "***"
click at [484, 252] on label "XXX070 - 058 - EB - 58 - 588cxs - 17486kg (C: 588,00 - P: 17486,00) (VD)" at bounding box center [416, 255] width 202 height 8
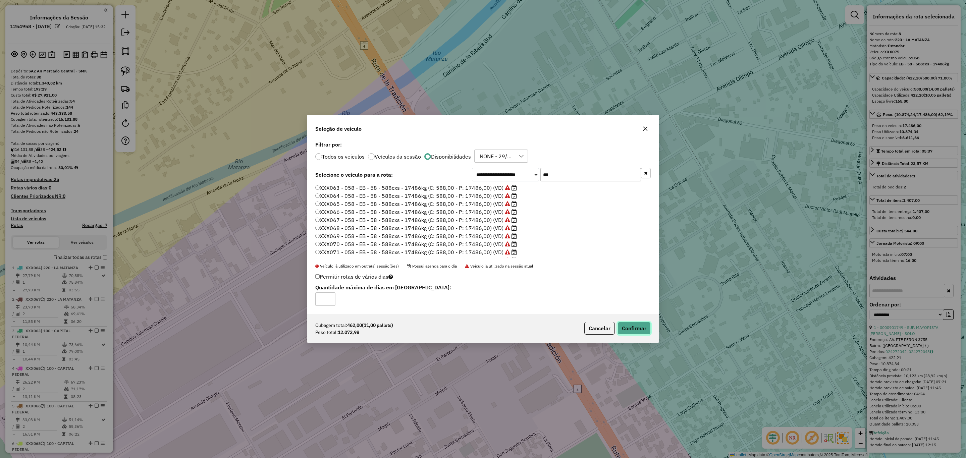
click at [624, 325] on button "Confirmar" at bounding box center [634, 328] width 33 height 13
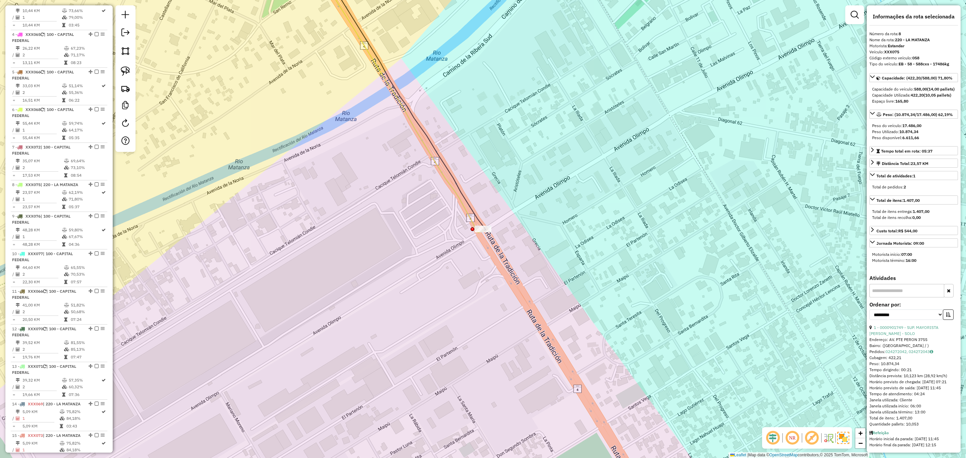
scroll to position [516, 0]
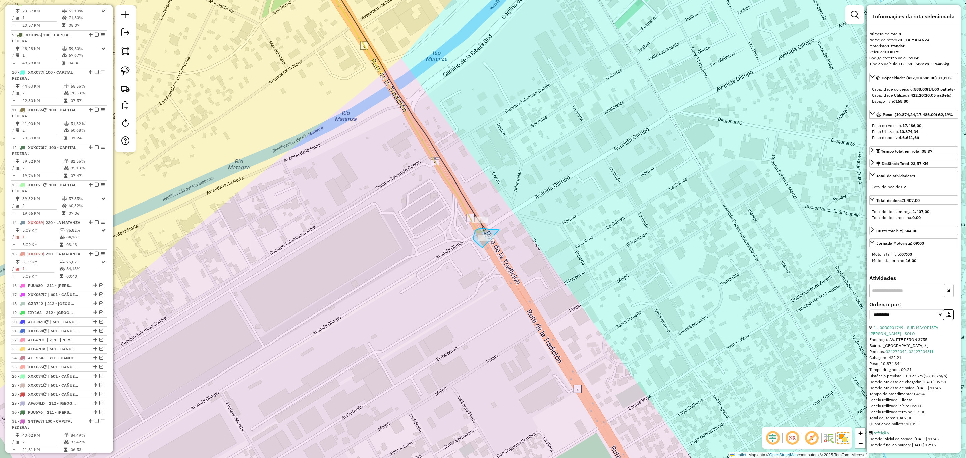
drag, startPoint x: 493, startPoint y: 230, endPoint x: 493, endPoint y: 253, distance: 22.8
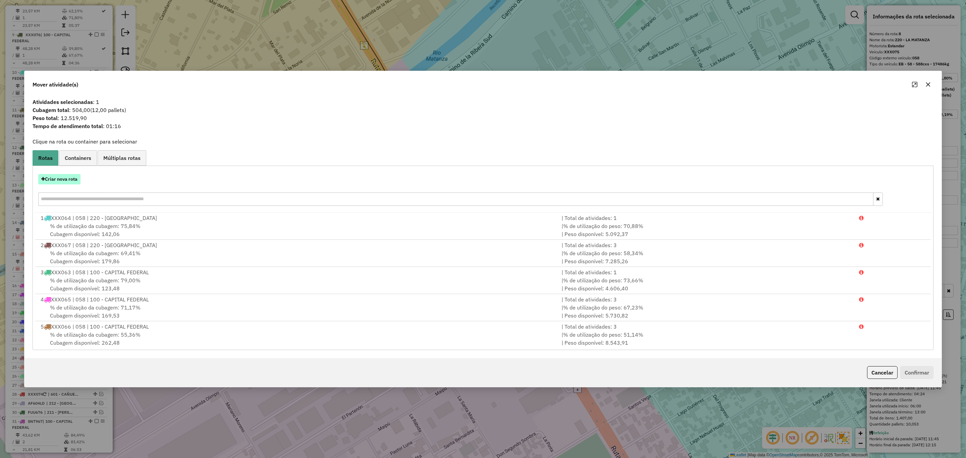
click at [65, 176] on button "Criar nova rota" at bounding box center [59, 179] width 42 height 10
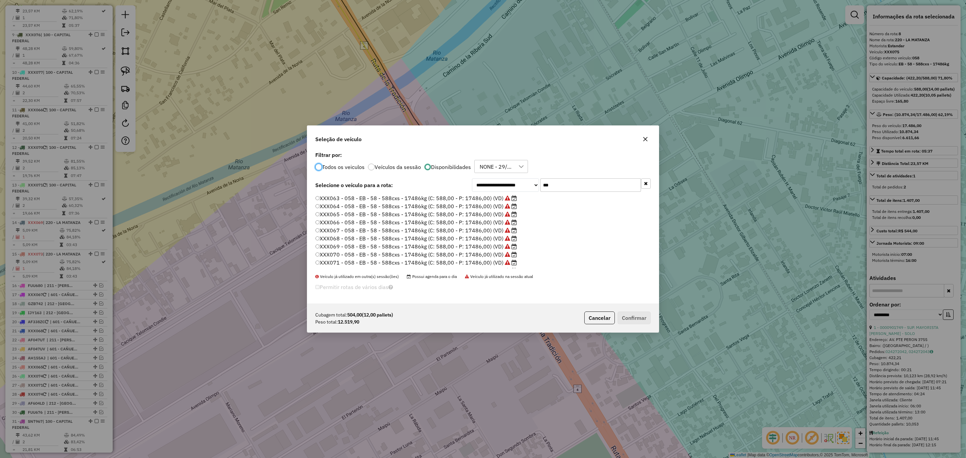
scroll to position [47, 0]
click at [477, 240] on label "XXX074 - 058 - EB - 58 - 588cxs - 17486kg (C: 588,00 - P: 17486,00) (VD)" at bounding box center [416, 240] width 202 height 8
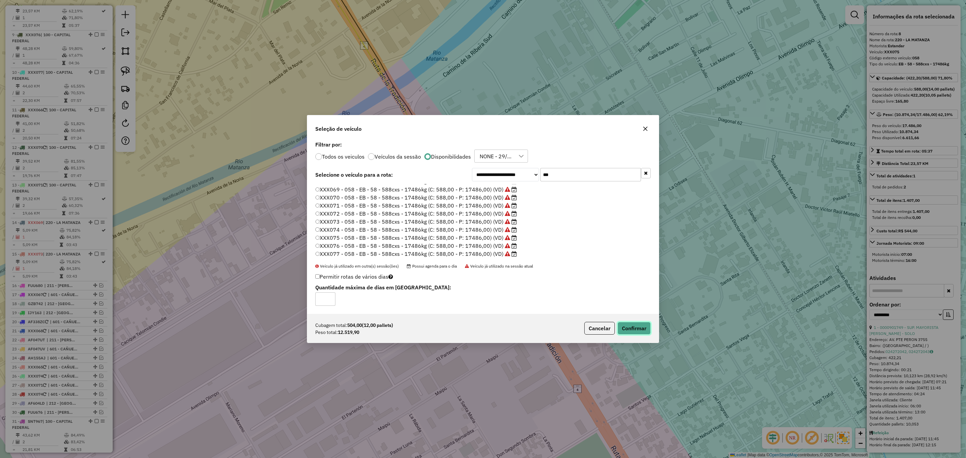
click at [634, 329] on button "Confirmar" at bounding box center [634, 328] width 33 height 13
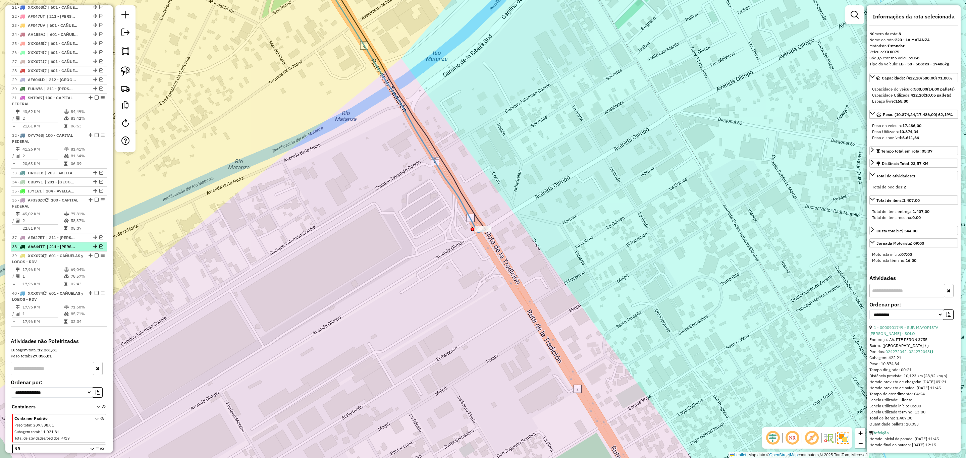
scroll to position [917, 0]
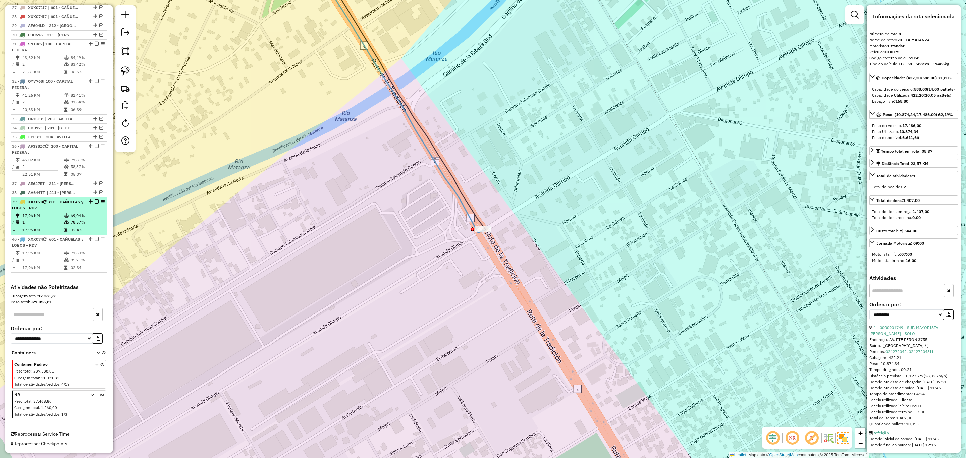
click at [42, 209] on span "| 601 - CAÑUELAS y LOBOS - RDV" at bounding box center [47, 204] width 71 height 11
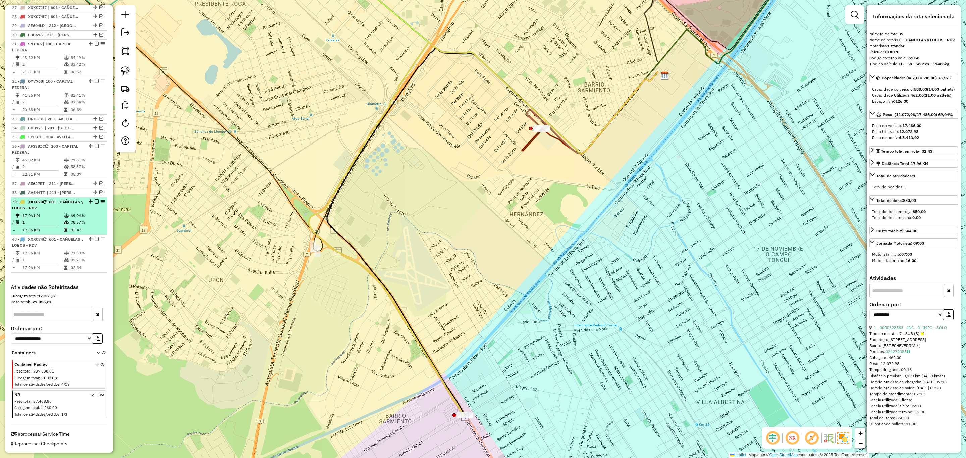
click at [95, 201] on em at bounding box center [97, 202] width 4 height 4
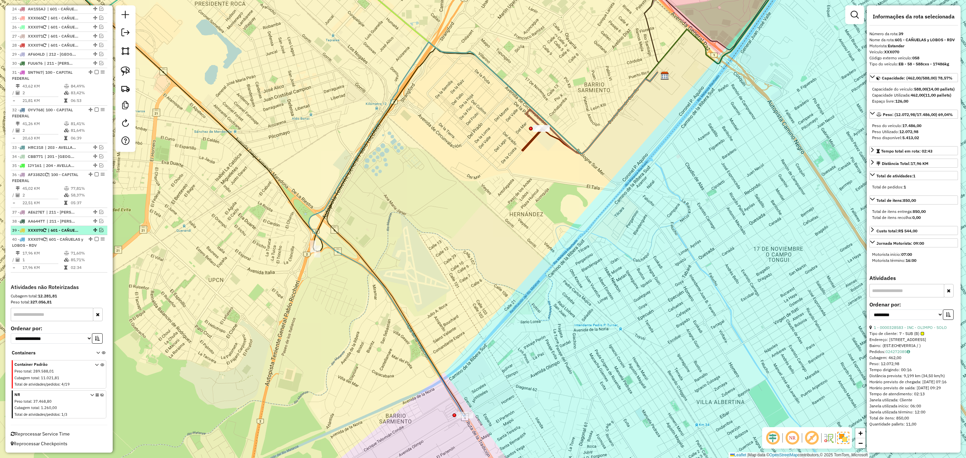
scroll to position [889, 0]
click at [95, 238] on em at bounding box center [97, 239] width 4 height 4
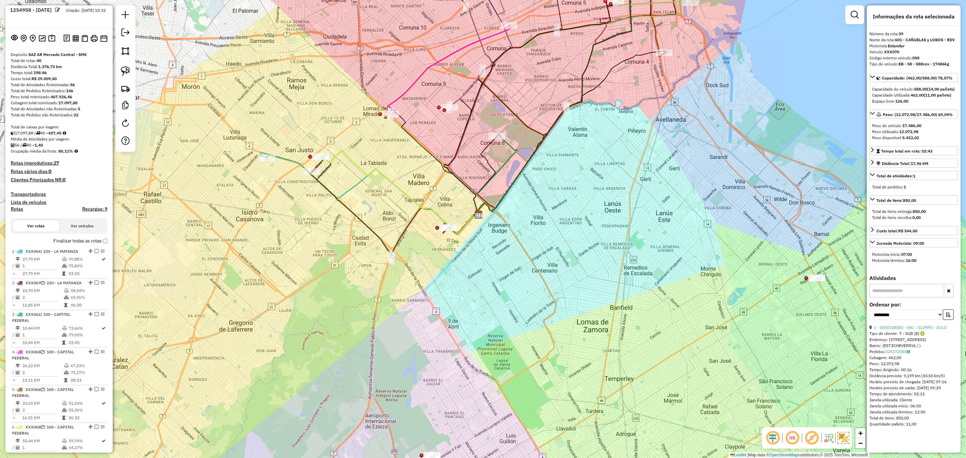
scroll to position [4, 0]
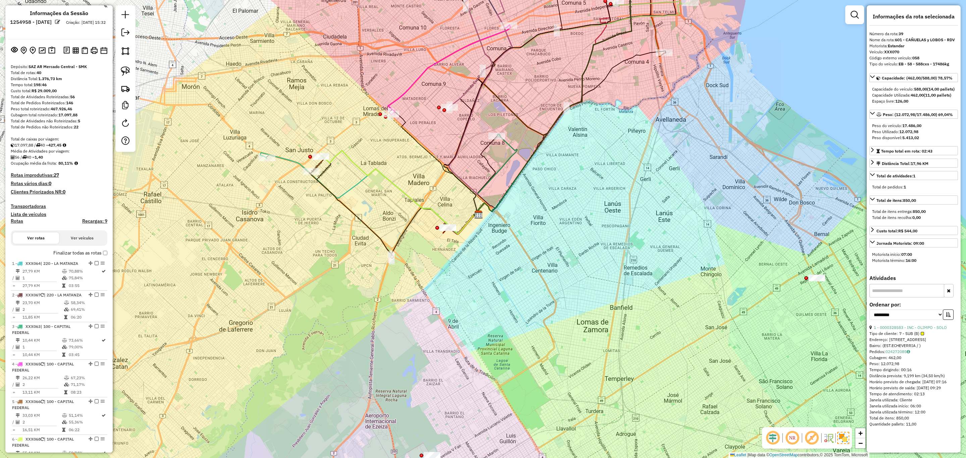
click at [33, 205] on h4 "Transportadoras" at bounding box center [59, 207] width 97 height 6
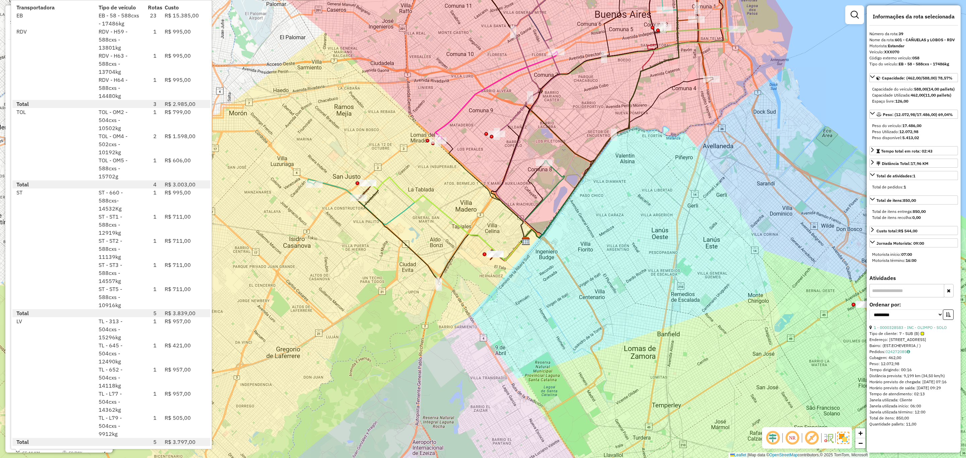
drag, startPoint x: 385, startPoint y: 232, endPoint x: 416, endPoint y: 249, distance: 34.2
click at [416, 251] on icon at bounding box center [444, 232] width 160 height 105
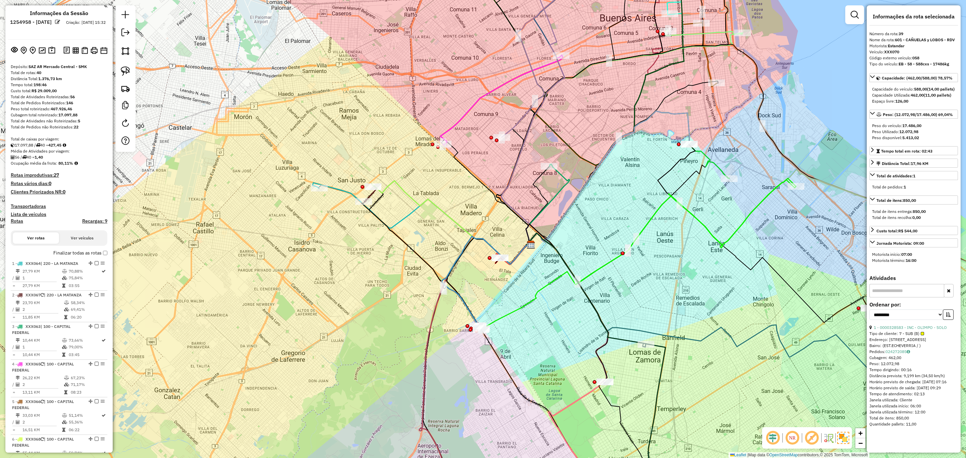
click at [16, 221] on h4 "Rotas" at bounding box center [17, 221] width 12 height 6
select select
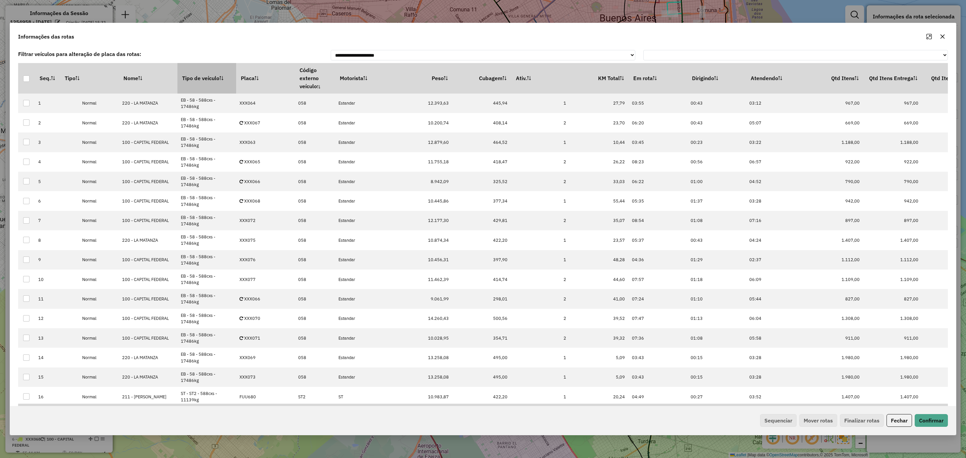
click at [203, 78] on th "Tipo de veículo" at bounding box center [206, 78] width 59 height 30
click at [781, 422] on button "Sequenciar" at bounding box center [778, 420] width 37 height 13
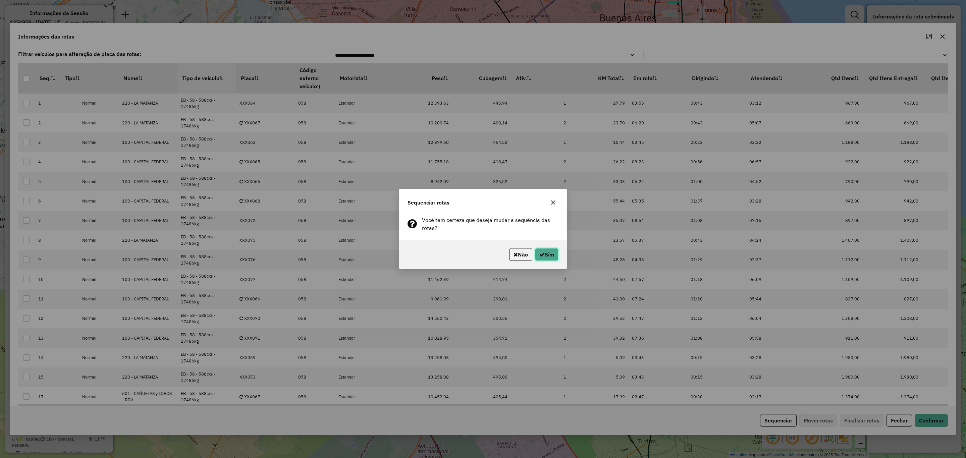
click at [547, 255] on button "Sim" at bounding box center [546, 254] width 23 height 13
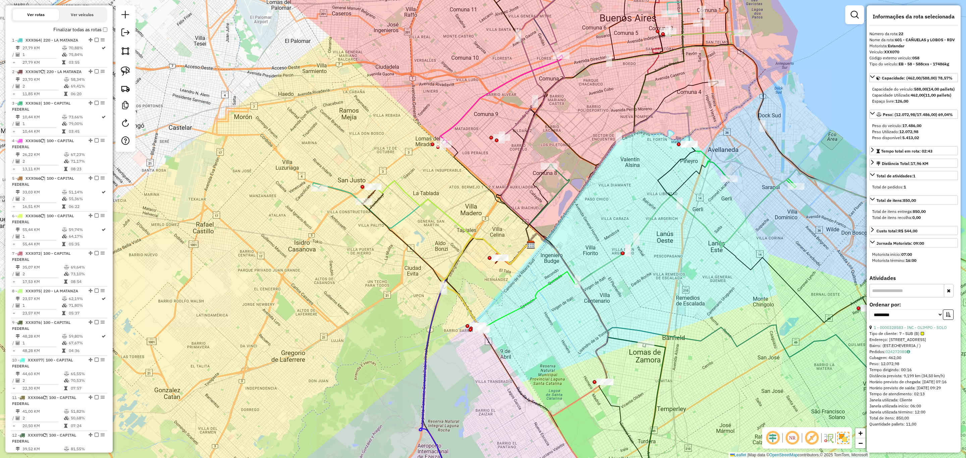
scroll to position [0, 0]
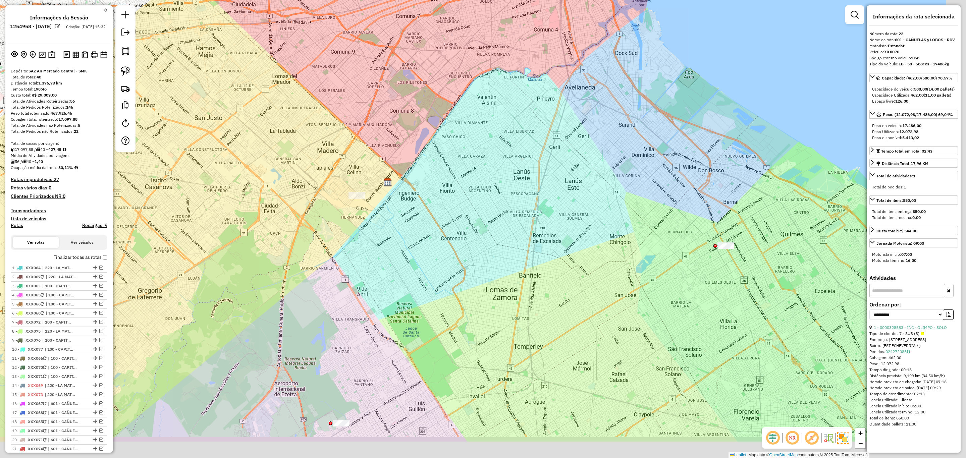
drag, startPoint x: 531, startPoint y: 310, endPoint x: 389, endPoint y: 245, distance: 156.2
click at [389, 246] on div "Janela de atendimento Grade de atendimento Capacidade Transportadoras Veículos …" at bounding box center [483, 229] width 966 height 458
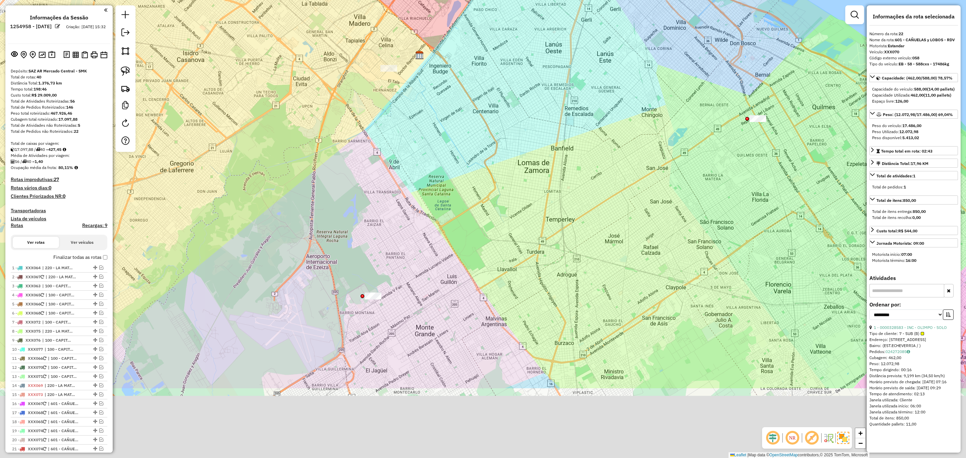
drag, startPoint x: 407, startPoint y: 292, endPoint x: 387, endPoint y: 256, distance: 40.7
click at [416, 175] on div "Janela de atendimento Grade de atendimento Capacidade Transportadoras Veículos …" at bounding box center [483, 229] width 966 height 458
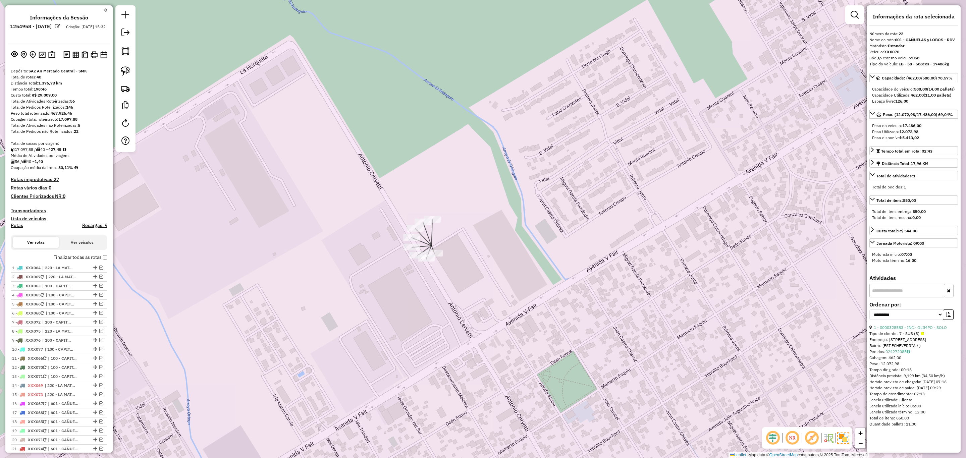
drag, startPoint x: 495, startPoint y: 287, endPoint x: 451, endPoint y: 338, distance: 67.8
click at [444, 305] on div "Janela de atendimento Grade de atendimento Capacidade Transportadoras Veículos …" at bounding box center [483, 229] width 966 height 458
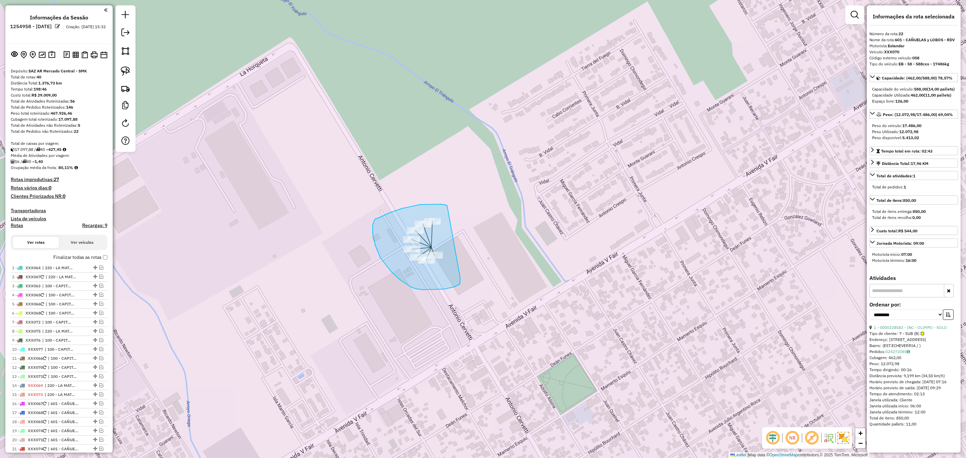
drag, startPoint x: 447, startPoint y: 206, endPoint x: 460, endPoint y: 278, distance: 73.3
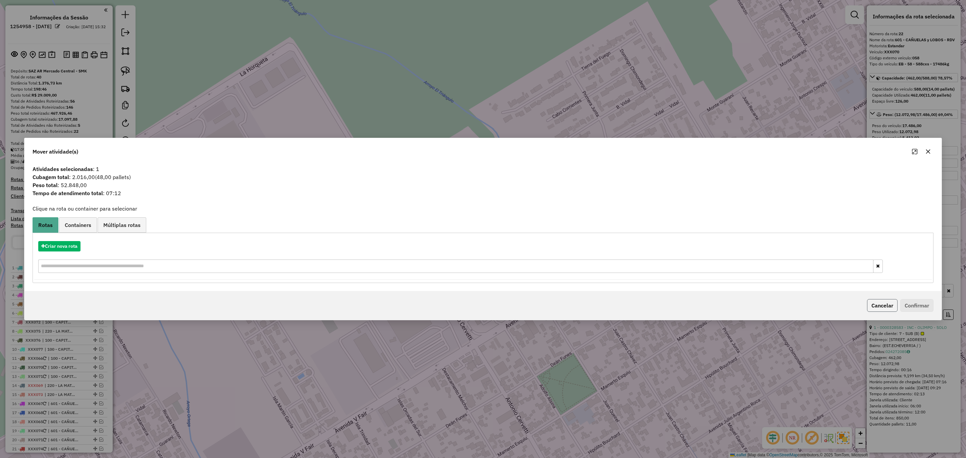
click at [878, 305] on button "Cancelar" at bounding box center [882, 305] width 31 height 13
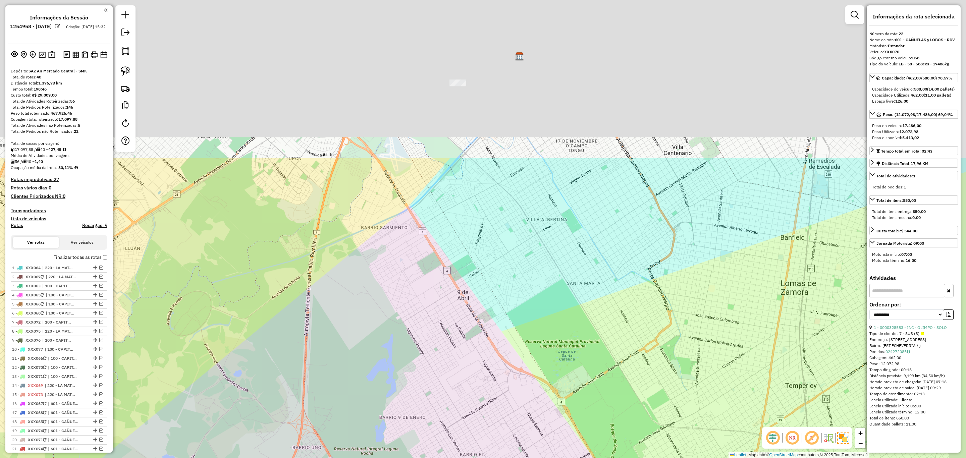
drag, startPoint x: 521, startPoint y: 345, endPoint x: 493, endPoint y: 474, distance: 132.0
click at [493, 458] on html "Aguarde... Pop-up bloqueado! Seu navegador bloqueou automáticamente a abertura …" at bounding box center [483, 229] width 966 height 458
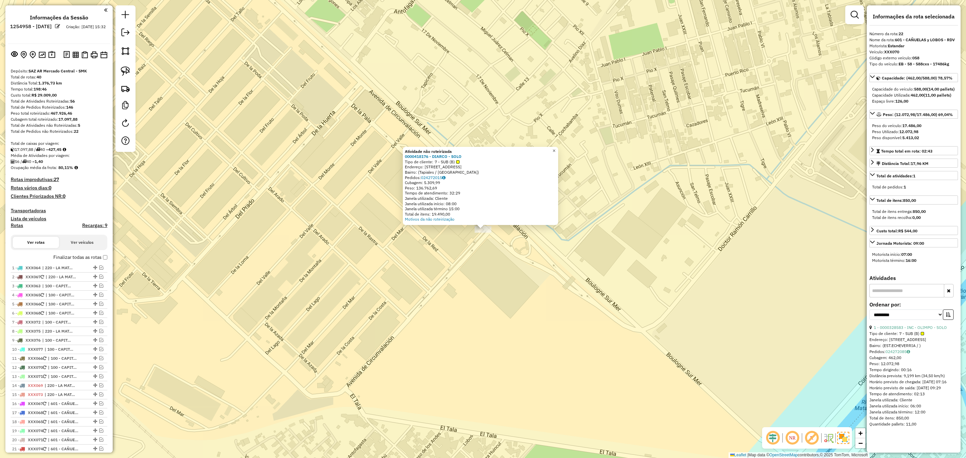
click at [555, 149] on span "×" at bounding box center [553, 151] width 3 height 6
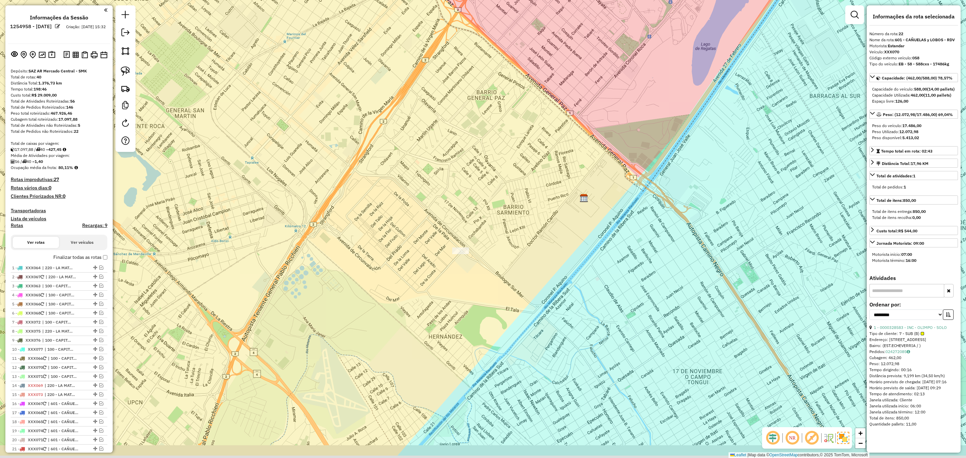
drag, startPoint x: 495, startPoint y: 346, endPoint x: 491, endPoint y: 276, distance: 70.6
click at [491, 276] on div "Janela de atendimento Grade de atendimento Capacidade Transportadoras Veículos …" at bounding box center [483, 229] width 966 height 458
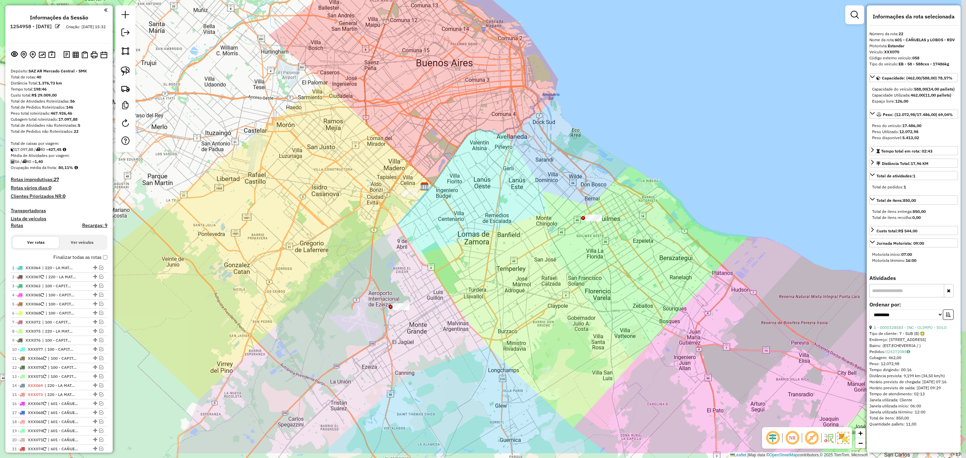
drag, startPoint x: 497, startPoint y: 284, endPoint x: 442, endPoint y: 234, distance: 74.3
click at [443, 234] on div "Janela de atendimento Grade de atendimento Capacidade Transportadoras Veículos …" at bounding box center [483, 229] width 966 height 458
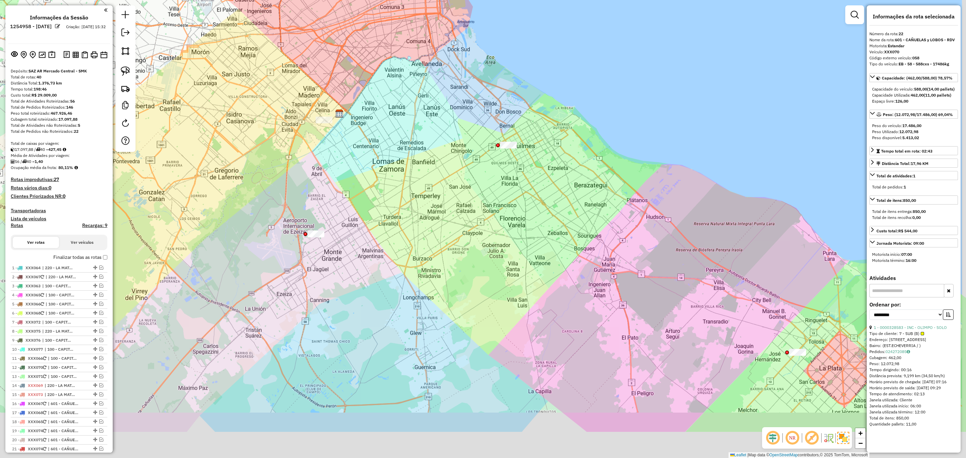
drag, startPoint x: 415, startPoint y: 214, endPoint x: 371, endPoint y: 185, distance: 52.1
click at [372, 185] on div "Janela de atendimento Grade de atendimento Capacidade Transportadoras Veículos …" at bounding box center [483, 229] width 966 height 458
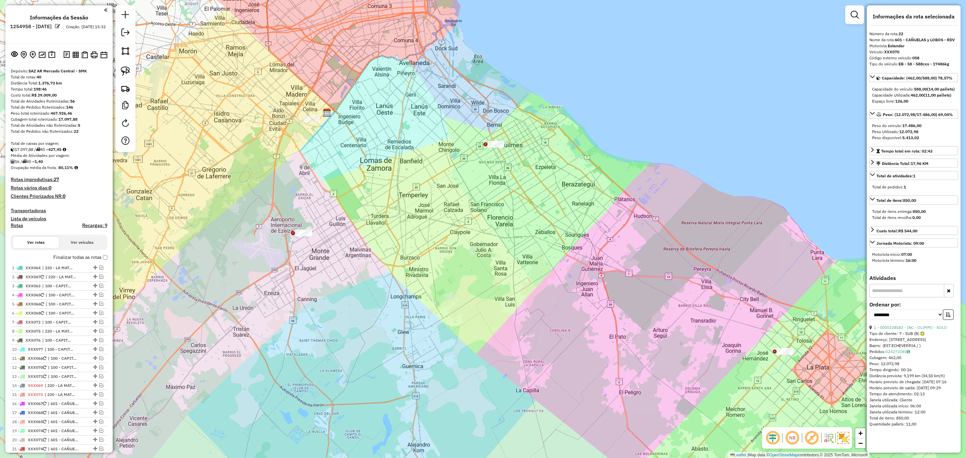
drag, startPoint x: 463, startPoint y: 236, endPoint x: 475, endPoint y: 267, distance: 32.9
click at [475, 267] on div "Janela de atendimento Grade de atendimento Capacidade Transportadoras Veículos …" at bounding box center [483, 229] width 966 height 458
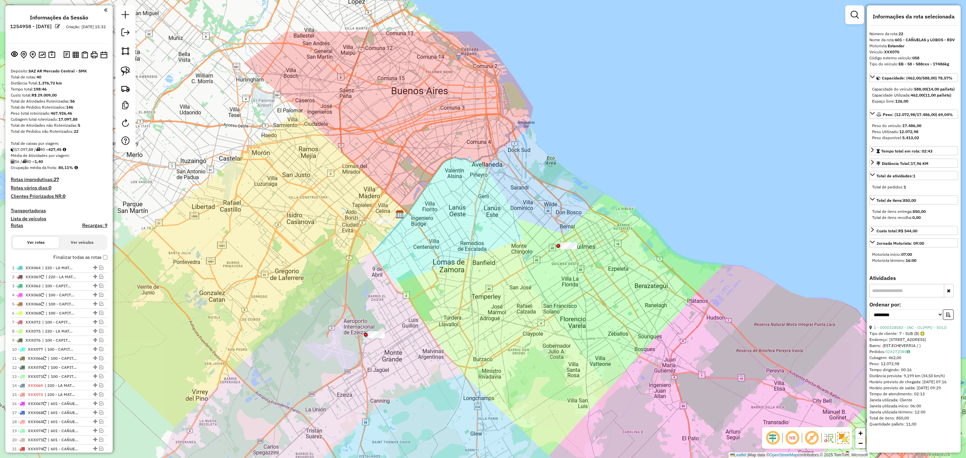
drag, startPoint x: 363, startPoint y: 234, endPoint x: 423, endPoint y: 312, distance: 97.6
click at [423, 312] on div "Janela de atendimento Grade de atendimento Capacidade Transportadoras Veículos …" at bounding box center [483, 229] width 966 height 458
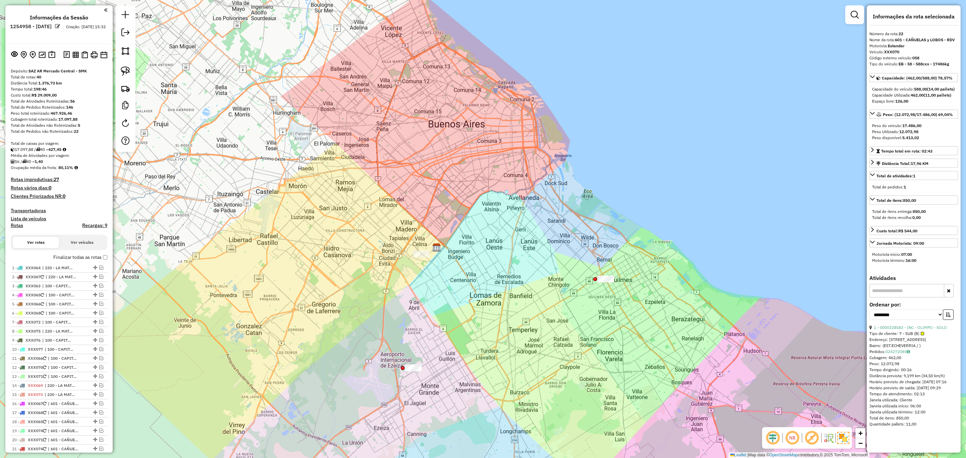
drag, startPoint x: 400, startPoint y: 266, endPoint x: 433, endPoint y: 296, distance: 44.1
click at [433, 296] on div "Janela de atendimento Grade de atendimento Capacidade Transportadoras Veículos …" at bounding box center [483, 229] width 966 height 458
click at [20, 208] on h4 "Transportadoras" at bounding box center [59, 211] width 97 height 6
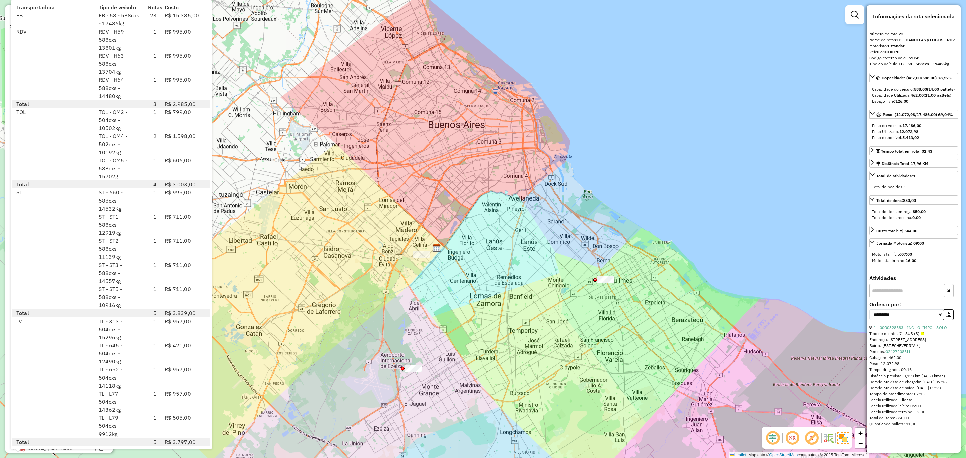
click at [448, 284] on div "Janela de atendimento Grade de atendimento Capacidade Transportadoras Veículos …" at bounding box center [483, 229] width 966 height 458
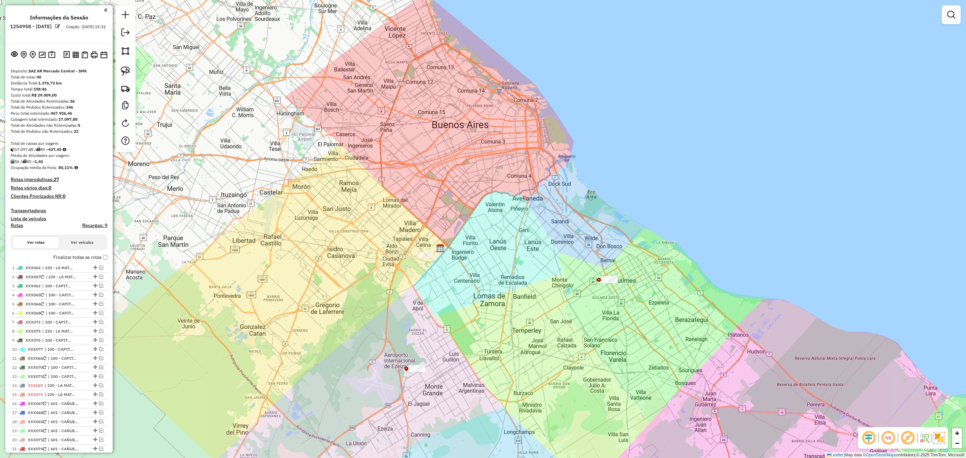
drag, startPoint x: 439, startPoint y: 263, endPoint x: 442, endPoint y: 261, distance: 3.5
click at [442, 261] on div "Janela de atendimento Grade de atendimento Capacidade Transportadoras Veículos …" at bounding box center [483, 229] width 966 height 458
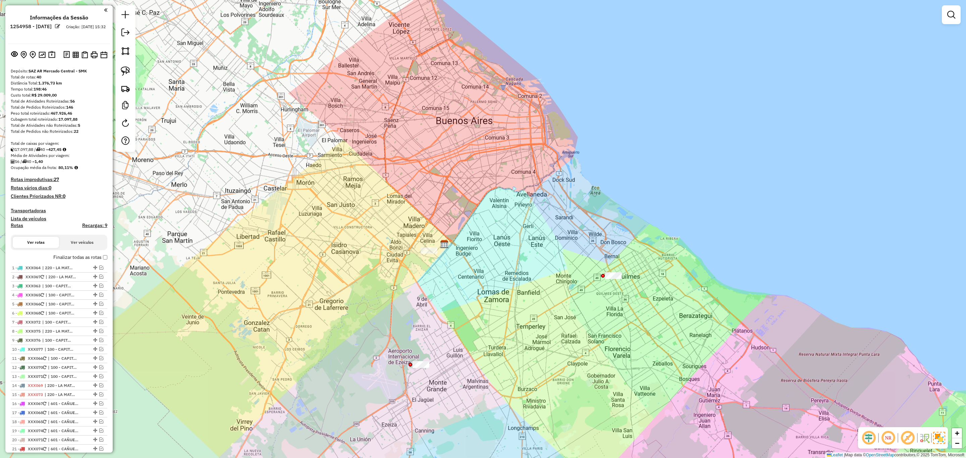
drag, startPoint x: 442, startPoint y: 270, endPoint x: 446, endPoint y: 233, distance: 37.4
click at [446, 233] on div "Janela de atendimento Grade de atendimento Capacidade Transportadoras Veículos …" at bounding box center [483, 229] width 966 height 458
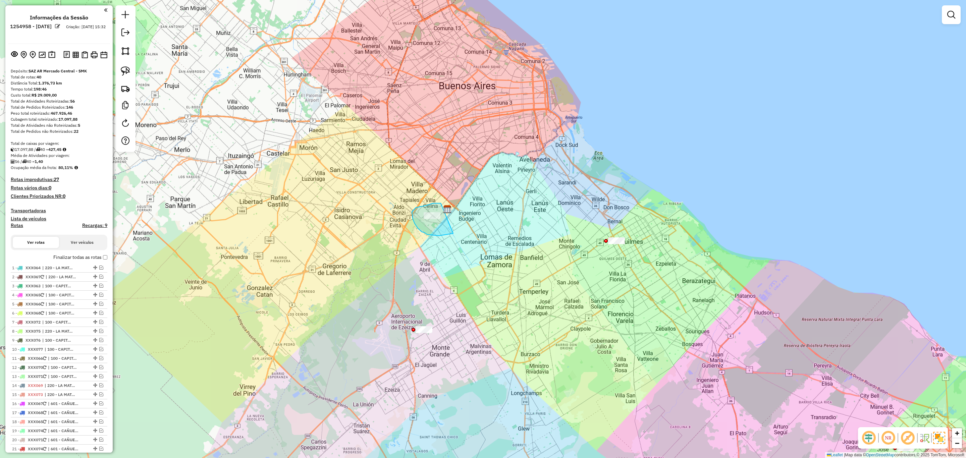
drag, startPoint x: 438, startPoint y: 203, endPoint x: 472, endPoint y: 220, distance: 38.0
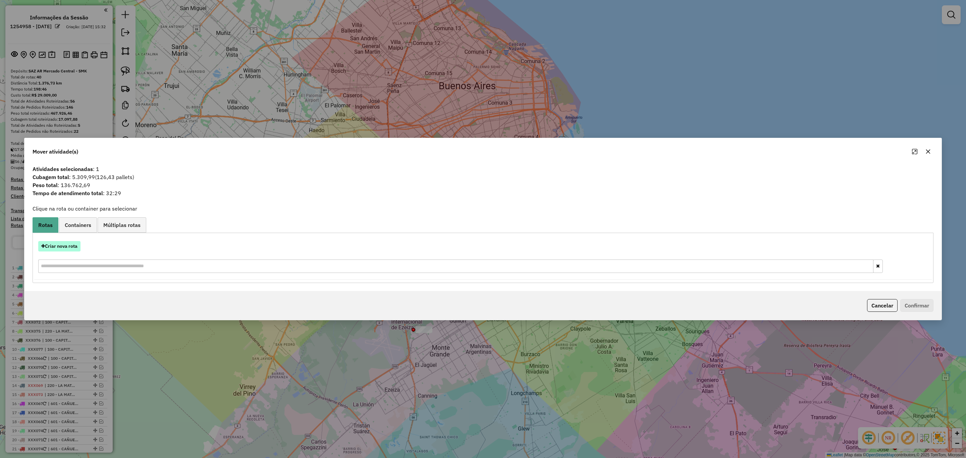
click at [60, 243] on button "Criar nova rota" at bounding box center [59, 246] width 42 height 10
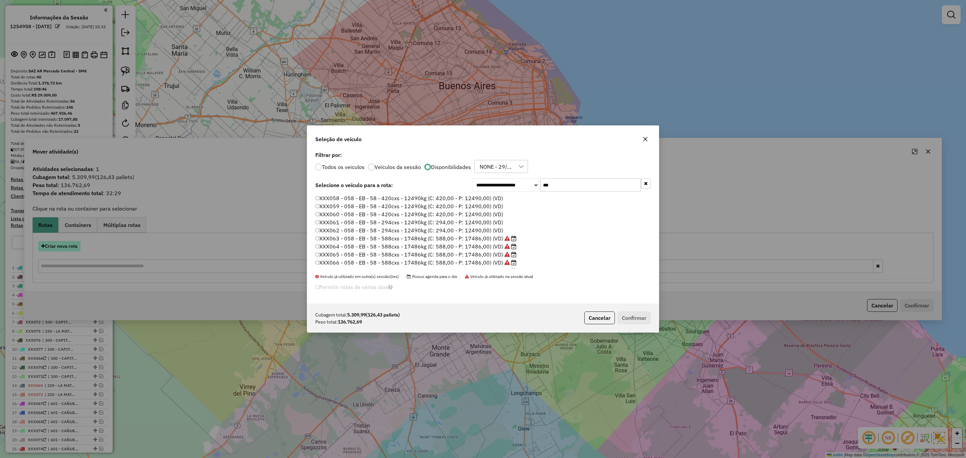
scroll to position [3, 2]
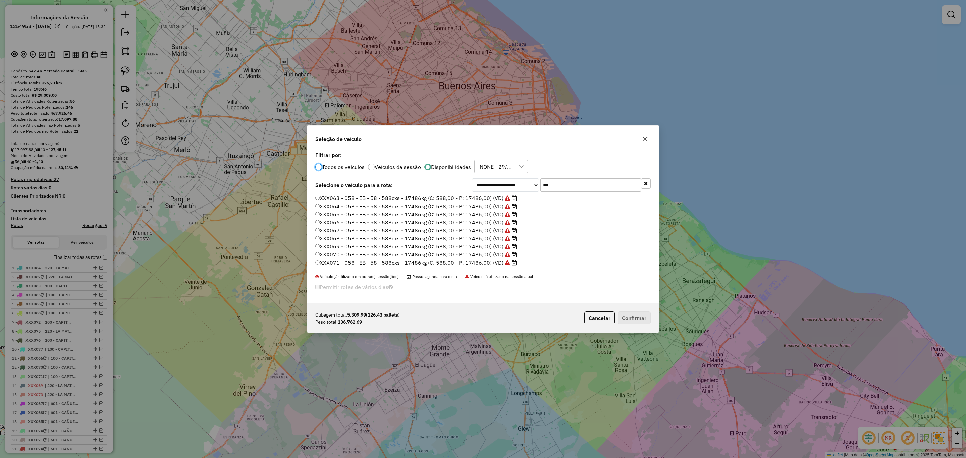
click at [458, 207] on label "XXX064 - 058 - EB - 58 - 588cxs - 17486kg (C: 588,00 - P: 17486,00) (VD)" at bounding box center [416, 206] width 202 height 8
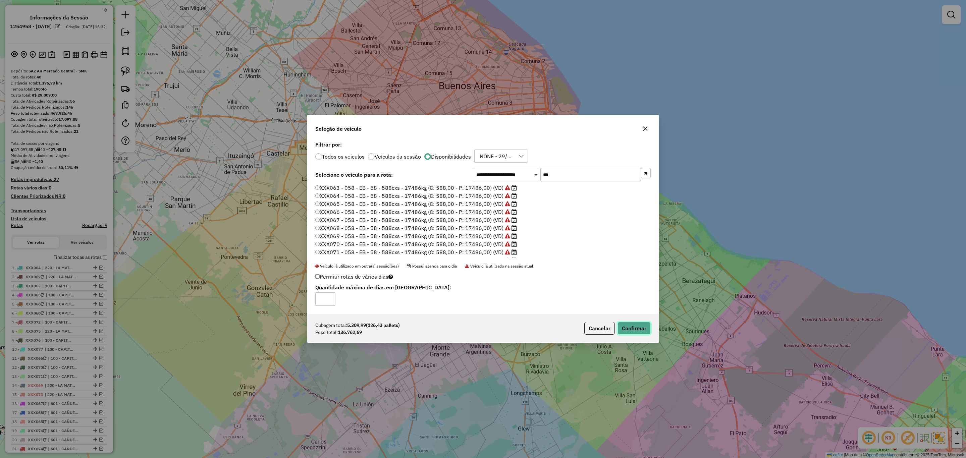
click at [638, 331] on button "Confirmar" at bounding box center [634, 328] width 33 height 13
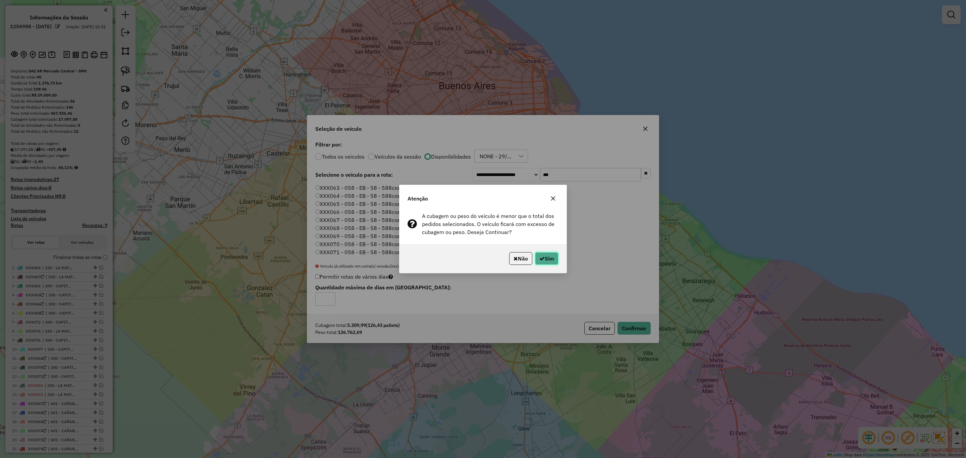
click at [552, 256] on button "Sim" at bounding box center [546, 258] width 23 height 13
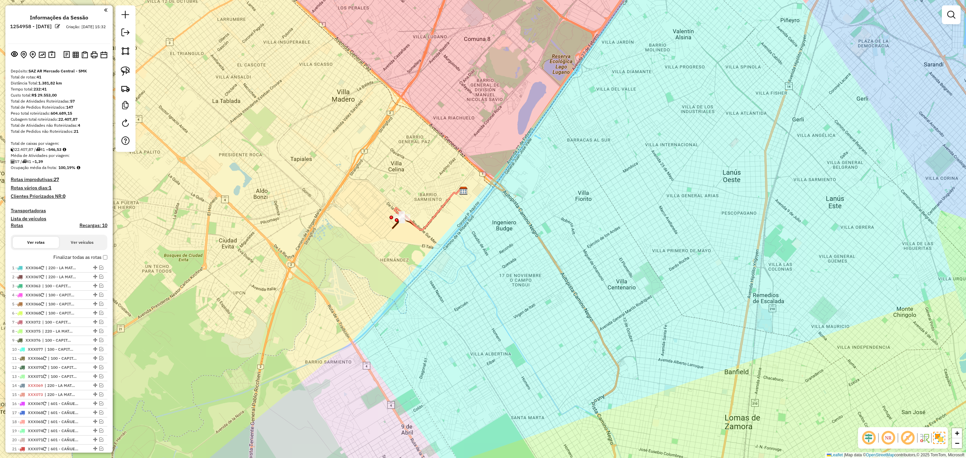
click at [440, 209] on icon at bounding box center [427, 209] width 66 height 41
select select "**********"
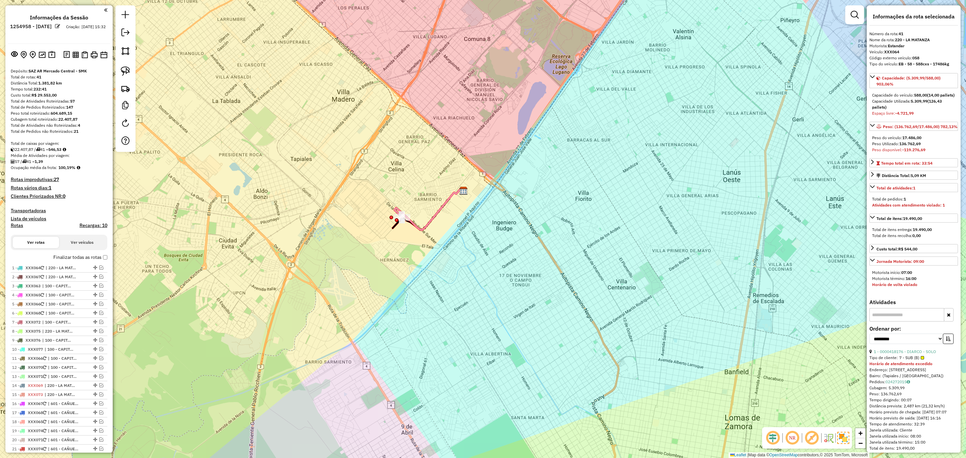
scroll to position [399, 0]
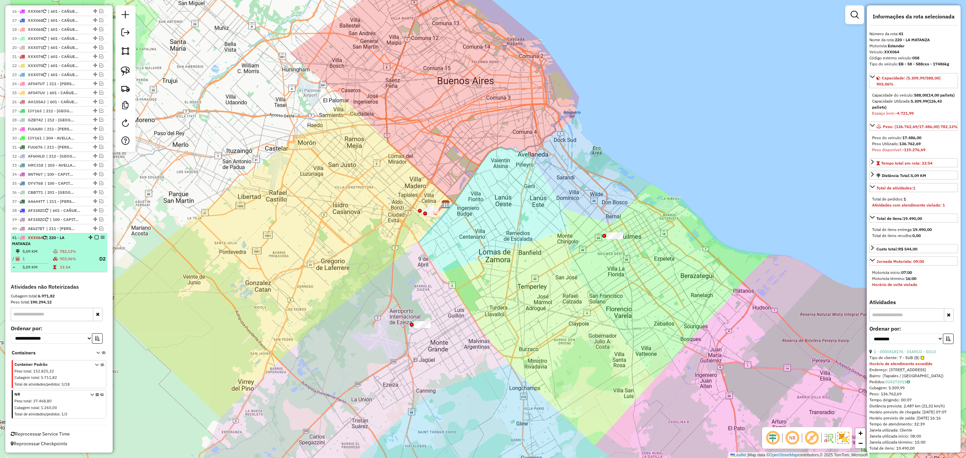
click at [95, 236] on em at bounding box center [97, 237] width 4 height 4
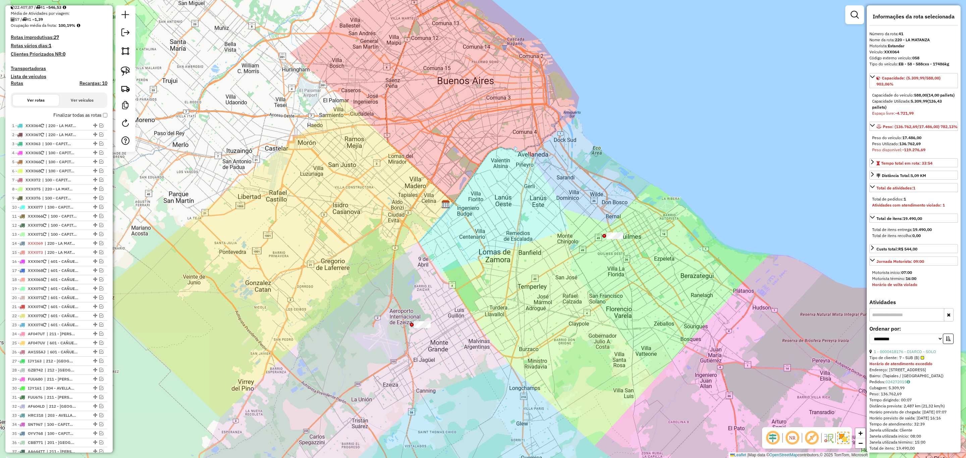
scroll to position [117, 0]
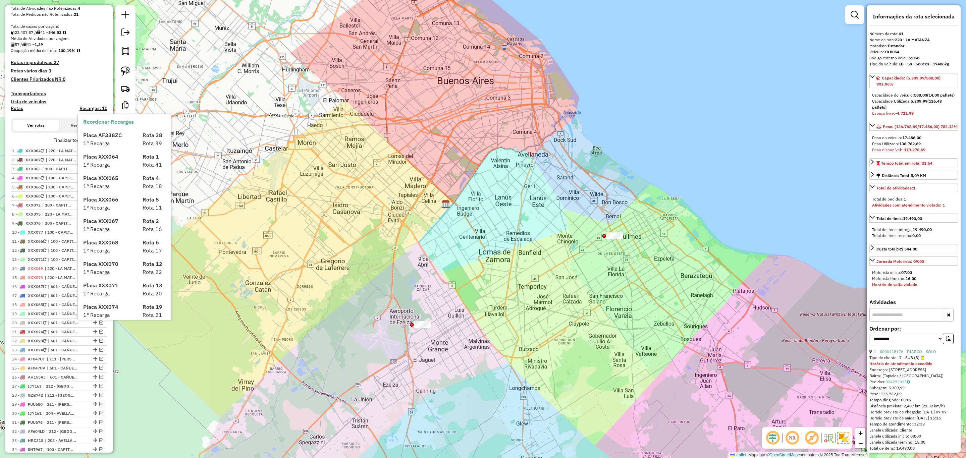
click at [104, 140] on span "1° Recarga" at bounding box center [96, 143] width 27 height 7
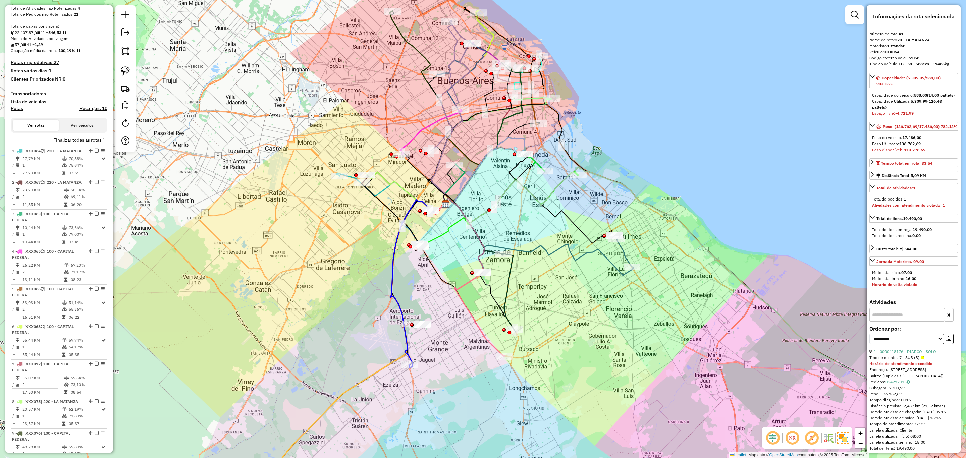
click at [14, 107] on h4 "Rotas" at bounding box center [17, 109] width 12 height 6
select select
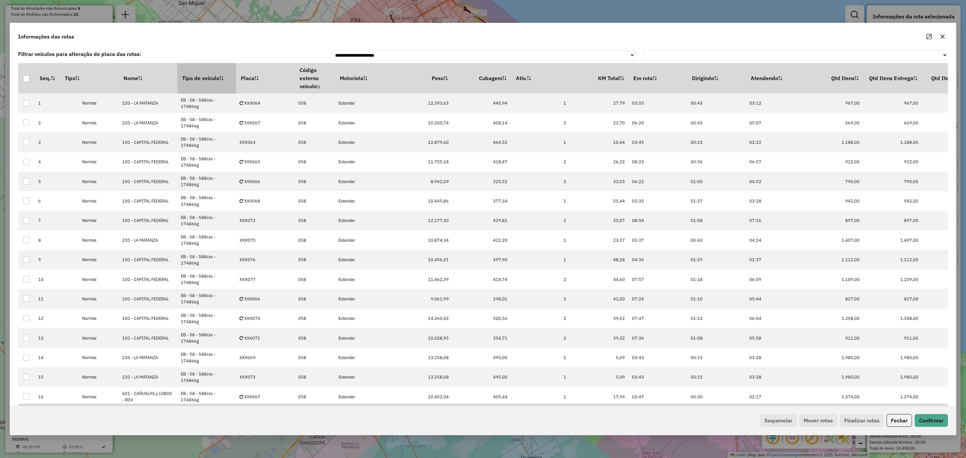
click at [199, 80] on th "Tipo de veículo" at bounding box center [206, 78] width 59 height 30
click at [782, 415] on button "Sequenciar" at bounding box center [778, 420] width 37 height 13
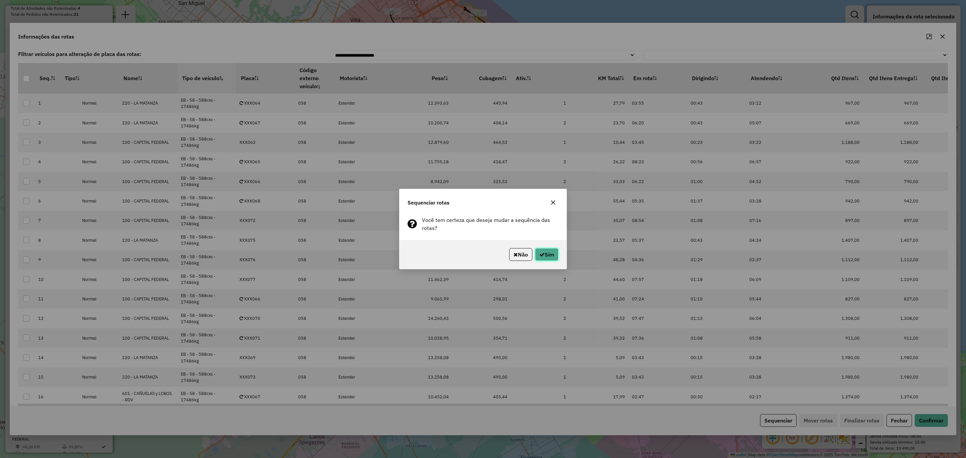
click at [553, 258] on button "Sim" at bounding box center [546, 254] width 23 height 13
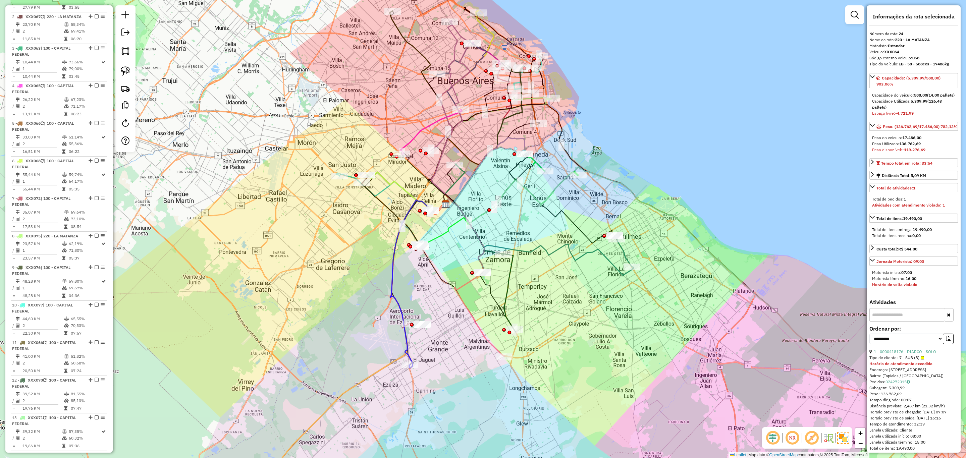
scroll to position [122, 0]
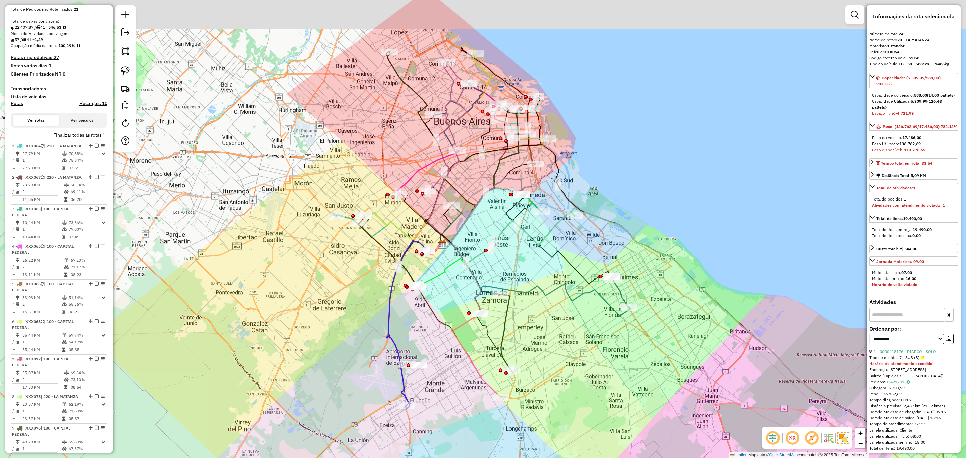
drag, startPoint x: 784, startPoint y: 130, endPoint x: 788, endPoint y: 144, distance: 14.6
click at [785, 150] on div "Janela de atendimento Grade de atendimento Capacidade Transportadoras Veículos …" at bounding box center [483, 229] width 966 height 458
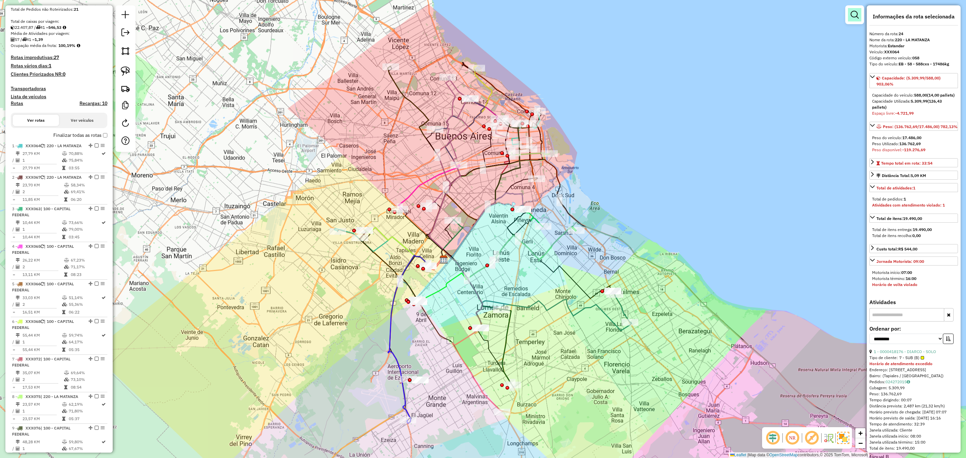
click at [857, 9] on link at bounding box center [854, 14] width 13 height 13
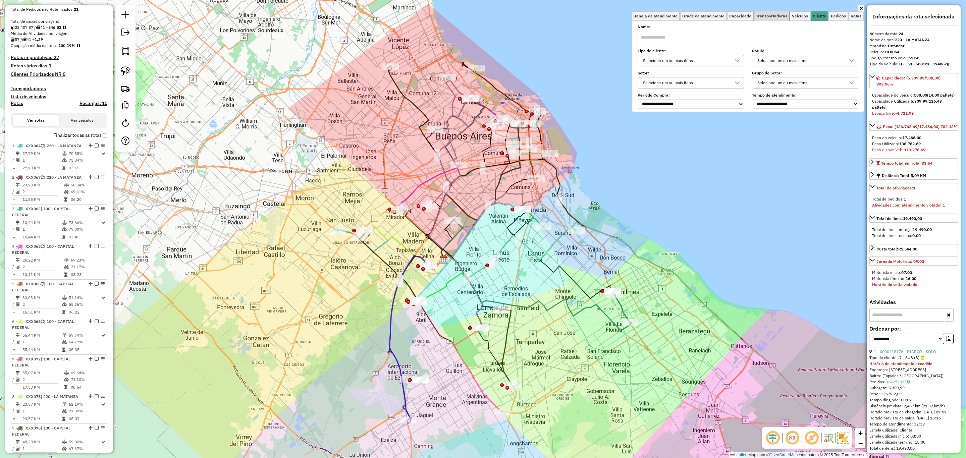
click at [772, 16] on span "Transportadoras" at bounding box center [771, 16] width 31 height 4
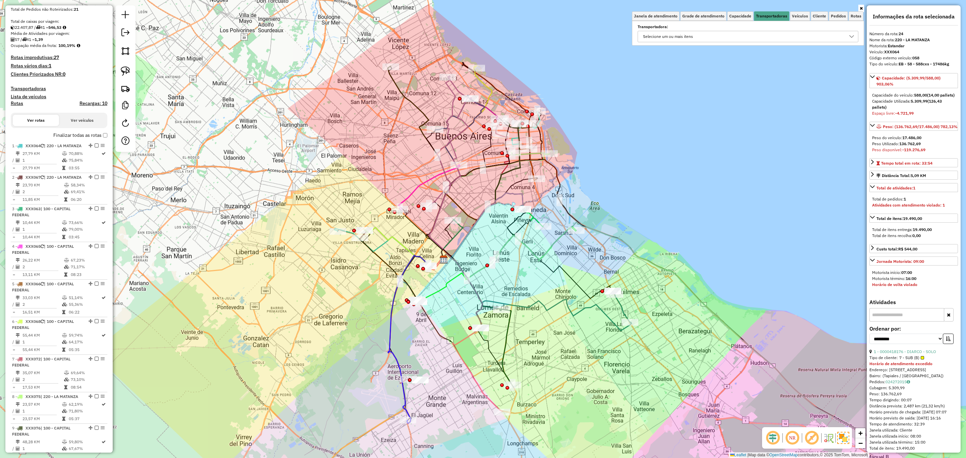
click at [699, 35] on div "Selecione um ou mais itens" at bounding box center [743, 36] width 205 height 11
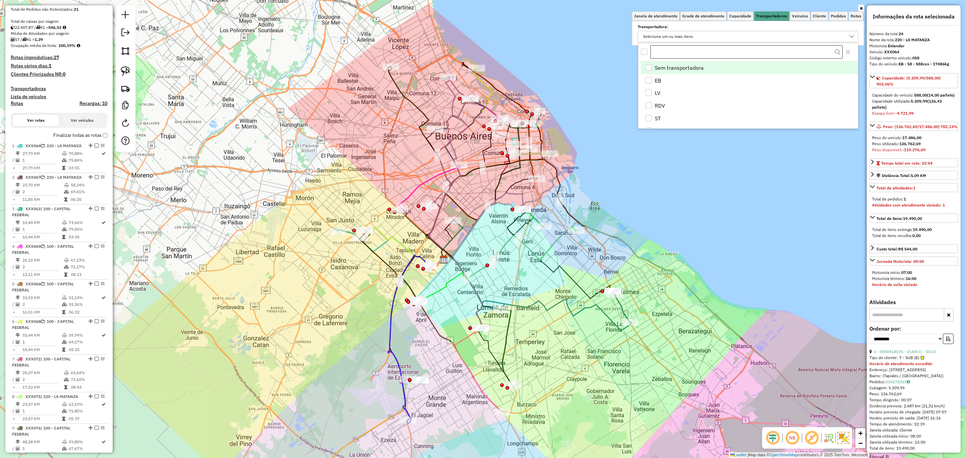
scroll to position [4, 23]
click at [649, 80] on div "EB" at bounding box center [648, 80] width 6 height 6
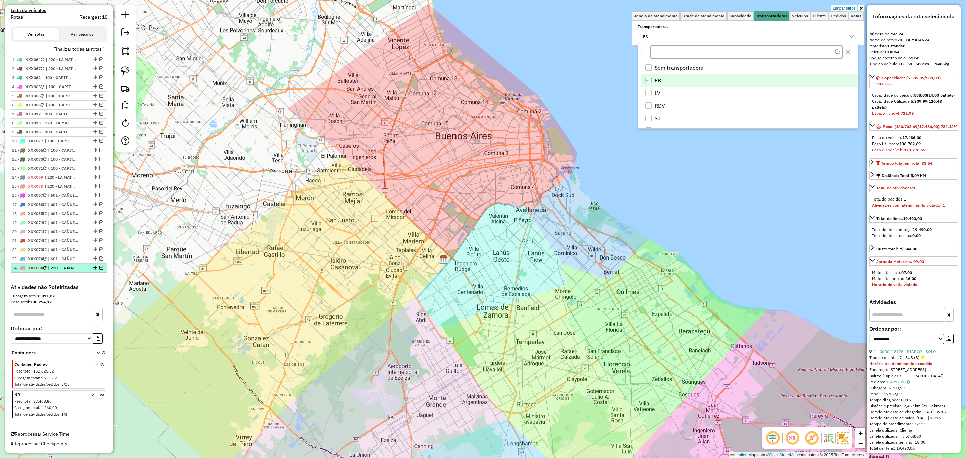
scroll to position [0, 0]
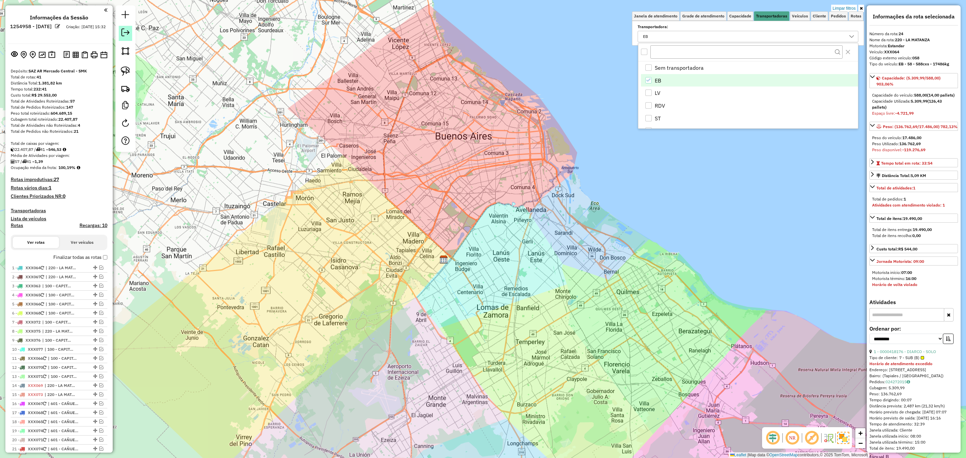
click at [125, 33] on em at bounding box center [125, 33] width 8 height 8
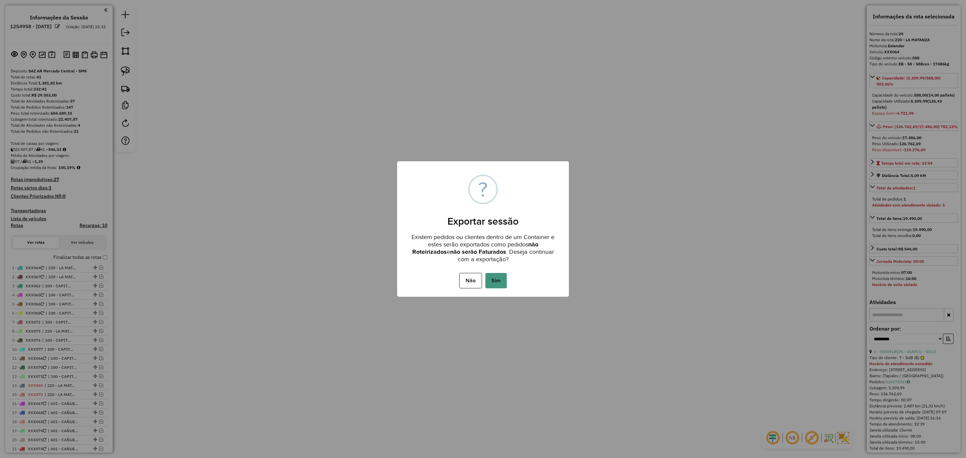
click at [494, 278] on button "Sim" at bounding box center [495, 280] width 21 height 15
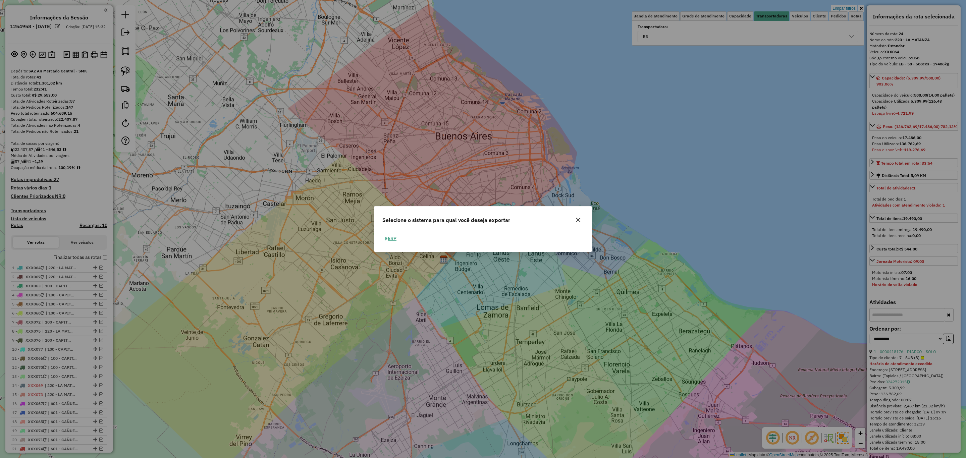
click at [395, 238] on button "ERP" at bounding box center [390, 238] width 17 height 10
select select "**"
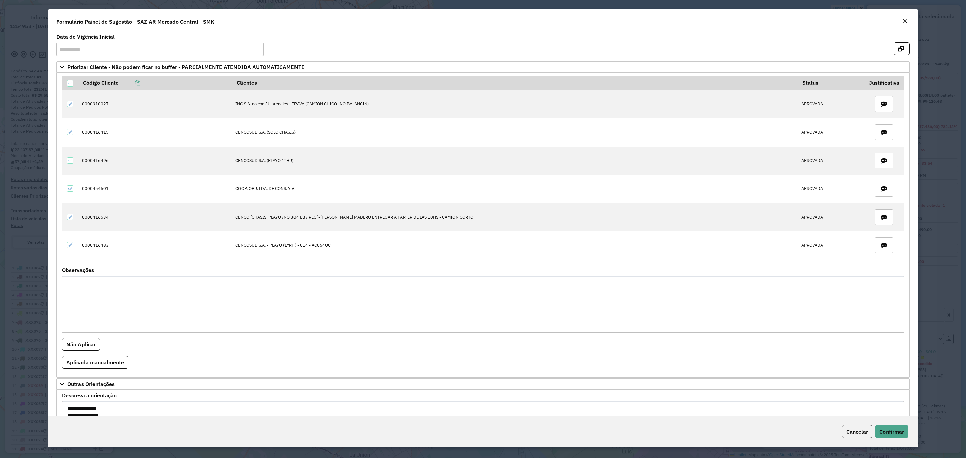
click at [904, 22] on em "Close" at bounding box center [904, 21] width 5 height 5
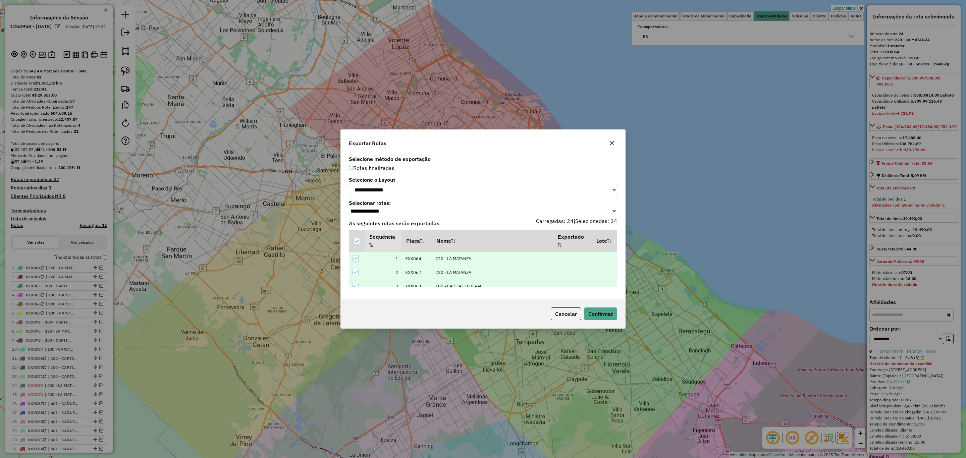
click at [420, 189] on select "**********" at bounding box center [483, 190] width 268 height 10
select select "*********"
click at [349, 185] on select "**********" at bounding box center [483, 190] width 268 height 10
click at [606, 314] on button "Confirmar" at bounding box center [600, 314] width 33 height 13
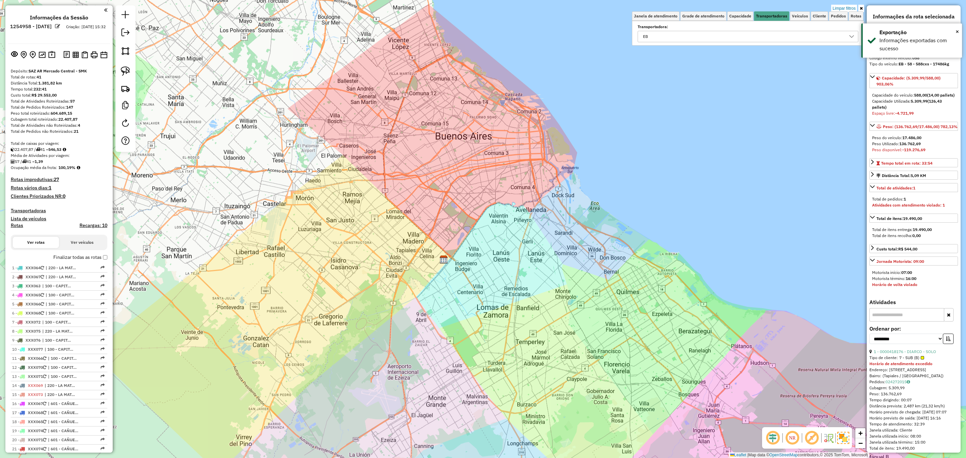
scroll to position [212, 0]
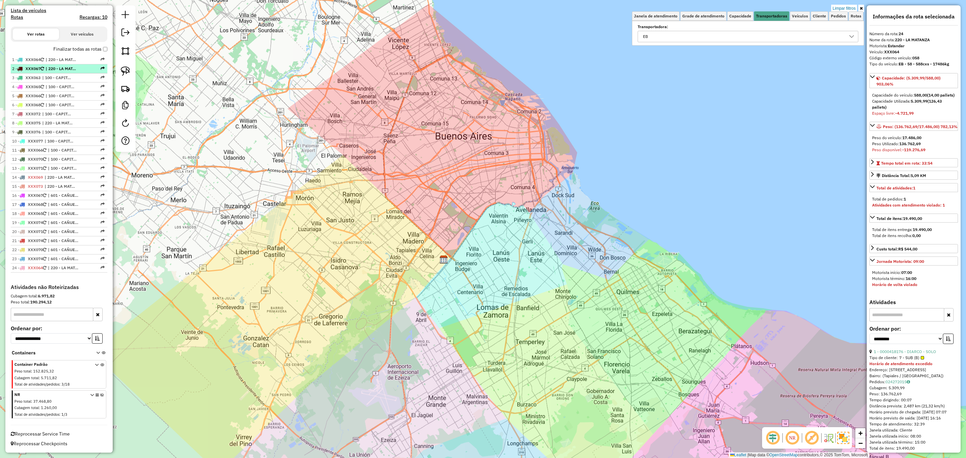
click at [49, 66] on span "| 220 - LA MATANZA" at bounding box center [61, 69] width 31 height 6
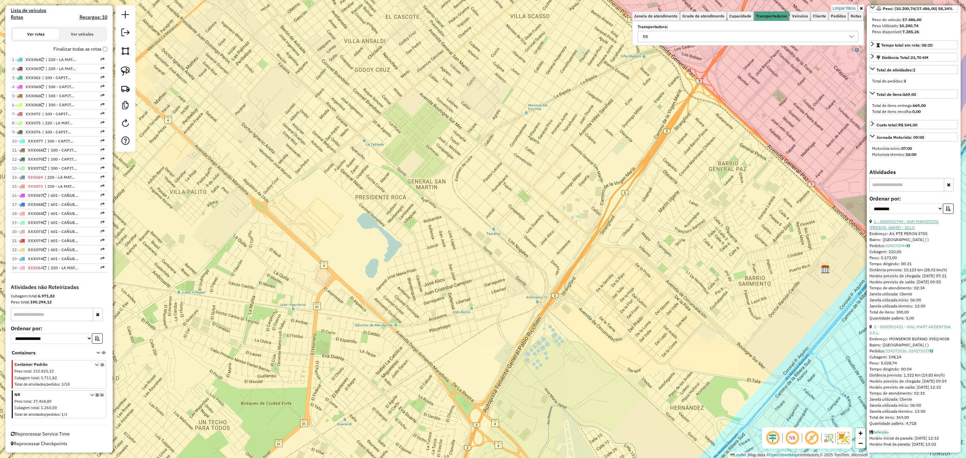
scroll to position [131, 0]
click at [910, 219] on link "1 - 0000901749 - SUP. MAYORISTA [PERSON_NAME] - SOLO" at bounding box center [903, 224] width 69 height 11
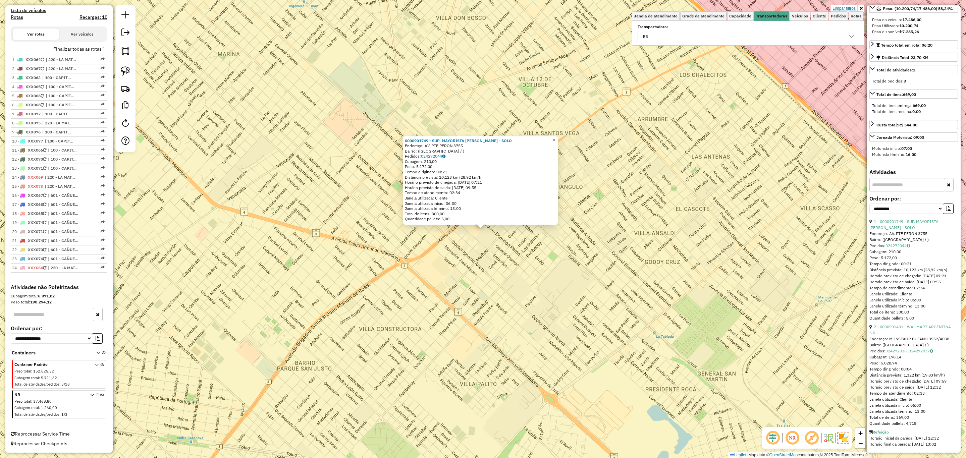
click at [845, 7] on link "Limpar filtros" at bounding box center [844, 8] width 26 height 7
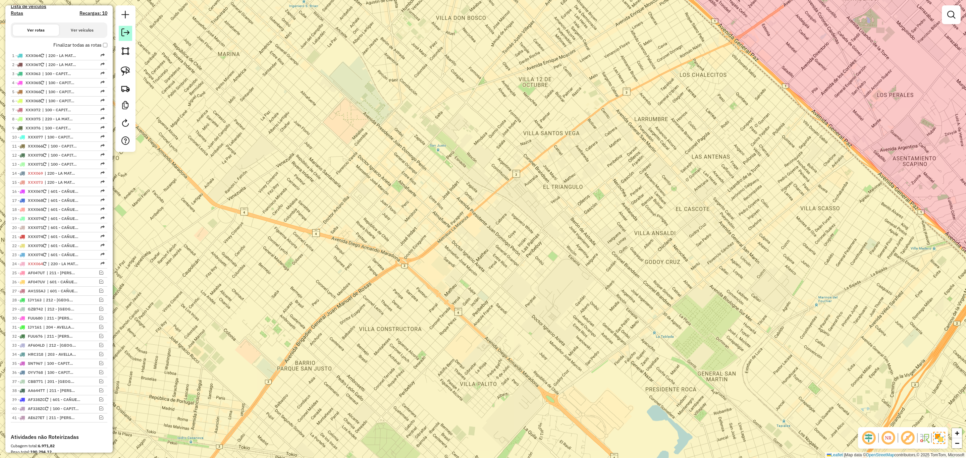
click at [123, 34] on em at bounding box center [125, 33] width 8 height 8
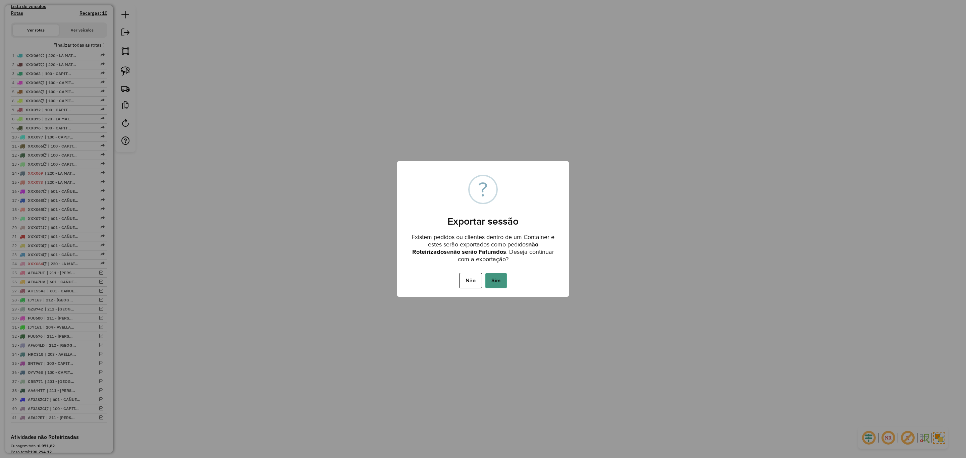
click at [499, 275] on button "Sim" at bounding box center [495, 280] width 21 height 15
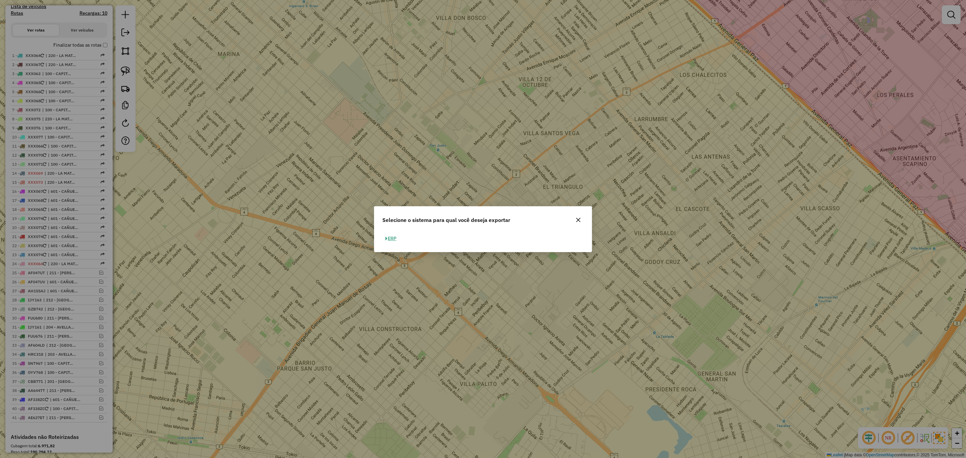
click at [392, 240] on button "ERP" at bounding box center [390, 238] width 17 height 10
select select "*********"
select select "**"
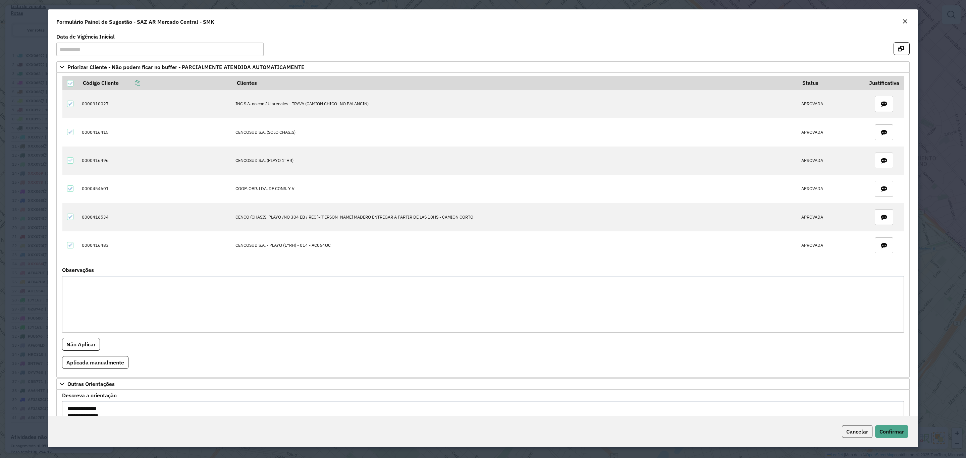
click at [903, 19] on em "Close" at bounding box center [904, 21] width 5 height 5
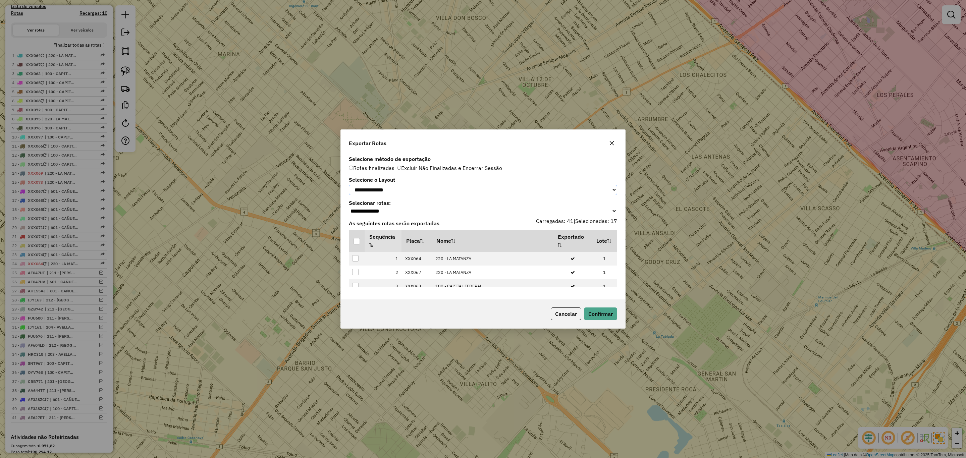
click at [433, 189] on select "**********" at bounding box center [483, 190] width 268 height 10
select select "*********"
click at [349, 185] on select "**********" at bounding box center [483, 190] width 268 height 10
click at [354, 242] on div at bounding box center [357, 241] width 6 height 6
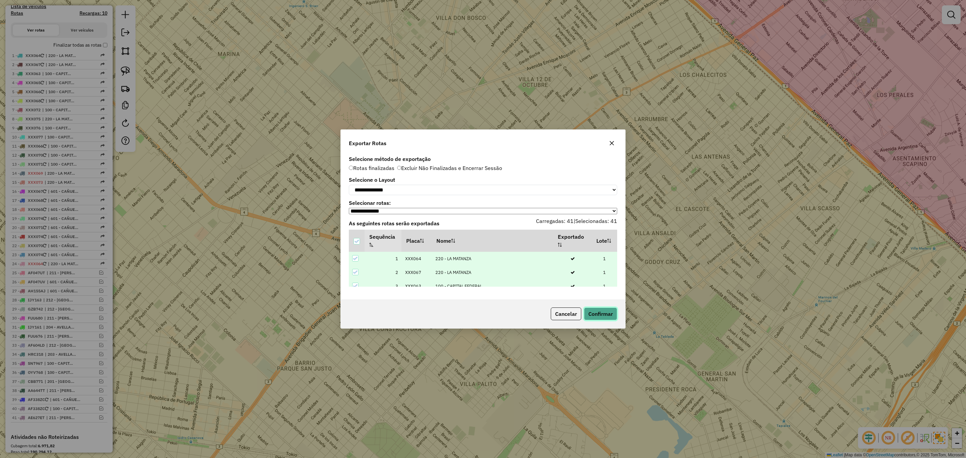
click at [593, 313] on button "Confirmar" at bounding box center [600, 314] width 33 height 13
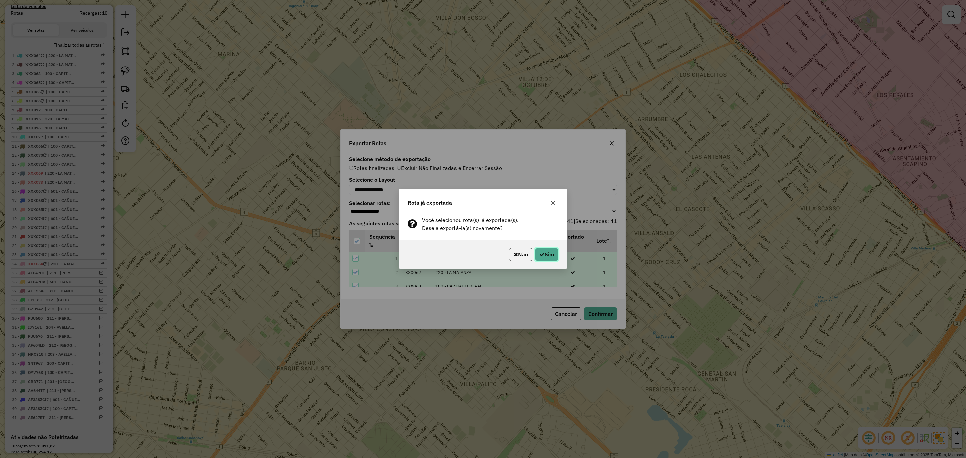
click at [545, 257] on button "Sim" at bounding box center [546, 254] width 23 height 13
click at [548, 257] on button "Sim" at bounding box center [546, 254] width 23 height 13
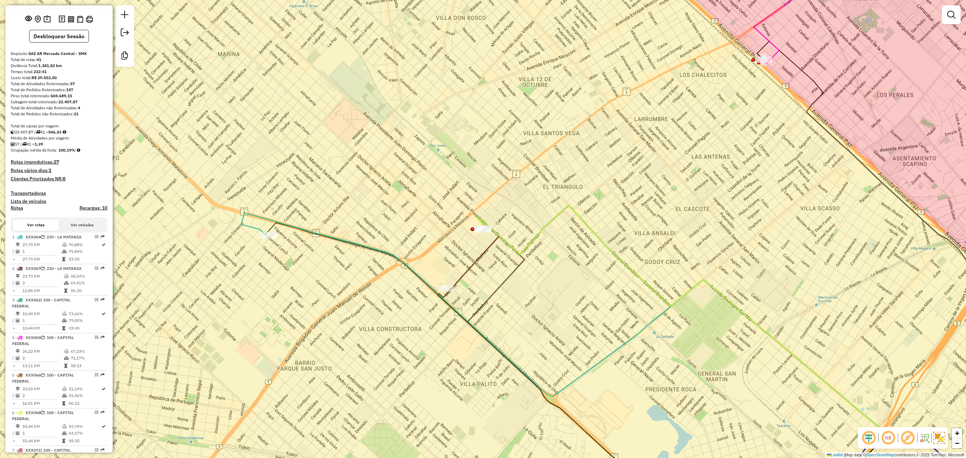
scroll to position [0, 0]
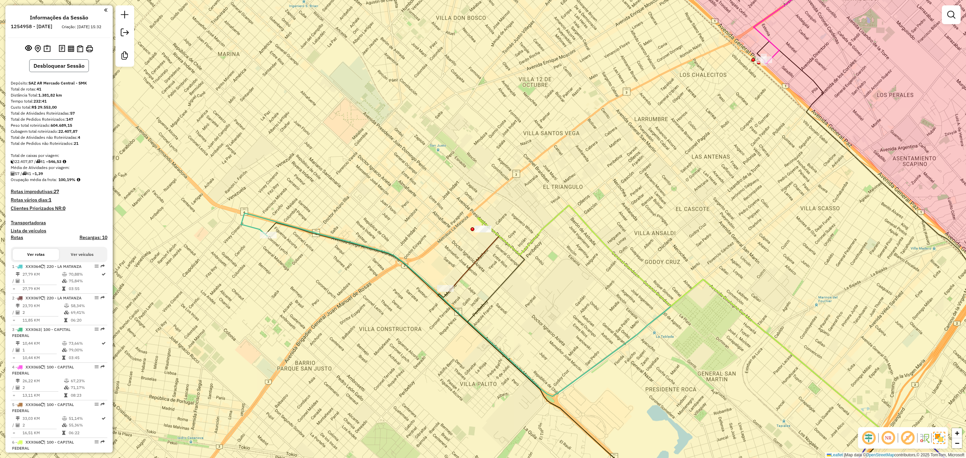
click at [61, 72] on button "Desbloquear Sessão" at bounding box center [59, 65] width 60 height 13
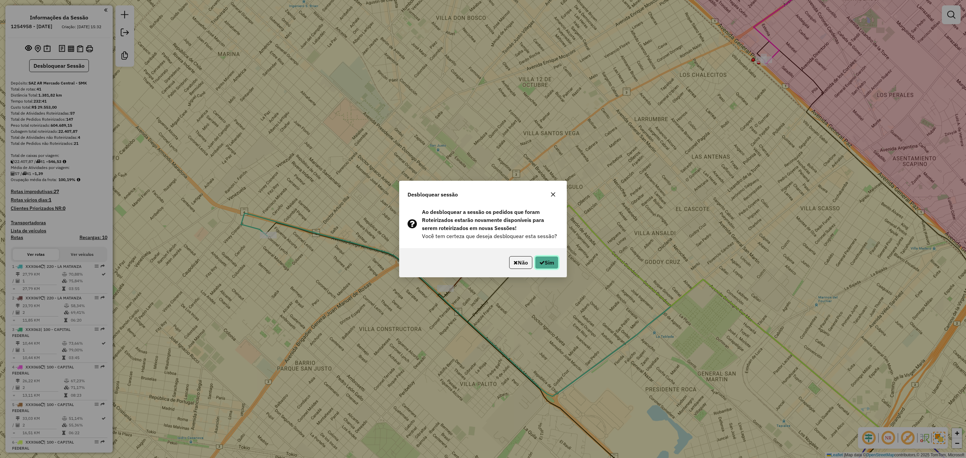
click at [550, 260] on button "Sim" at bounding box center [546, 262] width 23 height 13
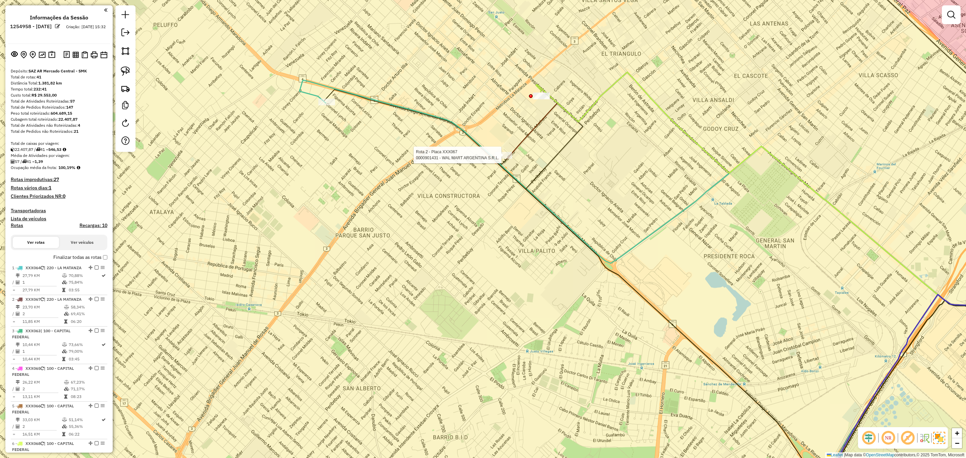
select select "**********"
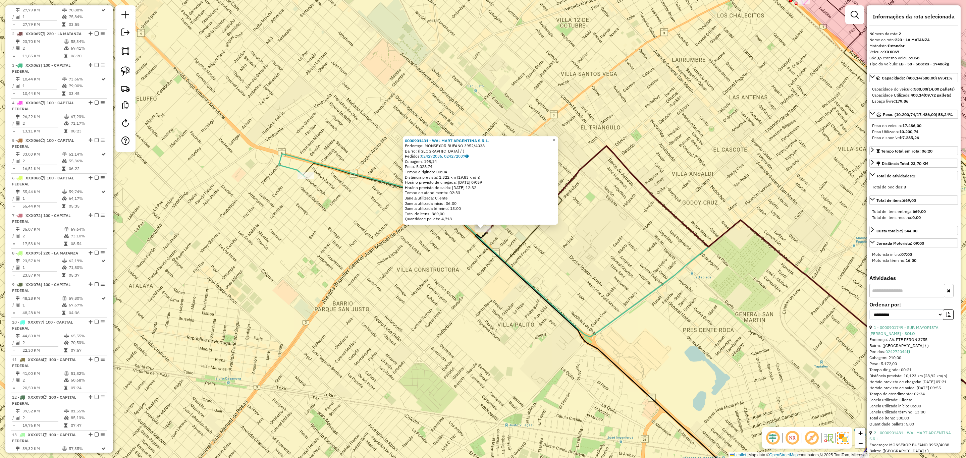
scroll to position [295, 0]
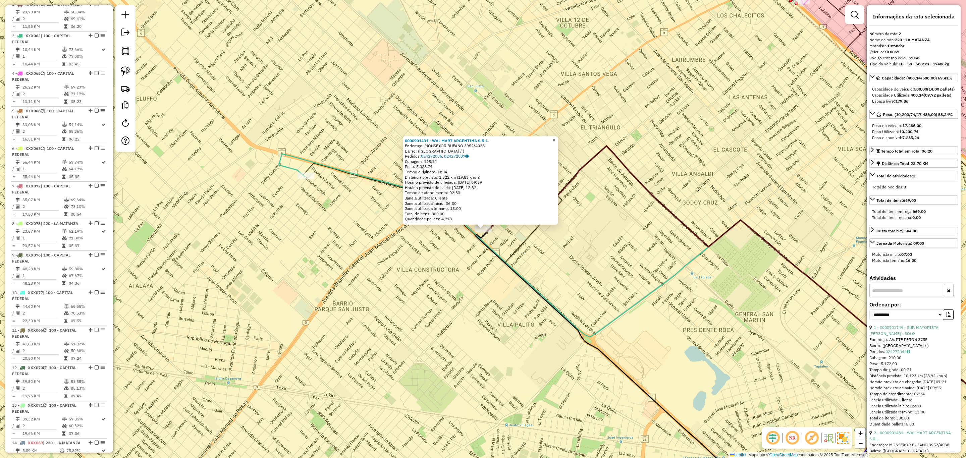
click at [555, 137] on span "×" at bounding box center [553, 140] width 3 height 6
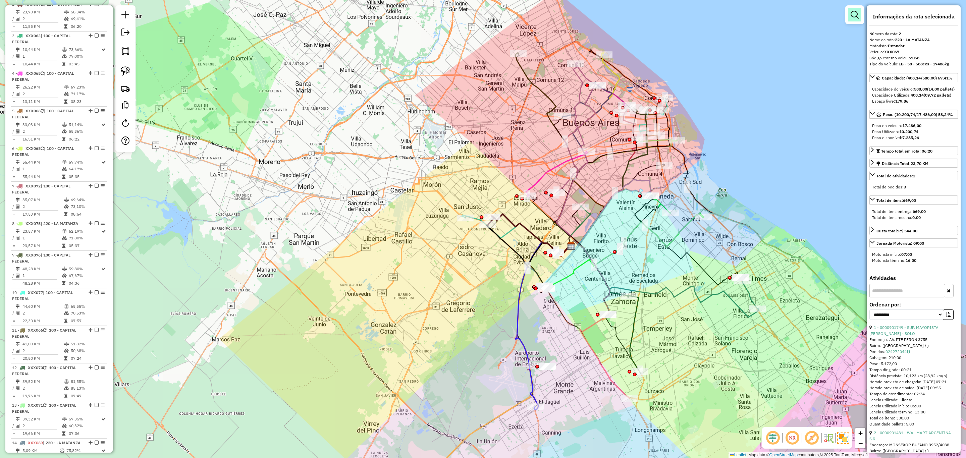
click at [853, 17] on em at bounding box center [855, 15] width 8 height 8
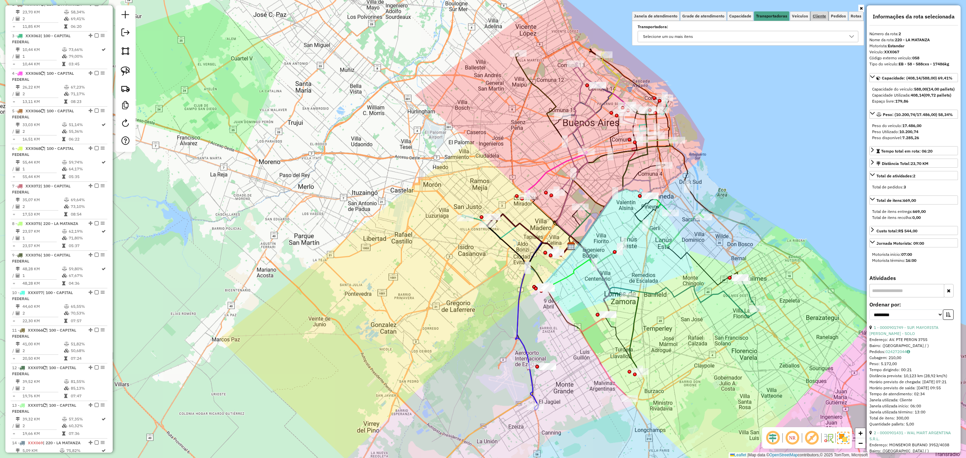
click at [818, 15] on span "Cliente" at bounding box center [819, 16] width 13 height 4
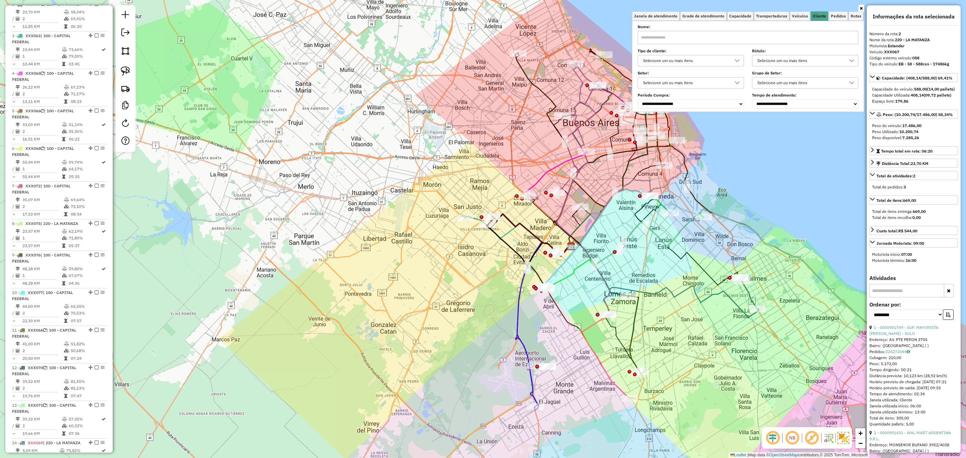
click at [700, 62] on div "Selecione um ou mais itens" at bounding box center [686, 60] width 90 height 11
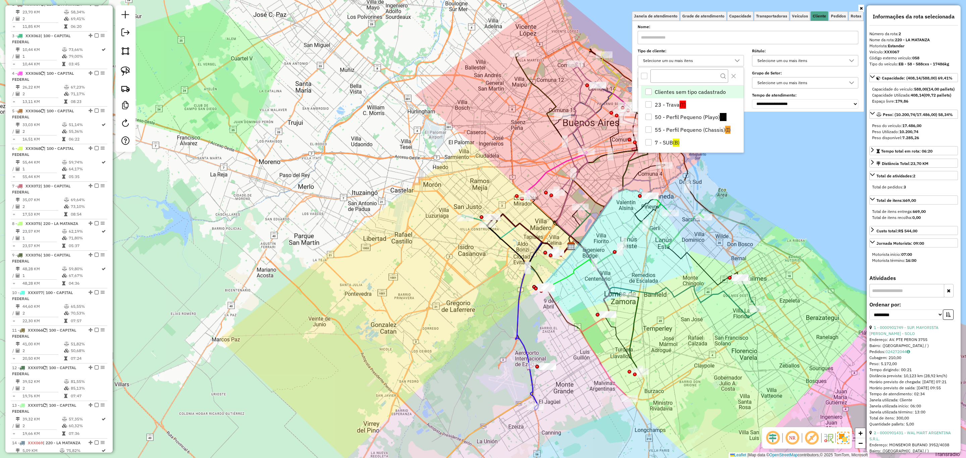
scroll to position [4, 23]
click at [650, 143] on div "7 - SUB" at bounding box center [648, 142] width 6 height 6
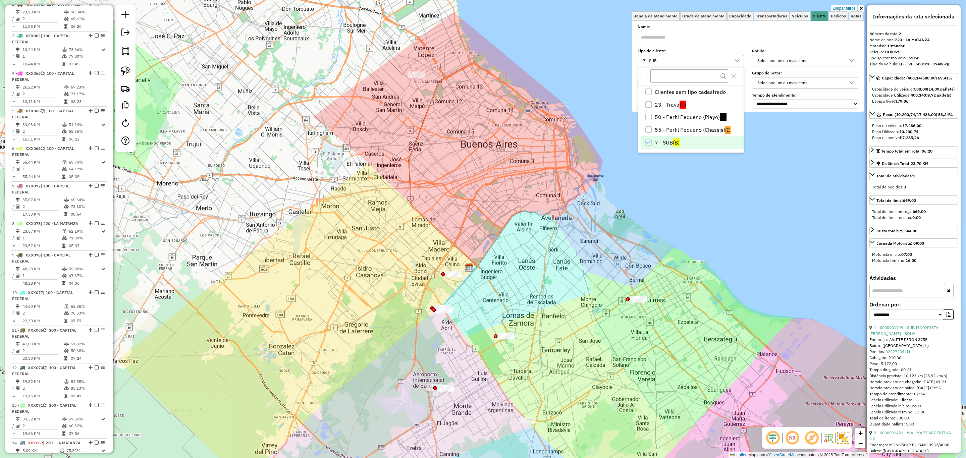
drag, startPoint x: 600, startPoint y: 269, endPoint x: 492, endPoint y: 313, distance: 116.7
click at [492, 313] on div "Limpar filtros Janela de atendimento Grade de atendimento Capacidade Transporta…" at bounding box center [483, 229] width 966 height 458
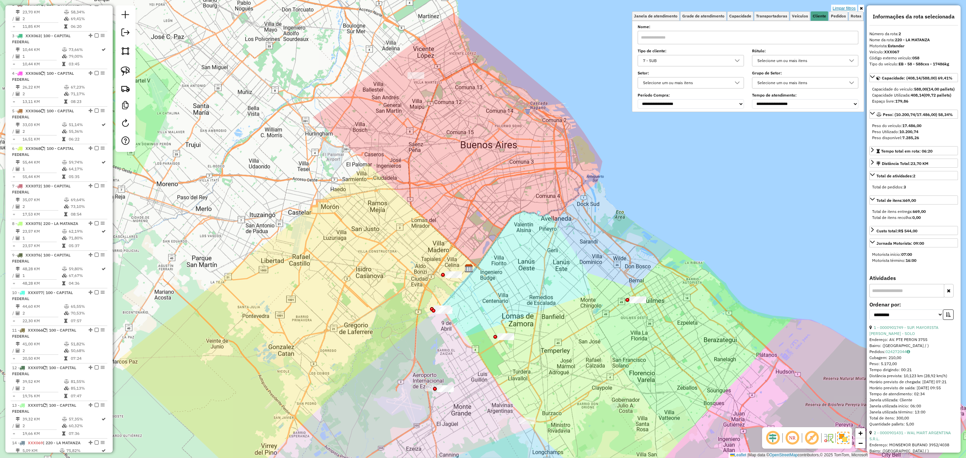
click at [843, 9] on link "Limpar filtros" at bounding box center [844, 8] width 26 height 7
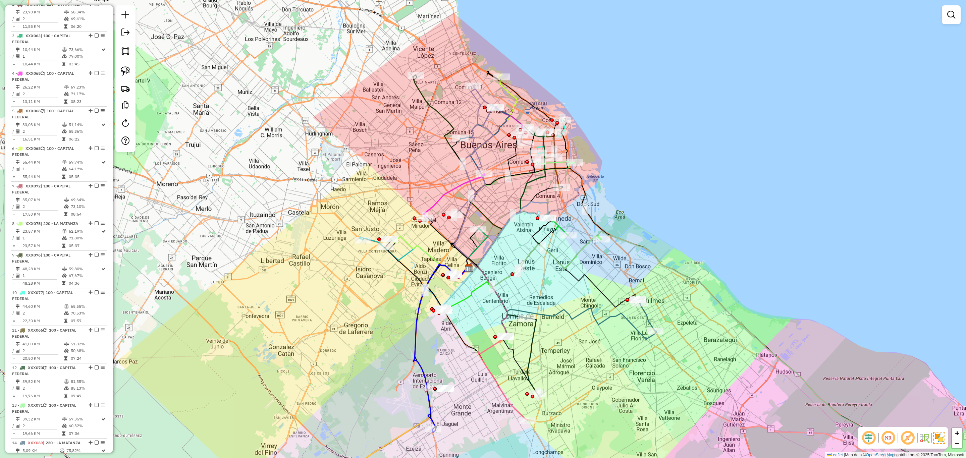
click at [408, 241] on icon at bounding box center [428, 257] width 78 height 42
select select "**********"
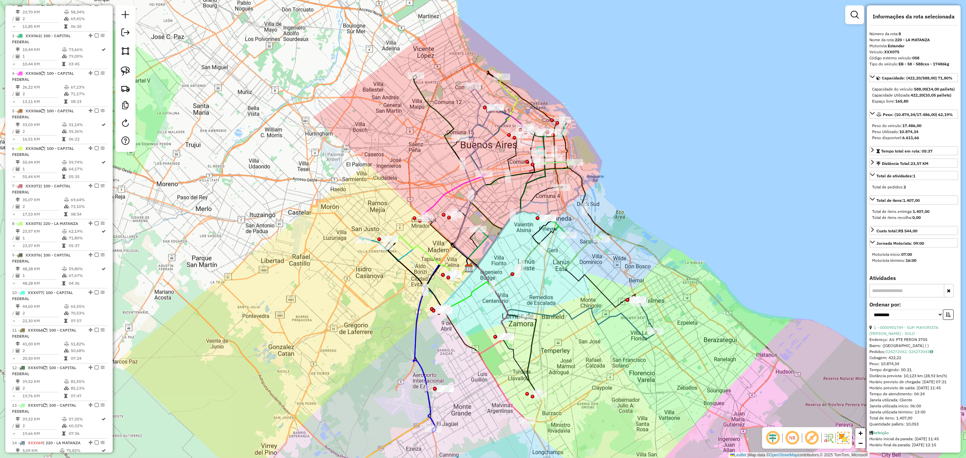
scroll to position [522, 0]
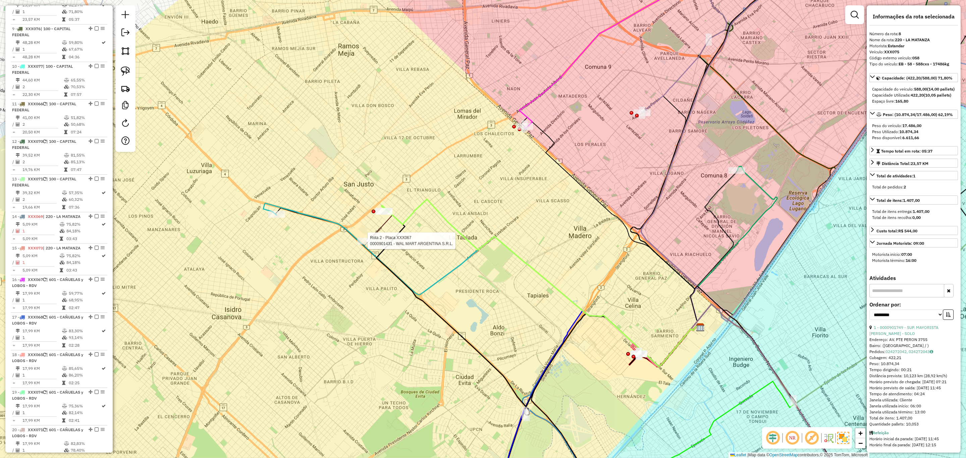
click at [366, 245] on div at bounding box center [365, 241] width 17 height 7
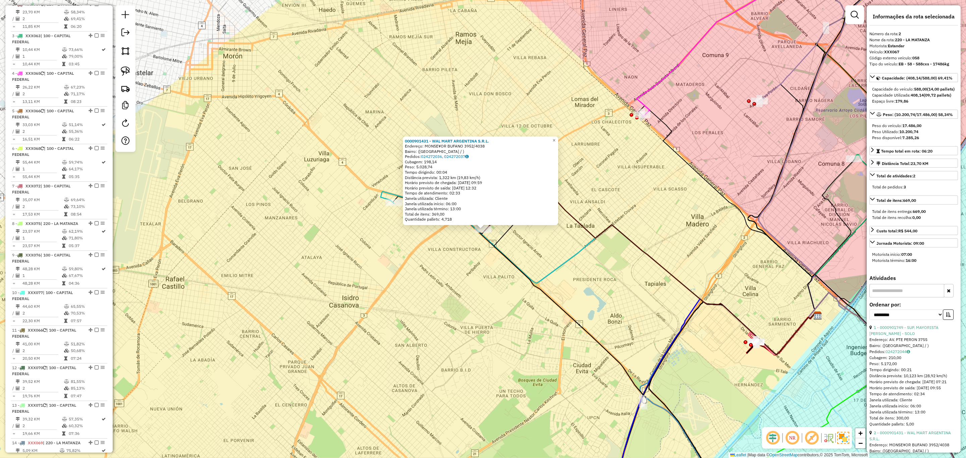
scroll to position [131, 0]
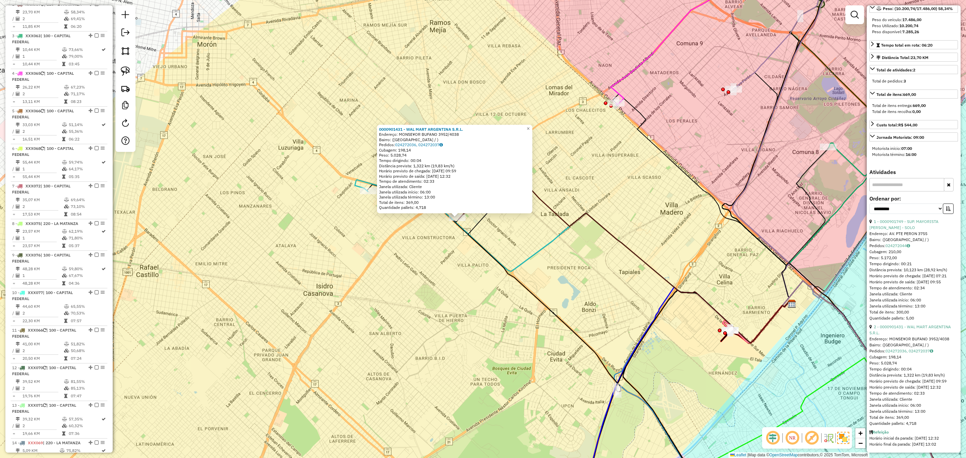
drag, startPoint x: 535, startPoint y: 246, endPoint x: 489, endPoint y: 214, distance: 55.5
click at [489, 219] on div "0000901431 - WAL MART ARGENTINA S.R.L. Endereço: MONSE¥OR BUFANO 3952/4038 Bair…" at bounding box center [483, 229] width 966 height 458
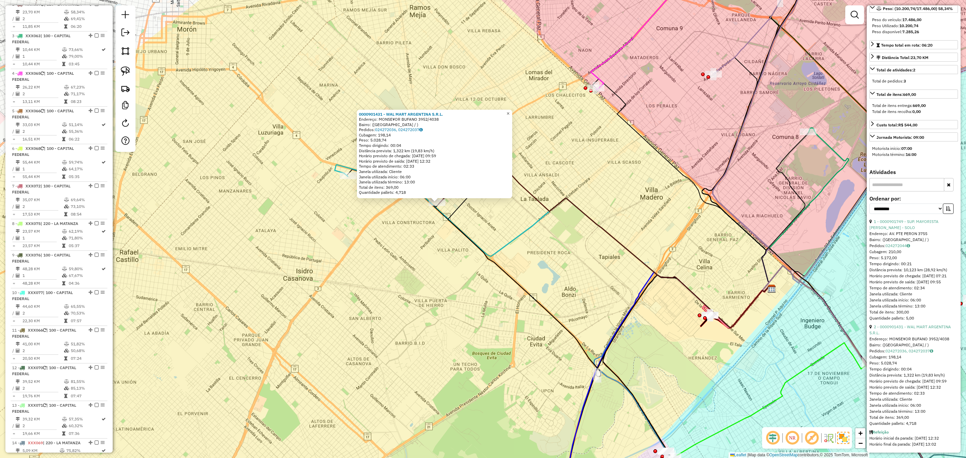
click at [509, 111] on span "×" at bounding box center [507, 114] width 3 height 6
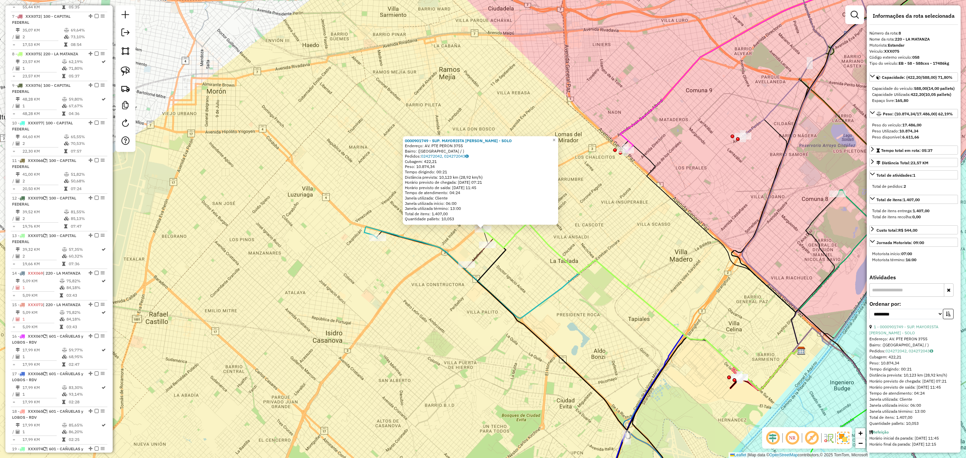
scroll to position [522, 0]
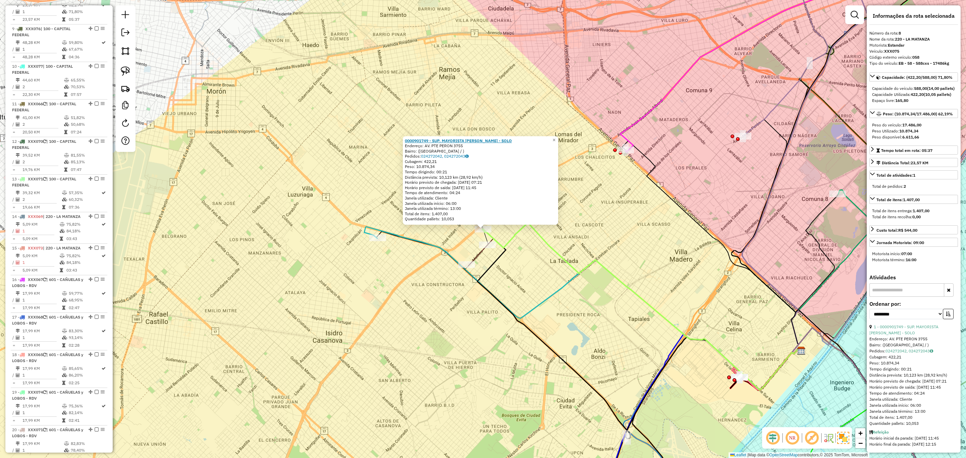
click at [460, 141] on strong "0000901749 - SUP. MAYORISTA [PERSON_NAME] - SOLO" at bounding box center [458, 140] width 107 height 5
click at [555, 138] on span "×" at bounding box center [553, 140] width 3 height 6
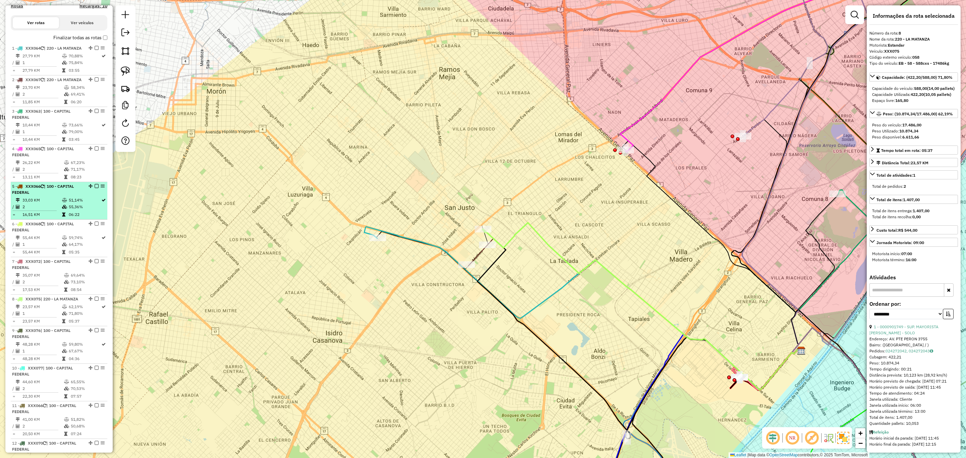
scroll to position [0, 0]
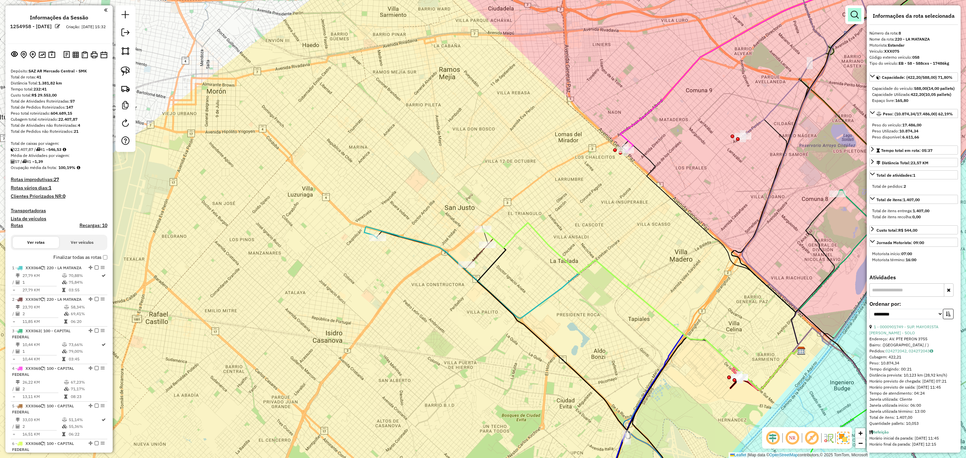
click at [854, 16] on em at bounding box center [855, 15] width 8 height 8
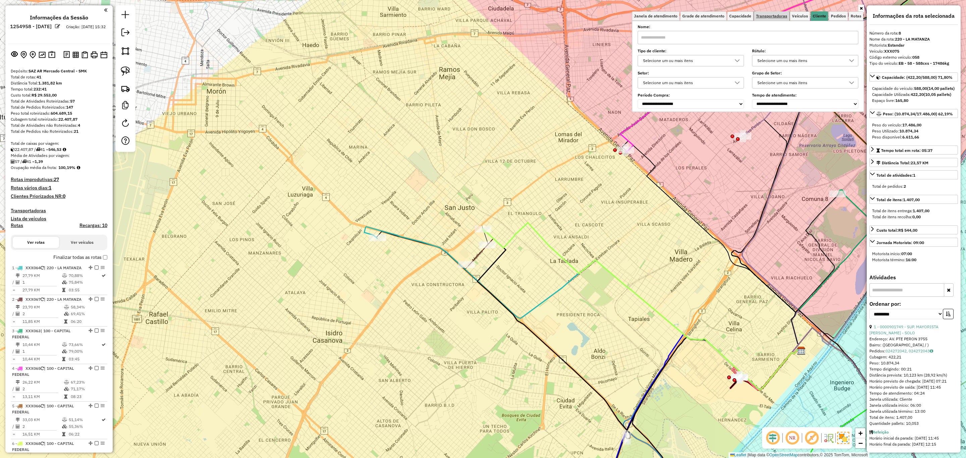
click at [768, 19] on link "Transportadoras" at bounding box center [771, 15] width 35 height 9
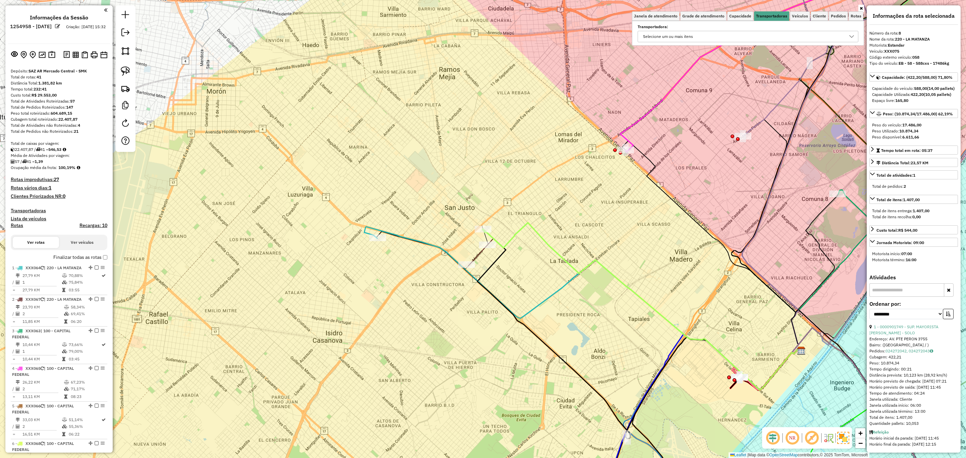
click at [695, 35] on div "Selecione um ou mais itens" at bounding box center [743, 36] width 205 height 11
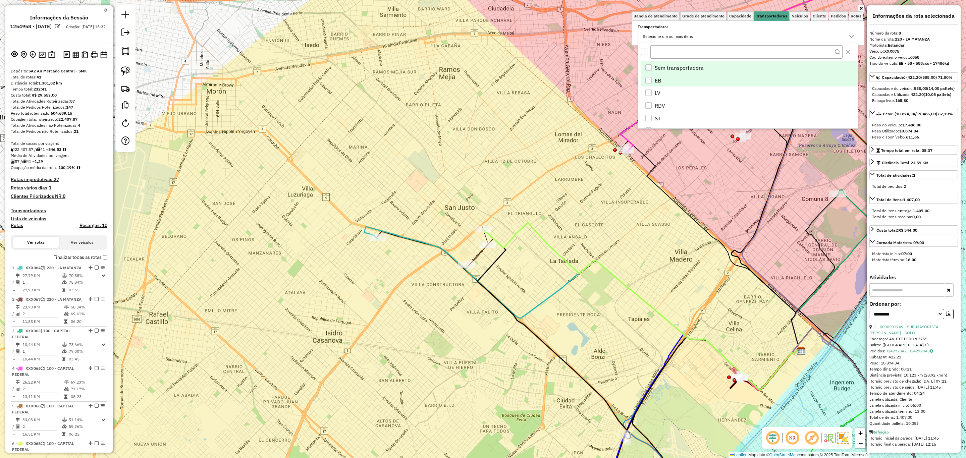
click at [650, 78] on div "EB" at bounding box center [648, 80] width 6 height 6
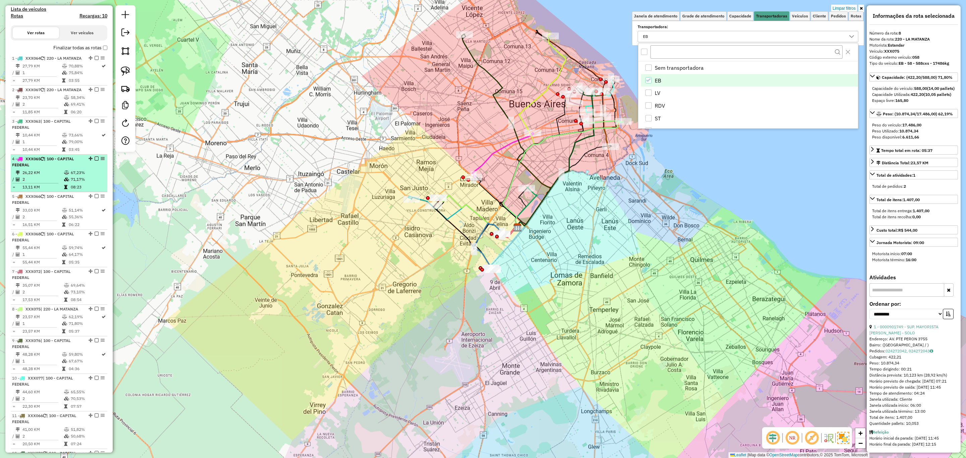
scroll to position [86, 0]
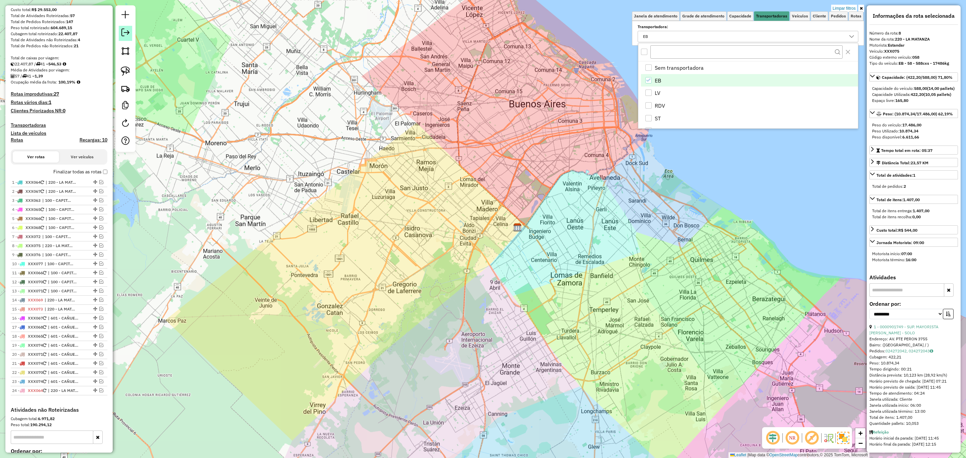
click at [127, 33] on em at bounding box center [125, 33] width 8 height 8
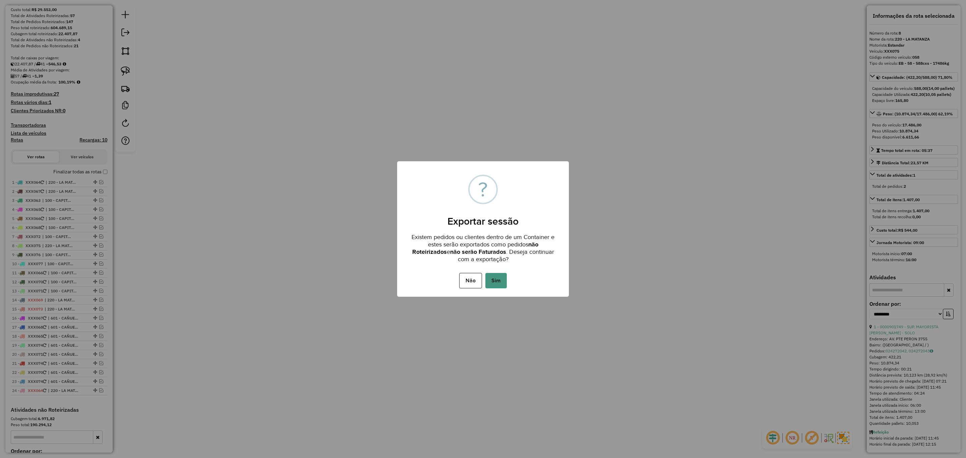
click at [496, 277] on button "Sim" at bounding box center [495, 280] width 21 height 15
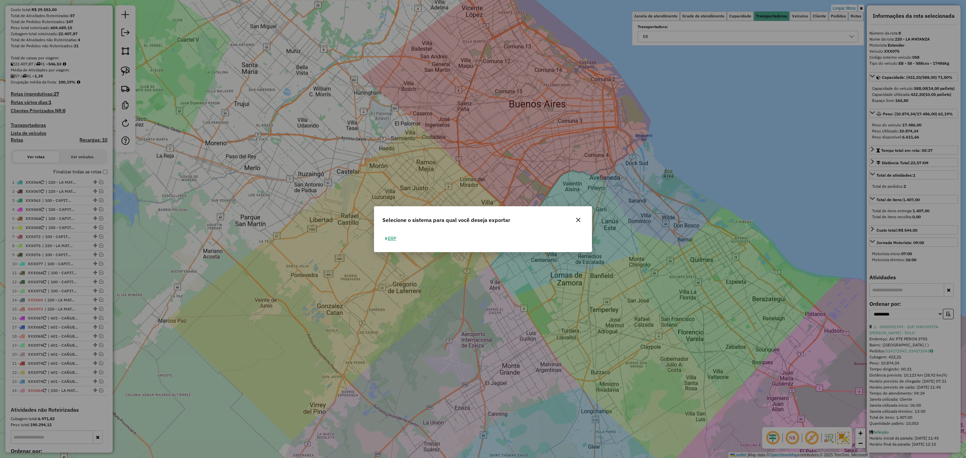
click at [394, 238] on button "ERP" at bounding box center [390, 238] width 17 height 10
select select "*********"
select select "**"
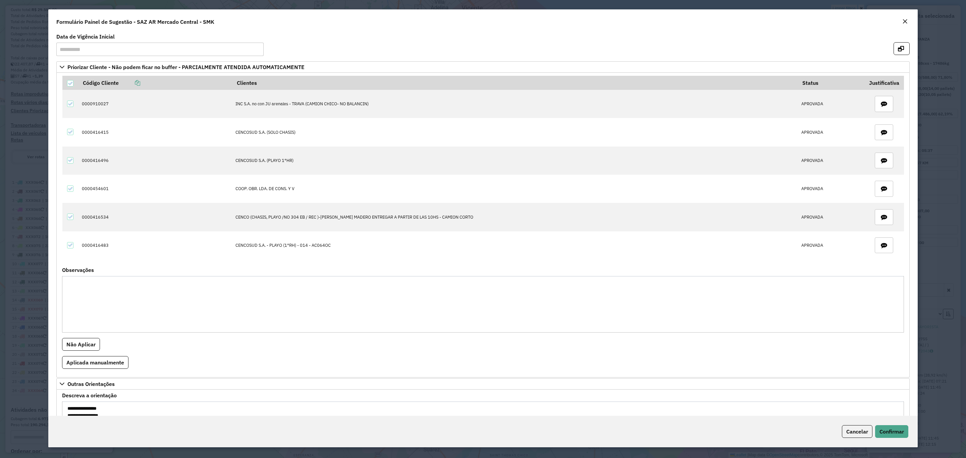
click at [903, 20] on em "Close" at bounding box center [904, 21] width 5 height 5
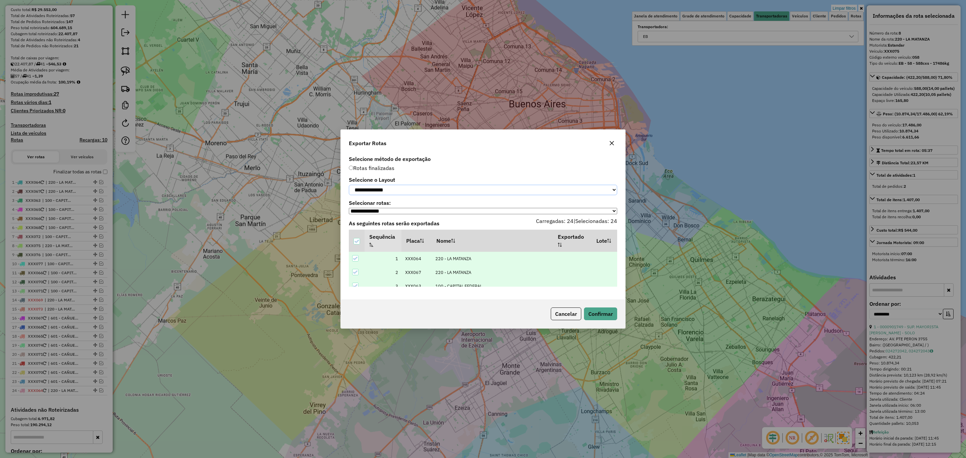
click at [410, 188] on select "**********" at bounding box center [483, 190] width 268 height 10
select select "*********"
click at [349, 185] on select "**********" at bounding box center [483, 190] width 268 height 10
click at [608, 315] on button "Confirmar" at bounding box center [600, 314] width 33 height 13
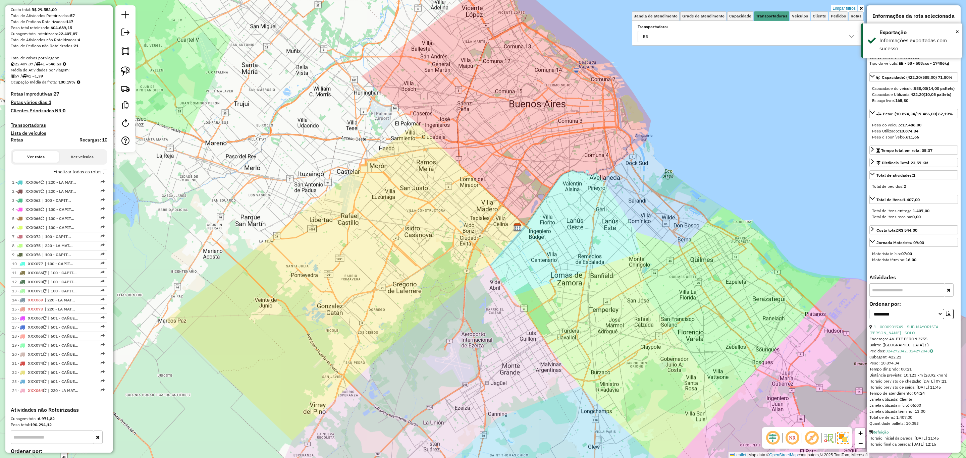
scroll to position [212, 0]
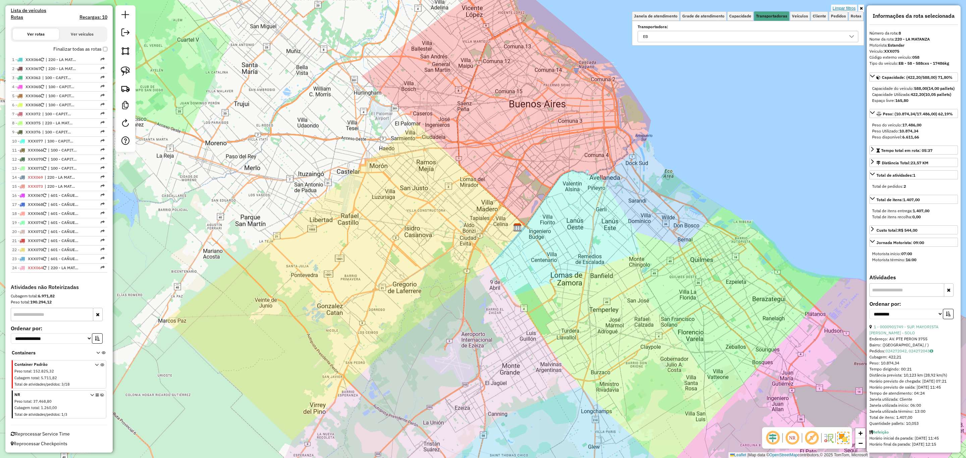
click at [846, 10] on link "Limpar filtros" at bounding box center [844, 8] width 26 height 7
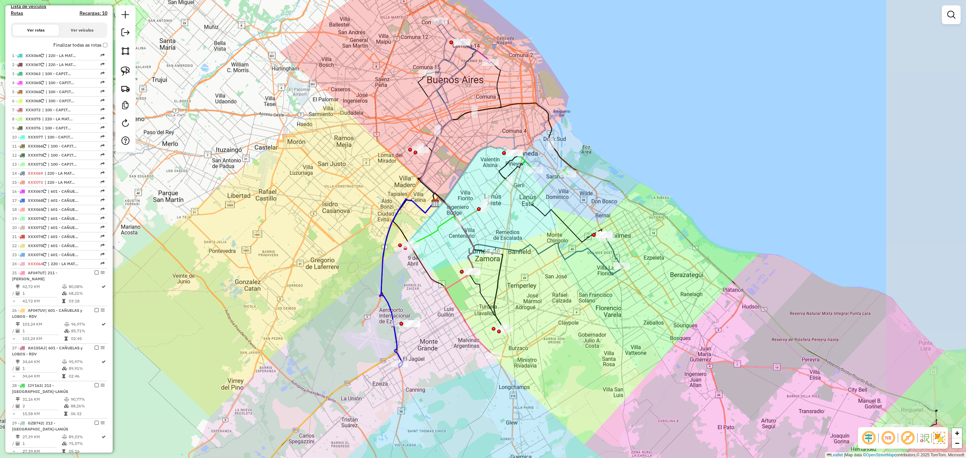
drag, startPoint x: 769, startPoint y: 243, endPoint x: 707, endPoint y: 231, distance: 63.5
click at [707, 231] on div "Janela de atendimento Grade de atendimento Capacidade Transportadoras Veículos …" at bounding box center [483, 229] width 966 height 458
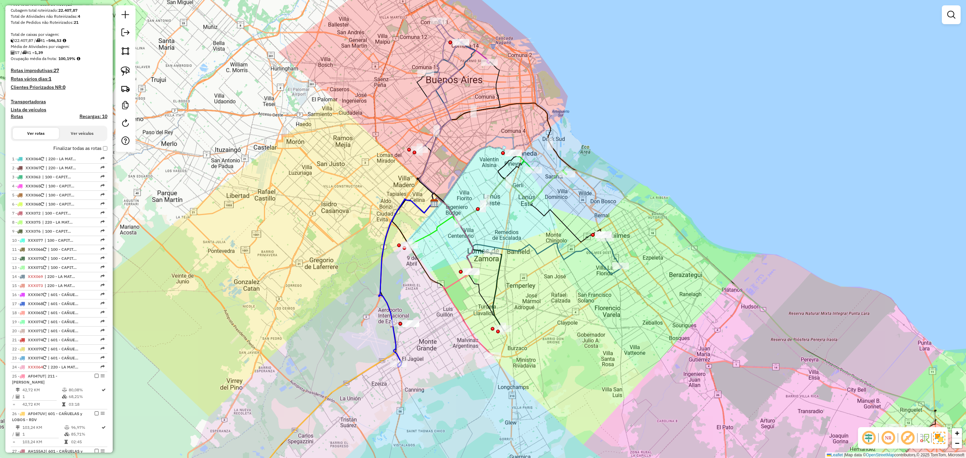
scroll to position [61, 0]
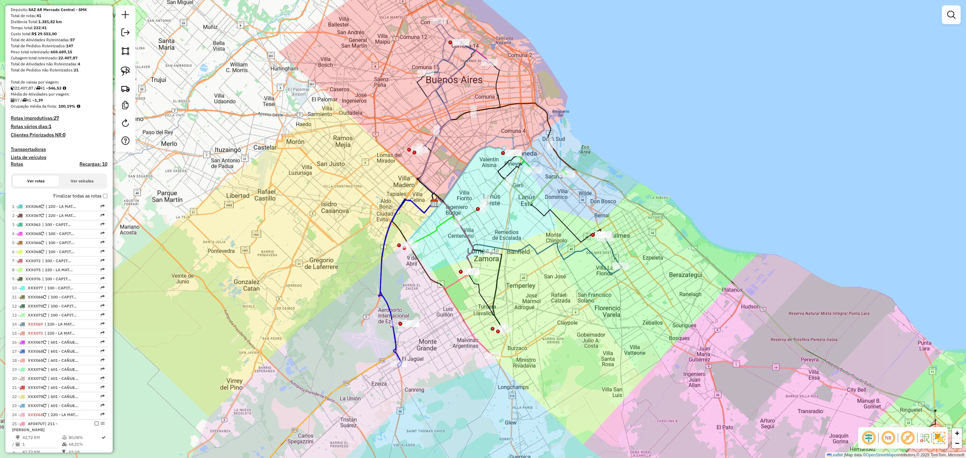
click at [25, 150] on h4 "Transportadoras" at bounding box center [59, 150] width 97 height 6
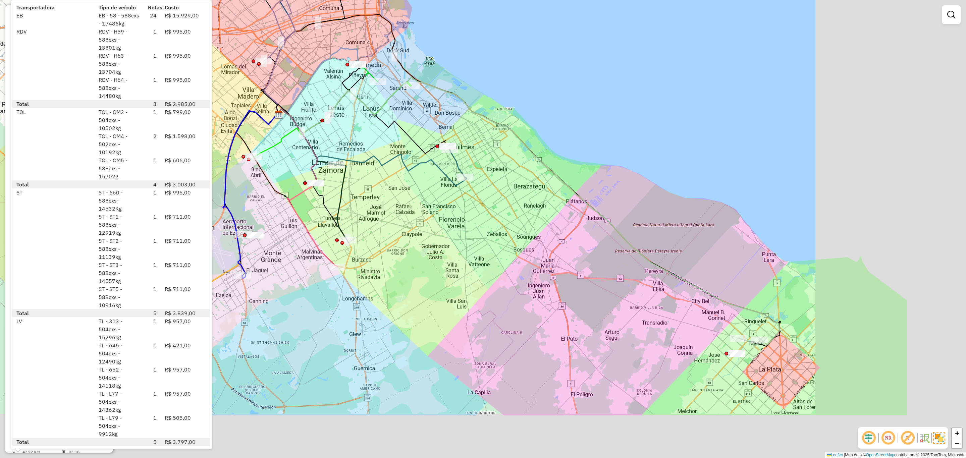
drag, startPoint x: 684, startPoint y: 360, endPoint x: 501, endPoint y: 249, distance: 213.9
click at [503, 252] on div "Janela de atendimento Grade de atendimento Capacidade Transportadoras Veículos …" at bounding box center [483, 229] width 966 height 458
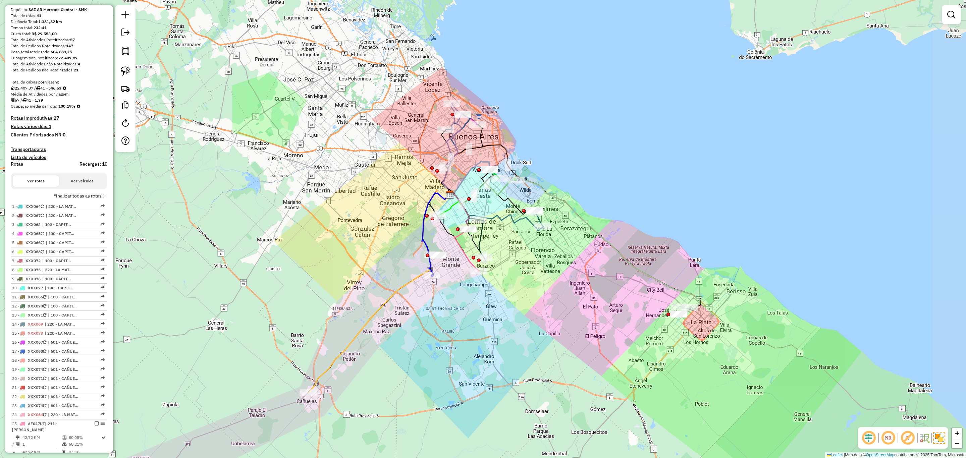
drag, startPoint x: 627, startPoint y: 358, endPoint x: 606, endPoint y: 347, distance: 23.4
click at [606, 347] on div "Janela de atendimento Grade de atendimento Capacidade Transportadoras Veículos …" at bounding box center [483, 229] width 966 height 458
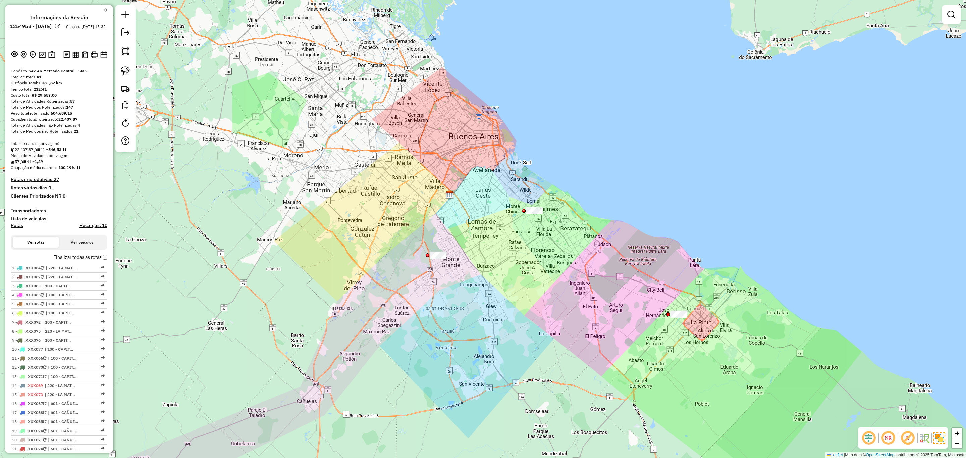
scroll to position [61, 0]
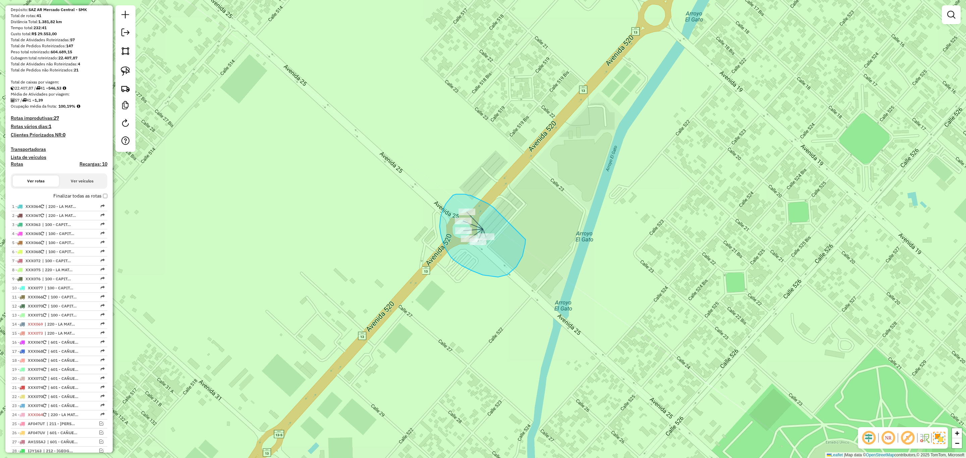
drag, startPoint x: 493, startPoint y: 207, endPoint x: 526, endPoint y: 239, distance: 45.5
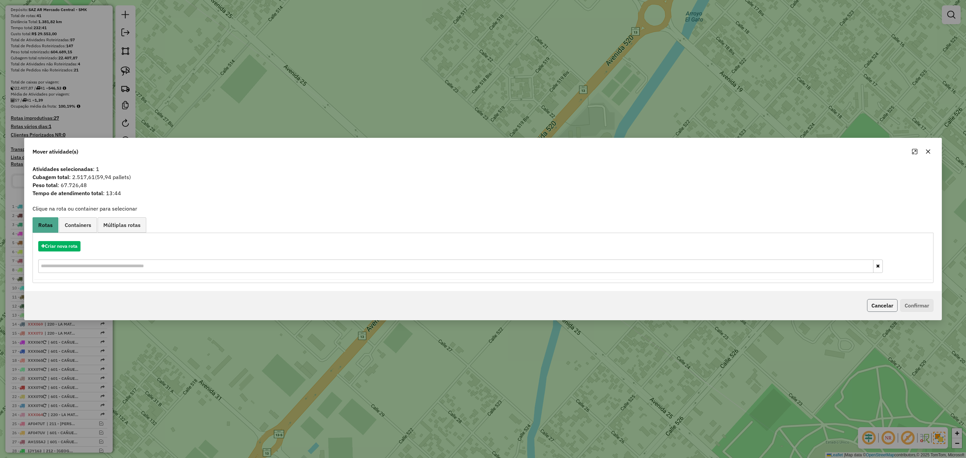
click at [875, 304] on button "Cancelar" at bounding box center [882, 305] width 31 height 13
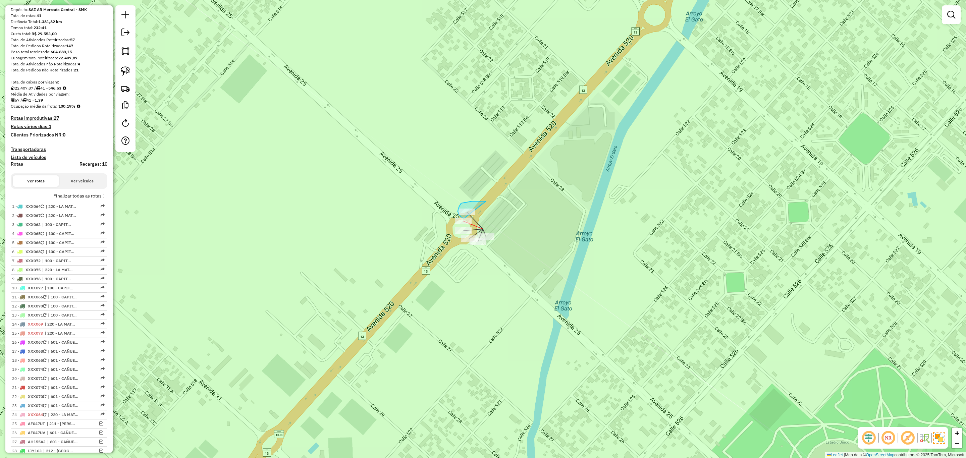
drag, startPoint x: 479, startPoint y: 201, endPoint x: 480, endPoint y: 213, distance: 11.4
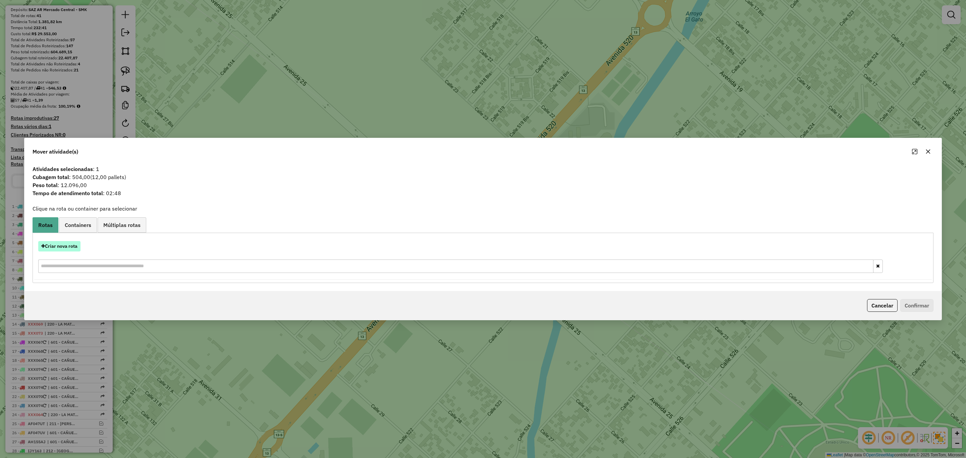
click at [63, 244] on button "Criar nova rota" at bounding box center [59, 246] width 42 height 10
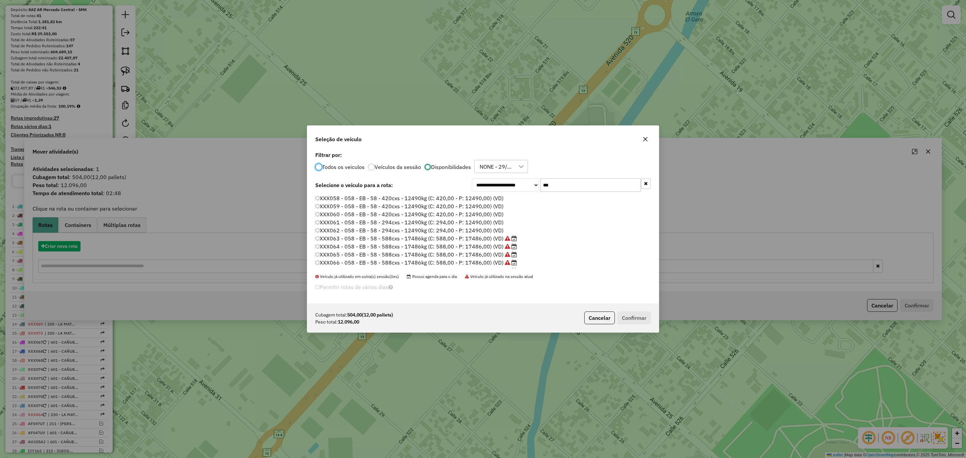
scroll to position [3, 2]
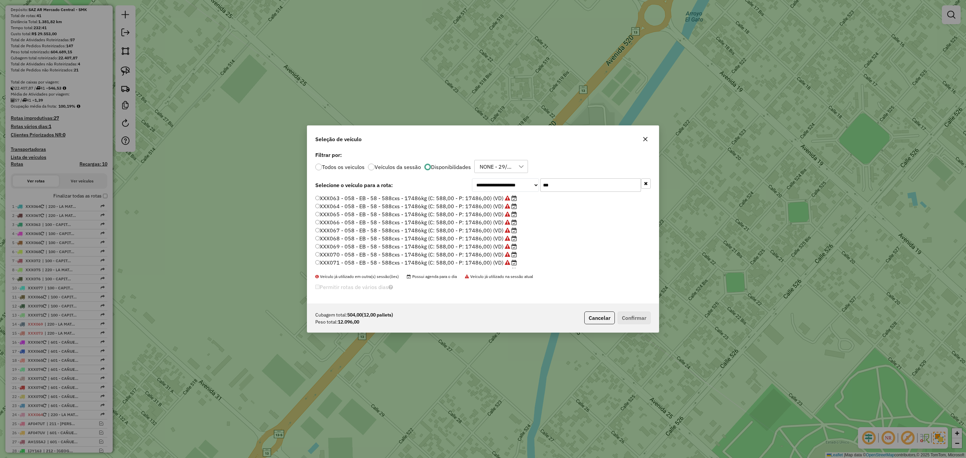
drag, startPoint x: 524, startPoint y: 180, endPoint x: 505, endPoint y: 176, distance: 18.6
click at [505, 176] on div "**********" at bounding box center [483, 227] width 352 height 154
type input "***"
click at [489, 221] on label "AF047UL - 128 - RDV - 128 - 588cxs - 14781kg (C: 588,00 - P: 14781,00) (VD)" at bounding box center [417, 222] width 205 height 8
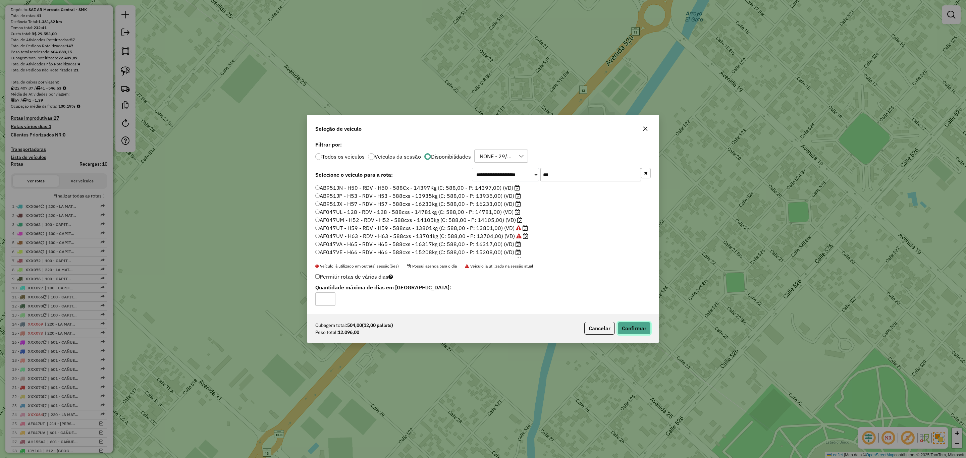
click at [630, 329] on button "Confirmar" at bounding box center [634, 328] width 33 height 13
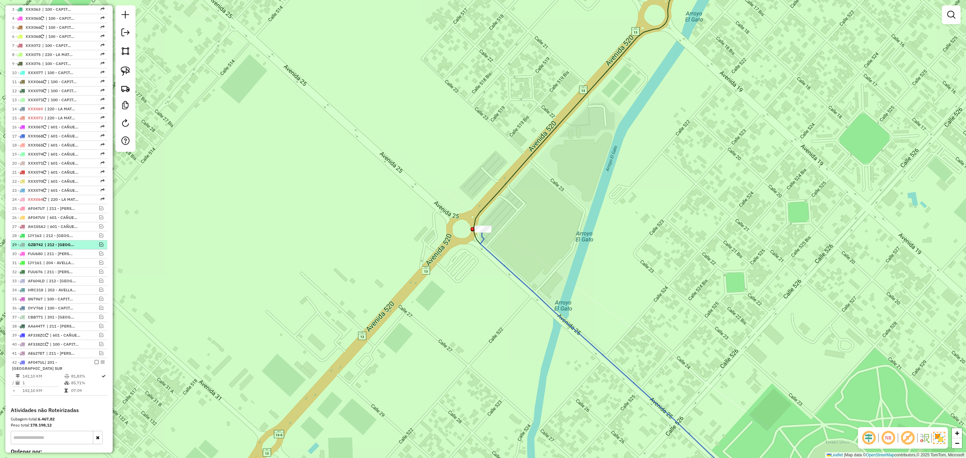
scroll to position [407, 0]
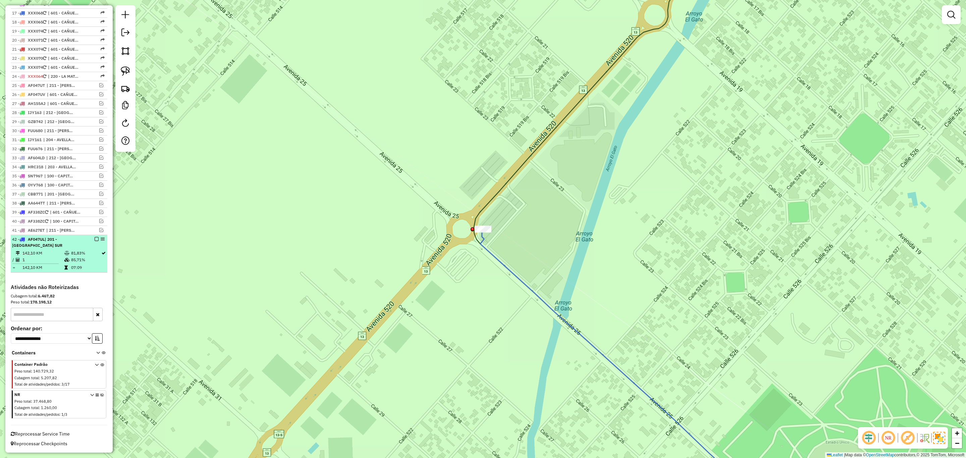
click at [95, 237] on em at bounding box center [97, 239] width 4 height 4
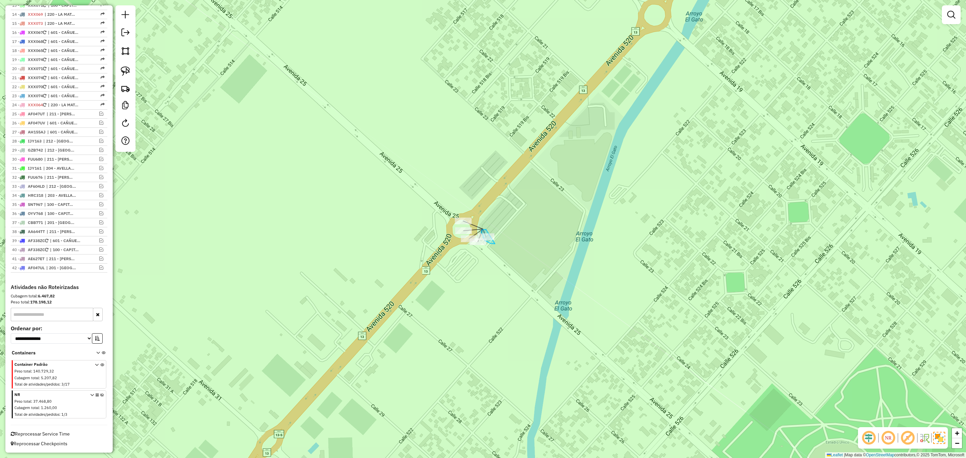
drag, startPoint x: 486, startPoint y: 229, endPoint x: 498, endPoint y: 244, distance: 18.8
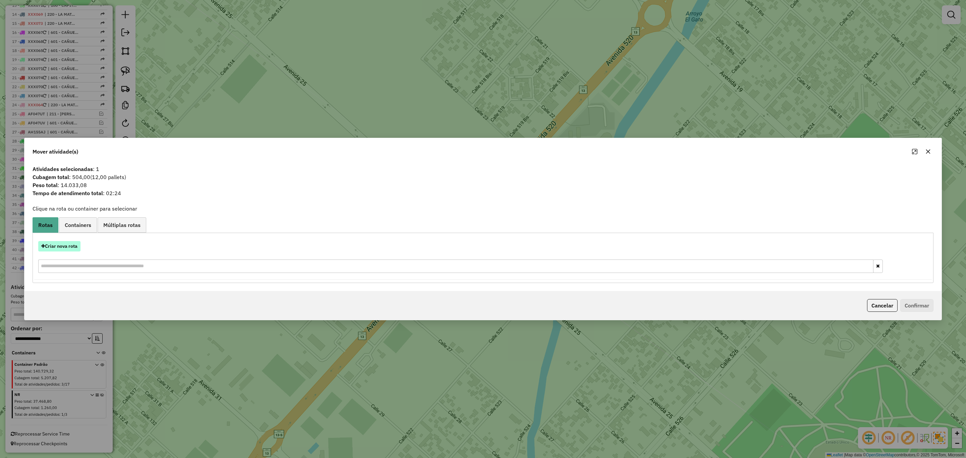
click at [65, 246] on button "Criar nova rota" at bounding box center [59, 246] width 42 height 10
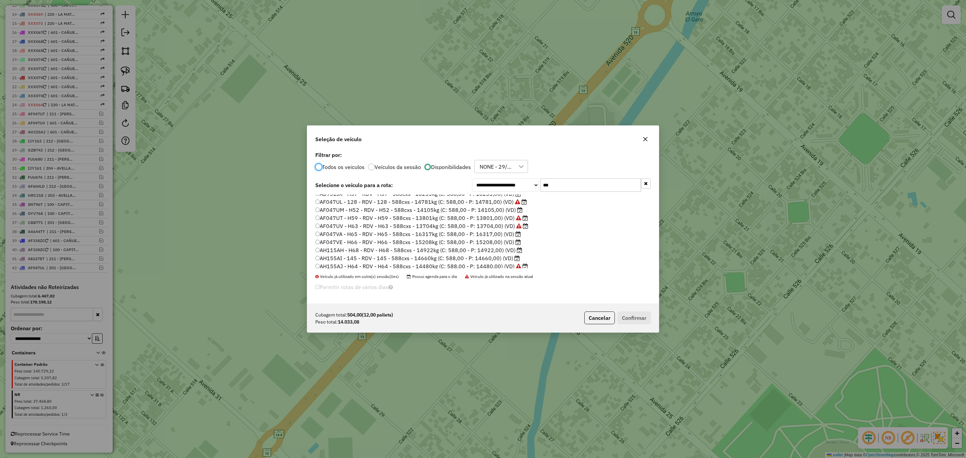
scroll to position [31, 0]
click at [489, 241] on label "AH115AH - H68 - RDV - H68 - 588cxs - 14922kg (C: 588,00 - P: 14922,00) (VD)" at bounding box center [418, 240] width 207 height 8
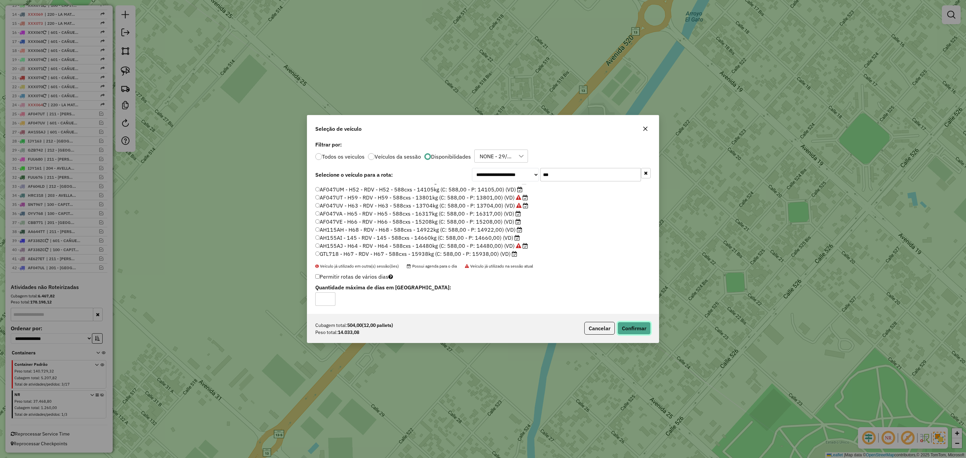
click at [634, 329] on button "Confirmar" at bounding box center [634, 328] width 33 height 13
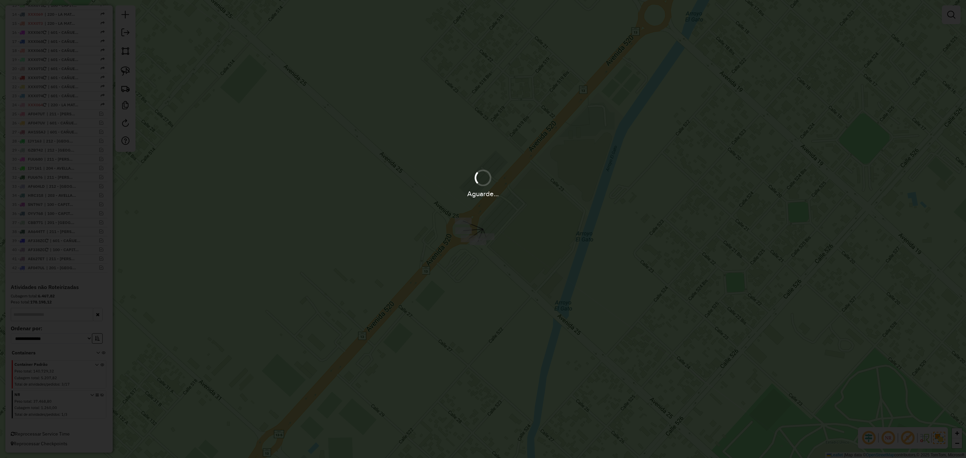
scroll to position [407, 0]
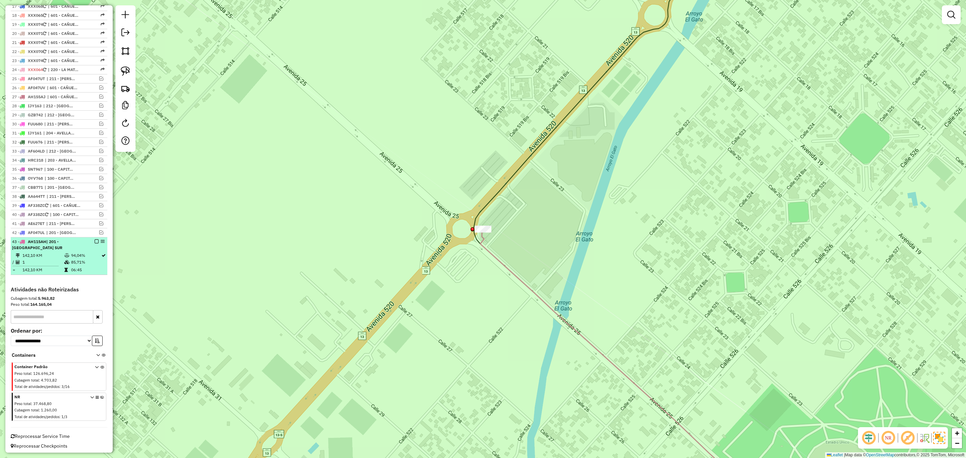
click at [96, 244] on em at bounding box center [97, 241] width 4 height 4
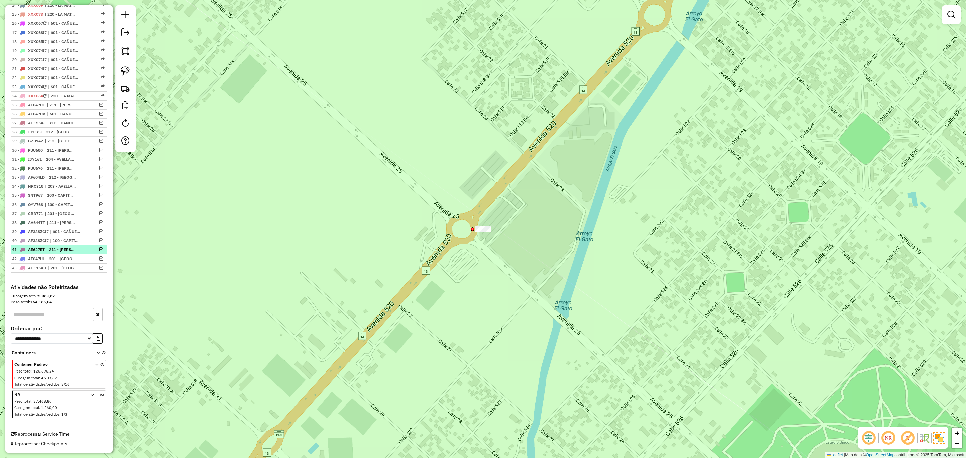
scroll to position [387, 0]
drag, startPoint x: 482, startPoint y: 199, endPoint x: 497, endPoint y: 203, distance: 15.3
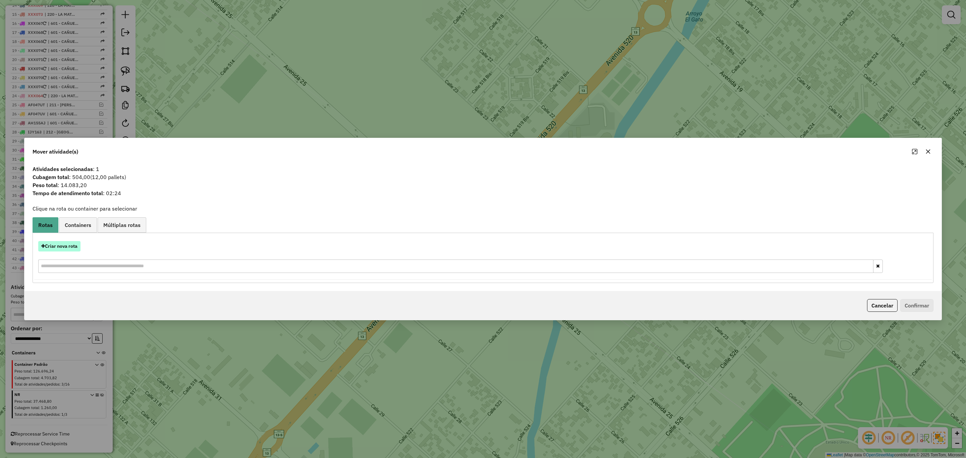
click at [63, 243] on button "Criar nova rota" at bounding box center [59, 246] width 42 height 10
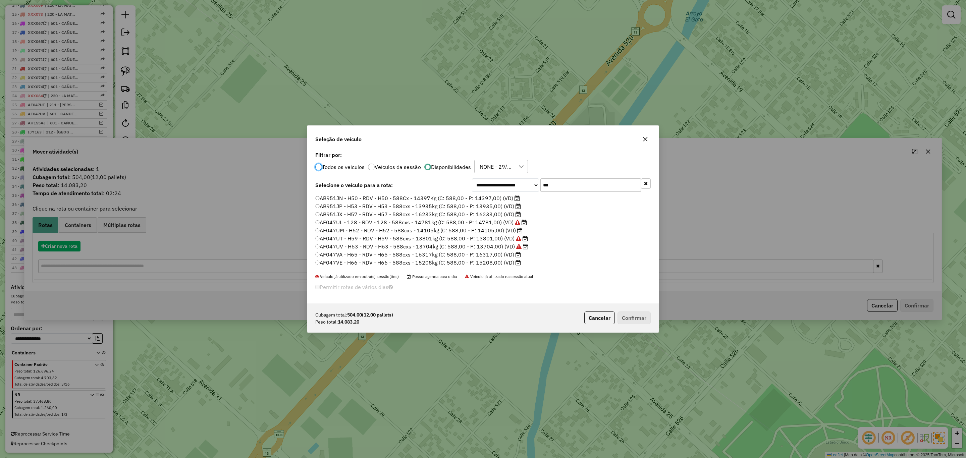
scroll to position [3, 2]
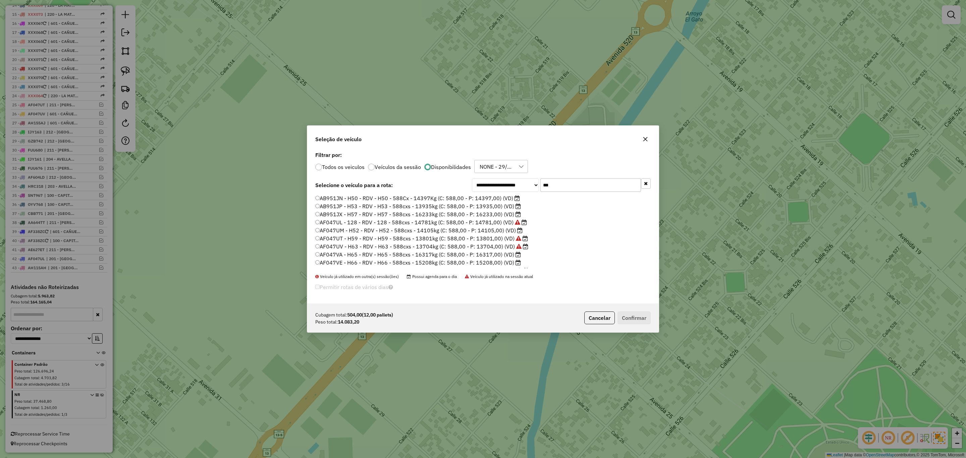
click at [495, 199] on label "AB951JN - H50 - RDV - H50 - 588Cx - 14397Kg (C: 588,00 - P: 14397,00) (VD)" at bounding box center [417, 198] width 205 height 8
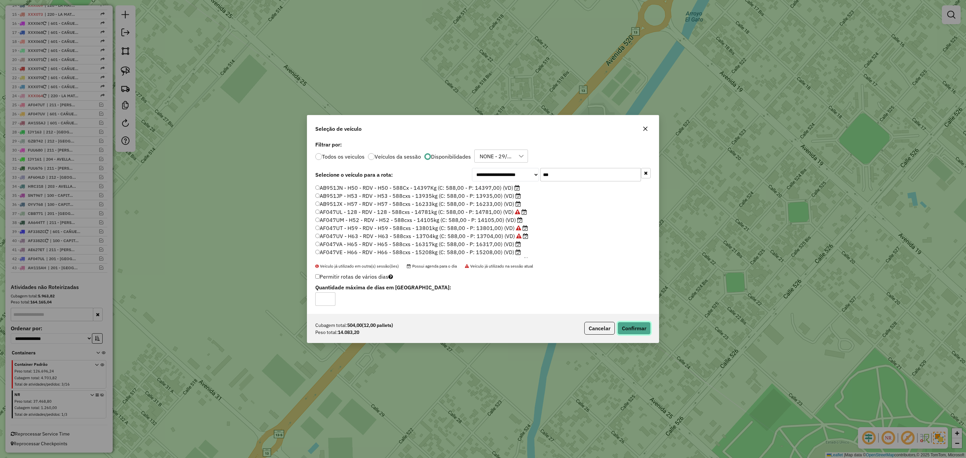
click at [637, 327] on button "Confirmar" at bounding box center [634, 328] width 33 height 13
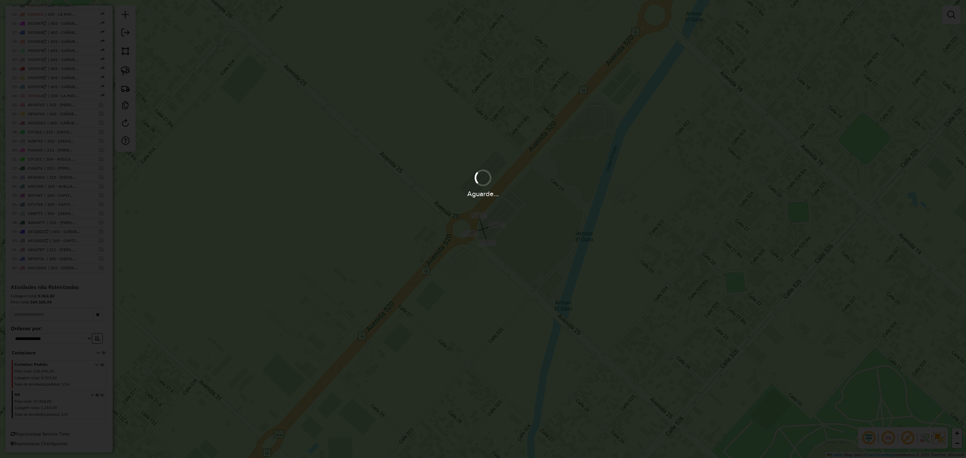
scroll to position [407, 0]
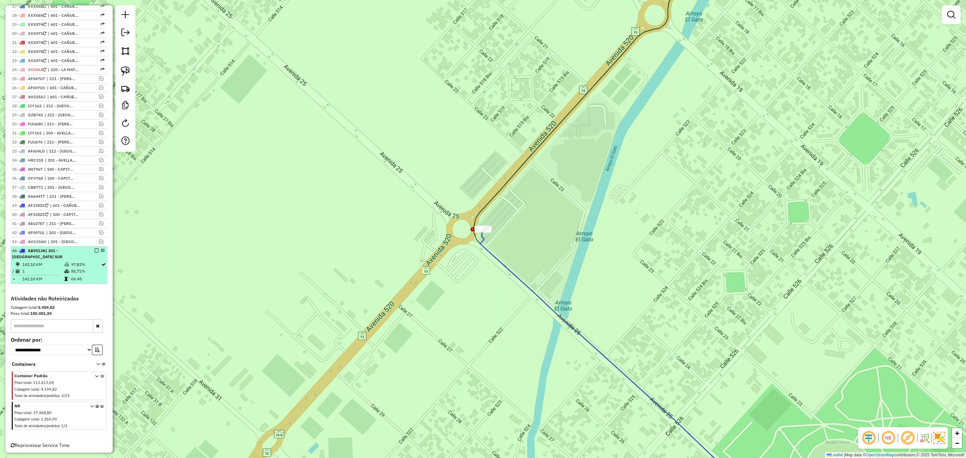
click at [95, 253] on em at bounding box center [97, 251] width 4 height 4
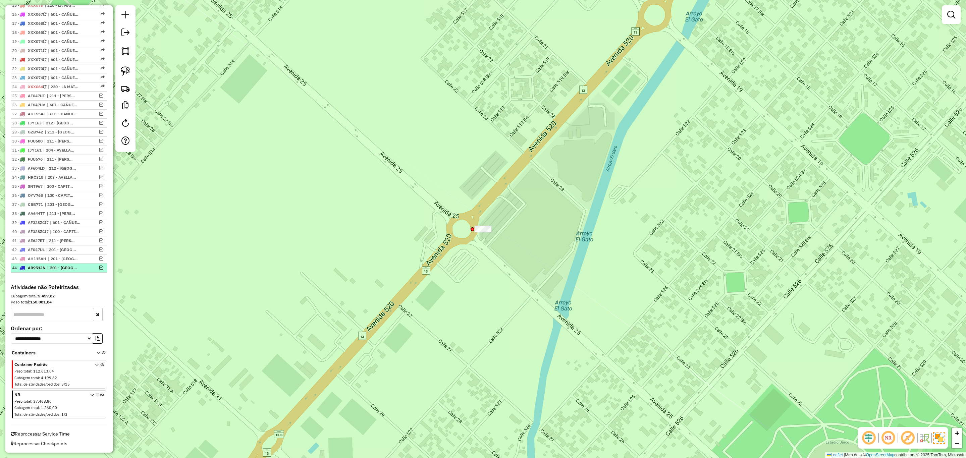
scroll to position [396, 0]
drag, startPoint x: 491, startPoint y: 212, endPoint x: 506, endPoint y: 227, distance: 21.8
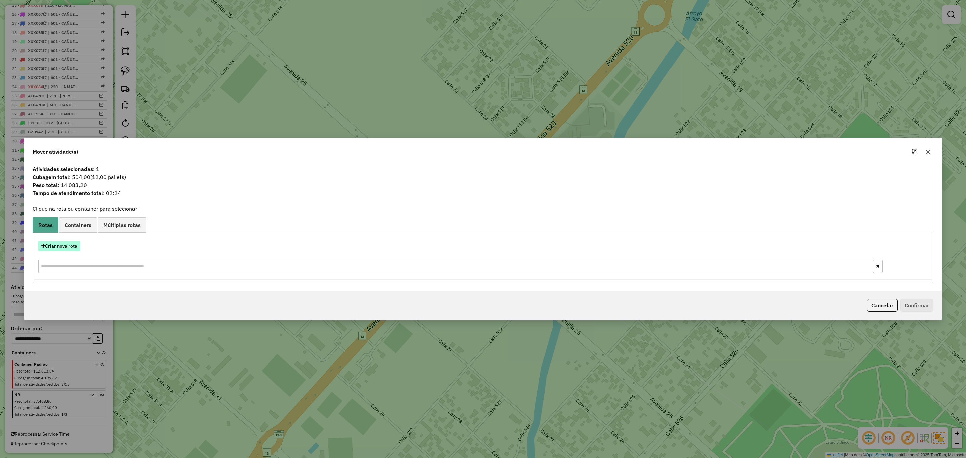
click at [60, 241] on button "Criar nova rota" at bounding box center [59, 246] width 42 height 10
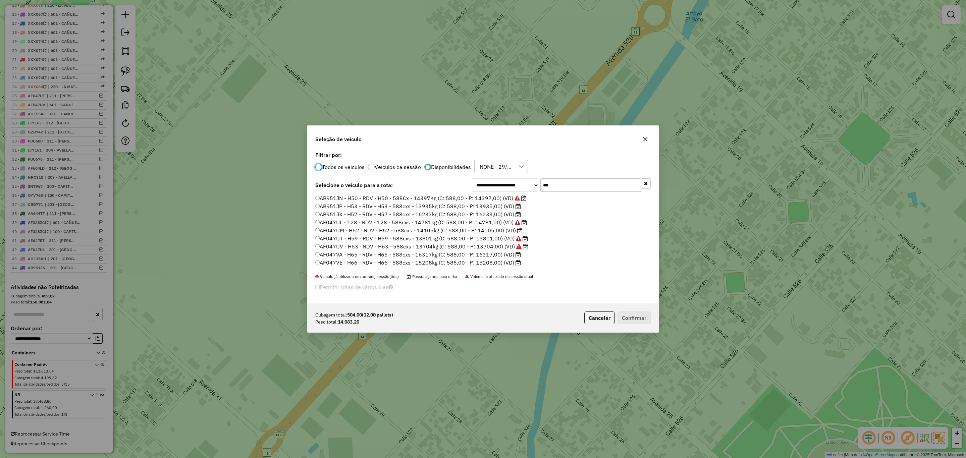
scroll to position [31, 0]
click at [495, 248] on label "AH155AI - 145 - RDV - 145 - 588cxs - 14660kg (C: 588,00 - P: 14660,00) (VD)" at bounding box center [417, 248] width 205 height 8
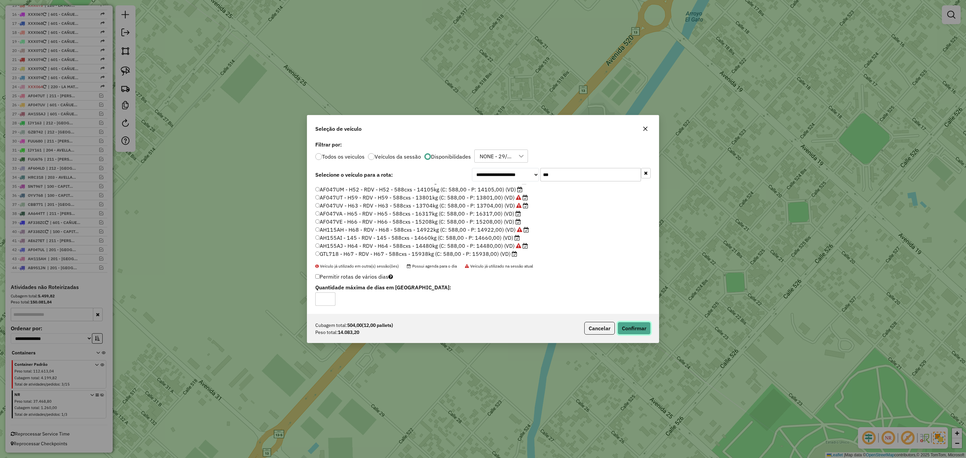
click at [636, 329] on button "Confirmar" at bounding box center [634, 328] width 33 height 13
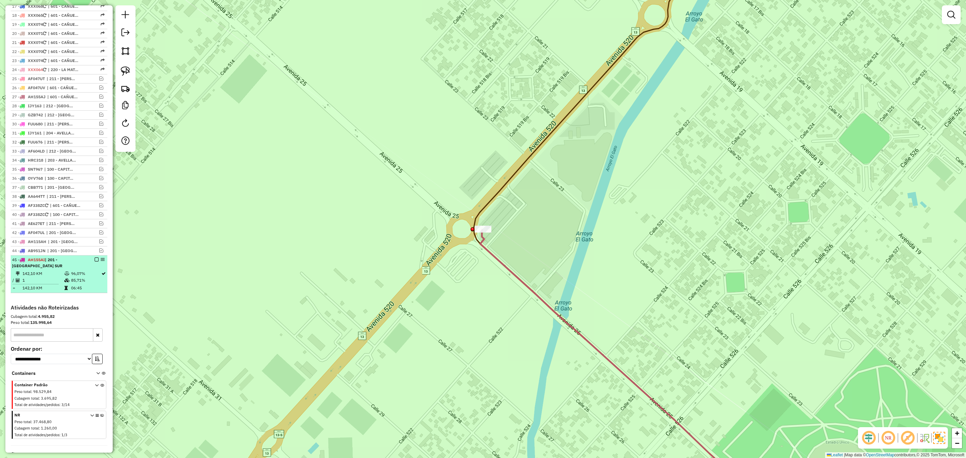
click at [95, 262] on em at bounding box center [97, 260] width 4 height 4
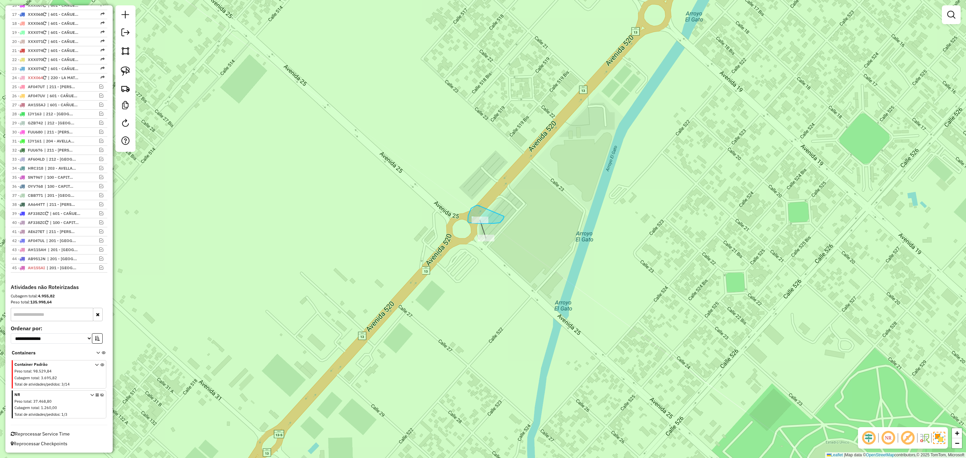
drag, startPoint x: 471, startPoint y: 208, endPoint x: 504, endPoint y: 215, distance: 33.9
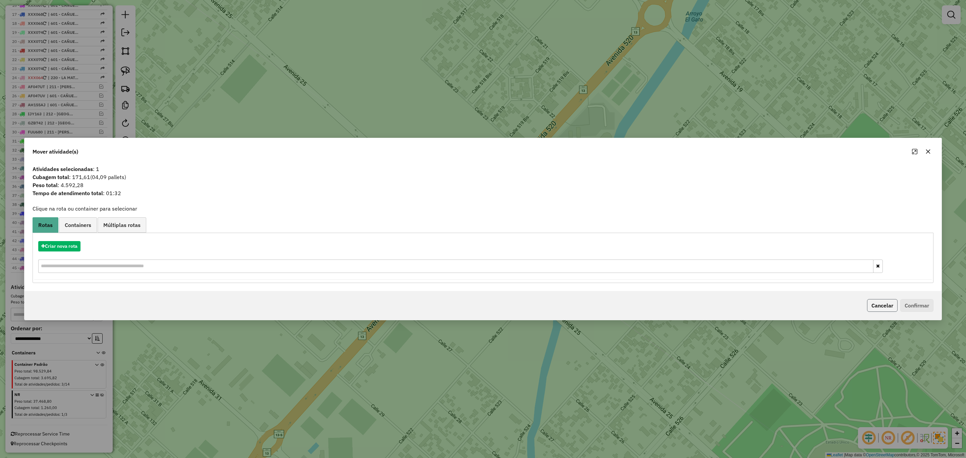
click at [880, 300] on button "Cancelar" at bounding box center [882, 305] width 31 height 13
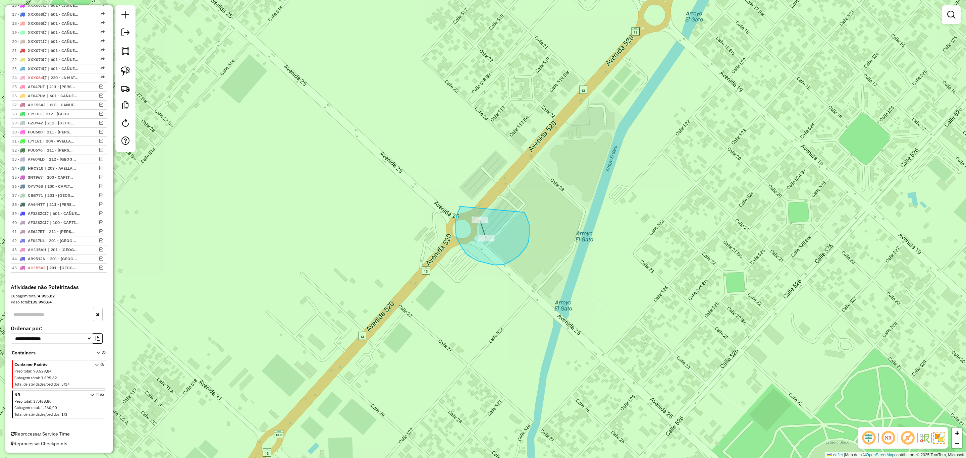
drag, startPoint x: 459, startPoint y: 206, endPoint x: 524, endPoint y: 212, distance: 65.4
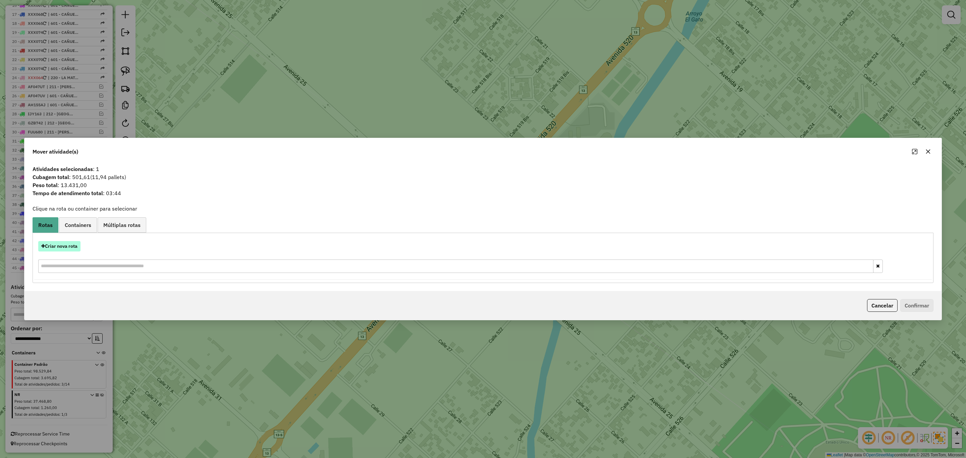
click at [62, 246] on button "Criar nova rota" at bounding box center [59, 246] width 42 height 10
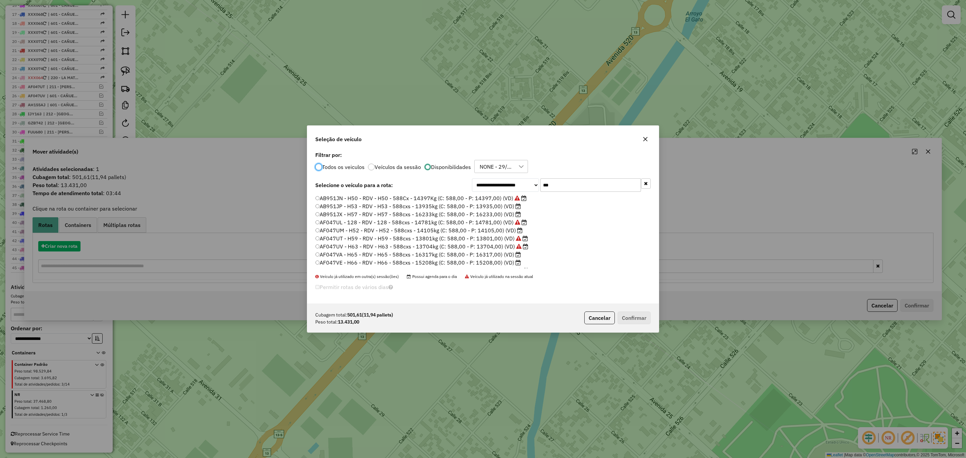
scroll to position [3, 2]
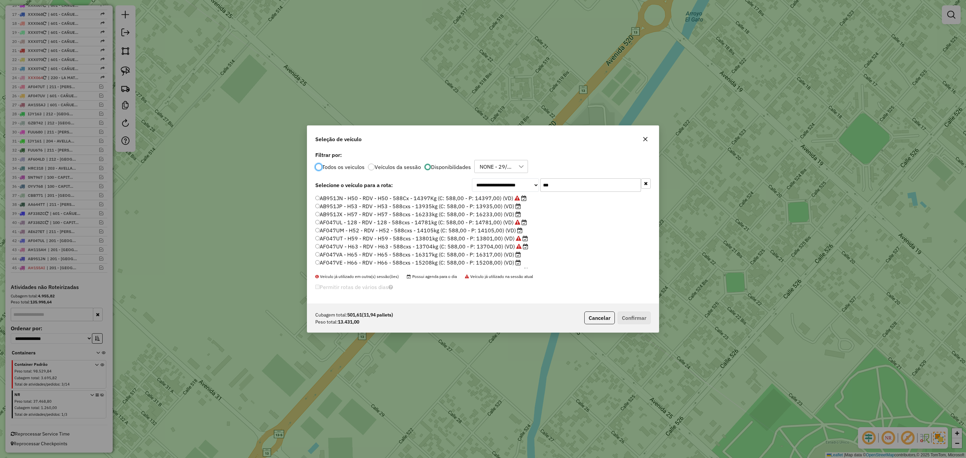
click at [488, 206] on label "AB951JP - H53 - RDV - H53 - 588cxs - 13935kg (C: 588,00 - P: 13935,00) (VD)" at bounding box center [418, 206] width 206 height 8
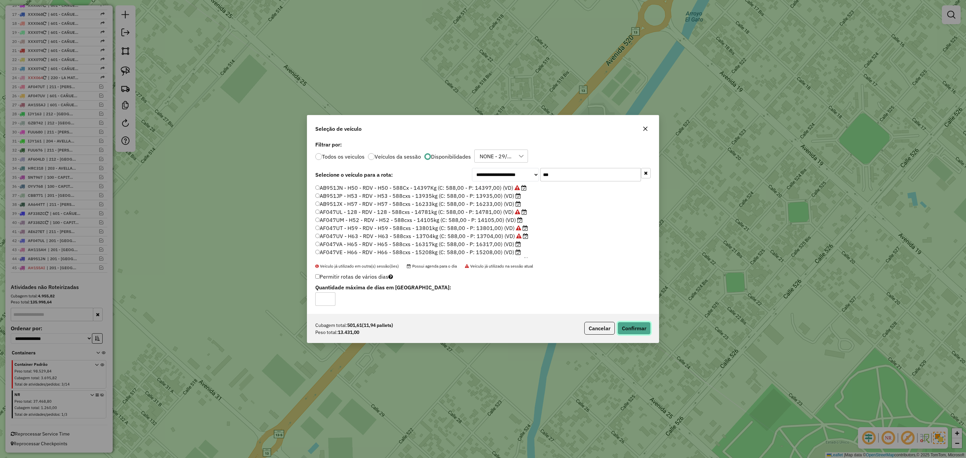
click at [639, 327] on button "Confirmar" at bounding box center [634, 328] width 33 height 13
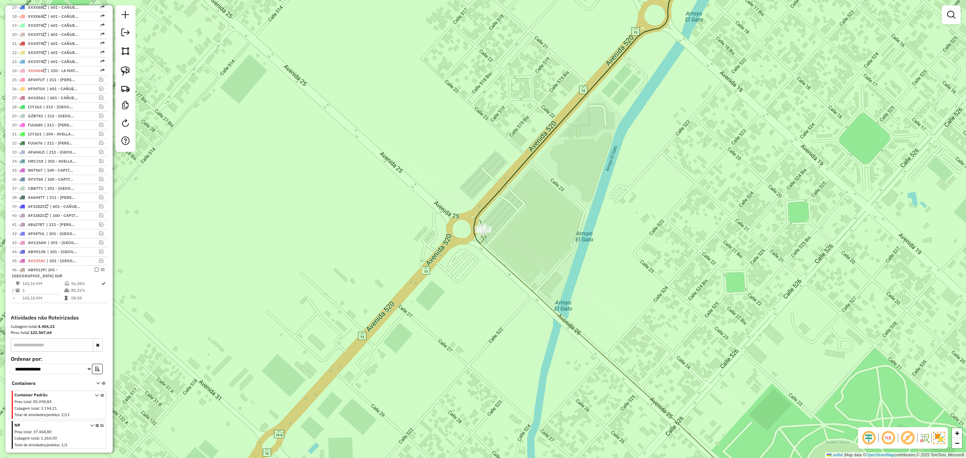
scroll to position [407, 0]
click at [95, 271] on em at bounding box center [97, 269] width 4 height 4
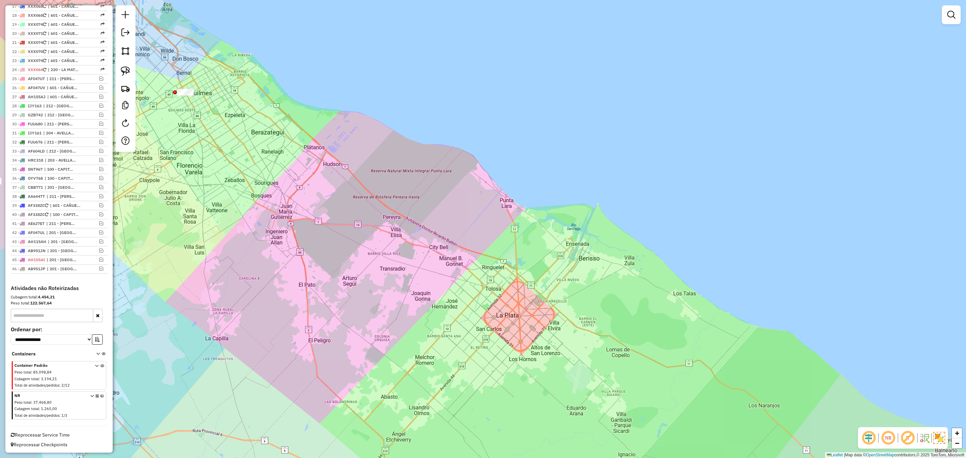
drag, startPoint x: 454, startPoint y: 321, endPoint x: 570, endPoint y: 306, distance: 117.0
click at [570, 306] on div "Janela de atendimento Grade de atendimento Capacidade Transportadoras Veículos …" at bounding box center [483, 229] width 966 height 458
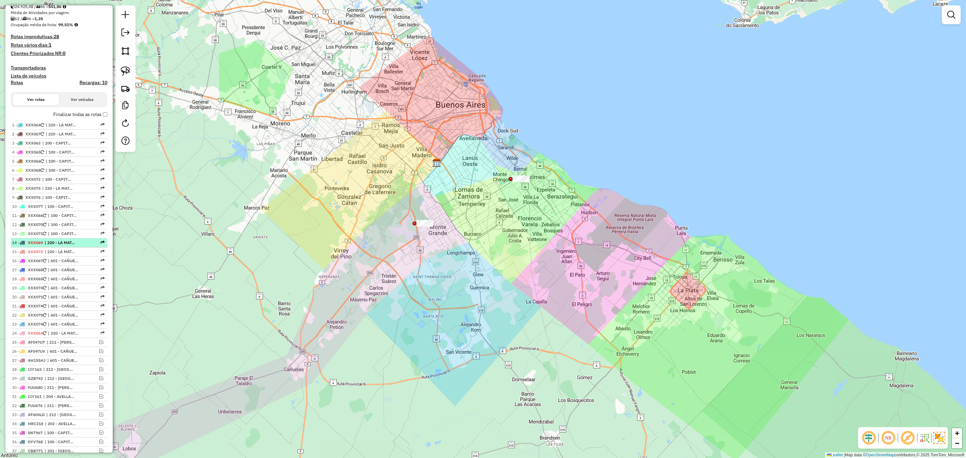
scroll to position [105, 0]
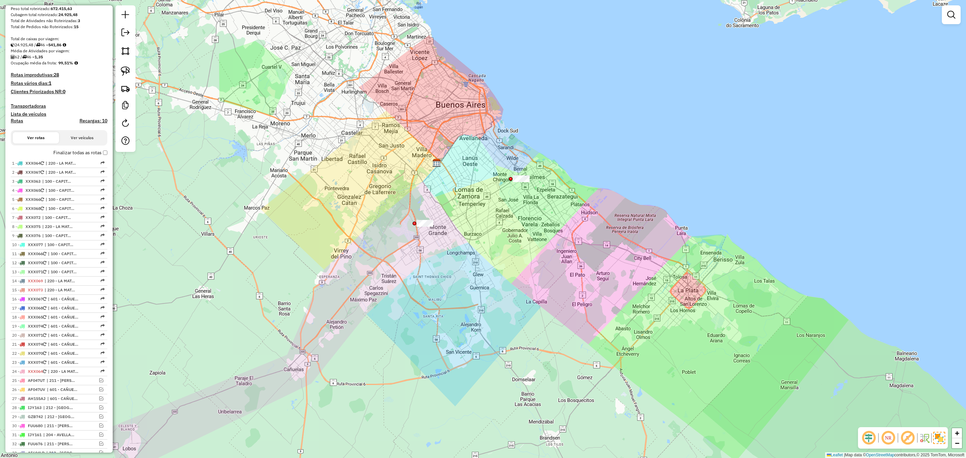
click at [23, 106] on h4 "Transportadoras" at bounding box center [59, 106] width 97 height 6
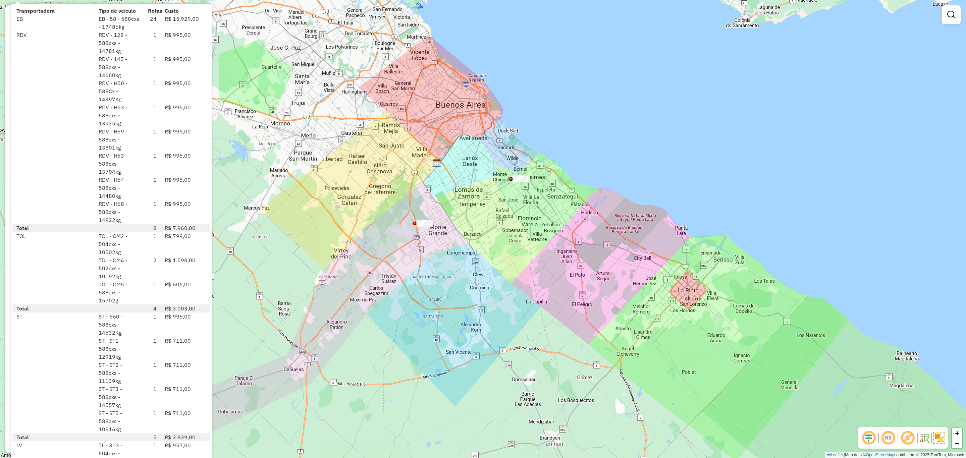
click at [382, 290] on div "Janela de atendimento Grade de atendimento Capacidade Transportadoras Veículos …" at bounding box center [483, 229] width 966 height 458
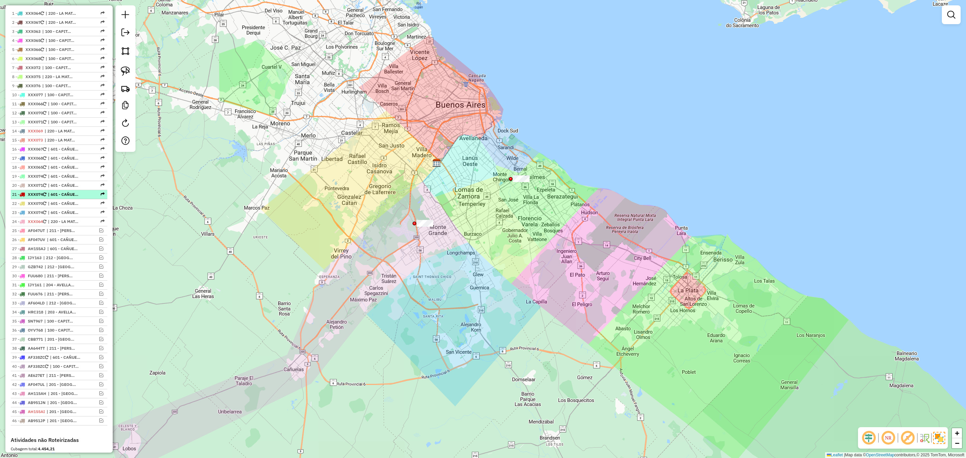
scroll to position [256, 0]
click at [55, 360] on span "| 601 - CAÑUELAS y LOBOS - RDV" at bounding box center [65, 357] width 31 height 6
select select "**********"
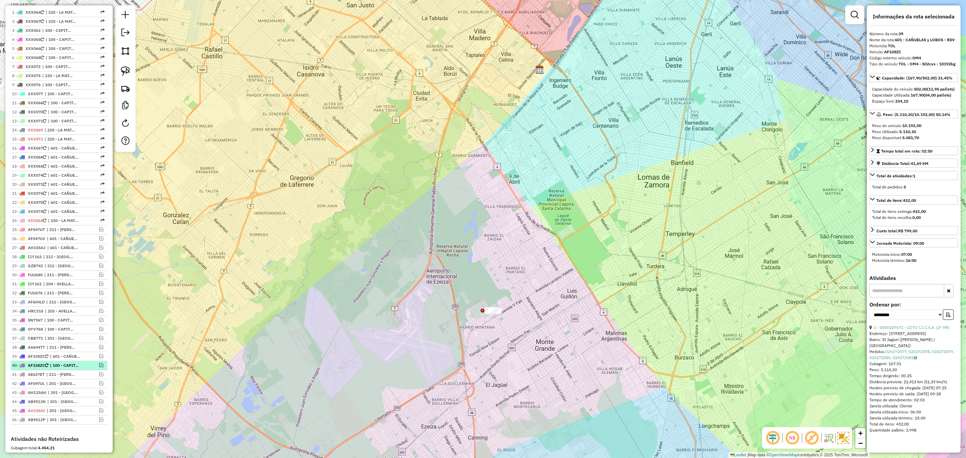
click at [60, 369] on span "| 100 - CAPITAL FEDERAL" at bounding box center [65, 366] width 31 height 6
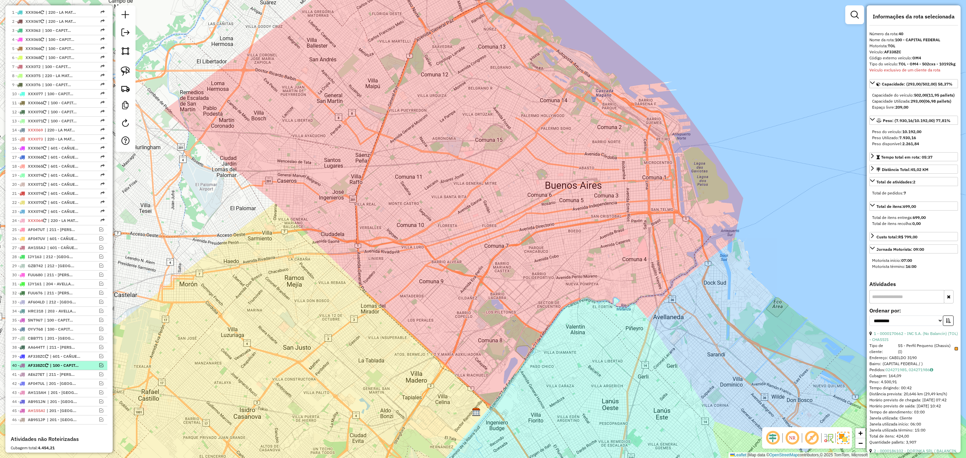
click at [99, 367] on em at bounding box center [101, 365] width 4 height 4
click at [492, 187] on icon at bounding box center [478, 230] width 63 height 367
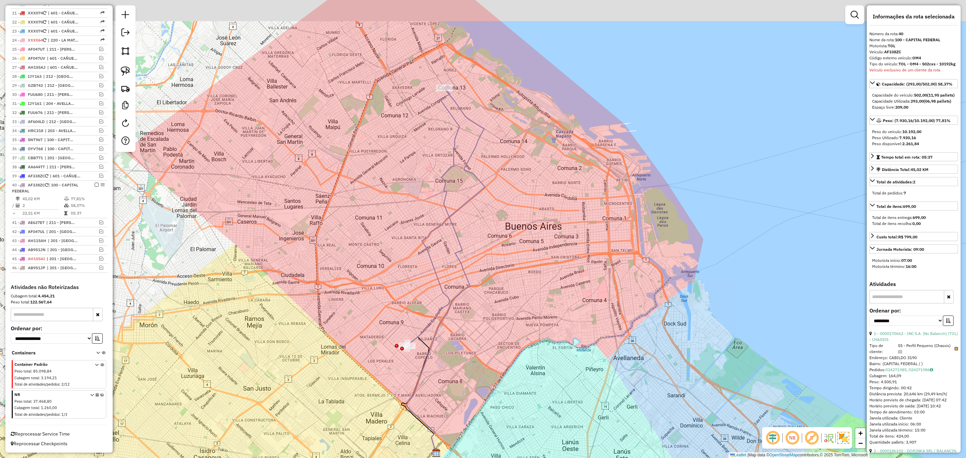
drag, startPoint x: 515, startPoint y: 179, endPoint x: 475, endPoint y: 221, distance: 57.4
click at [475, 221] on div "Janela de atendimento Grade de atendimento Capacidade Transportadoras Veículos …" at bounding box center [483, 229] width 966 height 458
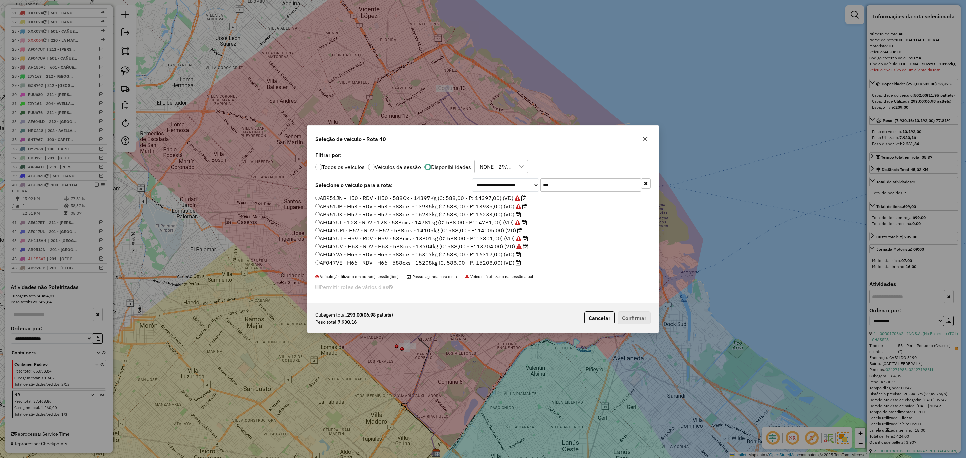
scroll to position [3, 2]
drag, startPoint x: 567, startPoint y: 181, endPoint x: 493, endPoint y: 173, distance: 73.6
click at [493, 173] on div "**********" at bounding box center [483, 227] width 352 height 154
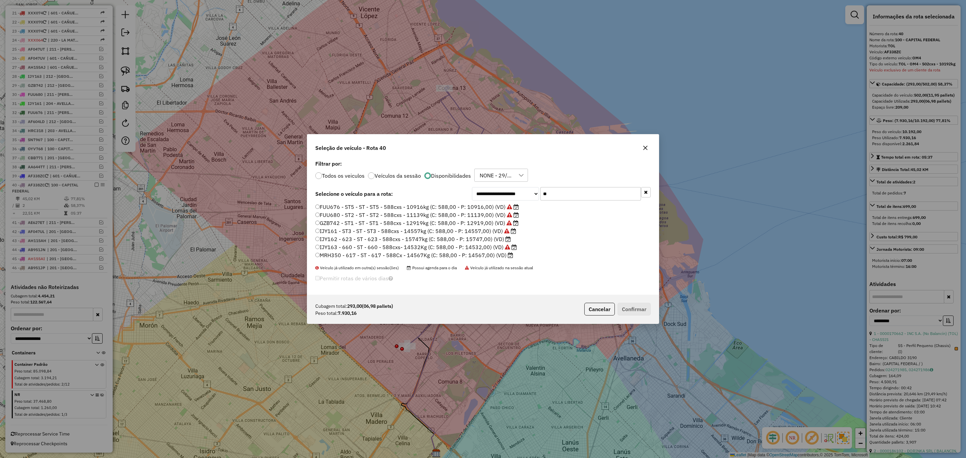
drag, startPoint x: 551, startPoint y: 196, endPoint x: 522, endPoint y: 191, distance: 30.2
click at [522, 191] on div "**********" at bounding box center [561, 193] width 179 height 13
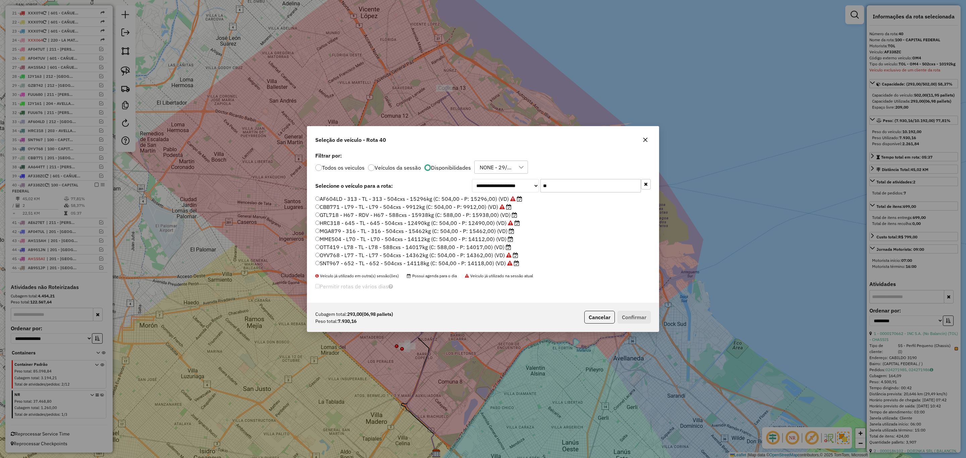
type input "**"
click at [491, 246] on label "OTT419 - L78 - TL - L78 - 588cxs - 14017kg (C: 588,00 - P: 14017,00) (VD)" at bounding box center [413, 247] width 196 height 8
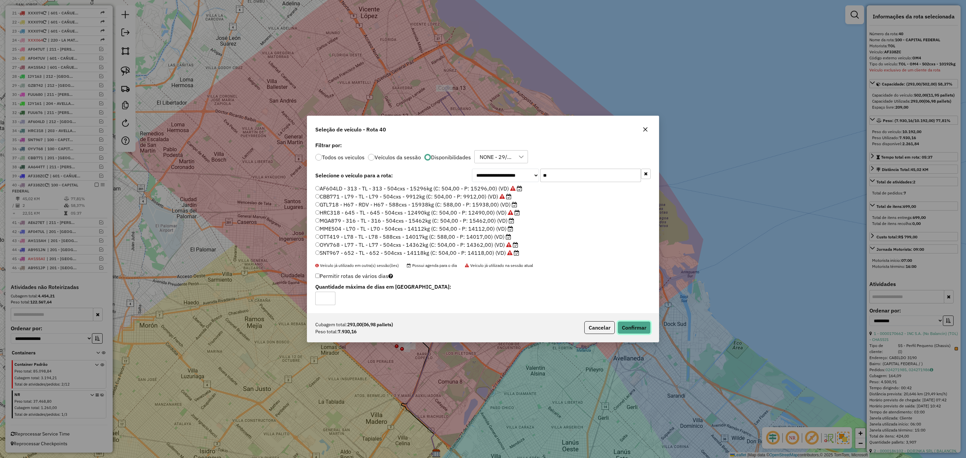
click at [639, 327] on button "Confirmar" at bounding box center [634, 327] width 33 height 13
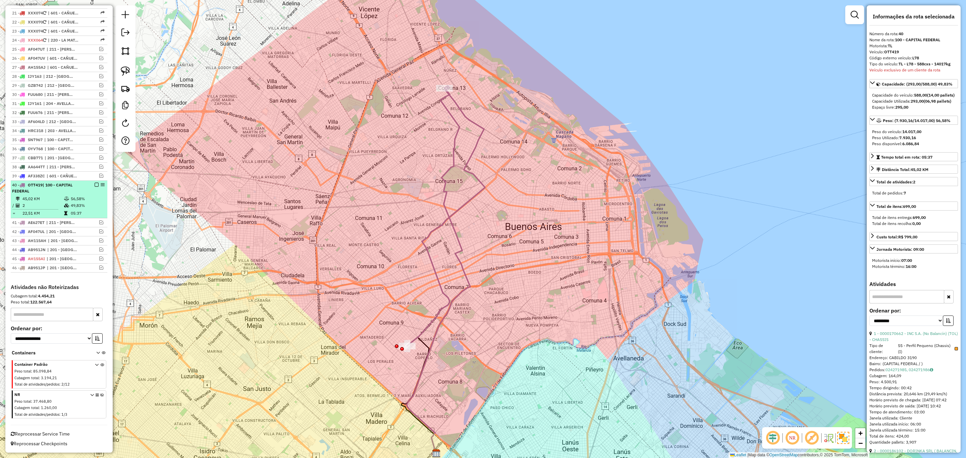
click at [95, 183] on em at bounding box center [97, 185] width 4 height 4
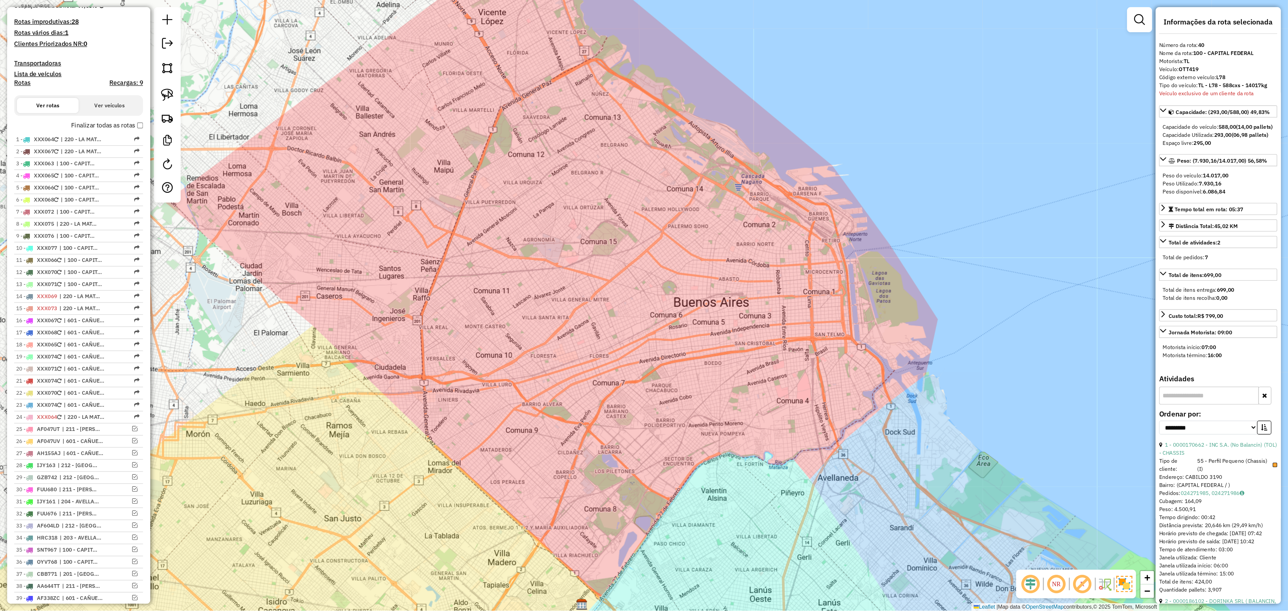
scroll to position [63, 0]
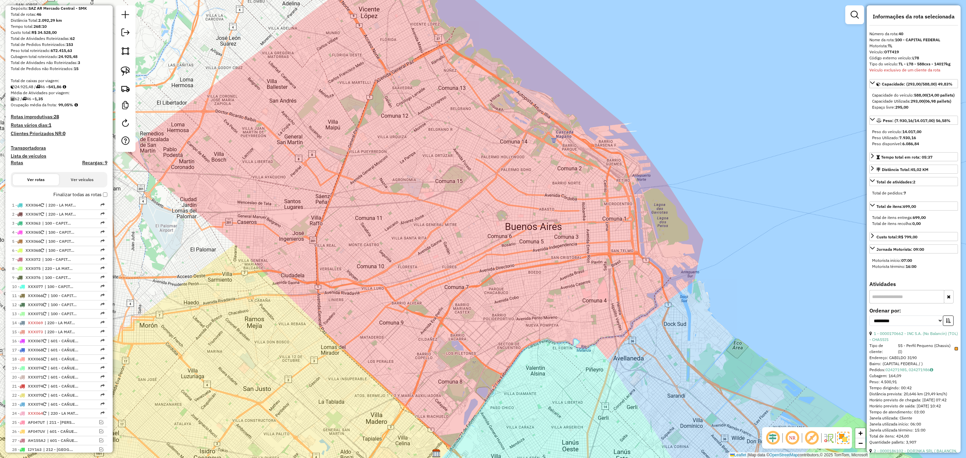
click at [28, 147] on h4 "Transportadoras" at bounding box center [59, 148] width 97 height 6
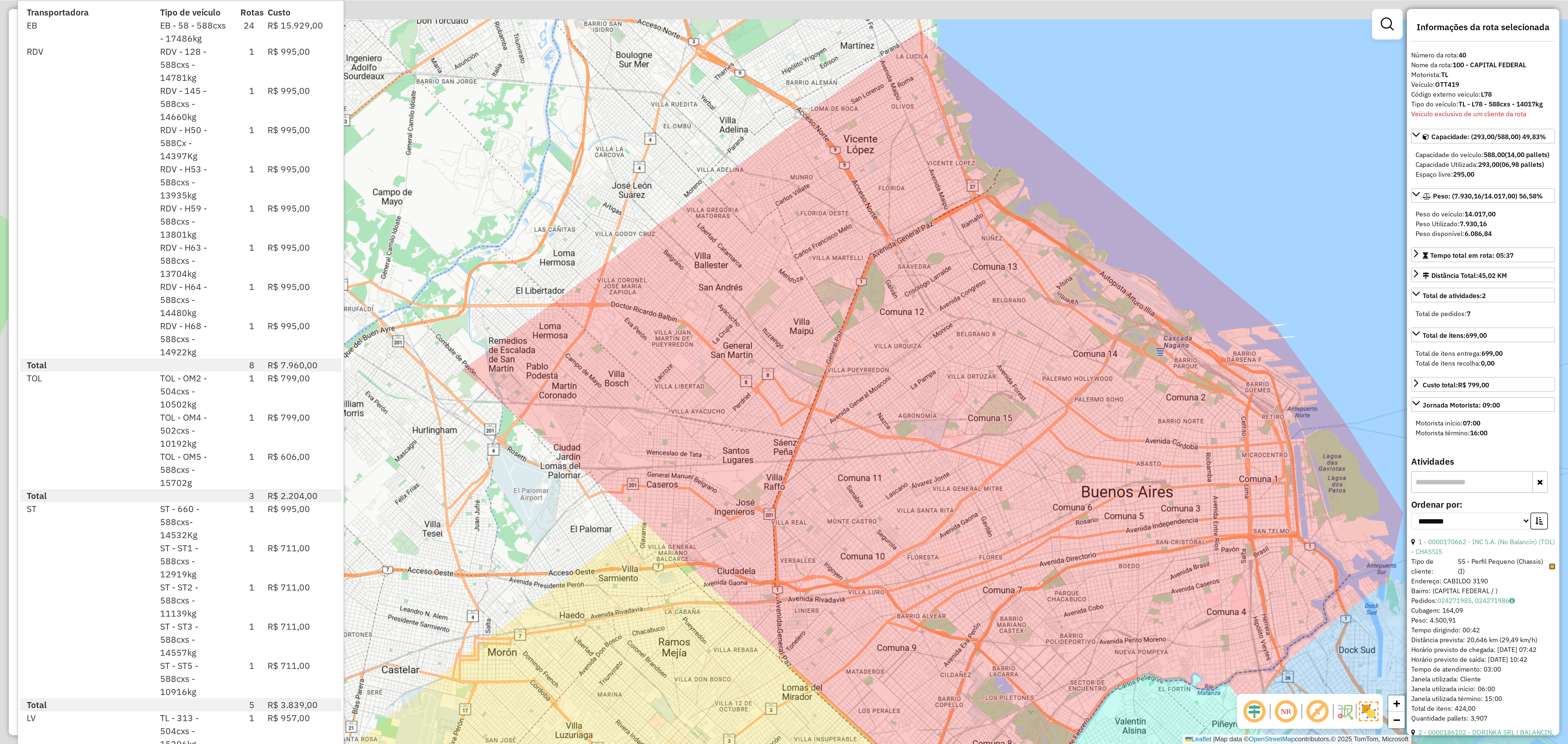
scroll to position [51, 0]
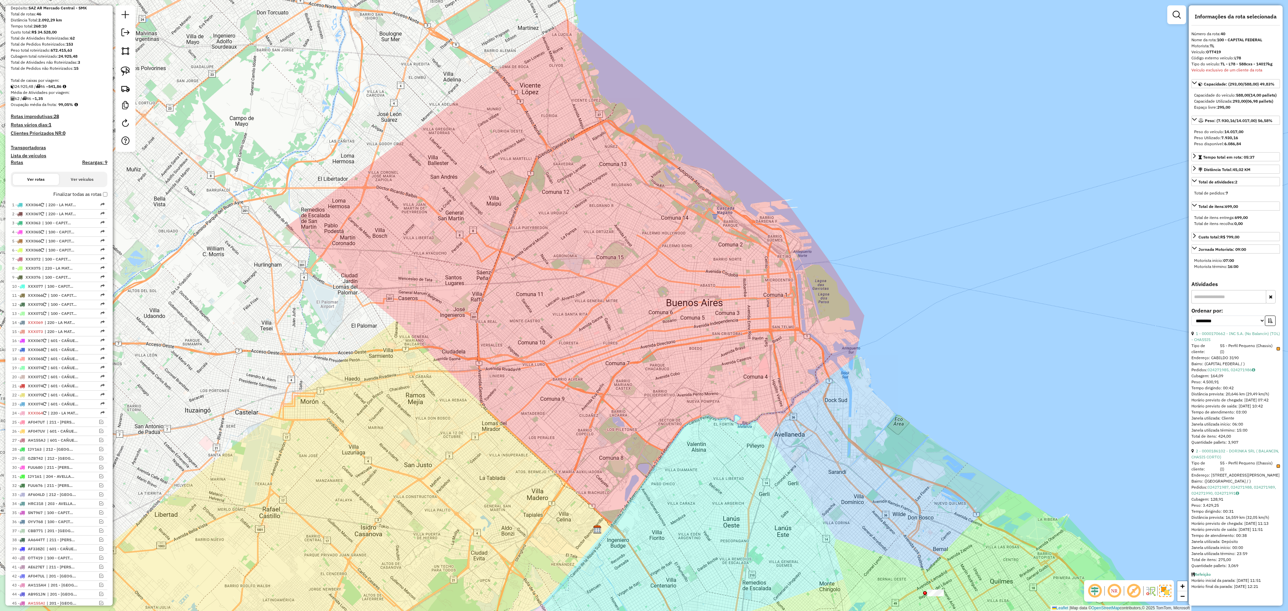
click at [23, 147] on h4 "Transportadoras" at bounding box center [59, 148] width 97 height 6
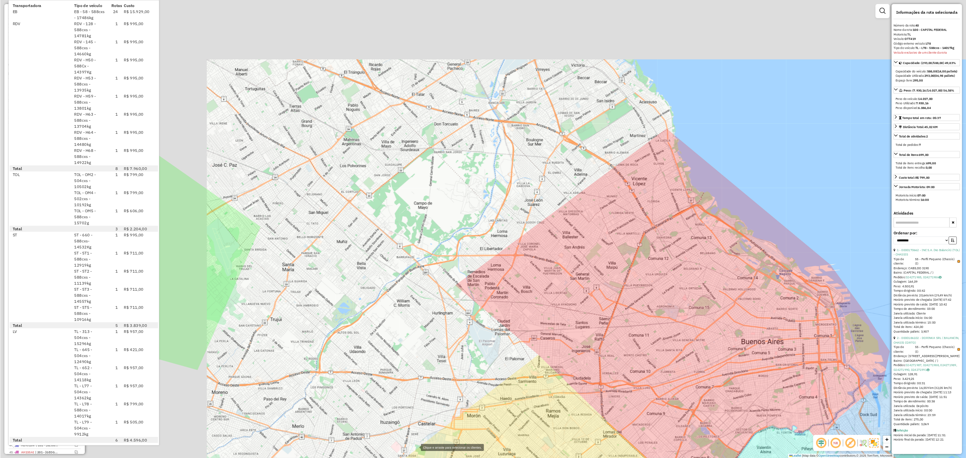
scroll to position [0, 0]
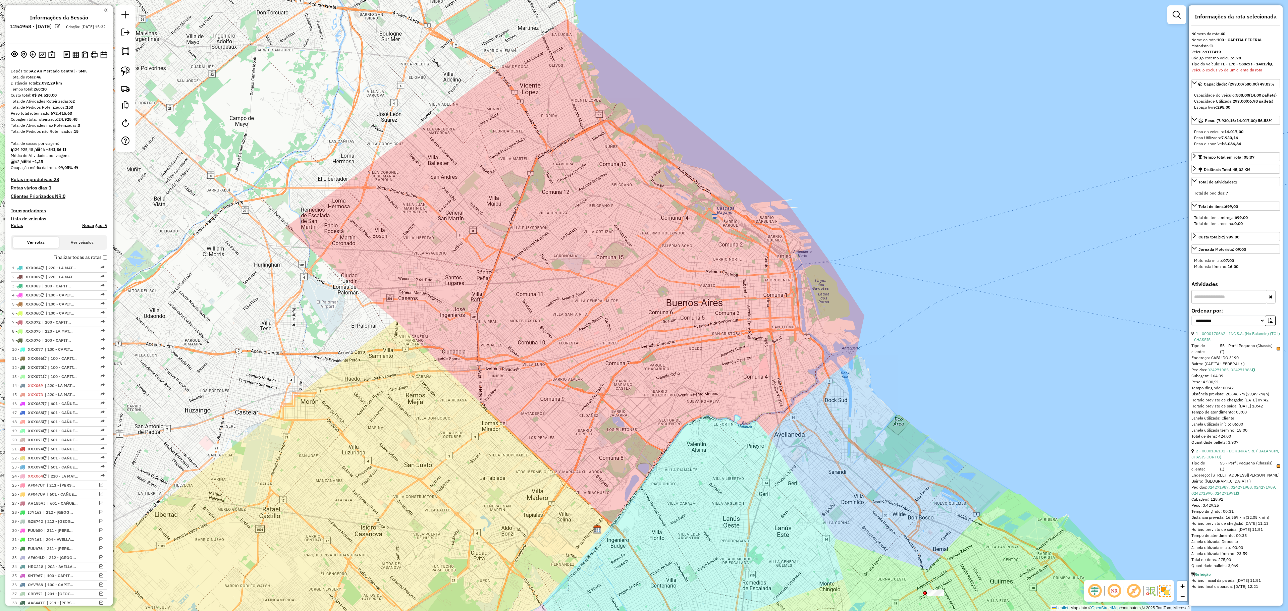
click at [93, 191] on div "Depósito: SAZ AR Mercado Central - SMK Total de rotas: 46 Distância Total: 2.09…" at bounding box center [59, 380] width 102 height 624
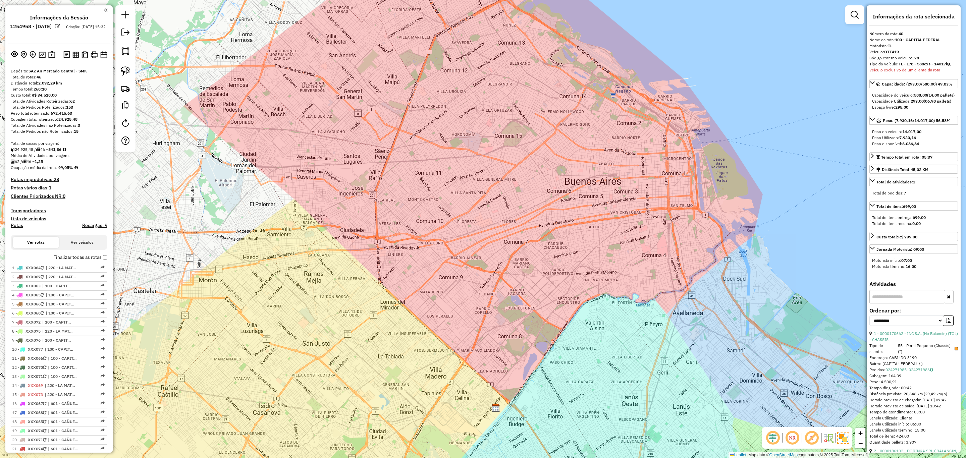
drag, startPoint x: 412, startPoint y: 250, endPoint x: 523, endPoint y: 148, distance: 150.0
click at [523, 148] on div "Janela de atendimento Grade de atendimento Capacidade Transportadoras Veículos …" at bounding box center [483, 229] width 966 height 458
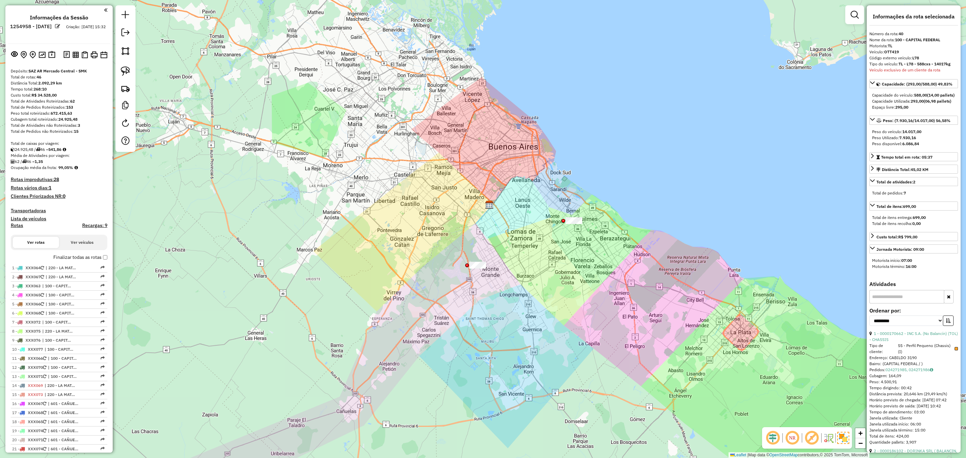
drag, startPoint x: 602, startPoint y: 294, endPoint x: 550, endPoint y: 280, distance: 53.3
click at [551, 280] on div "Janela de atendimento Grade de atendimento Capacidade Transportadoras Veículos …" at bounding box center [483, 229] width 966 height 458
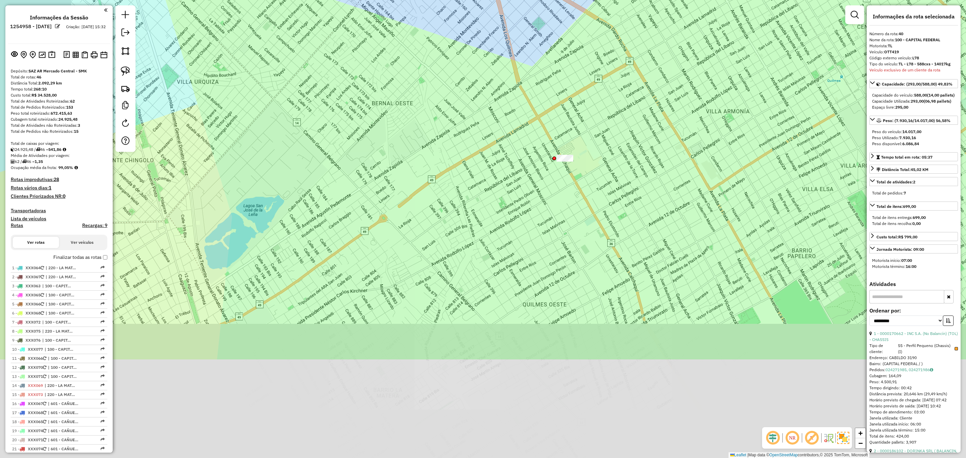
drag, startPoint x: 502, startPoint y: 347, endPoint x: 574, endPoint y: 204, distance: 160.8
click at [574, 204] on div "Janela de atendimento Grade de atendimento Capacidade Transportadoras Veículos …" at bounding box center [483, 229] width 966 height 458
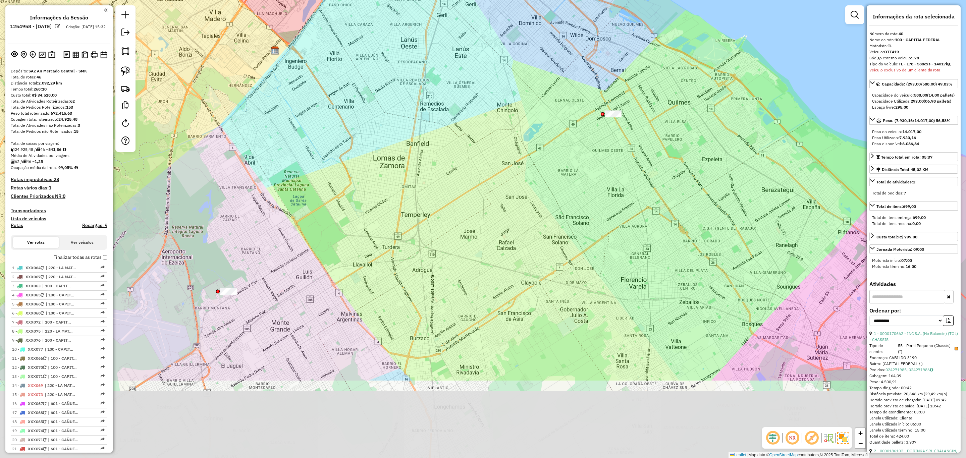
drag, startPoint x: 545, startPoint y: 301, endPoint x: 602, endPoint y: 177, distance: 135.8
click at [602, 177] on div "Janela de atendimento Grade de atendimento Capacidade Transportadoras Veículos …" at bounding box center [483, 229] width 966 height 458
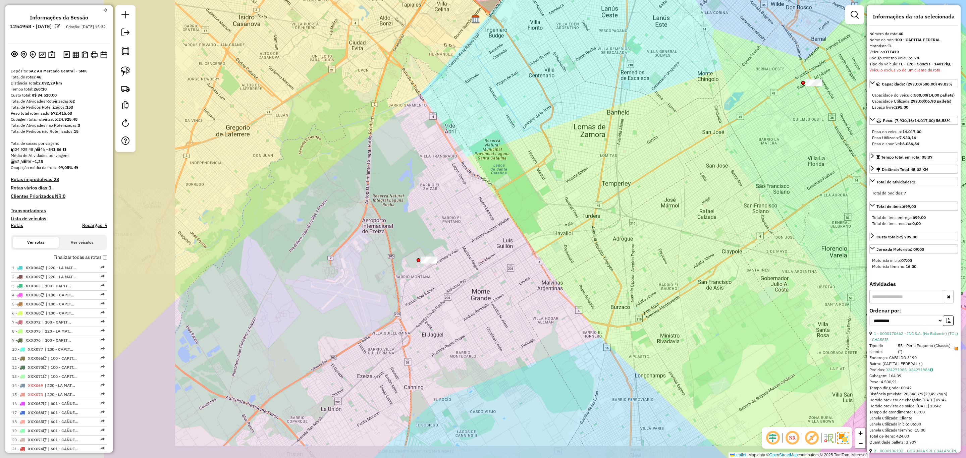
drag, startPoint x: 348, startPoint y: 316, endPoint x: 546, endPoint y: 285, distance: 199.7
click at [546, 285] on div "Janela de atendimento Grade de atendimento Capacidade Transportadoras Veículos …" at bounding box center [483, 229] width 966 height 458
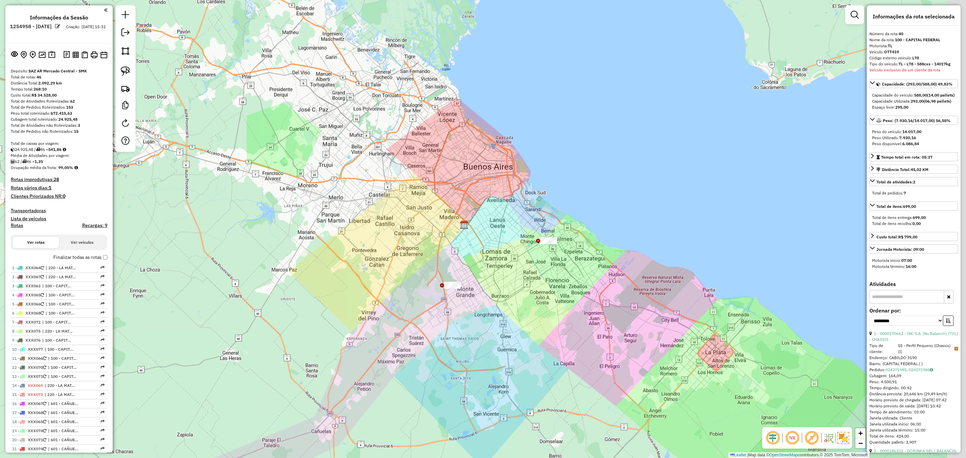
drag, startPoint x: 537, startPoint y: 297, endPoint x: 499, endPoint y: 295, distance: 37.3
click at [499, 295] on div "Janela de atendimento Grade de atendimento Capacidade Transportadoras Veículos …" at bounding box center [483, 229] width 966 height 458
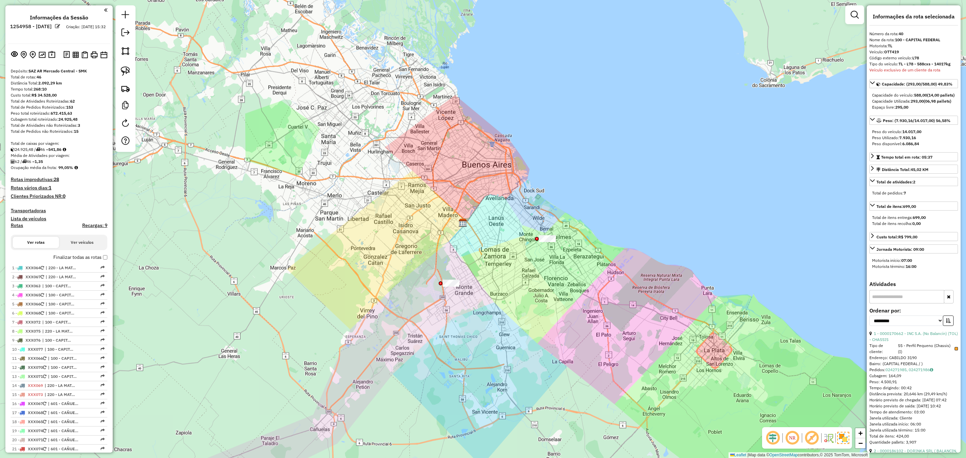
drag, startPoint x: 504, startPoint y: 294, endPoint x: 486, endPoint y: 253, distance: 45.1
click at [486, 253] on div "Janela de atendimento Grade de atendimento Capacidade Transportadoras Veículos …" at bounding box center [483, 229] width 966 height 458
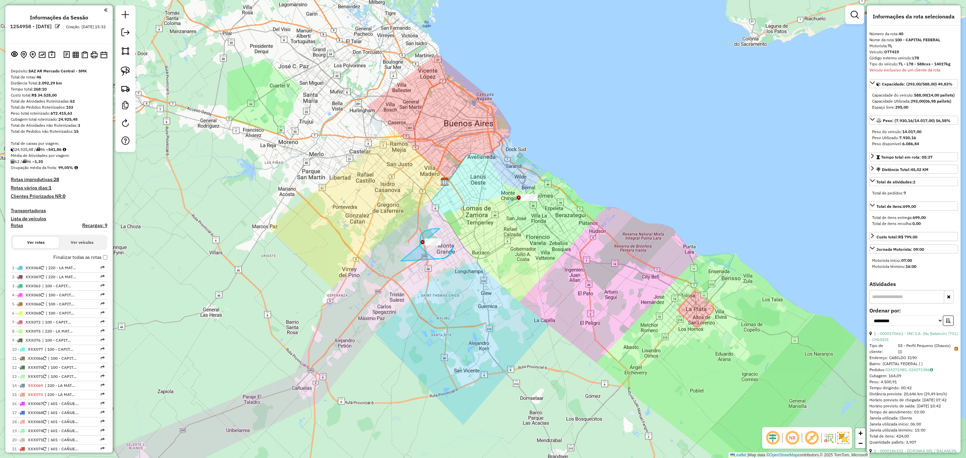
drag, startPoint x: 439, startPoint y: 228, endPoint x: 384, endPoint y: 244, distance: 56.5
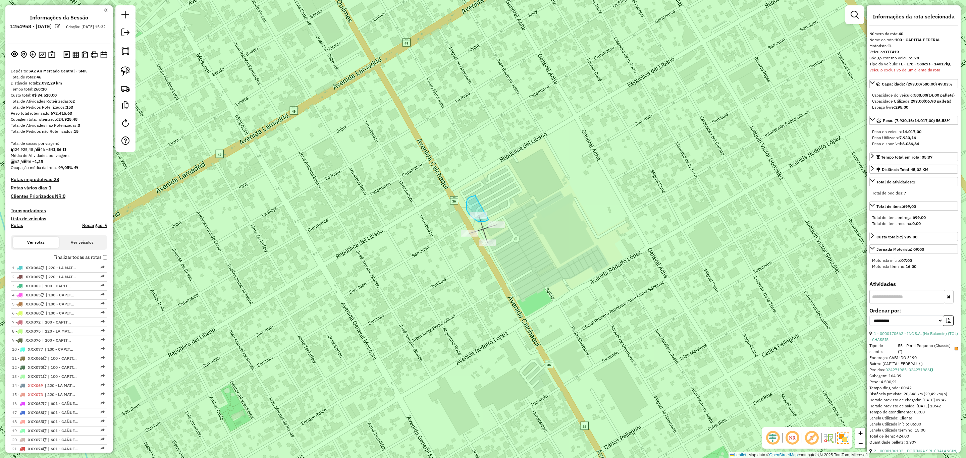
drag, startPoint x: 475, startPoint y: 196, endPoint x: 493, endPoint y: 208, distance: 22.1
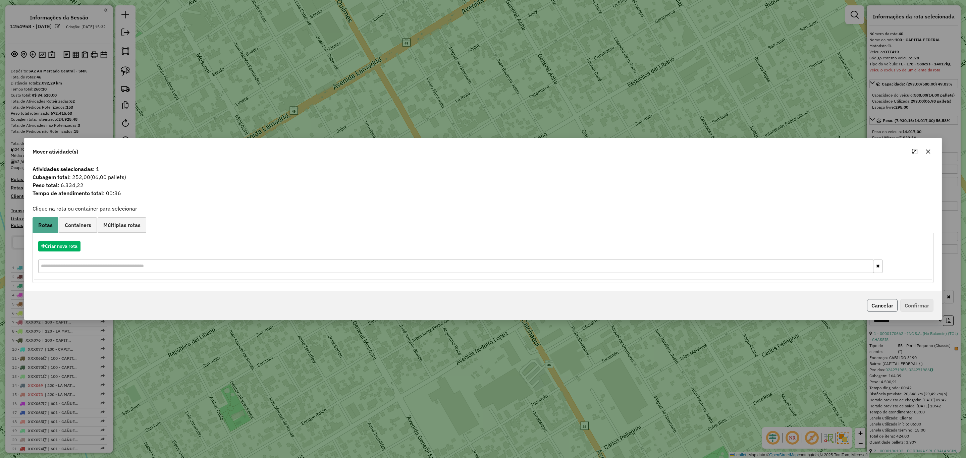
click at [876, 305] on button "Cancelar" at bounding box center [882, 305] width 31 height 13
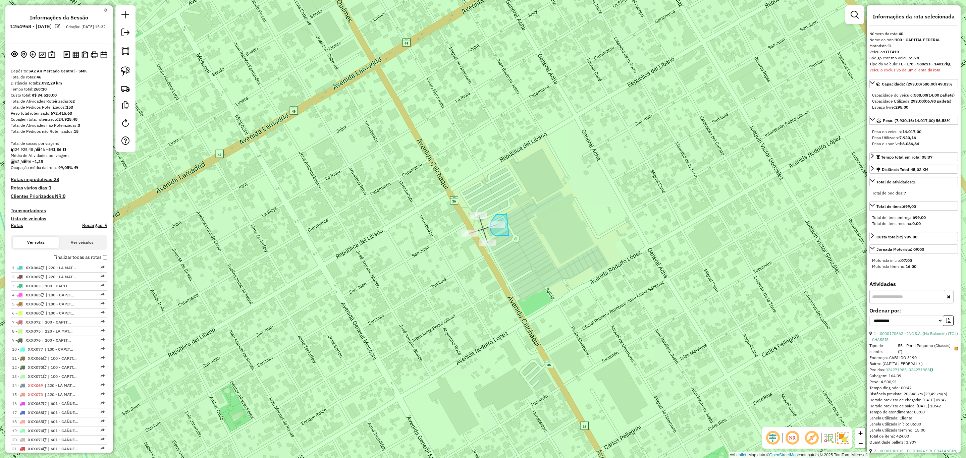
drag, startPoint x: 505, startPoint y: 214, endPoint x: 509, endPoint y: 235, distance: 21.5
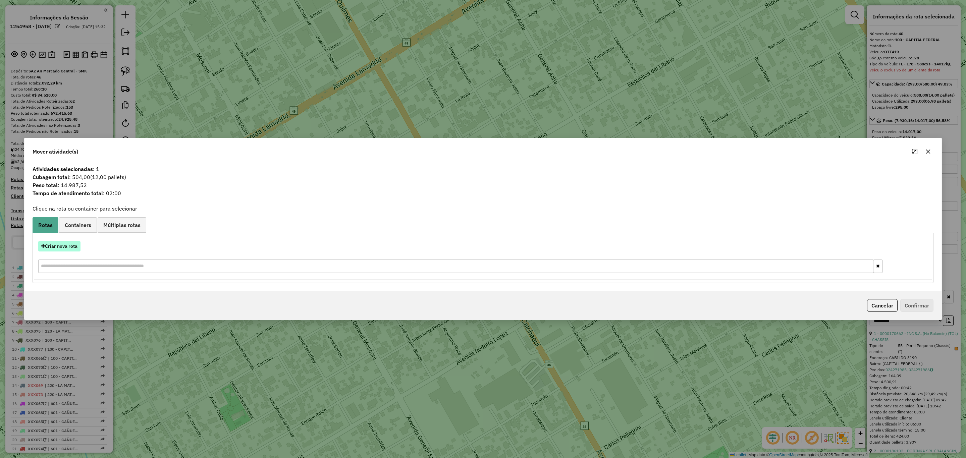
click at [58, 246] on button "Criar nova rota" at bounding box center [59, 246] width 42 height 10
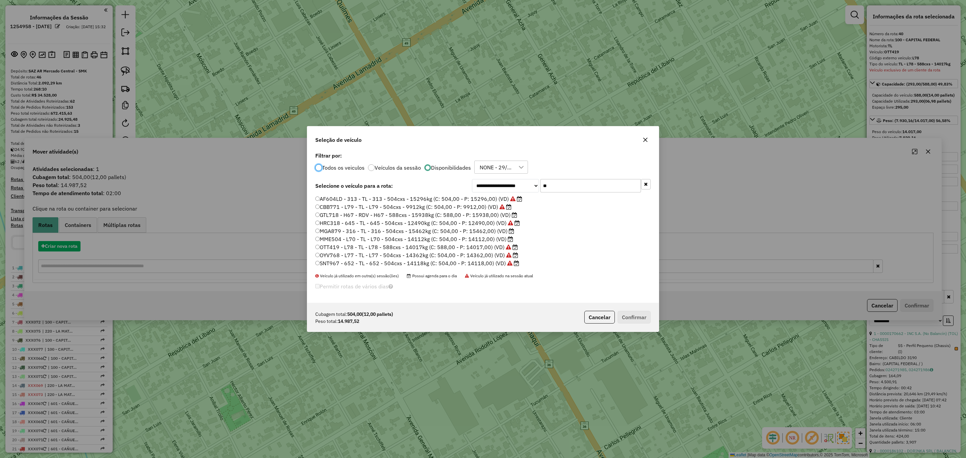
scroll to position [4, 2]
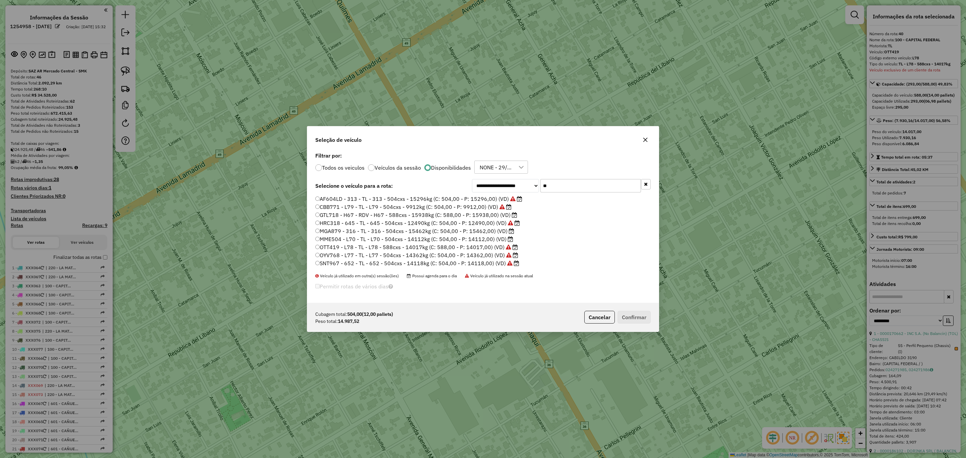
drag, startPoint x: 574, startPoint y: 186, endPoint x: 518, endPoint y: 183, distance: 56.1
click at [518, 183] on div "**********" at bounding box center [561, 185] width 179 height 13
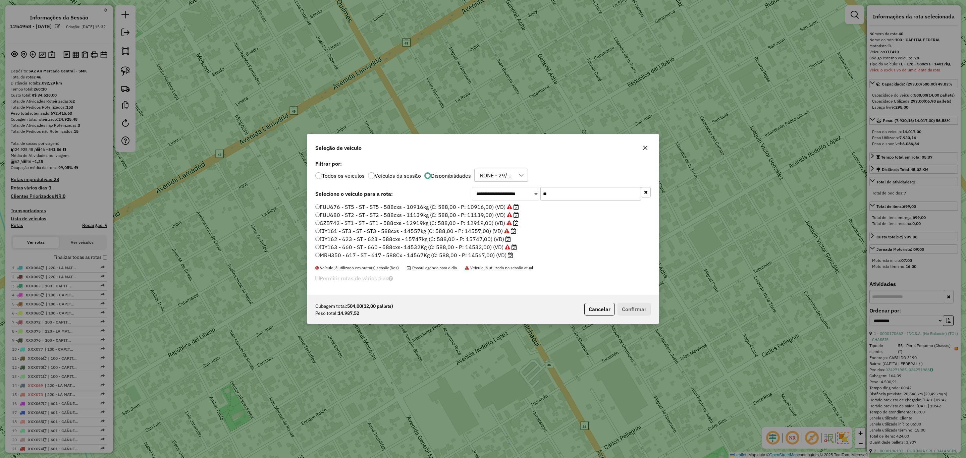
type input "**"
click at [484, 238] on label "IJY162 - 623 - ST - 623 - 588cxs - 15747kg (C: 588,00 - P: 15747,00) (VD)" at bounding box center [413, 239] width 196 height 8
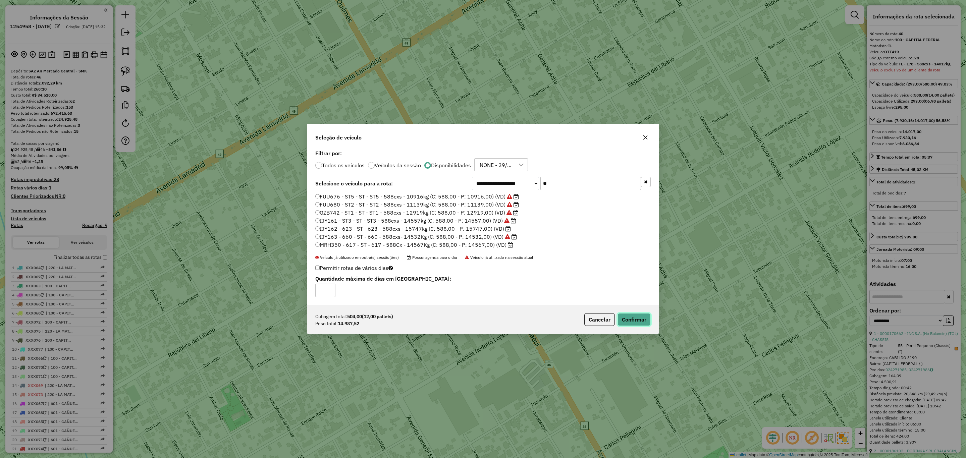
click at [639, 320] on button "Confirmar" at bounding box center [634, 319] width 33 height 13
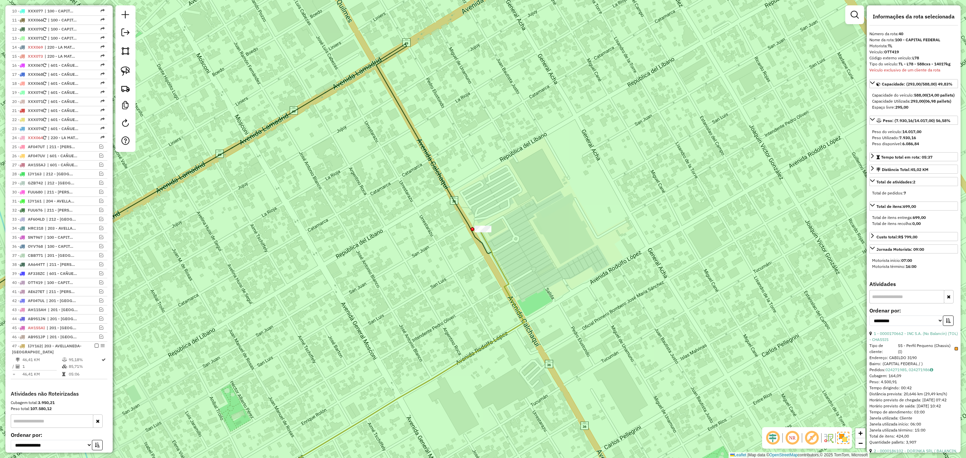
scroll to position [453, 0]
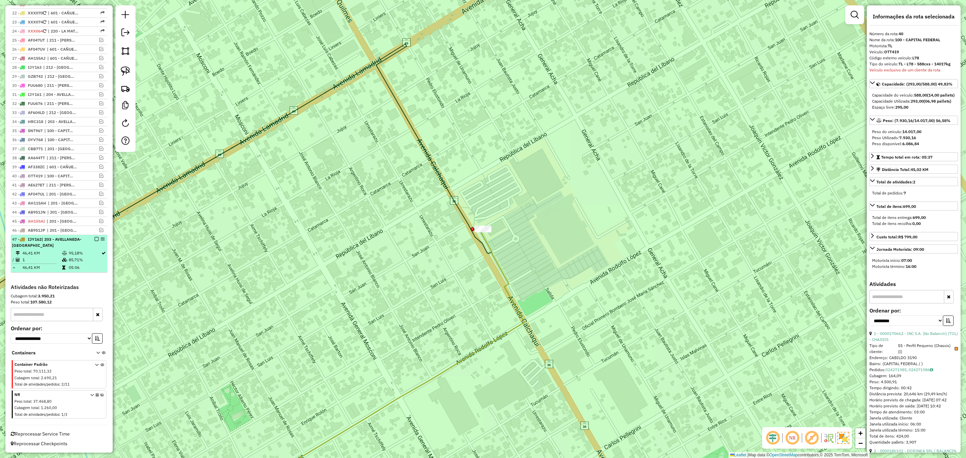
click at [95, 239] on em at bounding box center [97, 239] width 4 height 4
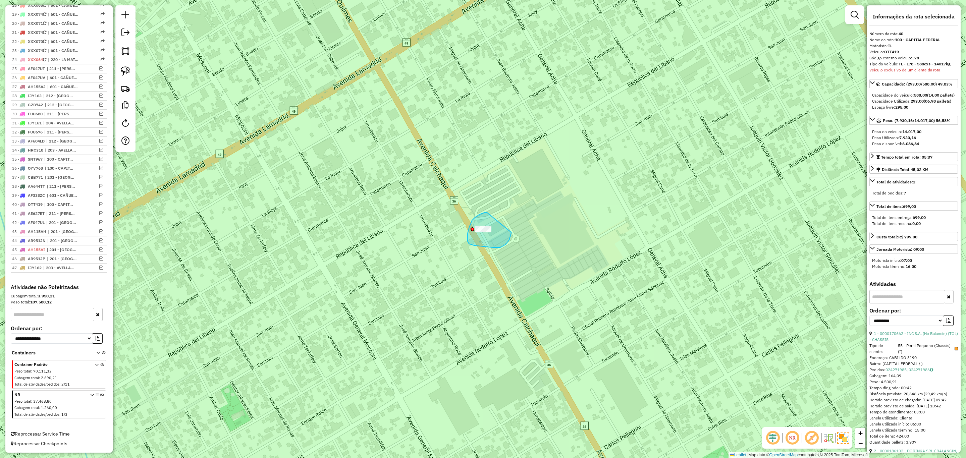
drag, startPoint x: 487, startPoint y: 212, endPoint x: 511, endPoint y: 232, distance: 31.4
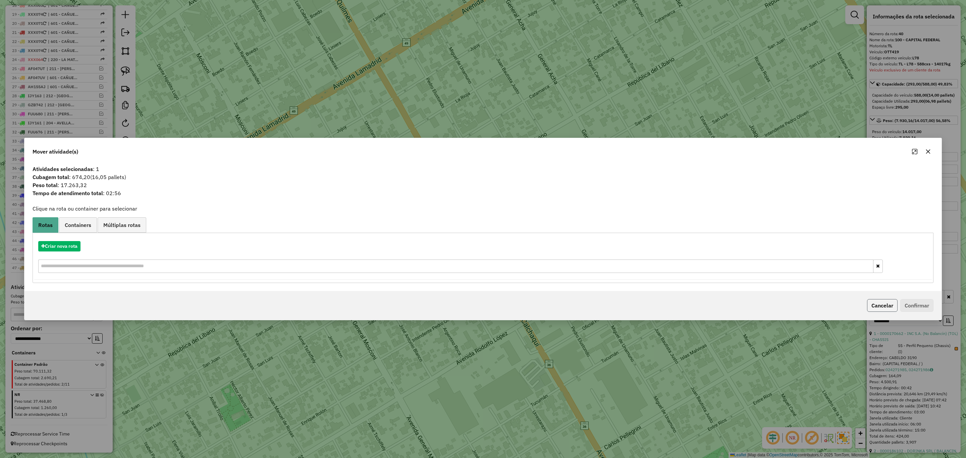
click at [880, 303] on button "Cancelar" at bounding box center [882, 305] width 31 height 13
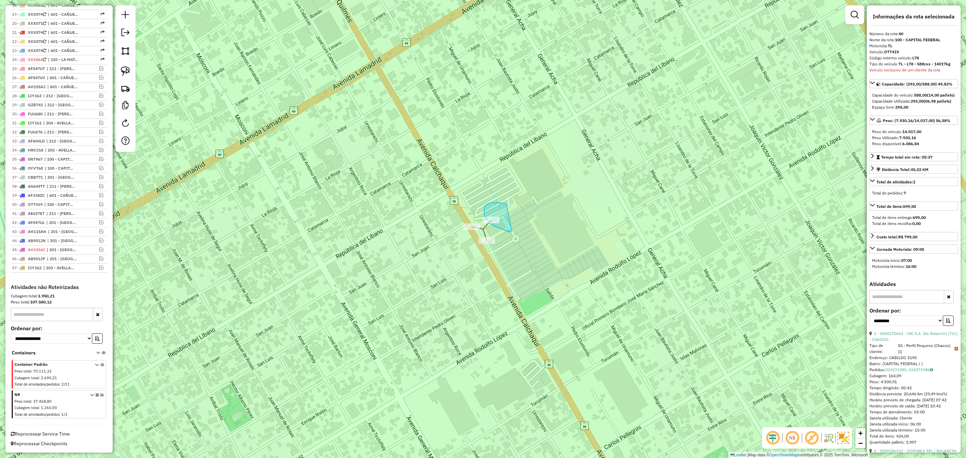
drag, startPoint x: 506, startPoint y: 204, endPoint x: 512, endPoint y: 231, distance: 27.2
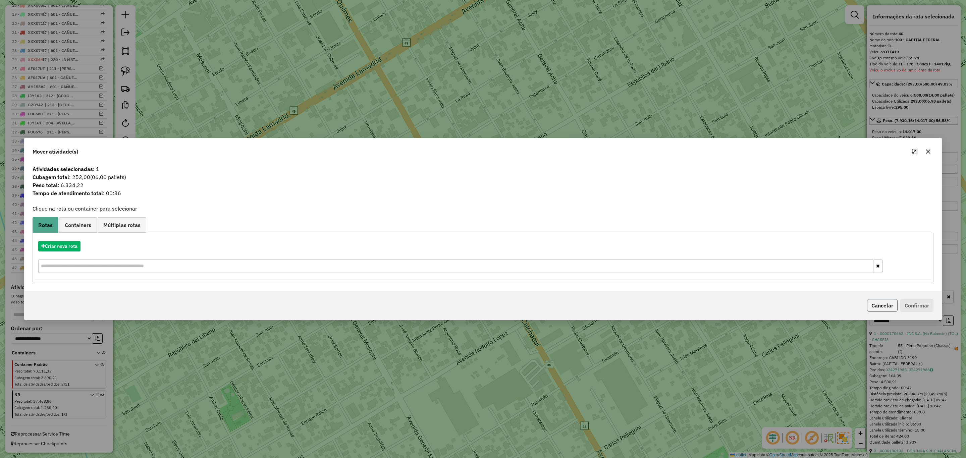
click at [873, 305] on button "Cancelar" at bounding box center [882, 305] width 31 height 13
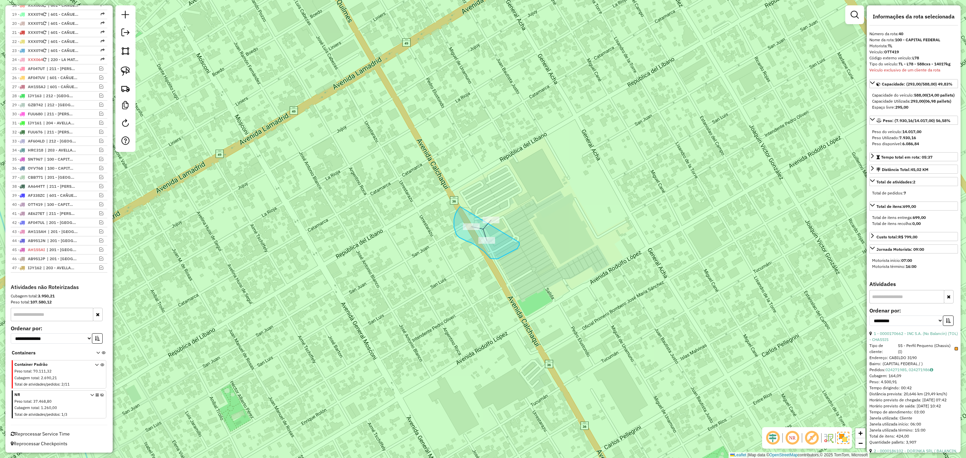
drag, startPoint x: 460, startPoint y: 207, endPoint x: 519, endPoint y: 243, distance: 69.4
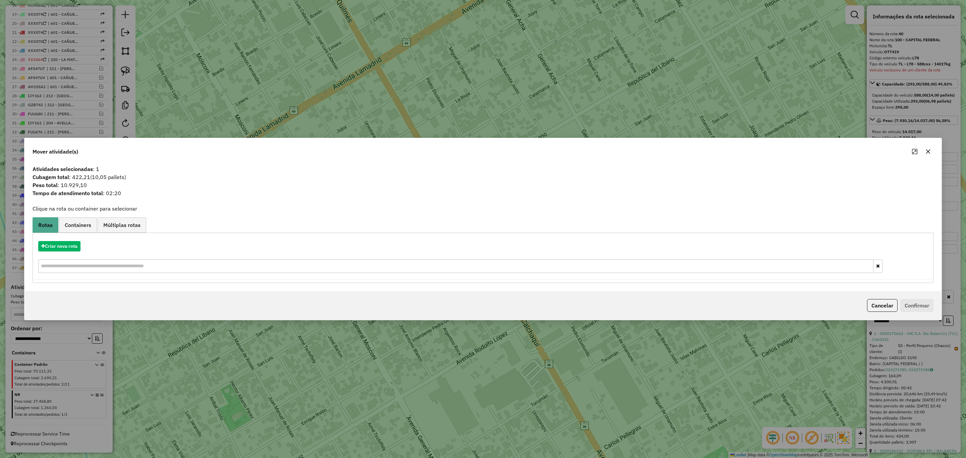
click at [876, 304] on button "Cancelar" at bounding box center [882, 305] width 31 height 13
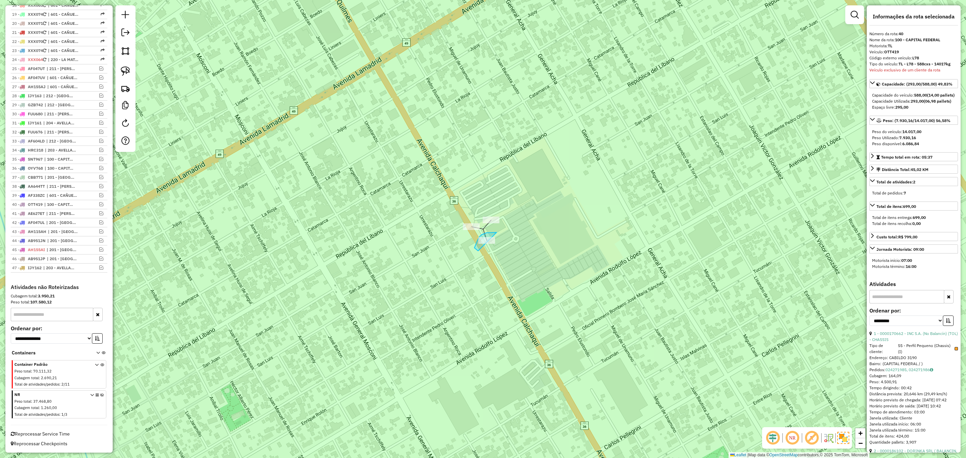
drag, startPoint x: 496, startPoint y: 232, endPoint x: 514, endPoint y: 253, distance: 26.9
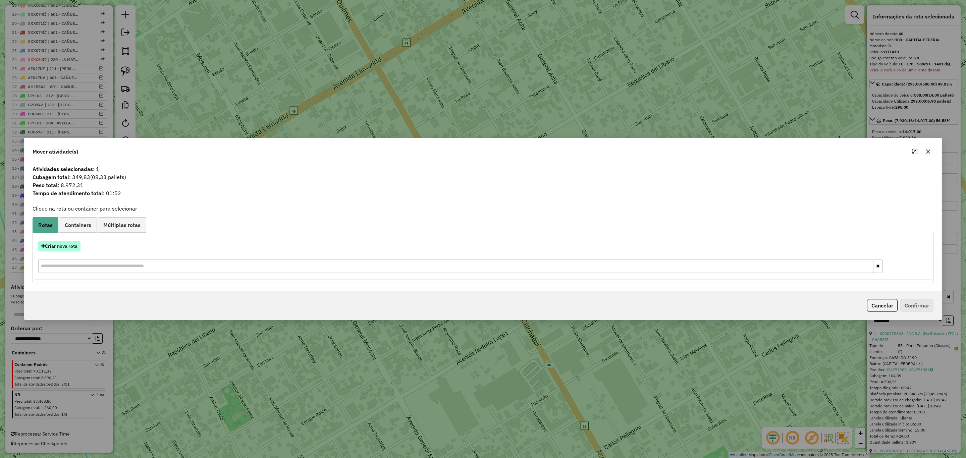
click at [59, 247] on button "Criar nova rota" at bounding box center [59, 246] width 42 height 10
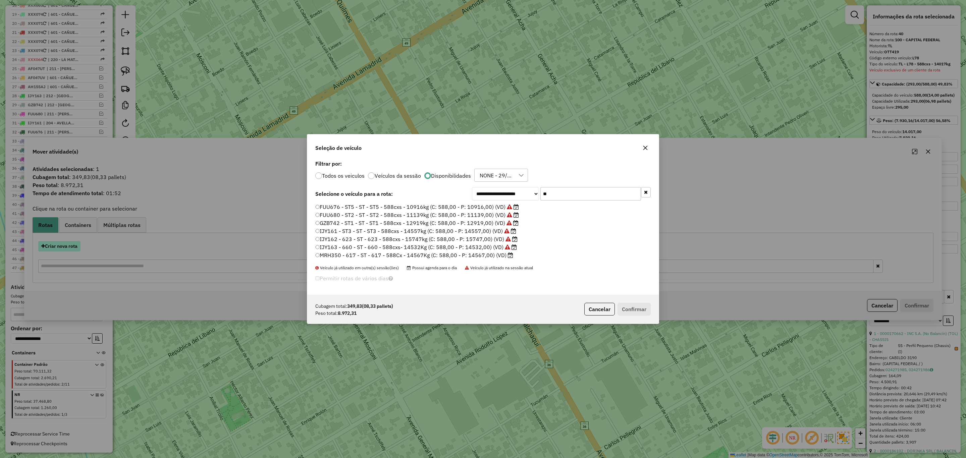
scroll to position [3, 2]
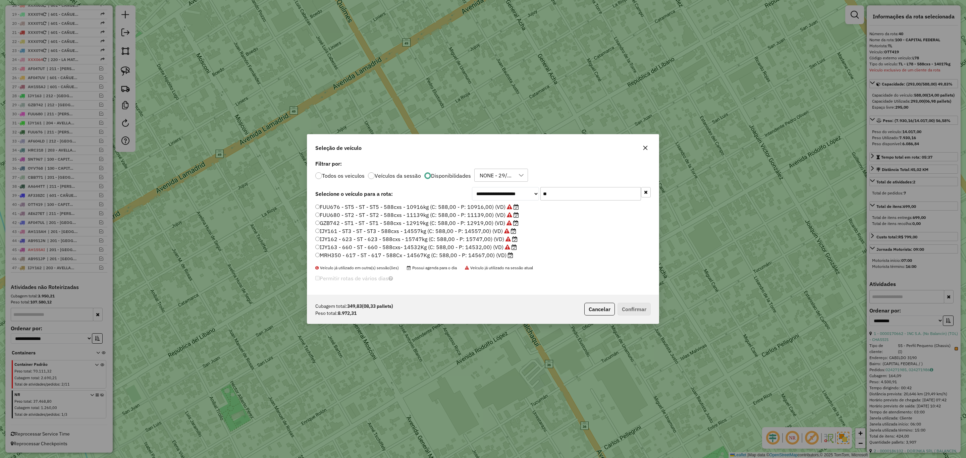
drag, startPoint x: 555, startPoint y: 195, endPoint x: 508, endPoint y: 187, distance: 47.8
click at [508, 187] on div "**********" at bounding box center [561, 193] width 179 height 13
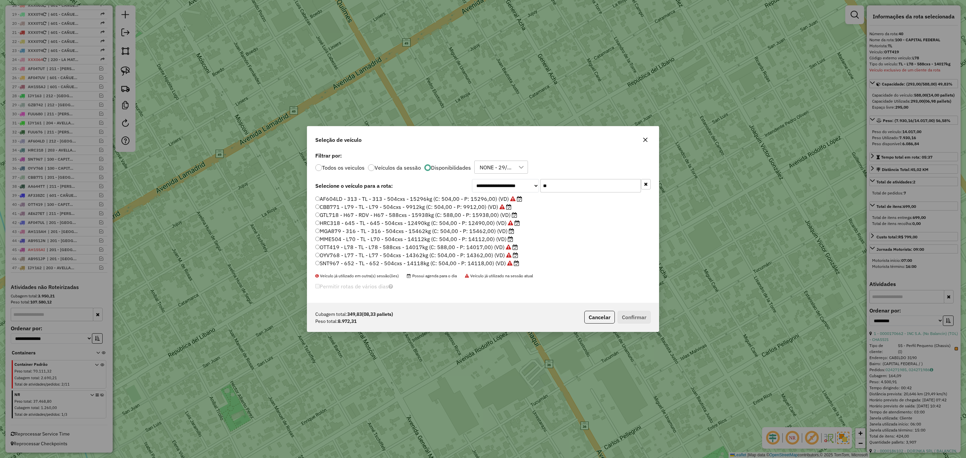
click at [484, 239] on label "MME504 - L70 - TL - L70 - 504cxs - 14112kg (C: 504,00 - P: 14112,00) (VD)" at bounding box center [414, 239] width 198 height 8
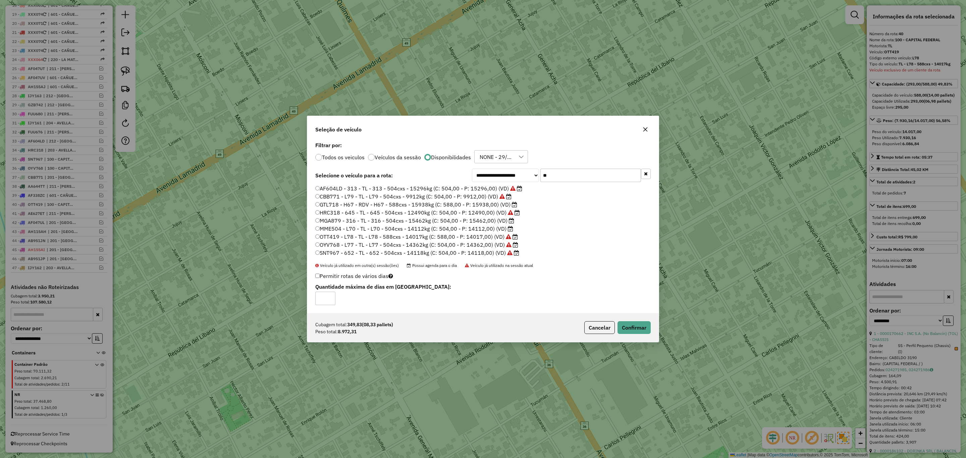
drag, startPoint x: 554, startPoint y: 179, endPoint x: 511, endPoint y: 176, distance: 43.4
click at [511, 176] on div "**********" at bounding box center [561, 175] width 179 height 13
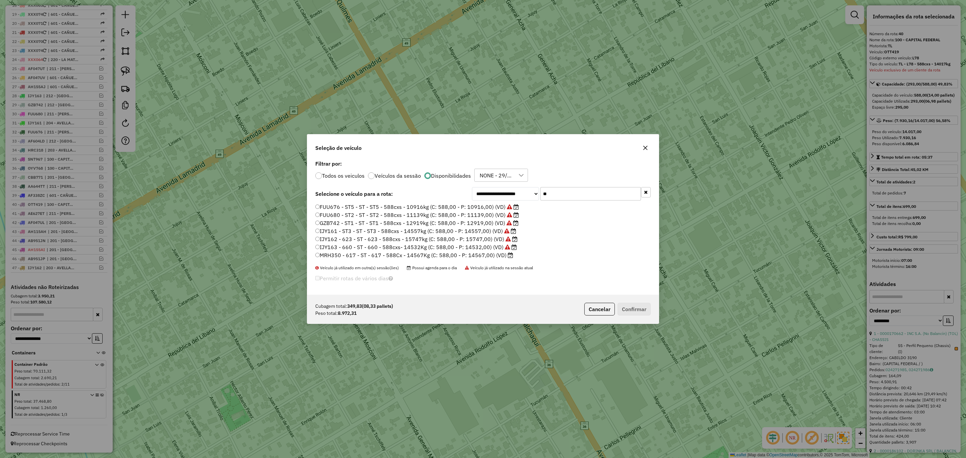
type input "**"
click at [473, 257] on label "MRH350 - 617 - ST - 617 - 588Cx - 14567Kg (C: 588,00 - P: 14567,00) (VD)" at bounding box center [414, 255] width 198 height 8
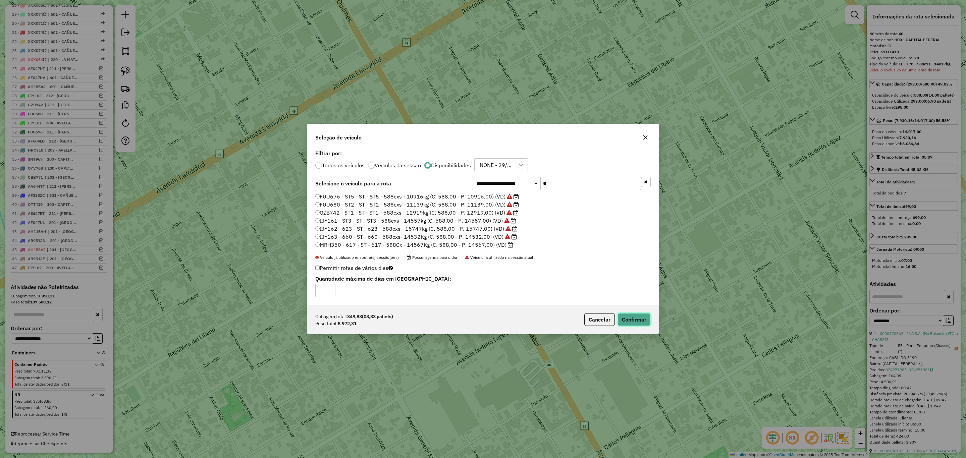
click at [628, 321] on button "Confirmar" at bounding box center [634, 319] width 33 height 13
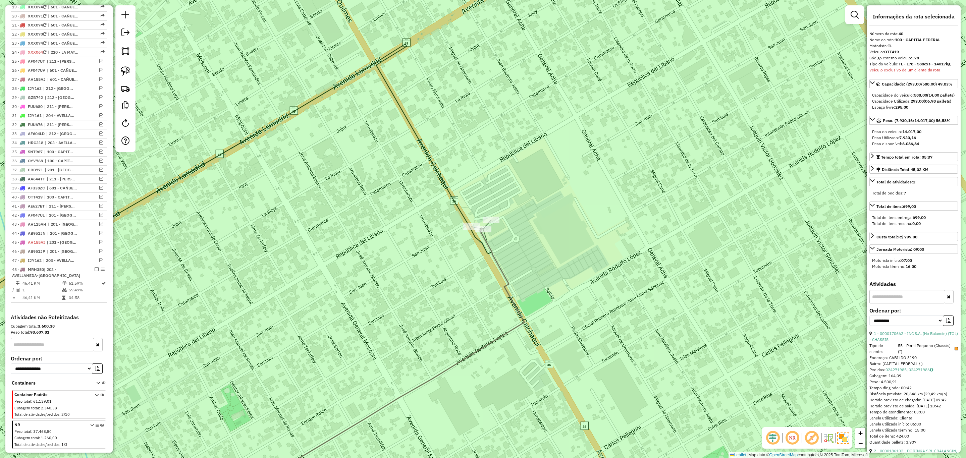
scroll to position [462, 0]
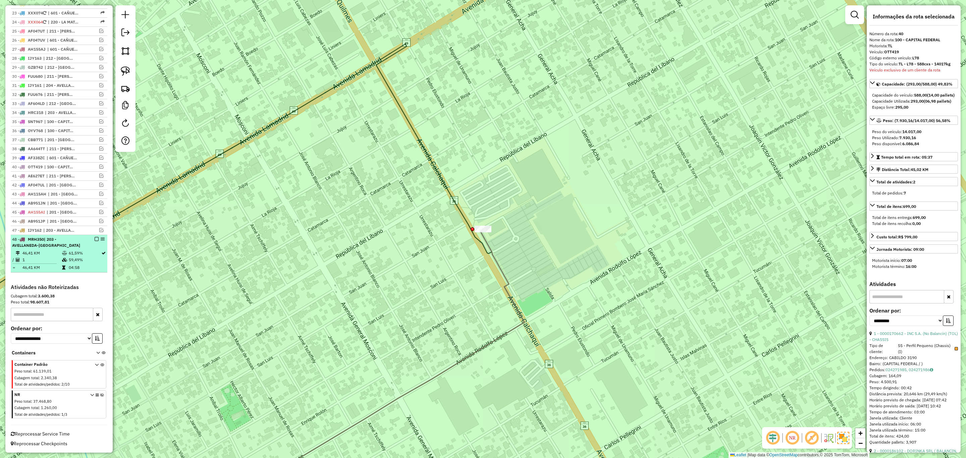
click at [95, 239] on em at bounding box center [97, 239] width 4 height 4
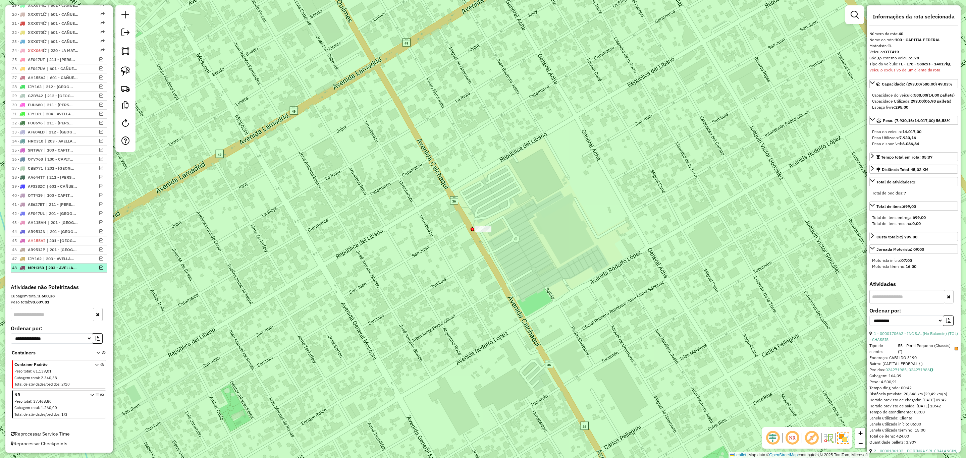
scroll to position [433, 0]
drag, startPoint x: 491, startPoint y: 224, endPoint x: 509, endPoint y: 244, distance: 26.6
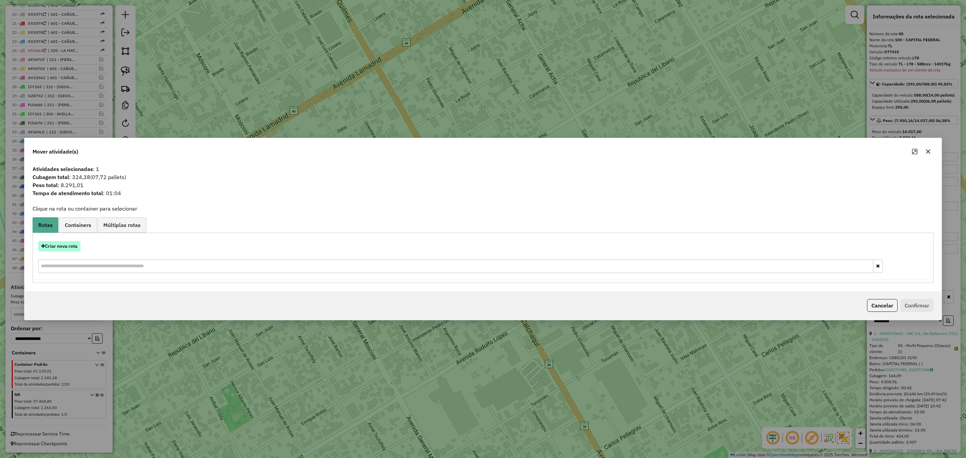
click at [54, 242] on button "Criar nova rota" at bounding box center [59, 246] width 42 height 10
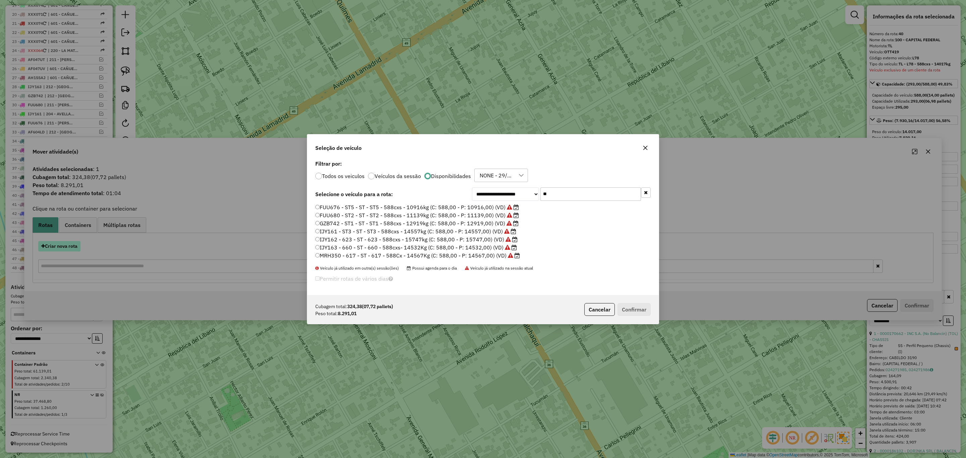
scroll to position [3, 2]
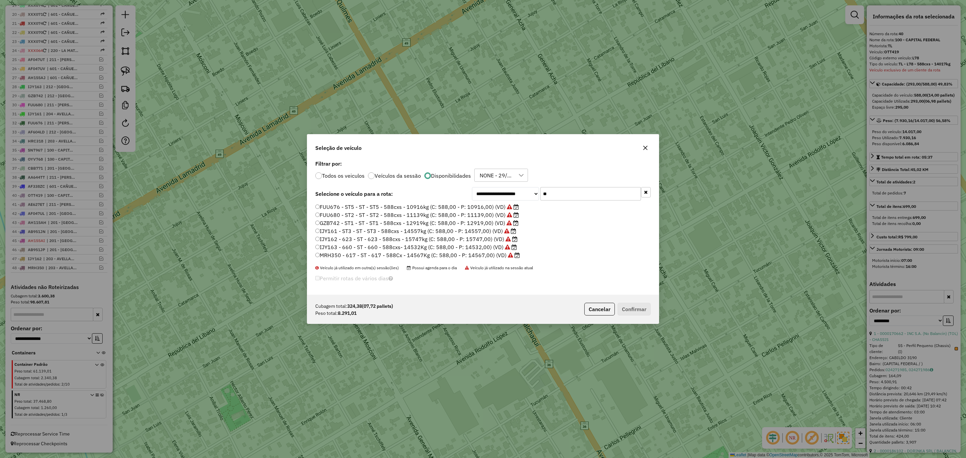
drag, startPoint x: 543, startPoint y: 195, endPoint x: 526, endPoint y: 192, distance: 17.4
click at [526, 192] on div "**********" at bounding box center [561, 193] width 179 height 13
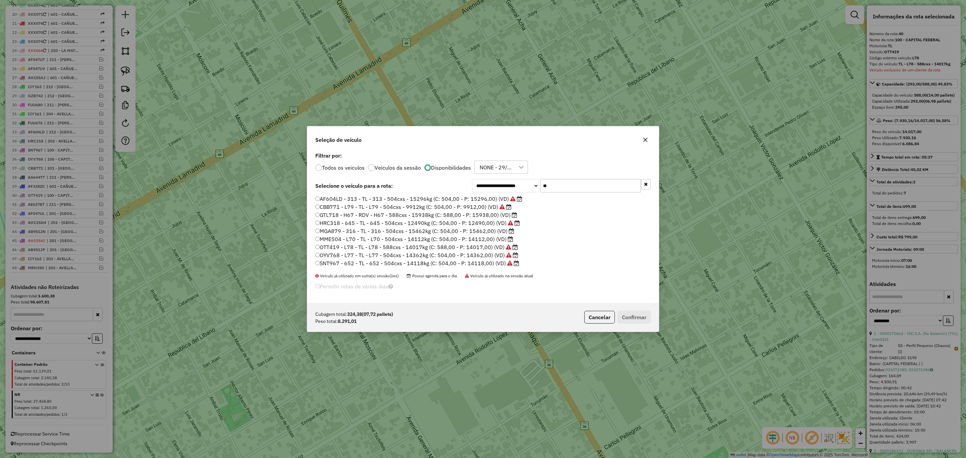
type input "**"
click at [487, 239] on label "MME504 - L70 - TL - L70 - 504cxs - 14112kg (C: 504,00 - P: 14112,00) (VD)" at bounding box center [414, 239] width 198 height 8
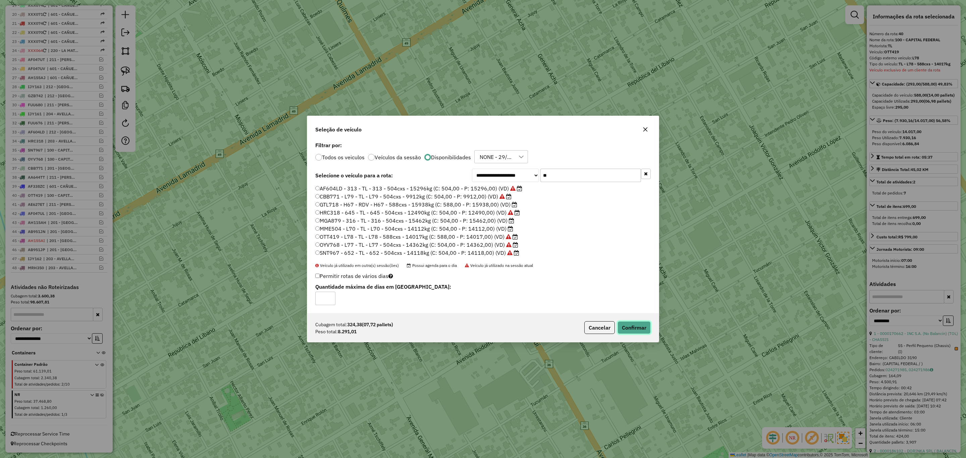
click at [628, 325] on button "Confirmar" at bounding box center [634, 327] width 33 height 13
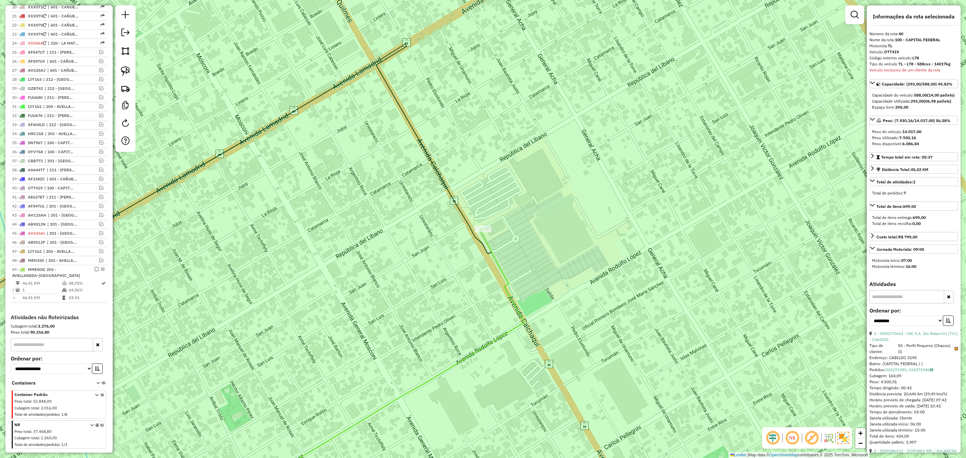
scroll to position [471, 0]
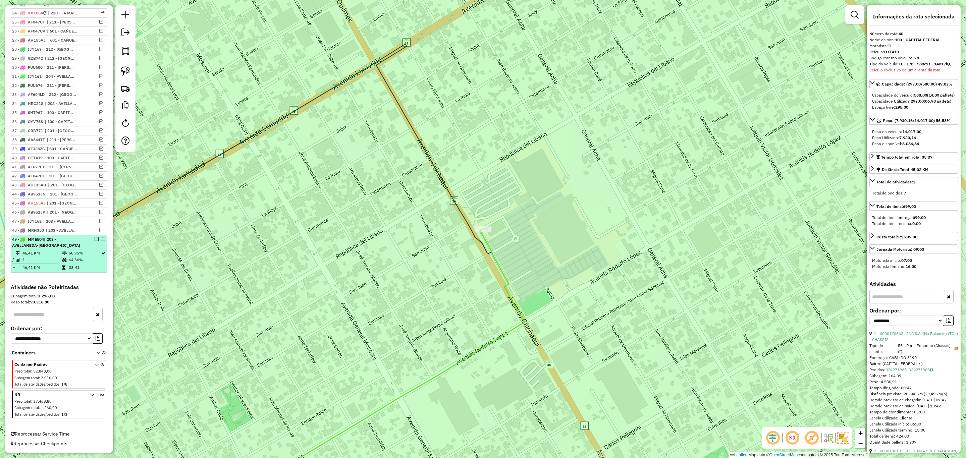
click at [95, 238] on em at bounding box center [97, 239] width 4 height 4
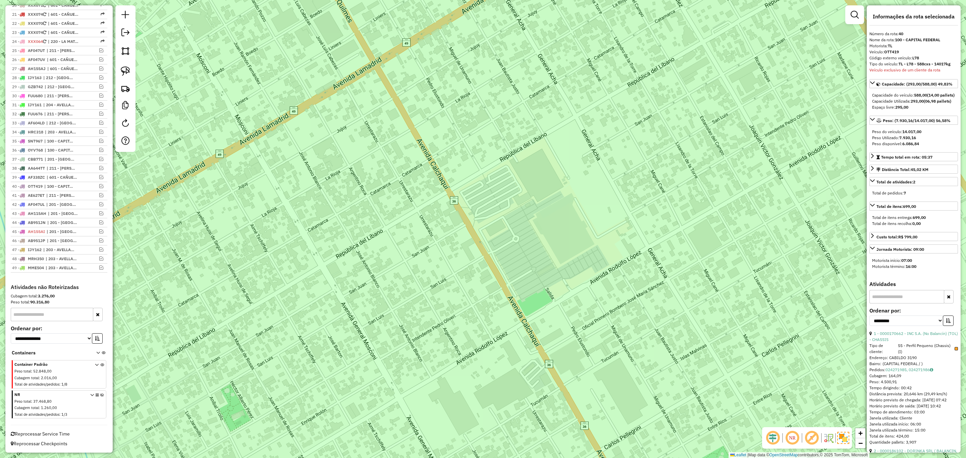
scroll to position [443, 0]
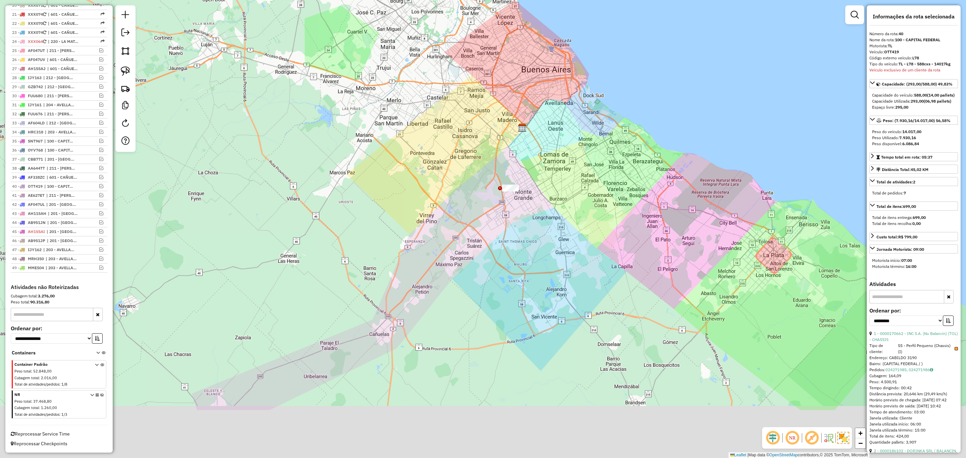
drag, startPoint x: 554, startPoint y: 263, endPoint x: 575, endPoint y: 192, distance: 73.5
click at [575, 192] on div "Janela de atendimento Grade de atendimento Capacidade Transportadoras Veículos …" at bounding box center [483, 229] width 966 height 458
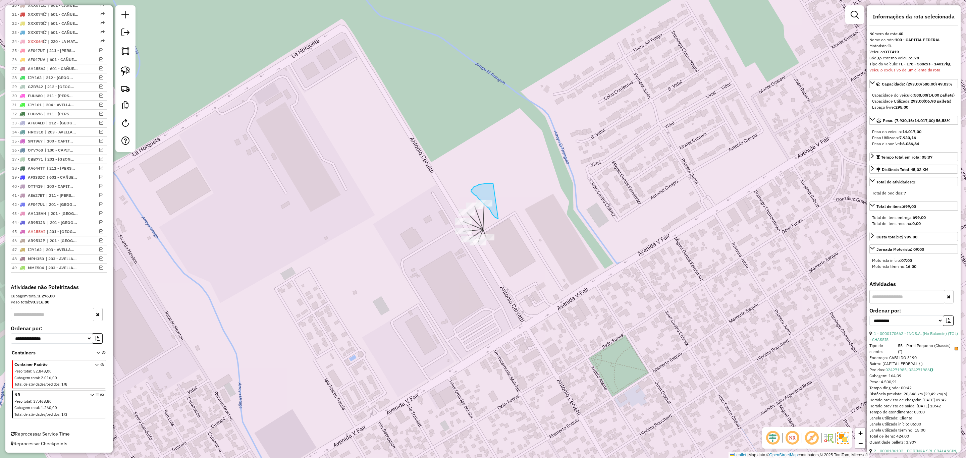
drag, startPoint x: 493, startPoint y: 183, endPoint x: 501, endPoint y: 219, distance: 36.8
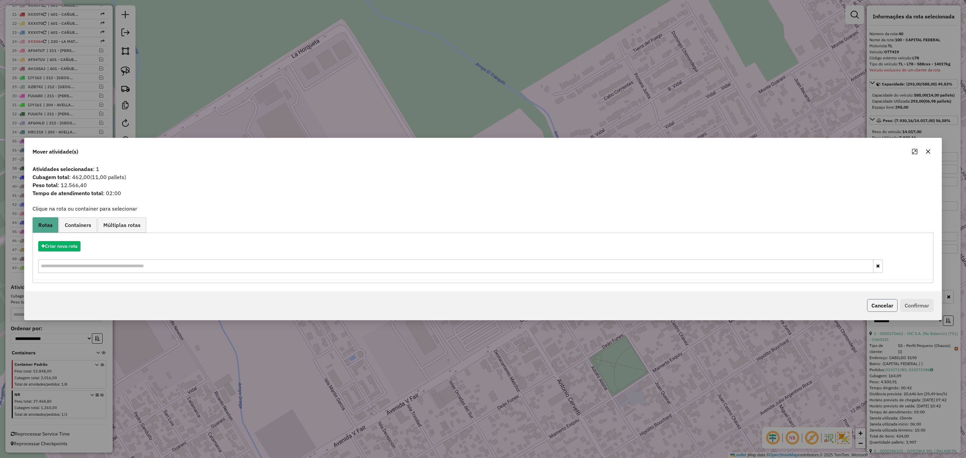
click at [872, 308] on button "Cancelar" at bounding box center [882, 305] width 31 height 13
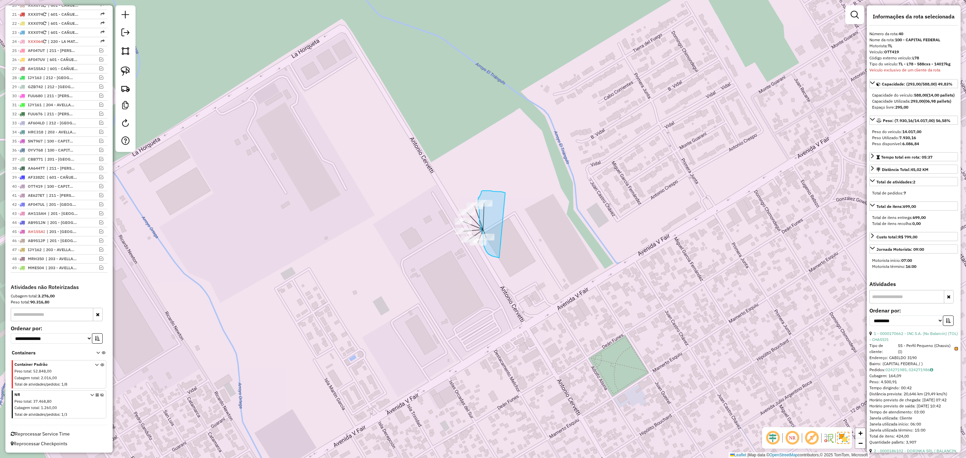
drag, startPoint x: 496, startPoint y: 191, endPoint x: 499, endPoint y: 258, distance: 66.5
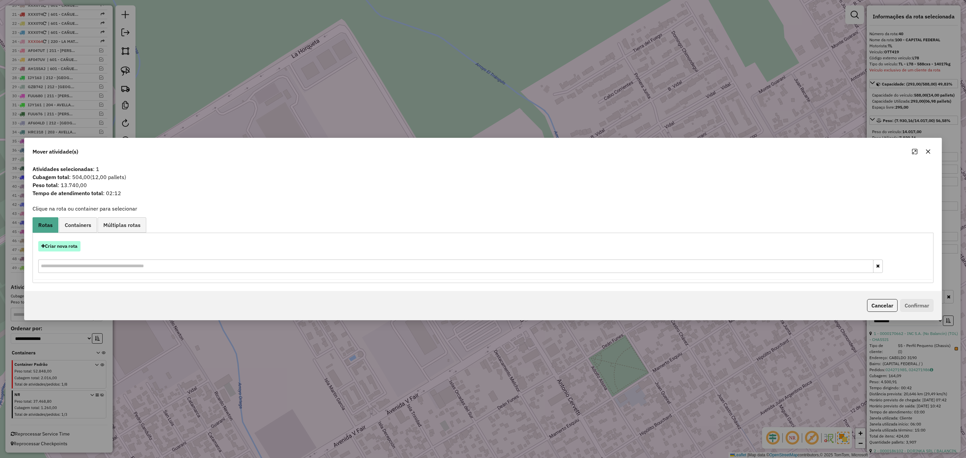
click at [58, 245] on button "Criar nova rota" at bounding box center [59, 246] width 42 height 10
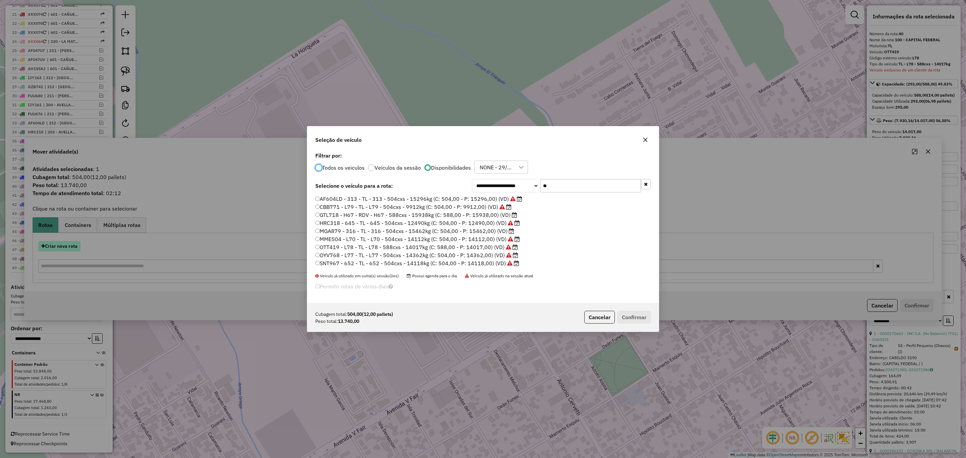
scroll to position [4, 2]
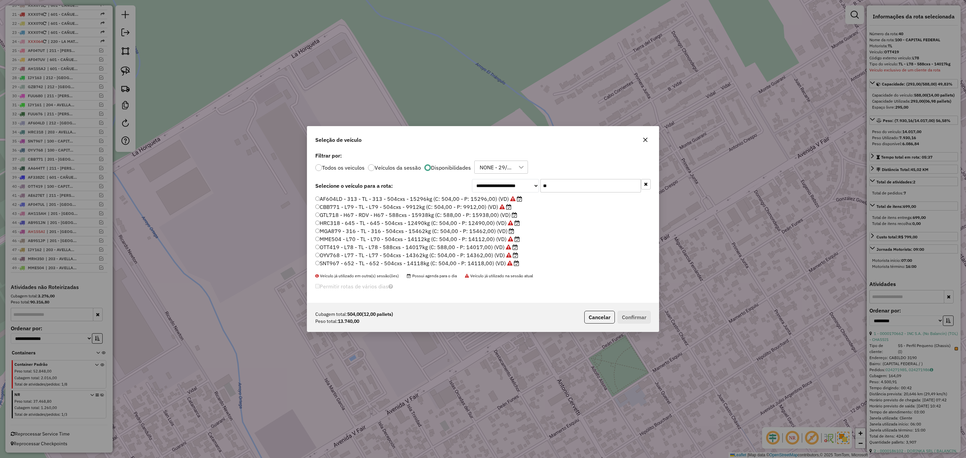
click at [480, 231] on label "MGA879 - 316 - TL - 316 - 504cxs - 15462kg (C: 504,00 - P: 15462,00) (VD)" at bounding box center [414, 231] width 199 height 8
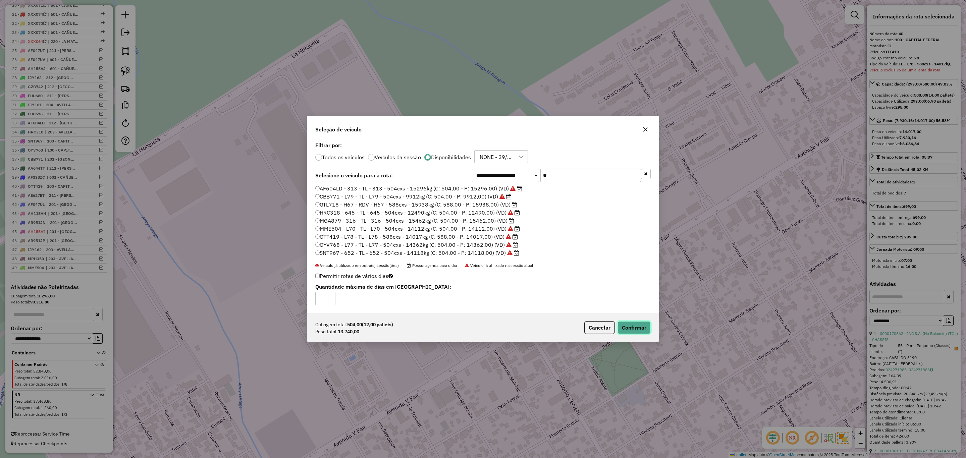
click at [630, 325] on button "Confirmar" at bounding box center [634, 327] width 33 height 13
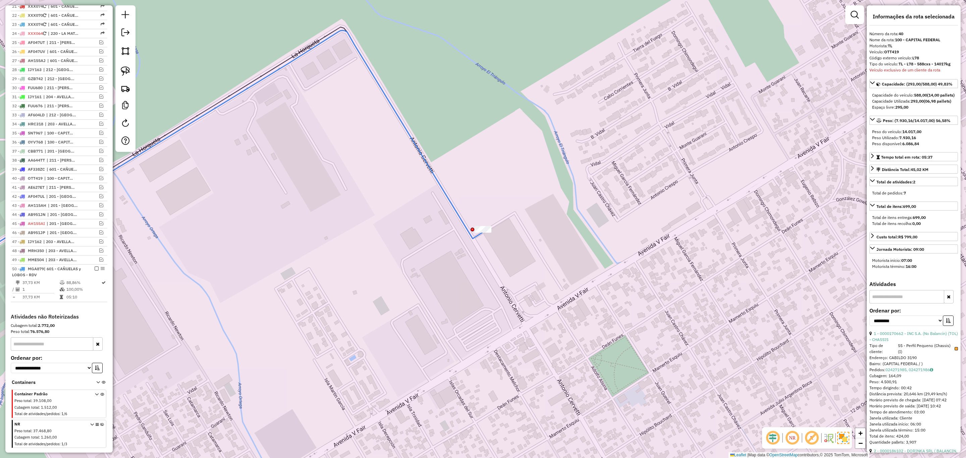
scroll to position [480, 0]
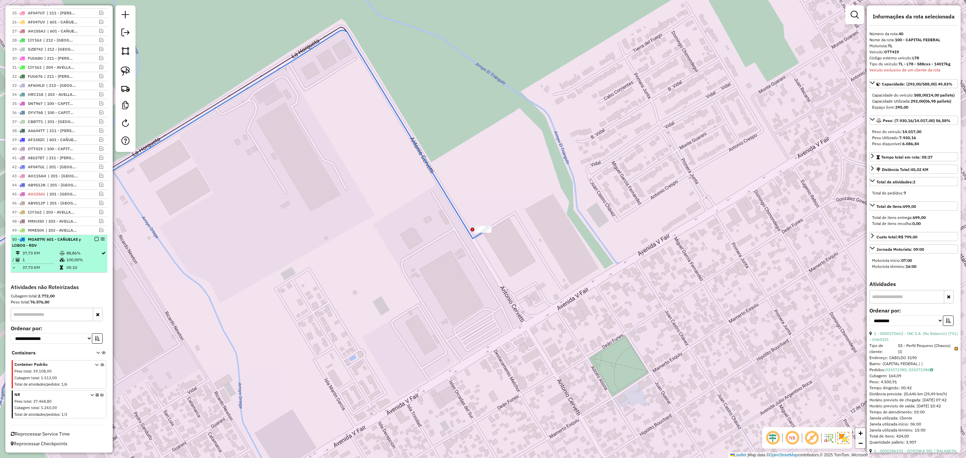
click at [63, 239] on span "| 601 - CAÑUELAS y LOBOS - RDV" at bounding box center [46, 242] width 69 height 11
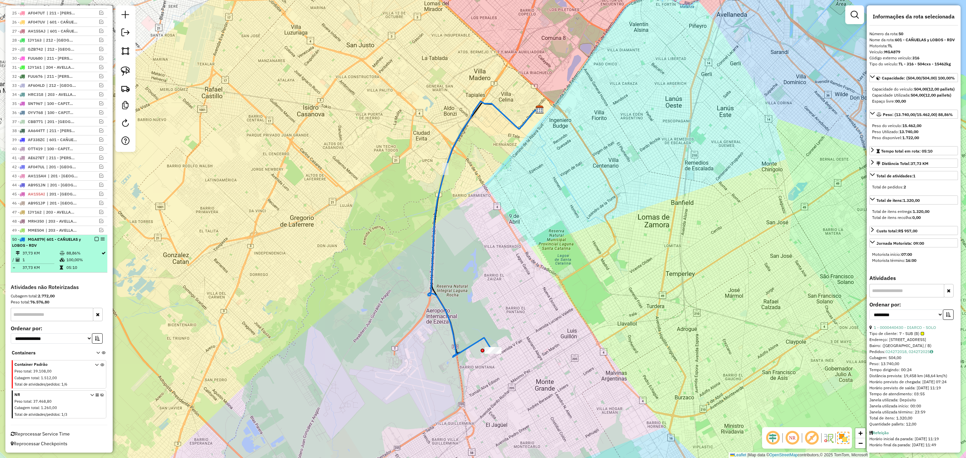
click at [95, 238] on em at bounding box center [97, 239] width 4 height 4
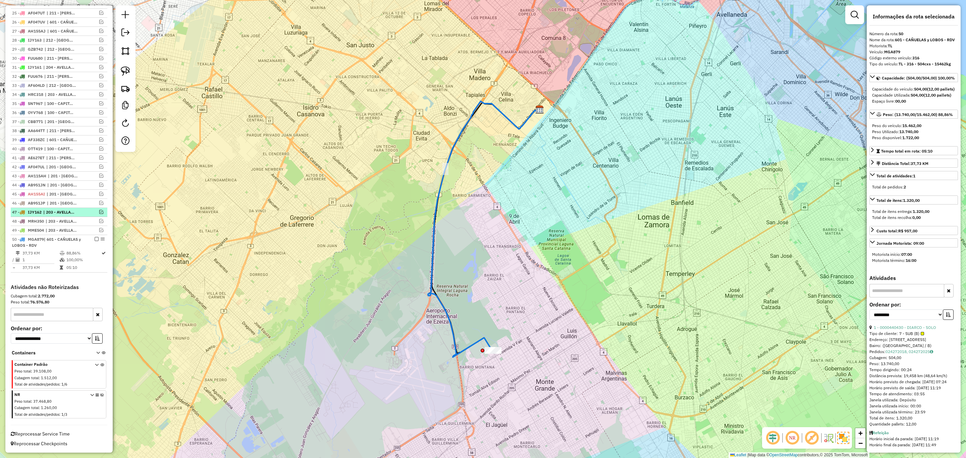
scroll to position [452, 0]
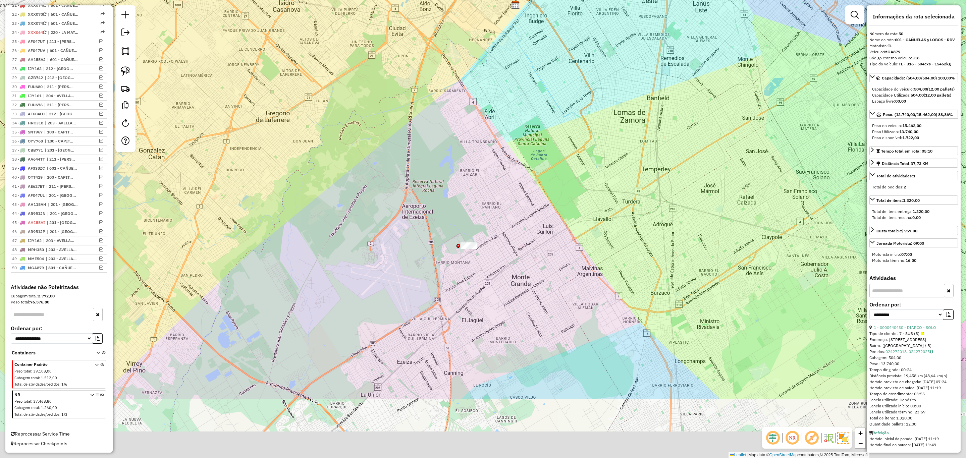
drag, startPoint x: 517, startPoint y: 326, endPoint x: 493, endPoint y: 222, distance: 107.4
click at [493, 222] on div "Janela de atendimento Grade de atendimento Capacidade Transportadoras Veículos …" at bounding box center [483, 229] width 966 height 458
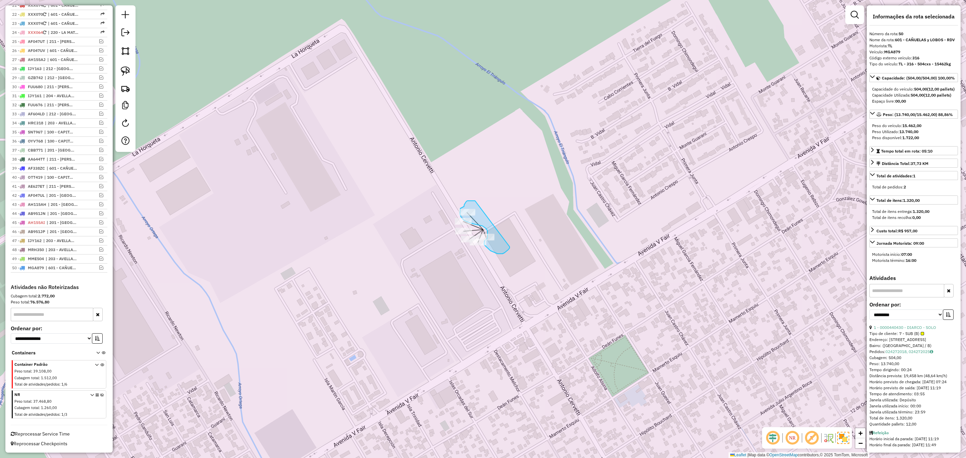
drag, startPoint x: 475, startPoint y: 201, endPoint x: 510, endPoint y: 246, distance: 57.1
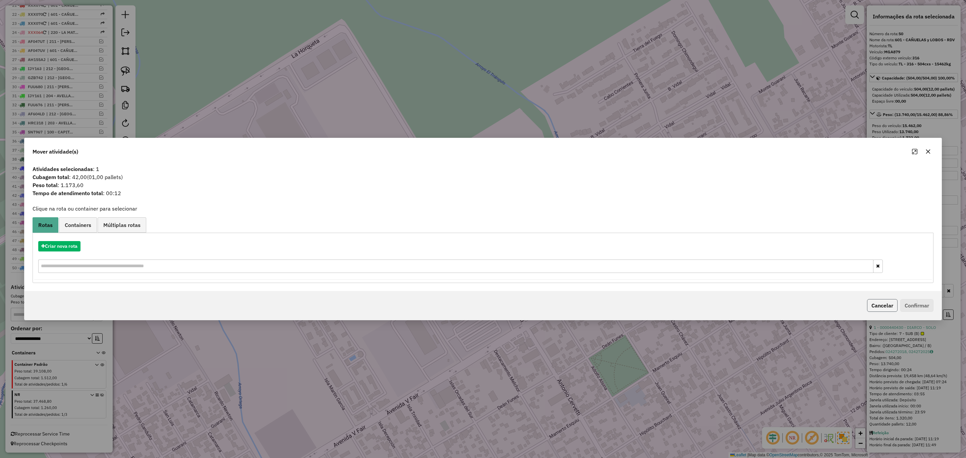
click at [881, 303] on button "Cancelar" at bounding box center [882, 305] width 31 height 13
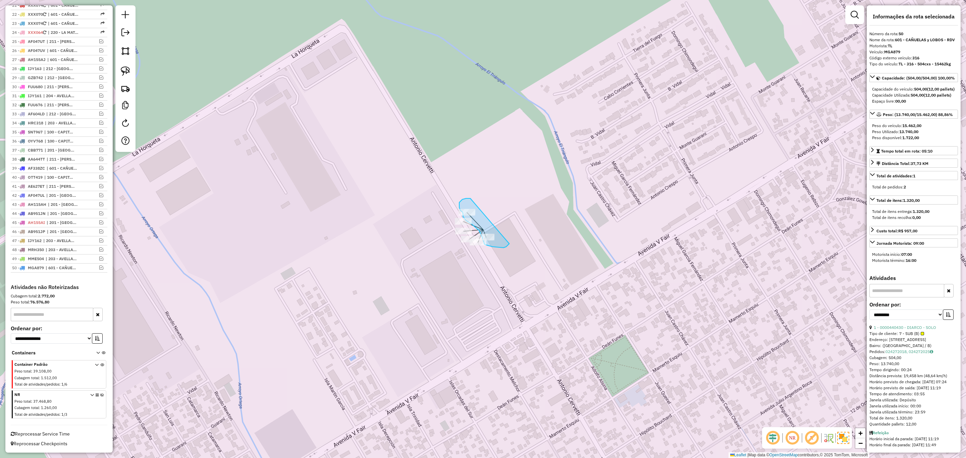
drag, startPoint x: 470, startPoint y: 198, endPoint x: 509, endPoint y: 243, distance: 59.2
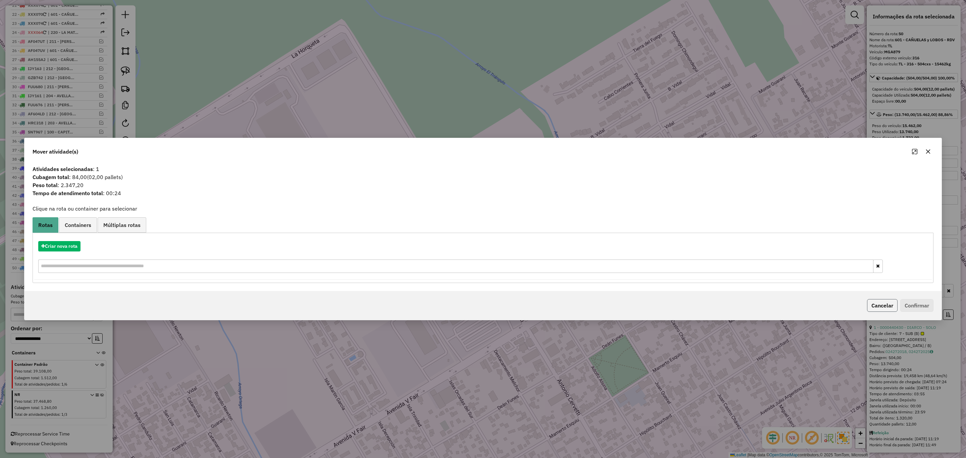
click at [875, 309] on button "Cancelar" at bounding box center [882, 305] width 31 height 13
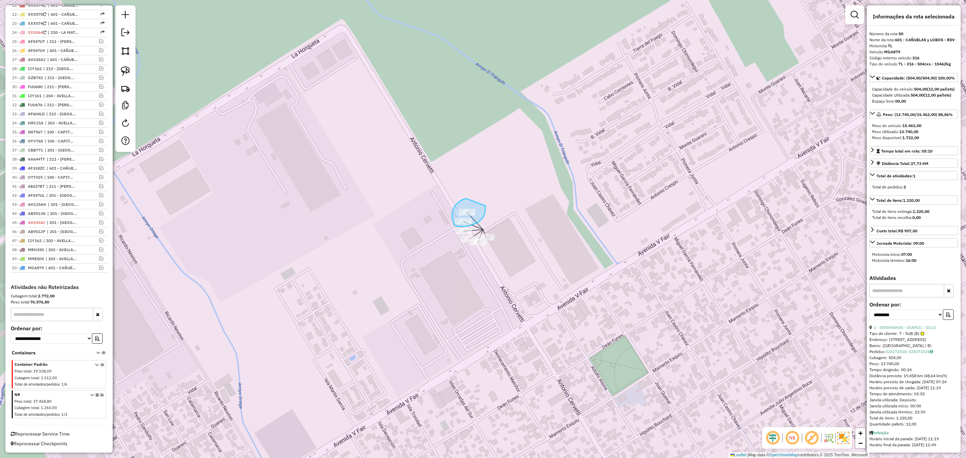
drag, startPoint x: 467, startPoint y: 199, endPoint x: 485, endPoint y: 205, distance: 19.6
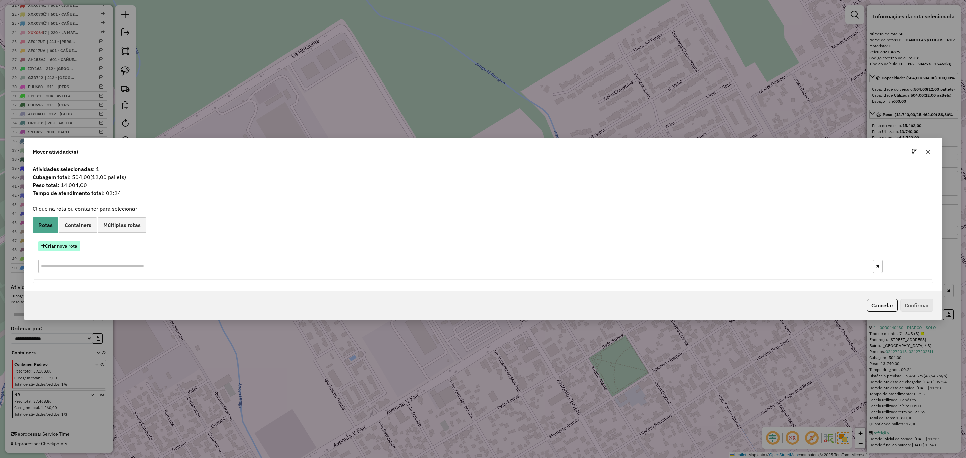
click at [62, 246] on button "Criar nova rota" at bounding box center [59, 246] width 42 height 10
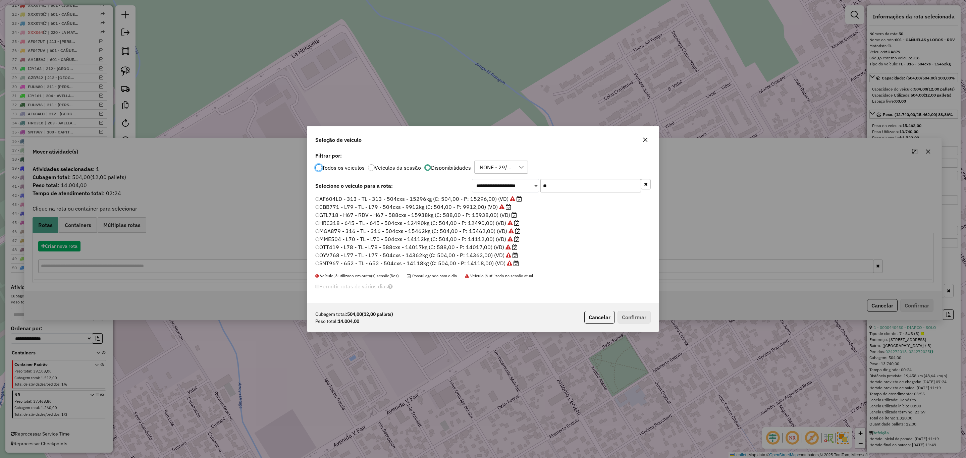
scroll to position [4, 2]
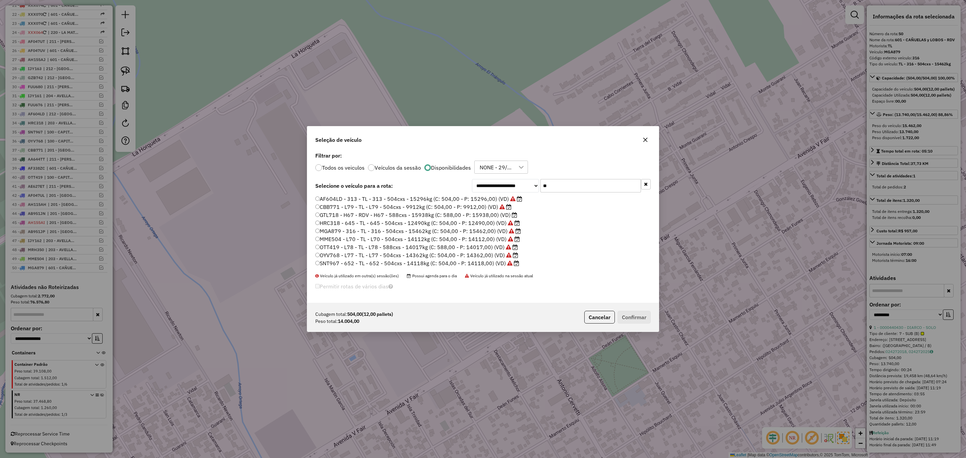
drag, startPoint x: 552, startPoint y: 186, endPoint x: 518, endPoint y: 186, distance: 34.2
click at [518, 186] on div "**********" at bounding box center [561, 185] width 179 height 13
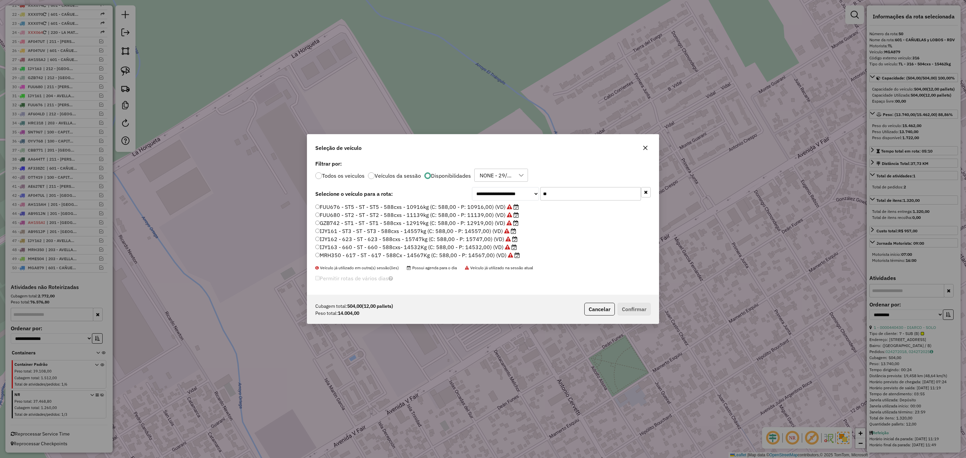
type input "*"
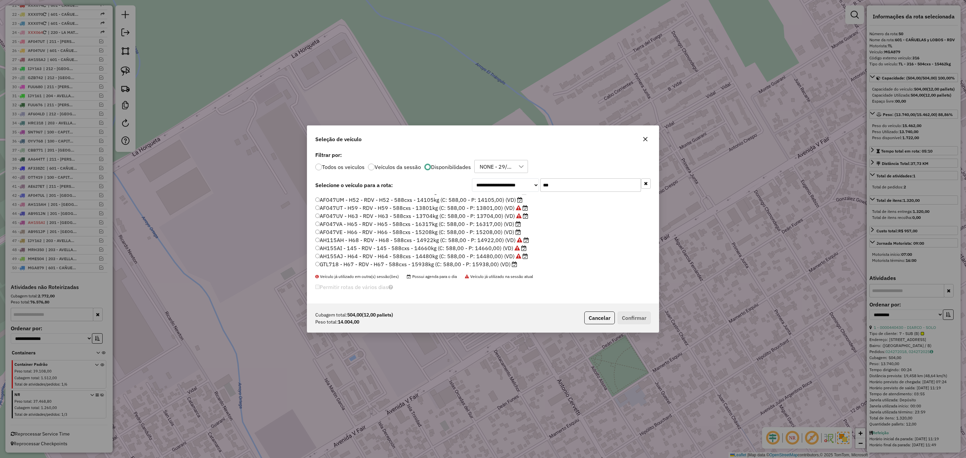
scroll to position [0, 0]
type input "***"
click at [494, 231] on label "AF047UM - H52 - RDV - H52 - 588cxs - 14105kg (C: 588,00 - P: 14105,00) (VD)" at bounding box center [418, 230] width 207 height 8
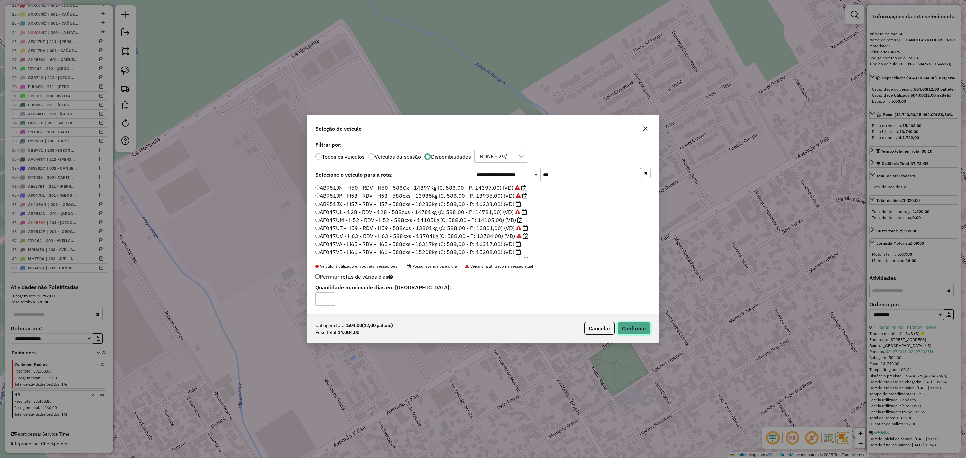
click at [638, 330] on button "Confirmar" at bounding box center [634, 328] width 33 height 13
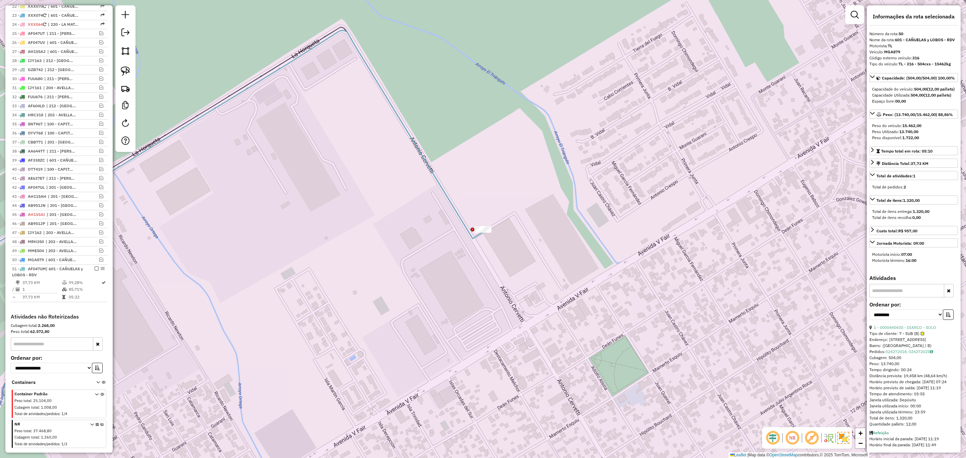
scroll to position [489, 0]
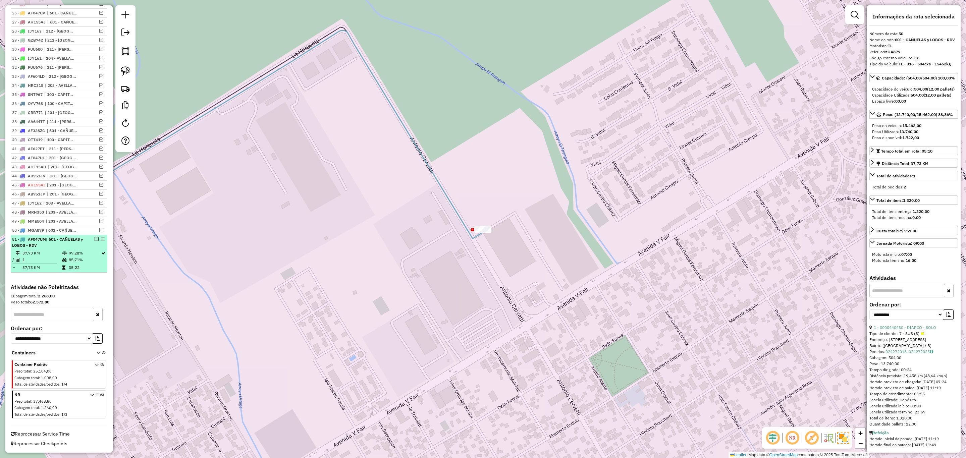
click at [95, 238] on em at bounding box center [97, 239] width 4 height 4
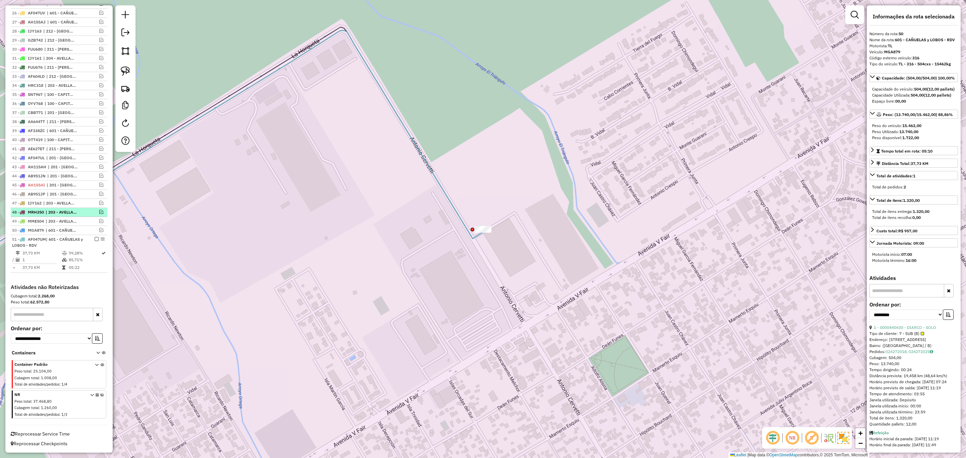
scroll to position [461, 0]
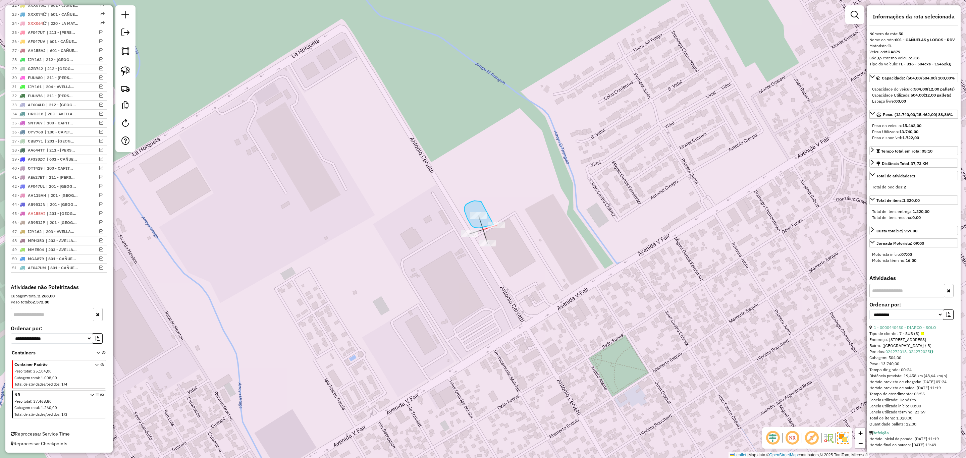
drag, startPoint x: 474, startPoint y: 201, endPoint x: 511, endPoint y: 202, distance: 36.9
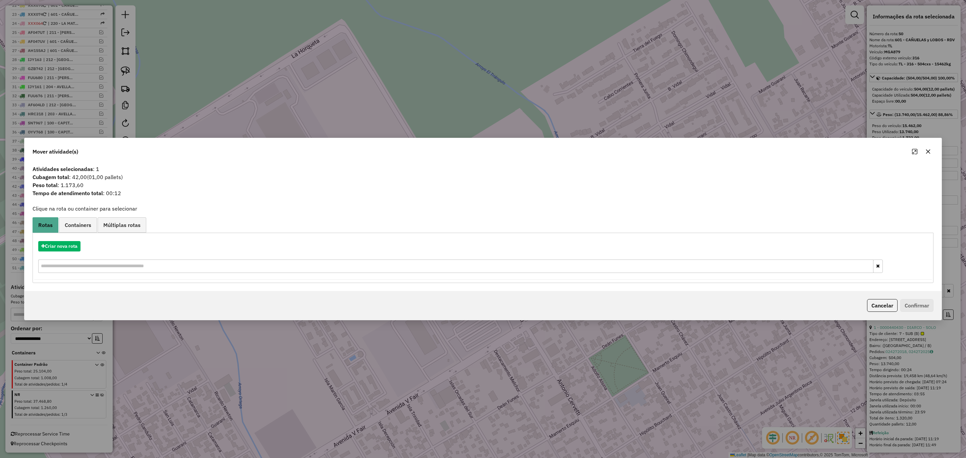
click at [876, 305] on button "Cancelar" at bounding box center [882, 305] width 31 height 13
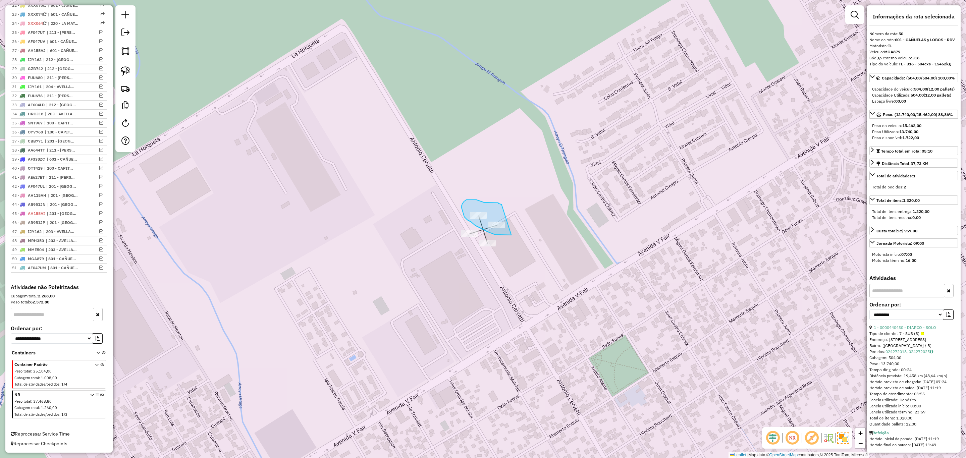
drag, startPoint x: 491, startPoint y: 203, endPoint x: 515, endPoint y: 234, distance: 40.0
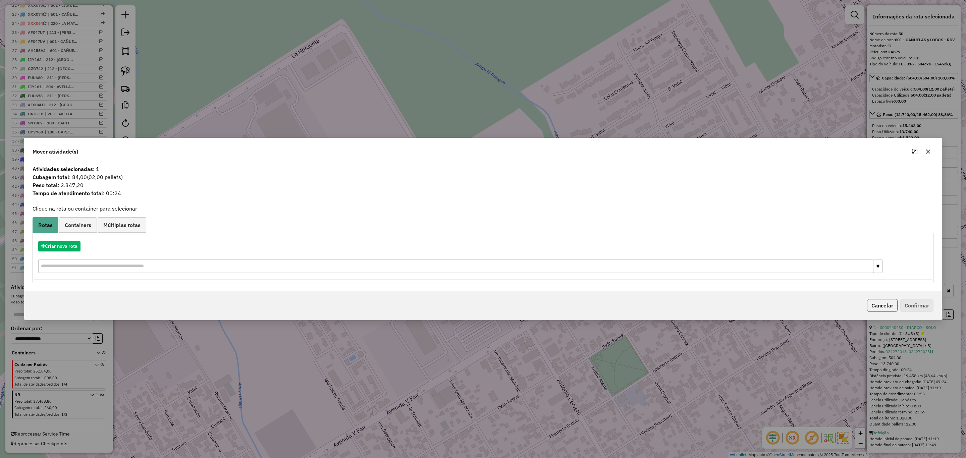
click at [874, 308] on button "Cancelar" at bounding box center [882, 305] width 31 height 13
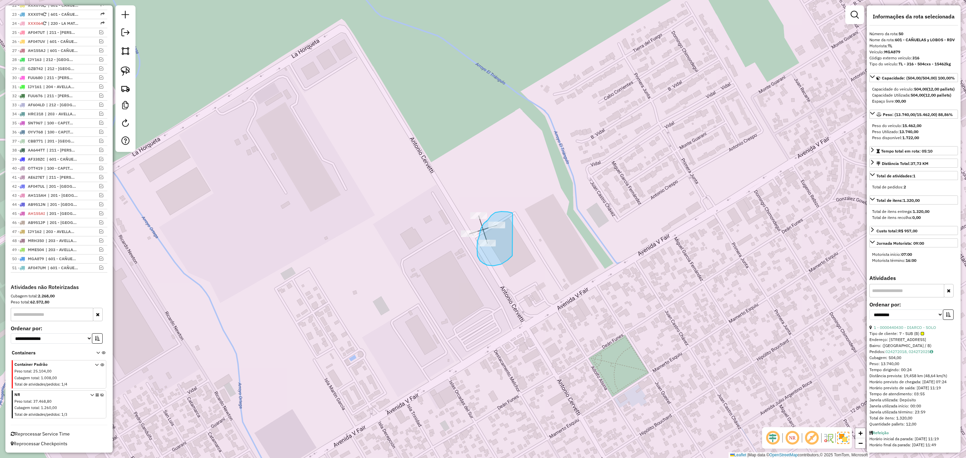
drag, startPoint x: 512, startPoint y: 213, endPoint x: 512, endPoint y: 255, distance: 42.3
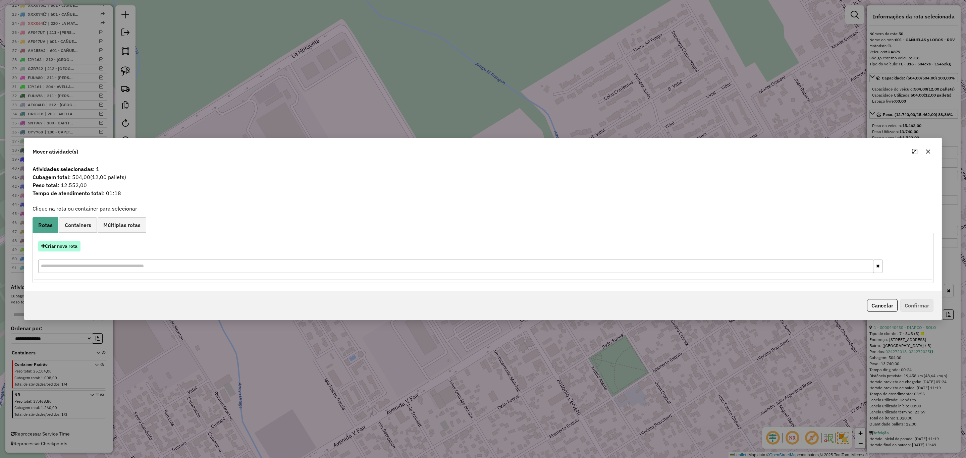
click at [64, 247] on button "Criar nova rota" at bounding box center [59, 246] width 42 height 10
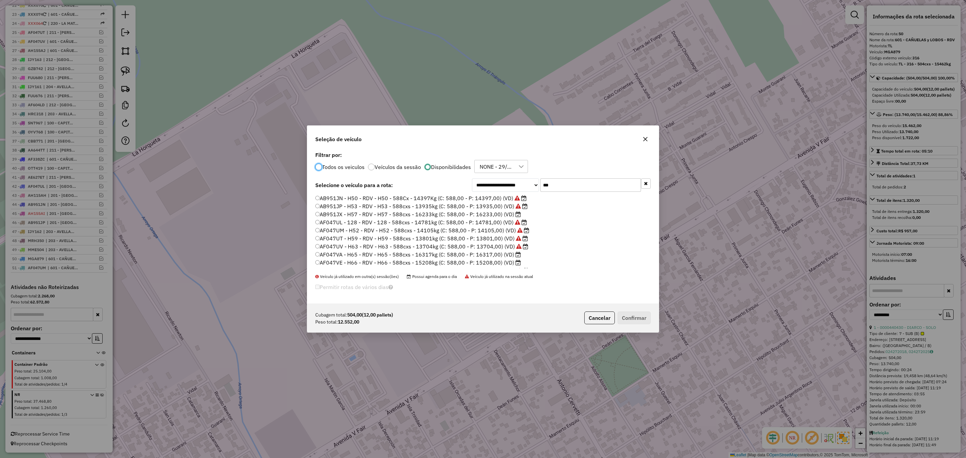
scroll to position [31, 0]
click at [491, 232] on label "AF047VE - H66 - RDV - H66 - 588cxs - 15208kg (C: 588,00 - P: 15208,00) (VD)" at bounding box center [418, 232] width 206 height 8
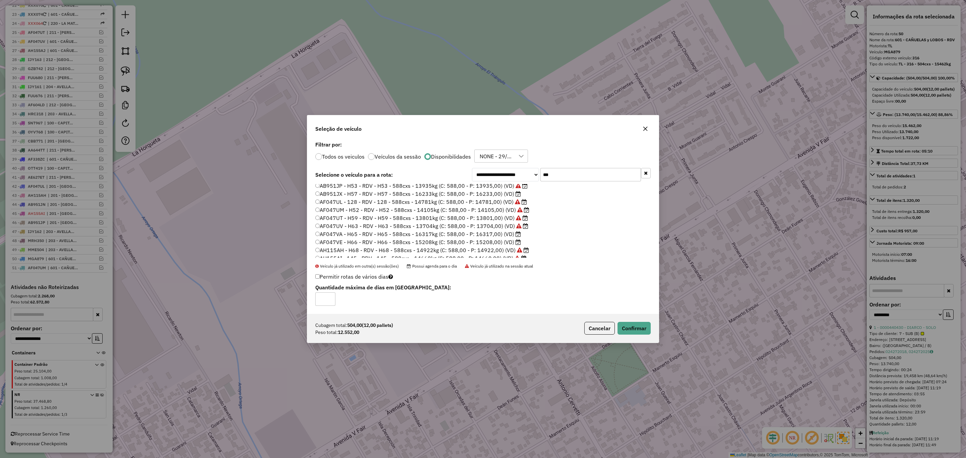
scroll to position [0, 0]
click at [632, 326] on button "Confirmar" at bounding box center [634, 328] width 33 height 13
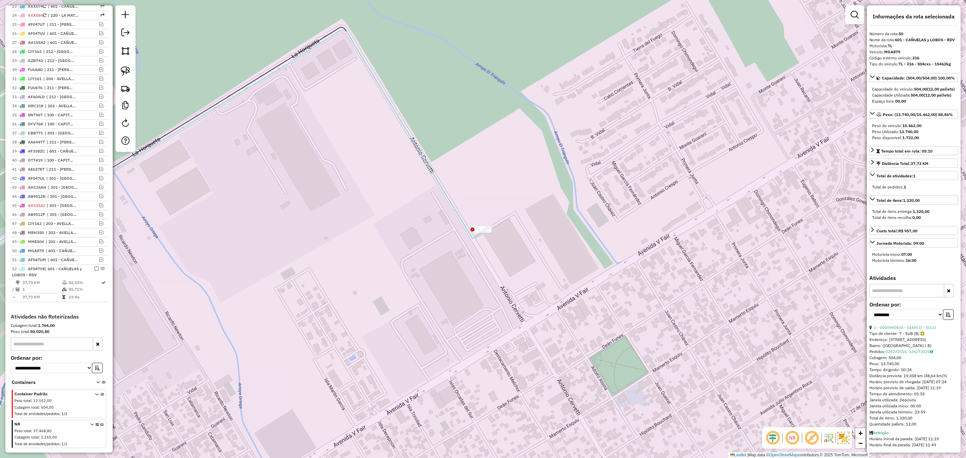
scroll to position [498, 0]
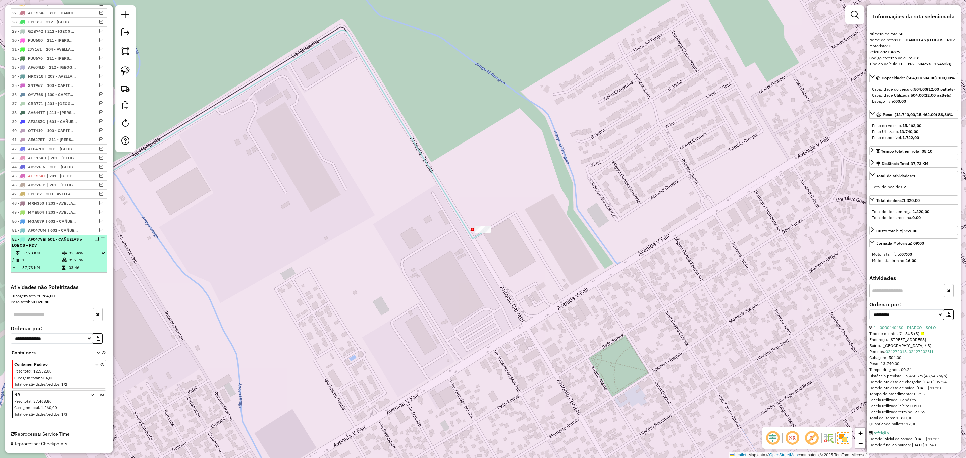
click at [95, 238] on em at bounding box center [97, 239] width 4 height 4
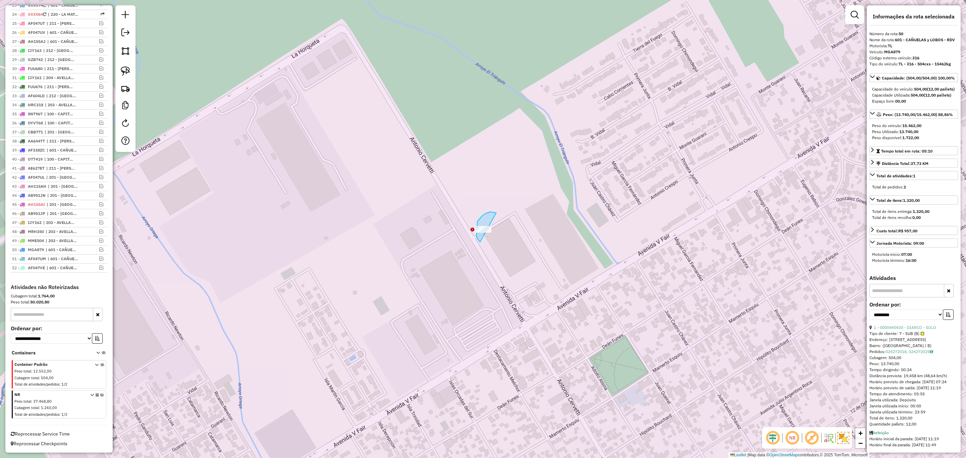
drag, startPoint x: 480, startPoint y: 218, endPoint x: 496, endPoint y: 246, distance: 32.5
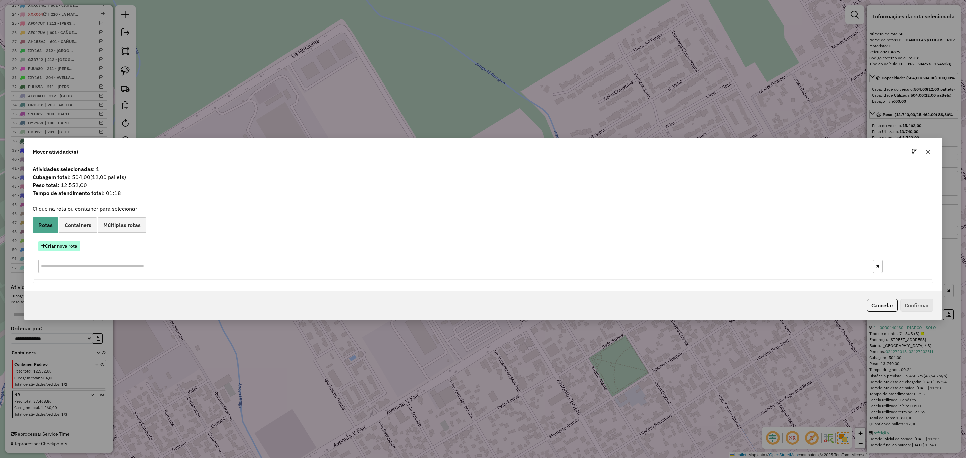
click at [61, 246] on button "Criar nova rota" at bounding box center [59, 246] width 42 height 10
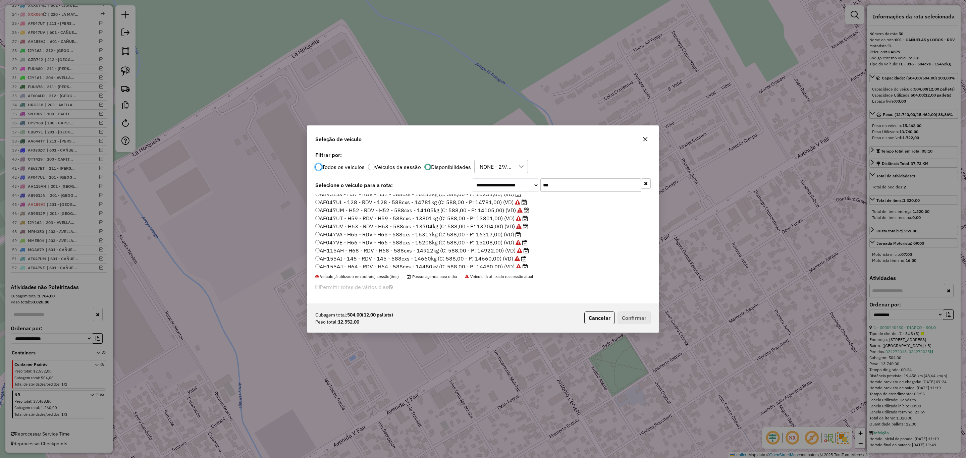
scroll to position [31, 0]
click at [491, 263] on label "GTL718 - H67 - RDV - H67 - 588cxs - 15938kg (C: 588,00 - P: 15938,00) (VD)" at bounding box center [416, 264] width 202 height 8
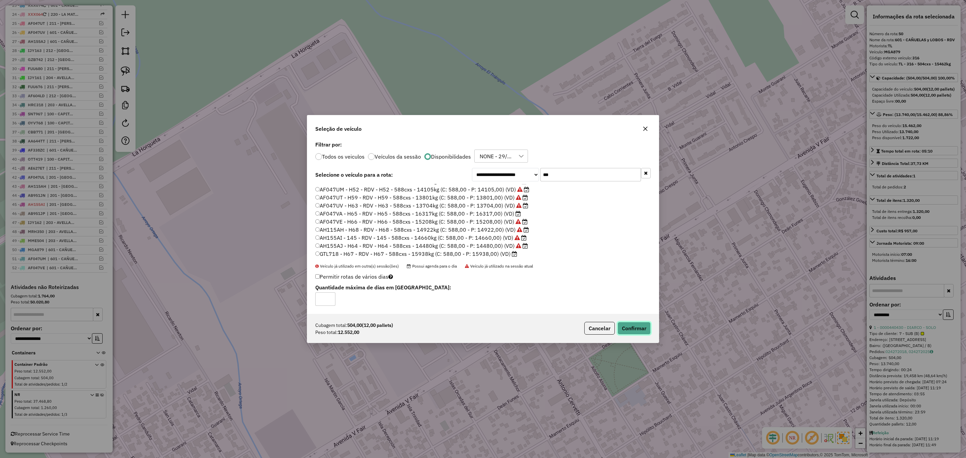
click at [631, 326] on button "Confirmar" at bounding box center [634, 328] width 33 height 13
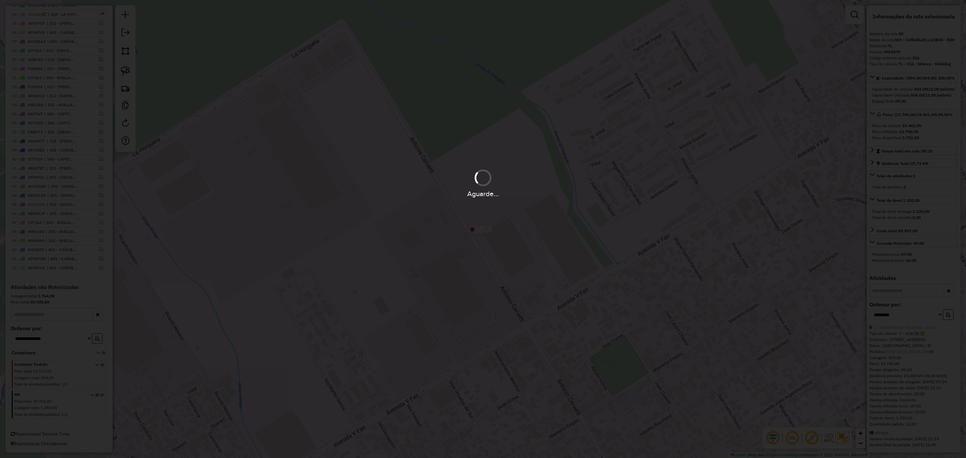
scroll to position [507, 0]
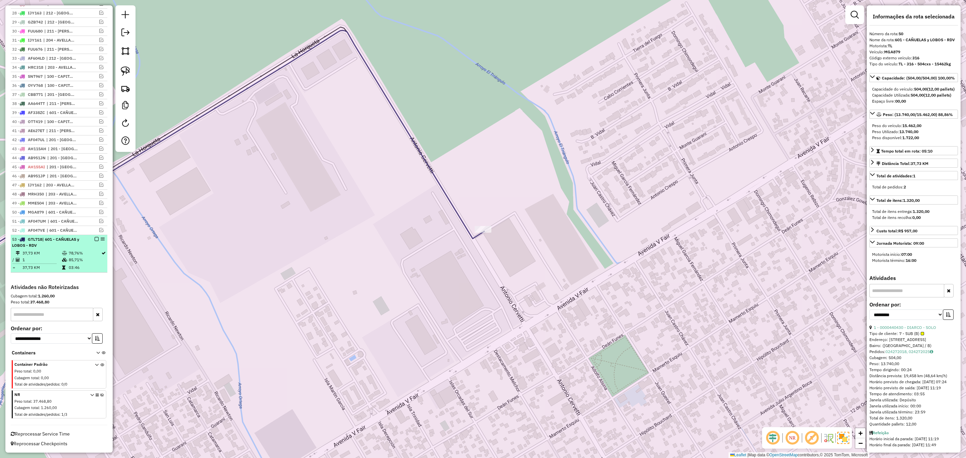
click at [95, 240] on em at bounding box center [97, 239] width 4 height 4
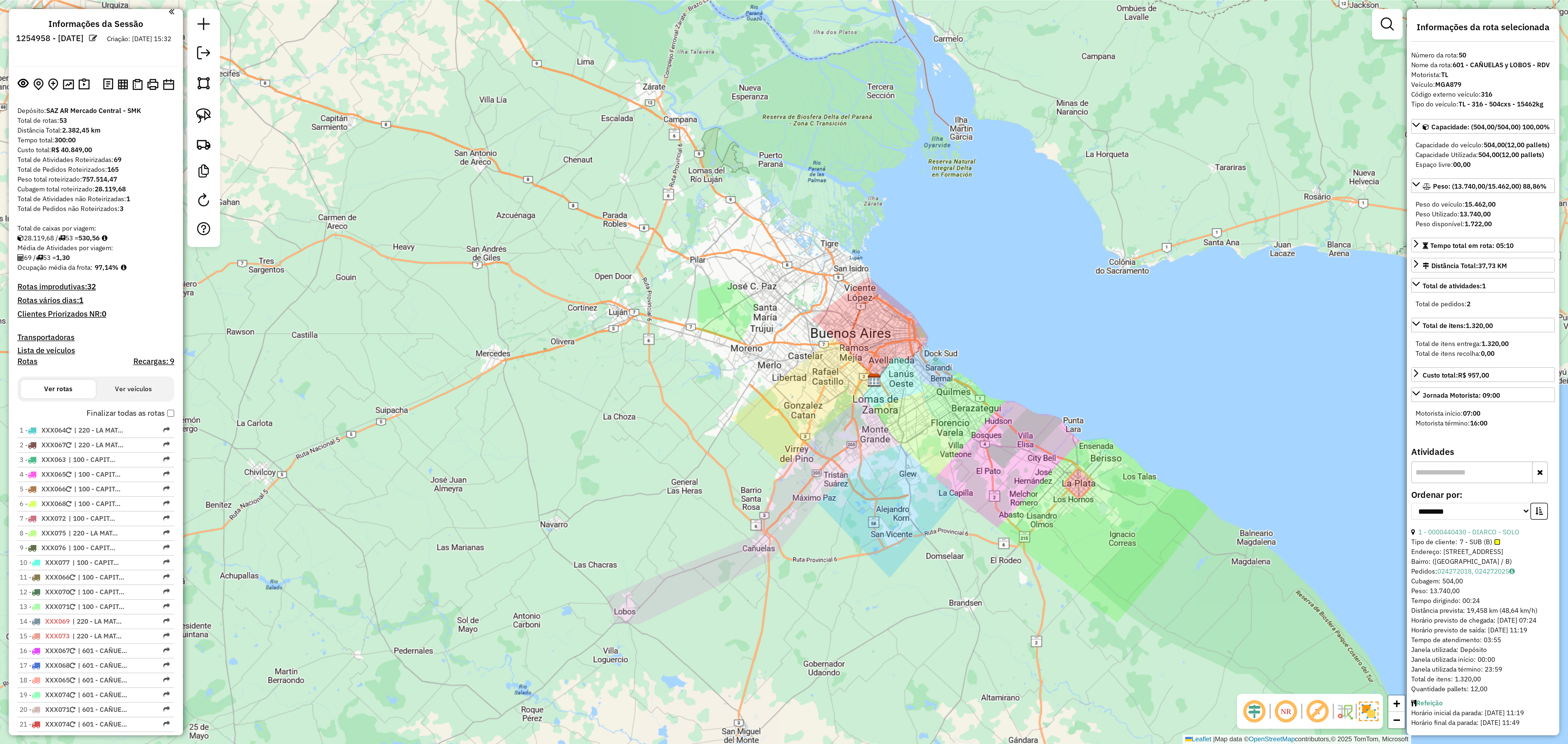
scroll to position [0, 0]
click at [24, 170] on h4 "Transportadoras" at bounding box center [48, 171] width 79 height 5
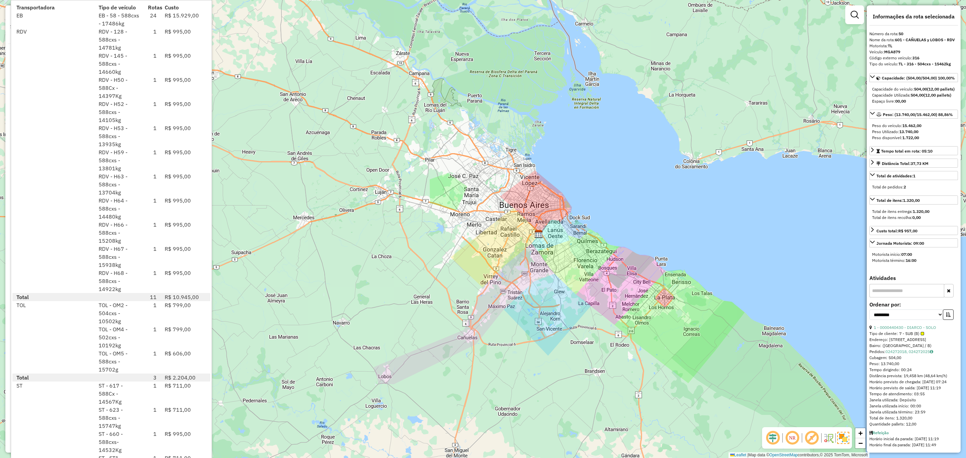
click at [44, 232] on div at bounding box center [53, 233] width 82 height 24
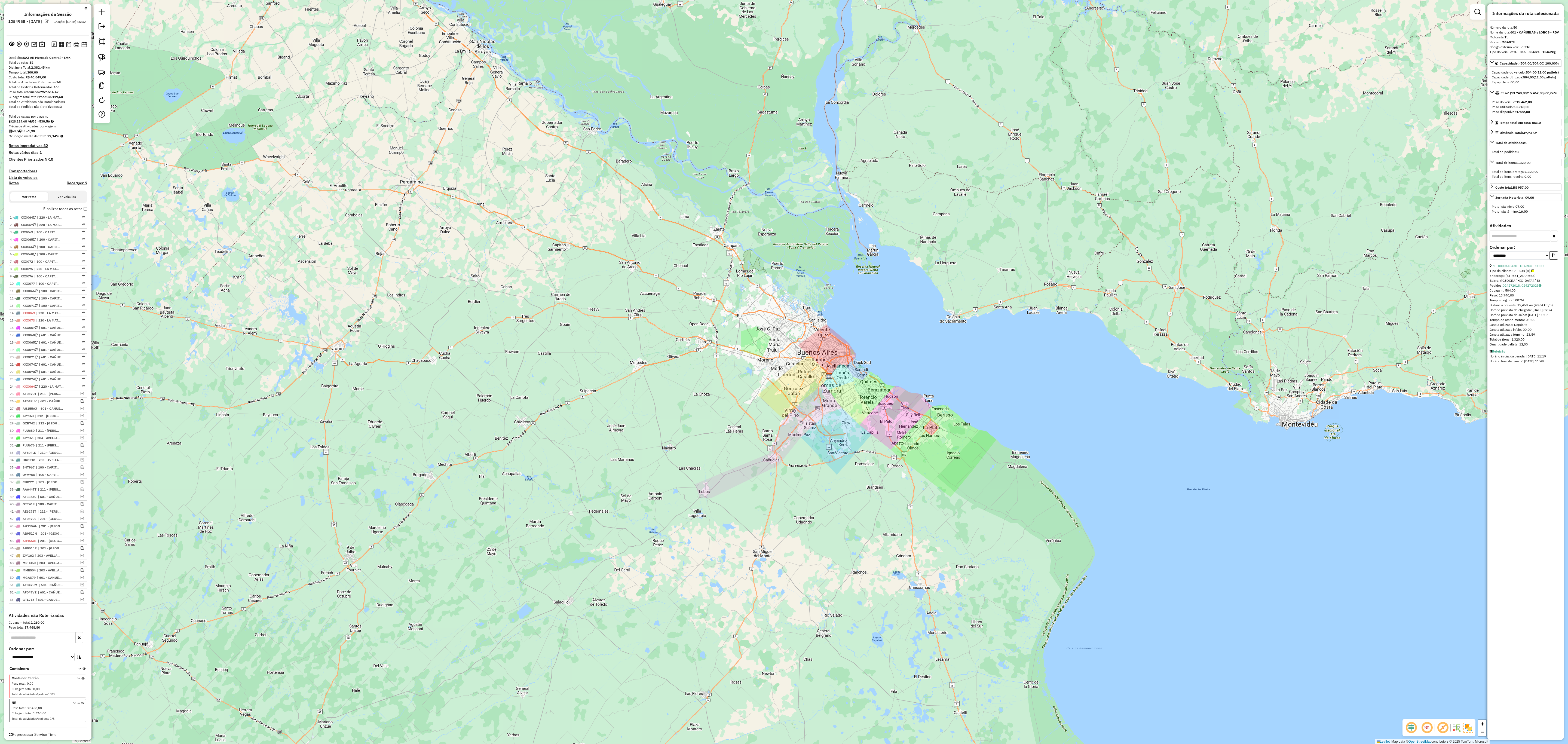
click at [696, 344] on div "Janela de atendimento Grade de atendimento Capacidade Transportadoras Veículos …" at bounding box center [784, 372] width 1568 height 744
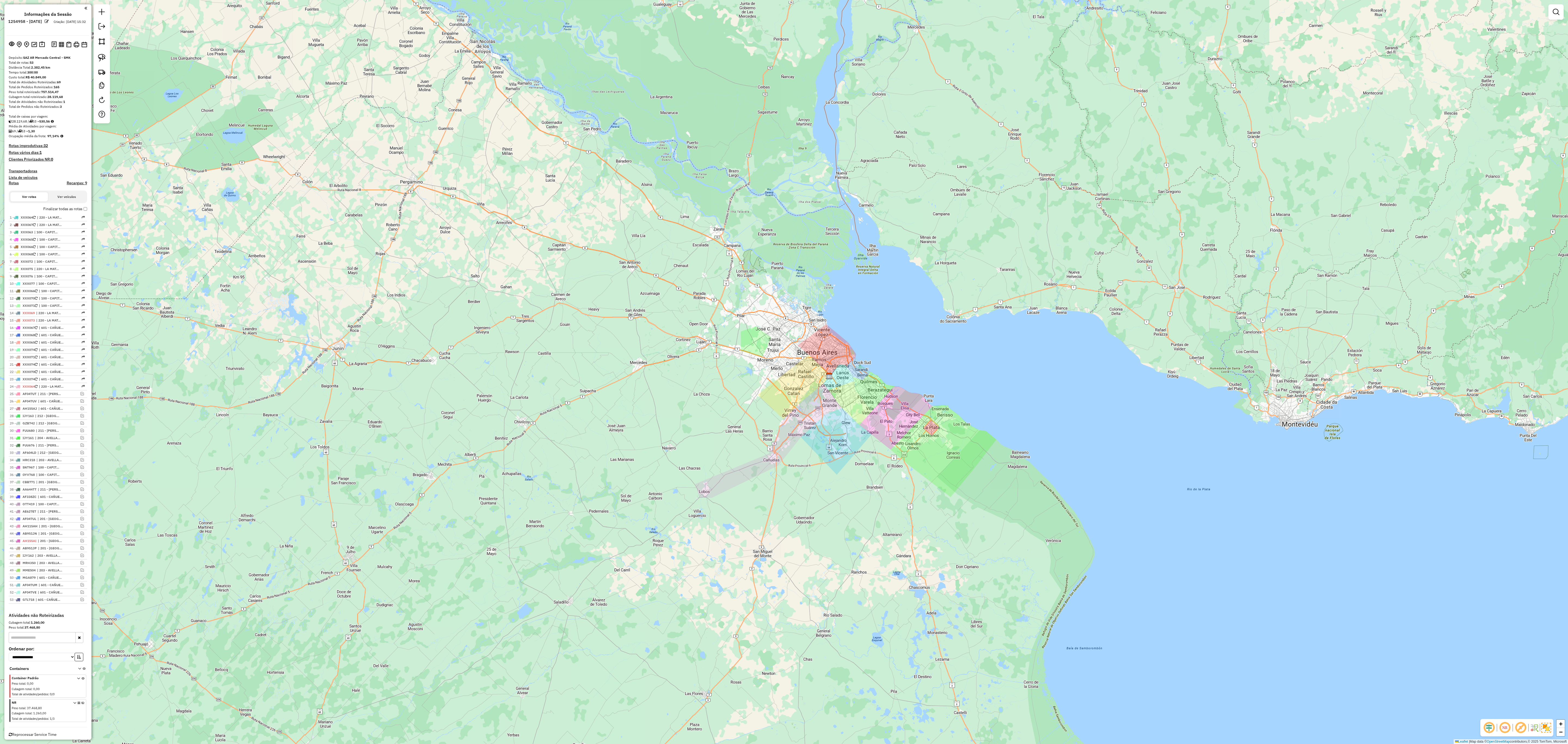
click at [72, 151] on h4 "Rotas vários dias: 1" at bounding box center [48, 153] width 79 height 5
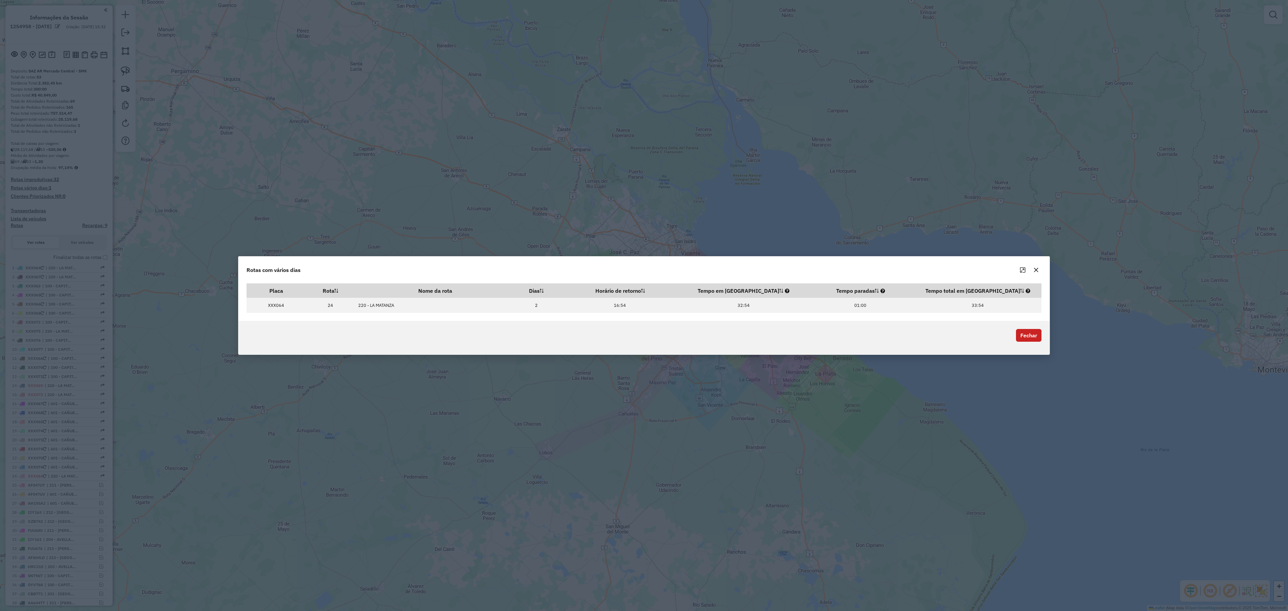
click at [966, 267] on button "button" at bounding box center [1036, 270] width 11 height 11
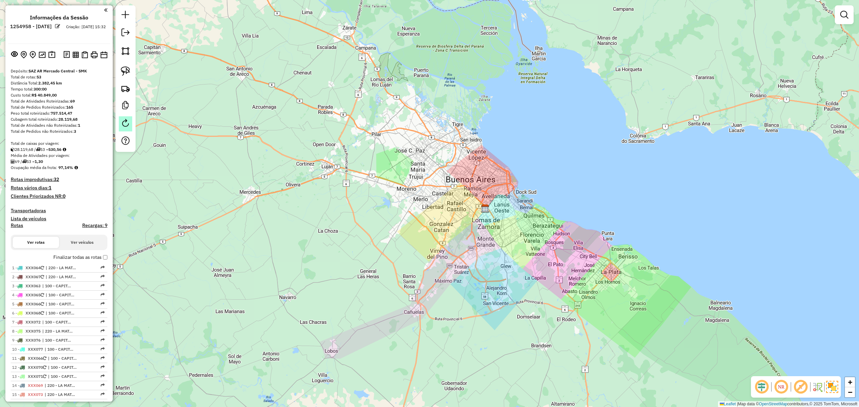
click at [127, 124] on em at bounding box center [125, 123] width 8 height 8
select select "*"
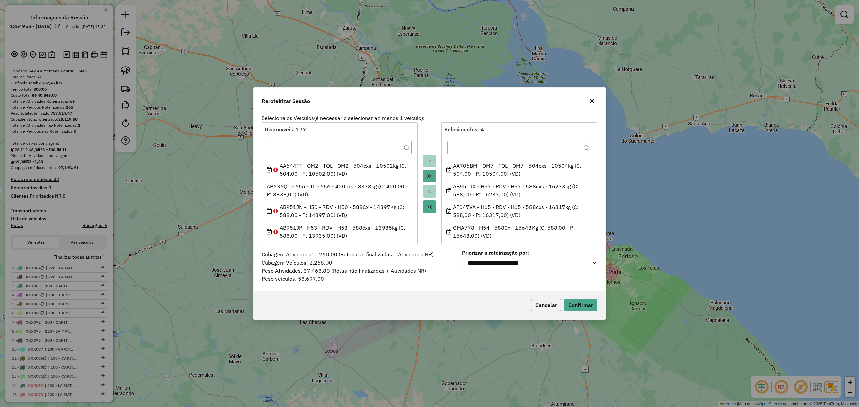
click at [548, 303] on button "Cancelar" at bounding box center [546, 305] width 31 height 13
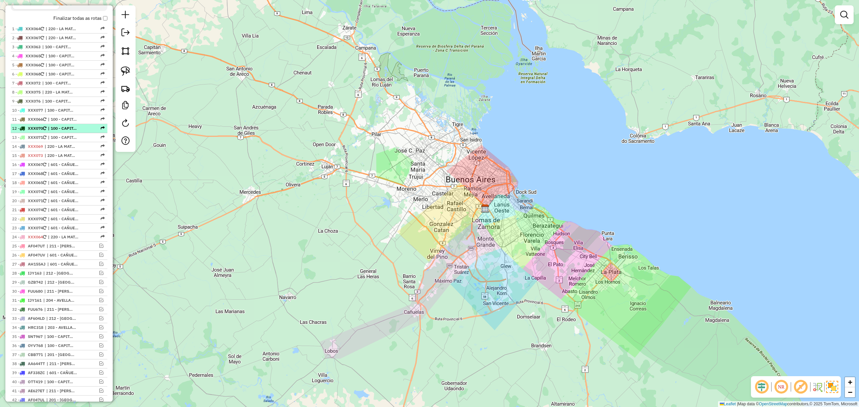
scroll to position [134, 0]
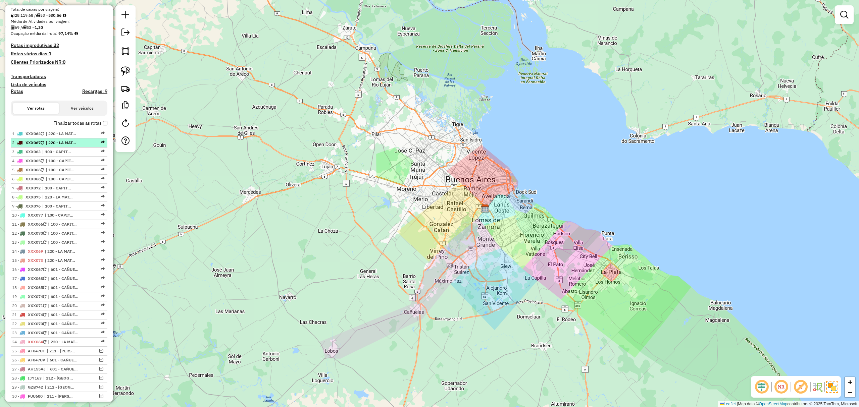
click at [51, 144] on span "| 220 - LA MATANZA" at bounding box center [61, 143] width 31 height 6
select select "**********"
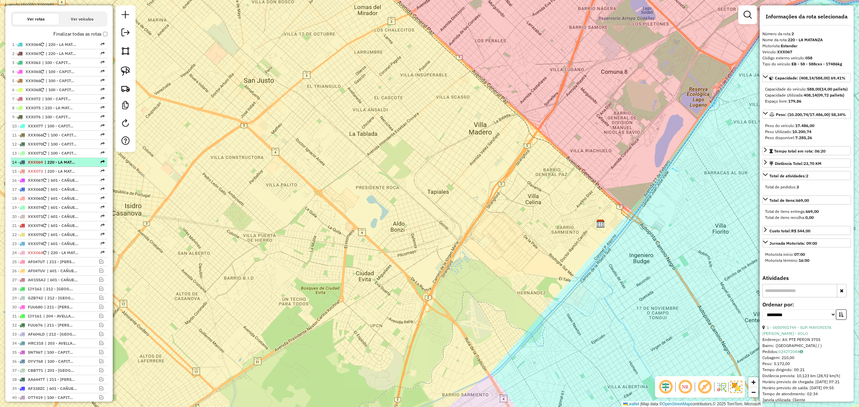
scroll to position [0, 0]
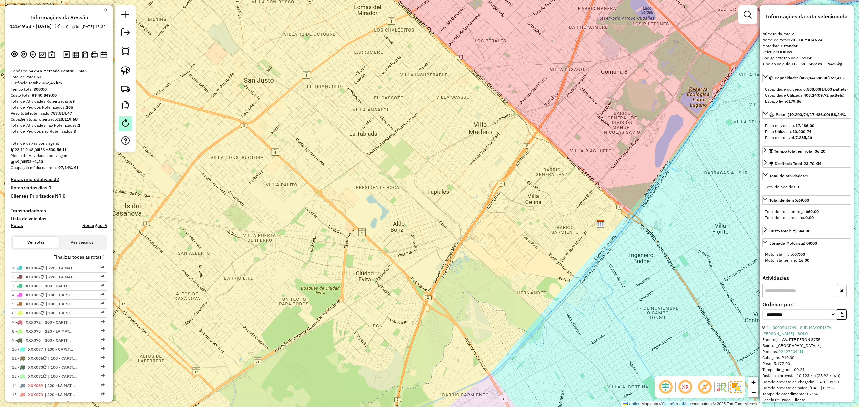
click at [123, 125] on em at bounding box center [125, 123] width 8 height 8
select select "*"
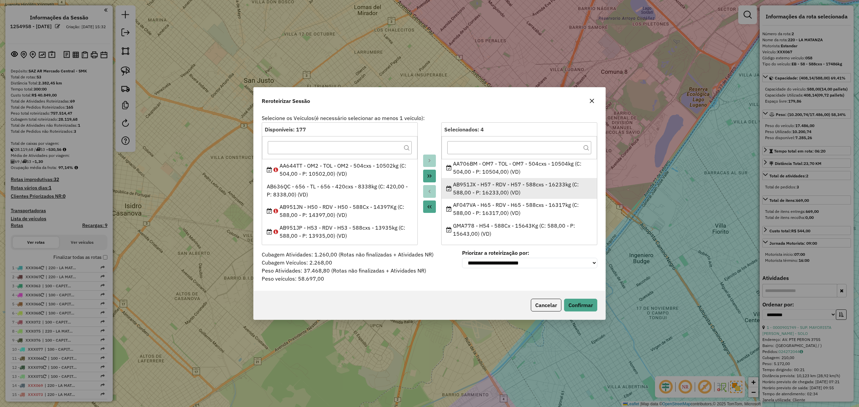
scroll to position [3, 0]
click at [652, 170] on div "Reroteirizar Sessão Selecione os Veículos (é necessário selecionar ao menos 1 v…" at bounding box center [429, 203] width 859 height 407
click at [548, 306] on button "Cancelar" at bounding box center [546, 305] width 31 height 13
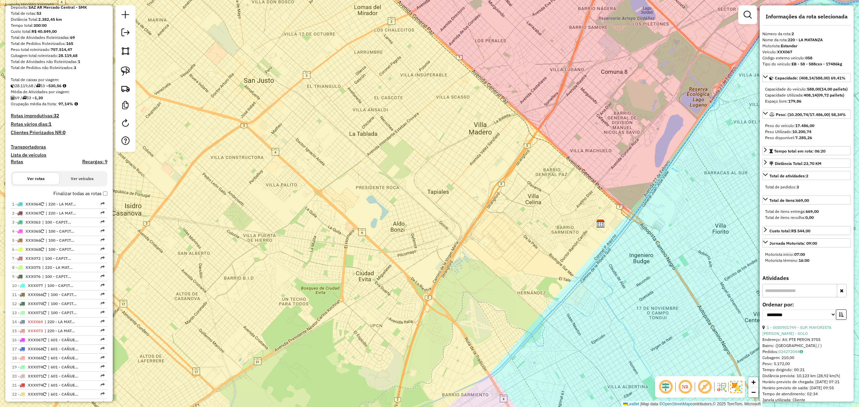
scroll to position [0, 0]
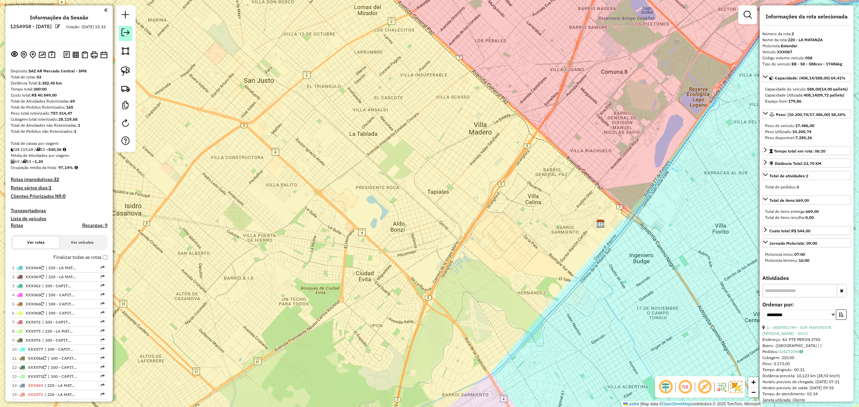
click at [124, 34] on em at bounding box center [125, 33] width 8 height 8
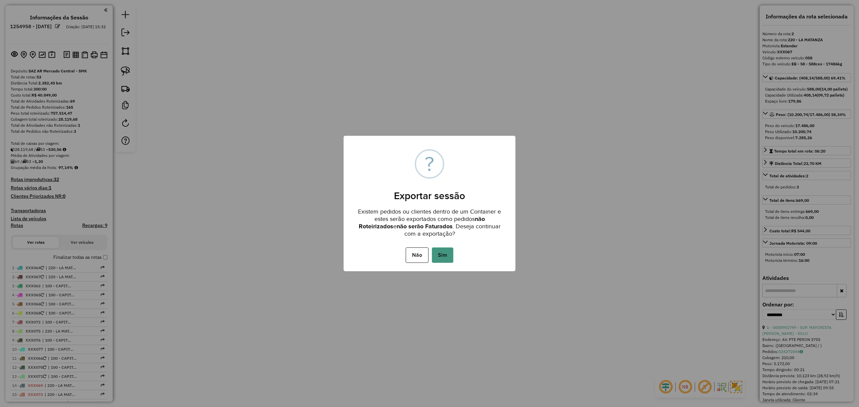
click at [445, 254] on button "Sim" at bounding box center [442, 255] width 21 height 15
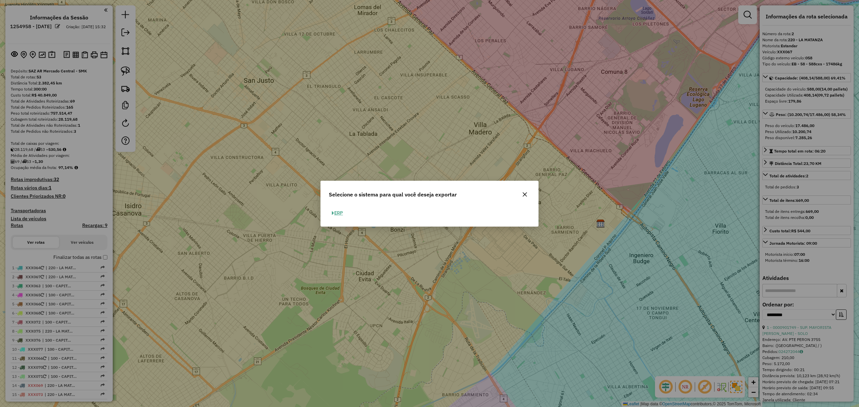
click at [339, 211] on button "ERP" at bounding box center [337, 213] width 17 height 10
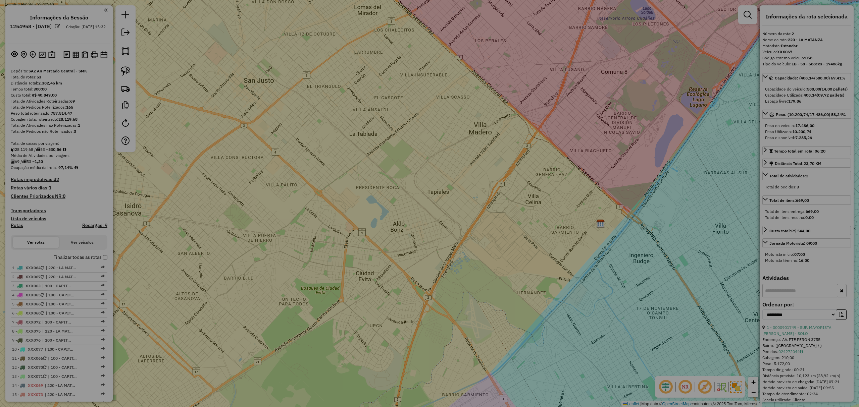
select select "*********"
select select "**"
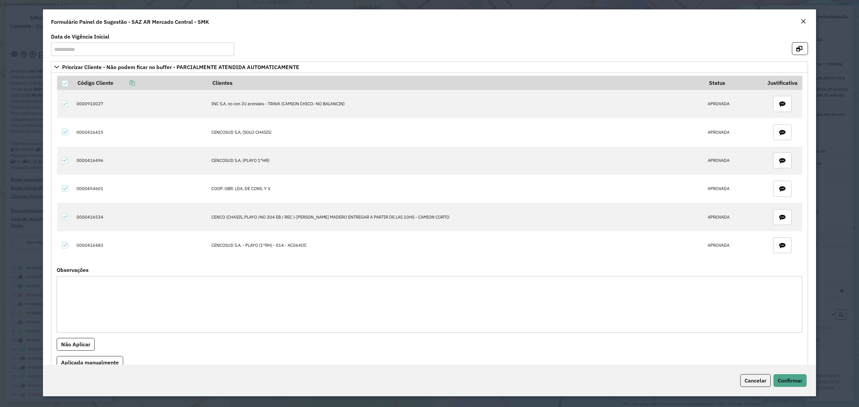
click at [805, 20] on em "Close" at bounding box center [802, 21] width 5 height 5
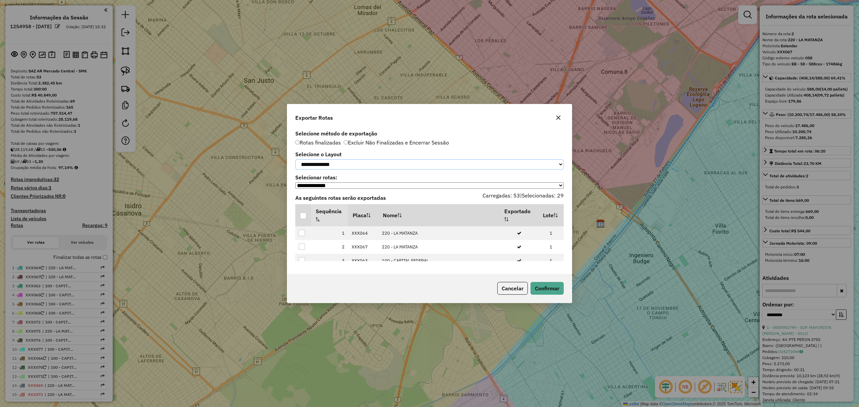
click at [369, 163] on select "**********" at bounding box center [429, 164] width 268 height 10
click at [367, 161] on select "**********" at bounding box center [429, 164] width 268 height 10
select select "*********"
click at [295, 159] on select "**********" at bounding box center [429, 164] width 268 height 10
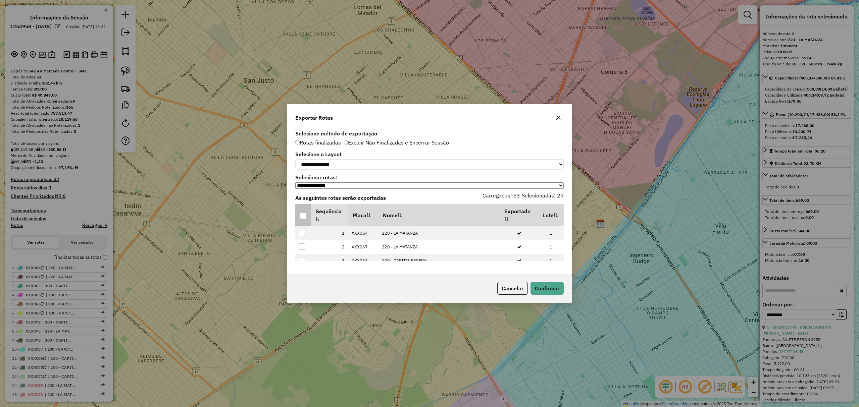
click at [301, 219] on div at bounding box center [303, 216] width 6 height 6
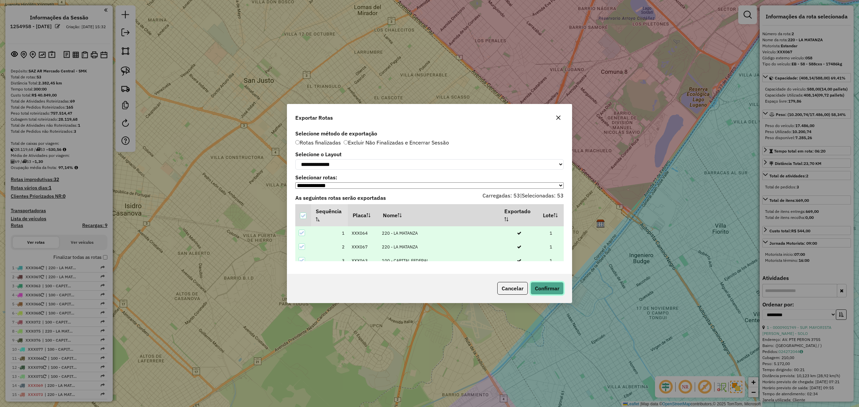
click at [553, 287] on button "Confirmar" at bounding box center [546, 288] width 33 height 13
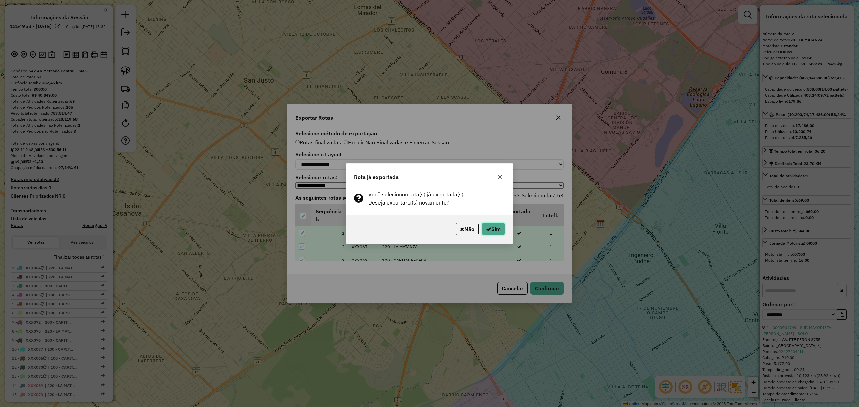
click at [489, 229] on button "Sim" at bounding box center [492, 229] width 23 height 13
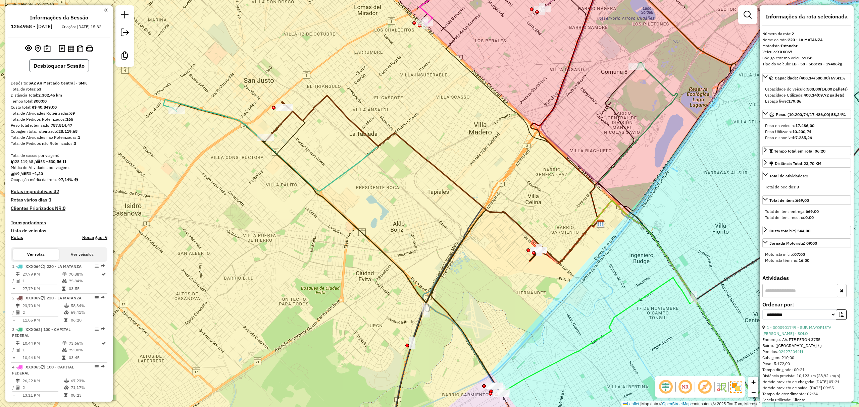
click at [50, 72] on button "Desbloquear Sessão" at bounding box center [59, 65] width 60 height 13
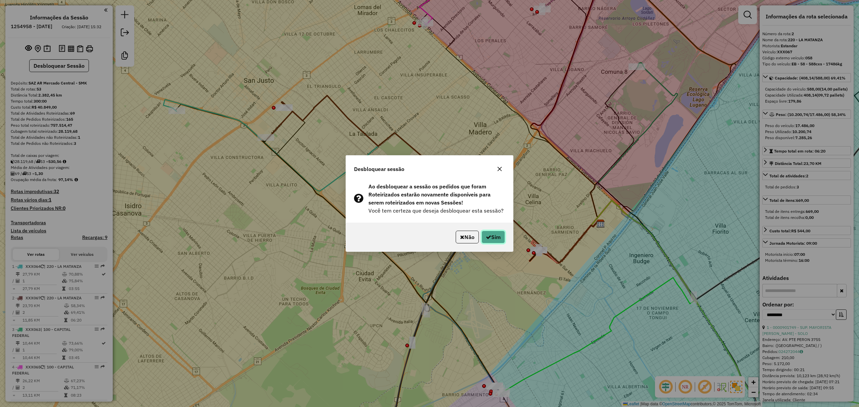
click at [496, 236] on button "Sim" at bounding box center [492, 237] width 23 height 13
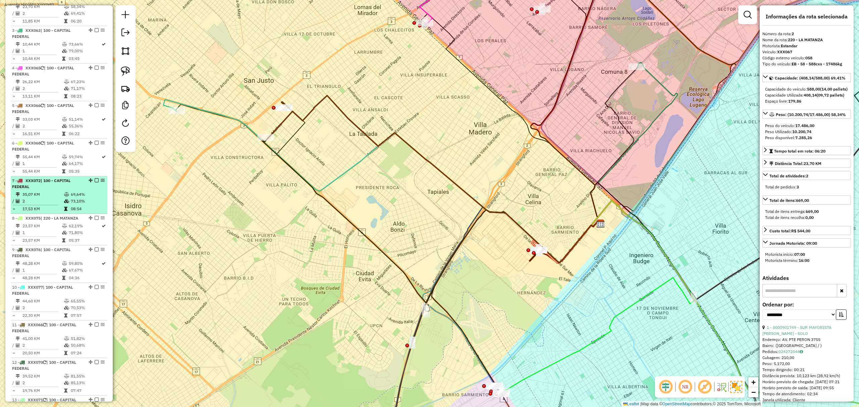
scroll to position [121, 0]
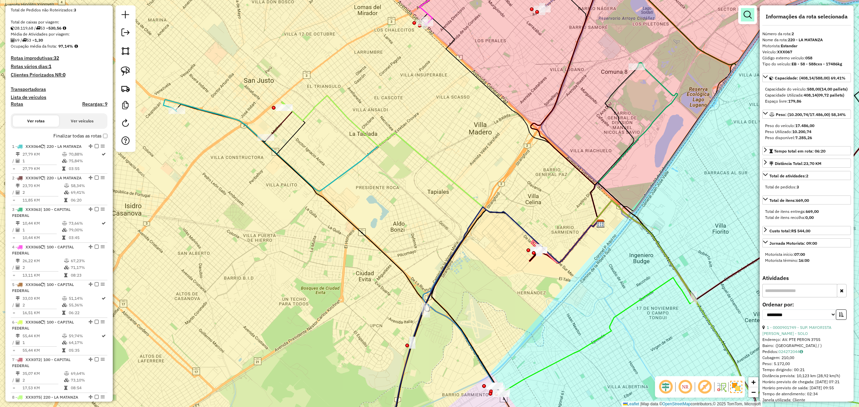
click at [752, 17] on link at bounding box center [747, 14] width 13 height 13
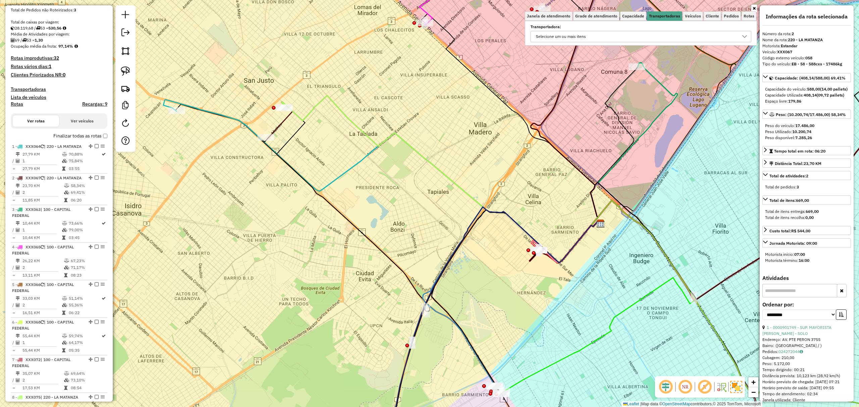
click at [653, 34] on div "Selecione um ou mais itens" at bounding box center [635, 36] width 205 height 11
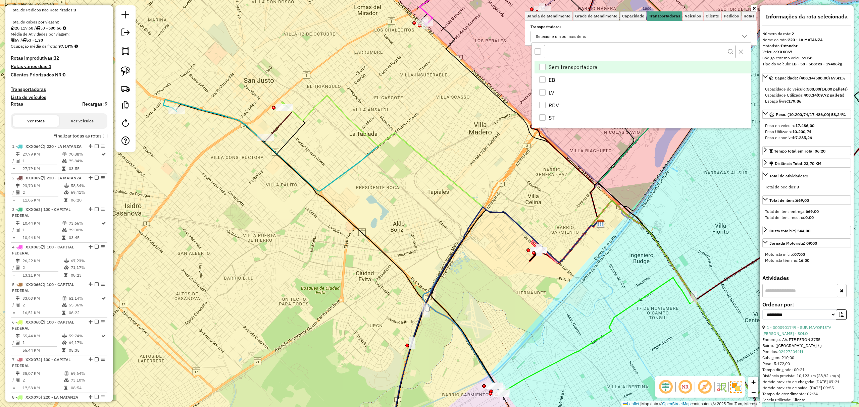
scroll to position [4, 25]
click at [541, 79] on div "EB" at bounding box center [542, 79] width 6 height 6
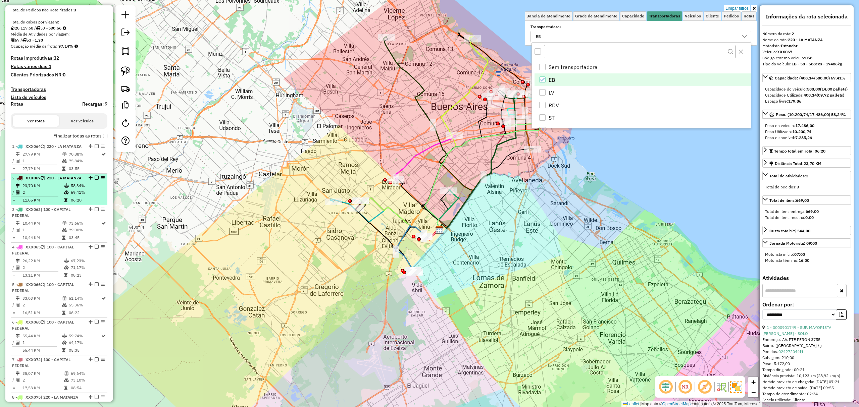
click at [41, 181] on div "2 - XXX067 | 220 - LA MATANZA" at bounding box center [47, 178] width 71 height 6
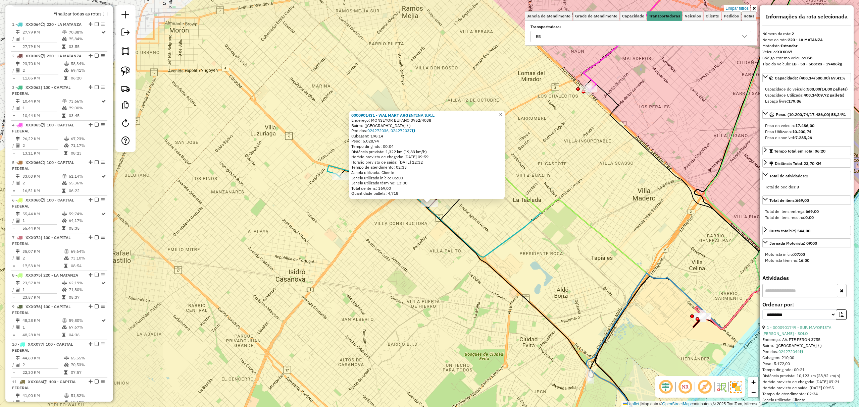
scroll to position [296, 0]
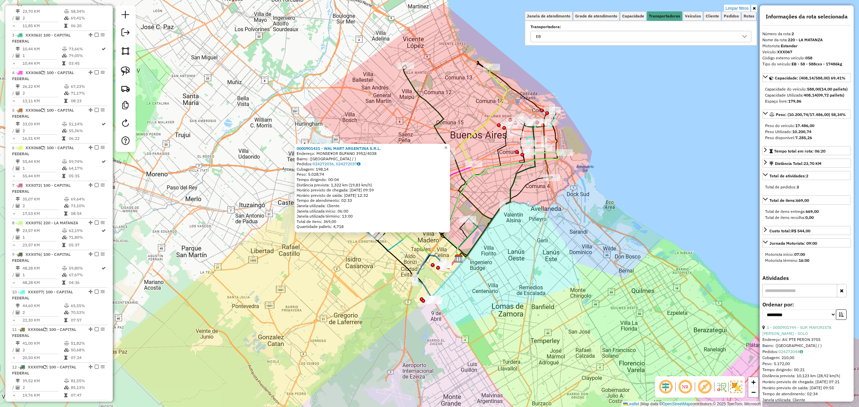
click at [447, 146] on span "×" at bounding box center [445, 148] width 3 height 6
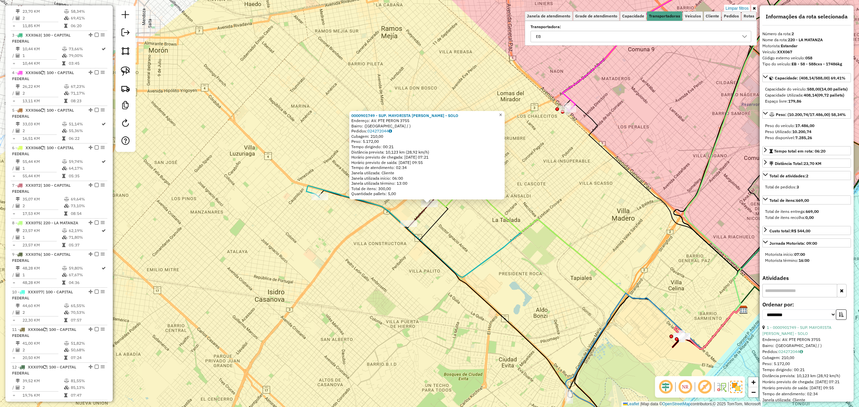
click at [502, 113] on span "×" at bounding box center [500, 115] width 3 height 6
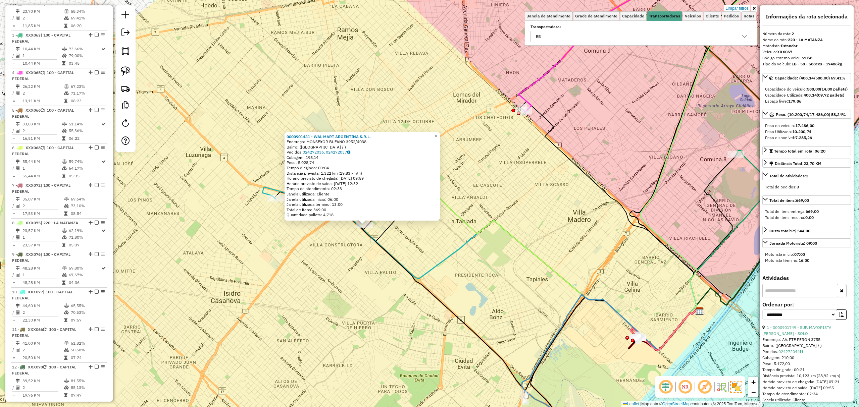
drag, startPoint x: 441, startPoint y: 314, endPoint x: 376, endPoint y: 335, distance: 68.1
click at [376, 335] on div "0000901431 - WAL MART ARGENTINA S.R.L. Endereço: MONSE¥OR BUFANO 3952/4038 Bair…" at bounding box center [429, 203] width 859 height 407
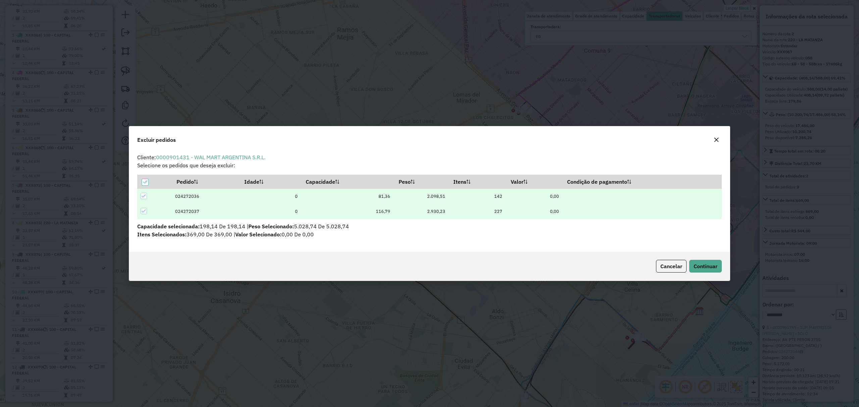
scroll to position [3, 2]
click at [708, 268] on span "Continuar" at bounding box center [705, 266] width 24 height 7
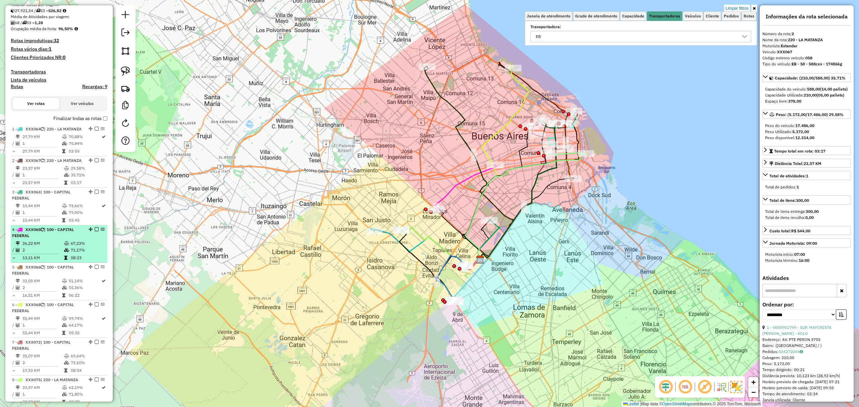
scroll to position [117, 0]
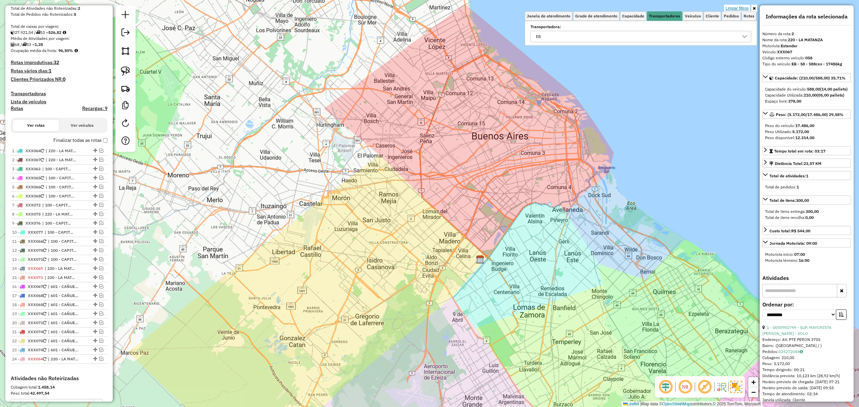
click at [734, 7] on link "Limpar filtros" at bounding box center [737, 8] width 26 height 7
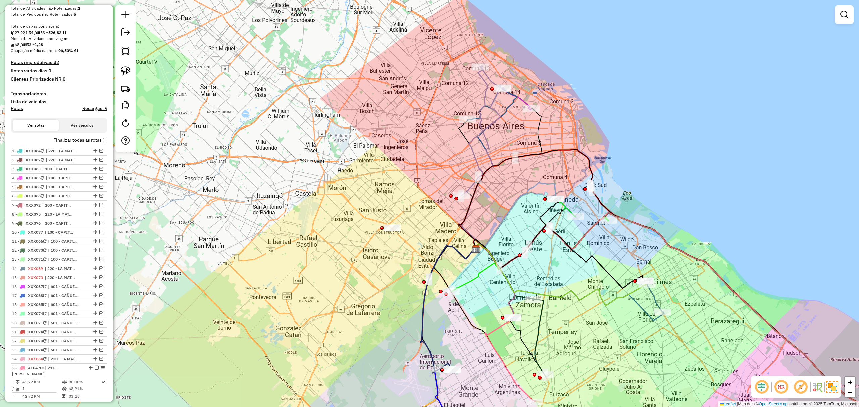
drag, startPoint x: 483, startPoint y: 276, endPoint x: 439, endPoint y: 205, distance: 84.2
click at [439, 205] on div "Janela de atendimento Grade de atendimento Capacidade Transportadoras Veículos …" at bounding box center [429, 203] width 859 height 407
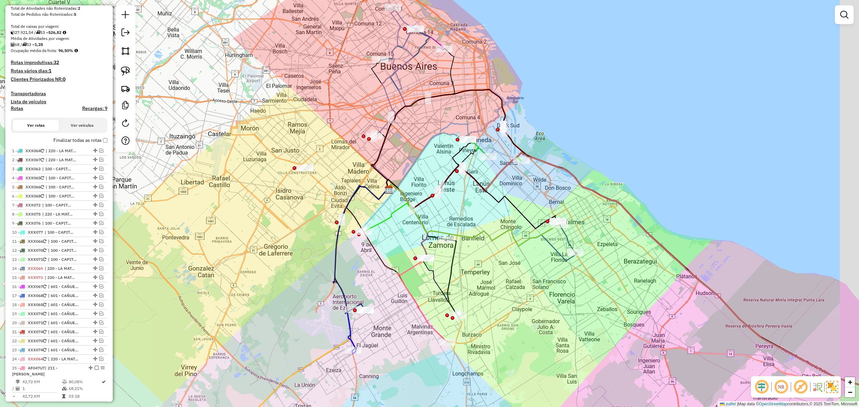
drag, startPoint x: 568, startPoint y: 246, endPoint x: 523, endPoint y: 250, distance: 45.4
click at [523, 250] on div "Janela de atendimento Grade de atendimento Capacidade Transportadoras Veículos …" at bounding box center [429, 203] width 859 height 407
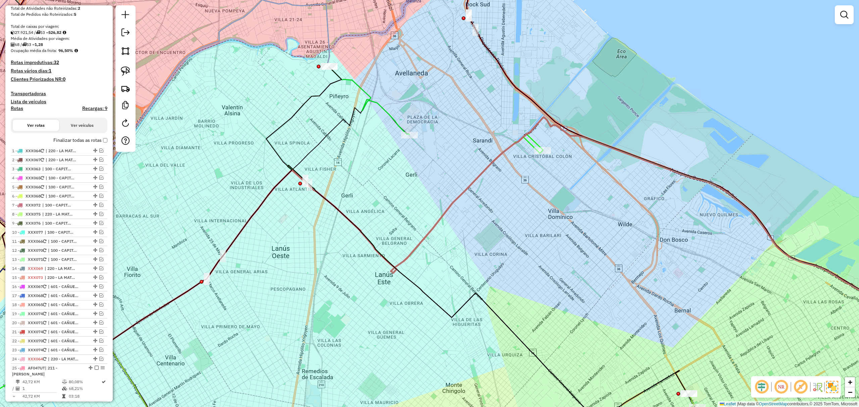
click at [529, 143] on icon at bounding box center [228, 286] width 628 height 299
select select "**********"
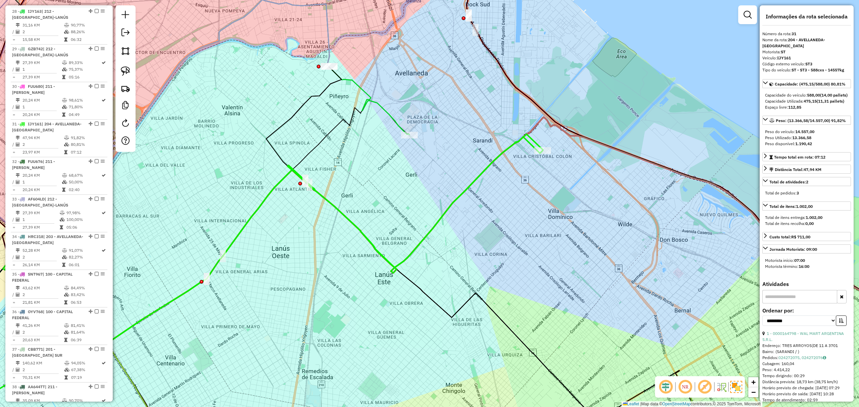
scroll to position [704, 0]
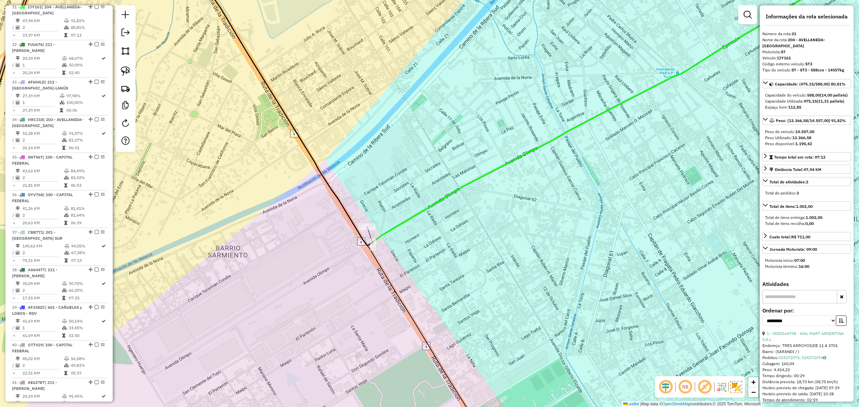
click at [366, 230] on div at bounding box center [367, 226] width 17 height 7
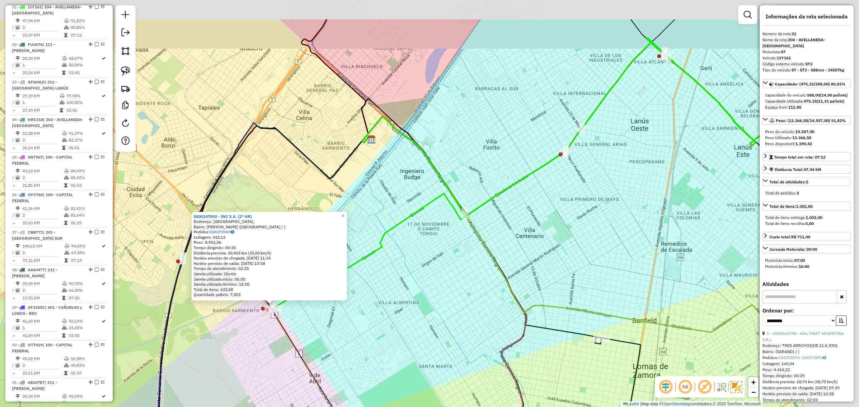
drag, startPoint x: 558, startPoint y: 242, endPoint x: 415, endPoint y: 304, distance: 155.6
click at [416, 304] on div "0000147092 - INC S.A. (2° HR) Endereço: [GEOGRAPHIC_DATA], [GEOGRAPHIC_DATA]: […" at bounding box center [429, 203] width 859 height 407
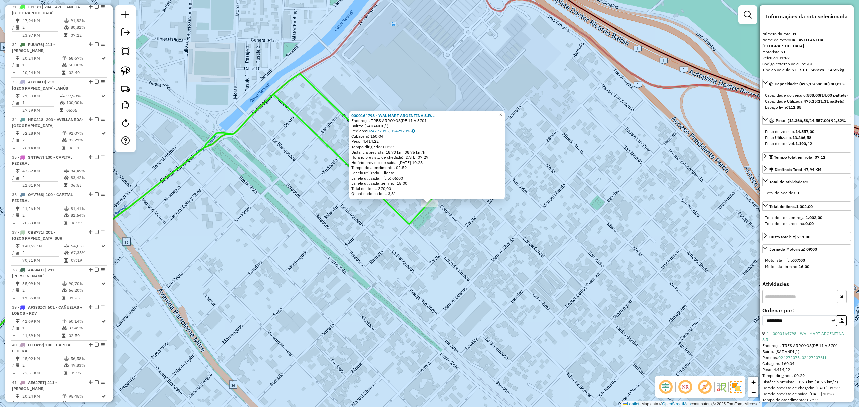
click at [502, 113] on span "×" at bounding box center [500, 115] width 3 height 6
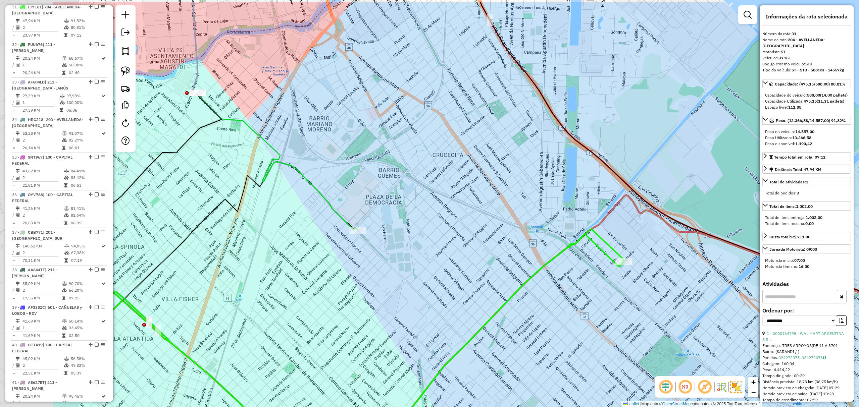
drag, startPoint x: 347, startPoint y: 188, endPoint x: 489, endPoint y: 232, distance: 148.2
click at [489, 231] on div "Janela de atendimento Grade de atendimento Capacidade Transportadoras Veículos …" at bounding box center [429, 203] width 859 height 407
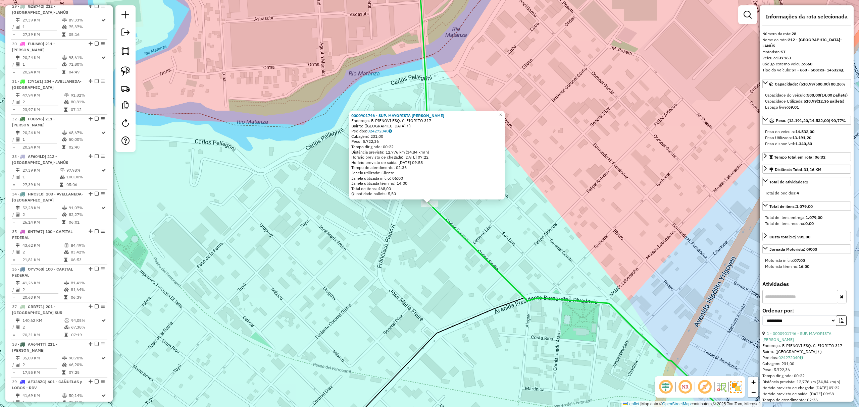
scroll to position [591, 0]
click at [502, 113] on span "×" at bounding box center [500, 115] width 3 height 6
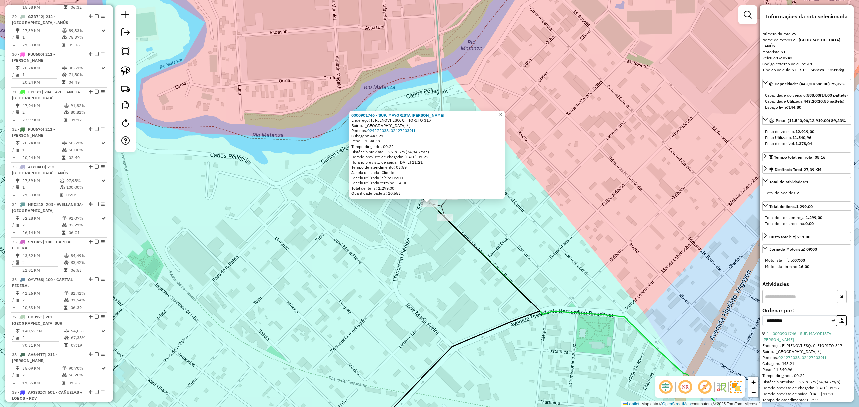
scroll to position [629, 0]
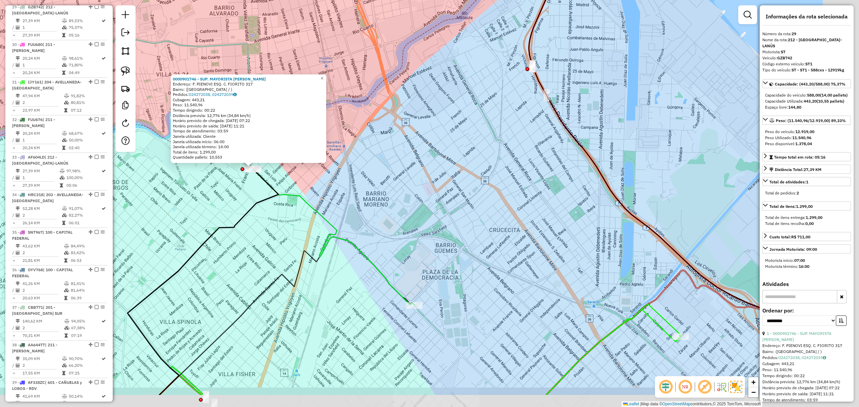
drag, startPoint x: 467, startPoint y: 273, endPoint x: 345, endPoint y: 219, distance: 132.6
click at [345, 219] on div "0000901746 - SUP. MAYORISTA [PERSON_NAME]: F. PIENOVI ESQ. C. FIORITO 317 Bairr…" at bounding box center [429, 203] width 859 height 407
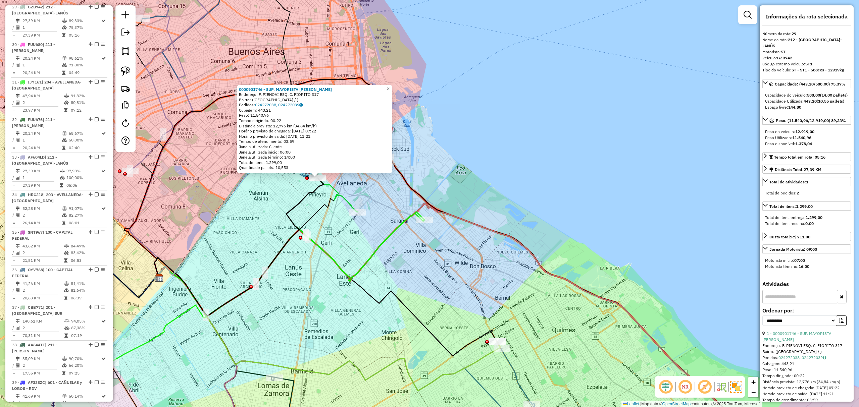
drag, startPoint x: 447, startPoint y: 265, endPoint x: 444, endPoint y: 254, distance: 11.1
click at [444, 254] on div "0000901746 - SUP. MAYORISTA [PERSON_NAME]: F. PIENOVI ESQ. C. FIORITO 317 Bairr…" at bounding box center [429, 203] width 859 height 407
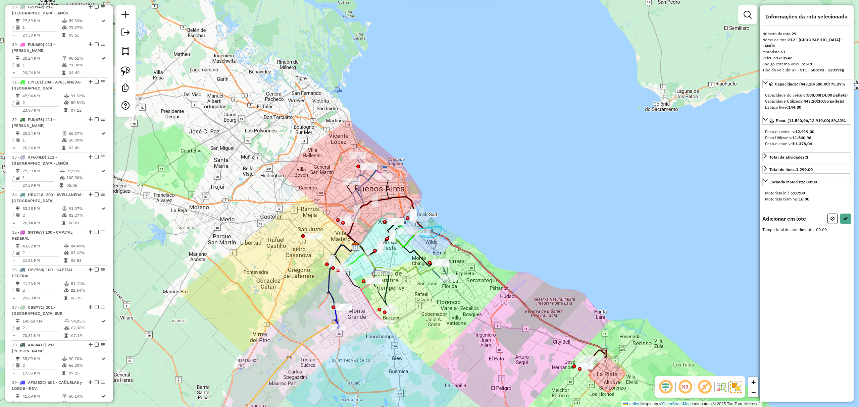
drag, startPoint x: 415, startPoint y: 205, endPoint x: 441, endPoint y: 226, distance: 33.2
click at [833, 218] on icon at bounding box center [832, 218] width 4 height 5
select select "**********"
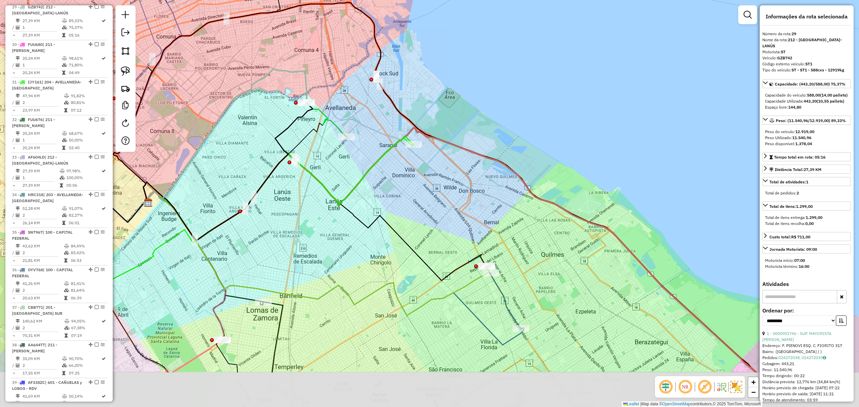
drag, startPoint x: 475, startPoint y: 289, endPoint x: 423, endPoint y: 174, distance: 126.6
click at [424, 174] on div "Janela de atendimento Grade de atendimento Capacidade Transportadoras Veículos …" at bounding box center [429, 203] width 859 height 407
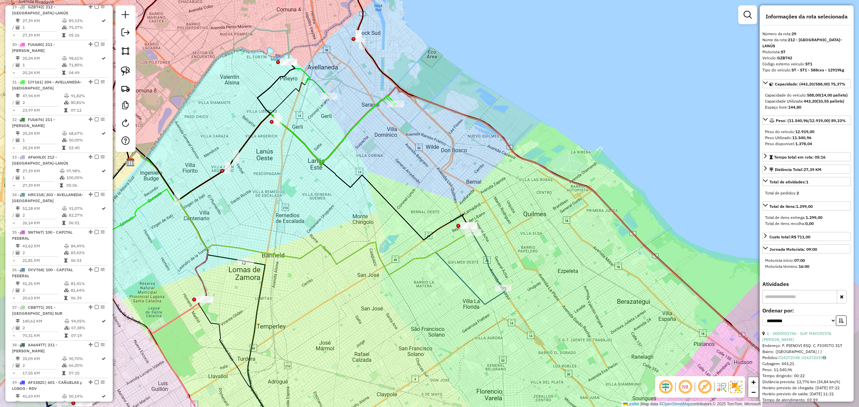
click at [487, 260] on icon at bounding box center [487, 260] width 31 height 55
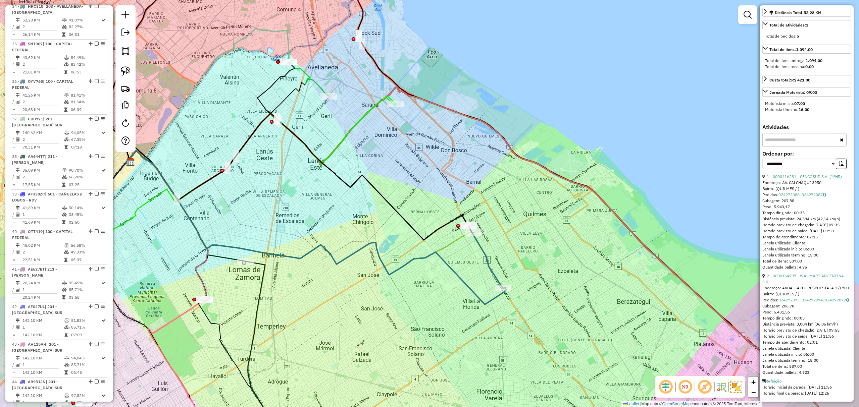
scroll to position [182, 0]
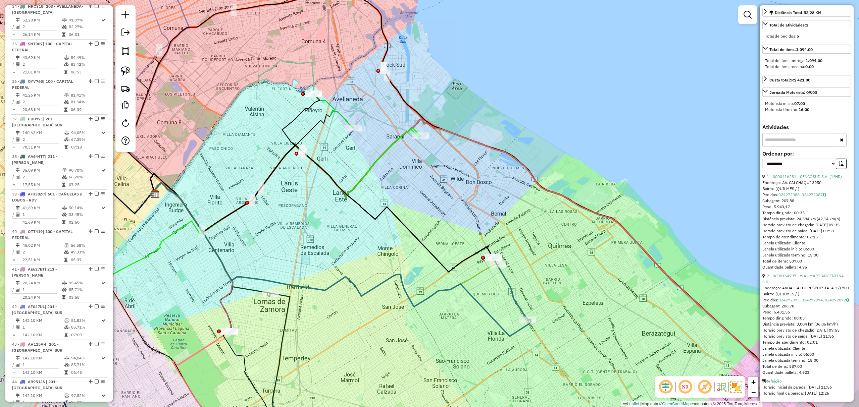
drag, startPoint x: 502, startPoint y: 245, endPoint x: 527, endPoint y: 276, distance: 40.4
click at [527, 276] on div "Janela de atendimento Grade de atendimento Capacidade Transportadoras Veículos …" at bounding box center [429, 203] width 859 height 407
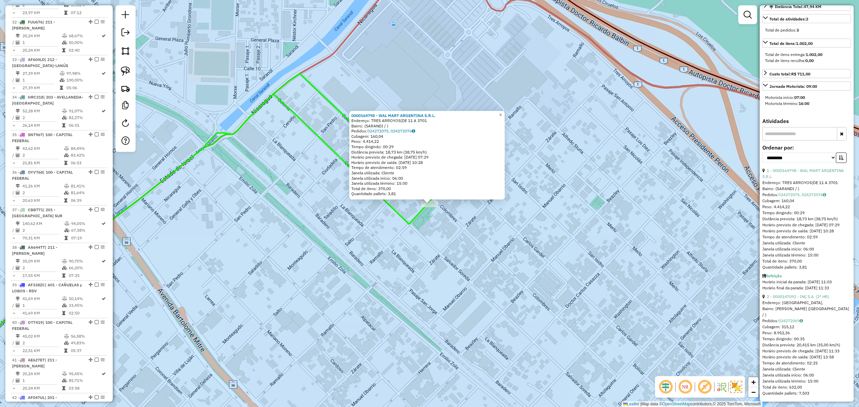
scroll to position [704, 0]
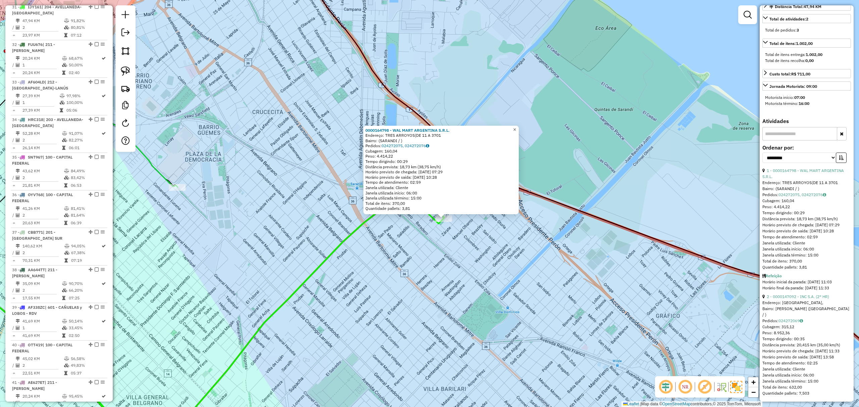
click at [516, 129] on span "×" at bounding box center [514, 130] width 3 height 6
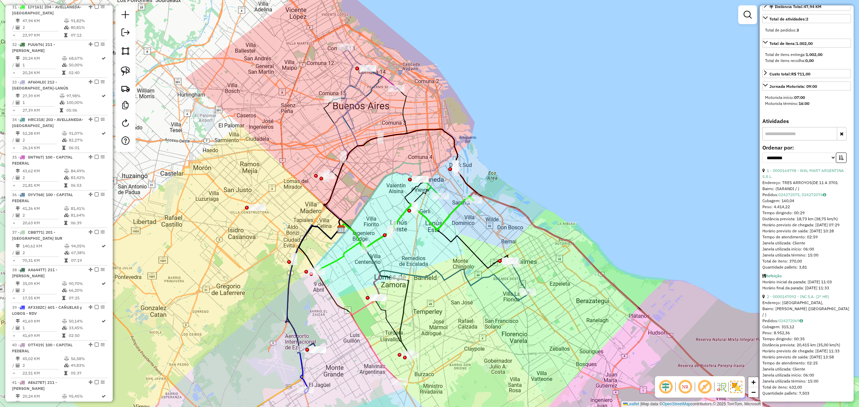
click at [404, 296] on icon at bounding box center [404, 318] width 14 height 78
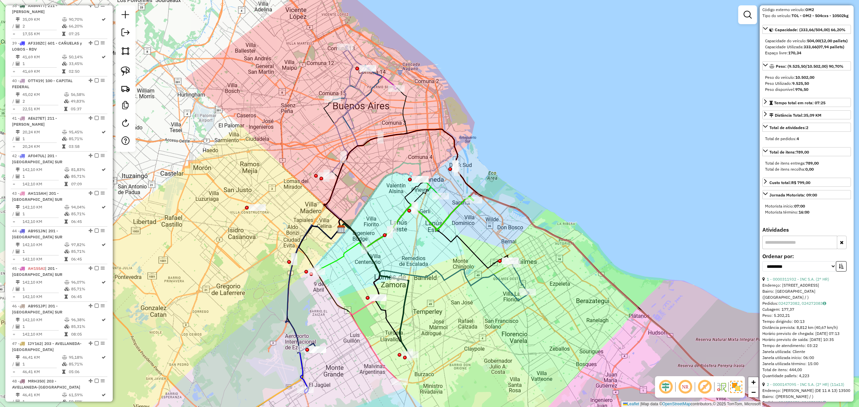
scroll to position [0, 0]
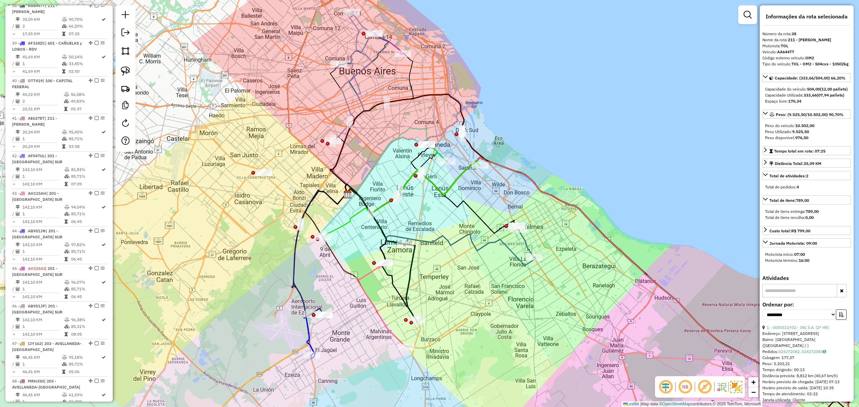
drag, startPoint x: 462, startPoint y: 317, endPoint x: 470, endPoint y: 269, distance: 48.7
click at [470, 269] on div "Janela de atendimento Grade de atendimento Capacidade Transportadoras Veículos …" at bounding box center [429, 203] width 859 height 407
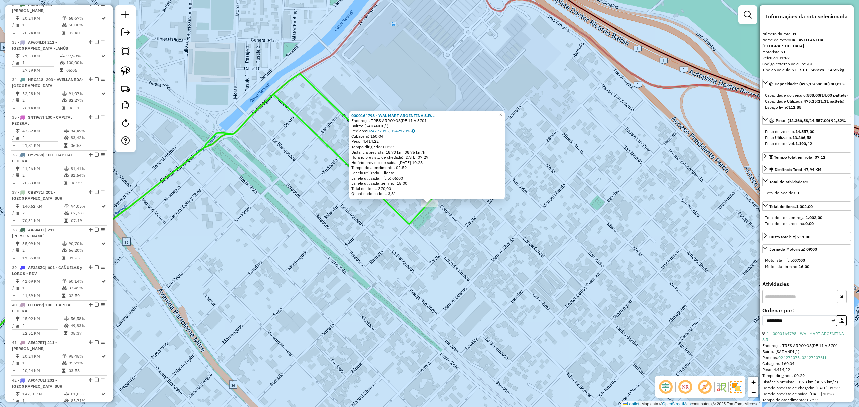
scroll to position [704, 0]
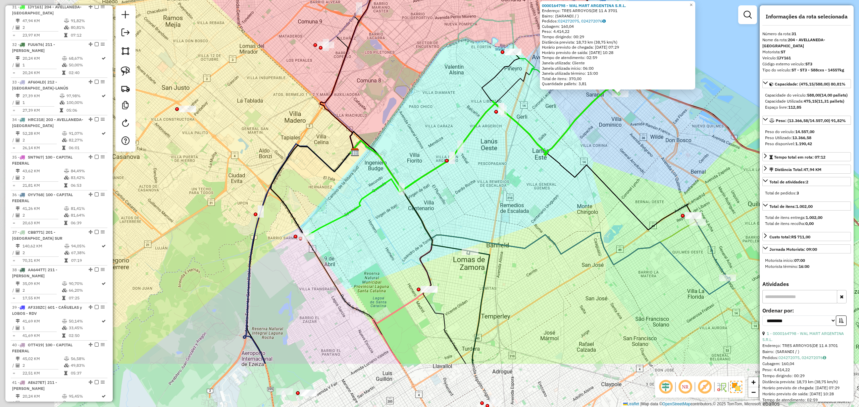
drag, startPoint x: 332, startPoint y: 277, endPoint x: 462, endPoint y: 189, distance: 156.9
click at [462, 189] on div "0000164798 - WAL MART ARGENTINA S.R.L. Endereço: TRES ARROYOS(DE 11 A 3701 Bair…" at bounding box center [429, 203] width 859 height 407
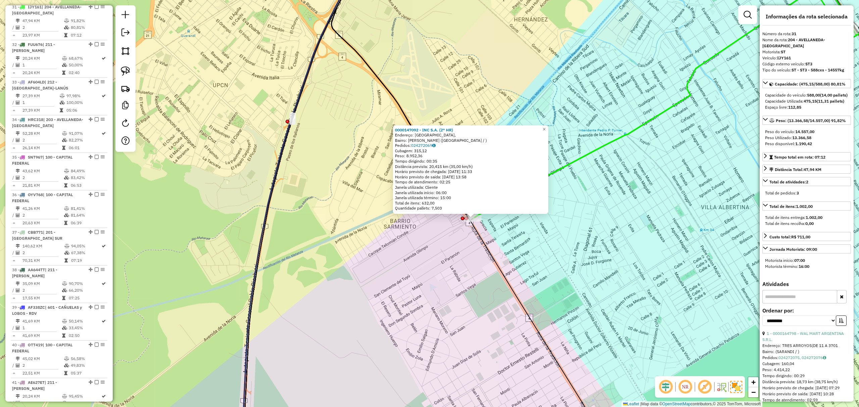
drag, startPoint x: 584, startPoint y: 234, endPoint x: 478, endPoint y: 249, distance: 107.0
click at [479, 249] on div "0000147092 - INC S.A. (2° HR) Endereço: [GEOGRAPHIC_DATA], [GEOGRAPHIC_DATA]: […" at bounding box center [429, 203] width 859 height 407
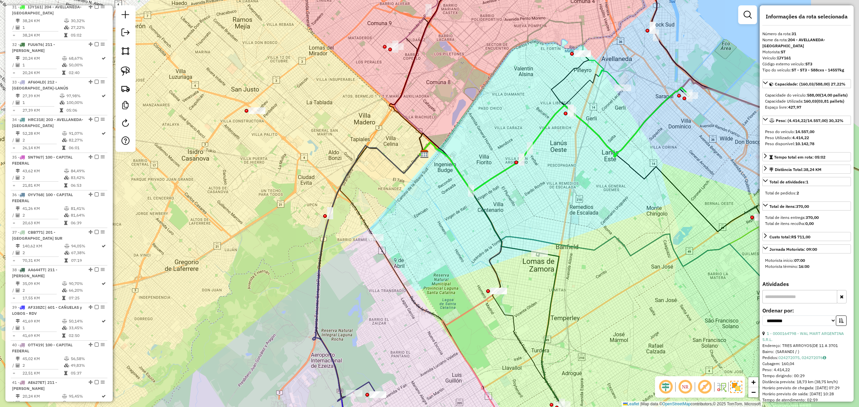
drag, startPoint x: 519, startPoint y: 272, endPoint x: 423, endPoint y: 260, distance: 96.7
click at [437, 265] on div "Janela de atendimento Grade de atendimento Capacidade Transportadoras Veículos …" at bounding box center [429, 203] width 859 height 407
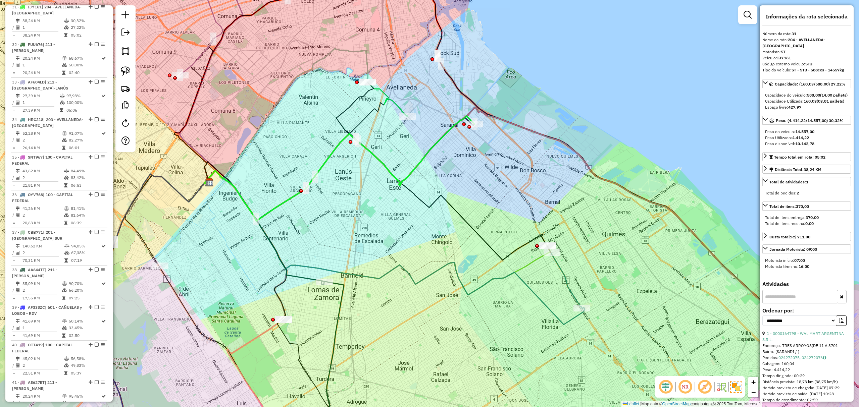
click at [444, 140] on icon at bounding box center [340, 168] width 270 height 105
click at [446, 131] on icon at bounding box center [340, 168] width 270 height 105
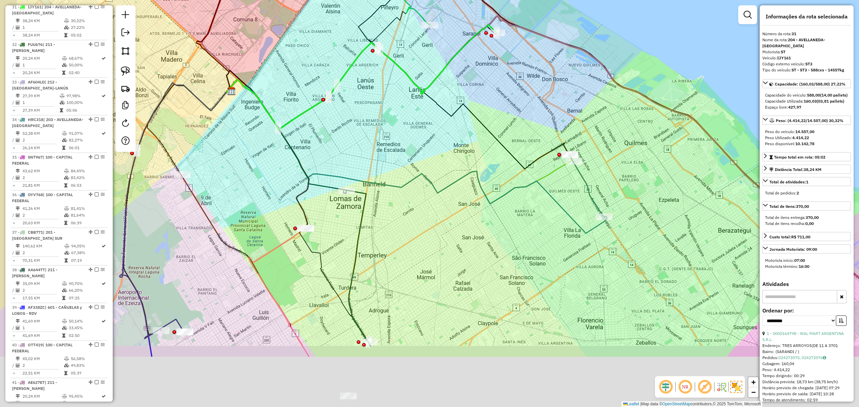
drag, startPoint x: 470, startPoint y: 198, endPoint x: 491, endPoint y: 93, distance: 106.7
click at [493, 94] on div "Janela de atendimento Grade de atendimento Capacidade Transportadoras Veículos …" at bounding box center [429, 203] width 859 height 407
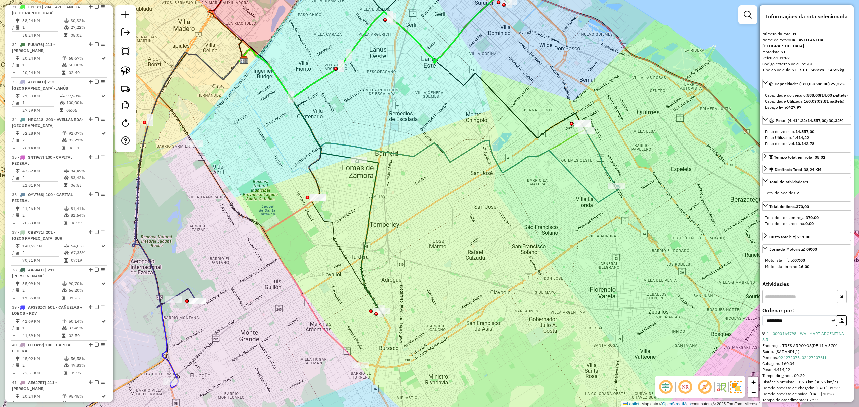
drag, startPoint x: 424, startPoint y: 262, endPoint x: 488, endPoint y: 269, distance: 64.7
click at [488, 269] on div "Janela de atendimento Grade de atendimento Capacidade Transportadoras Veículos …" at bounding box center [429, 203] width 859 height 407
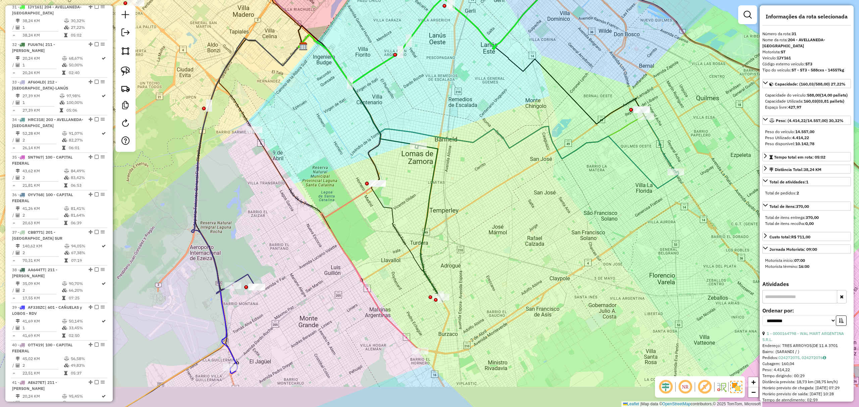
drag, startPoint x: 486, startPoint y: 252, endPoint x: 486, endPoint y: 232, distance: 19.5
click at [486, 232] on div "Janela de atendimento Grade de atendimento Capacidade Transportadoras Veículos …" at bounding box center [429, 203] width 859 height 407
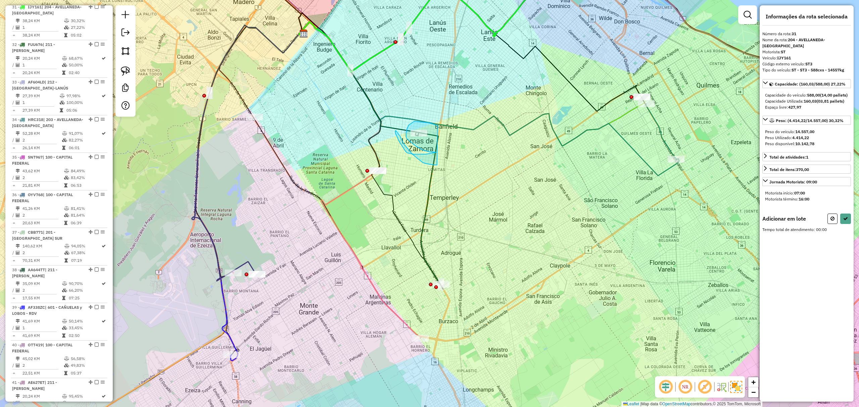
drag, startPoint x: 428, startPoint y: 123, endPoint x: 437, endPoint y: 165, distance: 43.2
click at [832, 217] on icon at bounding box center [832, 218] width 4 height 5
select select "**********"
drag, startPoint x: 439, startPoint y: 270, endPoint x: 470, endPoint y: 287, distance: 35.6
click at [832, 221] on icon at bounding box center [832, 218] width 4 height 5
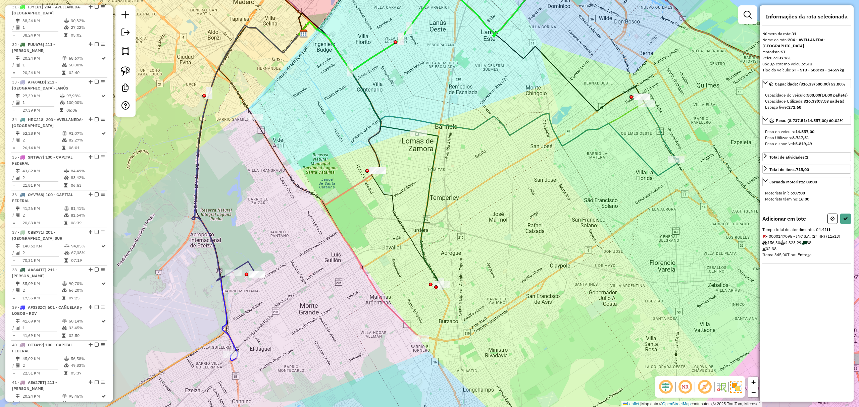
select select "**********"
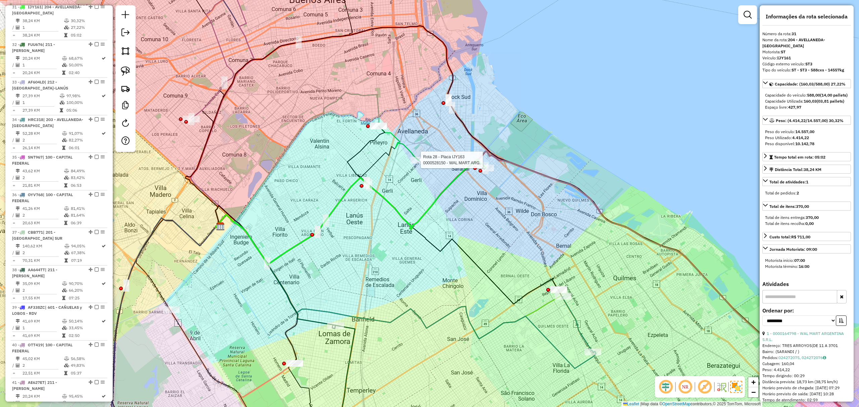
click at [420, 164] on div at bounding box center [418, 160] width 17 height 7
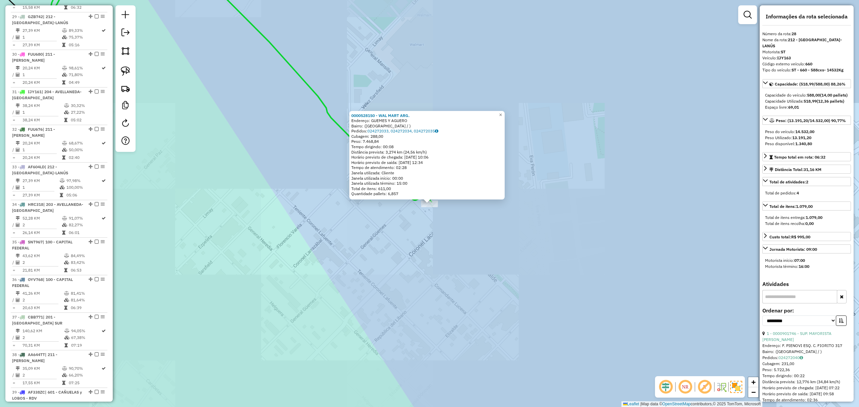
scroll to position [591, 0]
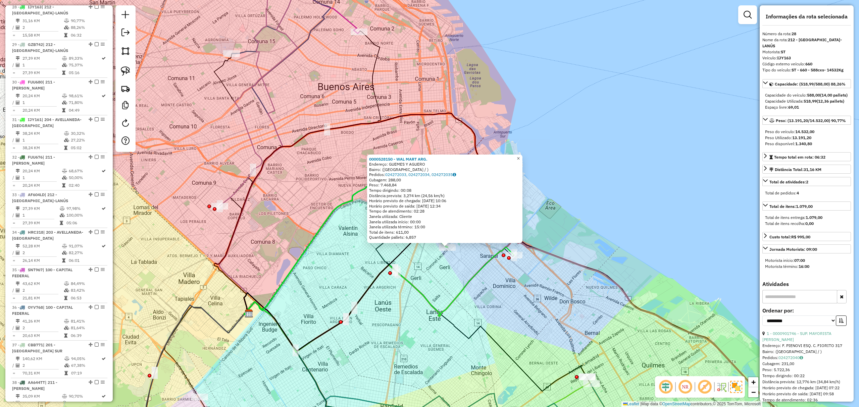
click at [520, 157] on span "×" at bounding box center [518, 159] width 3 height 6
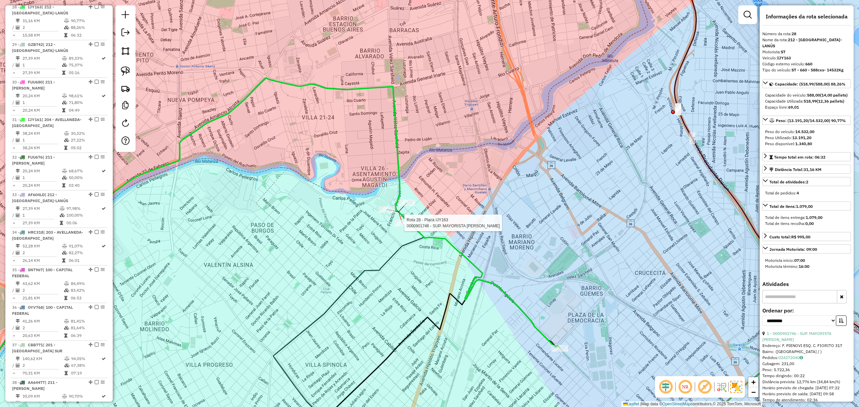
click at [404, 227] on div at bounding box center [402, 223] width 17 height 7
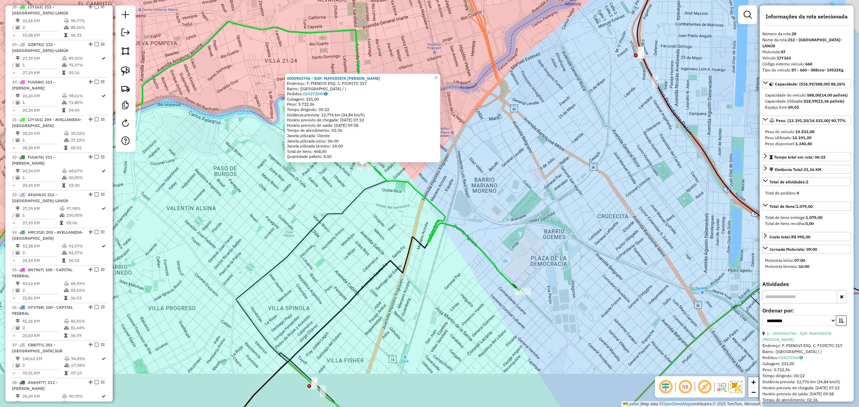
drag, startPoint x: 398, startPoint y: 291, endPoint x: 285, endPoint y: 207, distance: 140.5
click at [285, 209] on div "0000901746 - SUP. MAYORISTA MAKRO S.A. Endereço: F. PIENOVI ESQ. C. FIORITO 317…" at bounding box center [429, 203] width 859 height 407
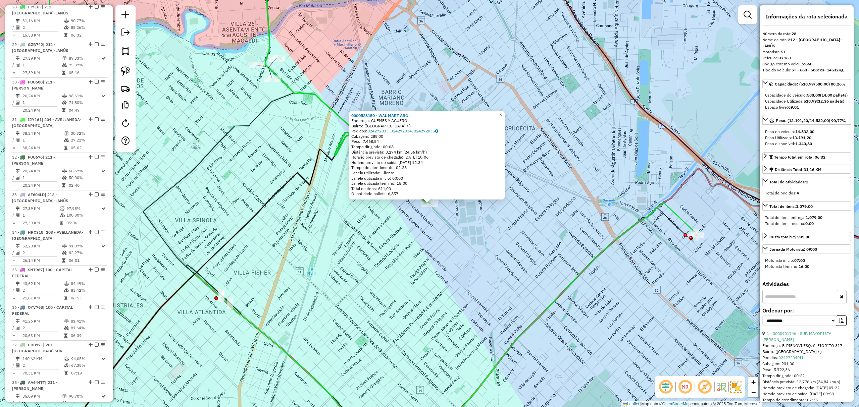
click at [502, 114] on span "×" at bounding box center [500, 115] width 3 height 6
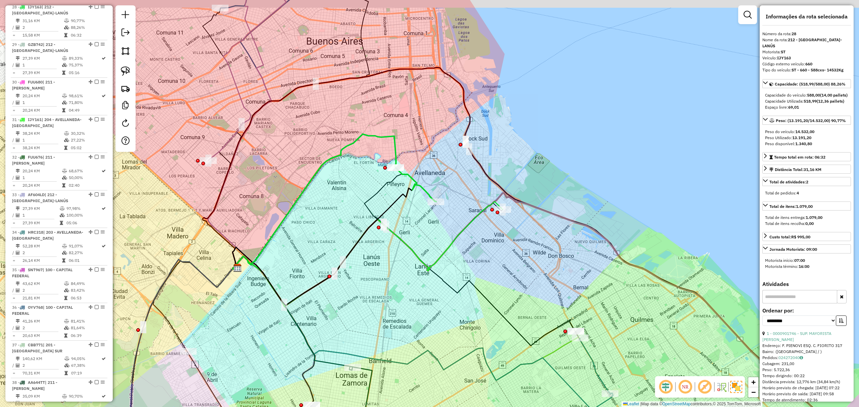
drag, startPoint x: 480, startPoint y: 219, endPoint x: 457, endPoint y: 233, distance: 27.2
click at [458, 233] on icon at bounding box center [368, 254] width 270 height 105
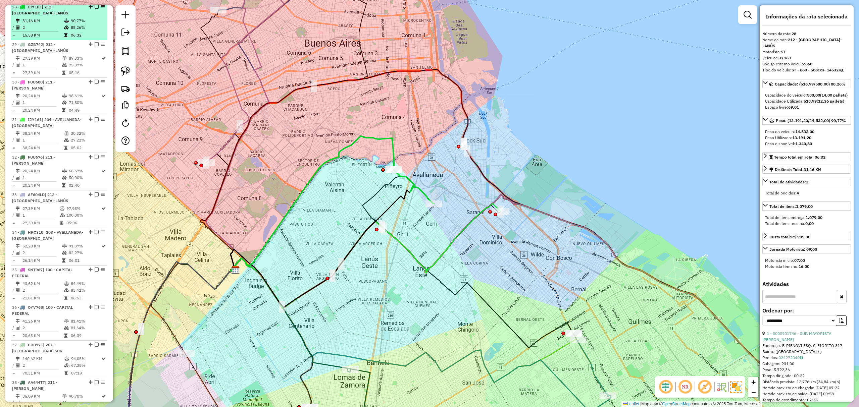
click at [95, 9] on em at bounding box center [97, 7] width 4 height 4
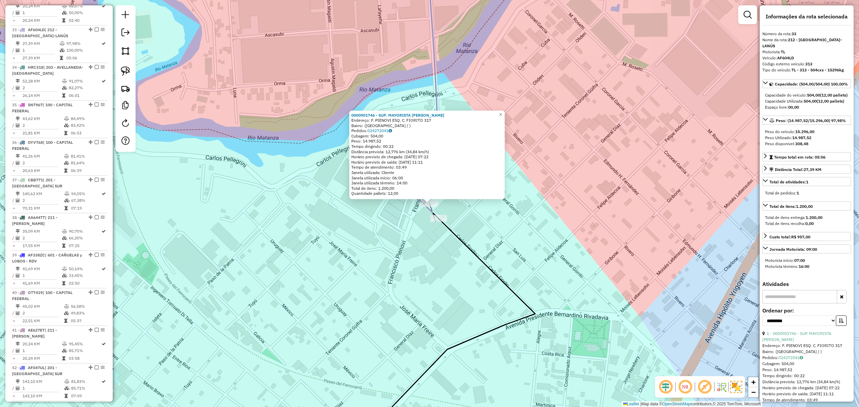
scroll to position [751, 0]
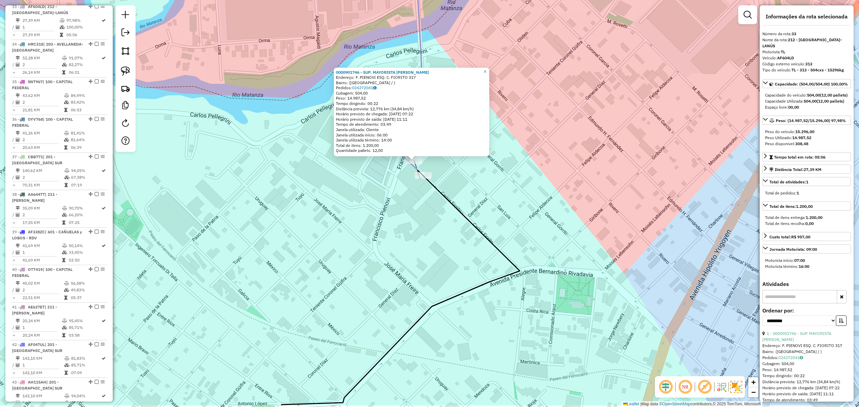
drag, startPoint x: 448, startPoint y: 250, endPoint x: 432, endPoint y: 199, distance: 53.5
click at [432, 199] on div "0000901746 - SUP. MAYORISTA MAKRO S.A. Endereço: F. PIENOVI ESQ. C. FIORITO 317…" at bounding box center [429, 203] width 859 height 407
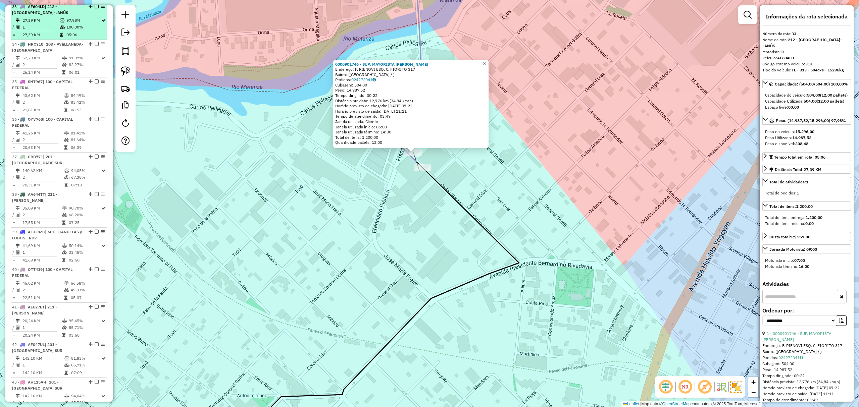
click at [95, 8] on em at bounding box center [97, 6] width 4 height 4
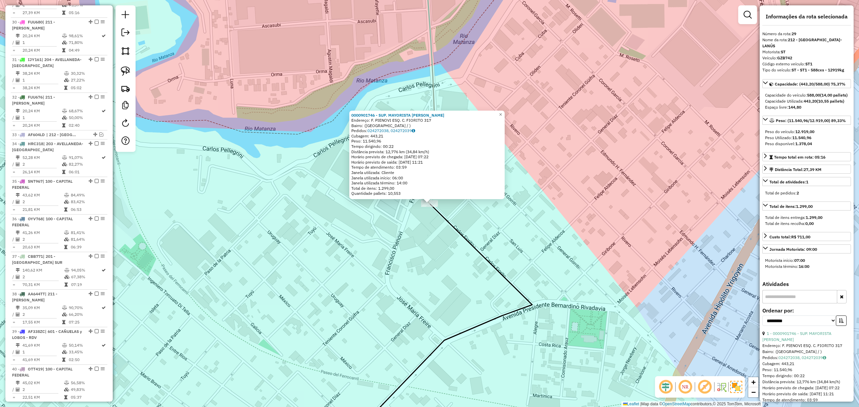
scroll to position [600, 0]
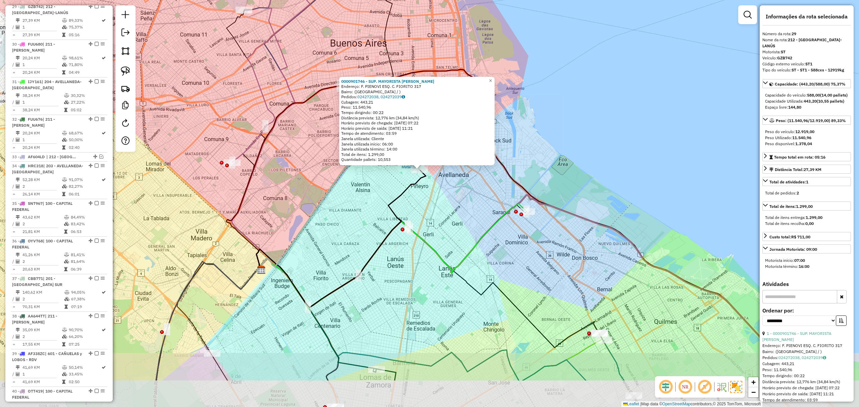
drag, startPoint x: 511, startPoint y: 279, endPoint x: 475, endPoint y: 211, distance: 77.0
click at [475, 211] on div "0000901746 - SUP. MAYORISTA MAKRO S.A. Endereço: F. PIENOVI ESQ. C. FIORITO 317…" at bounding box center [429, 203] width 859 height 407
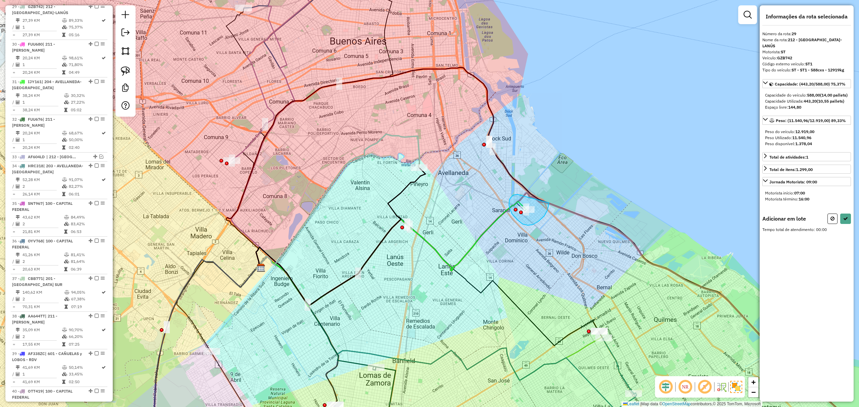
drag, startPoint x: 513, startPoint y: 195, endPoint x: 549, endPoint y: 203, distance: 36.7
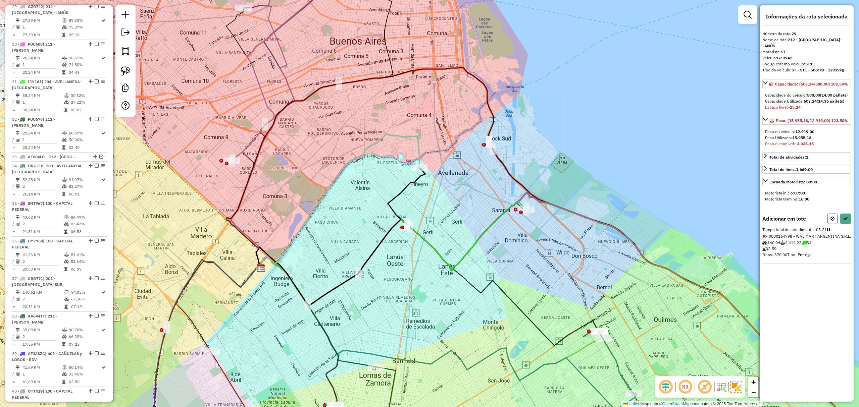
click at [832, 220] on icon at bounding box center [832, 218] width 4 height 5
select select "**********"
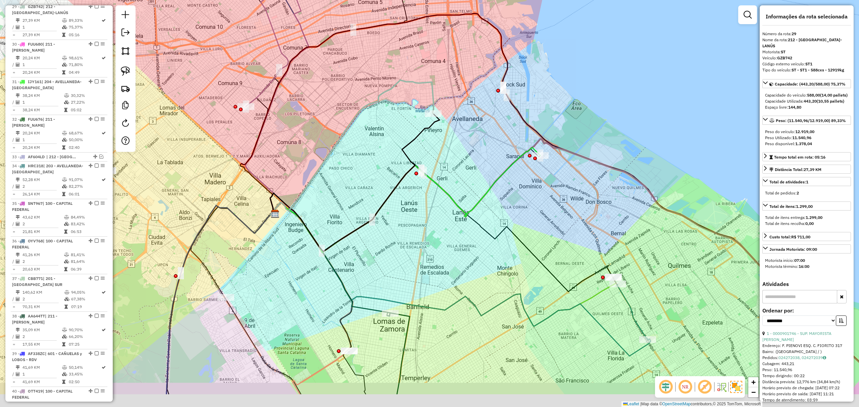
drag, startPoint x: 512, startPoint y: 246, endPoint x: 549, endPoint y: 135, distance: 117.4
click at [549, 135] on div "Janela de atendimento Grade de atendimento Capacidade Transportadoras Veículos …" at bounding box center [429, 203] width 859 height 407
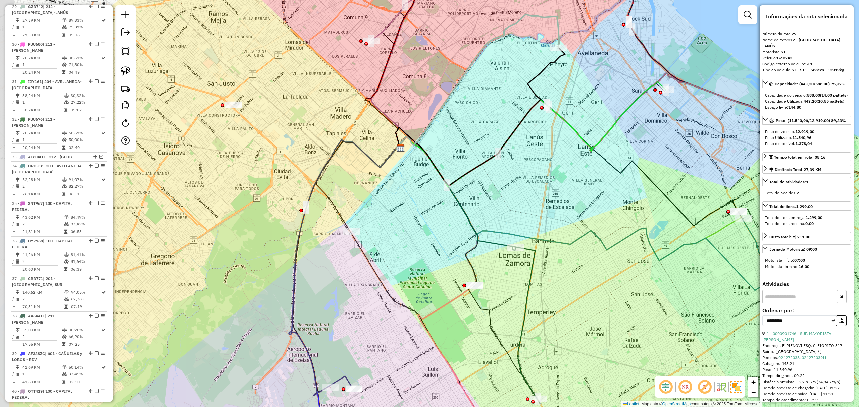
drag, startPoint x: 316, startPoint y: 216, endPoint x: 409, endPoint y: 242, distance: 96.8
click at [409, 242] on div "Janela de atendimento Grade de atendimento Capacidade Transportadoras Veículos …" at bounding box center [429, 203] width 859 height 407
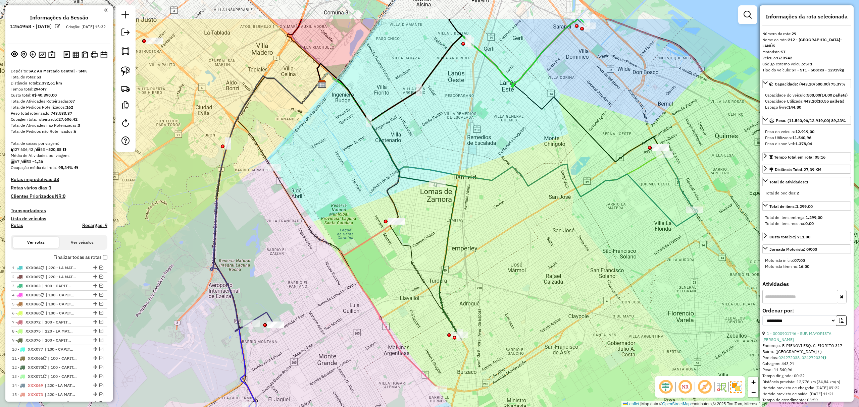
select select "**********"
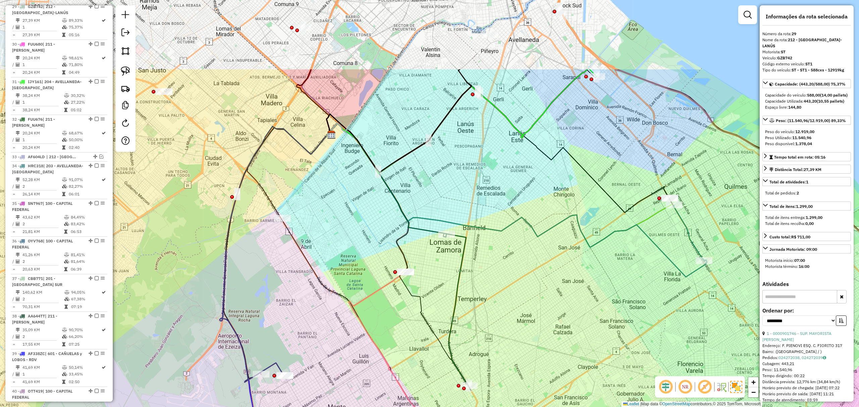
click at [505, 368] on div "Janela de atendimento Grade de atendimento Capacidade Transportadoras Veículos …" at bounding box center [429, 203] width 859 height 407
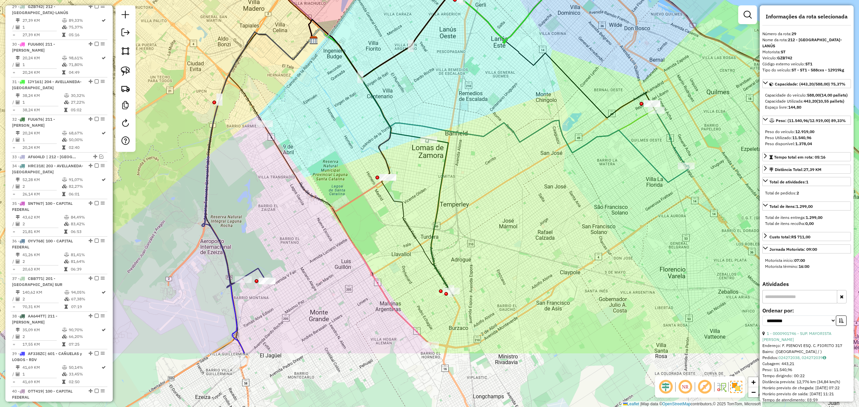
drag, startPoint x: 505, startPoint y: 351, endPoint x: 487, endPoint y: 264, distance: 88.6
click at [487, 264] on div "Janela de atendimento Grade de atendimento Capacidade Transportadoras Veículos …" at bounding box center [429, 203] width 859 height 407
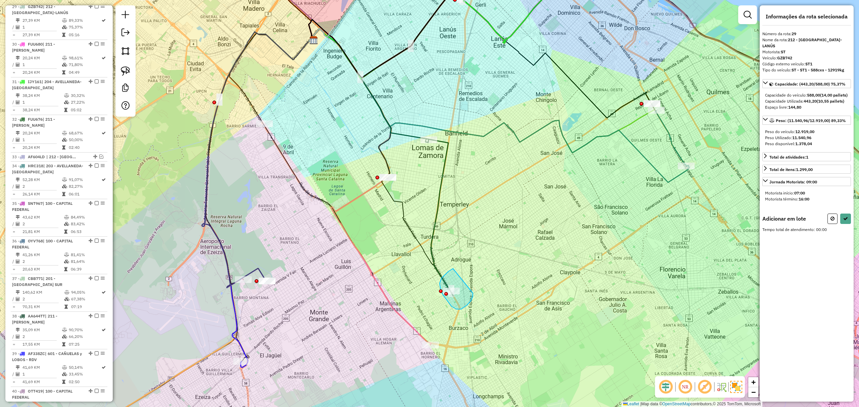
drag, startPoint x: 440, startPoint y: 281, endPoint x: 473, endPoint y: 293, distance: 34.7
click at [834, 217] on icon at bounding box center [832, 218] width 4 height 5
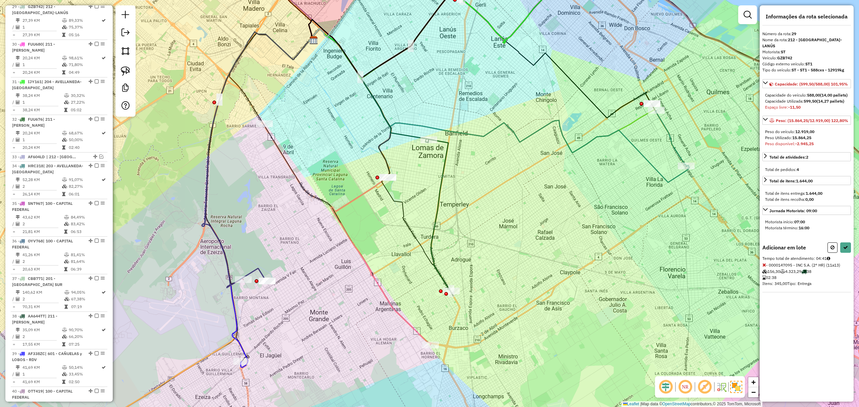
select select "**********"
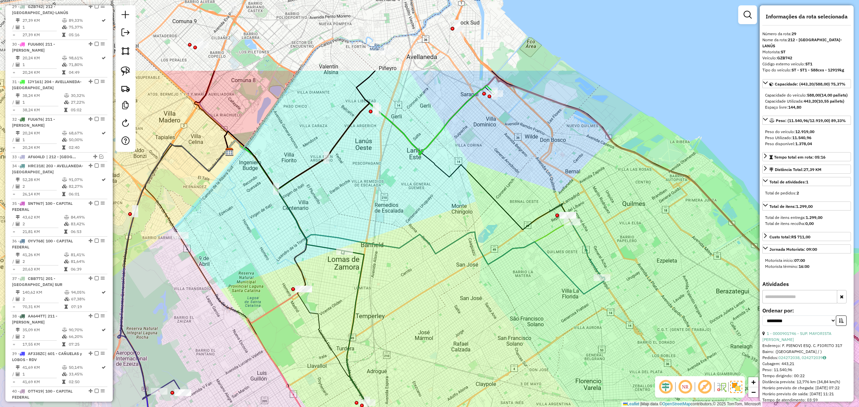
drag, startPoint x: 500, startPoint y: 201, endPoint x: 439, endPoint y: 313, distance: 127.3
click at [413, 318] on div "Janela de atendimento Grade de atendimento Capacidade Transportadoras Veículos …" at bounding box center [429, 203] width 859 height 407
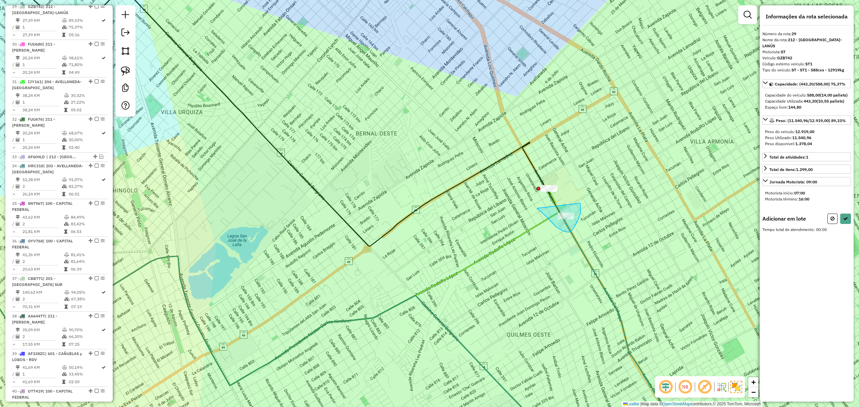
drag, startPoint x: 540, startPoint y: 211, endPoint x: 580, endPoint y: 203, distance: 40.9
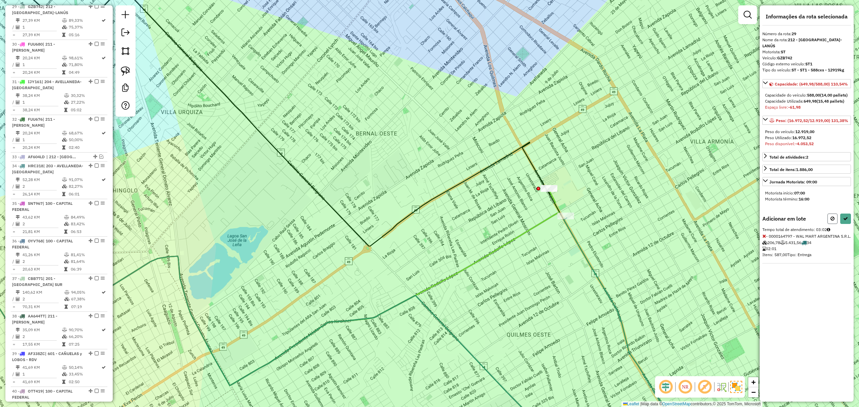
click at [832, 215] on button at bounding box center [832, 219] width 10 height 10
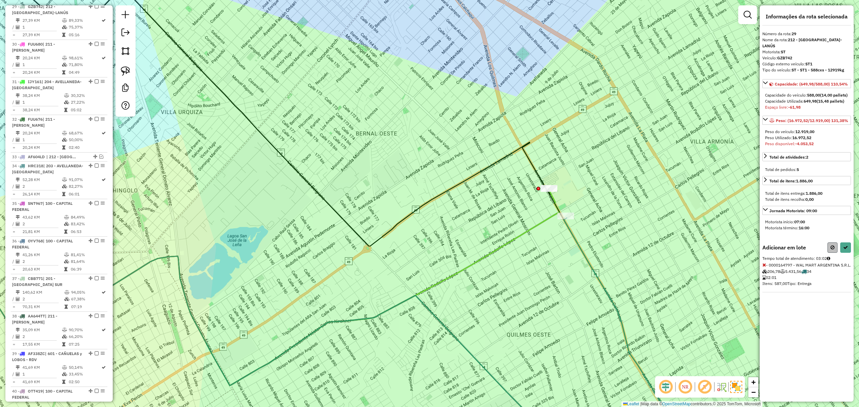
select select "**********"
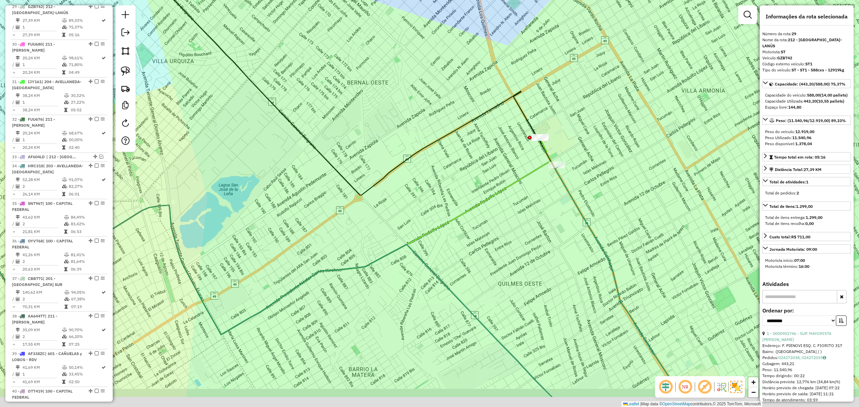
drag, startPoint x: 619, startPoint y: 247, endPoint x: 539, endPoint y: 107, distance: 160.7
click at [539, 97] on div "Janela de atendimento Grade de atendimento Capacidade Transportadoras Veículos …" at bounding box center [429, 203] width 859 height 407
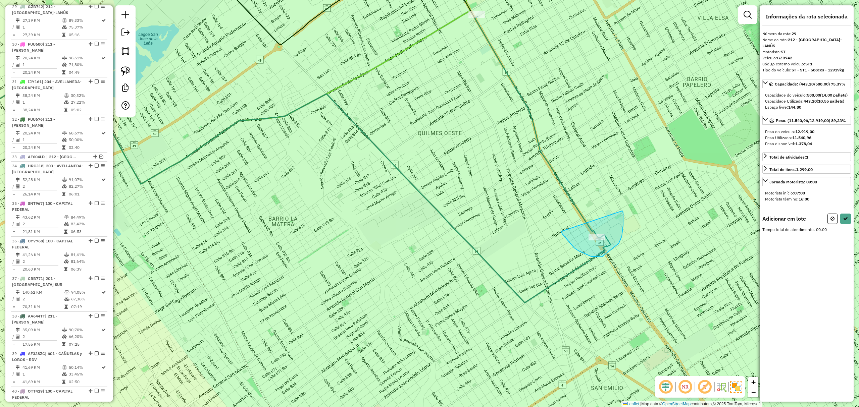
drag, startPoint x: 562, startPoint y: 231, endPoint x: 622, endPoint y: 211, distance: 63.0
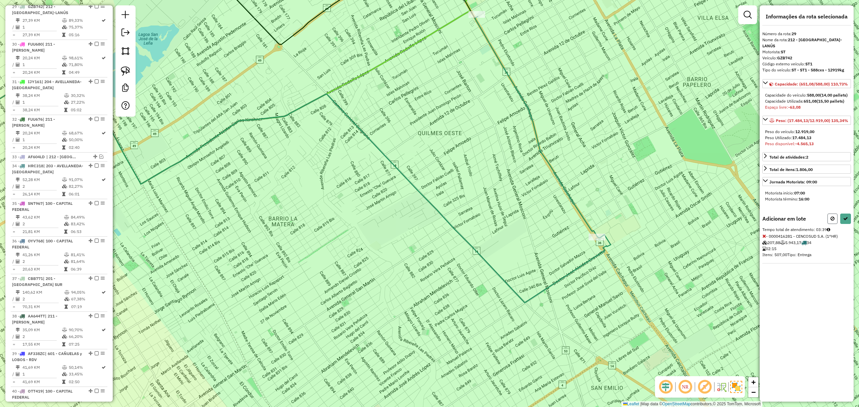
click at [832, 217] on icon at bounding box center [832, 218] width 4 height 5
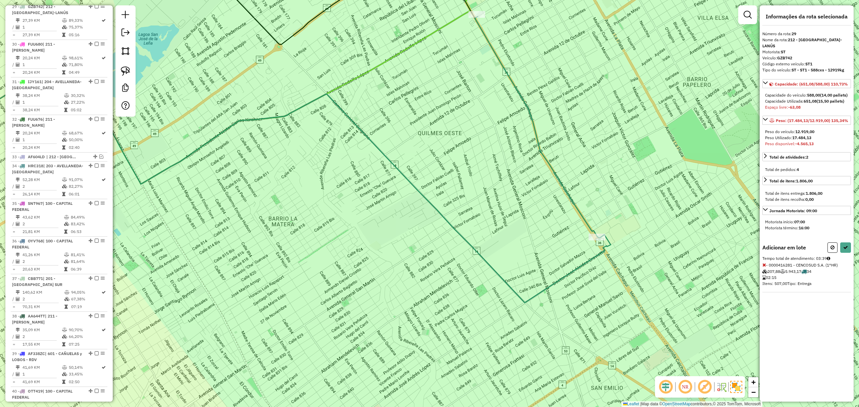
select select "**********"
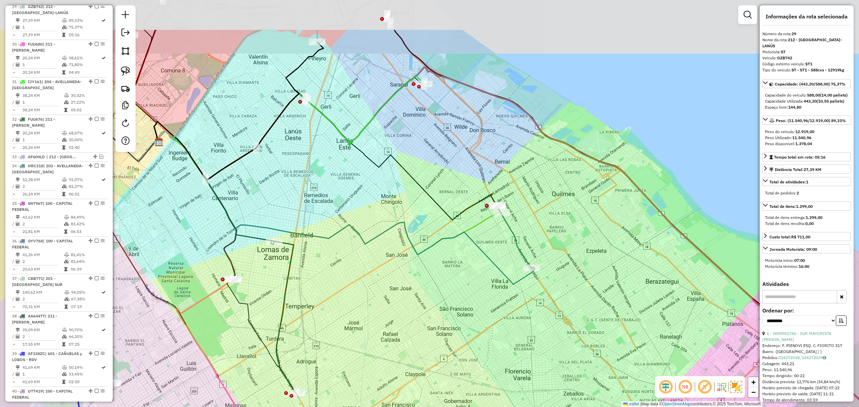
drag, startPoint x: 425, startPoint y: 220, endPoint x: 481, endPoint y: 290, distance: 89.5
click at [481, 290] on div "Janela de atendimento Grade de atendimento Capacidade Transportadoras Veículos …" at bounding box center [429, 203] width 859 height 407
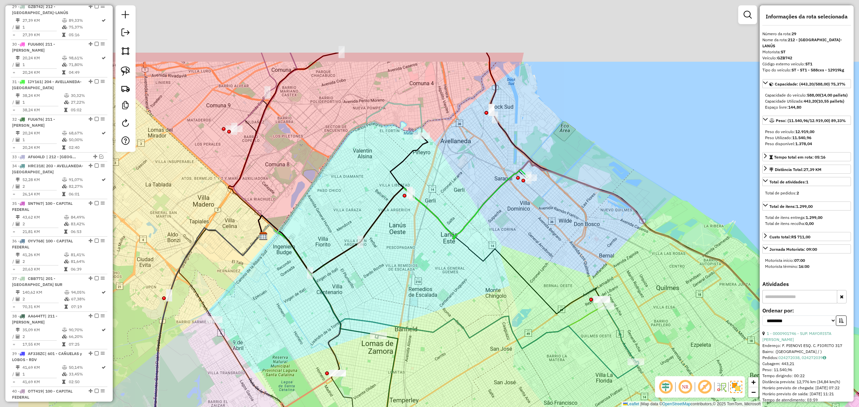
drag, startPoint x: 534, startPoint y: 230, endPoint x: 551, endPoint y: 259, distance: 34.3
click at [551, 259] on div "Janela de atendimento Grade de atendimento Capacidade Transportadoras Veículos …" at bounding box center [429, 203] width 859 height 407
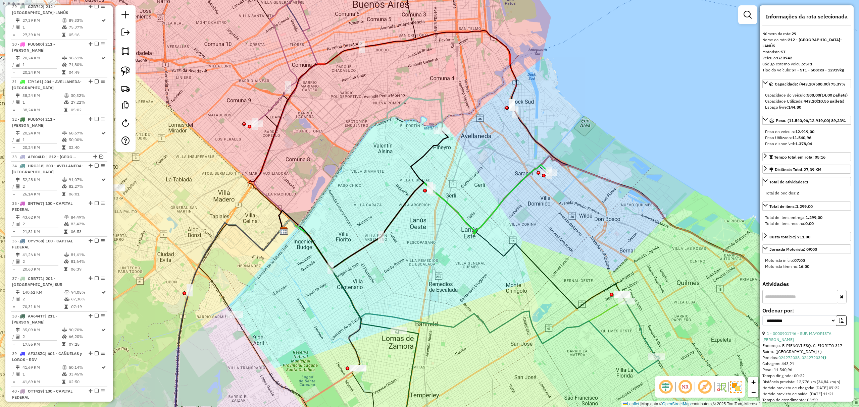
click at [527, 172] on icon at bounding box center [414, 217] width 270 height 105
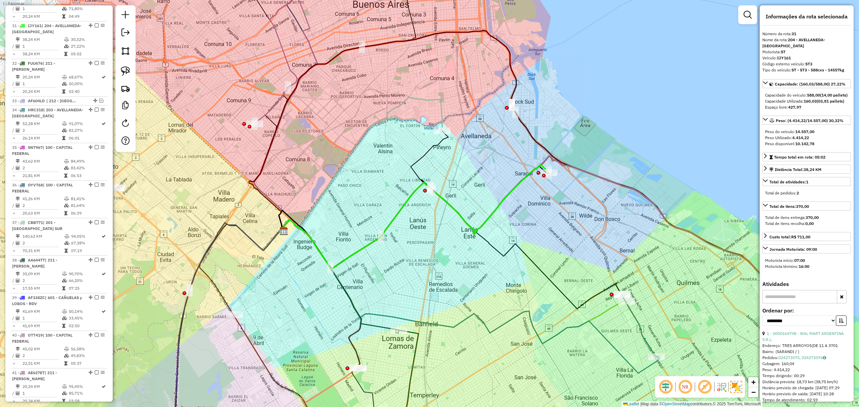
scroll to position [676, 0]
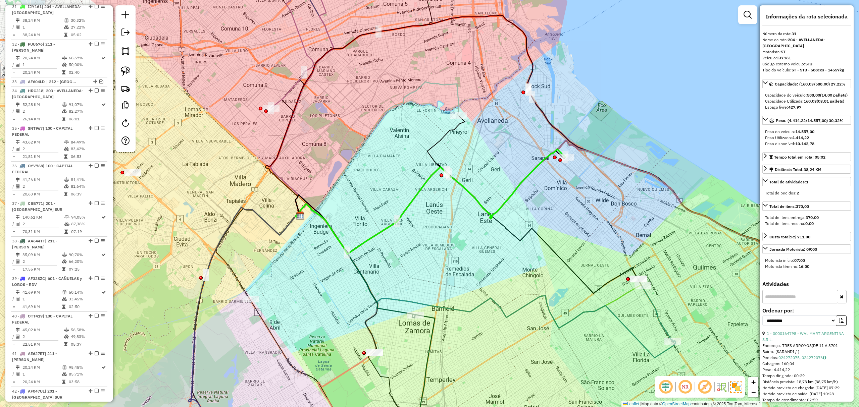
drag, startPoint x: 541, startPoint y: 219, endPoint x: 592, endPoint y: 173, distance: 68.2
click at [592, 173] on div "Janela de atendimento Grade de atendimento Capacidade Transportadoras Veículos …" at bounding box center [429, 203] width 859 height 407
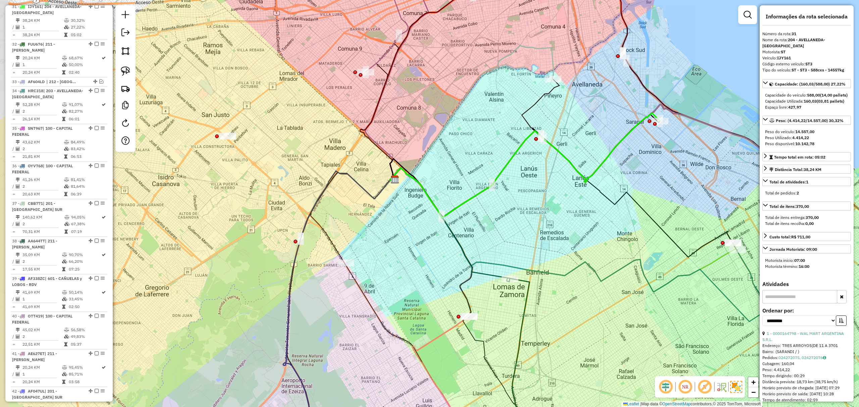
drag, startPoint x: 337, startPoint y: 283, endPoint x: 399, endPoint y: 277, distance: 61.7
click at [399, 277] on div "Janela de atendimento Grade de atendimento Capacidade Transportadoras Veículos …" at bounding box center [429, 203] width 859 height 407
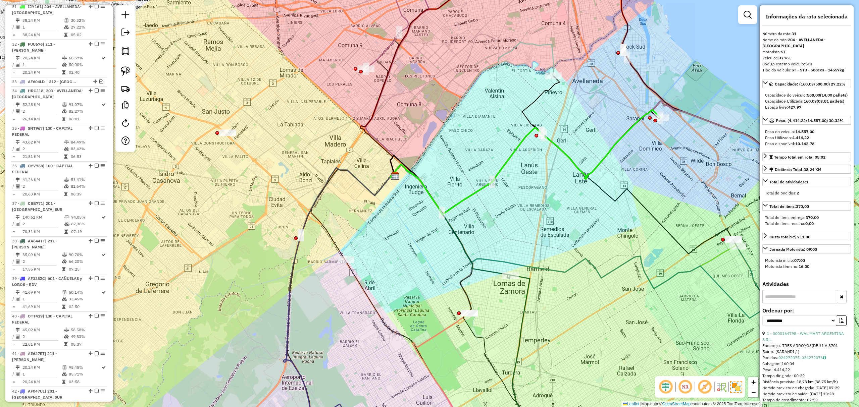
drag, startPoint x: 380, startPoint y: 273, endPoint x: 338, endPoint y: 217, distance: 70.2
click at [339, 218] on div "Janela de atendimento Grade de atendimento Capacidade Transportadoras Veículos …" at bounding box center [429, 203] width 859 height 407
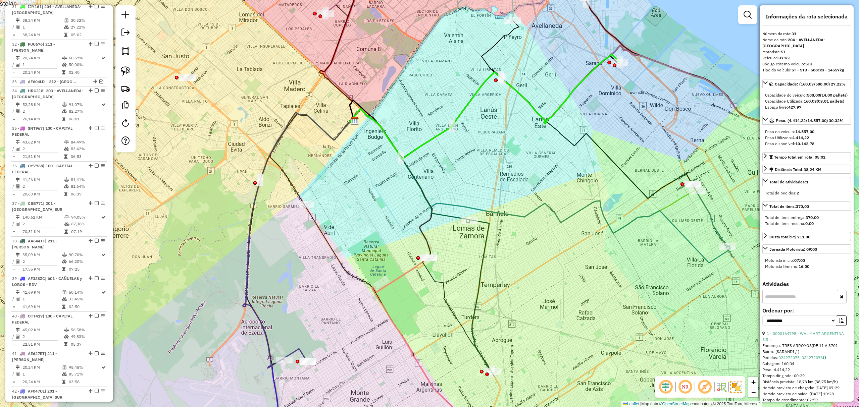
drag, startPoint x: 374, startPoint y: 289, endPoint x: 345, endPoint y: 138, distance: 153.7
click at [350, 138] on icon at bounding box center [411, 267] width 122 height 317
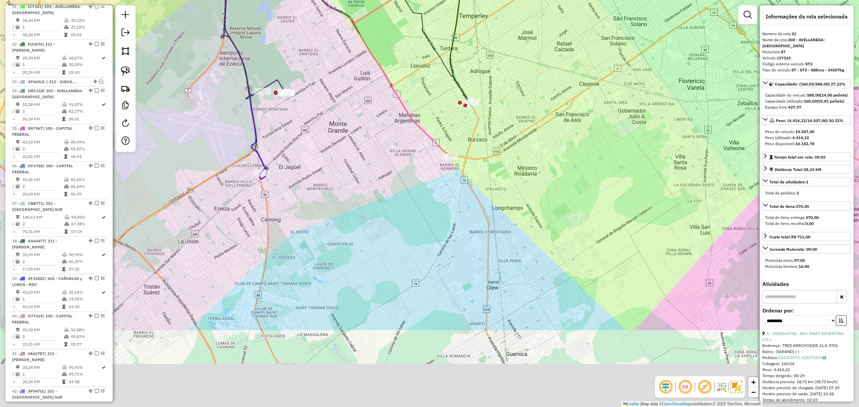
drag, startPoint x: 434, startPoint y: 246, endPoint x: 441, endPoint y: 128, distance: 118.0
click at [441, 128] on div "Janela de atendimento Grade de atendimento Capacidade Transportadoras Veículos …" at bounding box center [429, 203] width 859 height 407
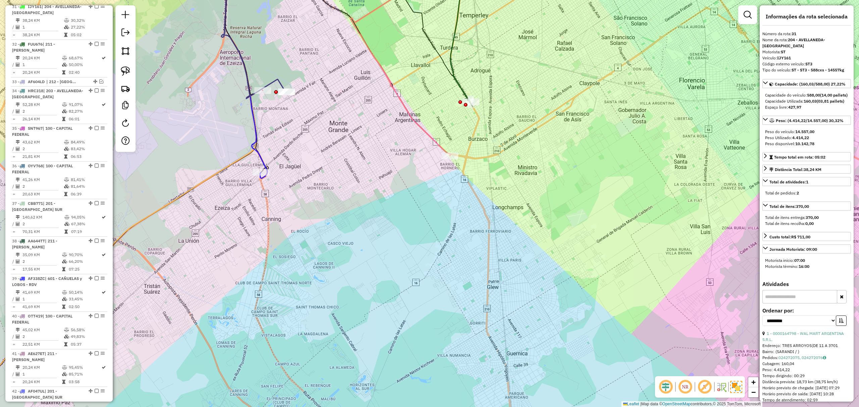
click at [259, 157] on icon at bounding box center [244, 68] width 46 height 219
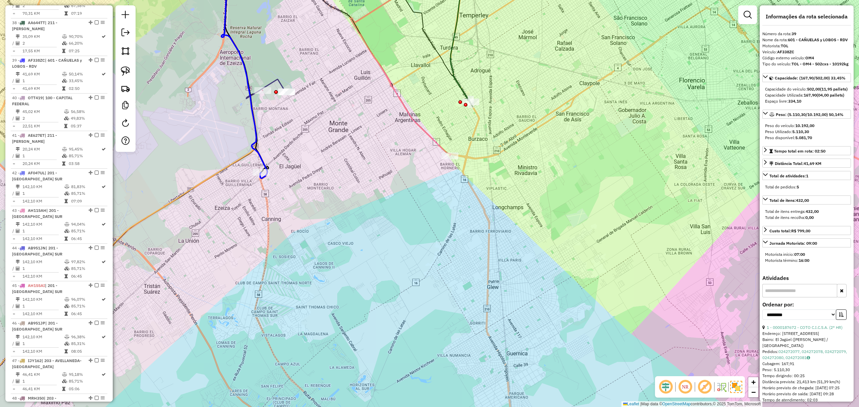
scroll to position [949, 0]
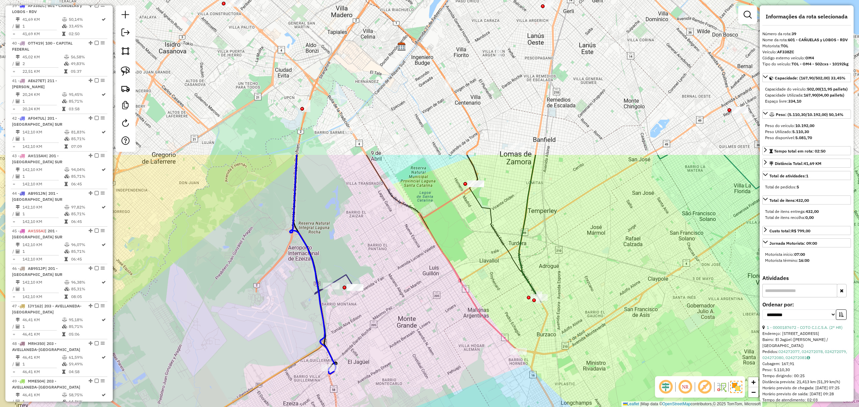
drag, startPoint x: 327, startPoint y: 166, endPoint x: 390, endPoint y: 382, distance: 225.0
click at [390, 382] on div "Janela de atendimento Grade de atendimento Capacidade Transportadoras Veículos …" at bounding box center [429, 203] width 859 height 407
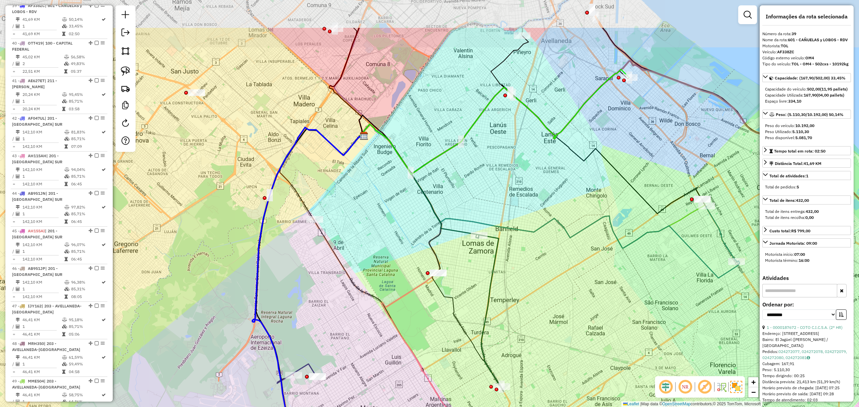
drag, startPoint x: 343, startPoint y: 220, endPoint x: 311, endPoint y: 289, distance: 75.9
click at [311, 289] on div "Janela de atendimento Grade de atendimento Capacidade Transportadoras Veículos …" at bounding box center [429, 203] width 859 height 407
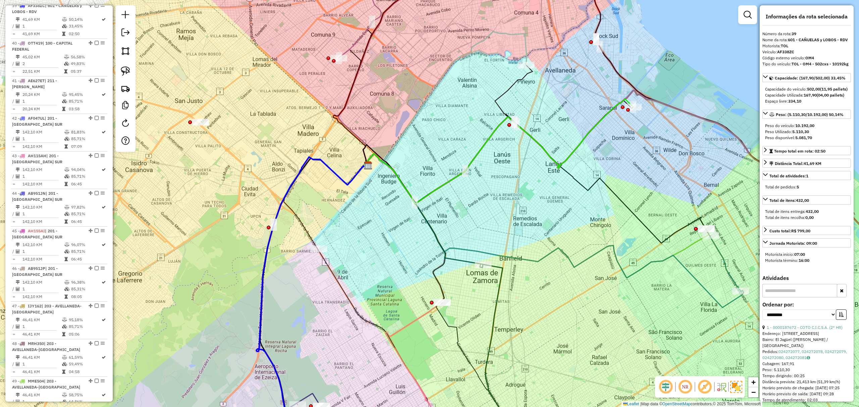
drag, startPoint x: 326, startPoint y: 276, endPoint x: 329, endPoint y: 309, distance: 33.0
click at [329, 309] on div "Janela de atendimento Grade de atendimento Capacidade Transportadoras Veículos …" at bounding box center [429, 203] width 859 height 407
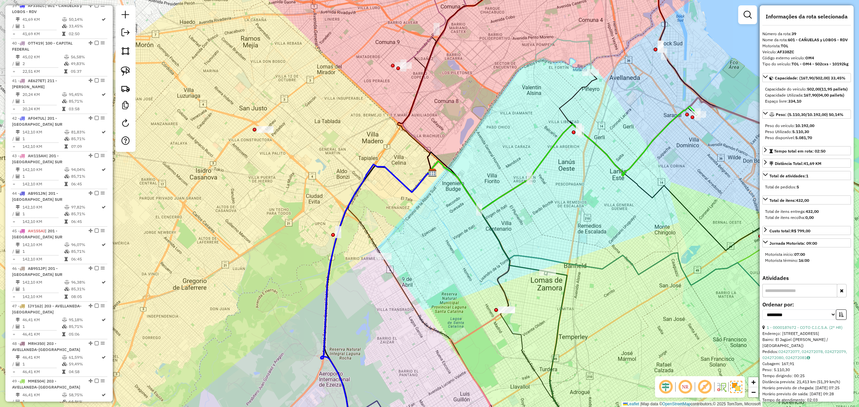
drag, startPoint x: 384, startPoint y: 256, endPoint x: 450, endPoint y: 260, distance: 65.9
click at [450, 260] on div "Janela de atendimento Grade de atendimento Capacidade Transportadoras Veículos …" at bounding box center [429, 203] width 859 height 407
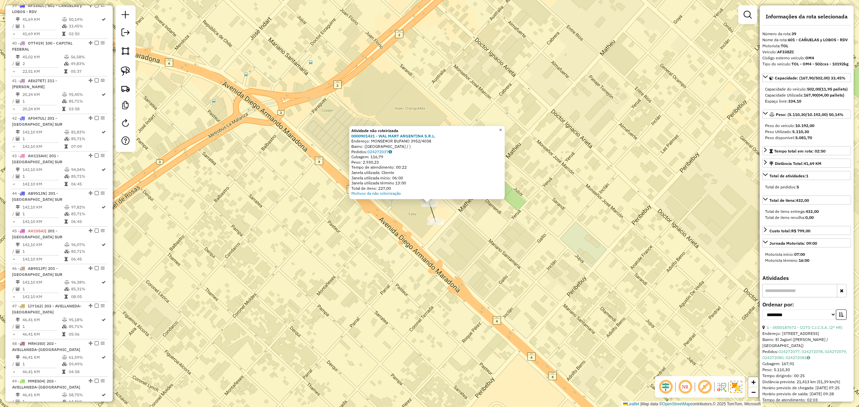
click at [502, 127] on span "×" at bounding box center [500, 130] width 3 height 6
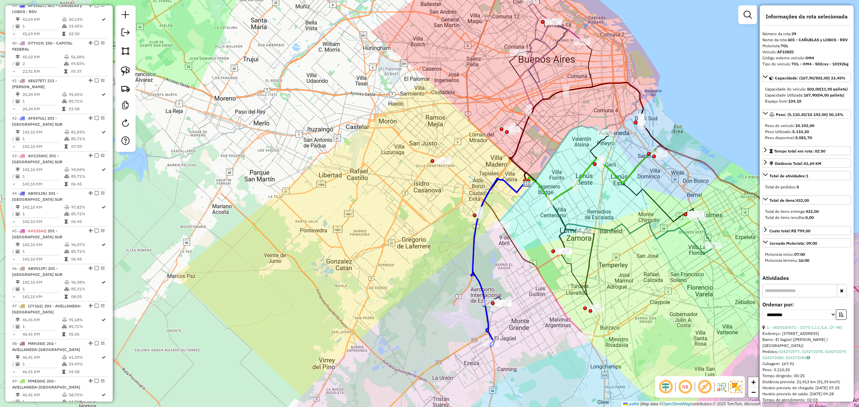
click at [642, 159] on icon at bounding box center [591, 176] width 135 height 52
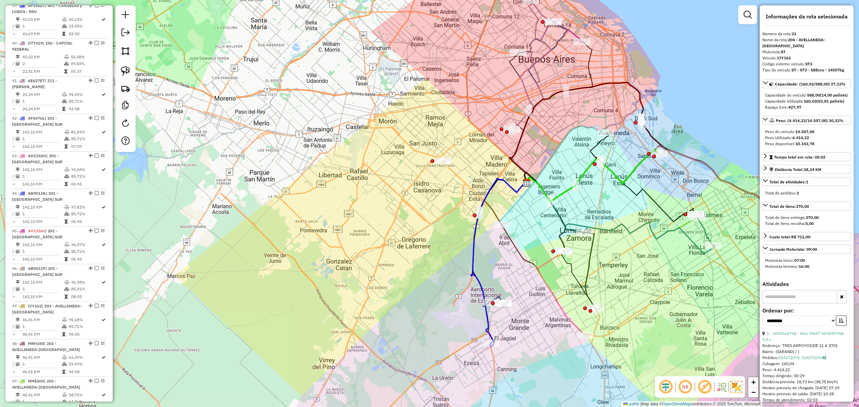
scroll to position [676, 0]
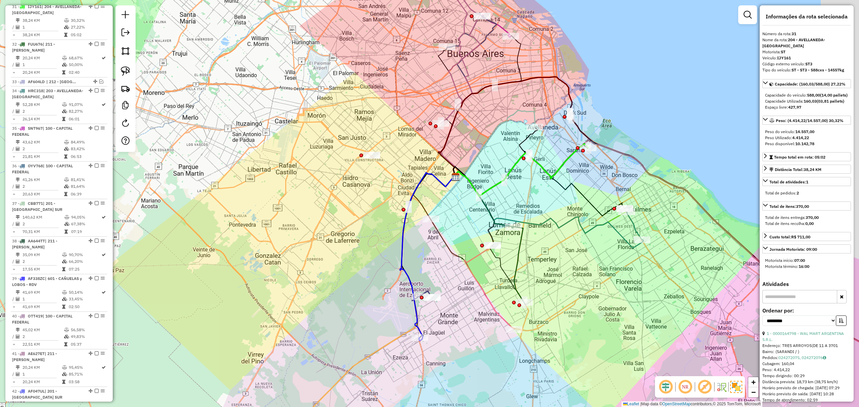
drag, startPoint x: 675, startPoint y: 180, endPoint x: 589, endPoint y: 176, distance: 86.0
click at [590, 176] on div "Janela de atendimento Grade de atendimento Capacidade Transportadoras Veículos …" at bounding box center [429, 203] width 859 height 407
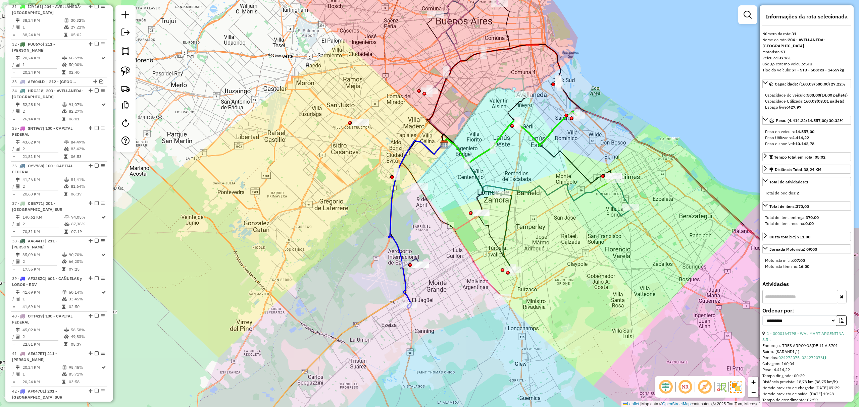
drag, startPoint x: 442, startPoint y: 223, endPoint x: 443, endPoint y: 193, distance: 29.6
click at [443, 193] on div "Janela de atendimento Grade de atendimento Capacidade Transportadoras Veículos …" at bounding box center [429, 203] width 859 height 407
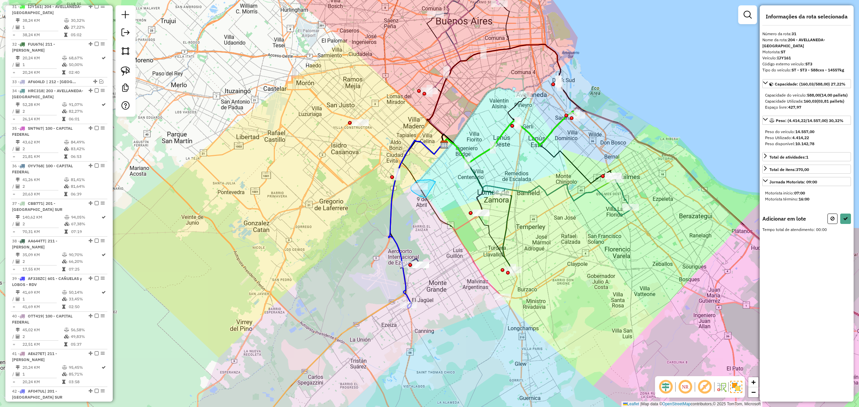
drag, startPoint x: 430, startPoint y: 180, endPoint x: 426, endPoint y: 198, distance: 18.3
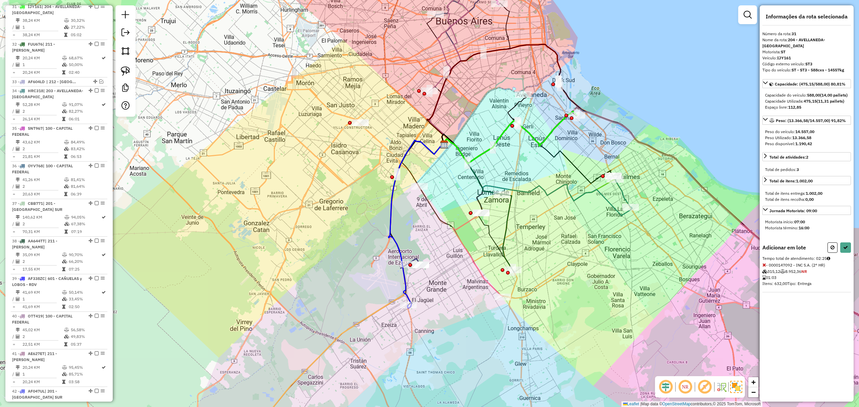
select select "**********"
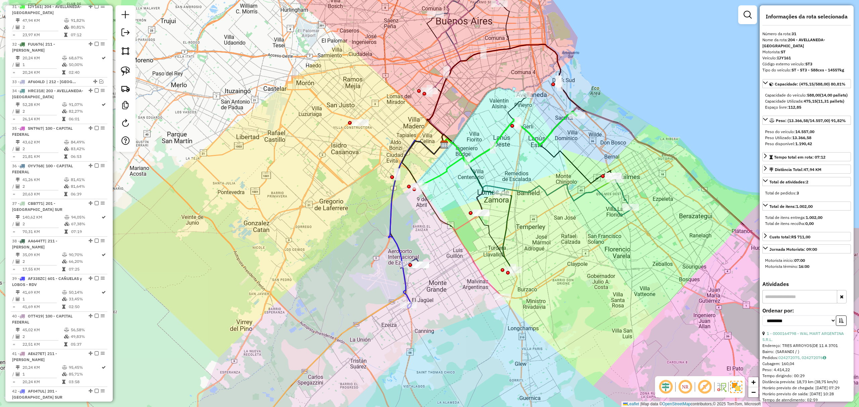
click at [394, 239] on icon at bounding box center [415, 224] width 55 height 168
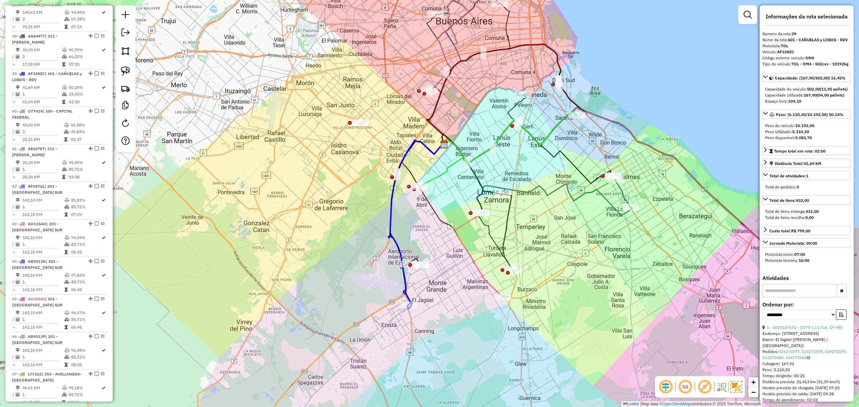
scroll to position [949, 0]
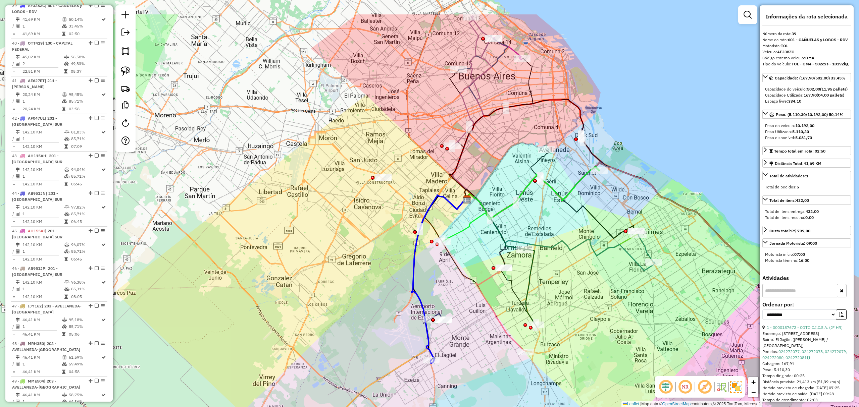
drag, startPoint x: 405, startPoint y: 226, endPoint x: 428, endPoint y: 281, distance: 59.5
click at [428, 281] on div "Janela de atendimento Grade de atendimento Capacidade Transportadoras Veículos …" at bounding box center [429, 203] width 859 height 407
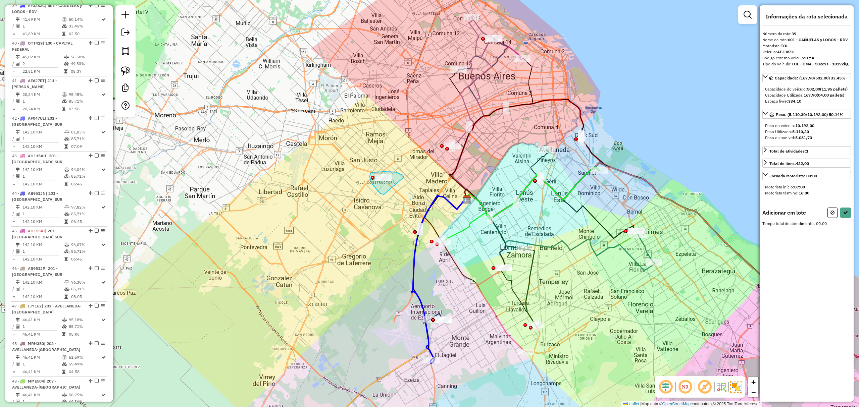
drag, startPoint x: 399, startPoint y: 174, endPoint x: 384, endPoint y: 195, distance: 25.9
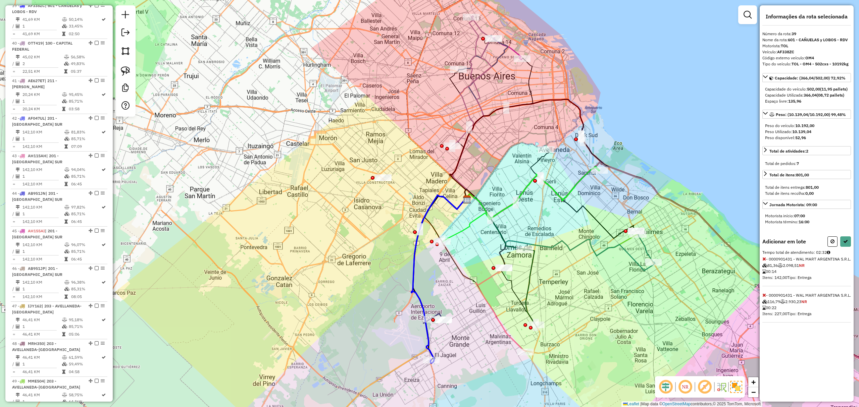
select select "**********"
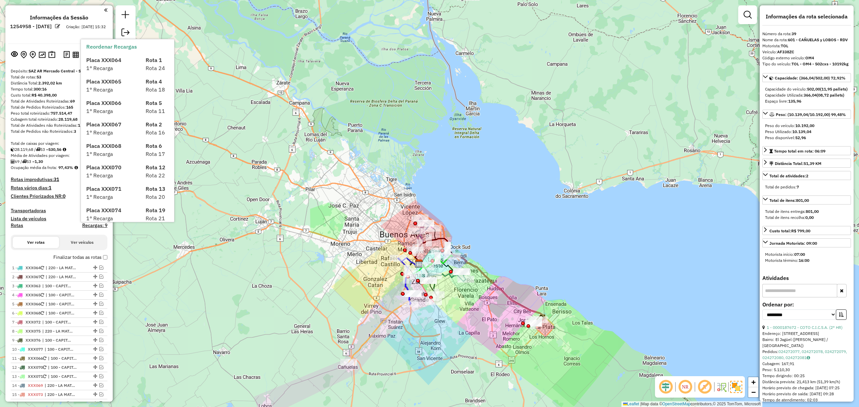
scroll to position [17, 0]
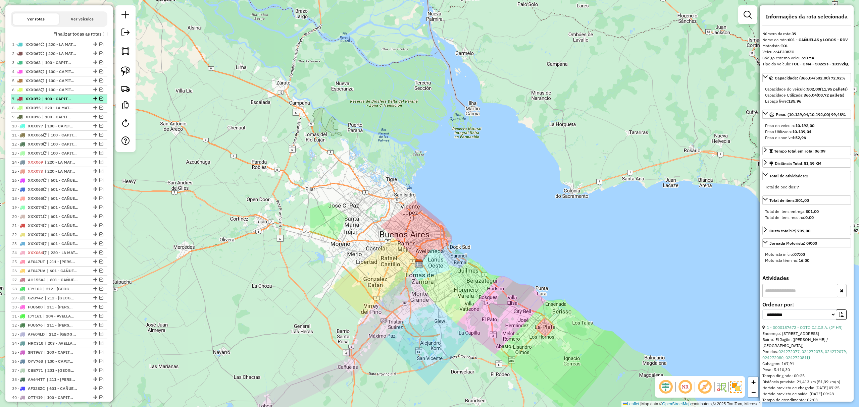
scroll to position [134, 0]
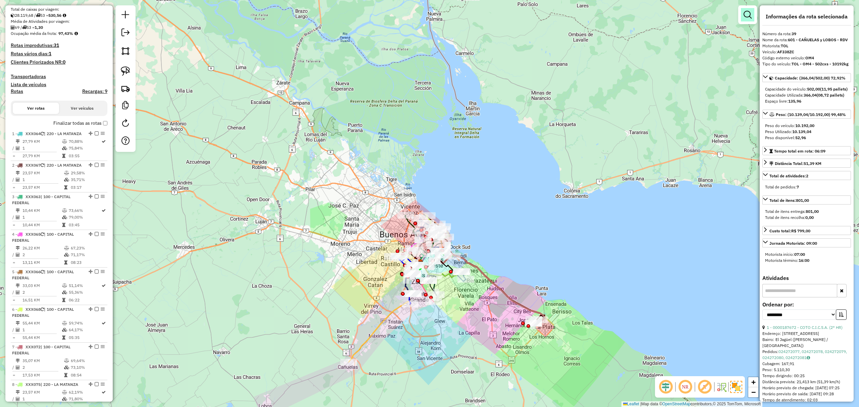
click at [749, 16] on em at bounding box center [747, 15] width 8 height 8
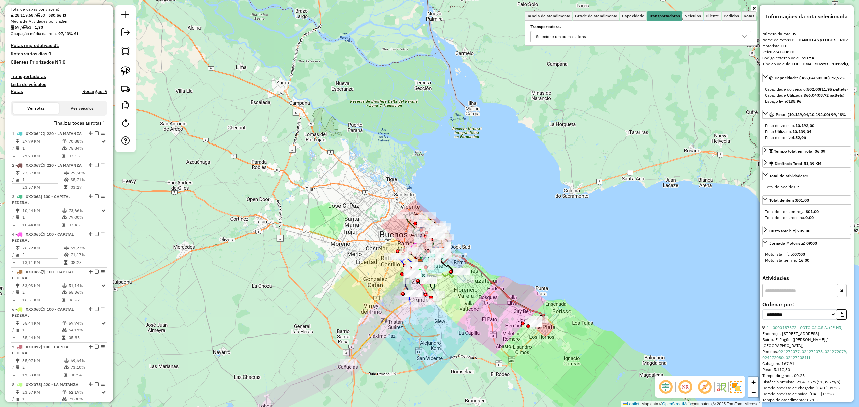
click at [640, 34] on div "Selecione um ou mais itens" at bounding box center [635, 36] width 205 height 11
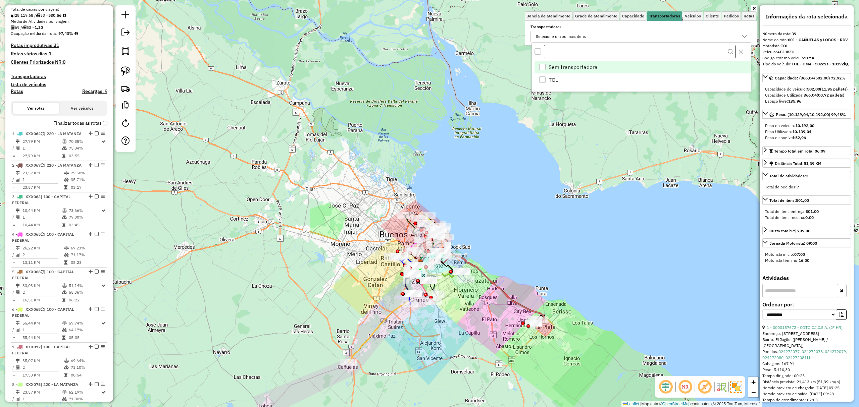
scroll to position [4, 25]
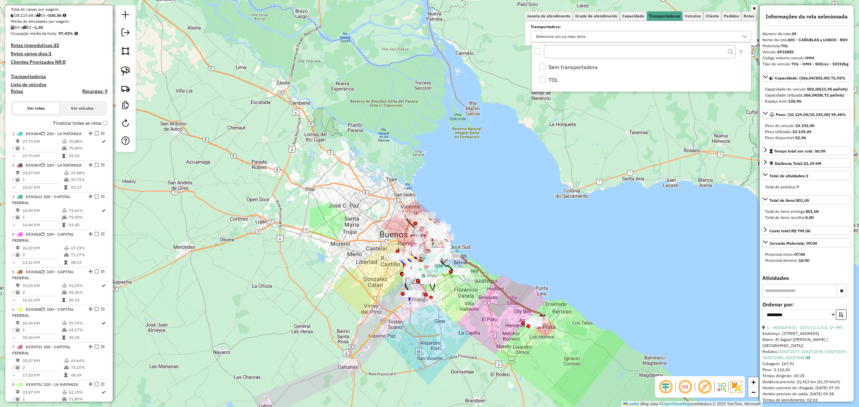
click at [567, 130] on div "Janela de atendimento Grade de atendimento Capacidade Transportadoras Veículos …" at bounding box center [429, 203] width 859 height 407
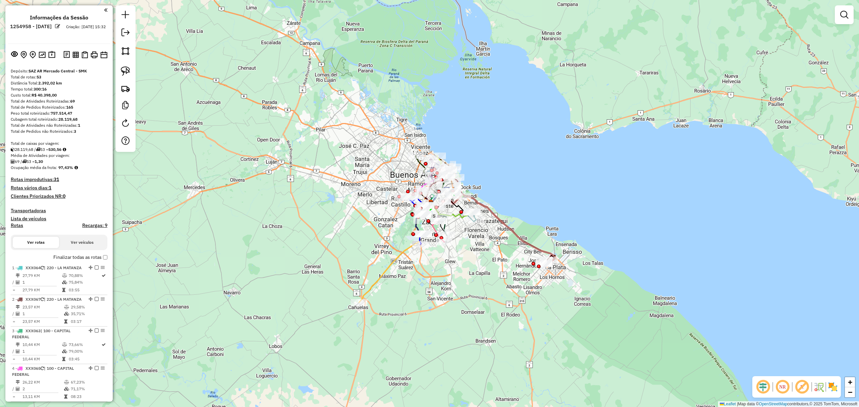
click at [829, 384] on img at bounding box center [832, 387] width 11 height 11
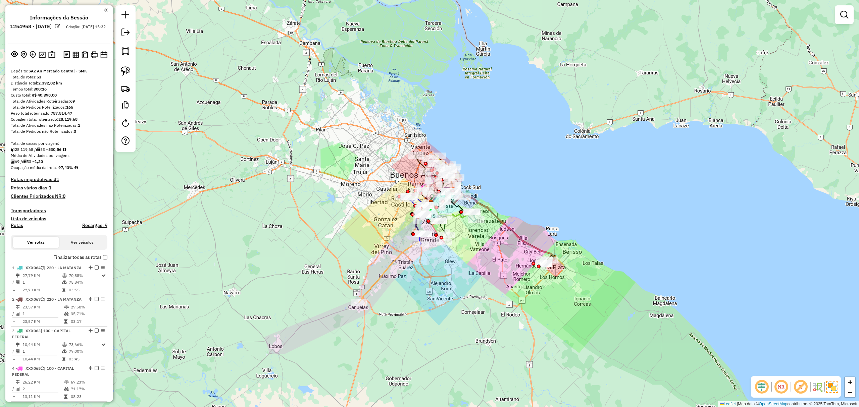
click at [845, 16] on em at bounding box center [844, 15] width 8 height 8
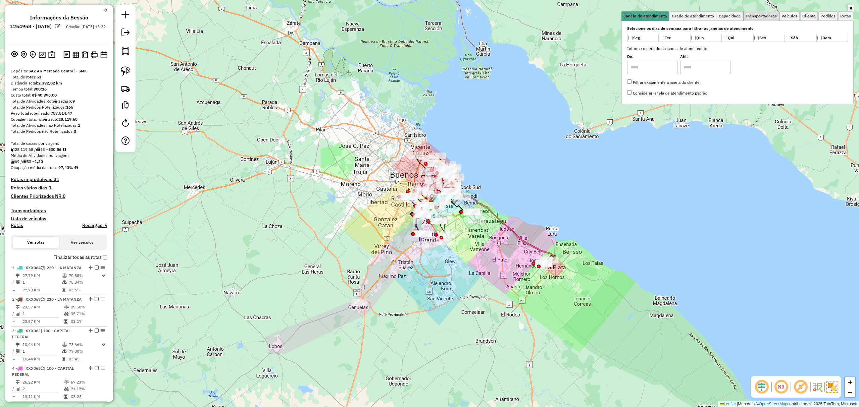
click at [762, 14] on span "Transportadoras" at bounding box center [760, 16] width 31 height 4
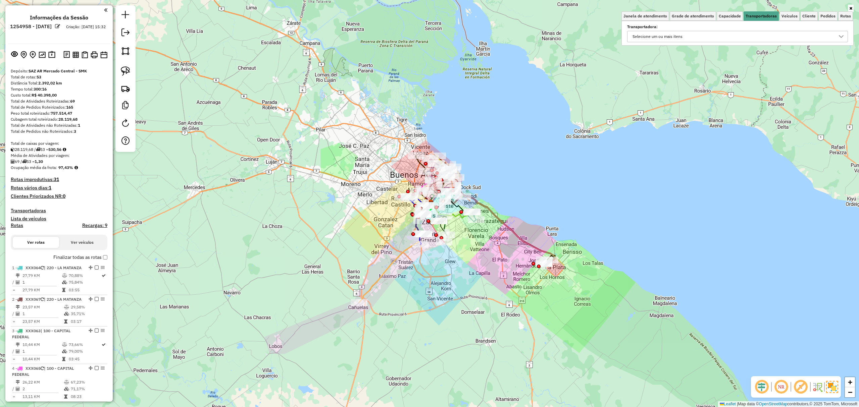
click at [649, 38] on div "Selecione um ou mais itens" at bounding box center [657, 36] width 55 height 11
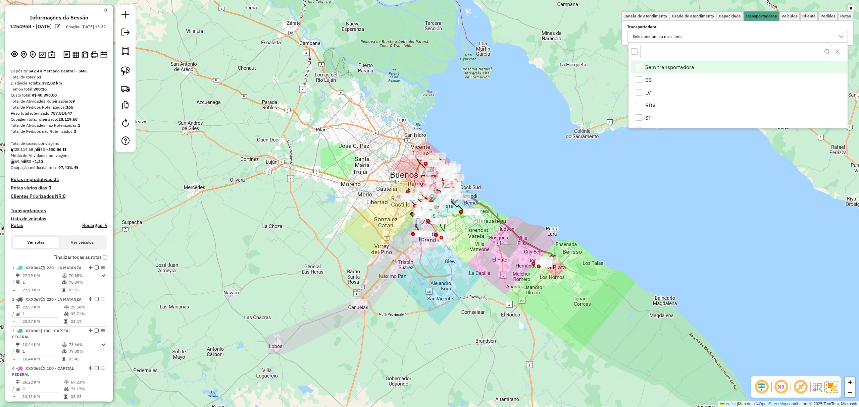
scroll to position [4, 25]
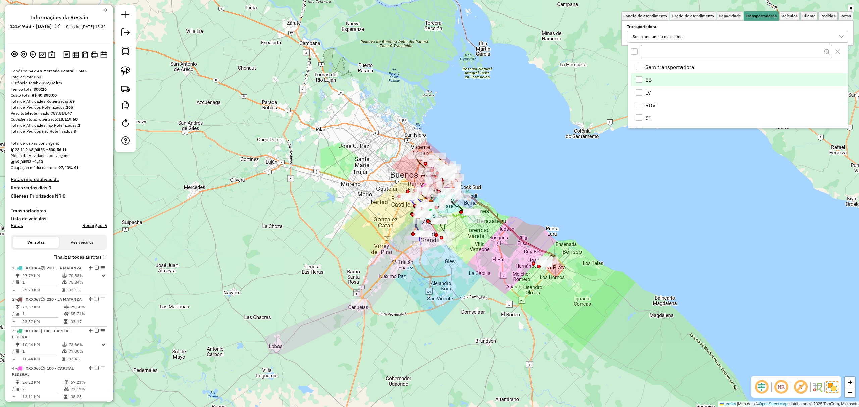
click at [638, 78] on div "EB" at bounding box center [639, 79] width 6 height 6
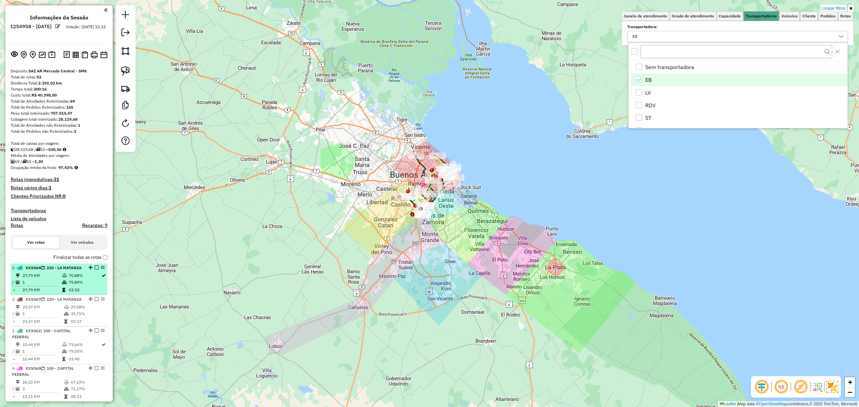
click at [44, 271] on div "1 - XXX064 | 220 - LA MATANZA" at bounding box center [47, 268] width 71 height 6
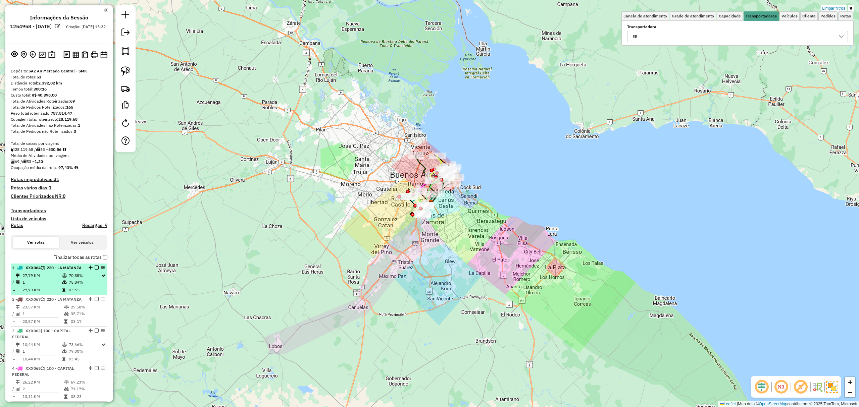
select select "**********"
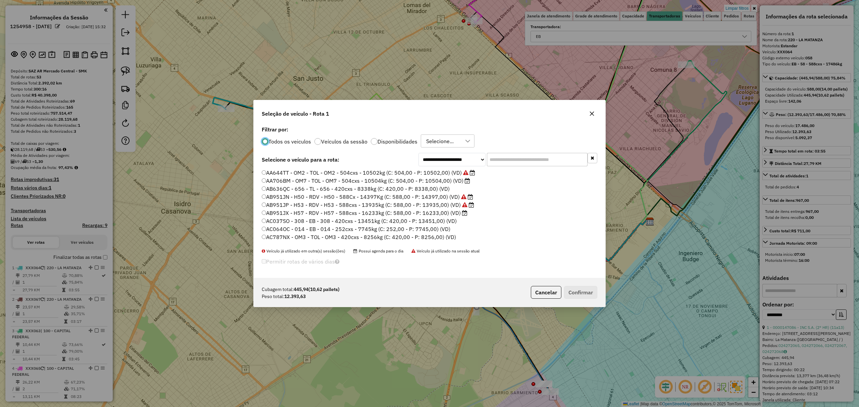
scroll to position [3, 2]
click at [536, 164] on input "text" at bounding box center [537, 159] width 101 height 13
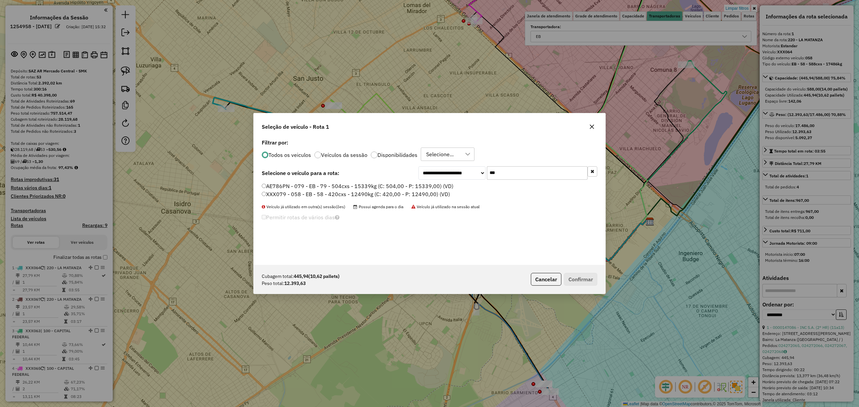
type input "***"
click at [372, 183] on label "AE786PN - 079 - EB - 79 - 504cxs - 15339kg (C: 504,00 - P: 15339,00) (VD)" at bounding box center [358, 186] width 192 height 8
click at [588, 275] on button "Confirmar" at bounding box center [580, 279] width 33 height 13
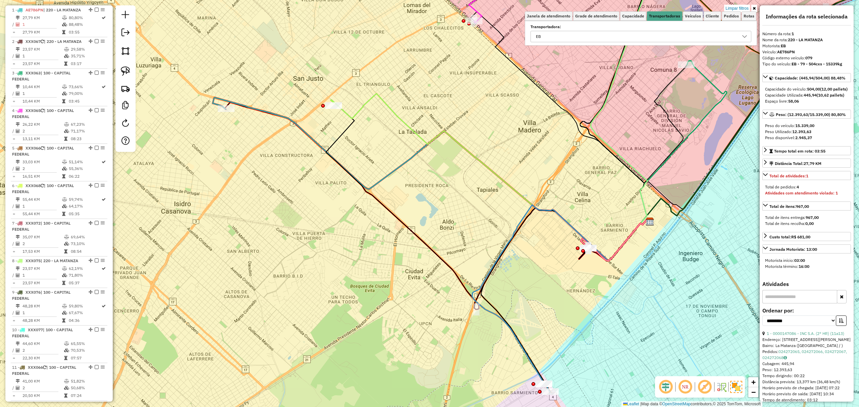
scroll to position [258, 0]
click at [95, 9] on em at bounding box center [97, 10] width 4 height 4
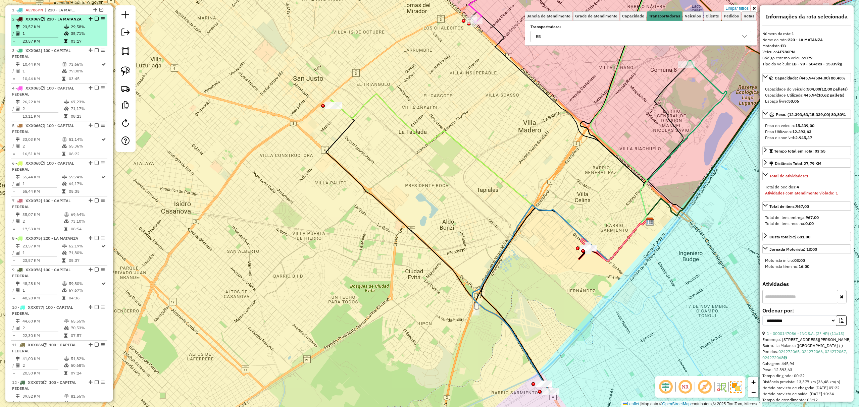
click at [64, 22] on div "2 - XXX067 | 220 - LA MATANZA" at bounding box center [47, 19] width 71 height 6
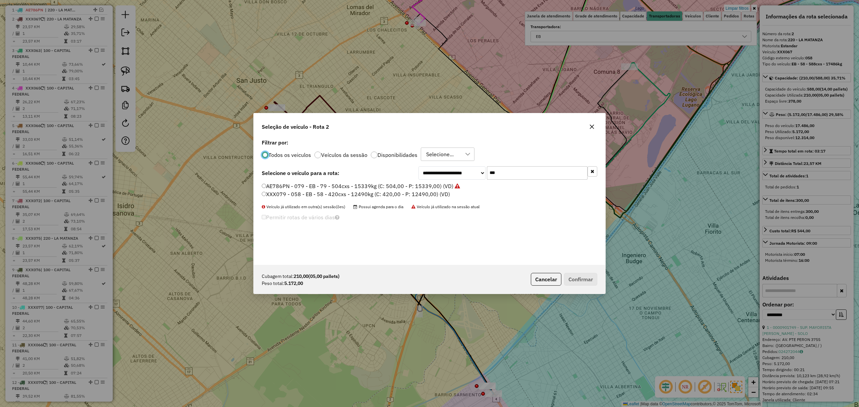
scroll to position [3, 2]
click at [505, 177] on input "***" at bounding box center [537, 172] width 101 height 13
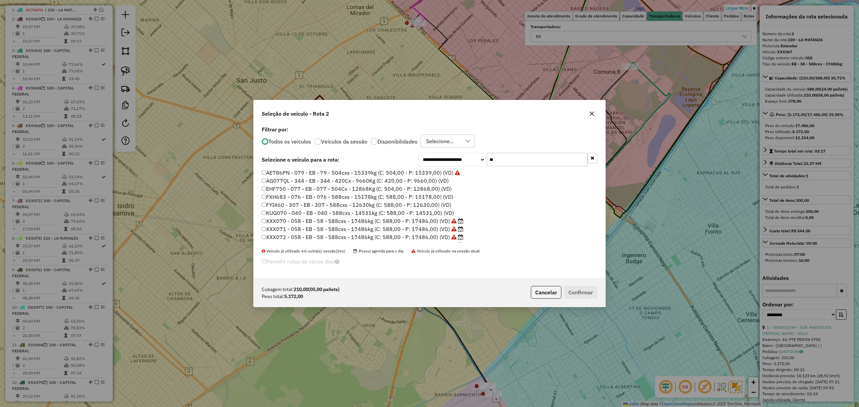
type input "*"
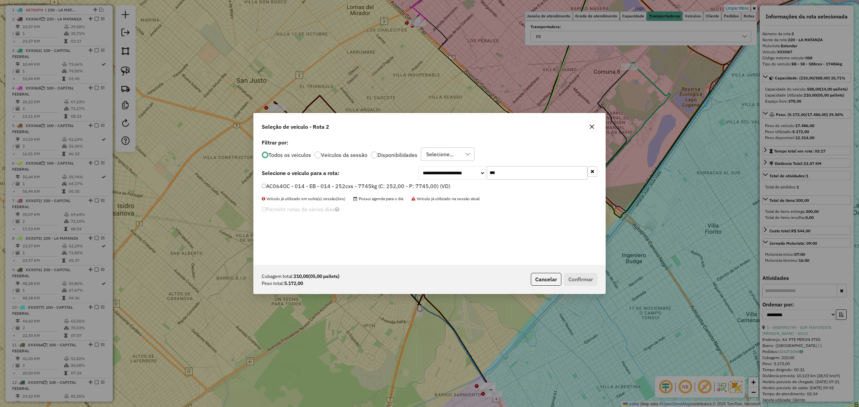
type input "***"
click at [397, 186] on label "AC064OC - 014 - EB - 014 - 252cxs - 7745kg (C: 252,00 - P: 7745,00) (VD)" at bounding box center [356, 186] width 189 height 8
click at [576, 277] on button "Confirmar" at bounding box center [580, 279] width 33 height 13
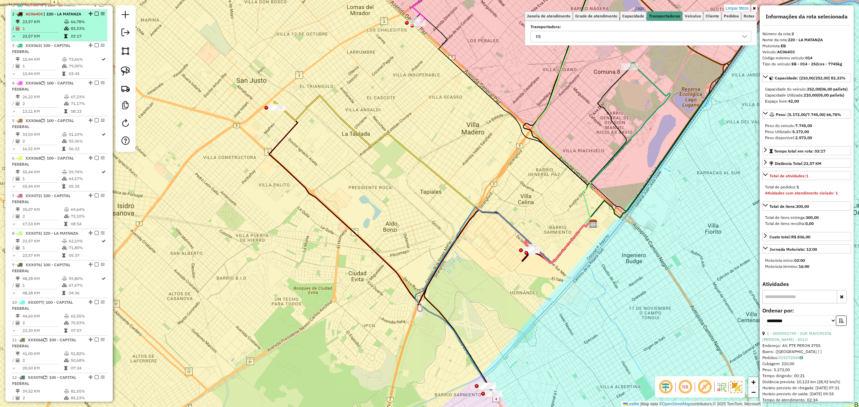
scroll to position [267, 0]
click at [96, 8] on em at bounding box center [97, 9] width 4 height 4
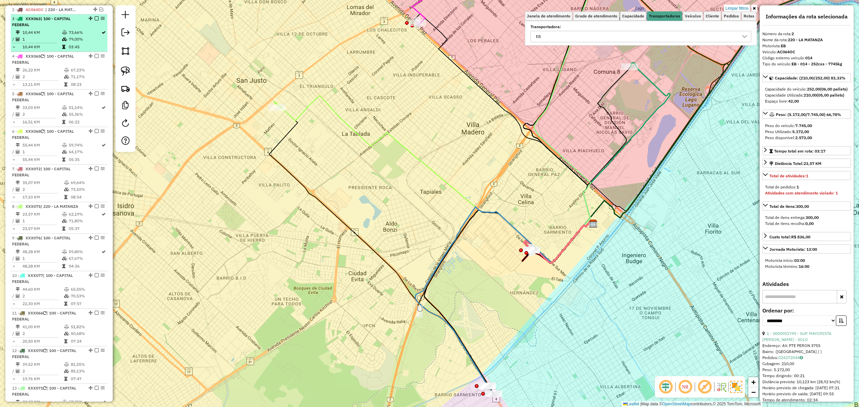
click at [53, 34] on td "10,44 KM" at bounding box center [42, 32] width 40 height 7
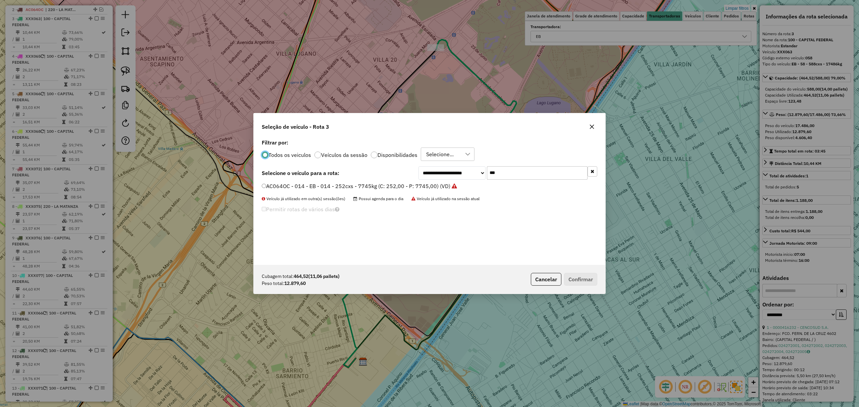
scroll to position [3, 2]
click at [499, 174] on input "***" at bounding box center [537, 172] width 101 height 13
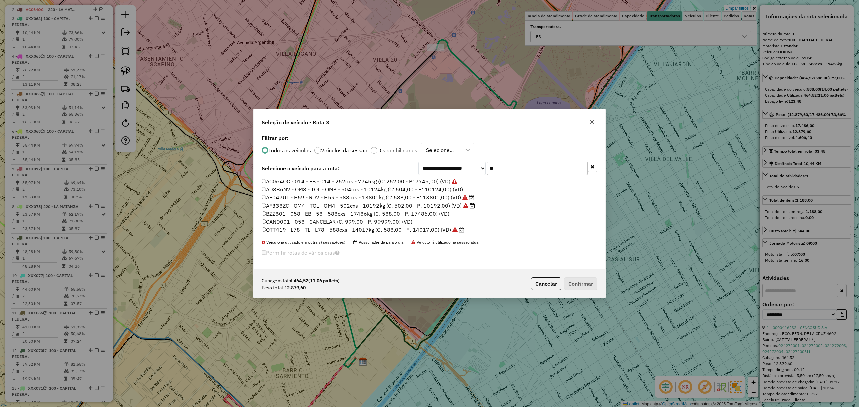
type input "*"
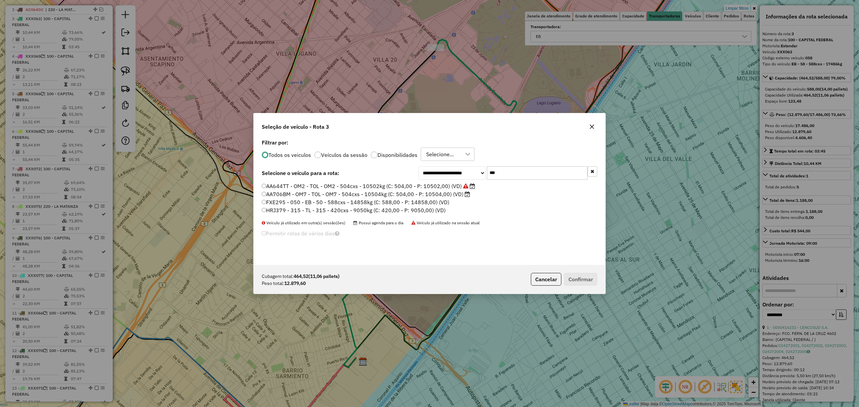
type input "***"
click at [324, 202] on label "FXE295 - 050 - EB - 50 - 588cxs - 14858kg (C: 588,00 - P: 14858,00) (VD)" at bounding box center [355, 202] width 187 height 8
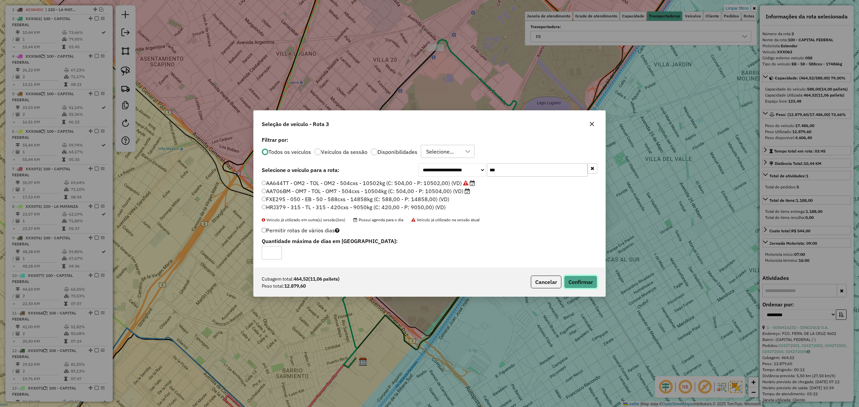
click at [580, 281] on button "Confirmar" at bounding box center [580, 282] width 33 height 13
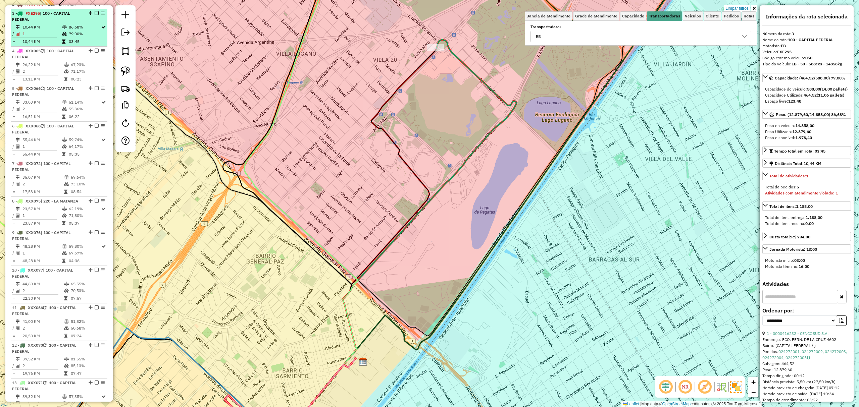
scroll to position [276, 0]
click at [95, 10] on em at bounding box center [97, 9] width 4 height 4
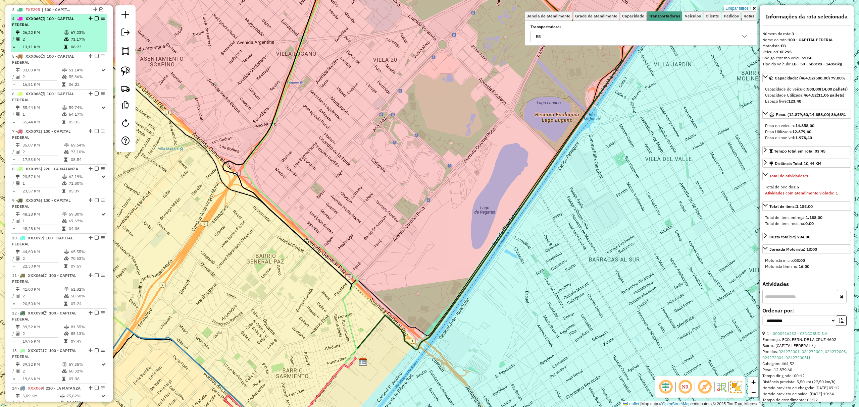
click at [62, 30] on td "26,22 KM" at bounding box center [43, 32] width 42 height 7
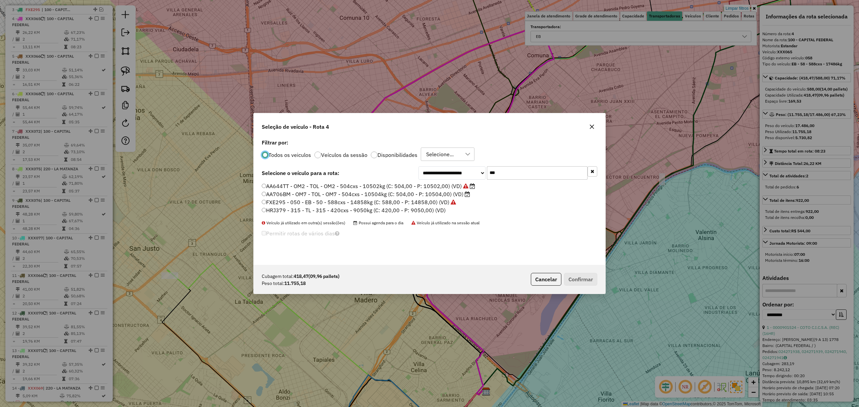
scroll to position [3, 2]
drag, startPoint x: 502, startPoint y: 171, endPoint x: 461, endPoint y: 165, distance: 41.6
click at [461, 165] on div "**********" at bounding box center [430, 201] width 352 height 127
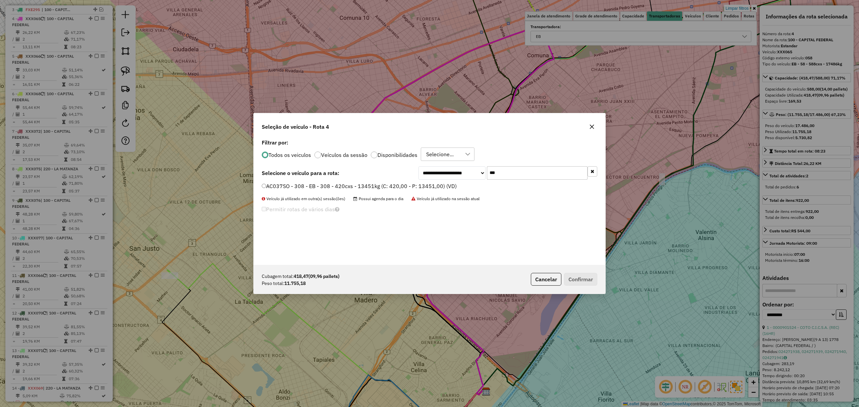
type input "***"
click at [412, 184] on label "AC037SO - 308 - EB - 308 - 420cxs - 13451kg (C: 420,00 - P: 13451,00) (VD)" at bounding box center [359, 186] width 195 height 8
click at [580, 277] on button "Confirmar" at bounding box center [580, 279] width 33 height 13
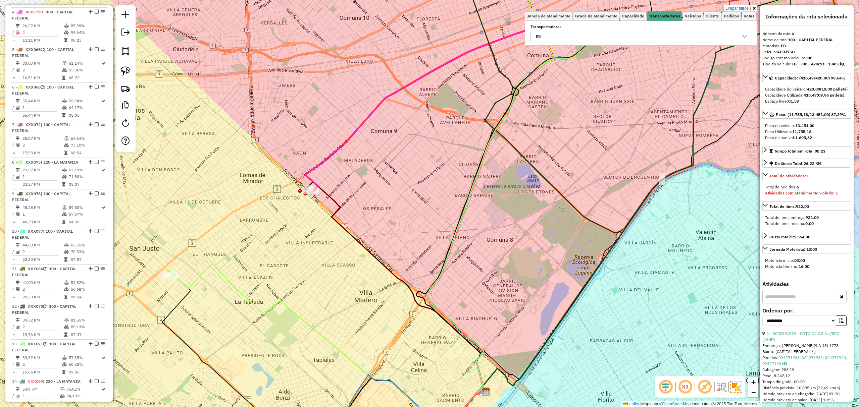
scroll to position [285, 0]
click at [95, 9] on em at bounding box center [97, 10] width 4 height 4
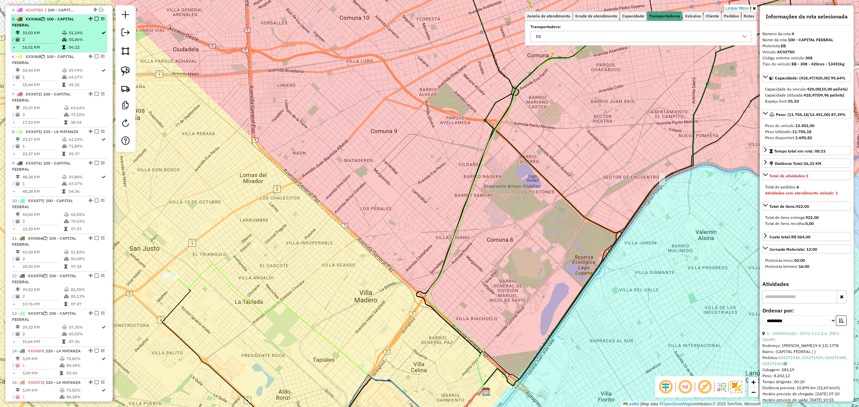
click at [47, 31] on td "33,03 KM" at bounding box center [42, 33] width 40 height 7
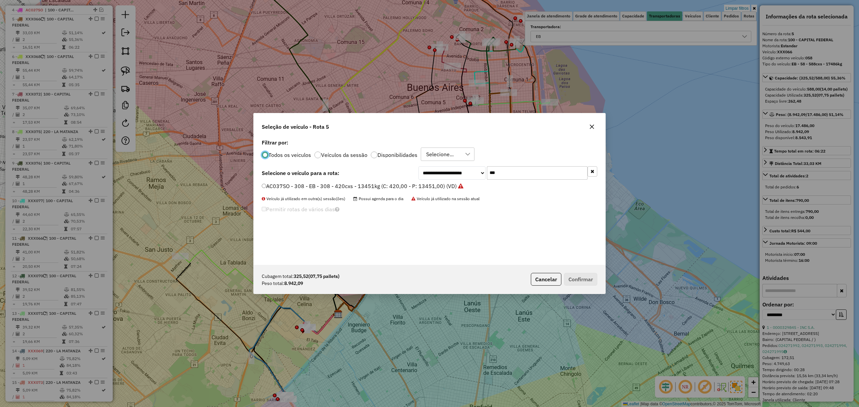
scroll to position [3, 2]
drag, startPoint x: 468, startPoint y: 166, endPoint x: 453, endPoint y: 161, distance: 15.4
click at [453, 161] on div "**********" at bounding box center [430, 201] width 352 height 127
type input "***"
click at [410, 185] on label "EQM346 - 649 - EB - 649 - 504cxs - 13235kg (C: 504,00 - P: 13235,00) (VD)" at bounding box center [358, 186] width 193 height 8
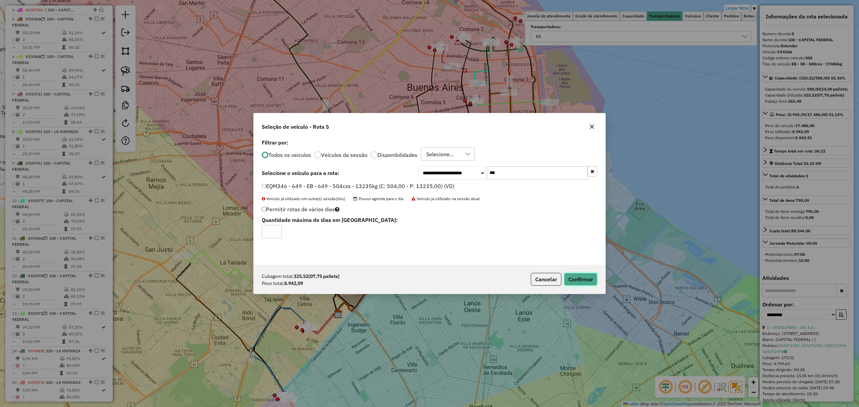
click at [582, 278] on button "Confirmar" at bounding box center [580, 279] width 33 height 13
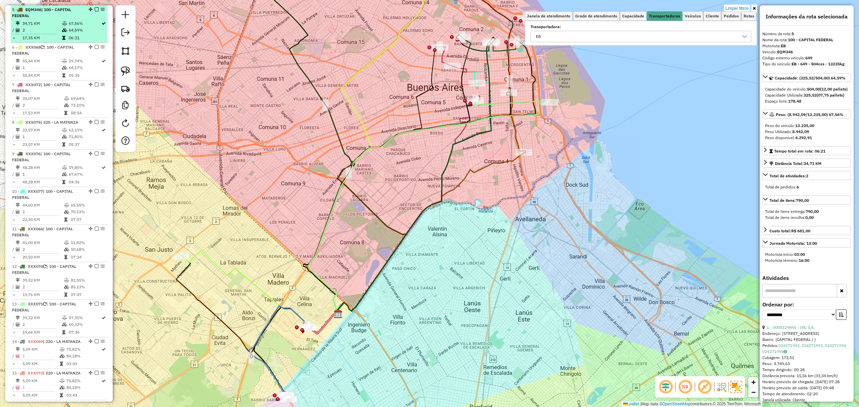
scroll to position [294, 0]
click at [95, 11] on em at bounding box center [97, 9] width 4 height 4
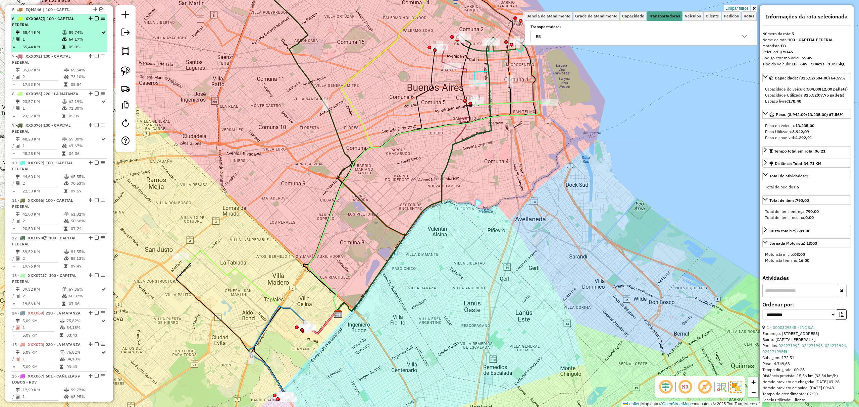
click at [65, 27] on div "6 - XXX068 | 100 - CAPITAL FEDERAL" at bounding box center [47, 22] width 71 height 12
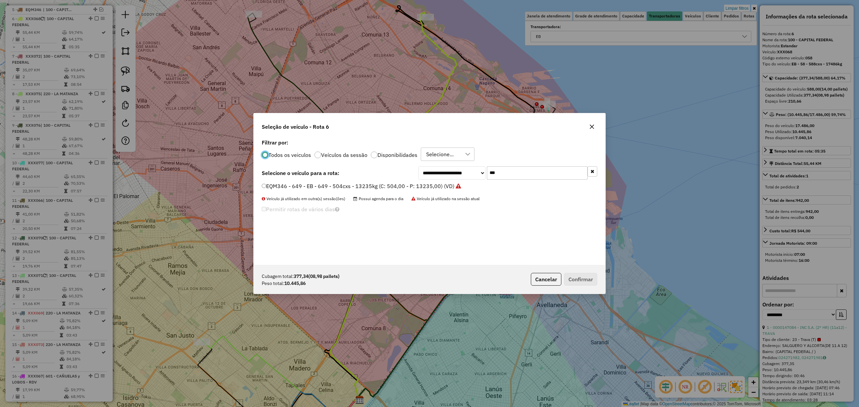
scroll to position [3, 2]
drag, startPoint x: 511, startPoint y: 169, endPoint x: 474, endPoint y: 162, distance: 38.2
click at [474, 162] on div "**********" at bounding box center [430, 201] width 352 height 127
type input "***"
click at [360, 184] on label "FXH683 - 076 - EB - 076 - 588cxs - 15178kg (C: 588,00 - P: 15178,00) (VD)" at bounding box center [358, 186] width 192 height 8
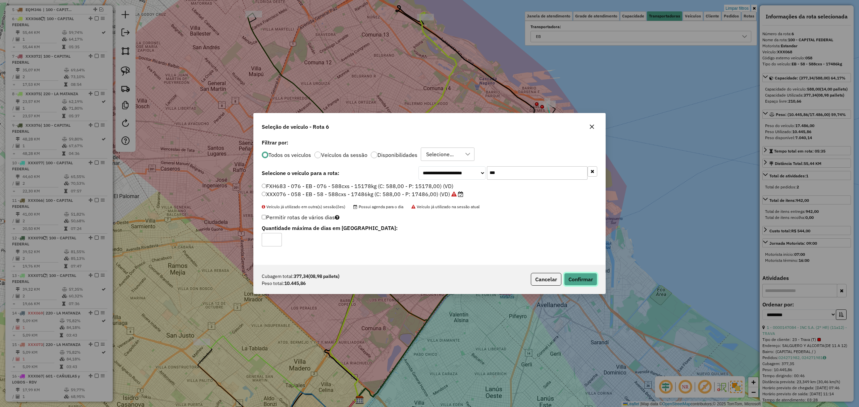
click at [576, 276] on button "Confirmar" at bounding box center [580, 279] width 33 height 13
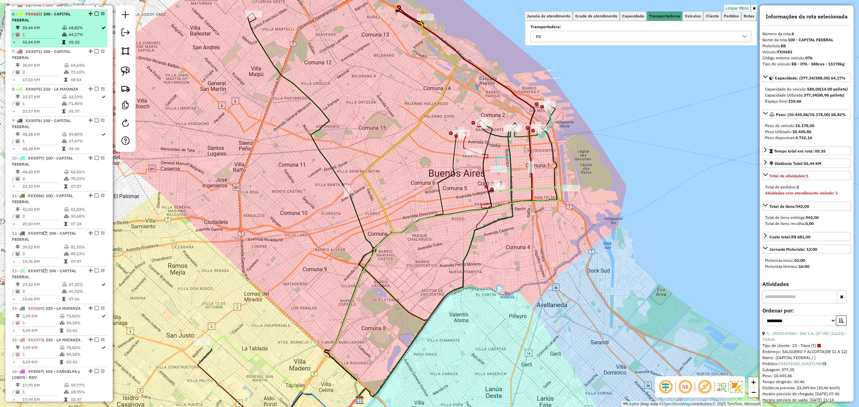
scroll to position [304, 0]
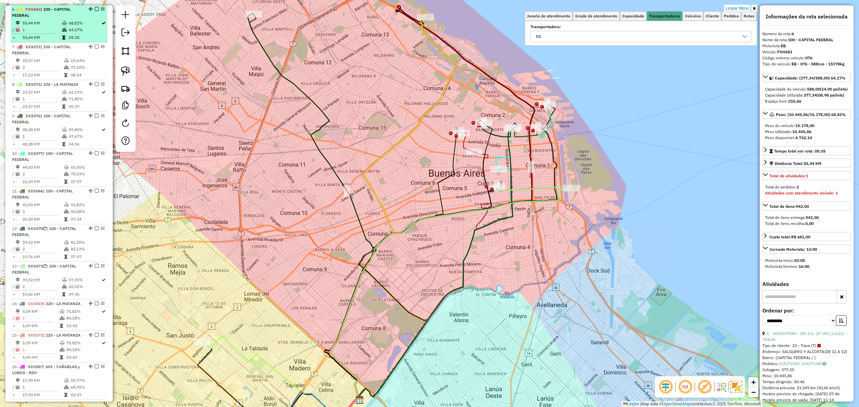
click at [95, 8] on em at bounding box center [97, 9] width 4 height 4
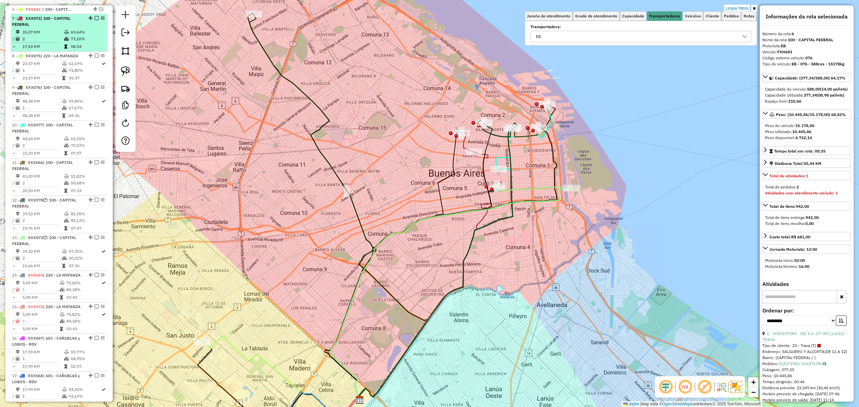
click at [55, 29] on td "35,07 KM" at bounding box center [43, 32] width 42 height 7
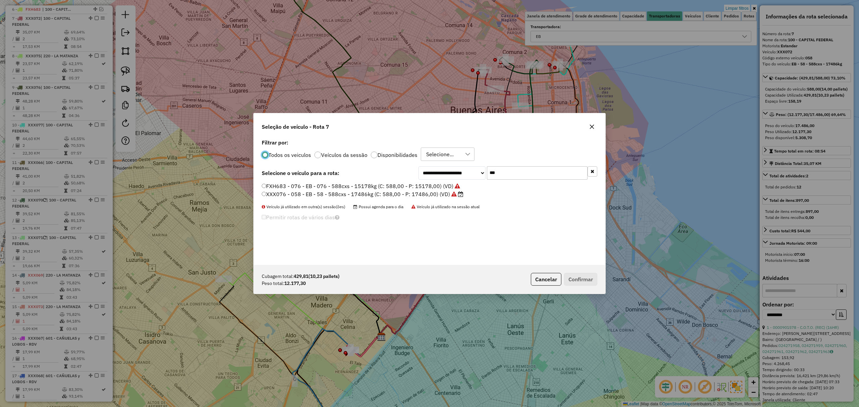
scroll to position [3, 2]
drag, startPoint x: 503, startPoint y: 173, endPoint x: 462, endPoint y: 162, distance: 43.3
click at [462, 162] on div "**********" at bounding box center [430, 201] width 352 height 127
type input "***"
click at [342, 187] on label "FYI461 - 302 - EB - 302 - 588cxs - 12722kg (C: 588,00 - P: 12722,00) (VD)" at bounding box center [357, 186] width 190 height 8
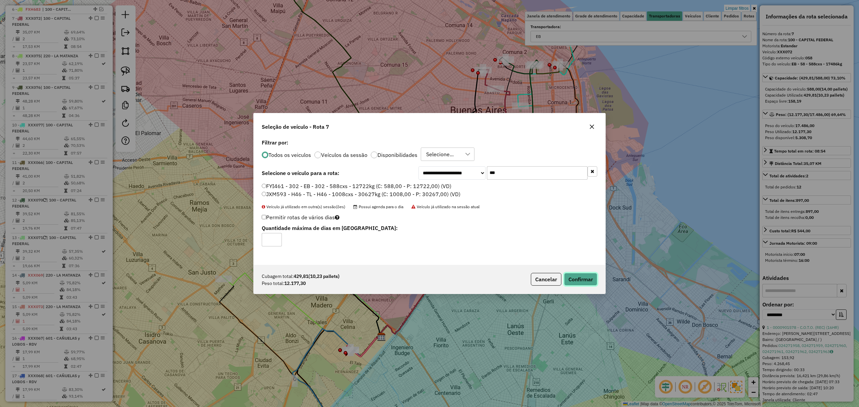
click at [587, 277] on button "Confirmar" at bounding box center [580, 279] width 33 height 13
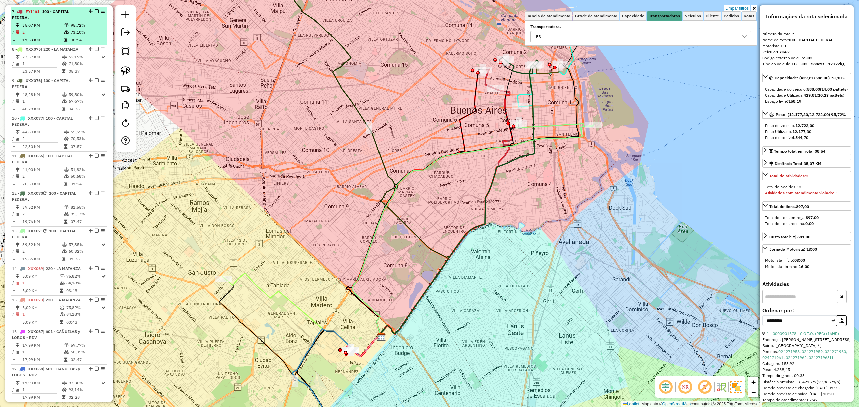
scroll to position [313, 0]
click at [95, 8] on em at bounding box center [97, 9] width 4 height 4
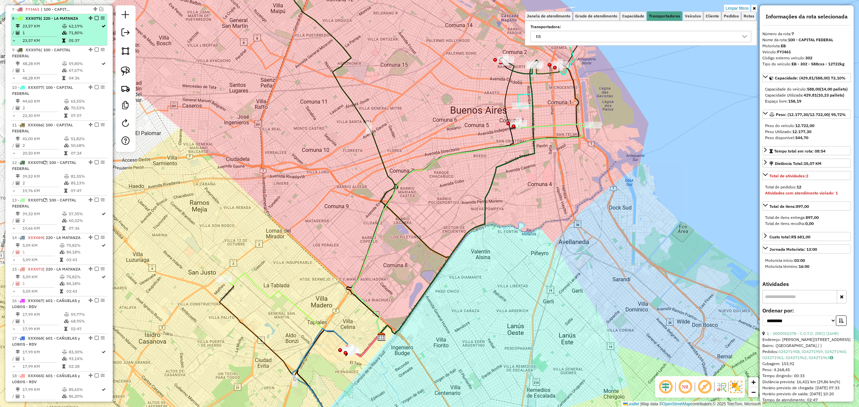
click at [53, 26] on td "23,57 KM" at bounding box center [42, 26] width 40 height 7
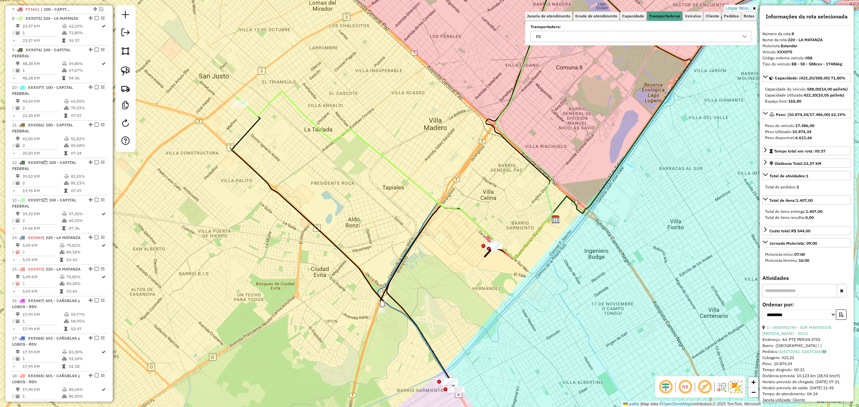
drag, startPoint x: 481, startPoint y: 273, endPoint x: 458, endPoint y: 270, distance: 23.0
click at [458, 270] on div "Limpar filtros Janela de atendimento Grade de atendimento Capacidade Transporta…" at bounding box center [429, 203] width 859 height 407
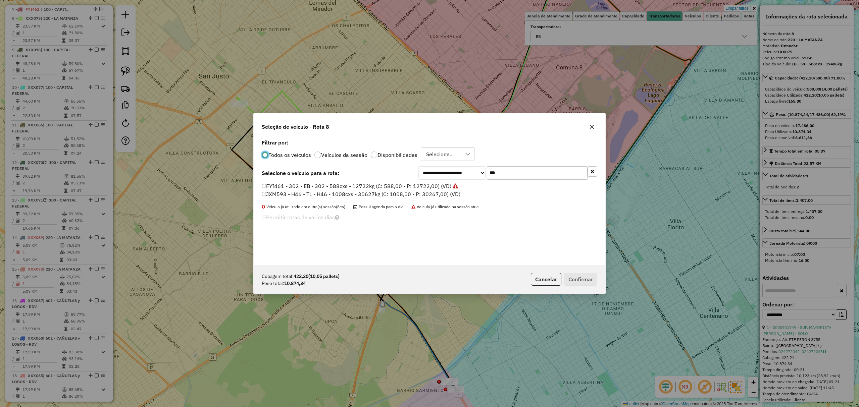
scroll to position [3, 2]
drag, startPoint x: 513, startPoint y: 173, endPoint x: 450, endPoint y: 156, distance: 65.3
click at [453, 158] on div "**********" at bounding box center [430, 201] width 352 height 127
type input "***"
click at [399, 186] on label "AE669HW - 382 - EB - 382 - 504cxs - 14052kg (C: 504,00 - P: 14052,00) (VD)" at bounding box center [360, 186] width 196 height 8
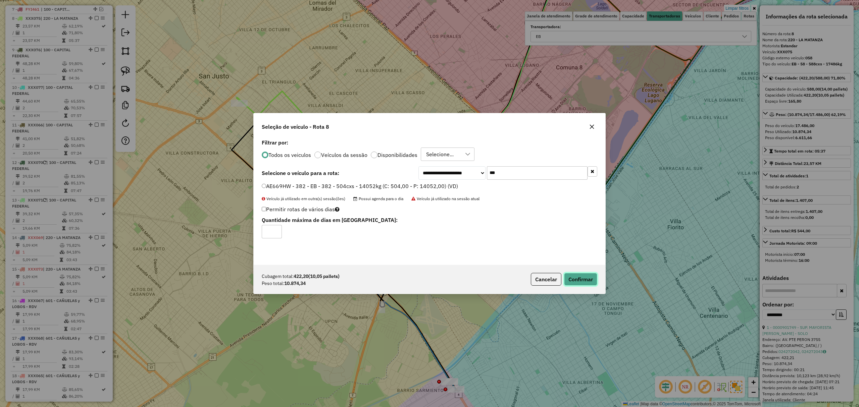
click at [585, 281] on button "Confirmar" at bounding box center [580, 279] width 33 height 13
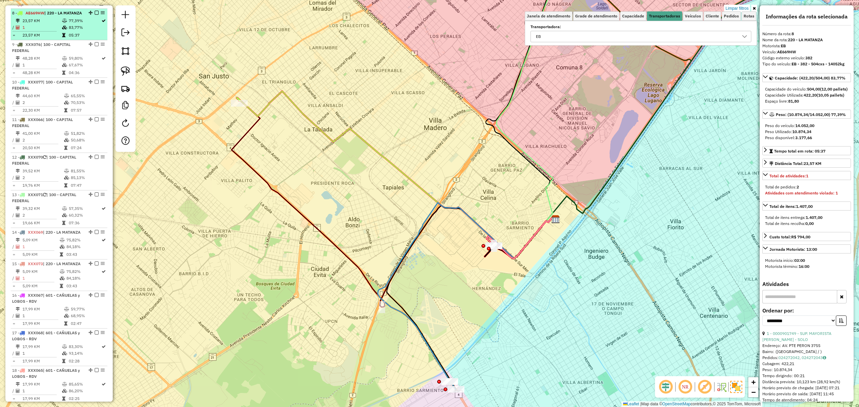
scroll to position [322, 0]
click at [95, 8] on em at bounding box center [97, 9] width 4 height 4
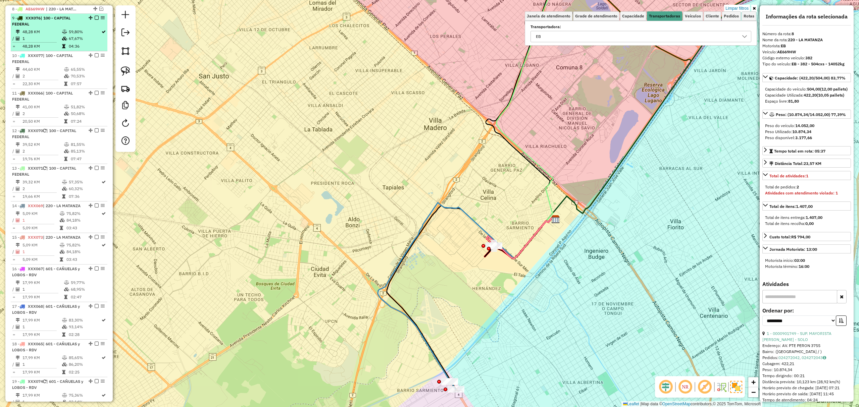
click at [57, 29] on td "48,28 KM" at bounding box center [42, 32] width 40 height 7
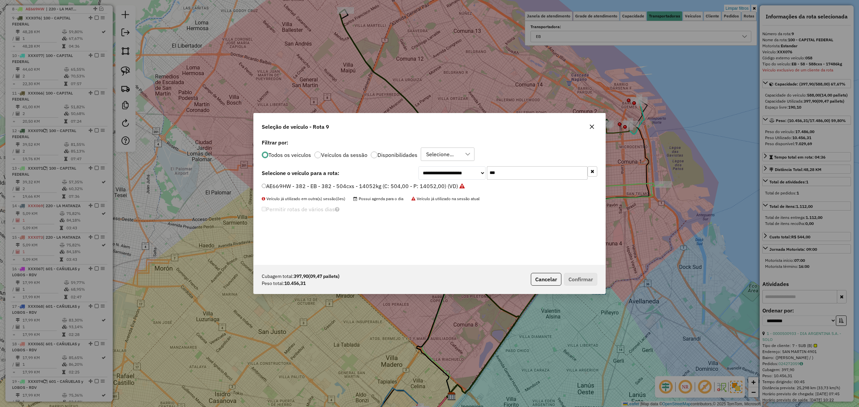
scroll to position [3, 2]
drag, startPoint x: 500, startPoint y: 172, endPoint x: 460, endPoint y: 156, distance: 42.9
click at [460, 156] on div "**********" at bounding box center [430, 201] width 352 height 127
type input "***"
click at [403, 184] on label "FGV289 - 049 - EB - 049 - 504cxs - 14134kg (C: 504,00 - P: 14134,00) (VD)" at bounding box center [358, 186] width 192 height 8
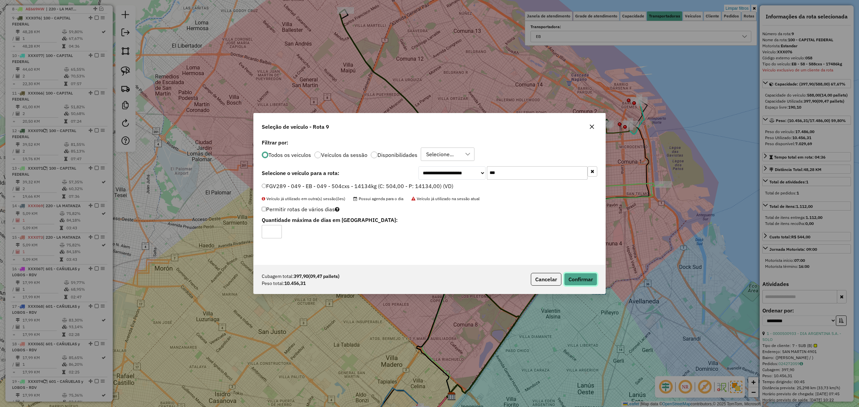
click at [572, 278] on button "Confirmar" at bounding box center [580, 279] width 33 height 13
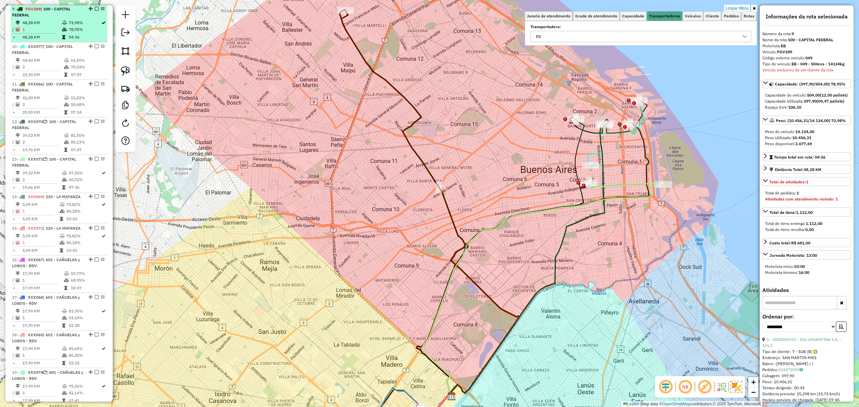
scroll to position [331, 0]
click at [95, 11] on em at bounding box center [97, 9] width 4 height 4
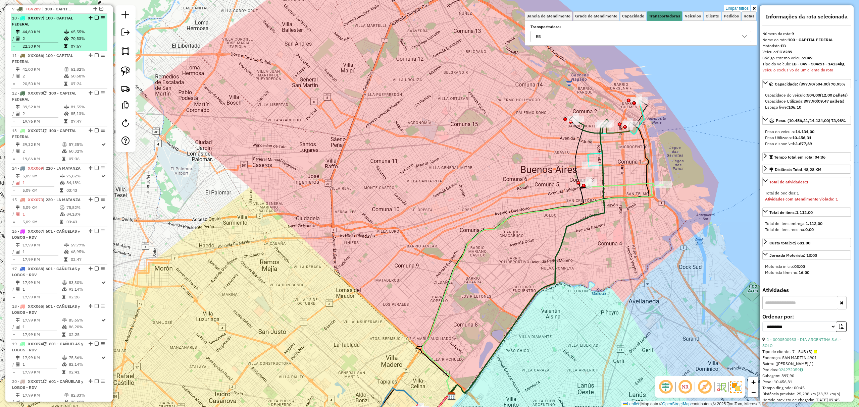
click at [52, 30] on td "44,60 KM" at bounding box center [43, 32] width 42 height 7
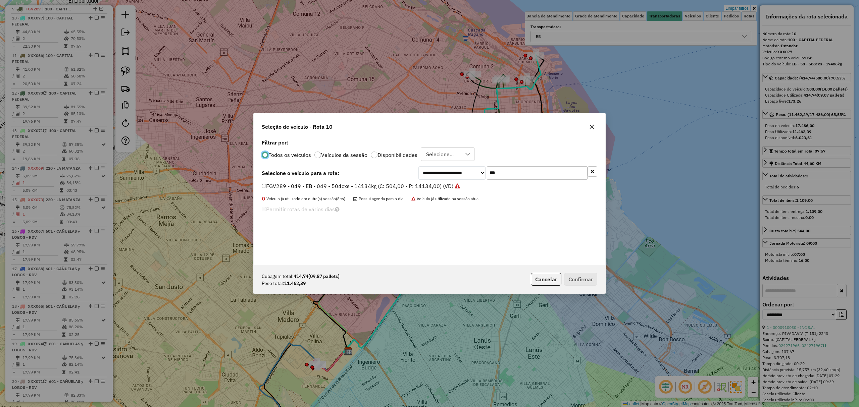
scroll to position [3, 2]
drag, startPoint x: 499, startPoint y: 173, endPoint x: 464, endPoint y: 168, distance: 35.3
click at [464, 168] on div "**********" at bounding box center [507, 172] width 179 height 13
type input "***"
click at [411, 185] on label "FYI460 - 307 - EB - 307 - 588cxs - 12630kg (C: 588,00 - P: 12630,00) (VD)" at bounding box center [357, 186] width 190 height 8
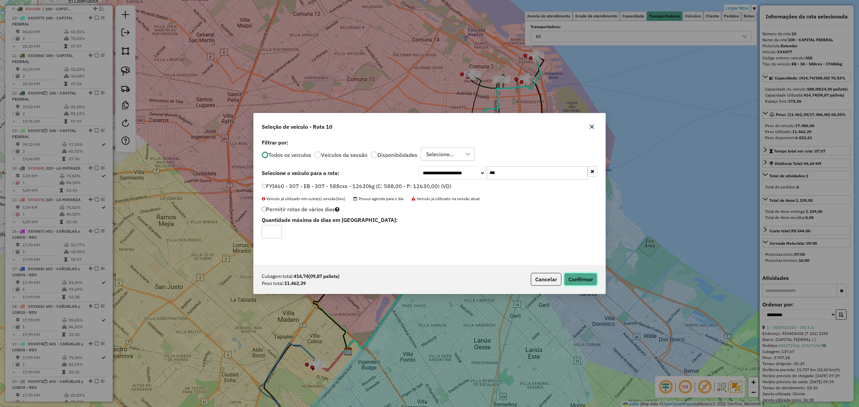
click at [586, 277] on button "Confirmar" at bounding box center [580, 279] width 33 height 13
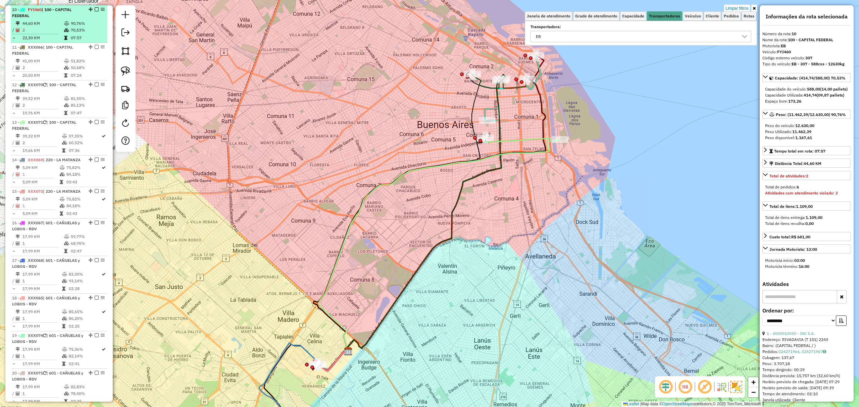
scroll to position [340, 0]
click at [96, 8] on em at bounding box center [97, 9] width 4 height 4
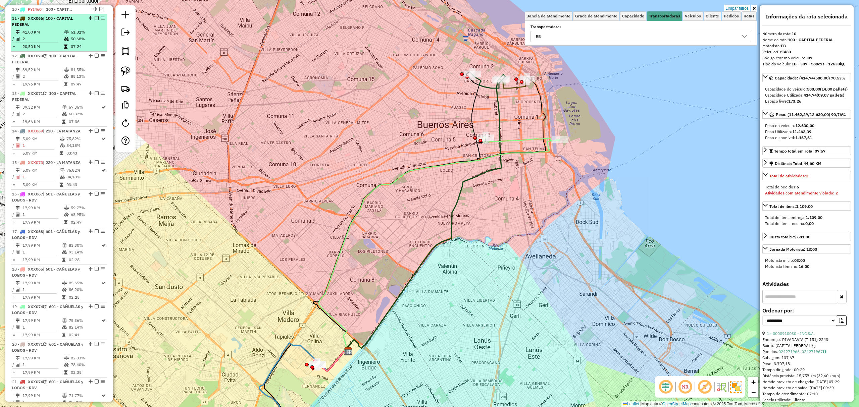
click at [57, 33] on td "41,00 KM" at bounding box center [43, 32] width 42 height 7
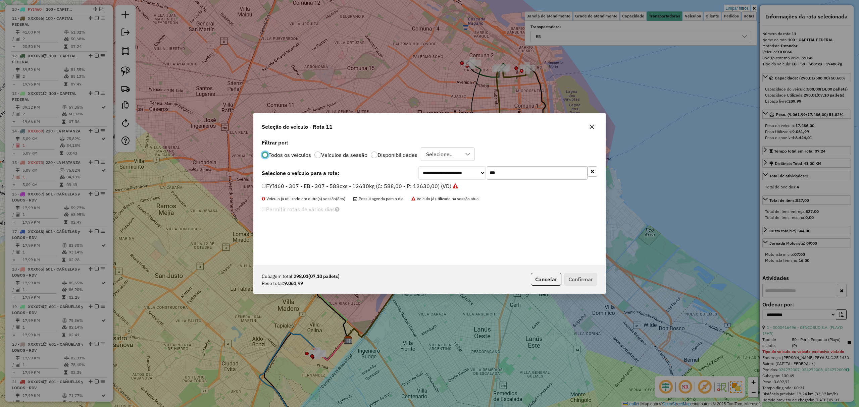
scroll to position [3, 2]
drag, startPoint x: 500, startPoint y: 174, endPoint x: 474, endPoint y: 168, distance: 26.6
click at [474, 168] on div "**********" at bounding box center [507, 172] width 179 height 13
type input "***"
click at [381, 184] on label "FEQ988 - 280 - EB - 280 - 420Cx - 7976Kg (C: 420,00 - P: 7976,00) (VD)" at bounding box center [353, 186] width 183 height 8
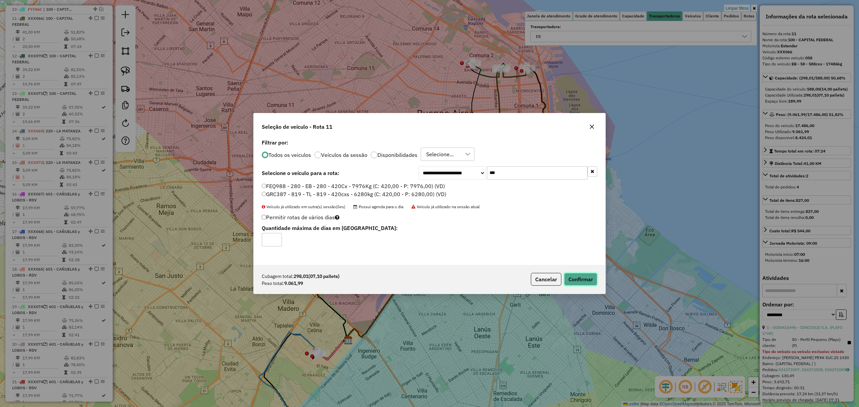
click at [585, 279] on button "Confirmar" at bounding box center [580, 279] width 33 height 13
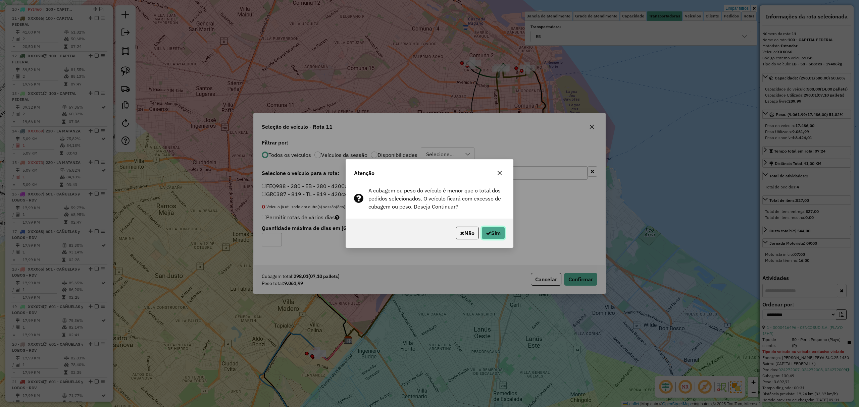
click at [494, 233] on button "Sim" at bounding box center [492, 233] width 23 height 13
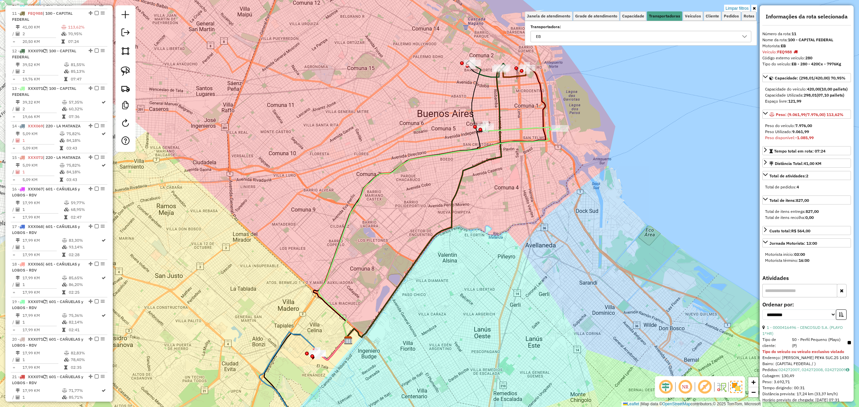
scroll to position [350, 0]
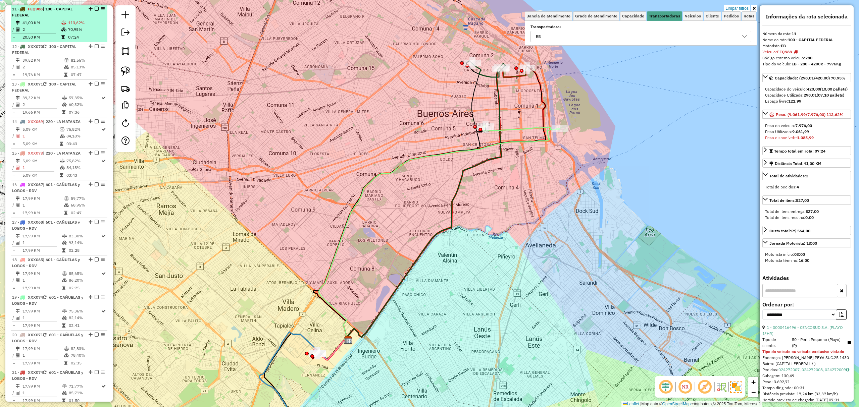
click at [96, 10] on em at bounding box center [97, 9] width 4 height 4
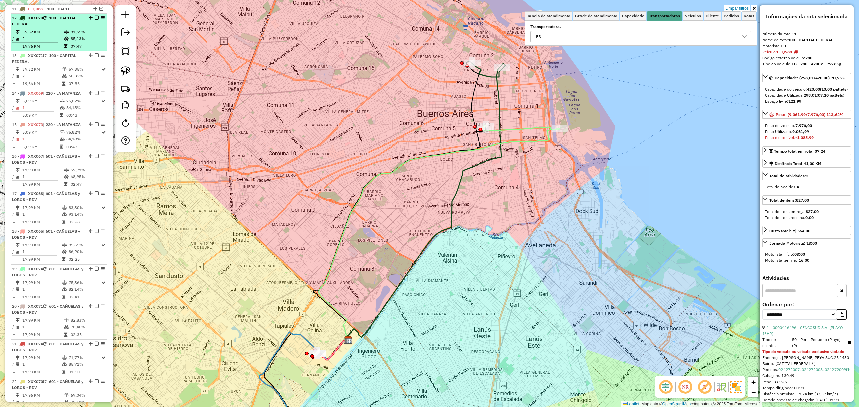
click at [52, 29] on li "12 - XXX070 | 100 - CAPITAL FEDERAL 39,52 KM 81,55% / 2 85,13% = 19,76 KM 07:47" at bounding box center [59, 33] width 97 height 38
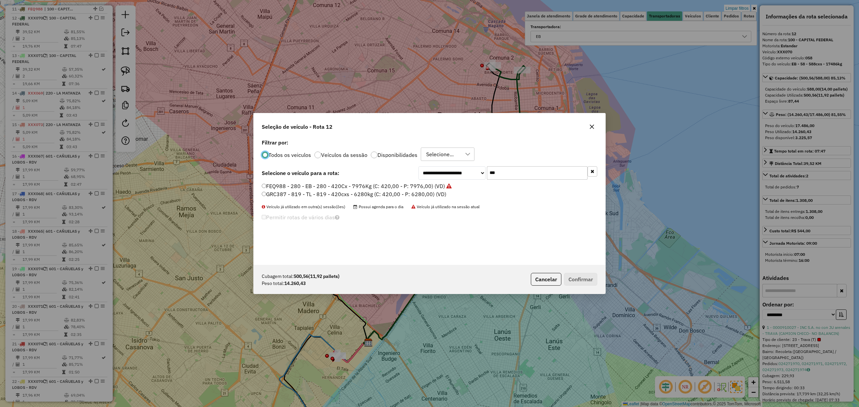
scroll to position [3, 2]
drag, startPoint x: 510, startPoint y: 172, endPoint x: 461, endPoint y: 160, distance: 50.8
click at [461, 160] on div "**********" at bounding box center [430, 201] width 352 height 127
click at [546, 280] on button "Cancelar" at bounding box center [546, 279] width 31 height 13
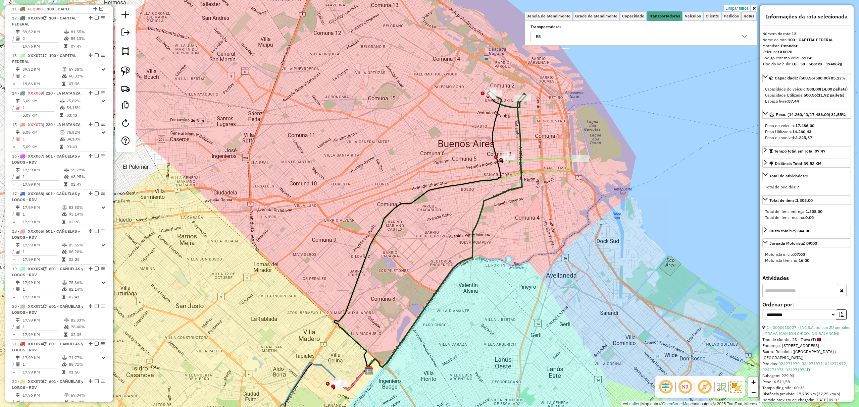
drag, startPoint x: 535, startPoint y: 105, endPoint x: 536, endPoint y: 165, distance: 60.7
click at [536, 165] on div "Limpar filtros Janela de atendimento Grade de atendimento Capacidade Transporta…" at bounding box center [429, 203] width 859 height 407
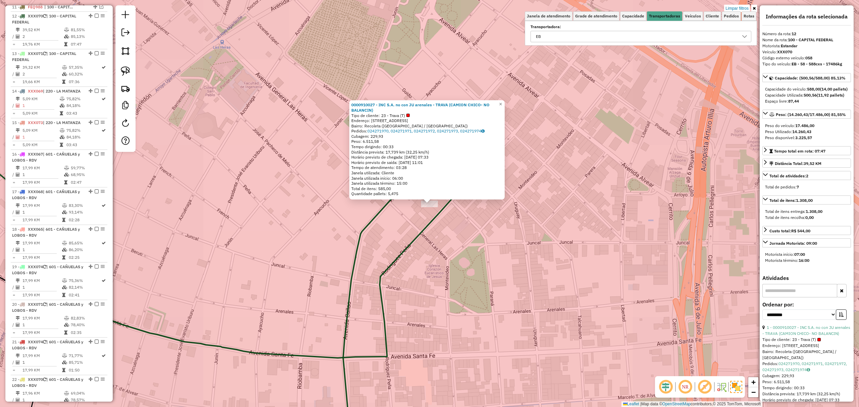
scroll to position [359, 0]
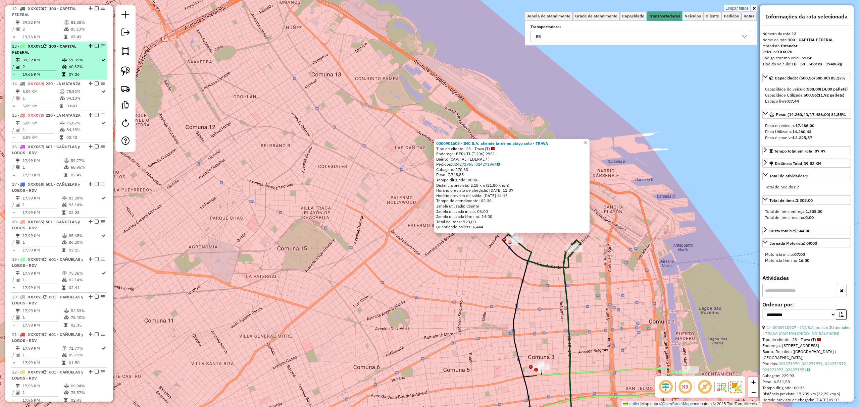
click at [57, 55] on div "13 - XXX071 | 100 - CAPITAL FEDERAL" at bounding box center [47, 49] width 71 height 12
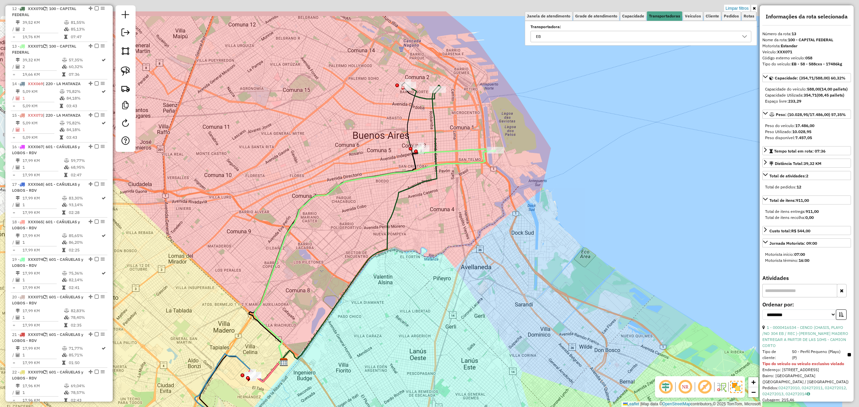
drag, startPoint x: 407, startPoint y: 177, endPoint x: 329, endPoint y: 264, distance: 116.1
click at [329, 264] on div "Limpar filtros Janela de atendimento Grade de atendimento Capacidade Transporta…" at bounding box center [429, 203] width 859 height 407
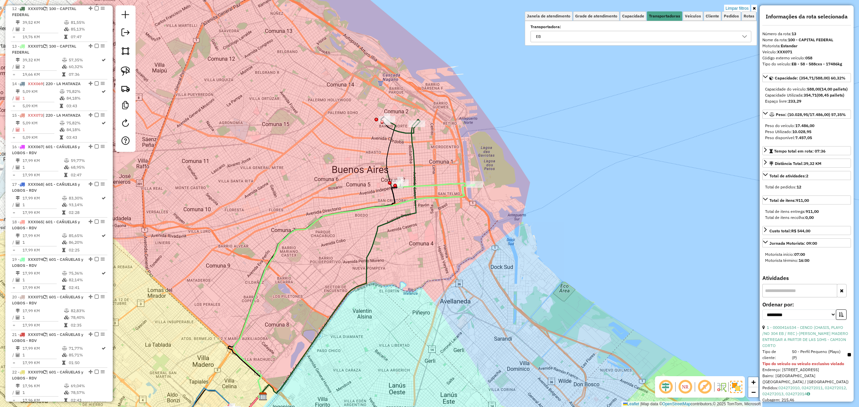
click at [404, 133] on icon at bounding box center [402, 126] width 31 height 14
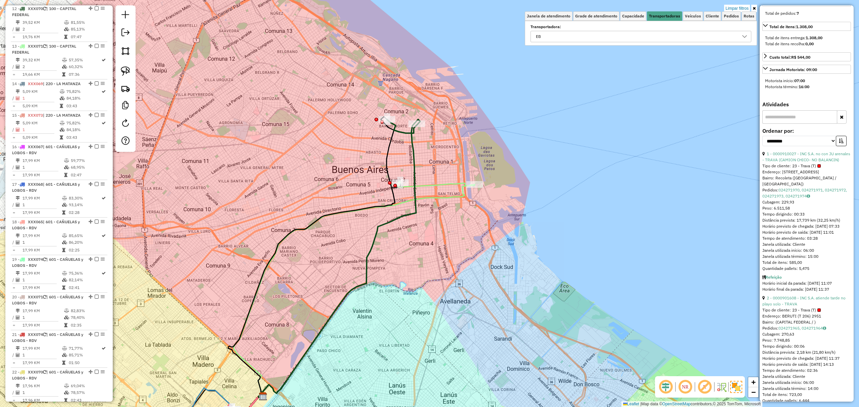
scroll to position [212, 0]
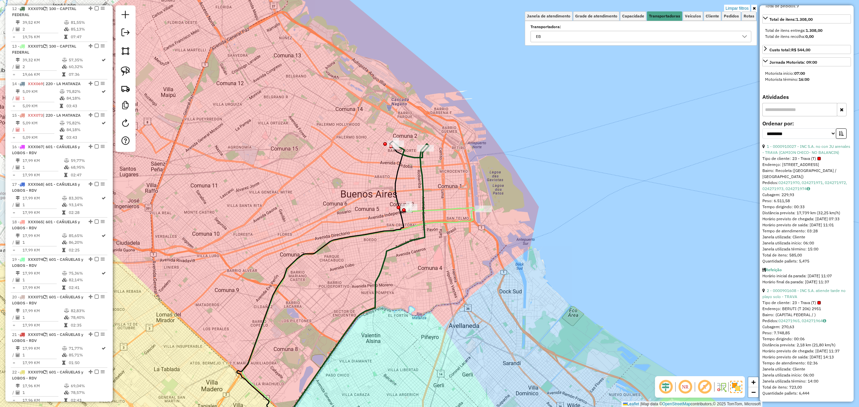
drag, startPoint x: 441, startPoint y: 161, endPoint x: 452, endPoint y: 209, distance: 49.5
click at [455, 212] on div "Limpar filtros Janela de atendimento Grade de atendimento Capacidade Transporta…" at bounding box center [429, 203] width 859 height 407
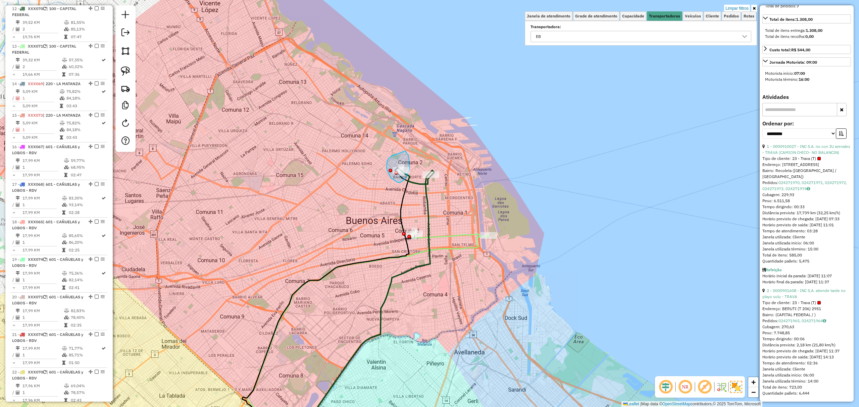
drag, startPoint x: 394, startPoint y: 155, endPoint x: 405, endPoint y: 151, distance: 11.5
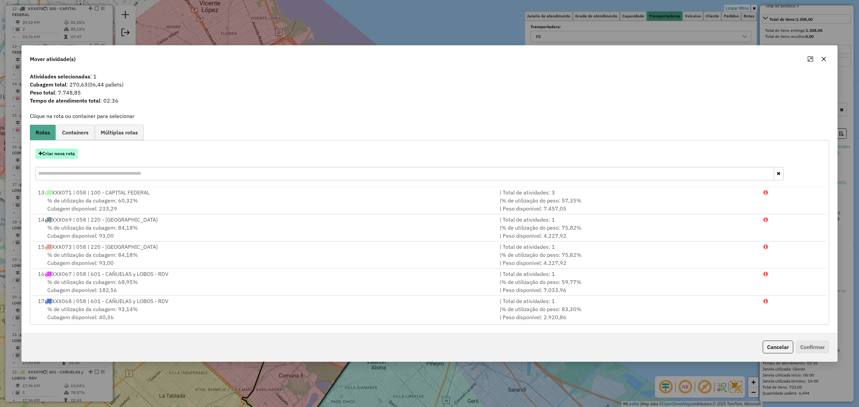
click at [59, 153] on button "Criar nova rota" at bounding box center [57, 154] width 42 height 10
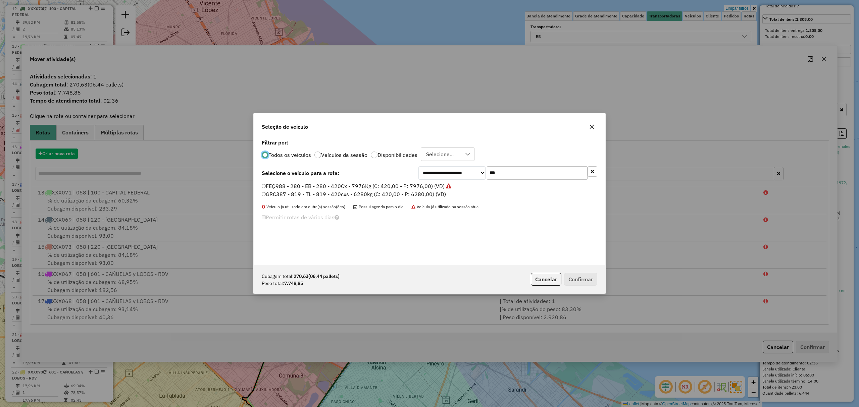
scroll to position [3, 2]
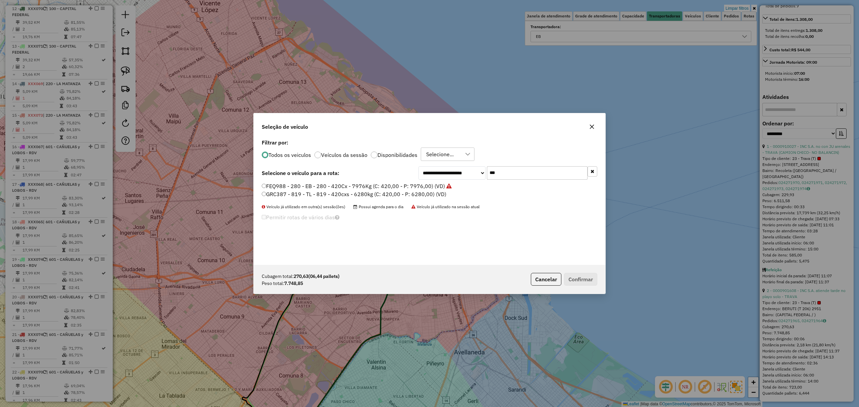
drag, startPoint x: 502, startPoint y: 172, endPoint x: 468, endPoint y: 165, distance: 34.3
click at [468, 165] on div "**********" at bounding box center [430, 201] width 352 height 127
type input "***"
click at [548, 276] on button "Cancelar" at bounding box center [546, 279] width 31 height 13
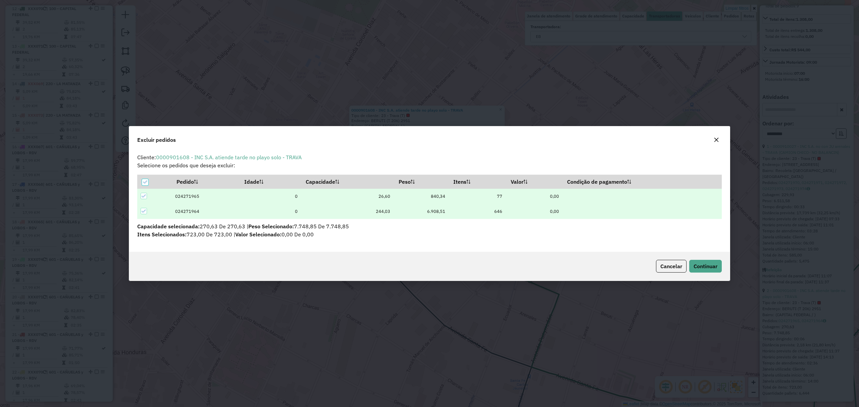
scroll to position [0, 0]
click at [704, 267] on span "Continuar" at bounding box center [705, 266] width 24 height 7
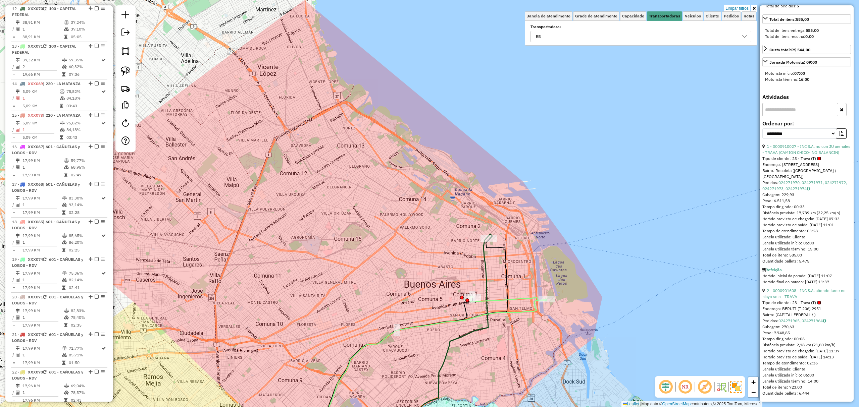
click at [498, 246] on icon at bounding box center [411, 343] width 194 height 209
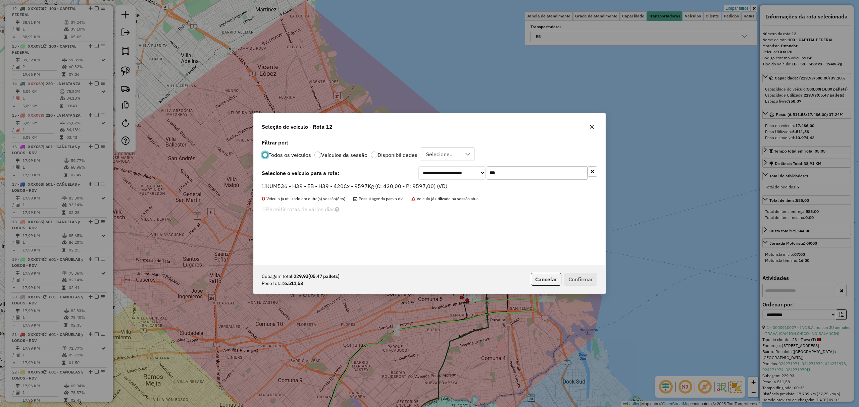
scroll to position [3, 2]
drag, startPoint x: 506, startPoint y: 168, endPoint x: 481, endPoint y: 168, distance: 25.8
click at [481, 168] on div "**********" at bounding box center [507, 172] width 179 height 13
type input "***"
click at [405, 185] on label "OCA239 - 357 - EB - 357 - 420cxs - 9552kg (C: 420,00 - P: 9552,00) (VD)" at bounding box center [354, 186] width 185 height 8
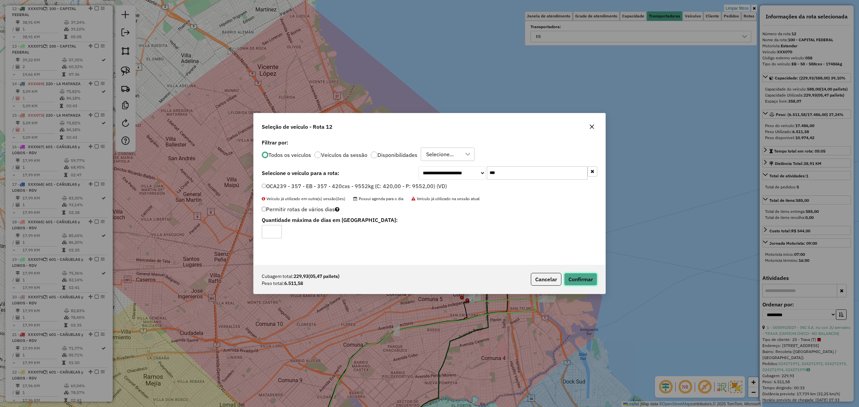
click at [584, 278] on button "Confirmar" at bounding box center [580, 279] width 33 height 13
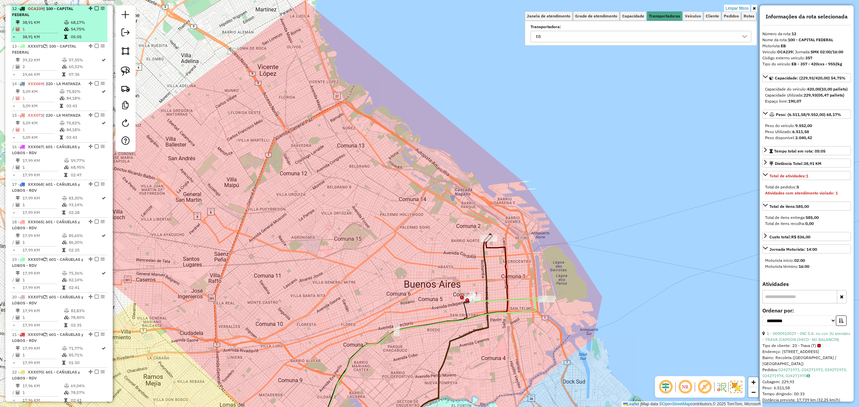
click at [95, 9] on em at bounding box center [97, 8] width 4 height 4
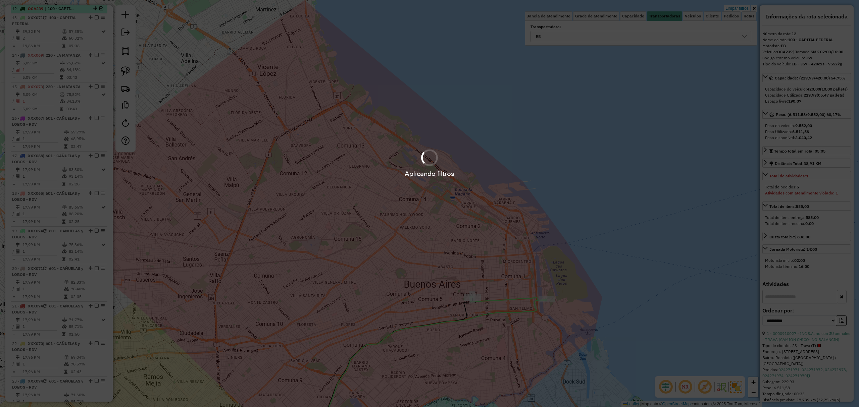
scroll to position [330, 0]
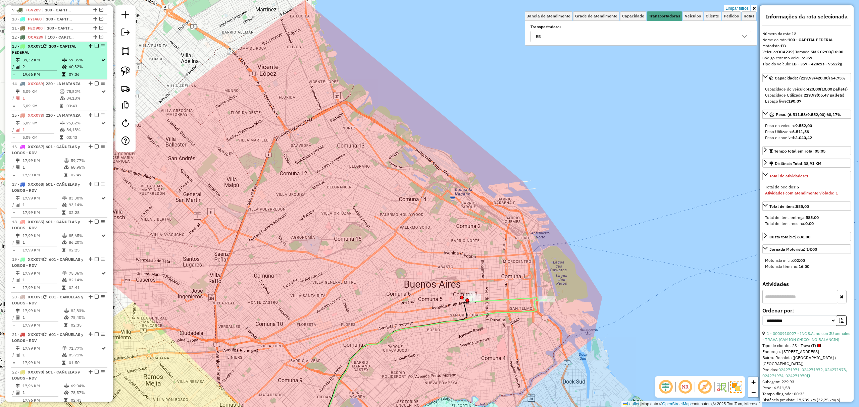
click at [47, 57] on li "13 - XXX071 | 100 - CAPITAL FEDERAL 39,32 KM 57,35% / 2 60,32% = 19,66 KM 07:36" at bounding box center [59, 61] width 97 height 38
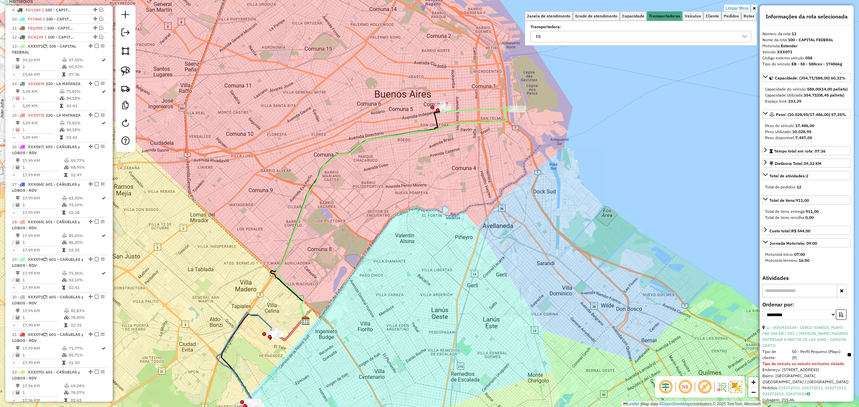
drag, startPoint x: 545, startPoint y: 235, endPoint x: 517, endPoint y: 245, distance: 29.6
click at [517, 245] on div "Limpar filtros Janela de atendimento Grade de atendimento Capacidade Transporta…" at bounding box center [429, 203] width 859 height 407
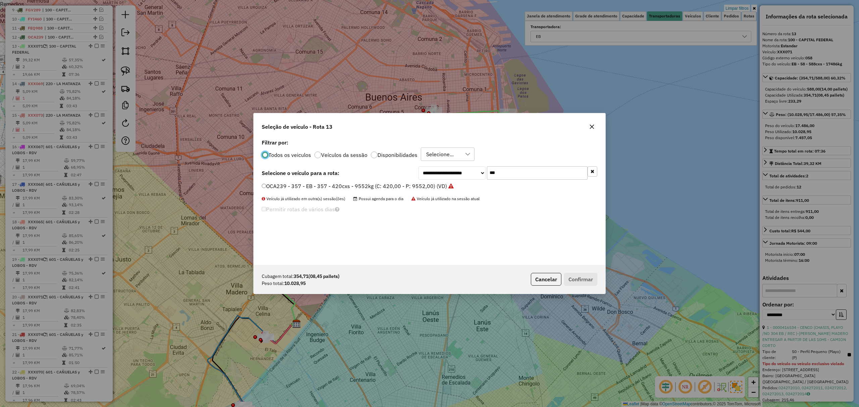
scroll to position [3, 2]
drag, startPoint x: 509, startPoint y: 172, endPoint x: 464, endPoint y: 162, distance: 46.1
click at [464, 162] on div "**********" at bounding box center [430, 201] width 352 height 127
type input "***"
click at [421, 182] on label "EQM348 - 046 - EB - 046 - 420cxs - 8173kg (C: 420,00 - P: 8173,00) (VD)" at bounding box center [355, 186] width 186 height 8
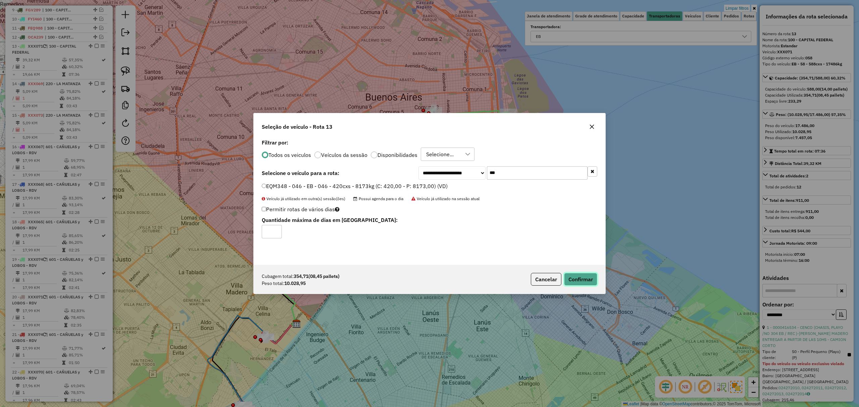
click at [573, 277] on button "Confirmar" at bounding box center [580, 279] width 33 height 13
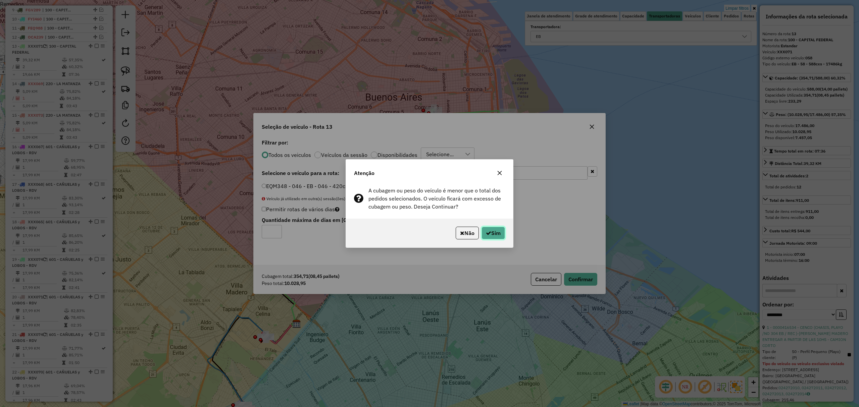
click at [493, 235] on button "Sim" at bounding box center [492, 233] width 23 height 13
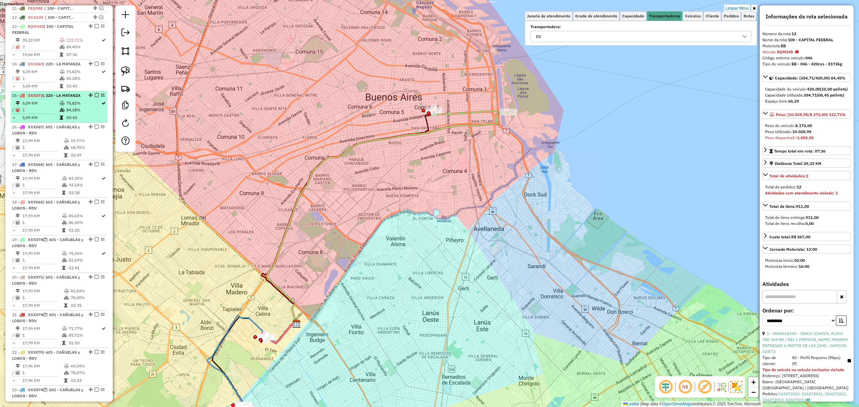
scroll to position [368, 0]
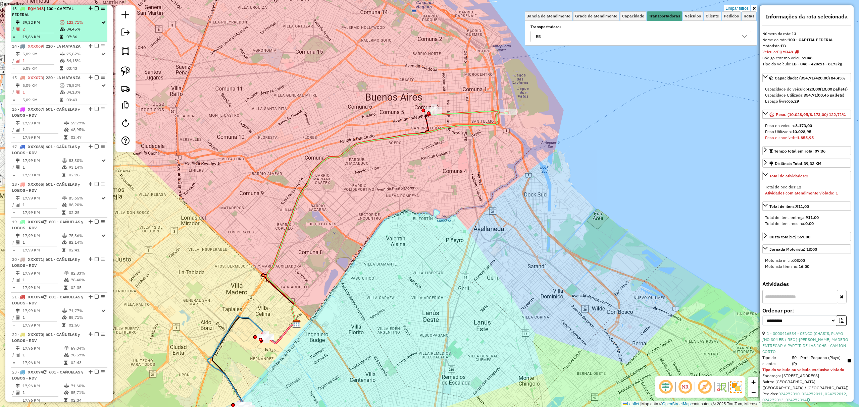
click at [95, 10] on em at bounding box center [97, 8] width 4 height 4
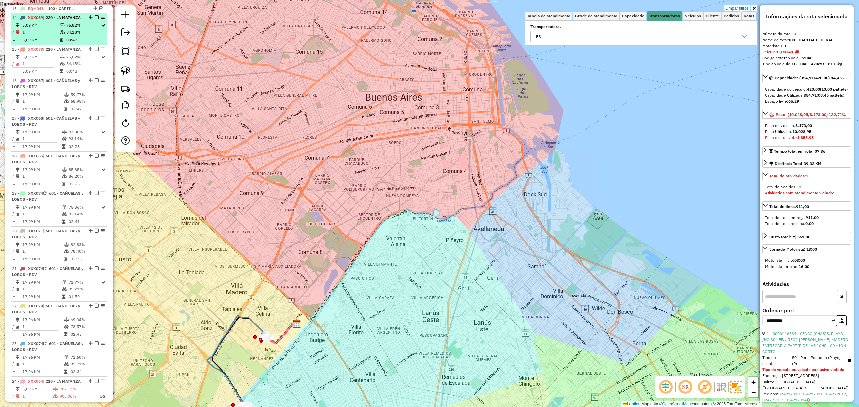
click at [54, 29] on td "5,09 KM" at bounding box center [40, 25] width 37 height 7
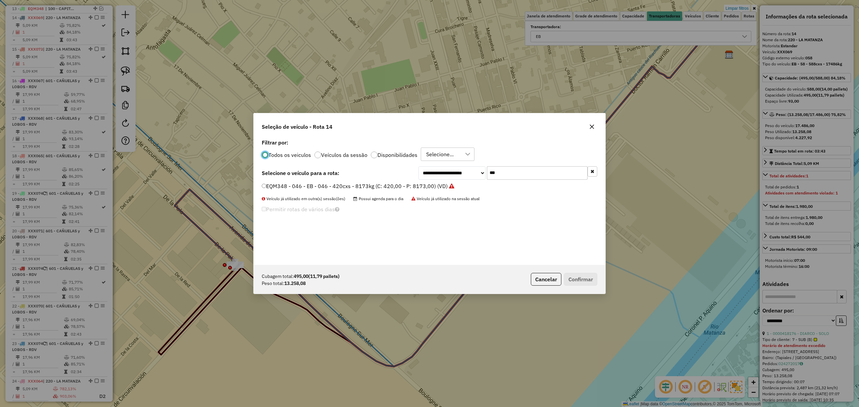
scroll to position [3, 2]
drag, startPoint x: 498, startPoint y: 174, endPoint x: 454, endPoint y: 156, distance: 47.7
click at [454, 156] on div "**********" at bounding box center [430, 201] width 352 height 127
type input "***"
click at [407, 186] on label "OCA239 - 357 - EB - 357 - 420cxs - 9552kg (C: 420,00 - P: 9552,00) (VD)" at bounding box center [358, 186] width 192 height 8
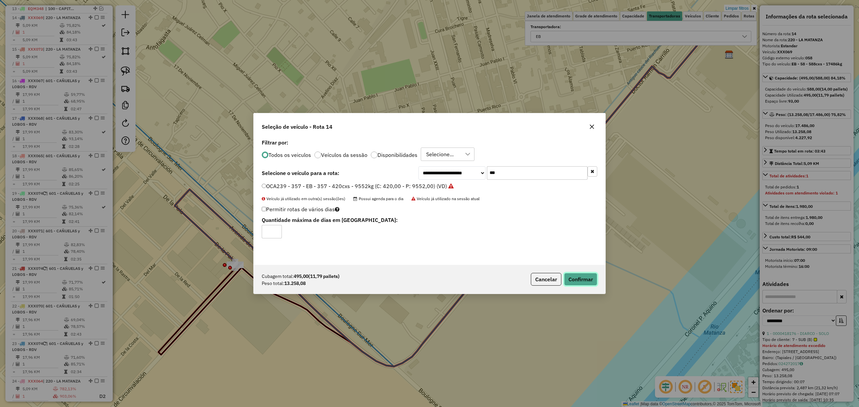
click at [568, 279] on button "Confirmar" at bounding box center [580, 279] width 33 height 13
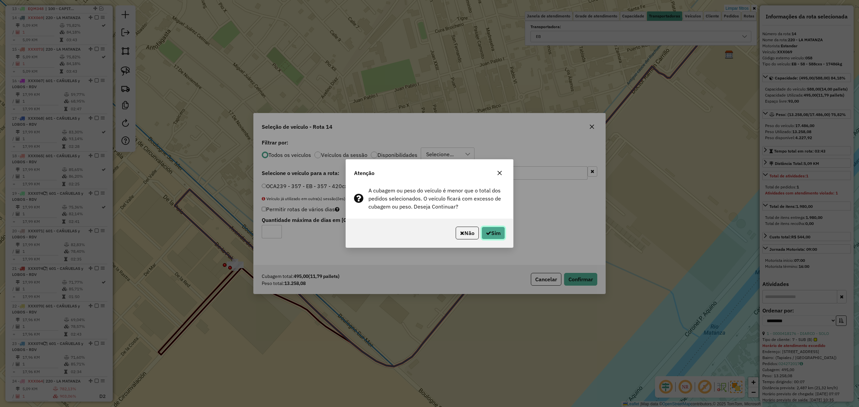
click at [492, 234] on button "Sim" at bounding box center [492, 233] width 23 height 13
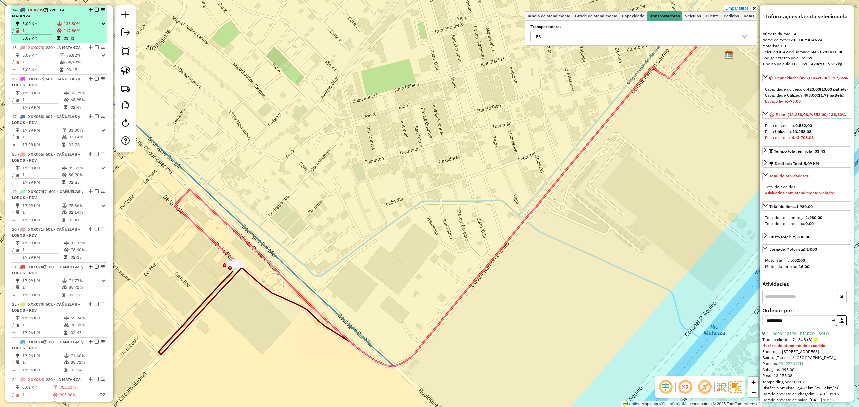
scroll to position [377, 0]
click at [95, 7] on em at bounding box center [97, 8] width 4 height 4
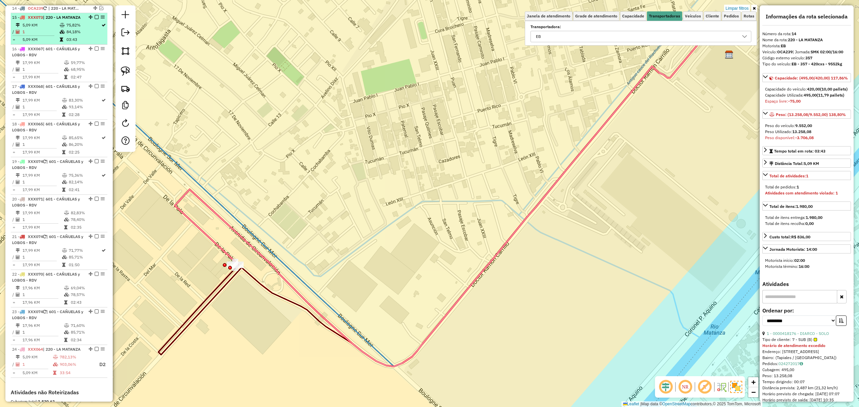
click at [52, 20] on div "15 - XXX073 | 220 - LA MATANZA" at bounding box center [47, 17] width 71 height 6
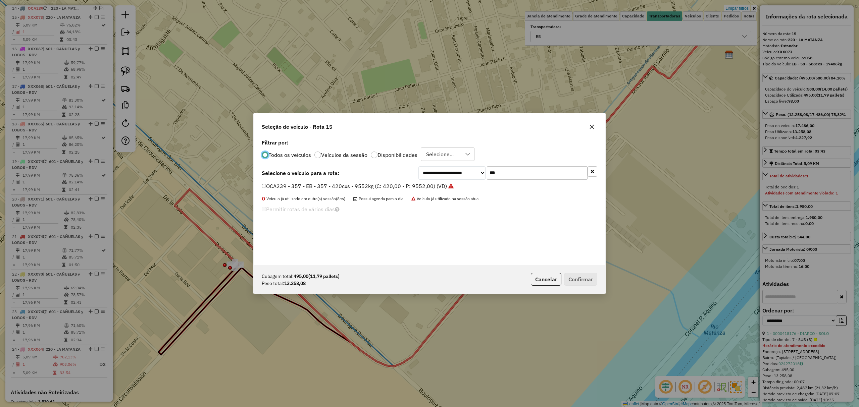
scroll to position [3, 2]
click at [385, 186] on label "OCA239 - 357 - EB - 357 - 420cxs - 9552kg (C: 420,00 - P: 9552,00) (VD)" at bounding box center [358, 186] width 192 height 8
click at [583, 277] on button "Confirmar" at bounding box center [580, 279] width 33 height 13
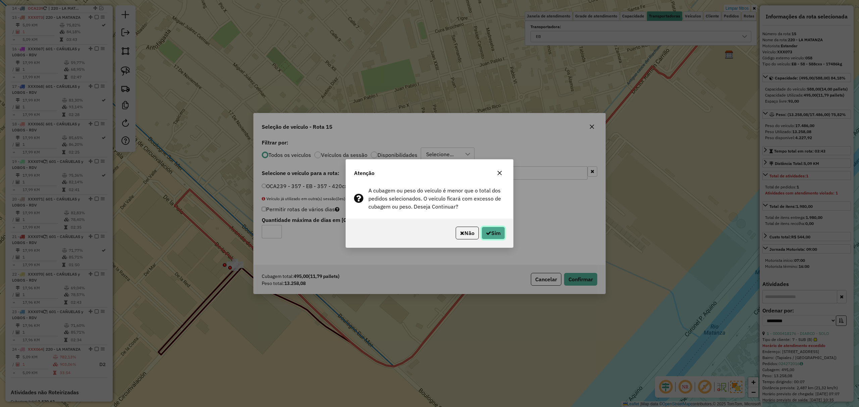
click at [495, 233] on button "Sim" at bounding box center [492, 233] width 23 height 13
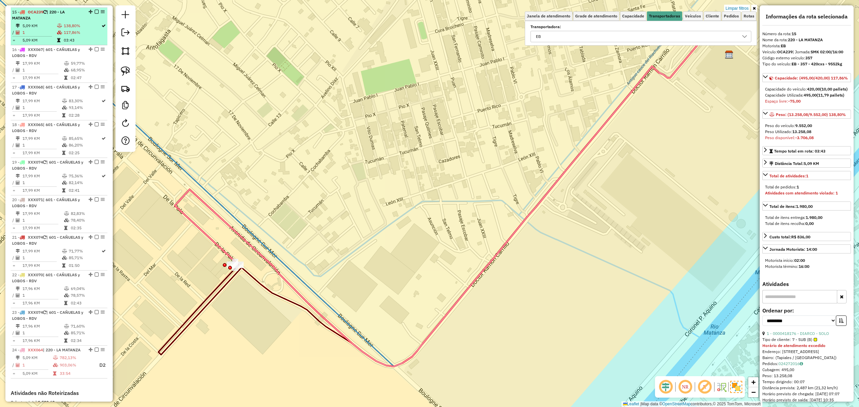
scroll to position [386, 0]
click at [95, 8] on em at bounding box center [97, 8] width 4 height 4
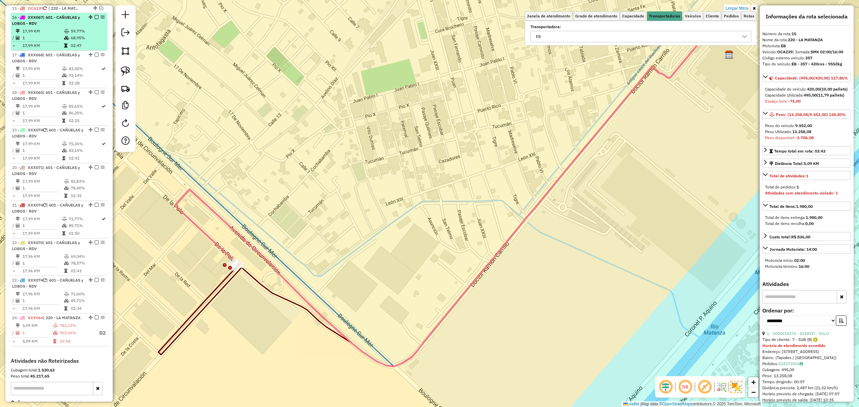
click at [48, 31] on td "17,99 KM" at bounding box center [43, 31] width 42 height 7
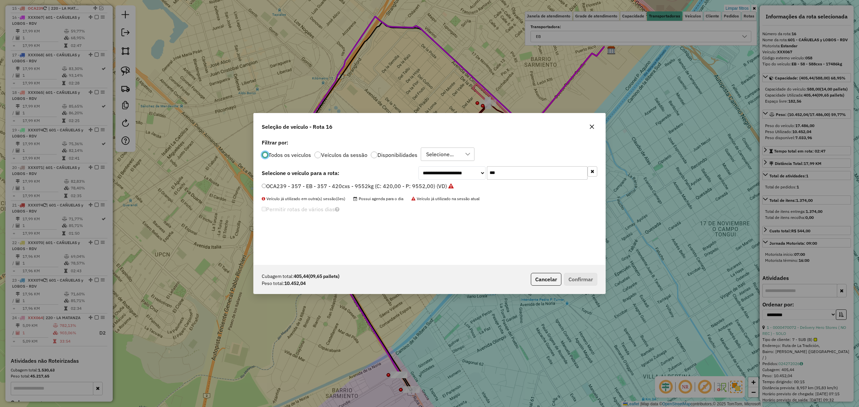
scroll to position [3, 2]
drag, startPoint x: 506, startPoint y: 176, endPoint x: 458, endPoint y: 165, distance: 48.8
click at [458, 165] on div "**********" at bounding box center [430, 201] width 352 height 127
type input "***"
click at [363, 195] on label "FKT925 - 303 - EB - 303 - 504Cx - 11110Kg (C: 504,00 - P: 11110,00) (VD)" at bounding box center [357, 194] width 190 height 8
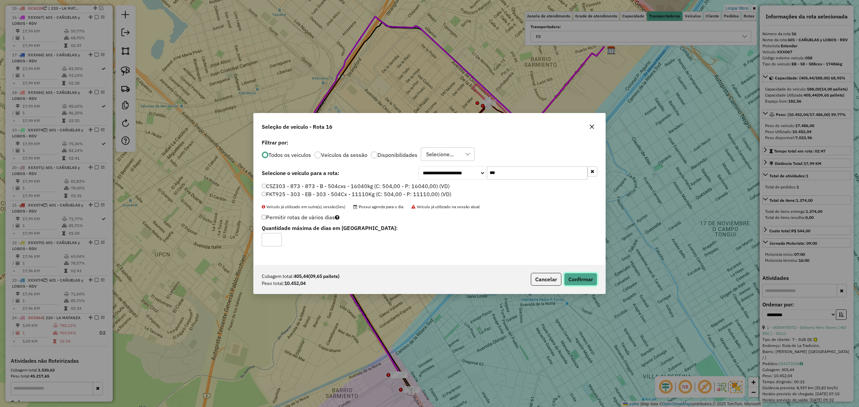
click at [577, 279] on button "Confirmar" at bounding box center [580, 279] width 33 height 13
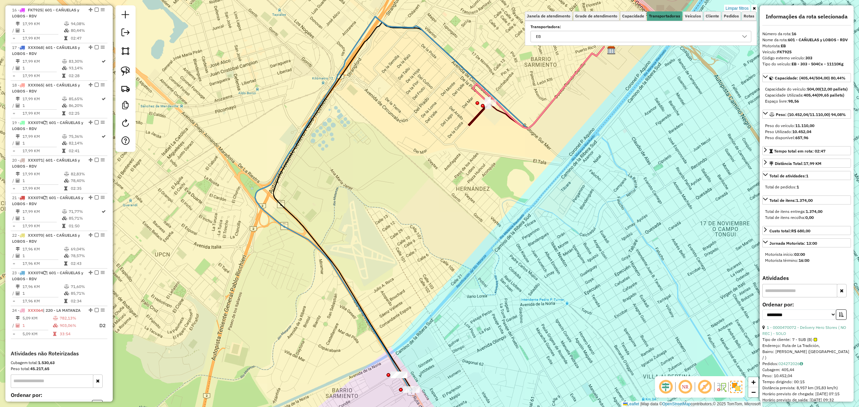
scroll to position [395, 0]
click at [95, 9] on em at bounding box center [97, 8] width 4 height 4
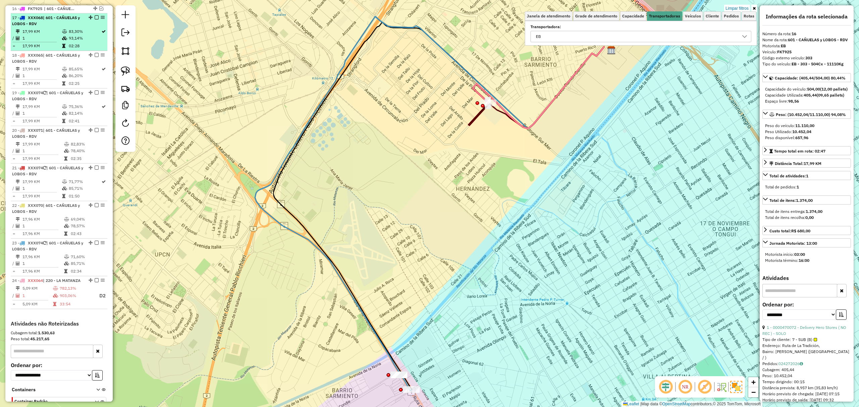
click at [54, 34] on td "17,99 KM" at bounding box center [42, 31] width 40 height 7
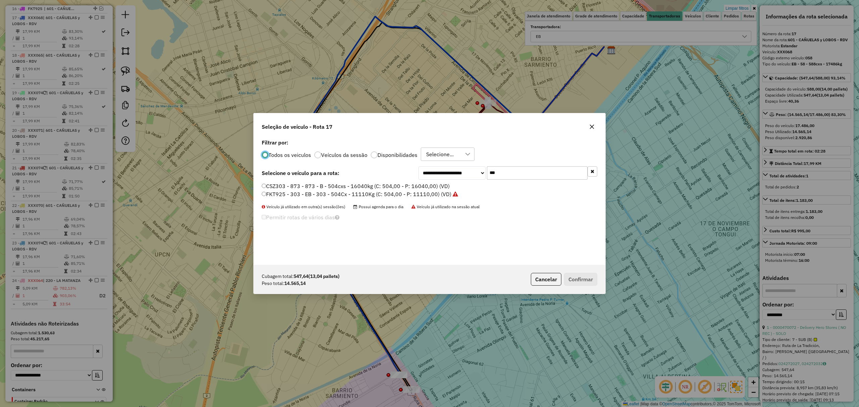
scroll to position [3, 2]
drag, startPoint x: 516, startPoint y: 173, endPoint x: 464, endPoint y: 165, distance: 52.3
click at [464, 165] on div "**********" at bounding box center [430, 201] width 352 height 127
type input "***"
click at [349, 195] on label "KUG070 - 040 - EB - 040 - 588cxs - 14531kg (C: 588,00 - P: 14531,00) (VD)" at bounding box center [358, 194] width 192 height 8
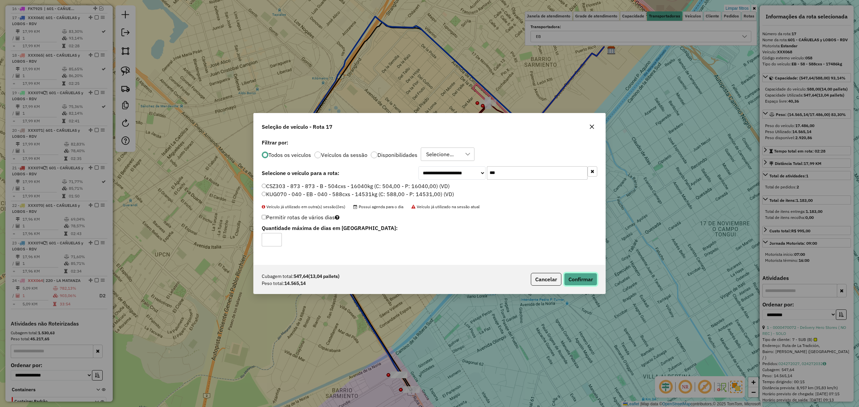
click at [582, 281] on button "Confirmar" at bounding box center [580, 279] width 33 height 13
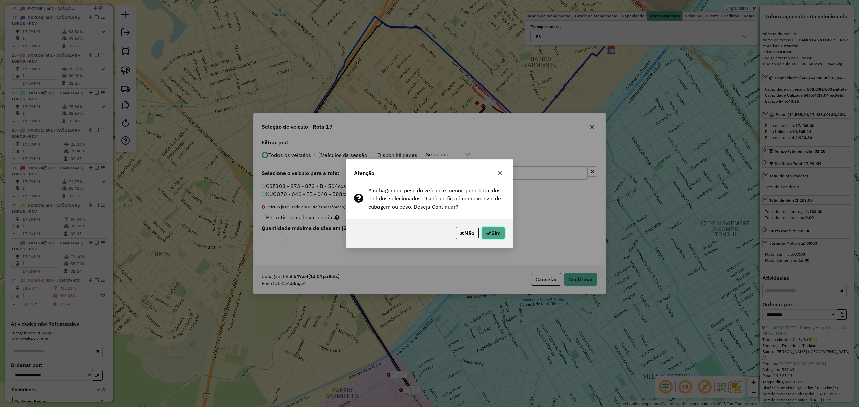
click at [491, 228] on button "Sim" at bounding box center [492, 233] width 23 height 13
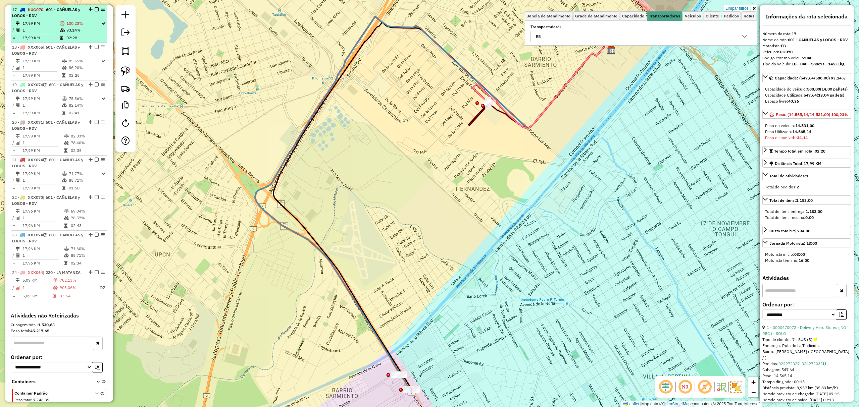
scroll to position [405, 0]
click at [95, 7] on em at bounding box center [97, 8] width 4 height 4
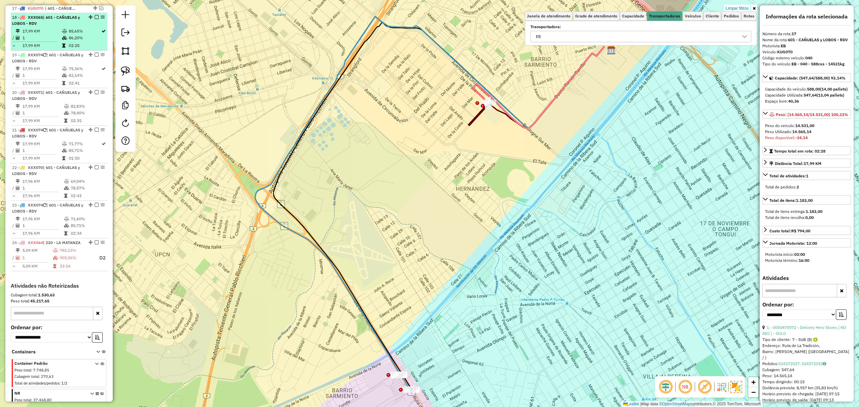
click at [47, 26] on div "18 - XXX065 | 601 - CAÑUELAS y LOBOS - RDV" at bounding box center [47, 20] width 71 height 12
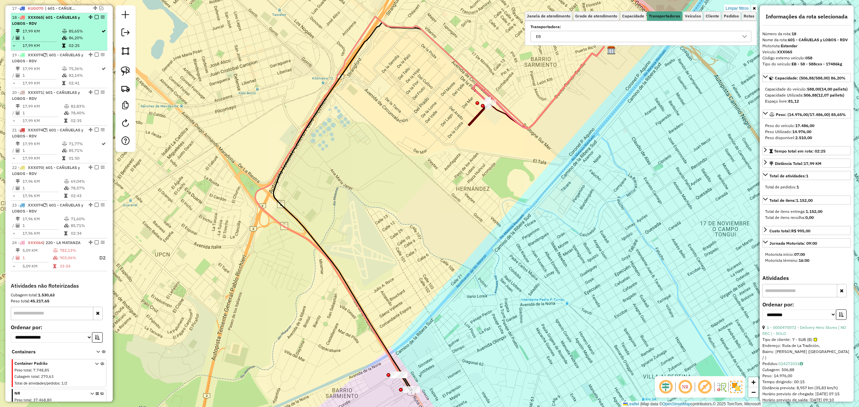
click at [58, 28] on li "18 - XXX065 | 601 - CAÑUELAS y LOBOS - RDV 17,99 KM 85,65% / 1 86,20% = 17,99 K…" at bounding box center [59, 32] width 97 height 38
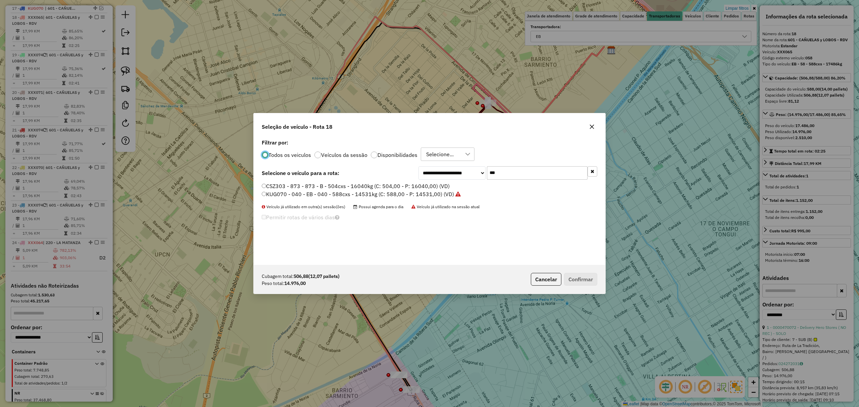
scroll to position [3, 2]
drag, startPoint x: 476, startPoint y: 169, endPoint x: 461, endPoint y: 164, distance: 15.7
click at [461, 164] on div "**********" at bounding box center [430, 201] width 352 height 127
type input "***"
click at [368, 186] on label "FOB348 - 670 - EB - 670 - 588cxs - 15624Kg (C: 588,00 - P: 15624,00) (VD)" at bounding box center [358, 186] width 192 height 8
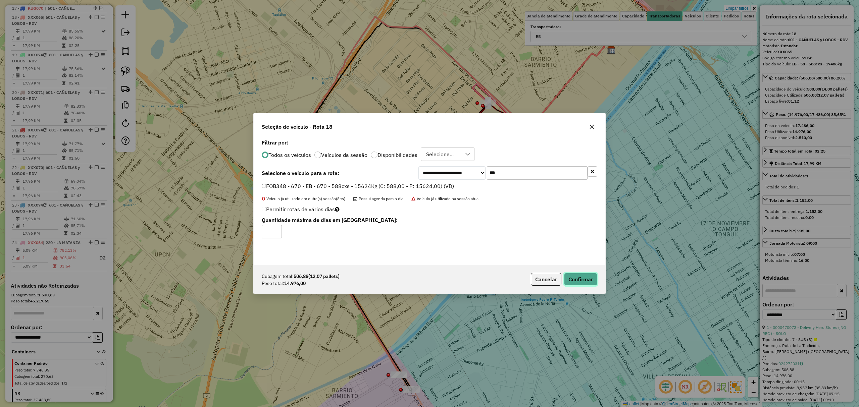
click at [578, 278] on button "Confirmar" at bounding box center [580, 279] width 33 height 13
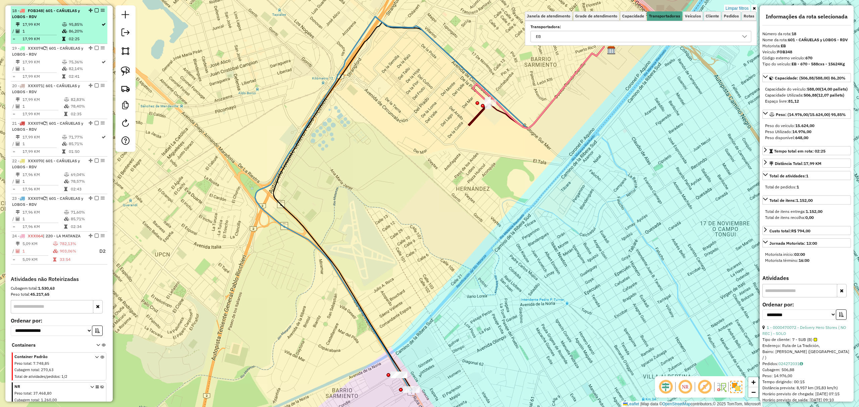
scroll to position [414, 0]
click at [95, 9] on em at bounding box center [97, 8] width 4 height 4
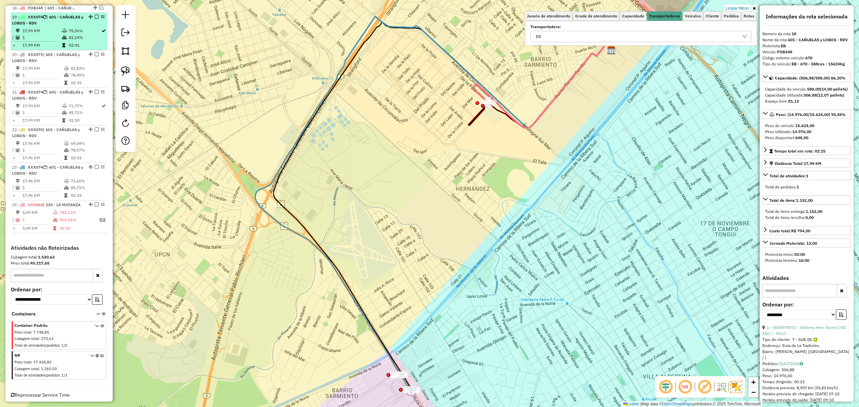
click at [56, 30] on td "17,99 KM" at bounding box center [42, 31] width 40 height 7
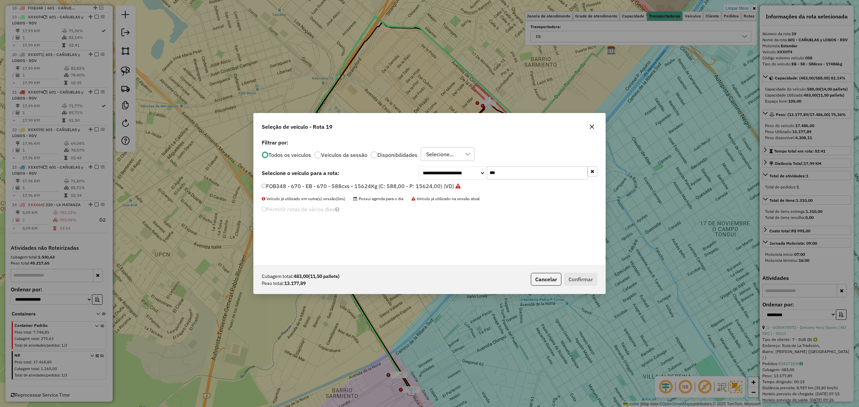
scroll to position [3, 2]
drag, startPoint x: 505, startPoint y: 172, endPoint x: 464, endPoint y: 159, distance: 42.7
click at [464, 159] on div "**********" at bounding box center [430, 201] width 352 height 127
type input "***"
click at [383, 184] on label "EFZ860 - 089 - EB - 089 - 588cxs - 13147kg (C: 588,00 - P: 13147,00) (VD)" at bounding box center [357, 186] width 191 height 8
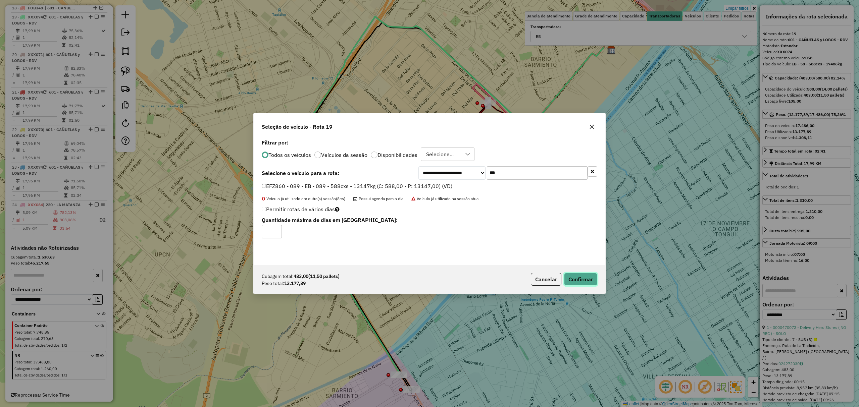
click at [589, 281] on button "Confirmar" at bounding box center [580, 279] width 33 height 13
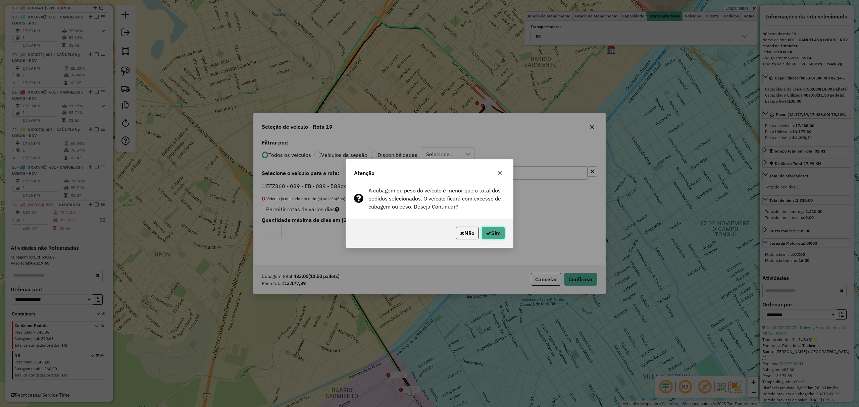
click at [486, 232] on icon "button" at bounding box center [488, 232] width 5 height 5
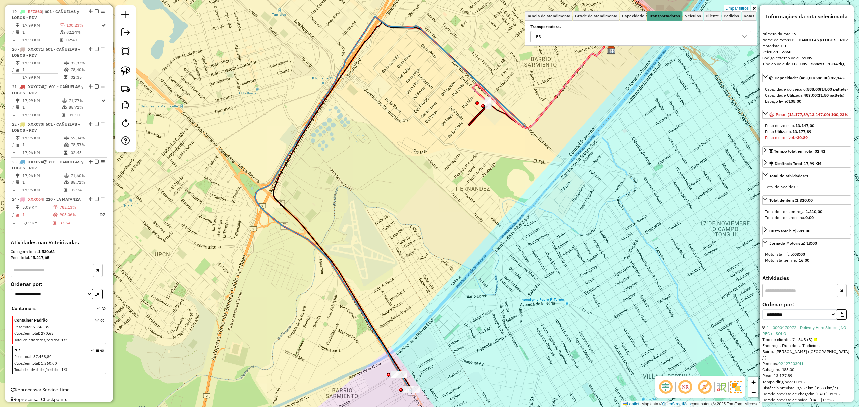
scroll to position [423, 0]
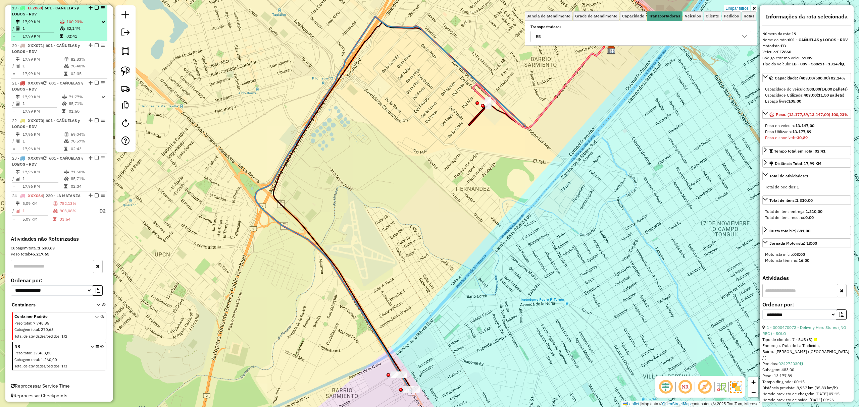
click at [95, 10] on em at bounding box center [97, 8] width 4 height 4
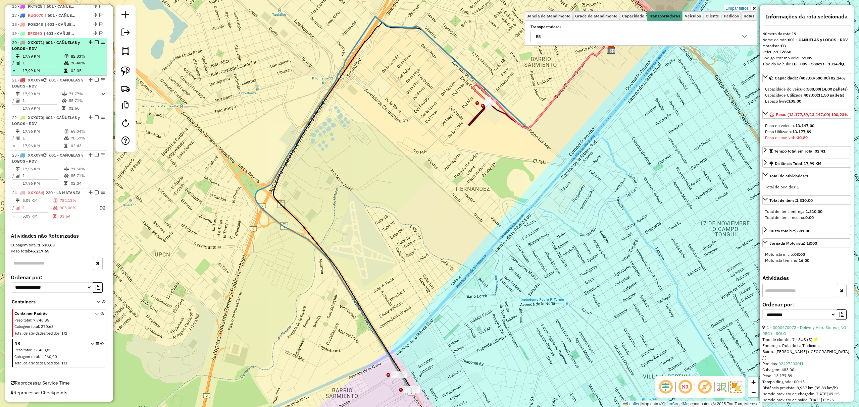
click at [36, 45] on li "20 - XXX071 | 601 - CAÑUELAS y LOBOS - RDV 17,99 KM 82,83% / 1 78,40% = 17,99 K…" at bounding box center [59, 57] width 97 height 38
click at [27, 45] on li "20 - XXX071 | 601 - CAÑUELAS y LOBOS - RDV 17,99 KM 82,83% / 1 78,40% = 17,99 K…" at bounding box center [59, 57] width 97 height 38
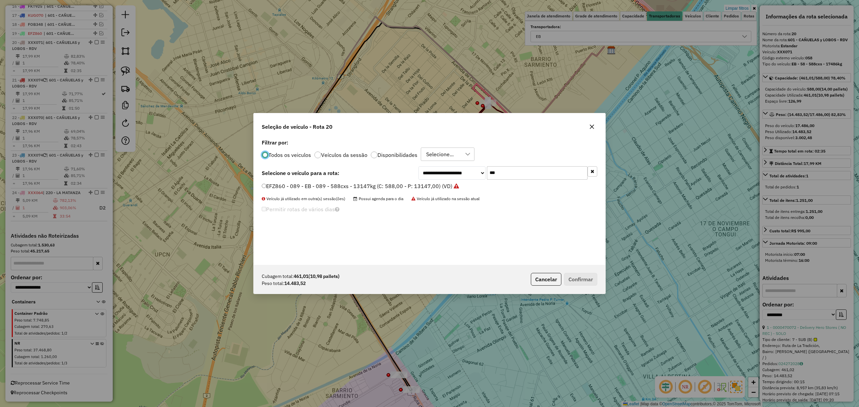
scroll to position [3, 2]
drag, startPoint x: 500, startPoint y: 176, endPoint x: 464, endPoint y: 159, distance: 41.0
click at [466, 166] on div "**********" at bounding box center [507, 172] width 179 height 13
type input "***"
click at [370, 185] on label "FOB349 - 381 - EB - 381 - 588Cx - 15369Kg (C: 588,00 - P: 15369,00) (VD)" at bounding box center [357, 186] width 190 height 8
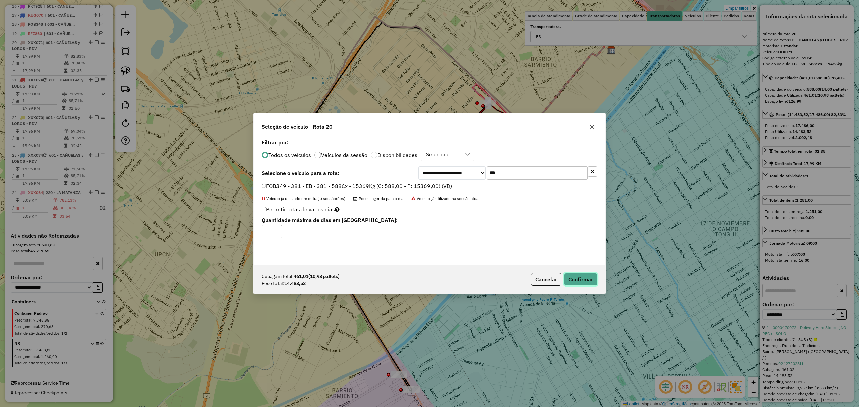
click at [581, 280] on button "Confirmar" at bounding box center [580, 279] width 33 height 13
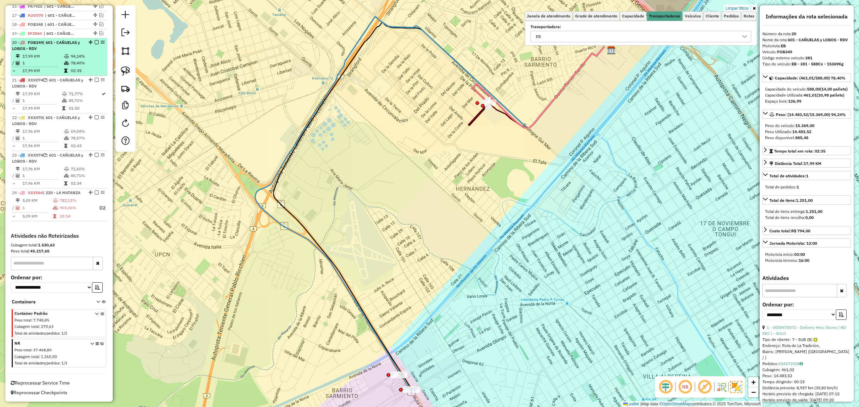
click at [95, 40] on em at bounding box center [97, 42] width 4 height 4
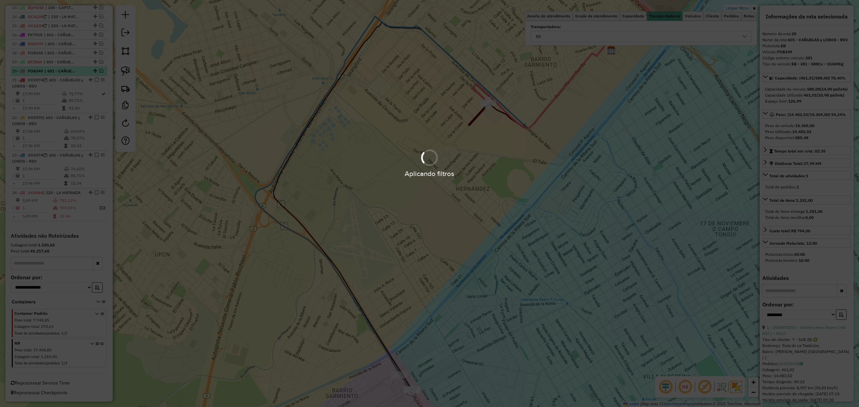
scroll to position [378, 0]
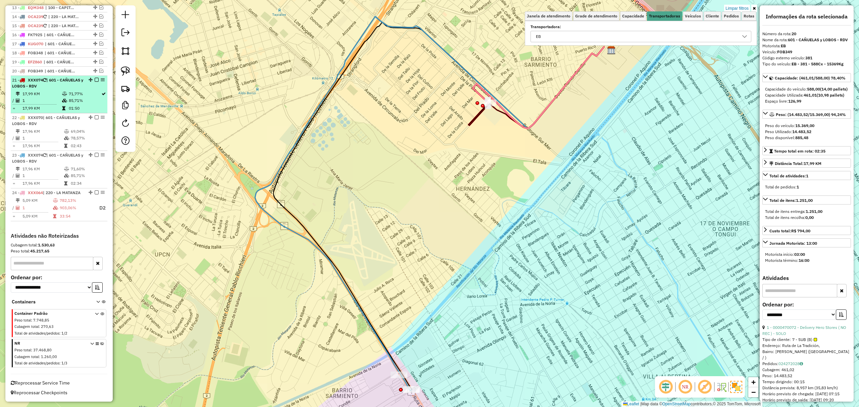
click at [47, 91] on td "17,99 KM" at bounding box center [42, 94] width 40 height 7
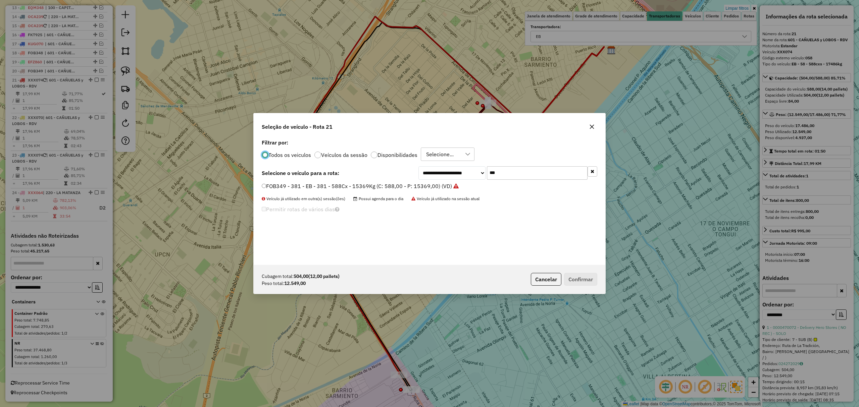
scroll to position [3, 2]
drag, startPoint x: 483, startPoint y: 168, endPoint x: 465, endPoint y: 164, distance: 18.6
click at [465, 164] on div "**********" at bounding box center [430, 201] width 352 height 127
type input "***"
click at [341, 195] on label "ETH221 - 397 - EB - 397 - 588cxs - 12547kg (C: 504,00 - P: 12547,00) (VD)" at bounding box center [357, 194] width 191 height 8
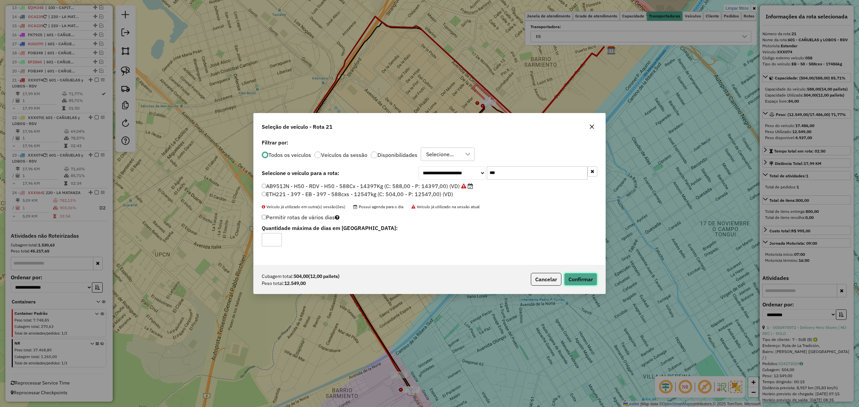
click at [584, 279] on button "Confirmar" at bounding box center [580, 279] width 33 height 13
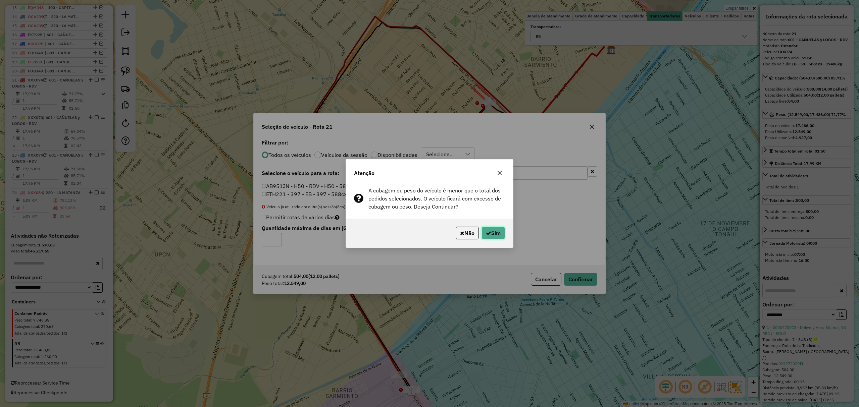
click at [493, 231] on button "Sim" at bounding box center [492, 233] width 23 height 13
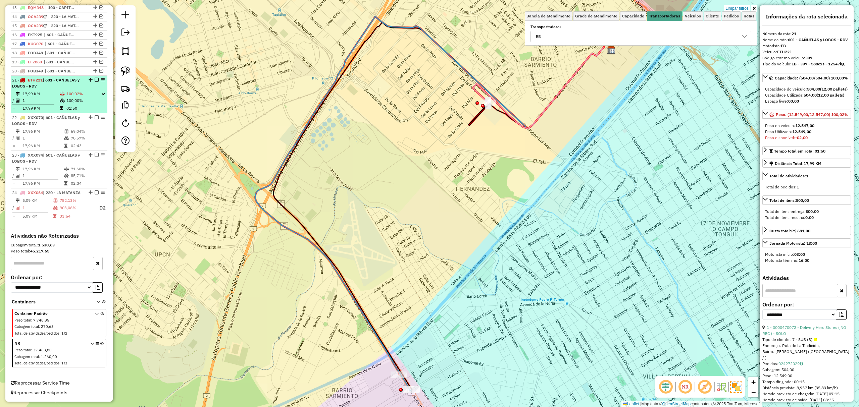
click at [95, 78] on em at bounding box center [97, 80] width 4 height 4
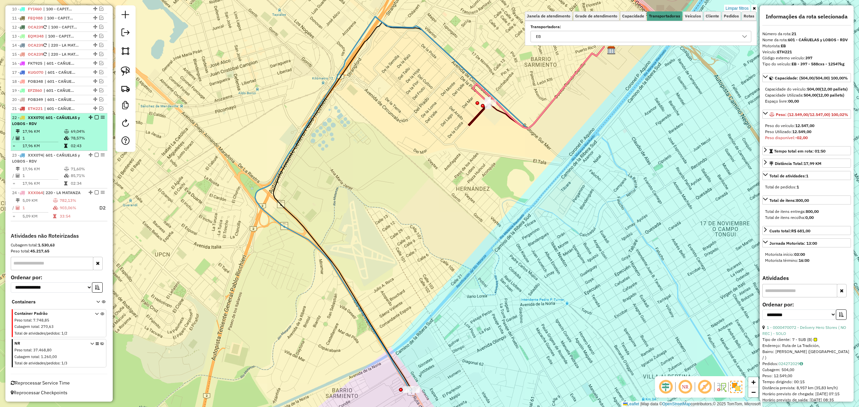
click at [46, 118] on div "22 - XXX070 | 601 - CAÑUELAS y LOBOS - RDV" at bounding box center [47, 121] width 71 height 12
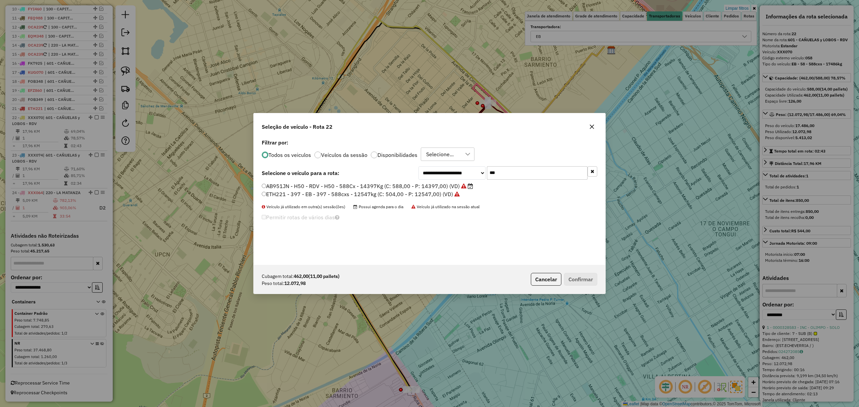
scroll to position [3, 2]
drag, startPoint x: 506, startPoint y: 175, endPoint x: 467, endPoint y: 165, distance: 40.1
click at [467, 165] on div "**********" at bounding box center [430, 201] width 352 height 127
type input "***"
click at [315, 185] on label "EQM345 - 921 - EB - 921 - 504cxs - 11096kg (C: 504,00 - P: 11096,00) (VD)" at bounding box center [358, 186] width 193 height 8
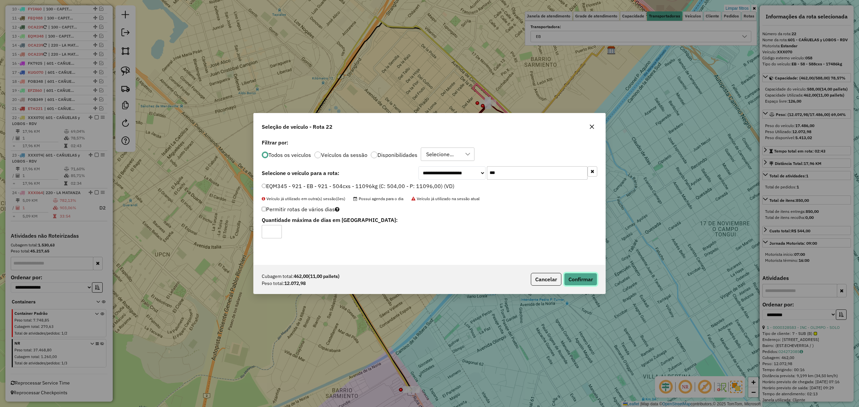
click at [572, 277] on button "Confirmar" at bounding box center [580, 279] width 33 height 13
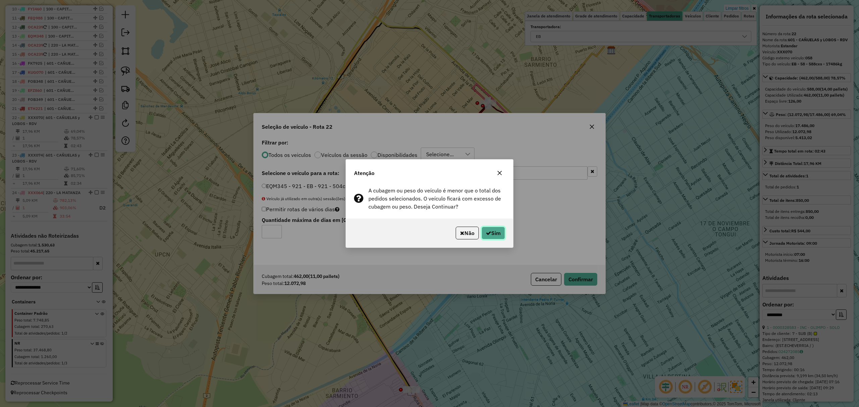
click at [497, 236] on button "Sim" at bounding box center [492, 233] width 23 height 13
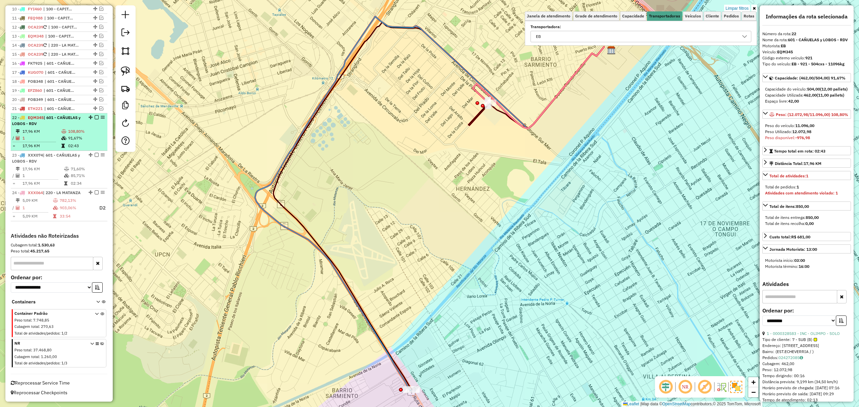
click at [96, 115] on em at bounding box center [97, 117] width 4 height 4
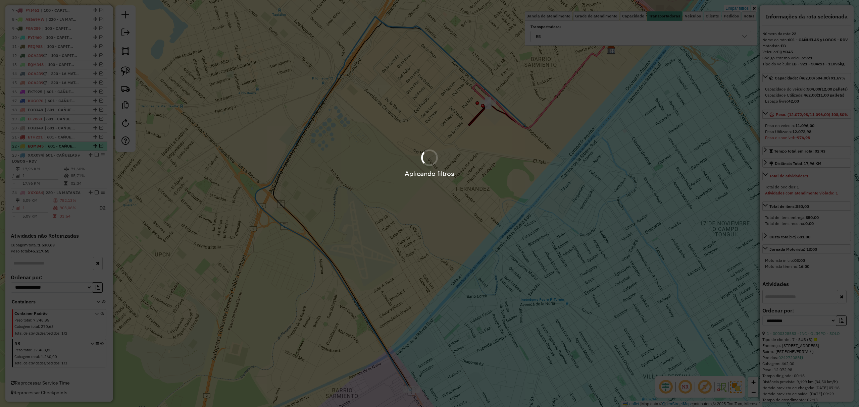
scroll to position [321, 0]
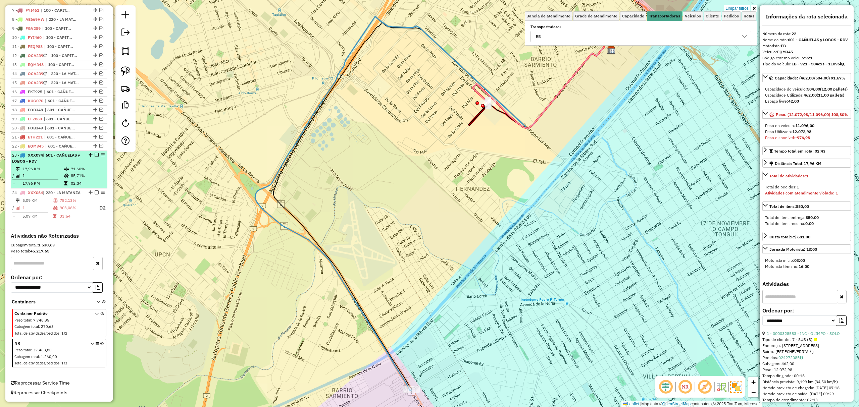
click at [42, 155] on div "23 - XXX074 | 601 - CAÑUELAS y LOBOS - RDV" at bounding box center [47, 158] width 71 height 12
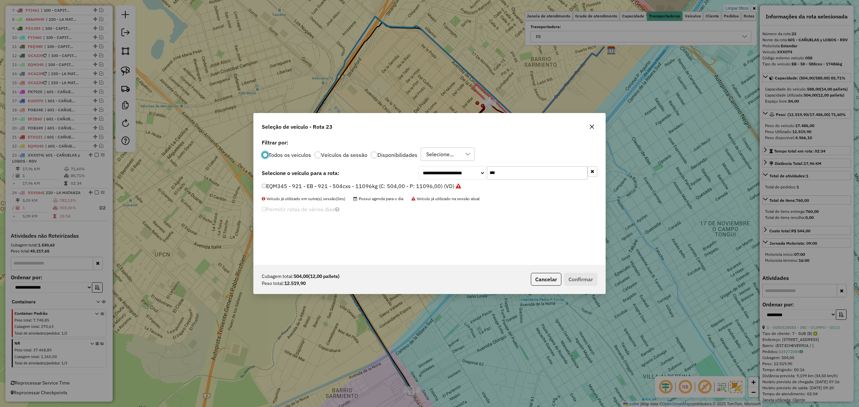
scroll to position [3, 2]
drag, startPoint x: 501, startPoint y: 172, endPoint x: 455, endPoint y: 165, distance: 46.2
click at [455, 165] on div "**********" at bounding box center [430, 201] width 352 height 127
type input "***"
click at [340, 185] on label "AF857GP - 891 - EB - 891 - 588cxs - 14741kg (C: 588,00 - P: 14741,00) (VD)" at bounding box center [359, 186] width 195 height 8
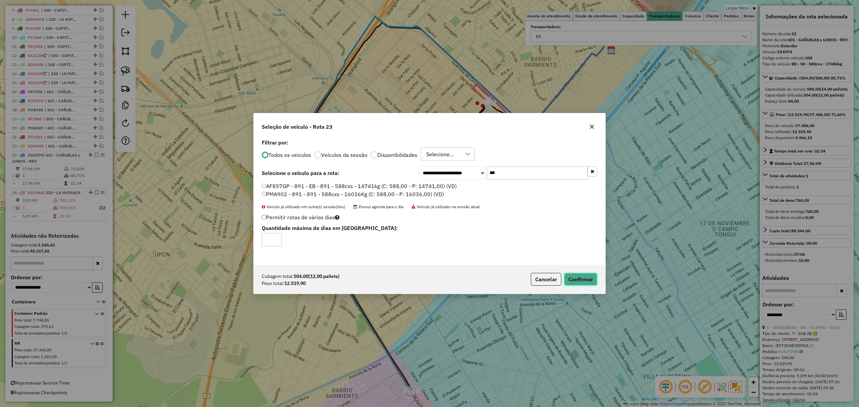
click at [580, 277] on button "Confirmar" at bounding box center [580, 279] width 33 height 13
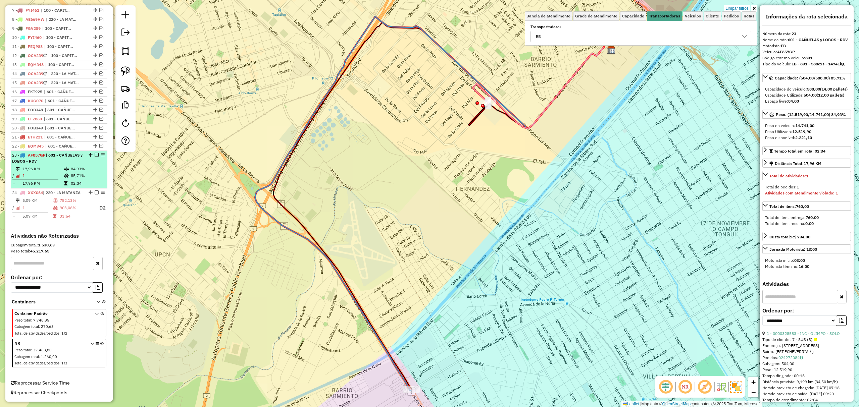
click at [95, 153] on em at bounding box center [97, 155] width 4 height 4
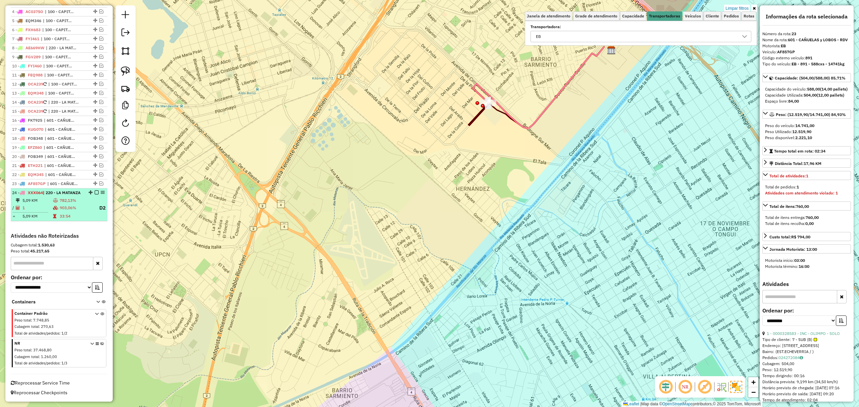
click at [71, 193] on div "24 - XXX064 | 220 - LA MATANZA" at bounding box center [47, 193] width 71 height 6
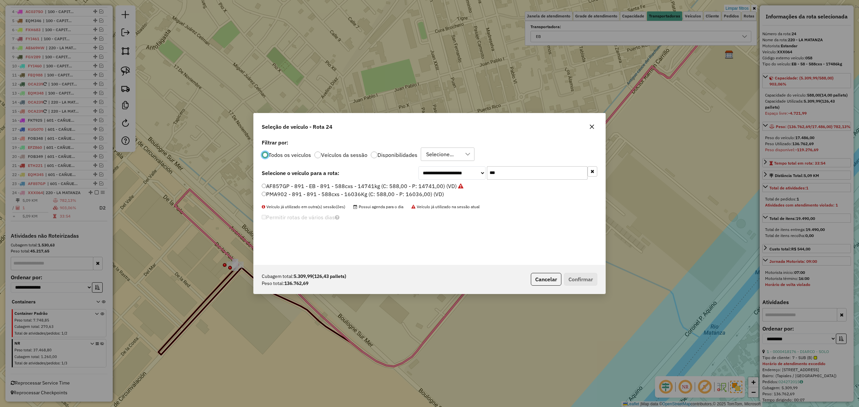
scroll to position [3, 2]
drag, startPoint x: 503, startPoint y: 174, endPoint x: 459, endPoint y: 159, distance: 46.7
click at [459, 159] on div "**********" at bounding box center [430, 201] width 352 height 127
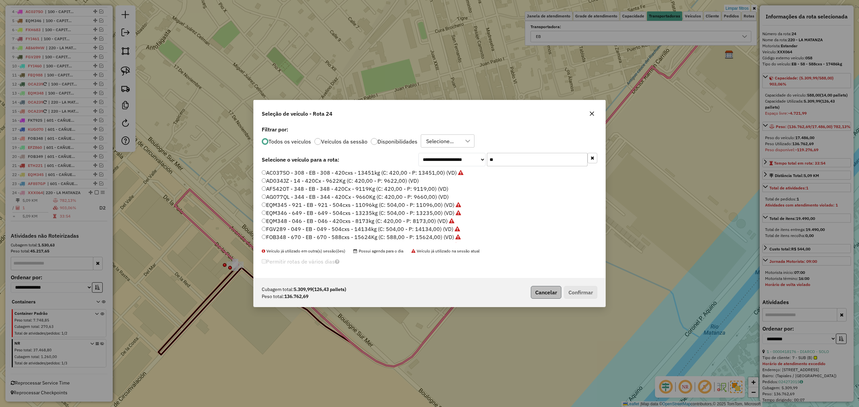
type input "**"
click at [543, 294] on button "Cancelar" at bounding box center [546, 292] width 31 height 13
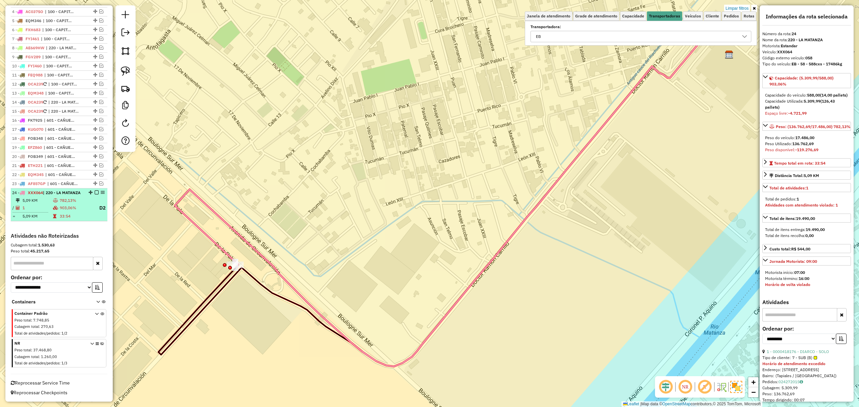
click at [95, 191] on em at bounding box center [97, 193] width 4 height 4
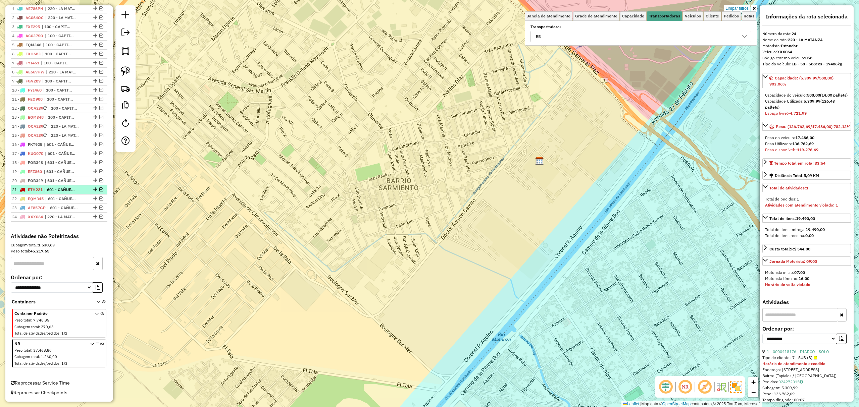
scroll to position [38, 0]
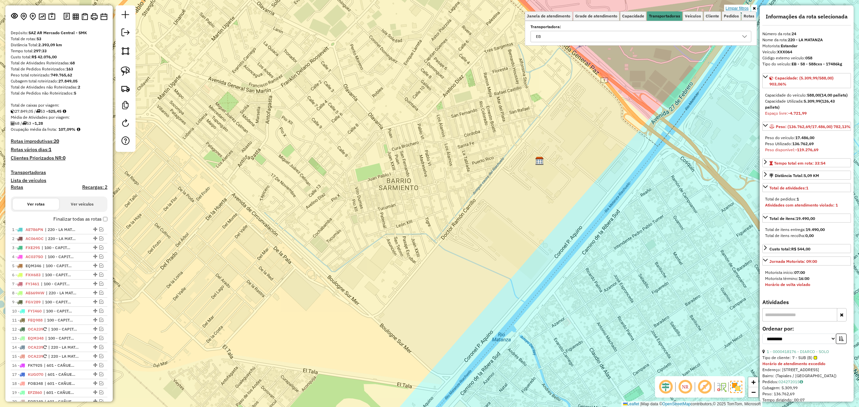
click at [739, 7] on link "Limpar filtros" at bounding box center [737, 8] width 26 height 7
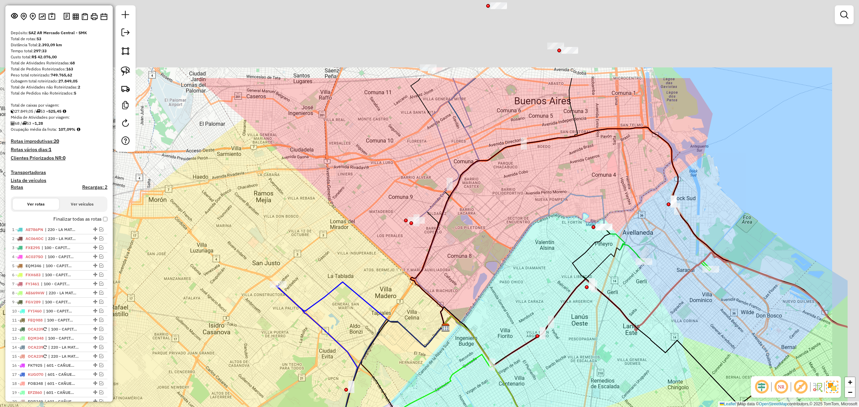
drag, startPoint x: 564, startPoint y: 165, endPoint x: 438, endPoint y: 355, distance: 227.8
click at [438, 355] on div "Janela de atendimento Grade de atendimento Capacidade Transportadoras Veículos …" at bounding box center [429, 203] width 859 height 407
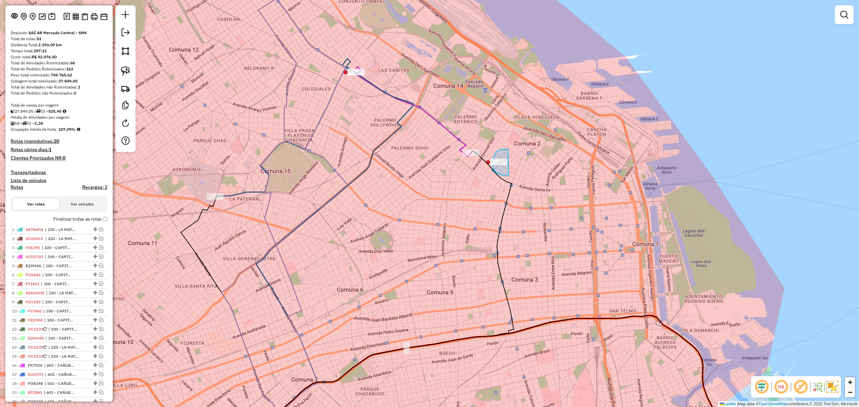
drag, startPoint x: 503, startPoint y: 149, endPoint x: 508, endPoint y: 174, distance: 25.7
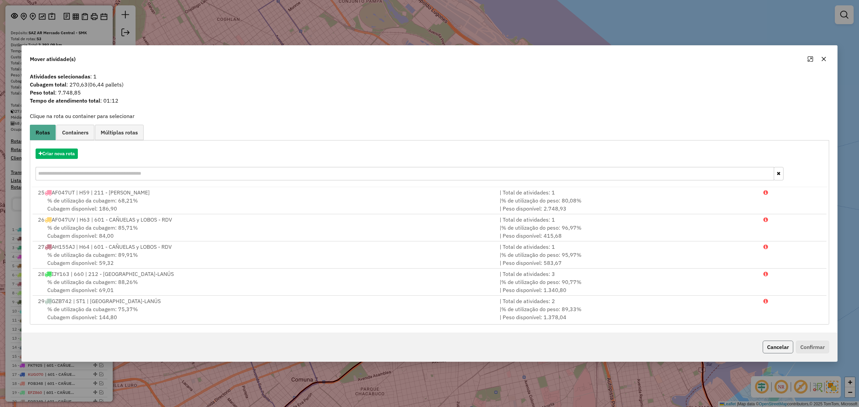
click at [779, 346] on button "Cancelar" at bounding box center [777, 347] width 31 height 13
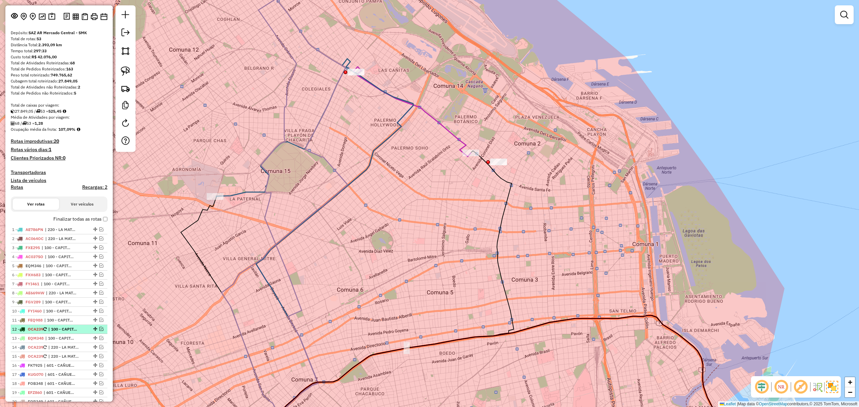
click at [39, 329] on span "OCA239" at bounding box center [35, 329] width 15 height 5
select select "**********"
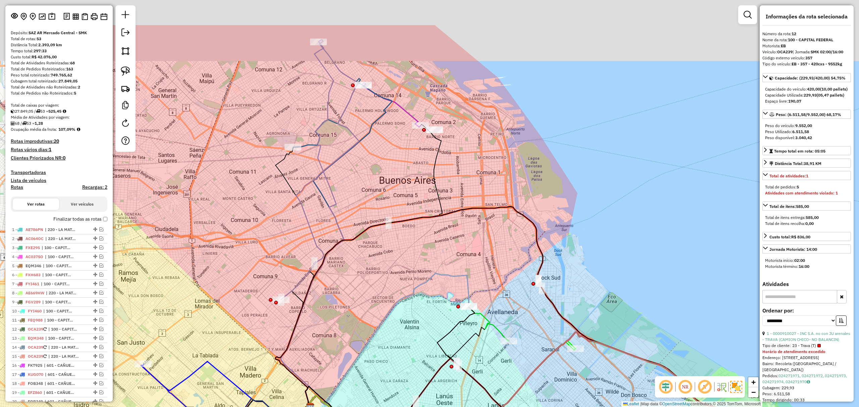
drag, startPoint x: 447, startPoint y: 90, endPoint x: 340, endPoint y: 221, distance: 168.8
click at [340, 221] on div "Janela de atendimento Grade de atendimento Capacidade Transportadoras Veículos …" at bounding box center [429, 203] width 859 height 407
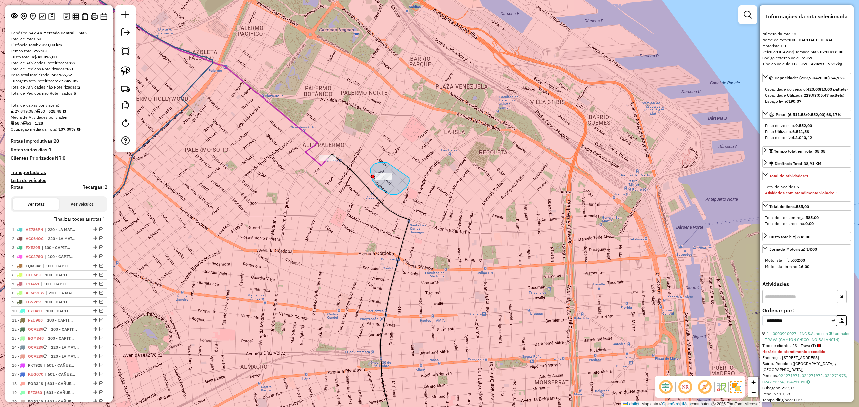
drag, startPoint x: 374, startPoint y: 164, endPoint x: 410, endPoint y: 178, distance: 38.4
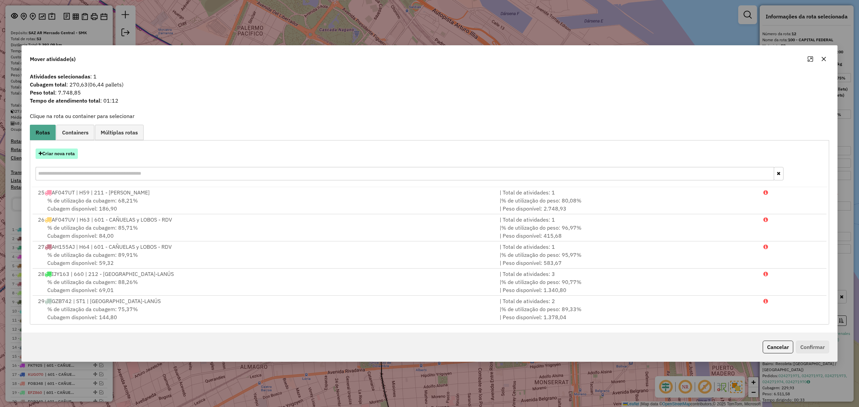
click at [61, 153] on button "Criar nova rota" at bounding box center [57, 154] width 42 height 10
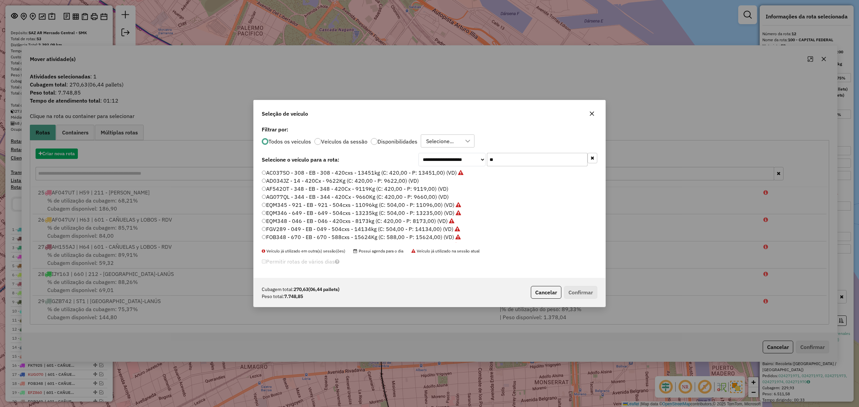
scroll to position [3, 2]
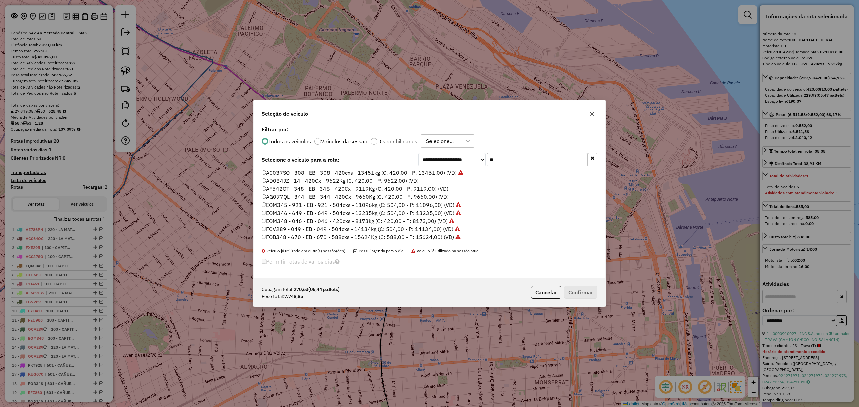
drag, startPoint x: 501, startPoint y: 161, endPoint x: 476, endPoint y: 156, distance: 24.9
click at [476, 156] on div "**********" at bounding box center [507, 159] width 179 height 13
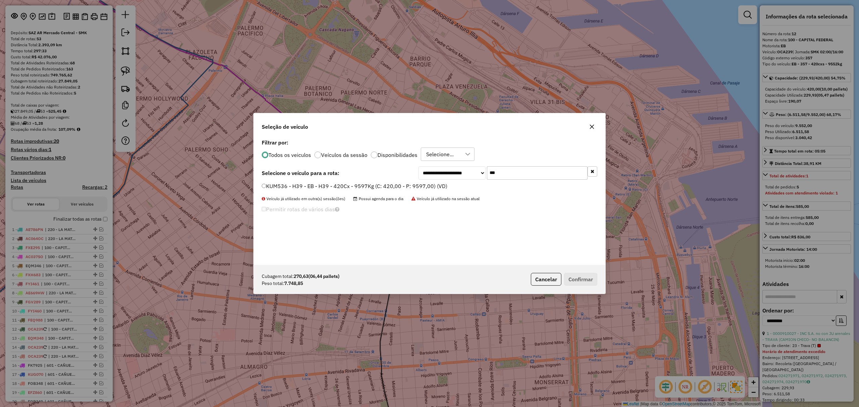
type input "***"
click at [415, 186] on label "KUM536 - H39 - EB - H39 - 420Cx - 9597Kg (C: 420,00 - P: 9597,00) (VD)" at bounding box center [354, 186] width 185 height 8
click at [577, 278] on button "Confirmar" at bounding box center [580, 279] width 33 height 13
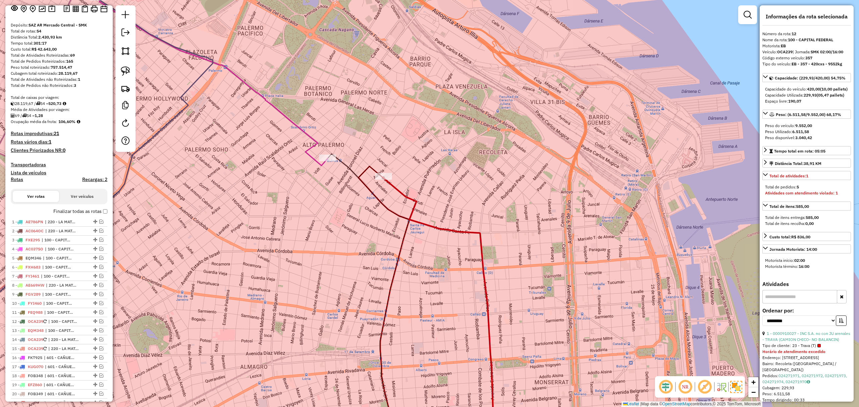
scroll to position [0, 0]
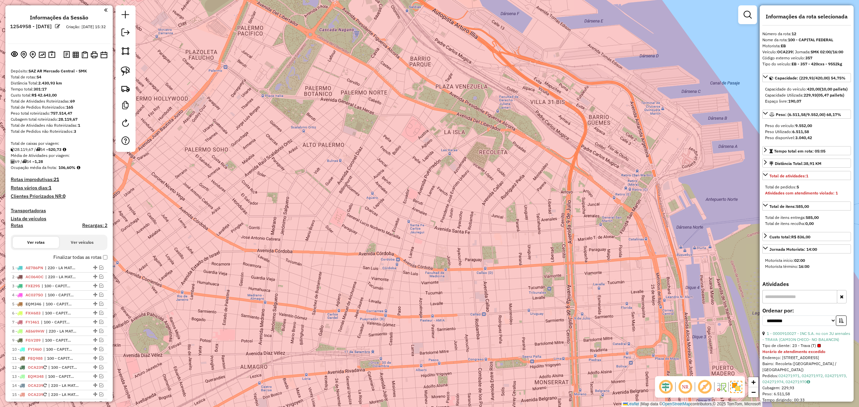
click at [22, 211] on h4 "Transportadoras" at bounding box center [59, 211] width 97 height 6
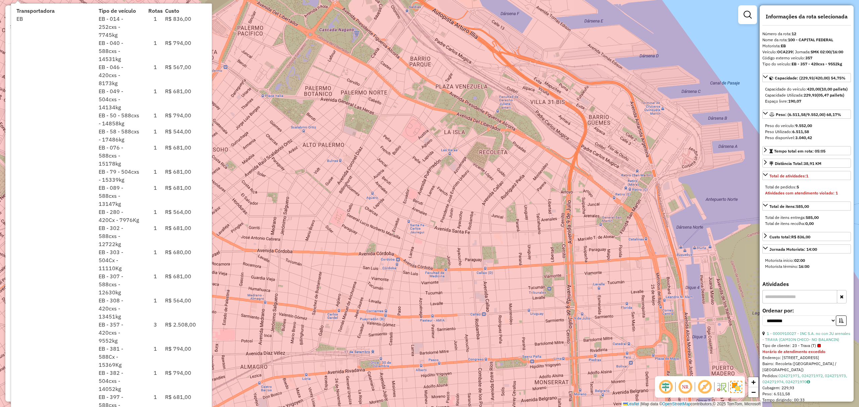
click at [408, 211] on div "Janela de atendimento Grade de atendimento Capacidade Transportadoras Veículos …" at bounding box center [429, 203] width 859 height 407
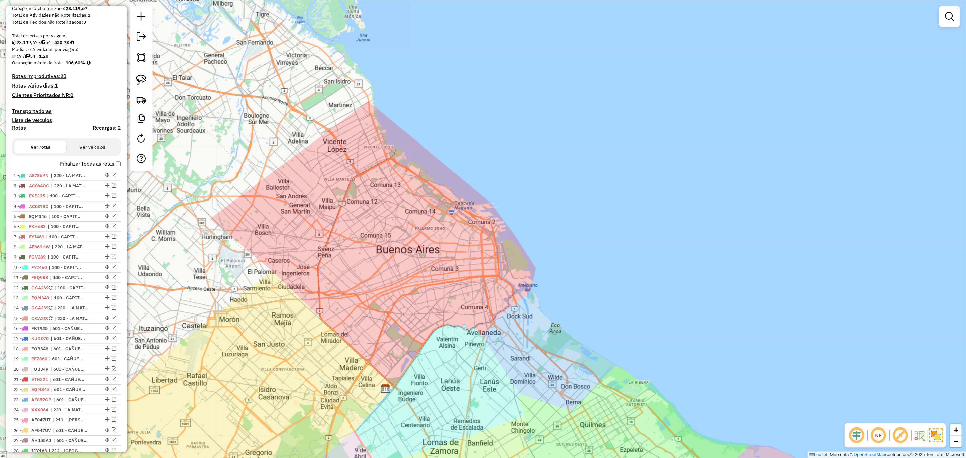
scroll to position [89, 0]
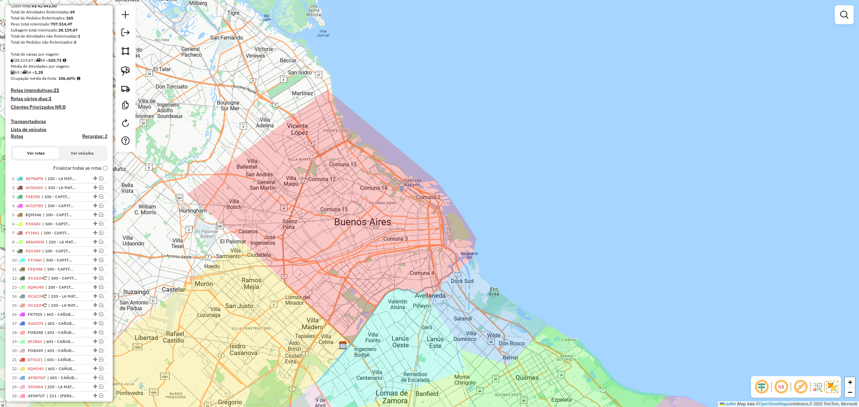
click at [21, 122] on h4 "Transportadoras" at bounding box center [59, 122] width 97 height 6
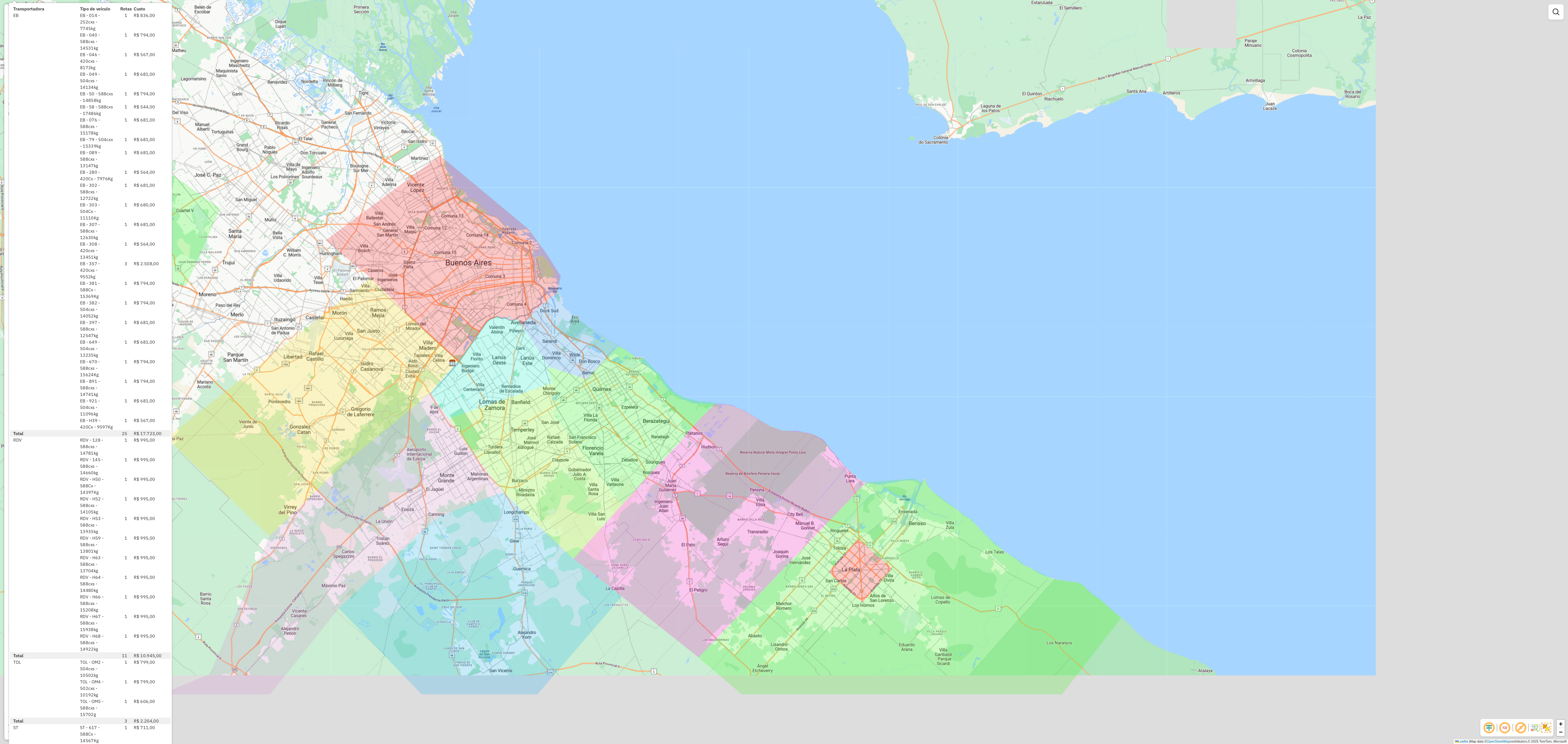
scroll to position [38, 0]
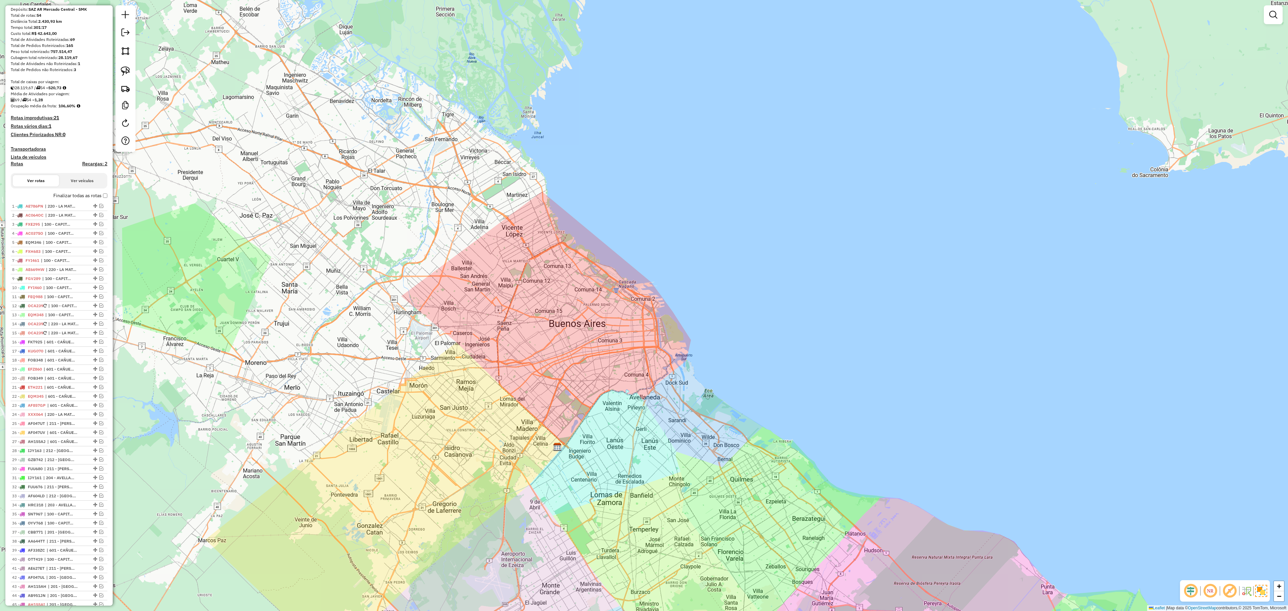
click at [32, 148] on h4 "Transportadoras" at bounding box center [59, 149] width 97 height 6
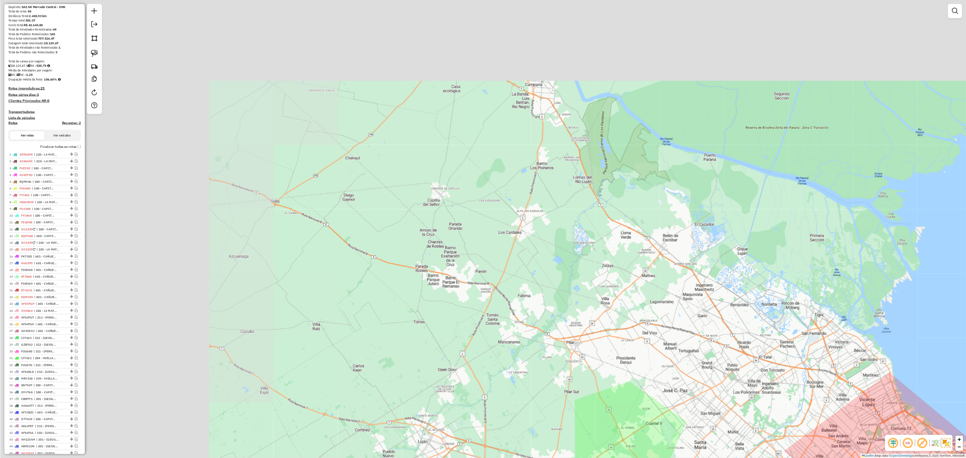
scroll to position [0, 0]
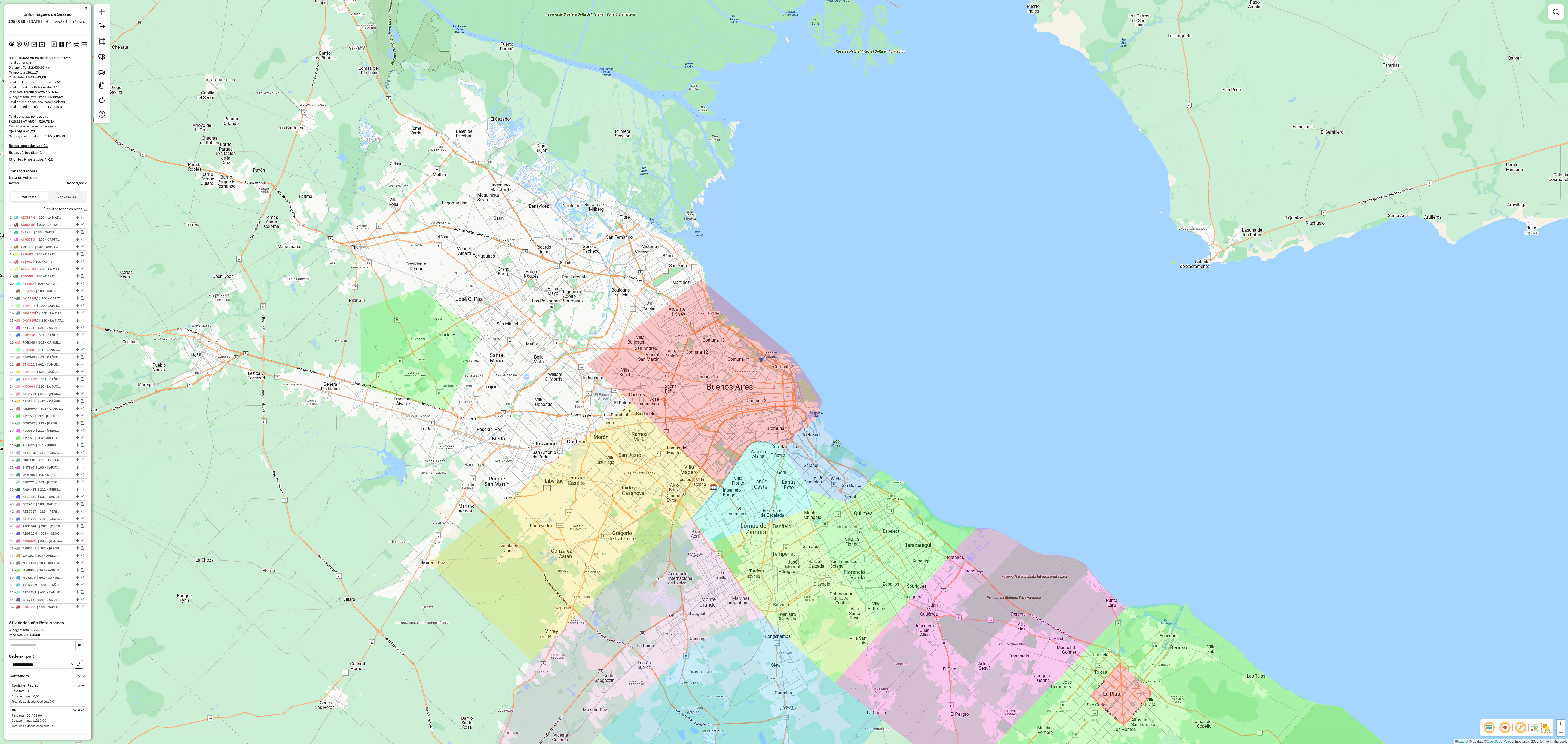
click at [24, 170] on h4 "Transportadoras" at bounding box center [48, 171] width 79 height 5
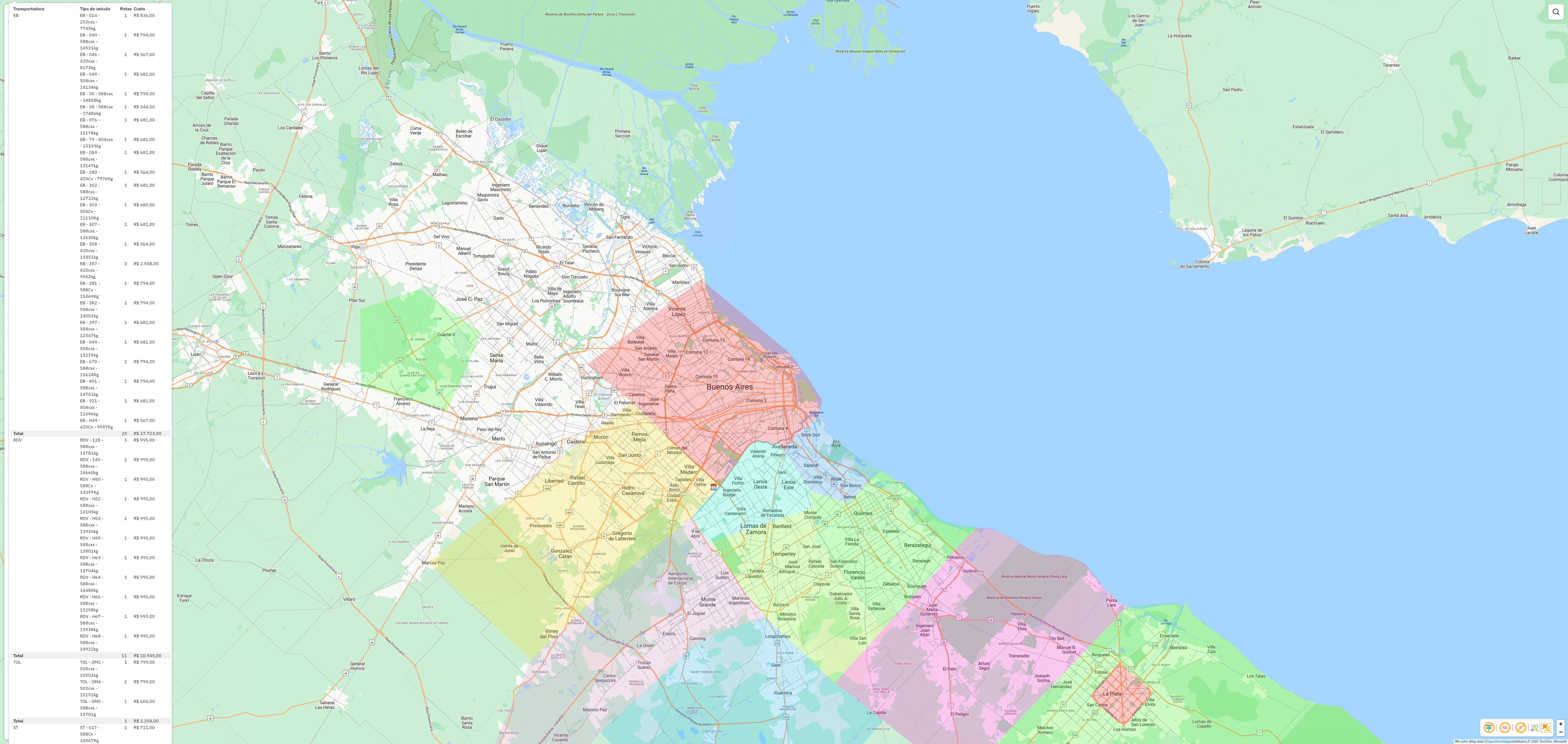
click at [50, 330] on div at bounding box center [43, 525] width 67 height 19
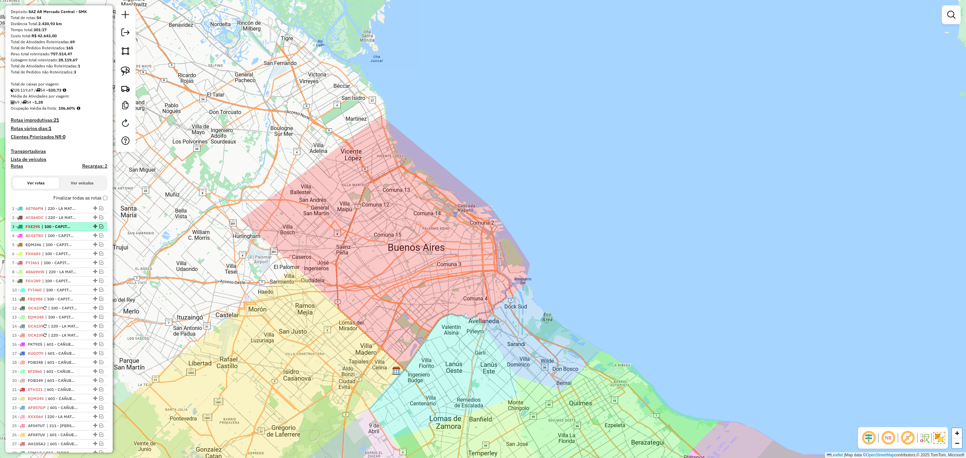
scroll to position [50, 0]
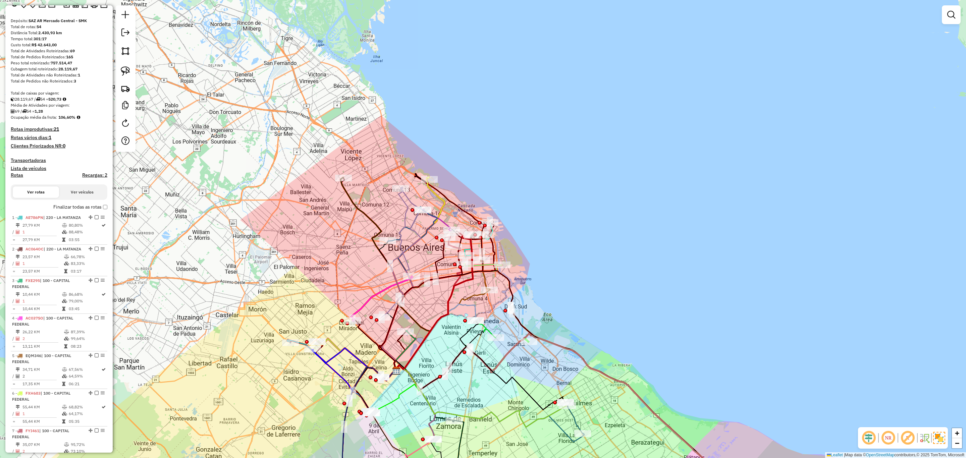
click at [32, 160] on h4 "Transportadoras" at bounding box center [59, 161] width 97 height 6
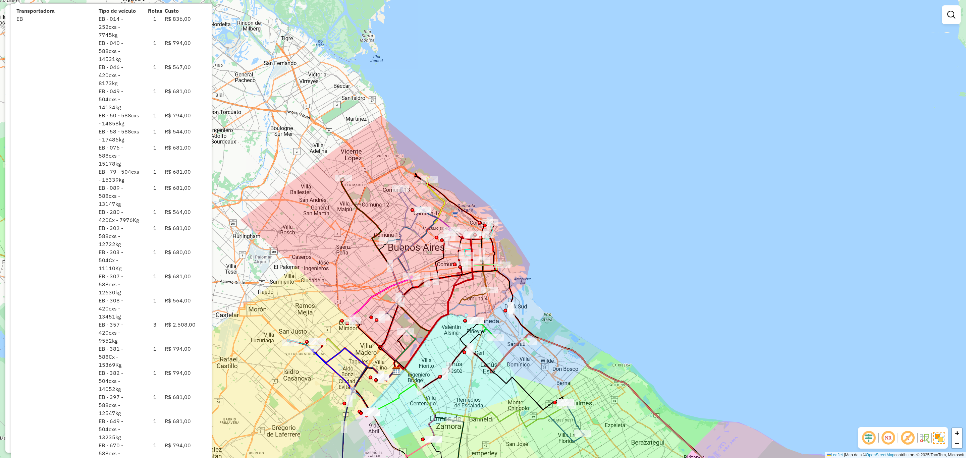
click at [343, 139] on div "Janela de atendimento Grade de atendimento Capacidade Transportadoras Veículos …" at bounding box center [483, 229] width 966 height 458
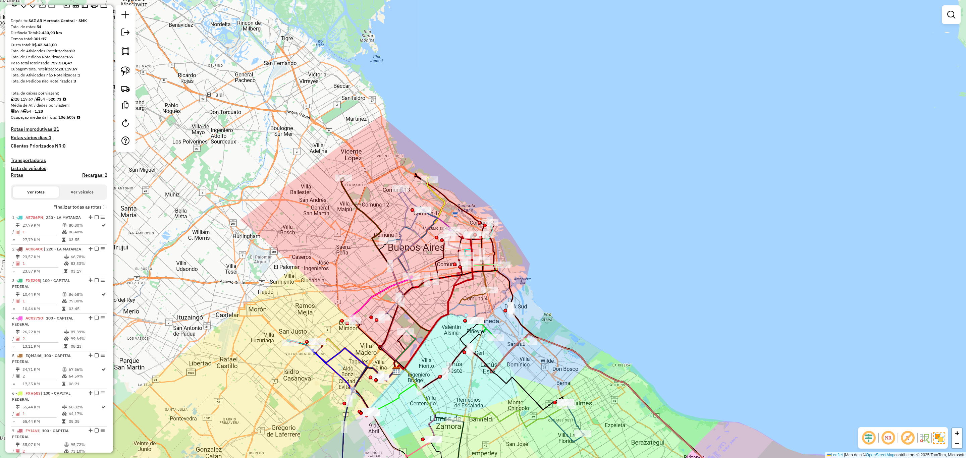
click at [15, 173] on h4 "Rotas" at bounding box center [17, 175] width 12 height 6
select select "*"
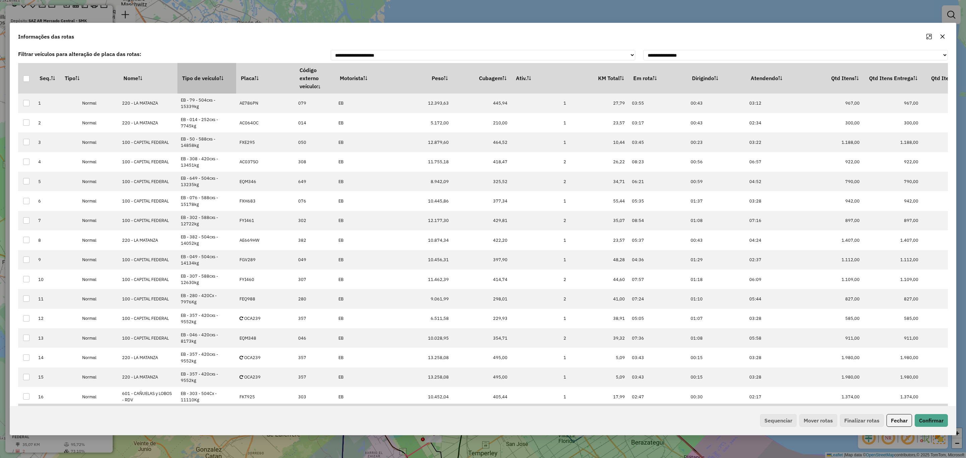
click at [202, 81] on th "Tipo de veículo" at bounding box center [206, 78] width 59 height 30
click at [769, 407] on button "Sequenciar" at bounding box center [778, 420] width 37 height 13
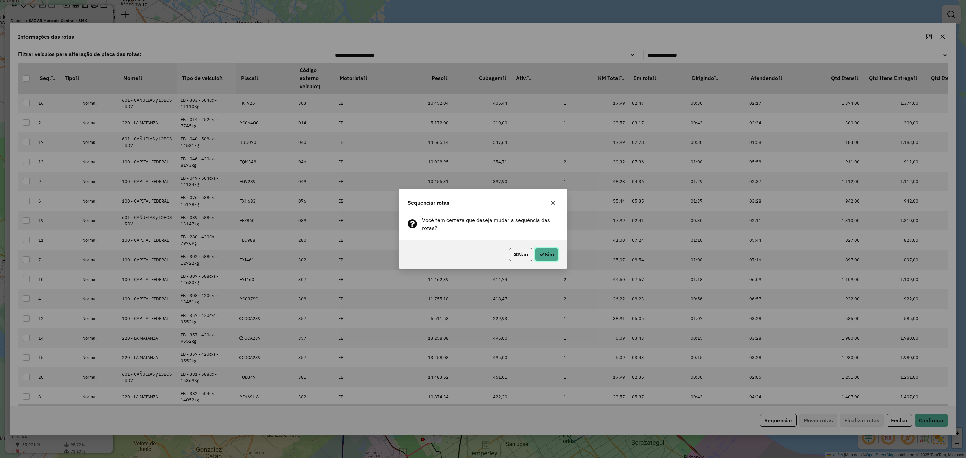
click at [546, 254] on button "Sim" at bounding box center [546, 254] width 23 height 13
